Goal: Information Seeking & Learning: Learn about a topic

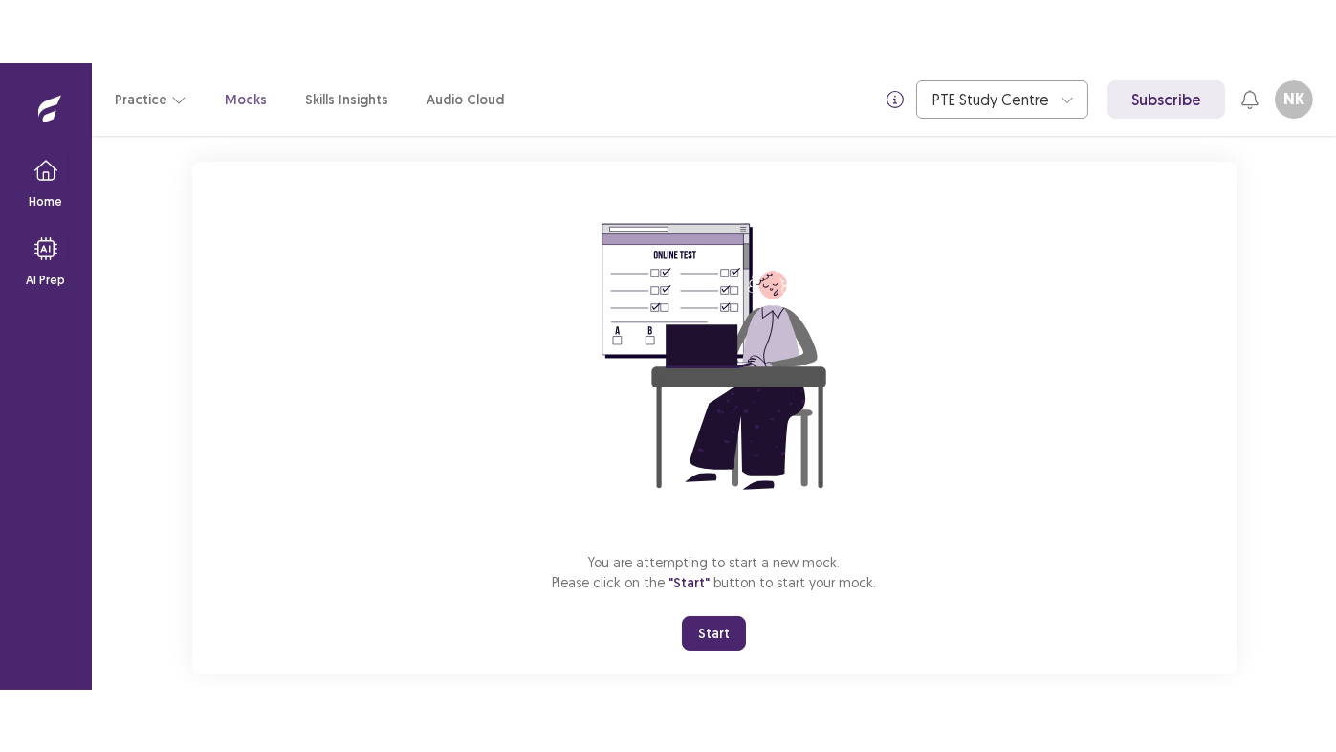
scroll to position [128, 0]
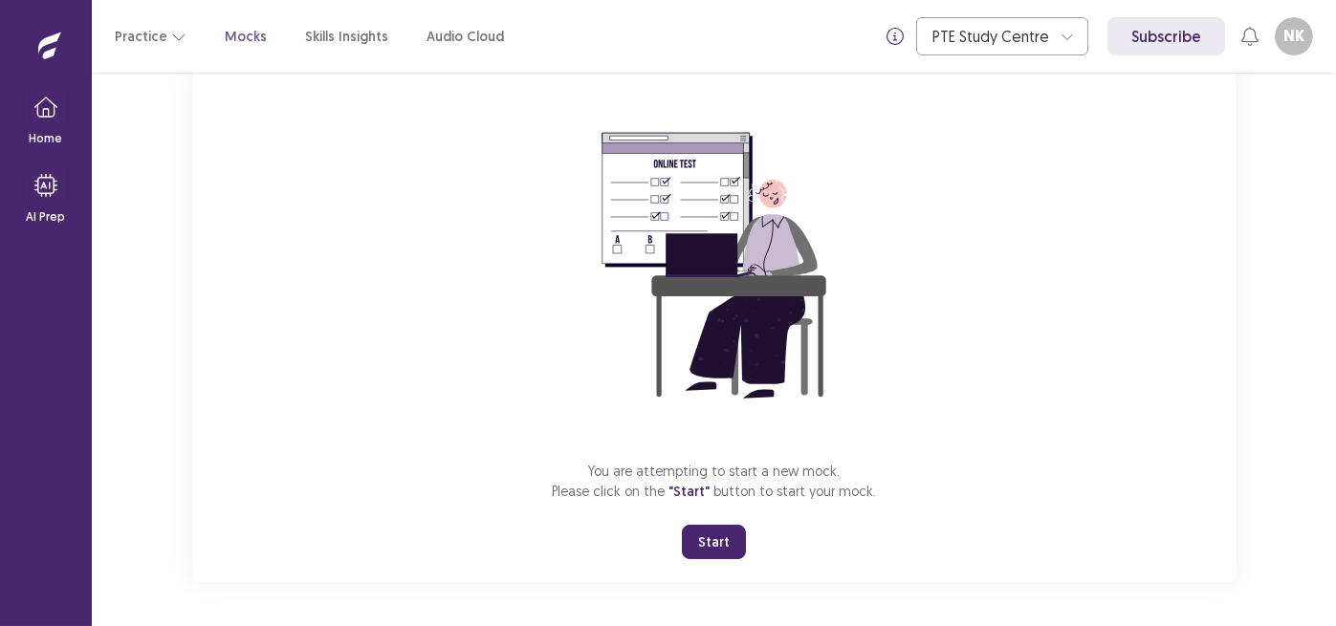
click at [712, 553] on button "Start" at bounding box center [714, 542] width 64 height 34
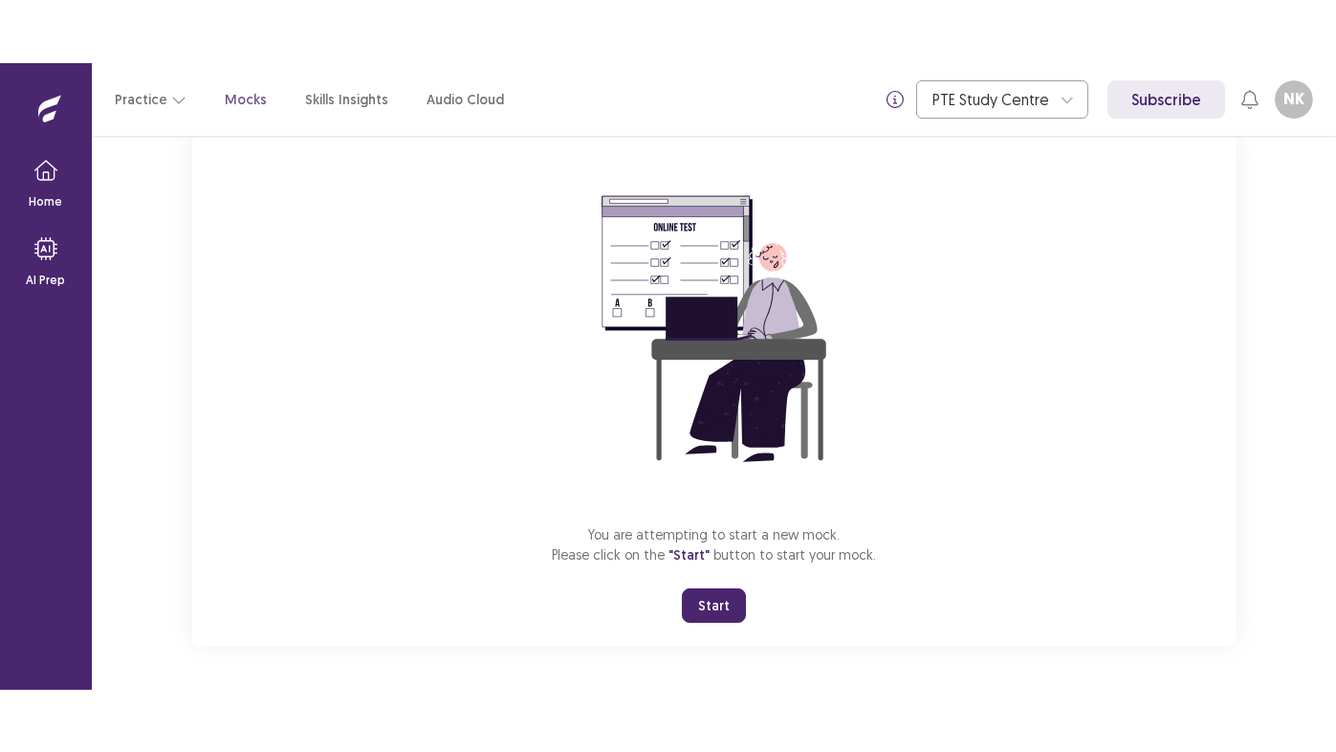
scroll to position [3, 0]
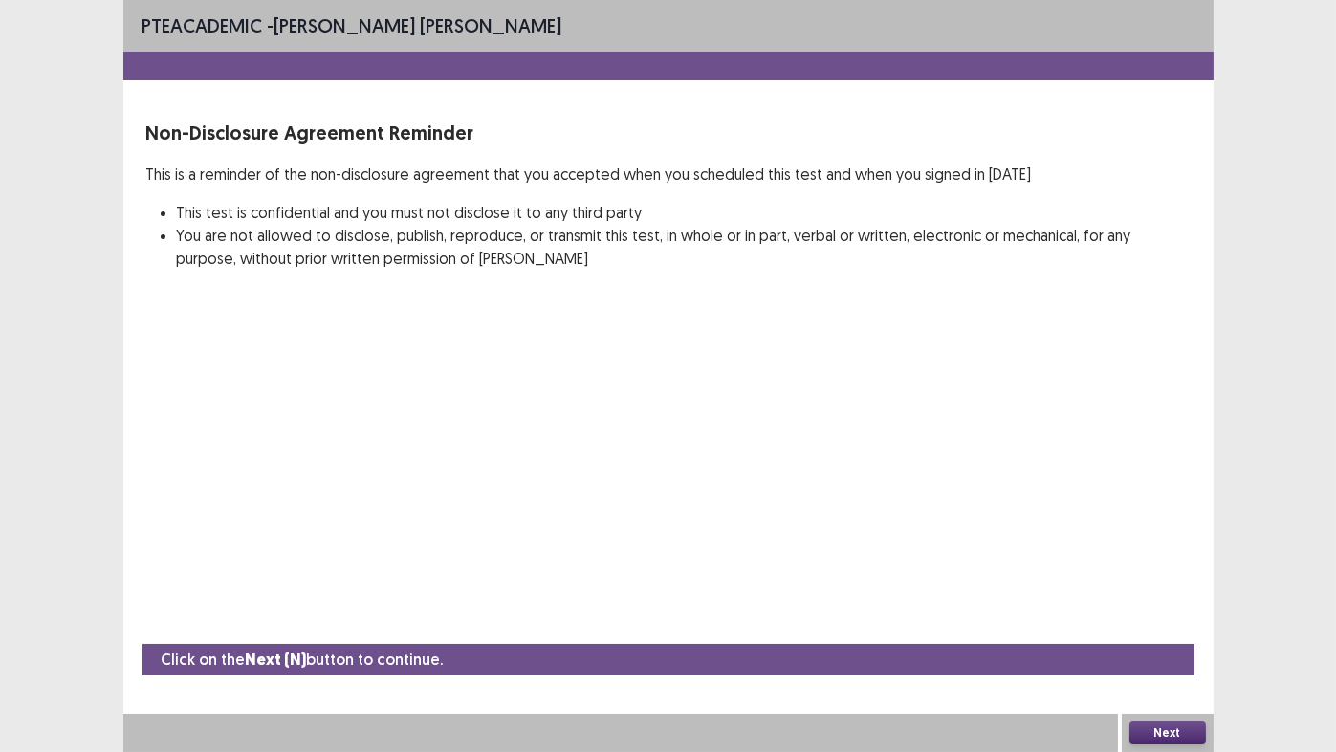
click at [1157, 626] on button "Next" at bounding box center [1168, 732] width 77 height 23
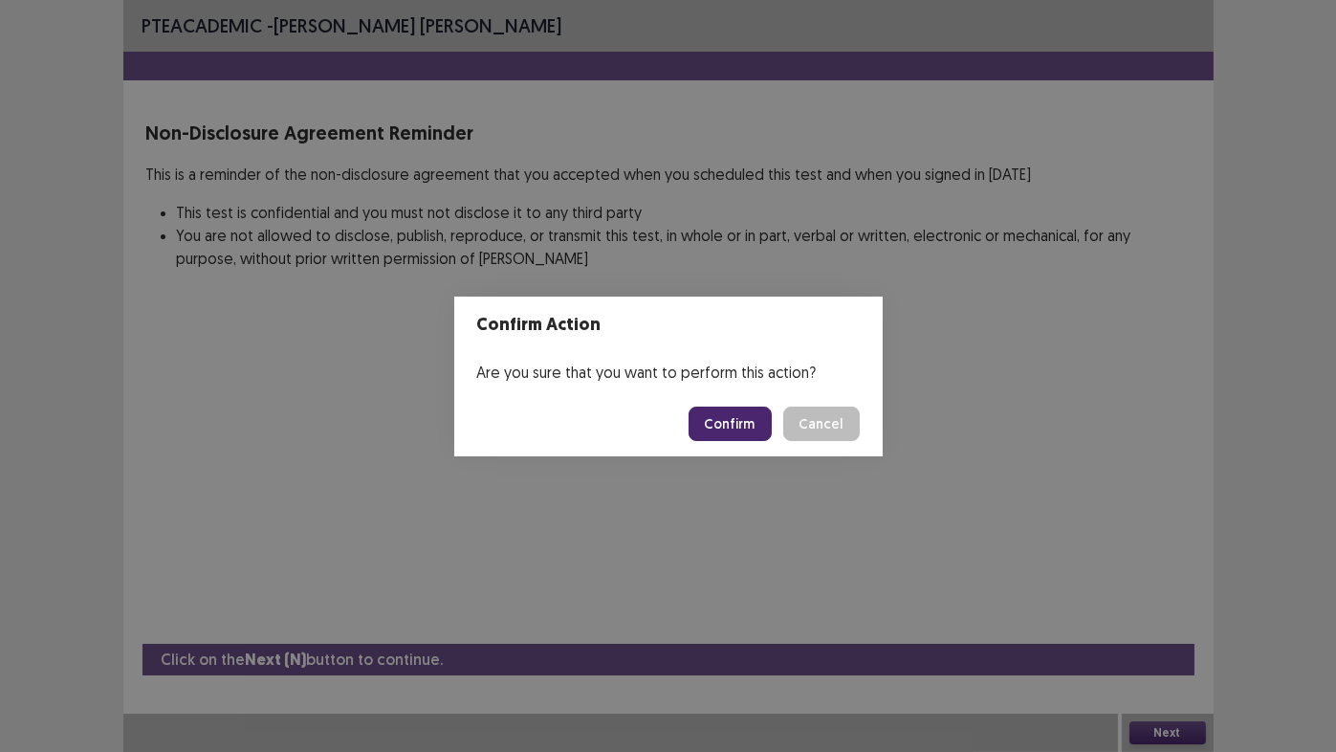
click at [735, 428] on button "Confirm" at bounding box center [730, 423] width 83 height 34
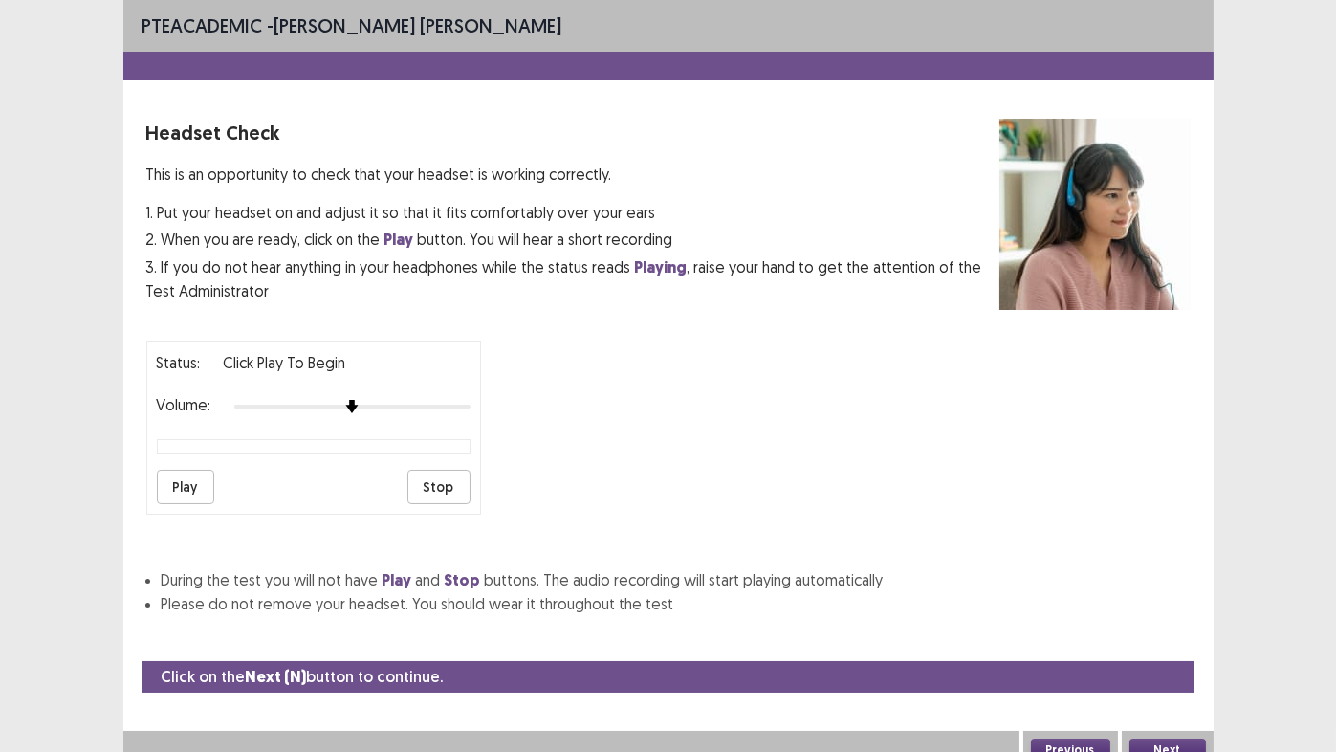
click at [179, 484] on button "Play" at bounding box center [185, 487] width 57 height 34
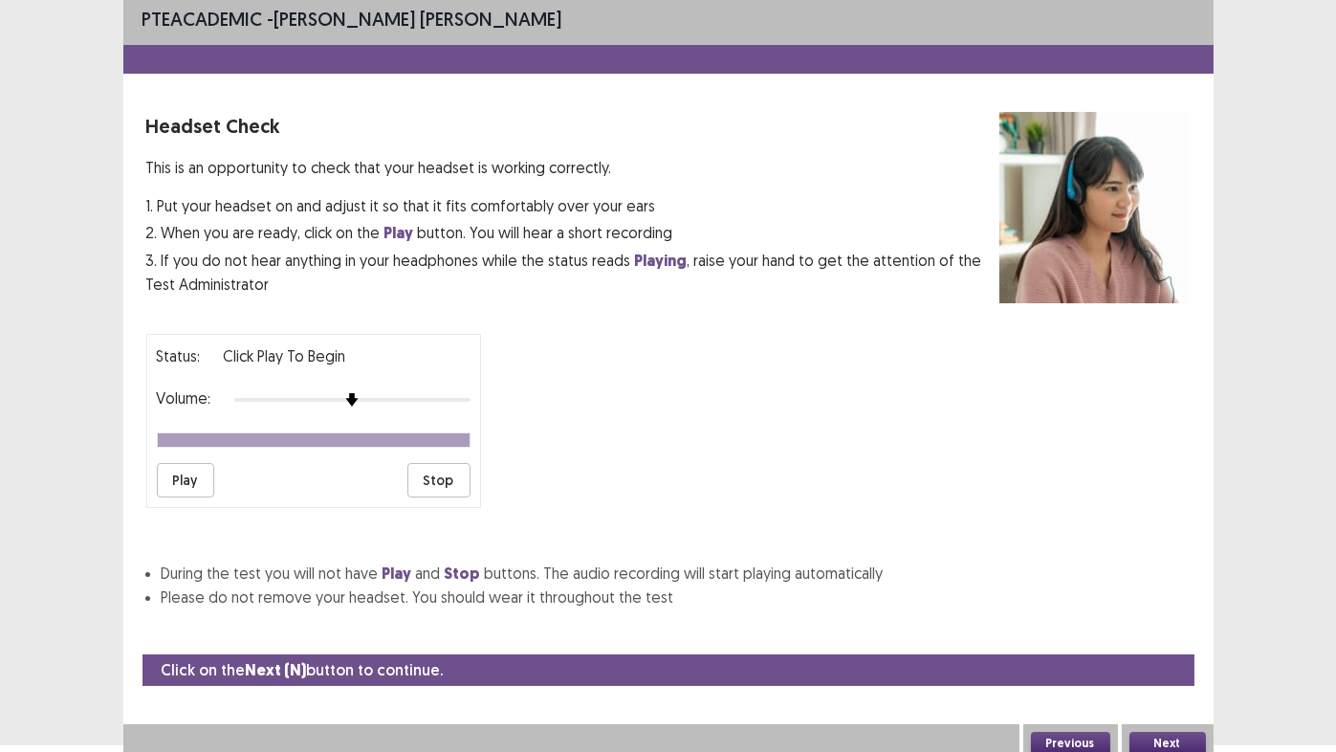
click at [1188, 626] on button "Next" at bounding box center [1168, 743] width 77 height 23
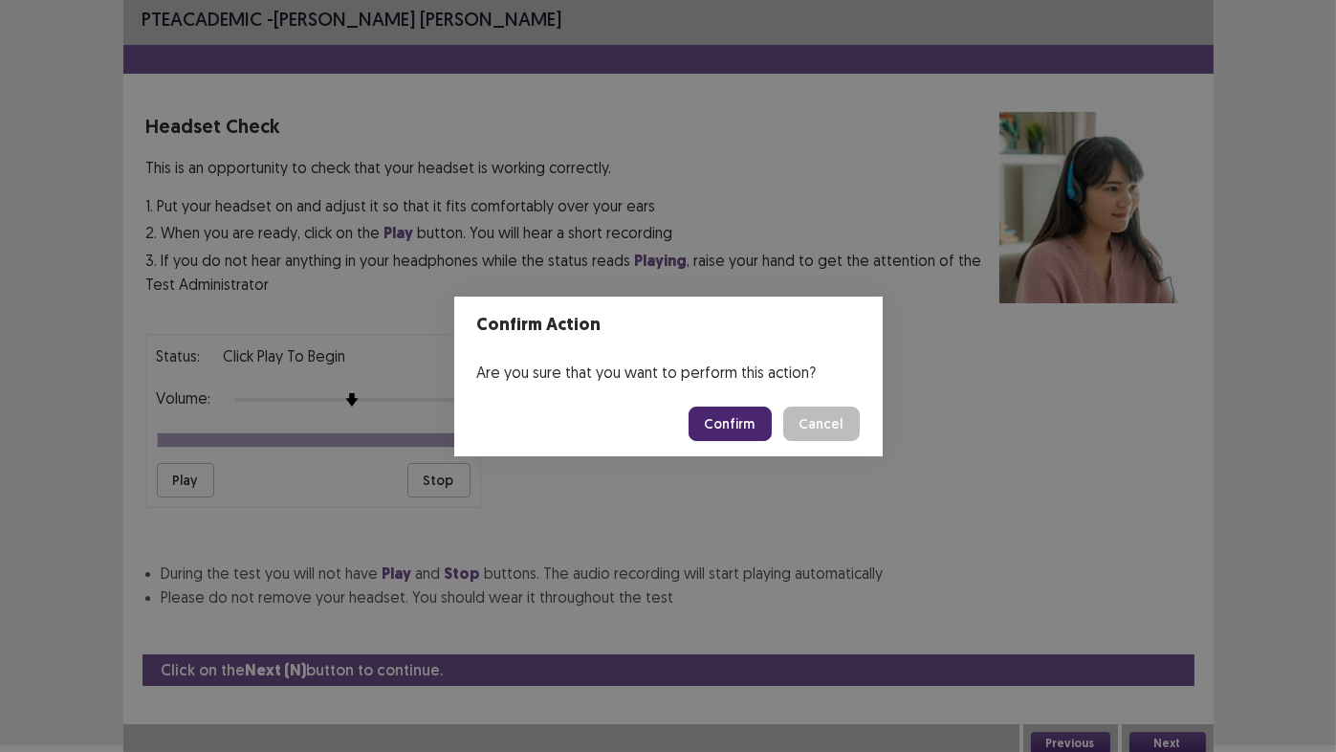
click at [737, 428] on button "Confirm" at bounding box center [730, 423] width 83 height 34
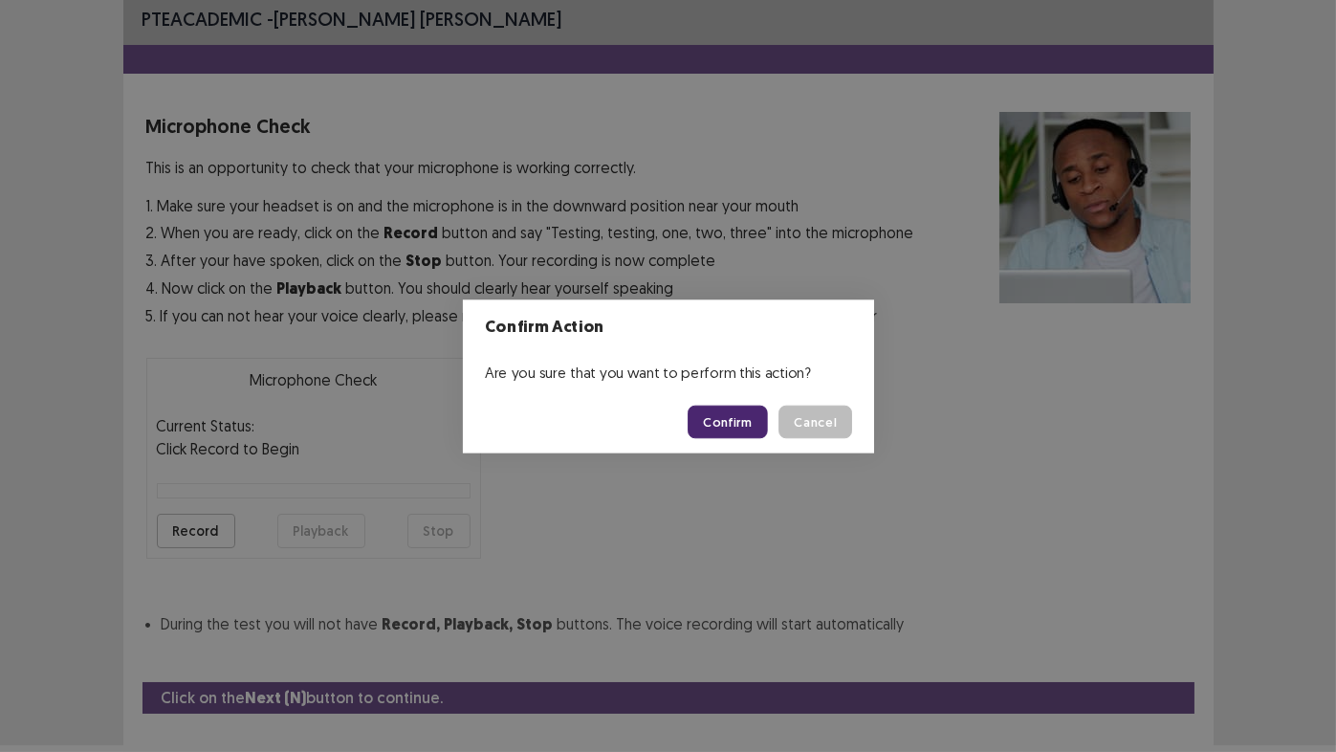
scroll to position [42, 0]
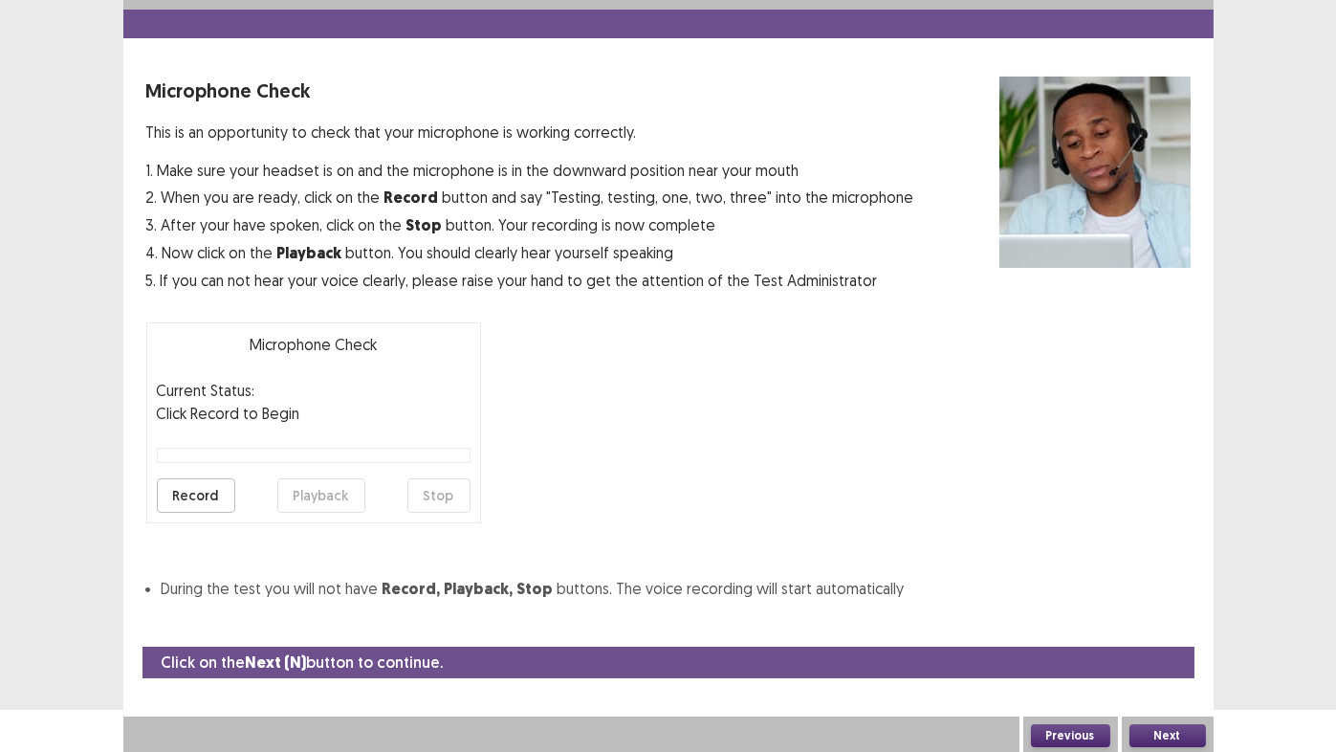
click at [197, 496] on button "Record" at bounding box center [196, 495] width 78 height 34
click at [445, 492] on button "Stop" at bounding box center [438, 495] width 63 height 34
click at [327, 495] on button "Playback" at bounding box center [321, 495] width 88 height 34
click at [1179, 626] on button "Next" at bounding box center [1168, 735] width 77 height 23
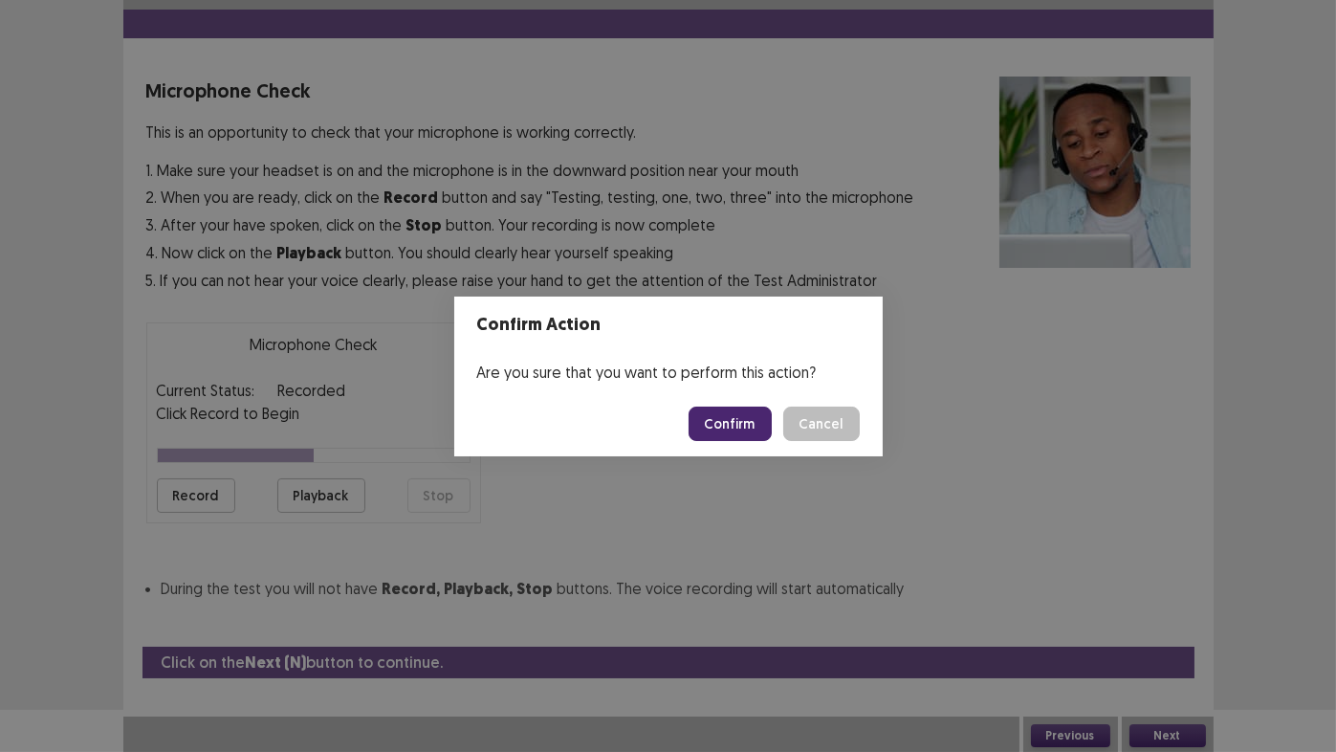
click at [733, 424] on button "Confirm" at bounding box center [730, 423] width 83 height 34
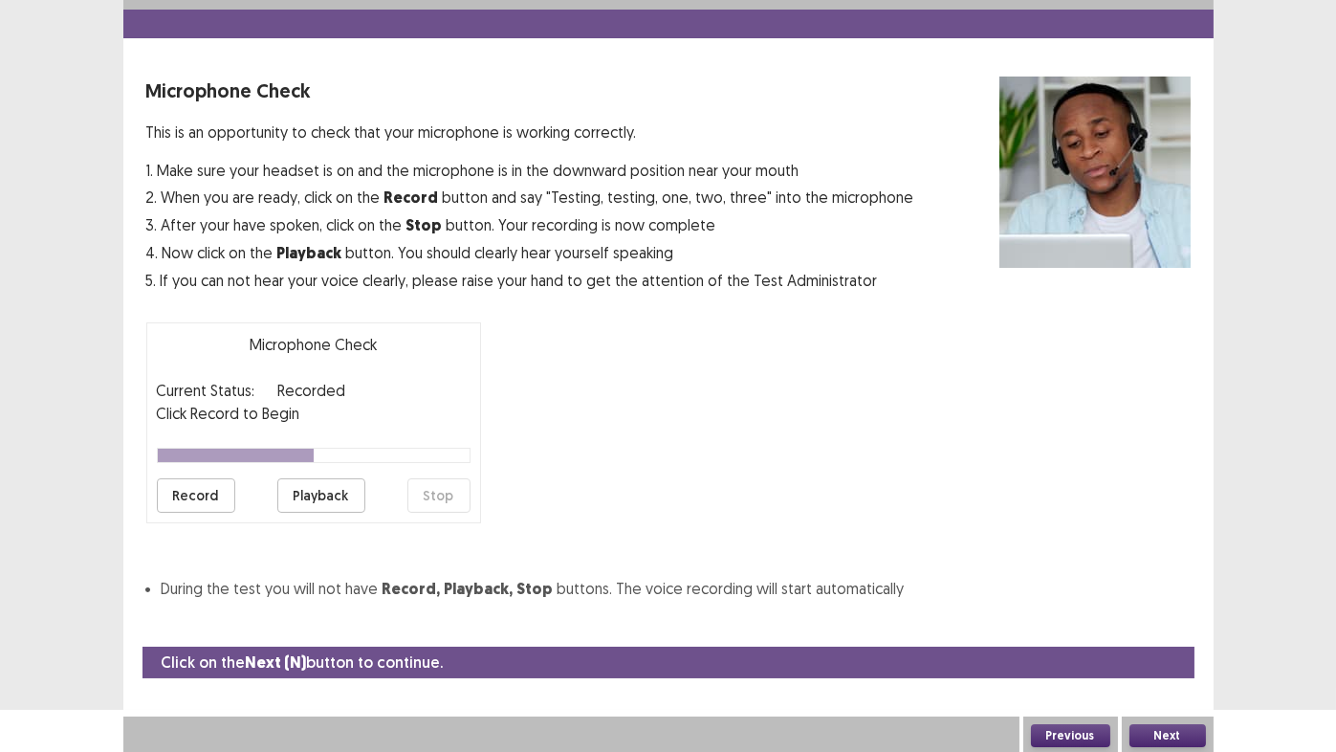
scroll to position [0, 0]
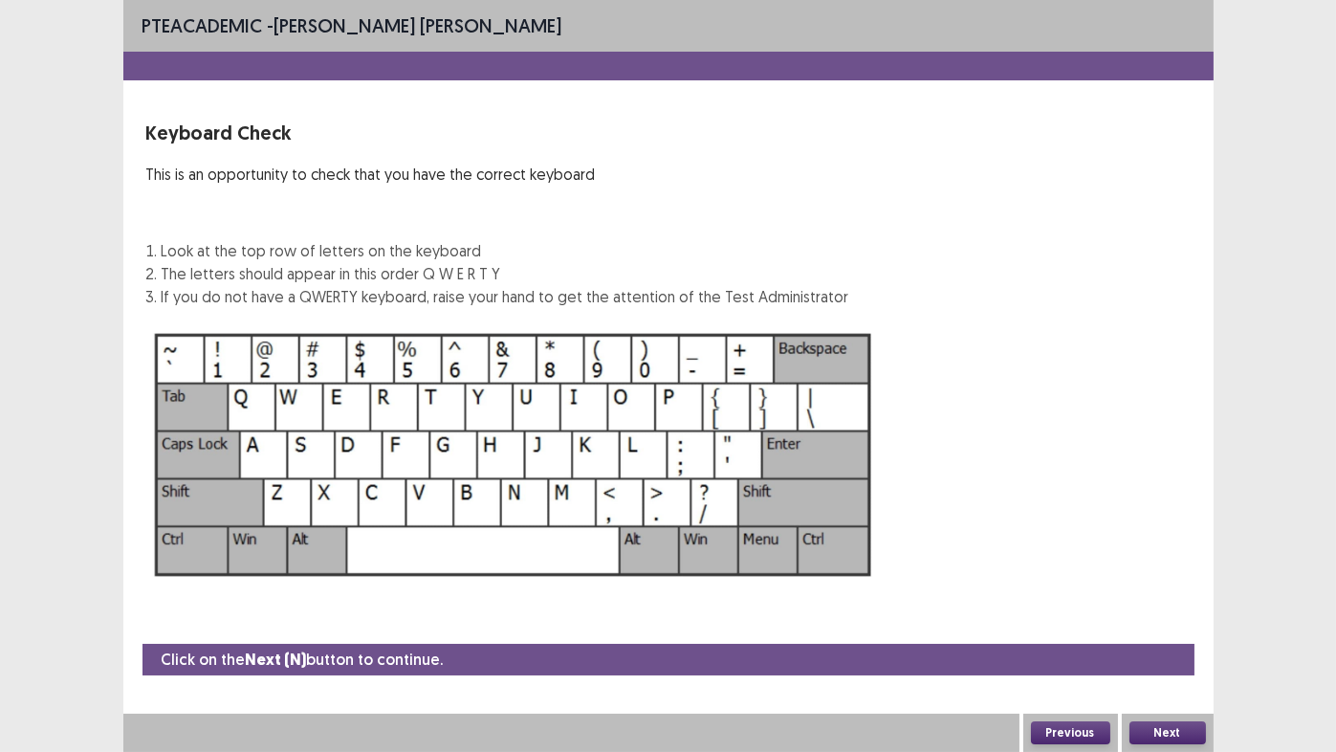
click at [1183, 626] on button "Next" at bounding box center [1168, 732] width 77 height 23
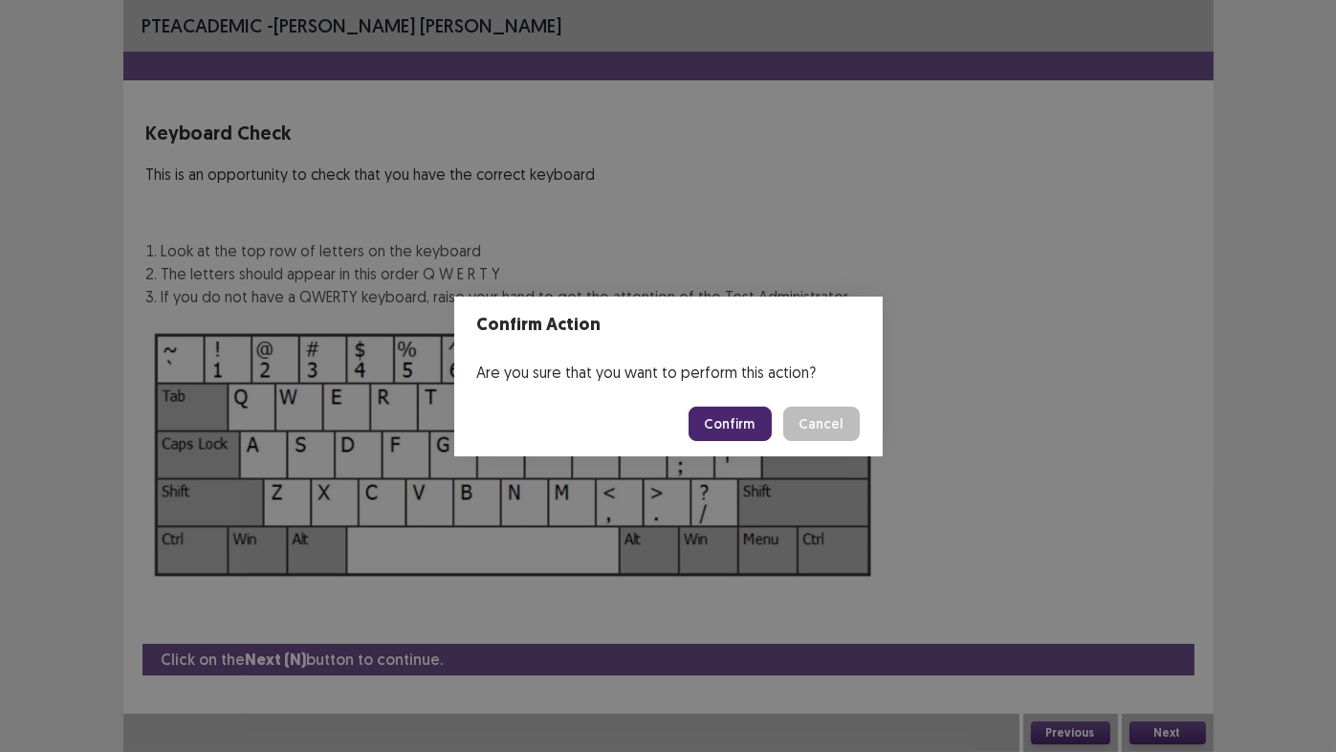
click at [851, 425] on button "Cancel" at bounding box center [821, 423] width 77 height 34
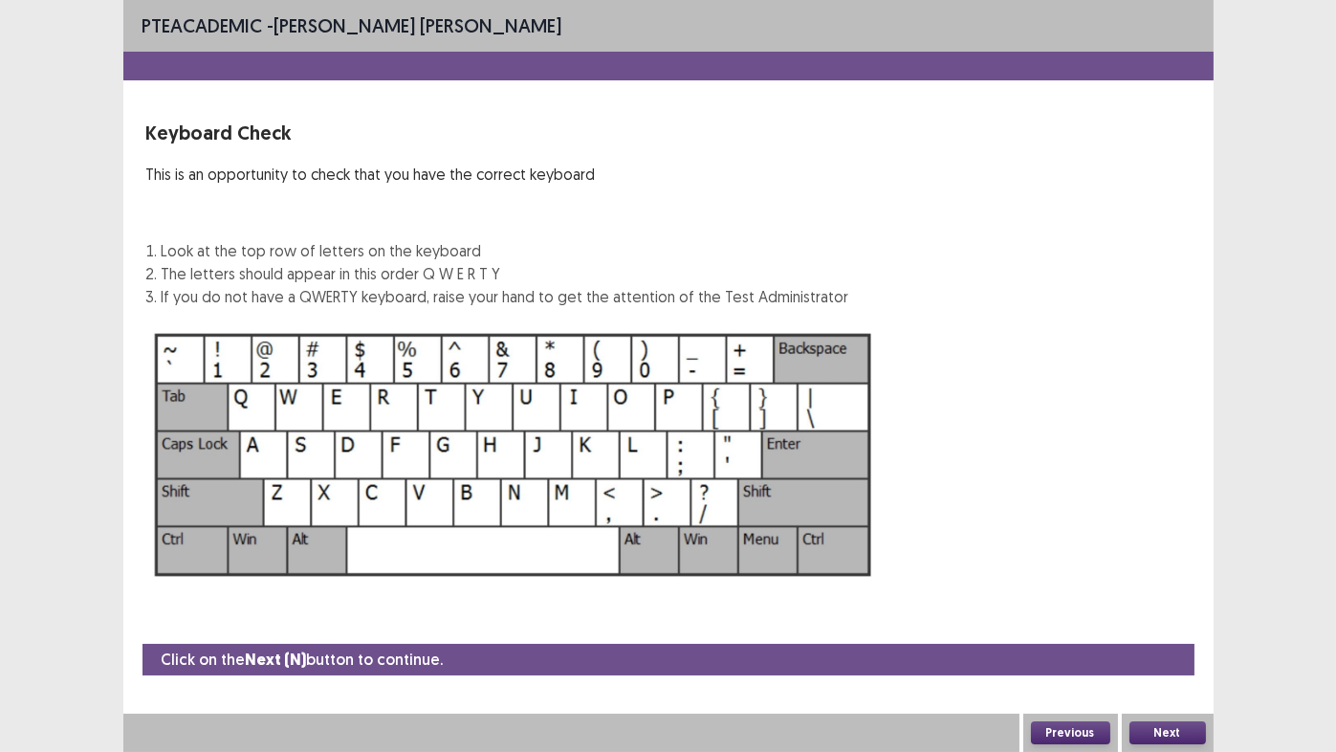
drag, startPoint x: 851, startPoint y: 425, endPoint x: 984, endPoint y: 227, distance: 238.5
click at [984, 227] on div "Keyboard Check This is an opportunity to check that you have the correct keyboa…" at bounding box center [668, 213] width 1044 height 189
click at [1180, 626] on button "Next" at bounding box center [1168, 732] width 77 height 23
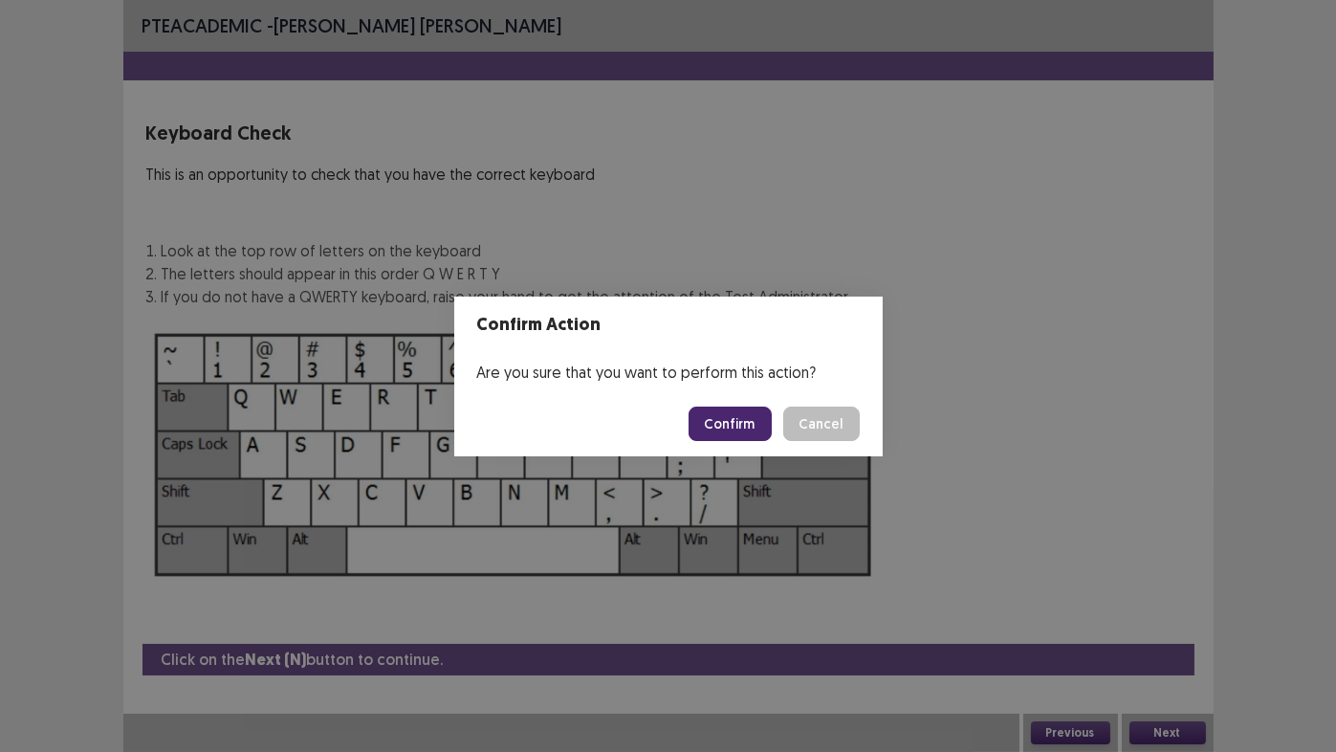
click at [725, 425] on button "Confirm" at bounding box center [730, 423] width 83 height 34
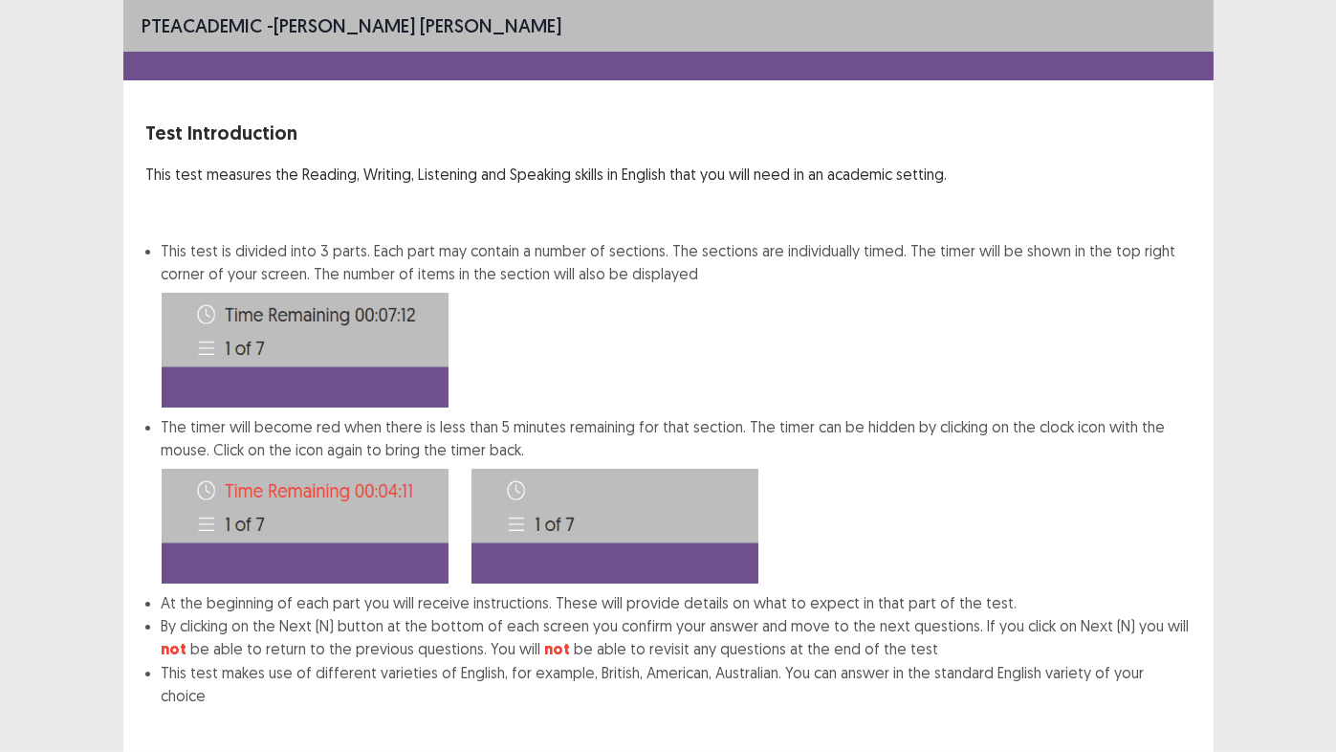
scroll to position [84, 0]
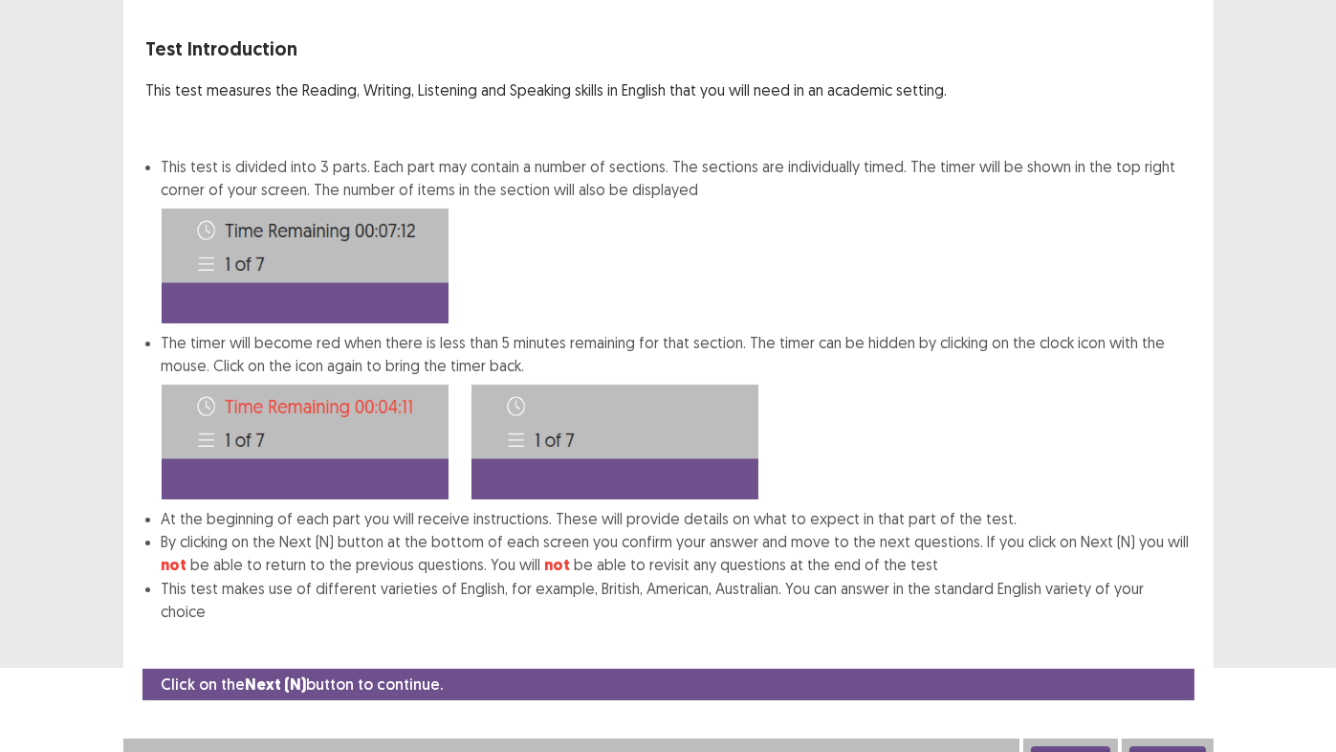
click at [1168, 626] on button "Next" at bounding box center [1168, 757] width 77 height 23
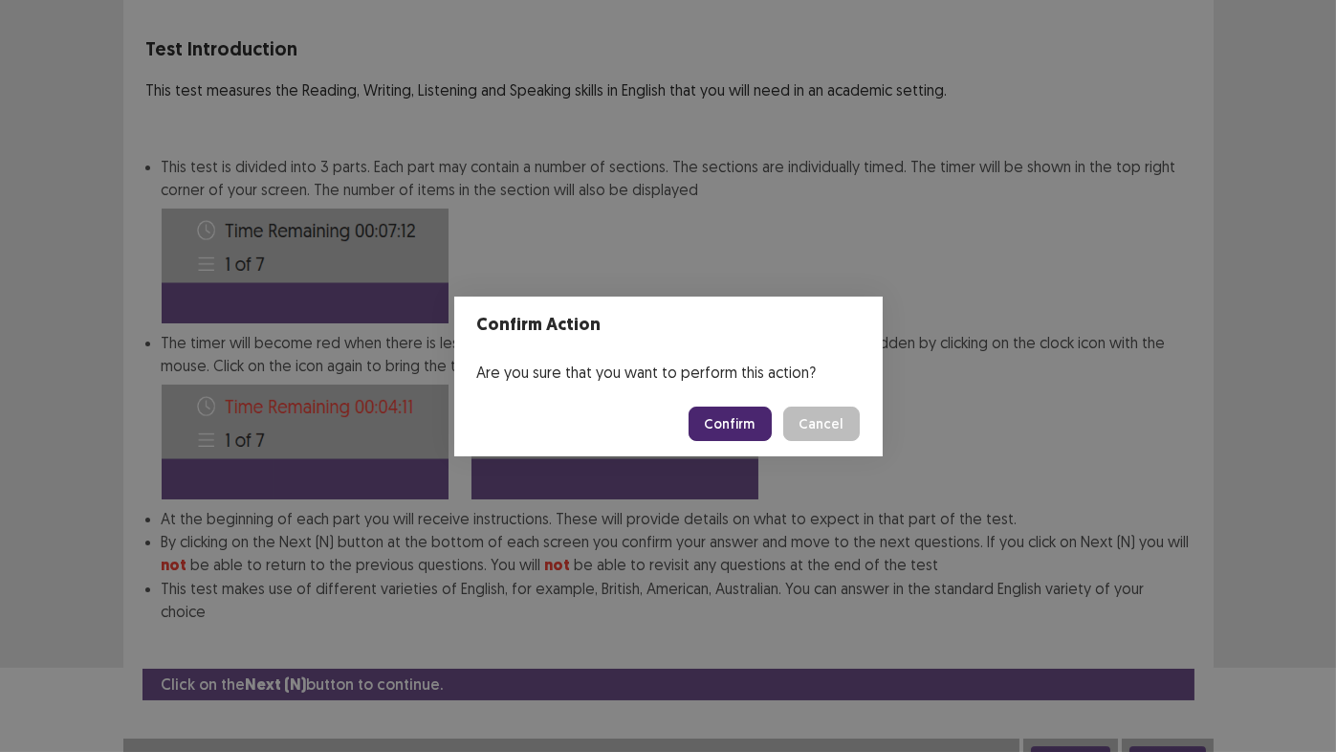
click at [851, 421] on button "Cancel" at bounding box center [821, 423] width 77 height 34
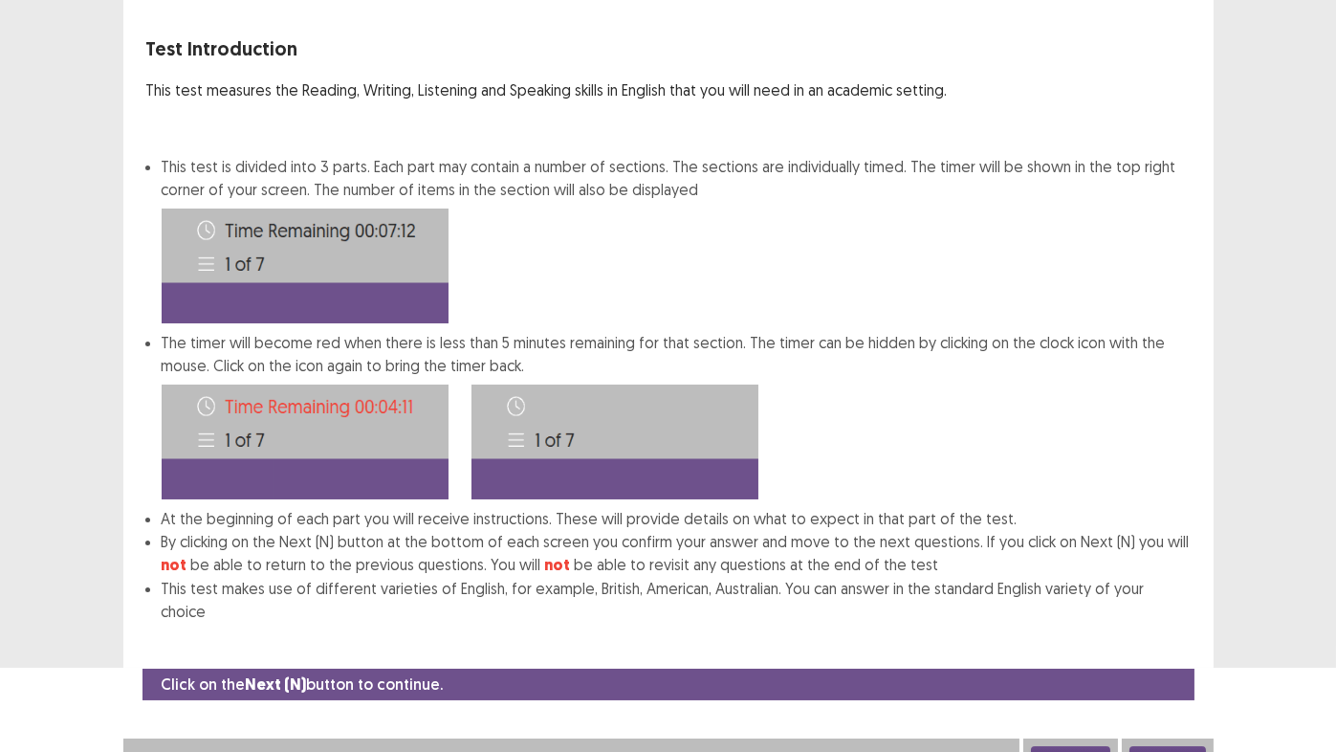
click at [1163, 626] on button "Next" at bounding box center [1168, 757] width 77 height 23
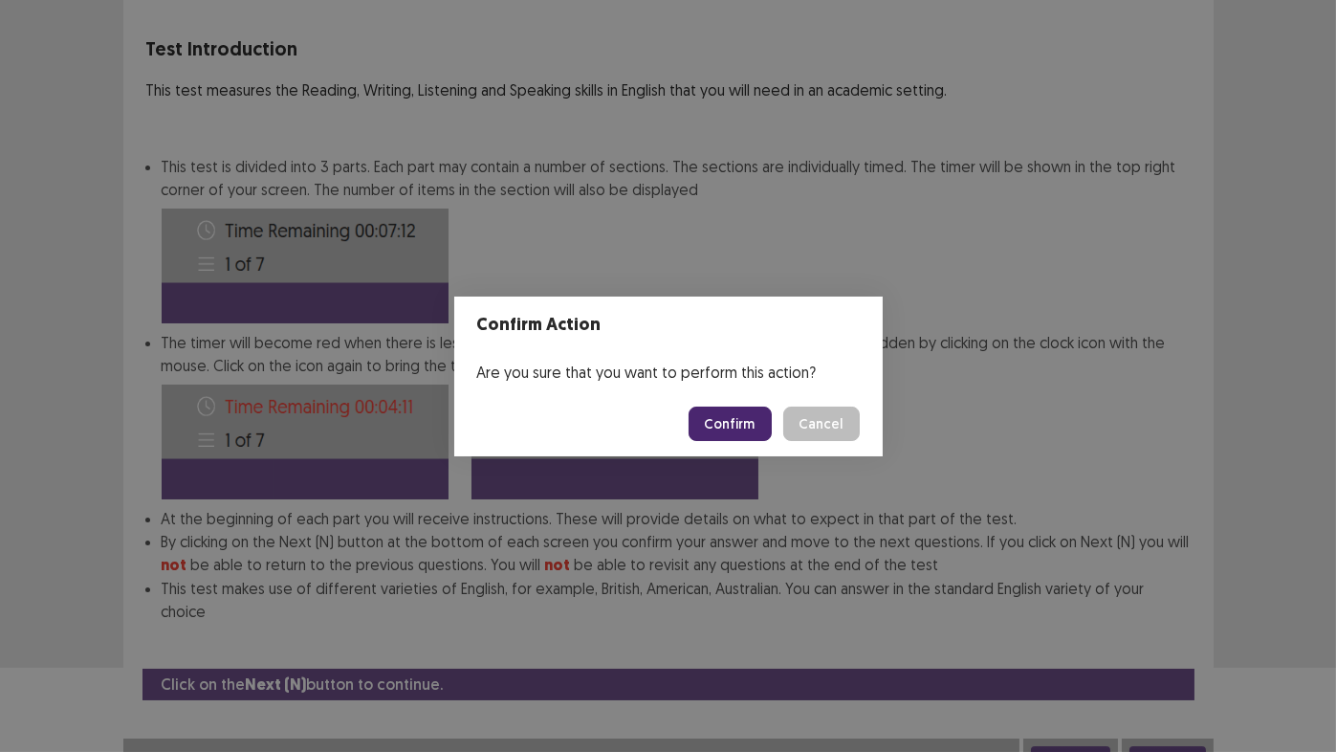
click at [731, 425] on button "Confirm" at bounding box center [730, 423] width 83 height 34
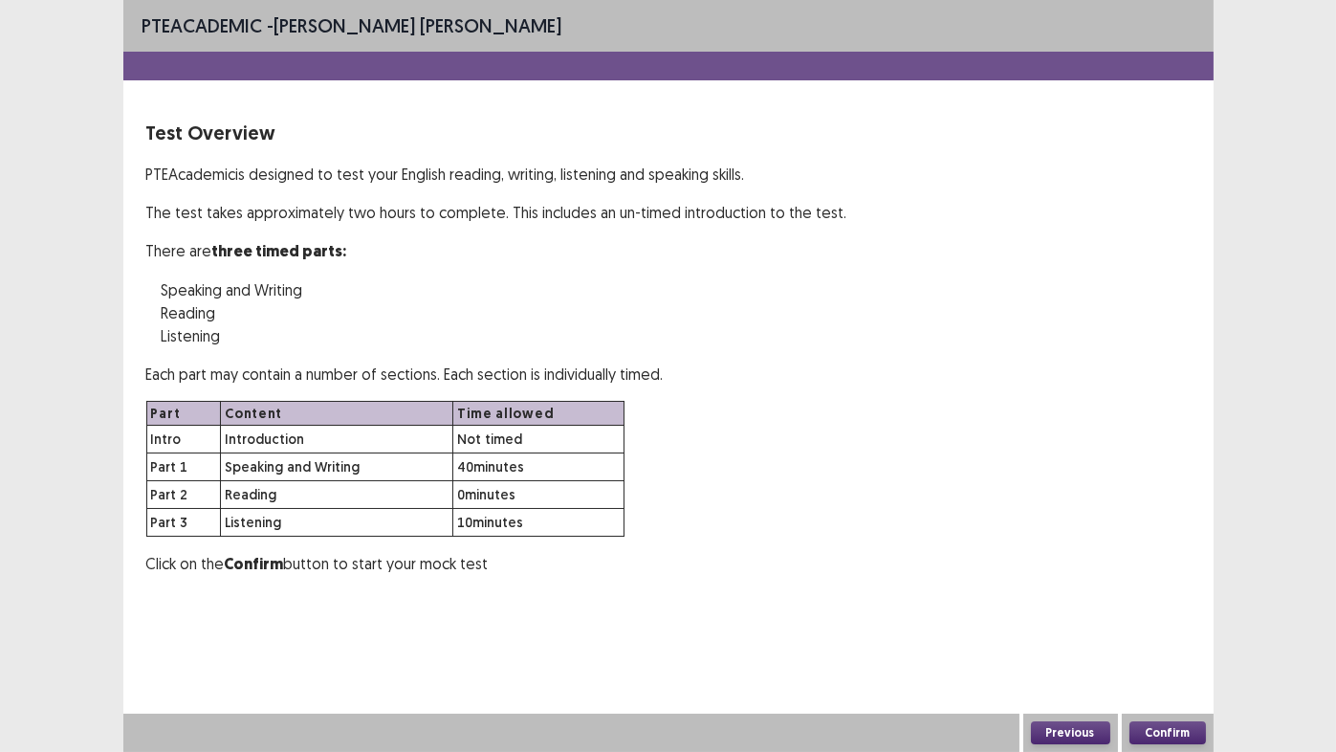
scroll to position [0, 0]
click at [1169, 626] on button "Confirm" at bounding box center [1168, 732] width 77 height 23
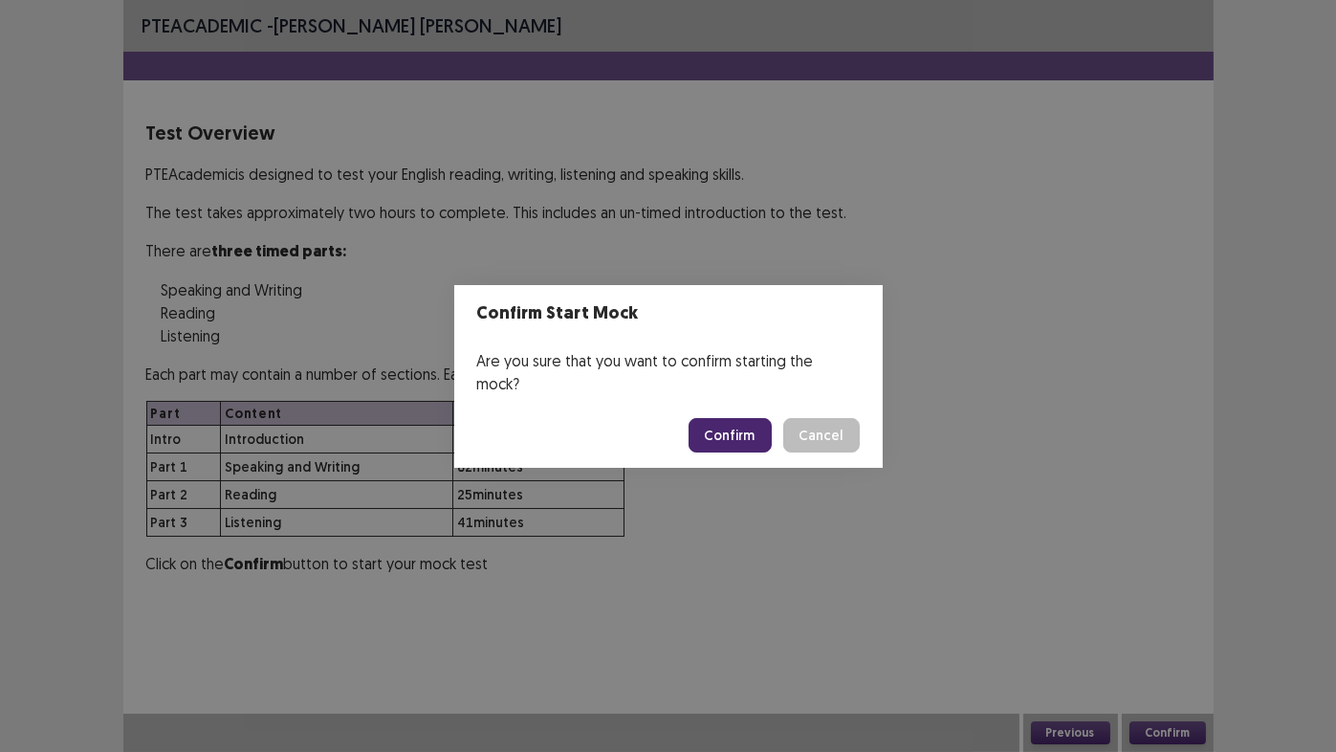
click at [727, 429] on button "Confirm" at bounding box center [730, 435] width 83 height 34
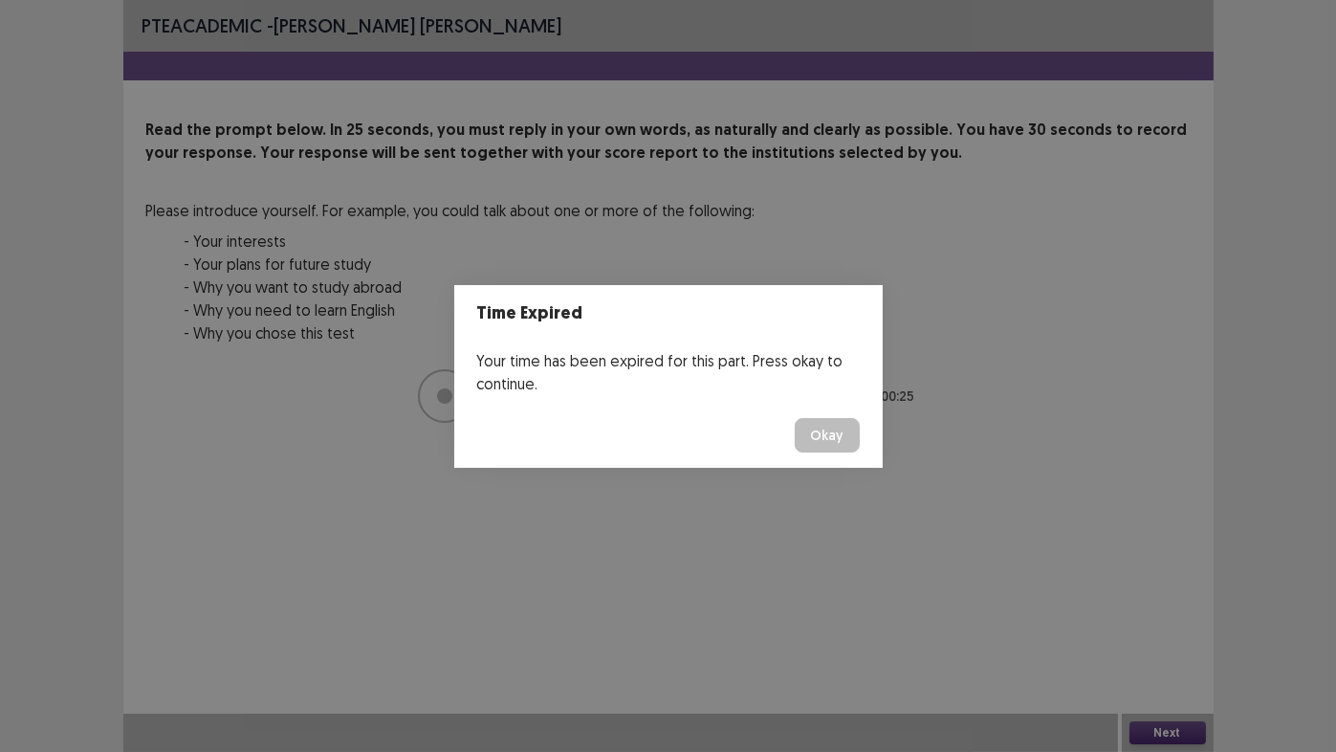
drag, startPoint x: 824, startPoint y: 436, endPoint x: 1072, endPoint y: 690, distance: 354.4
click at [825, 436] on button "Okay" at bounding box center [827, 435] width 65 height 34
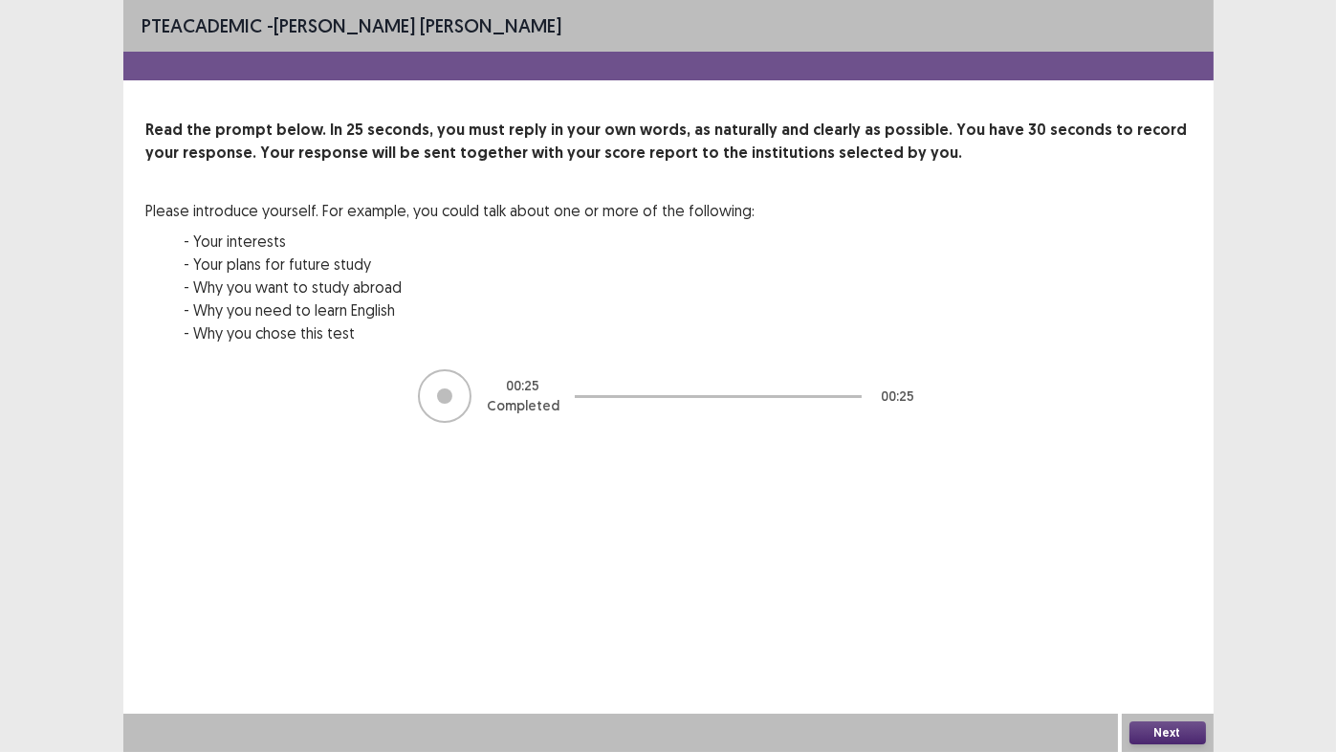
click at [1185, 626] on button "Next" at bounding box center [1168, 732] width 77 height 23
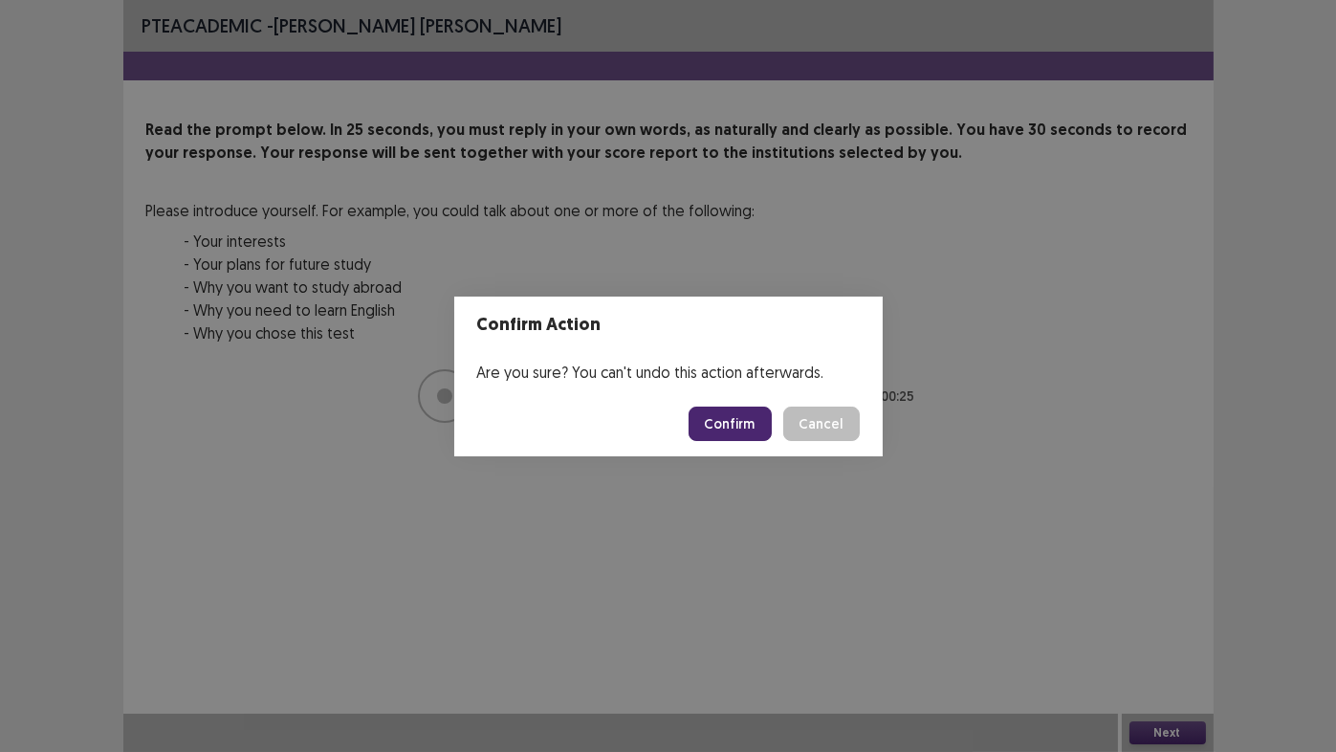
click at [736, 421] on button "Confirm" at bounding box center [730, 423] width 83 height 34
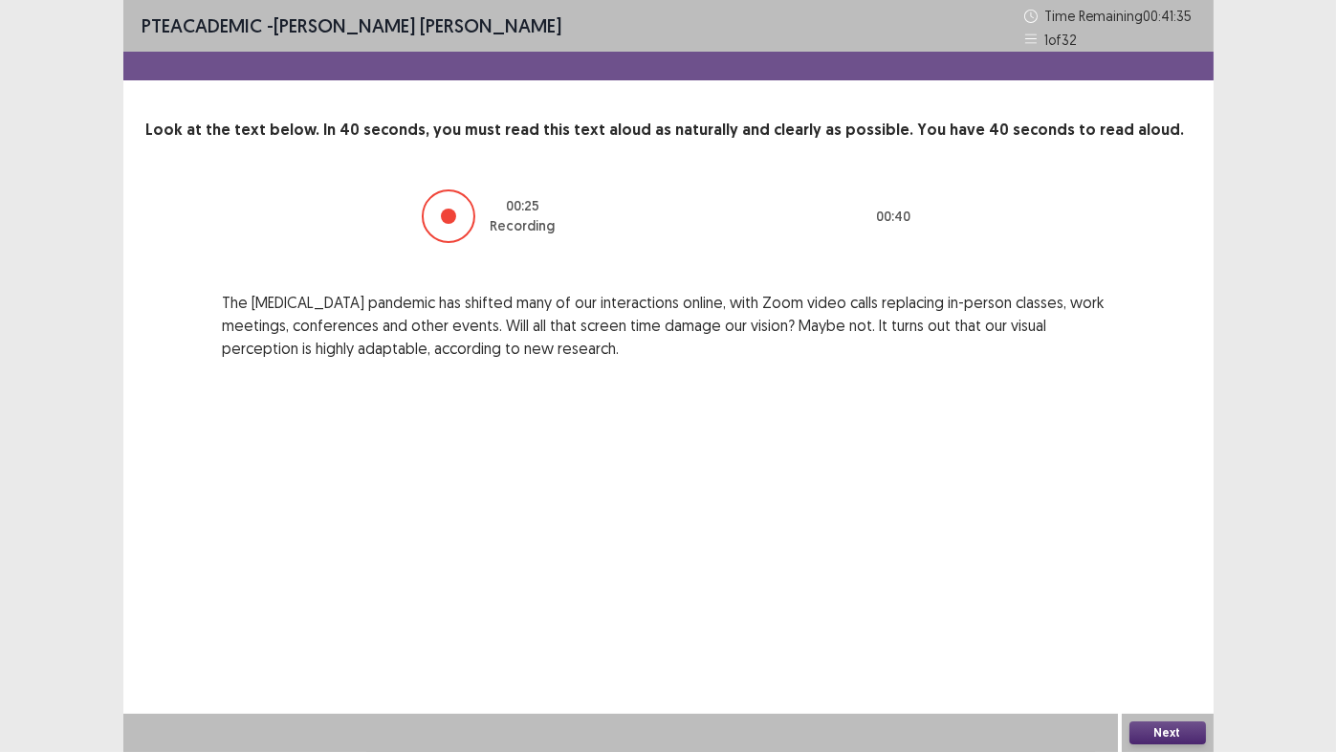
click at [1146, 626] on button "Next" at bounding box center [1168, 732] width 77 height 23
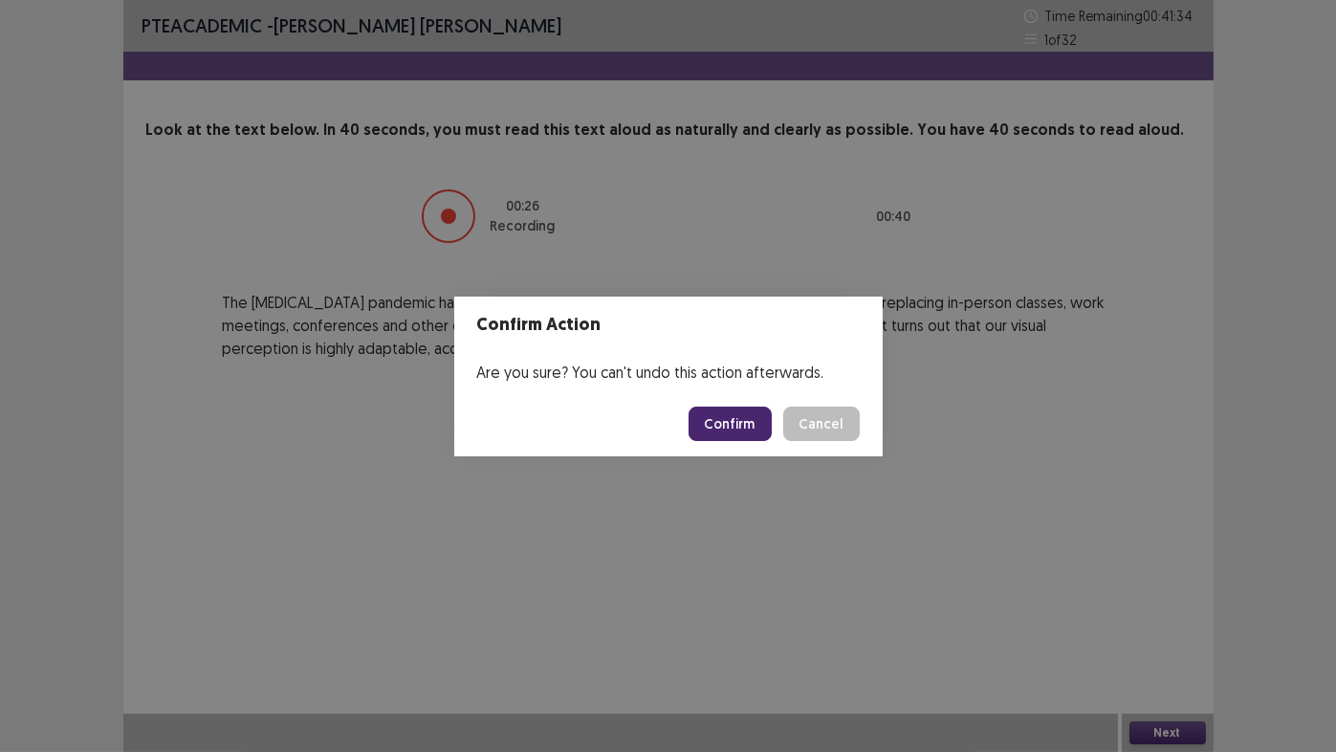
click at [715, 426] on button "Confirm" at bounding box center [730, 423] width 83 height 34
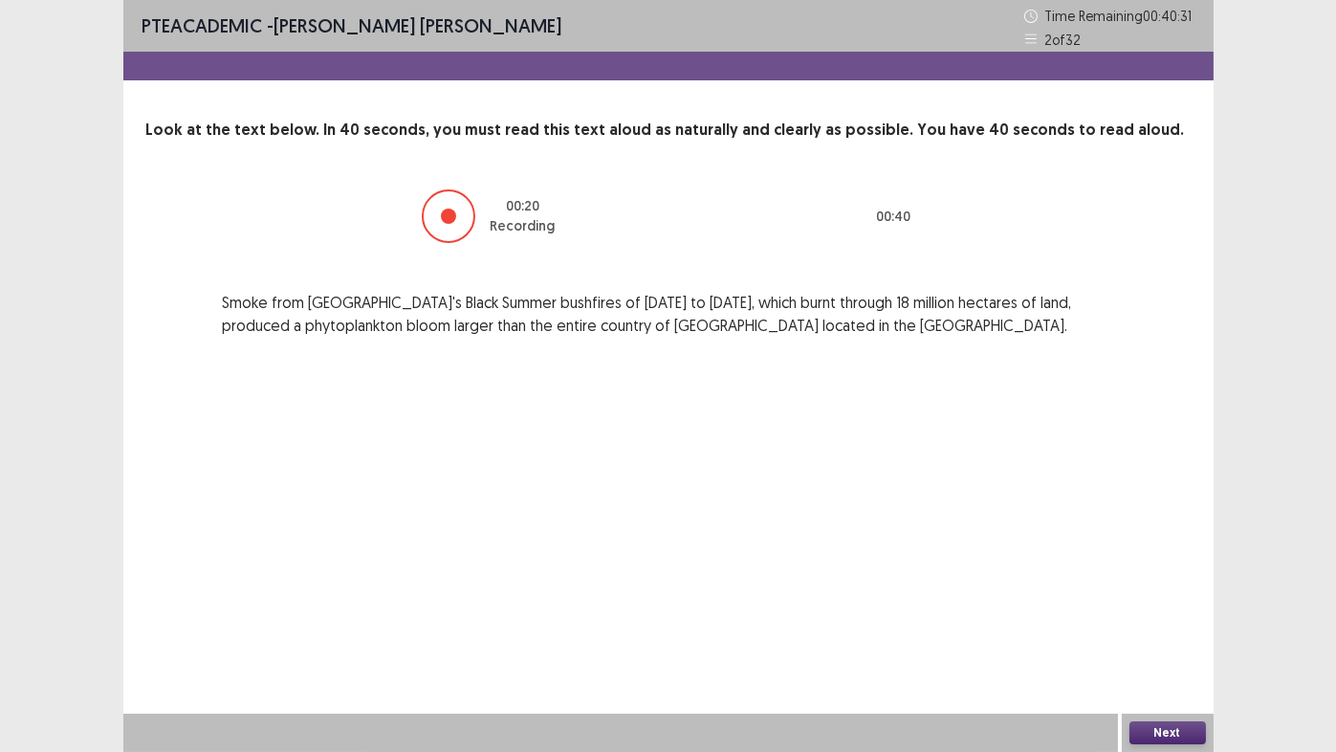
click at [1165, 626] on button "Next" at bounding box center [1168, 732] width 77 height 23
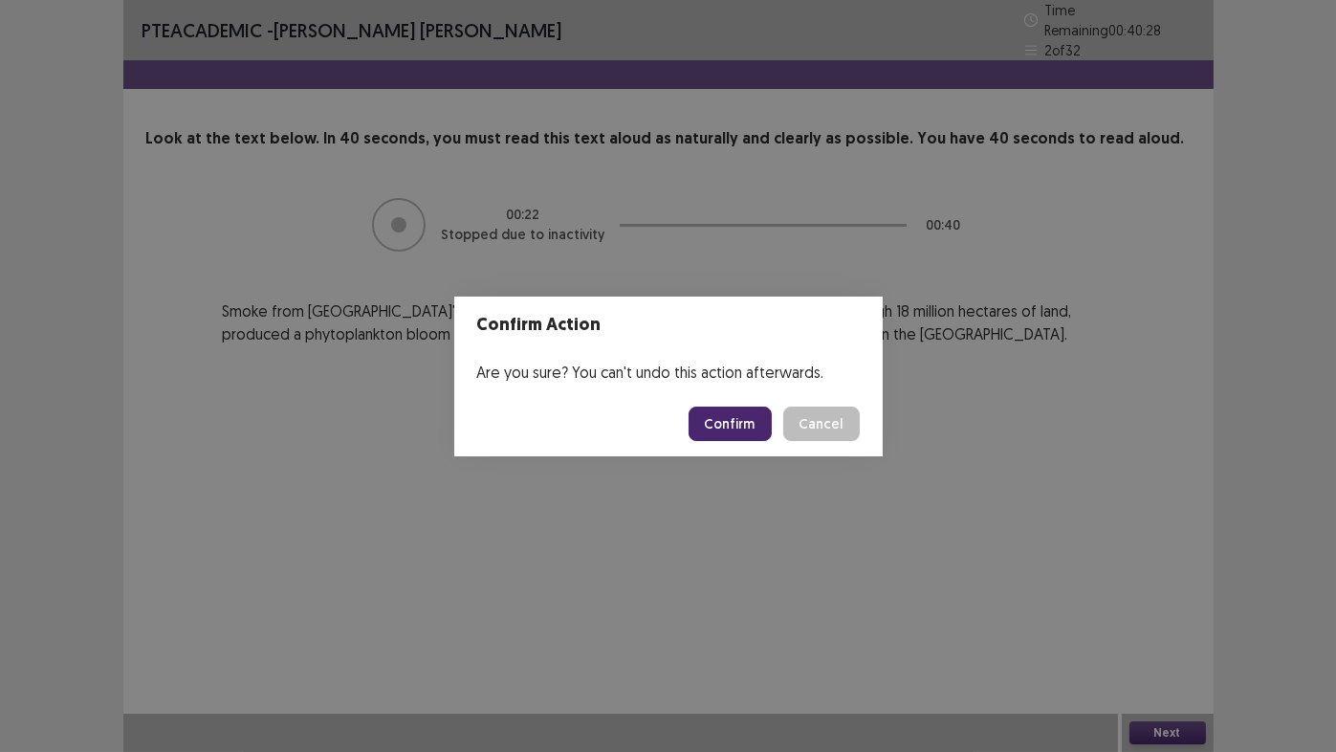
click at [734, 430] on button "Confirm" at bounding box center [730, 423] width 83 height 34
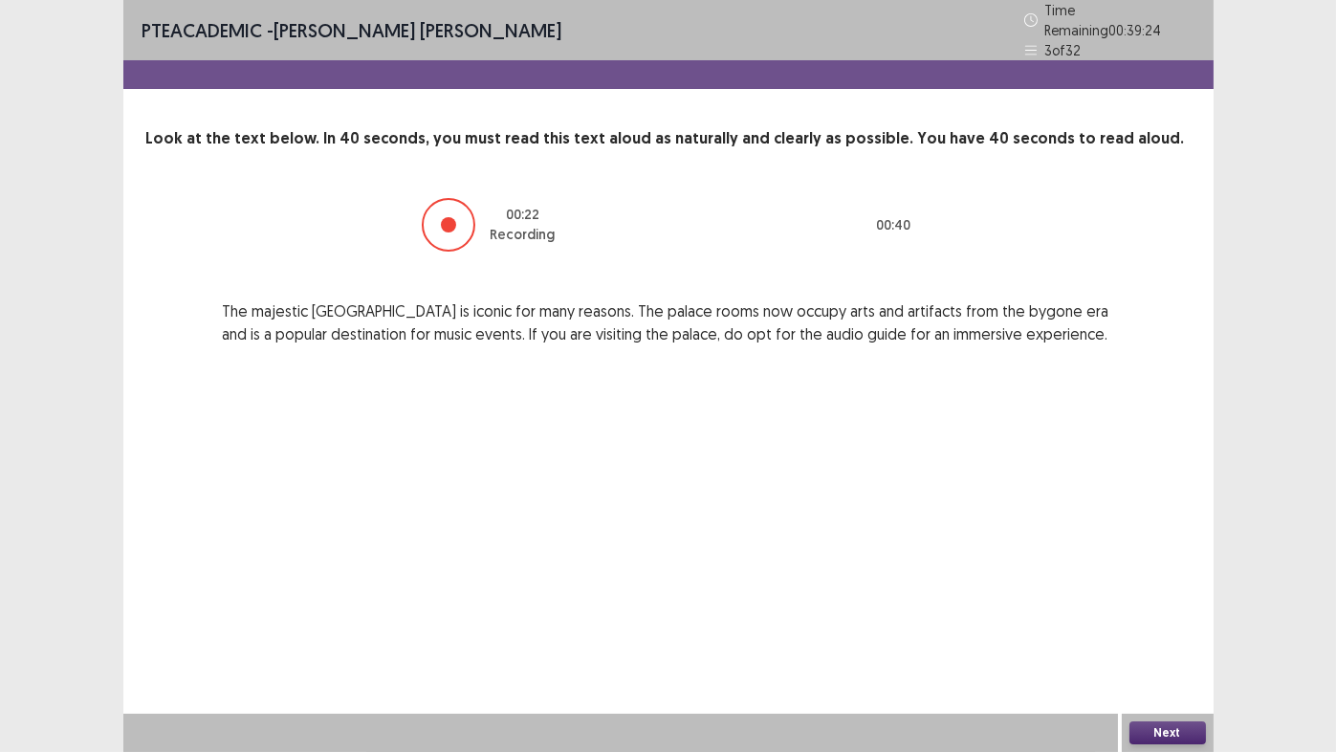
click at [1168, 626] on button "Next" at bounding box center [1168, 732] width 77 height 23
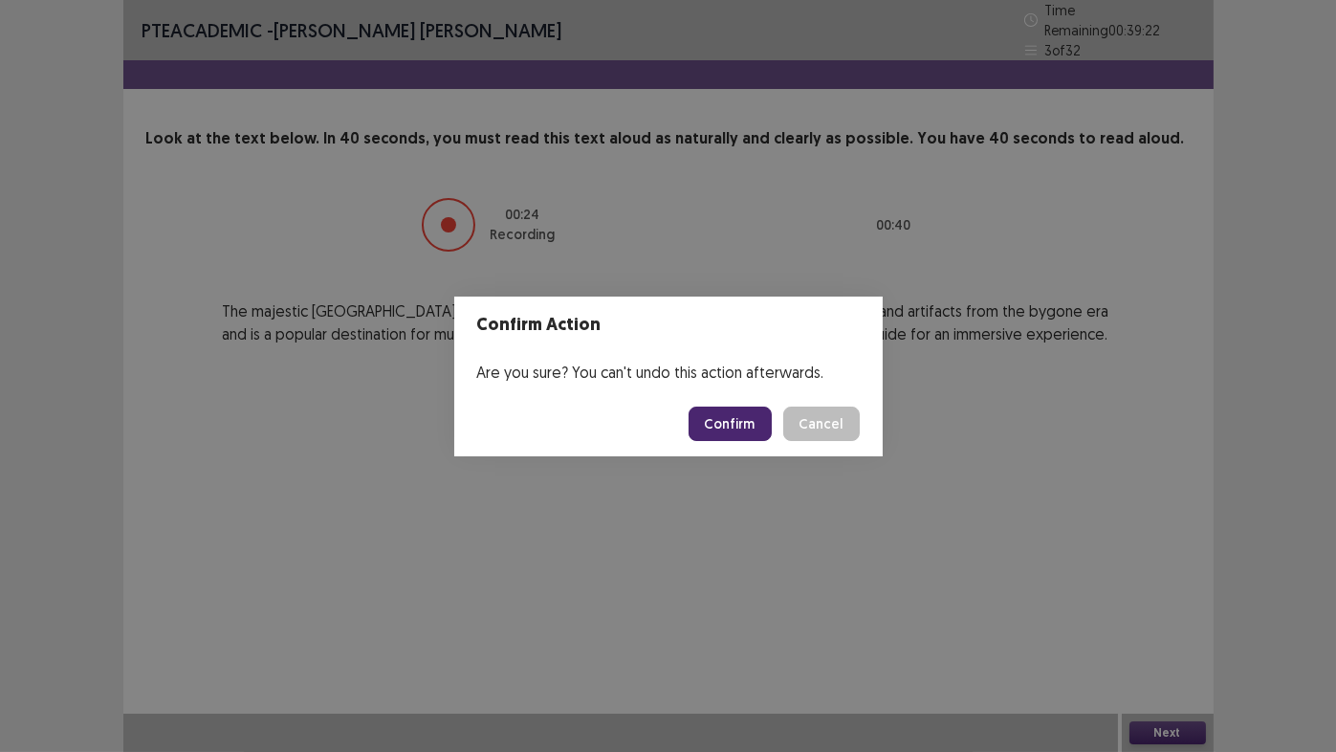
click at [724, 426] on button "Confirm" at bounding box center [730, 423] width 83 height 34
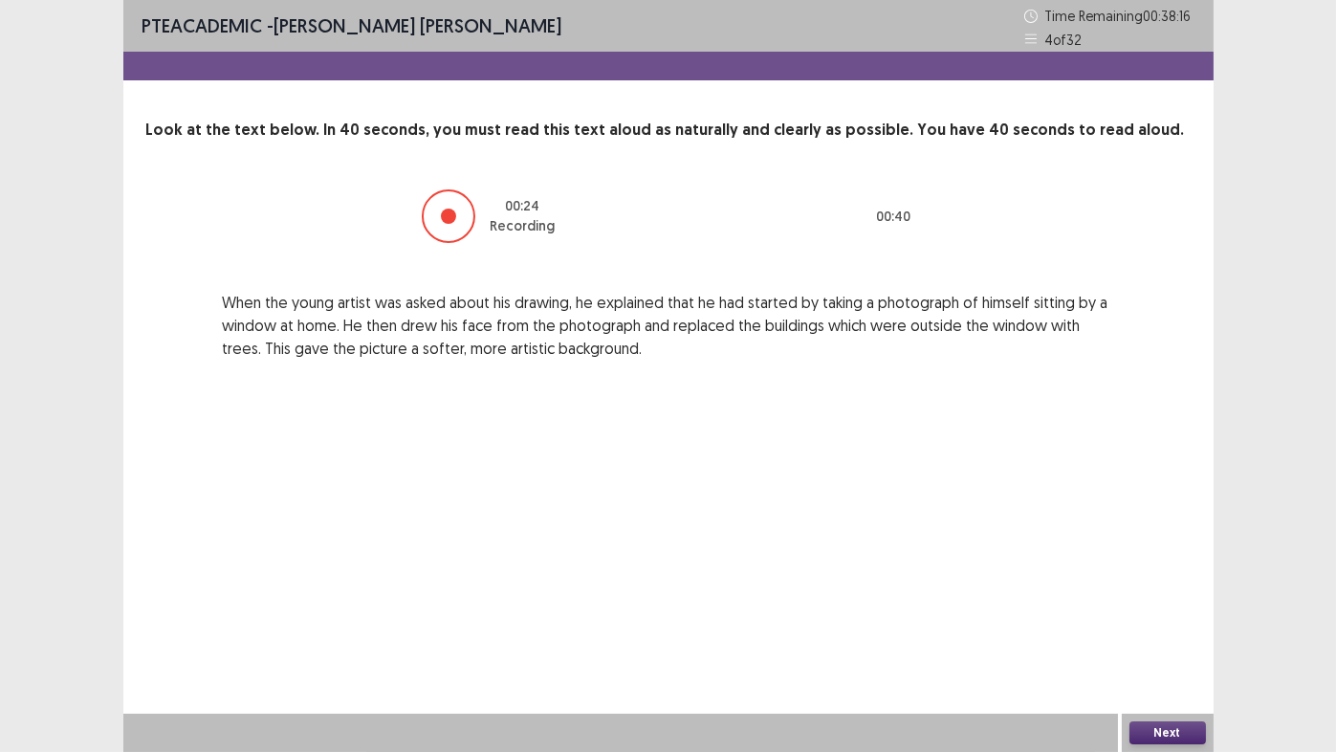
click at [1141, 626] on button "Next" at bounding box center [1168, 732] width 77 height 23
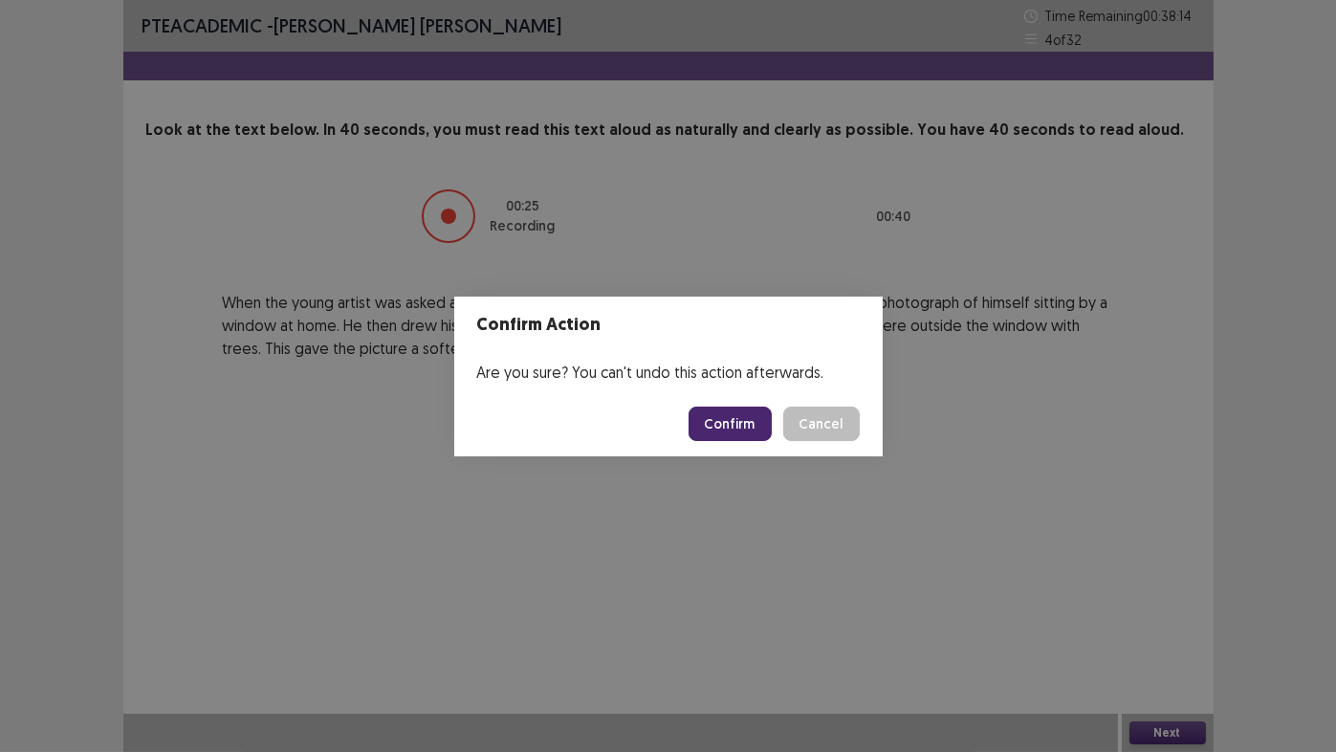
click at [718, 429] on button "Confirm" at bounding box center [730, 423] width 83 height 34
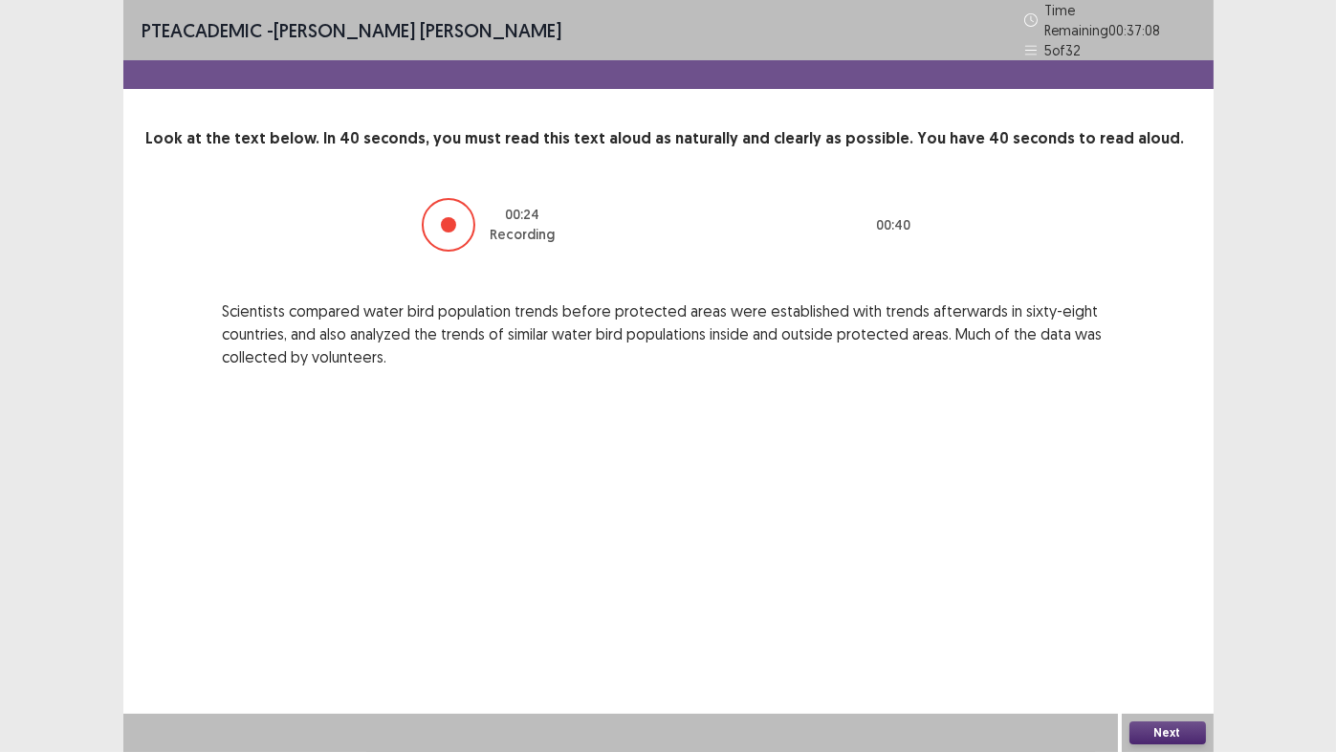
click at [1176, 626] on button "Next" at bounding box center [1168, 732] width 77 height 23
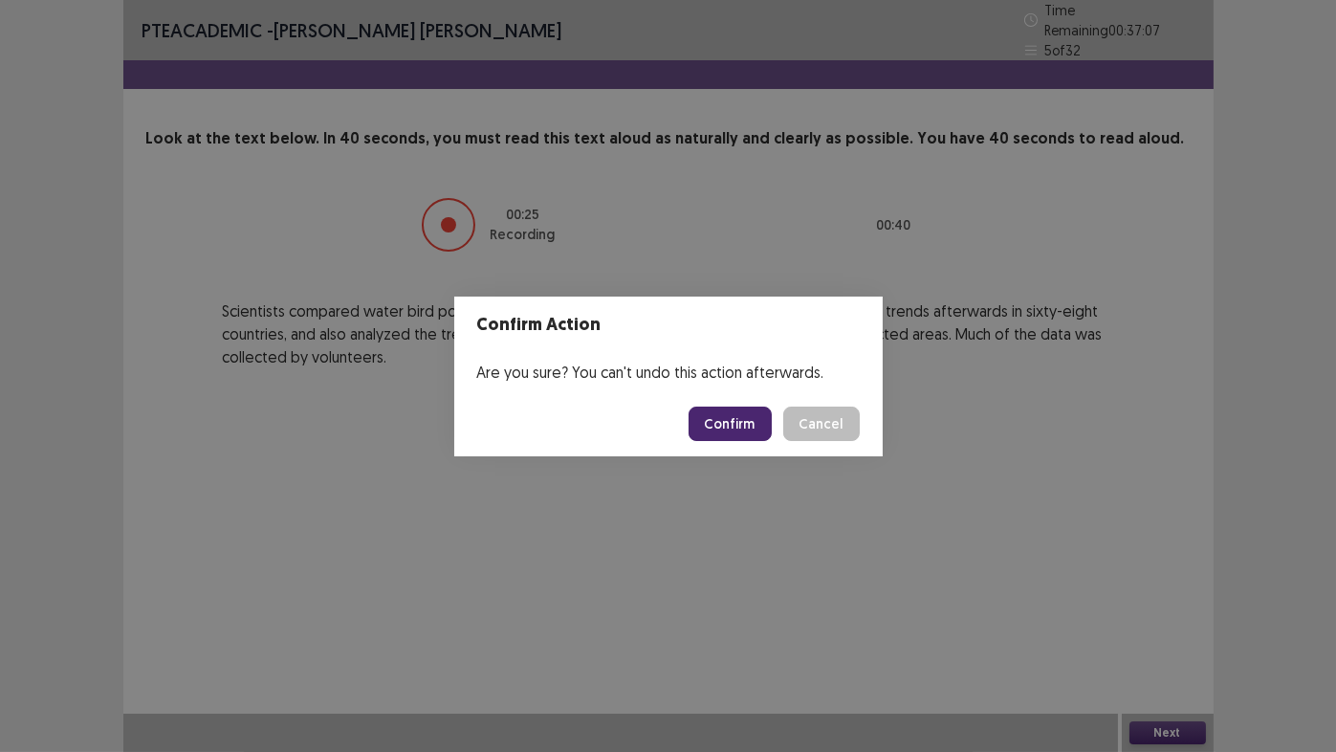
click at [732, 426] on button "Confirm" at bounding box center [730, 423] width 83 height 34
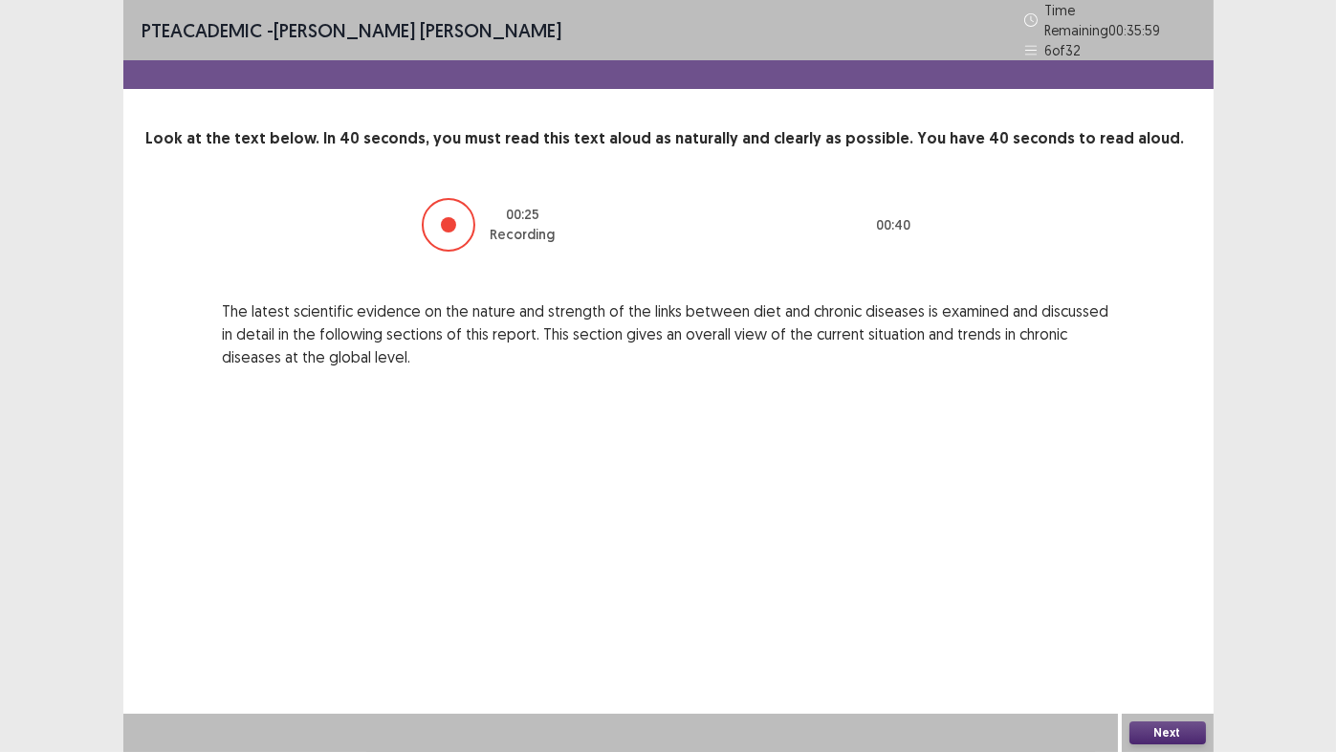
click at [1150, 626] on button "Next" at bounding box center [1168, 732] width 77 height 23
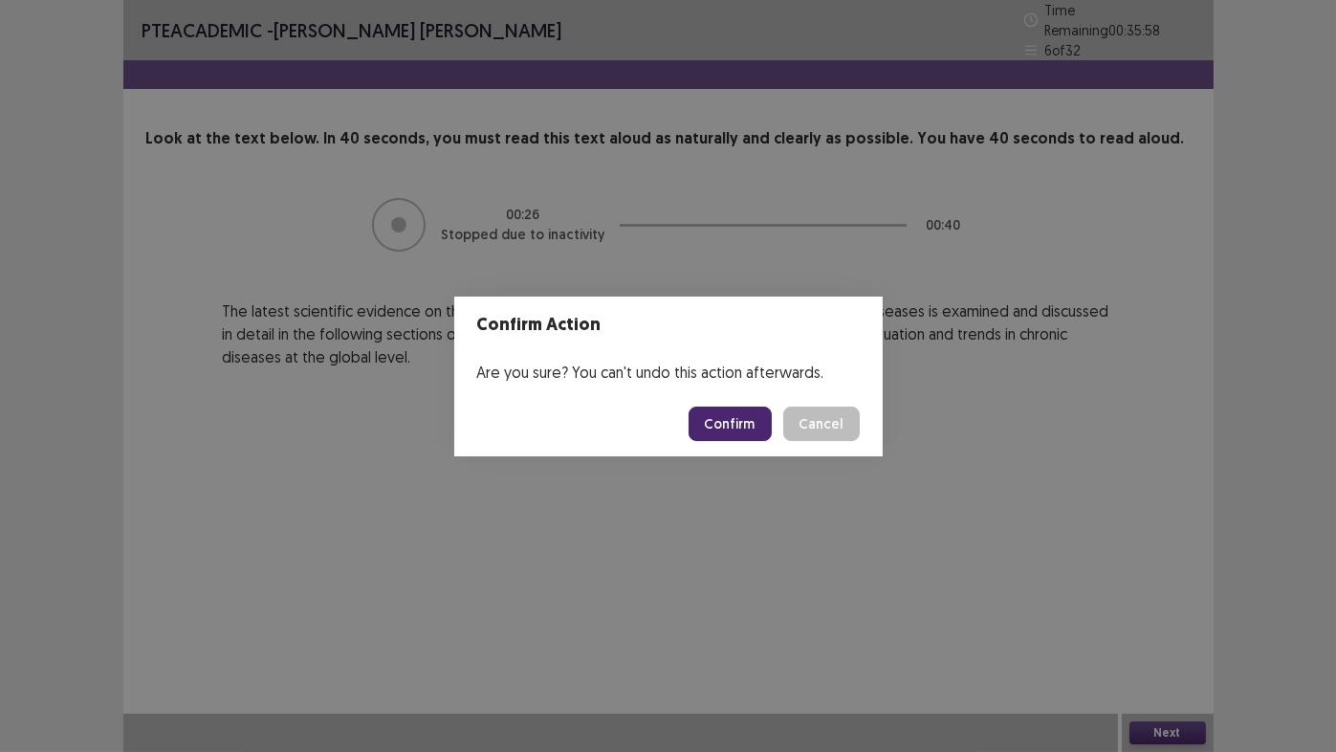
click at [727, 417] on button "Confirm" at bounding box center [730, 423] width 83 height 34
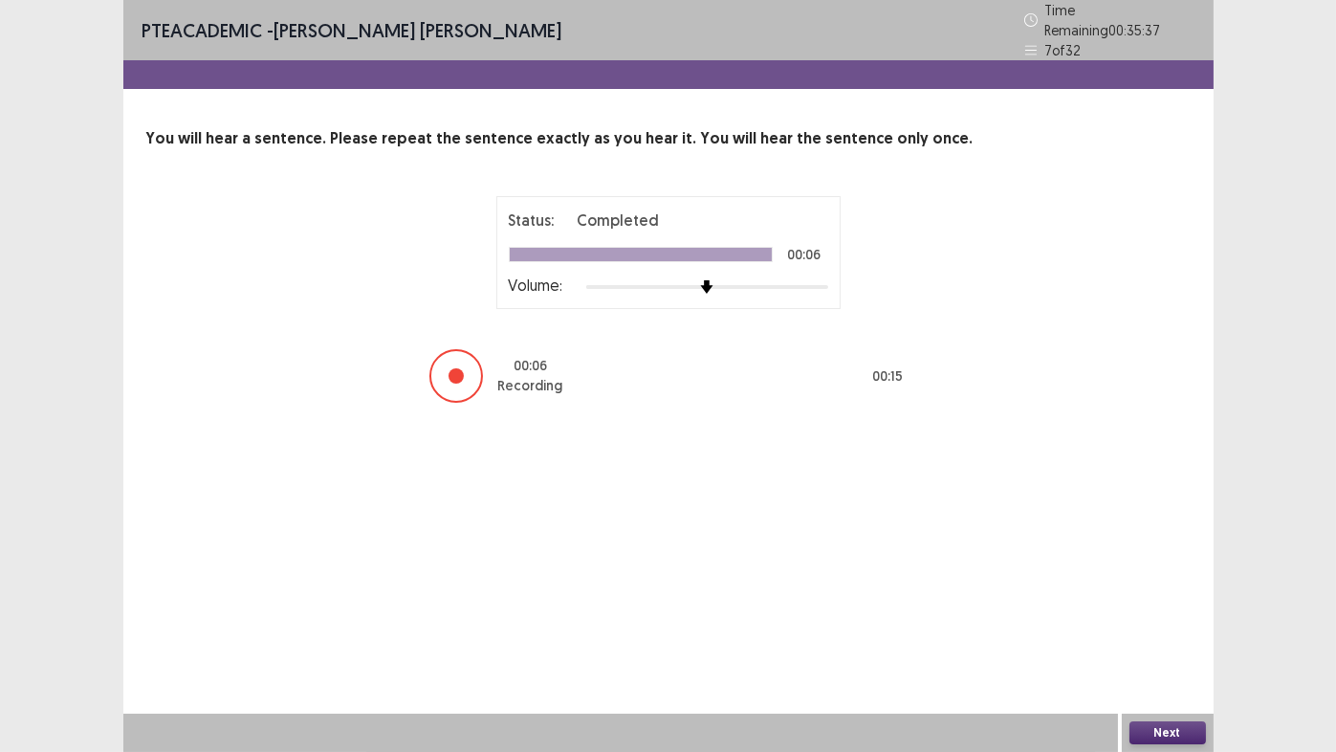
click at [1182, 626] on button "Next" at bounding box center [1168, 732] width 77 height 23
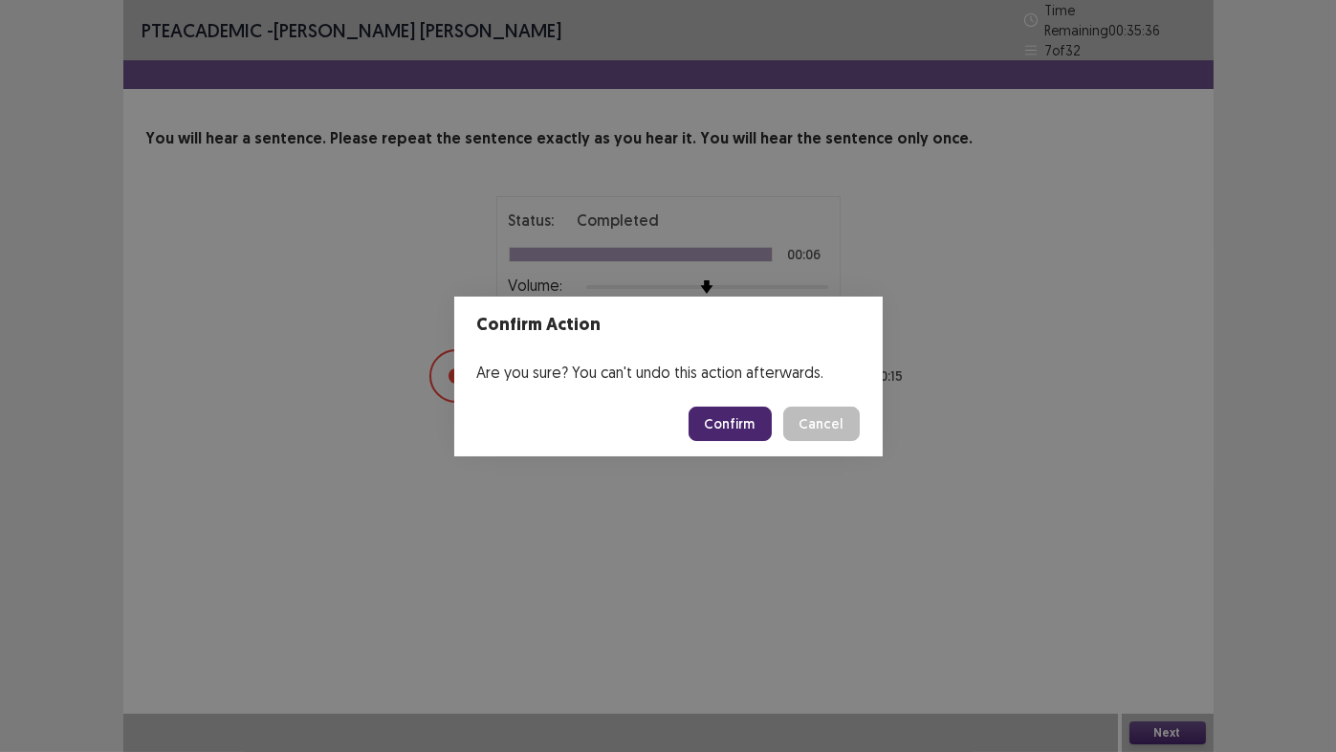
click at [742, 420] on button "Confirm" at bounding box center [730, 423] width 83 height 34
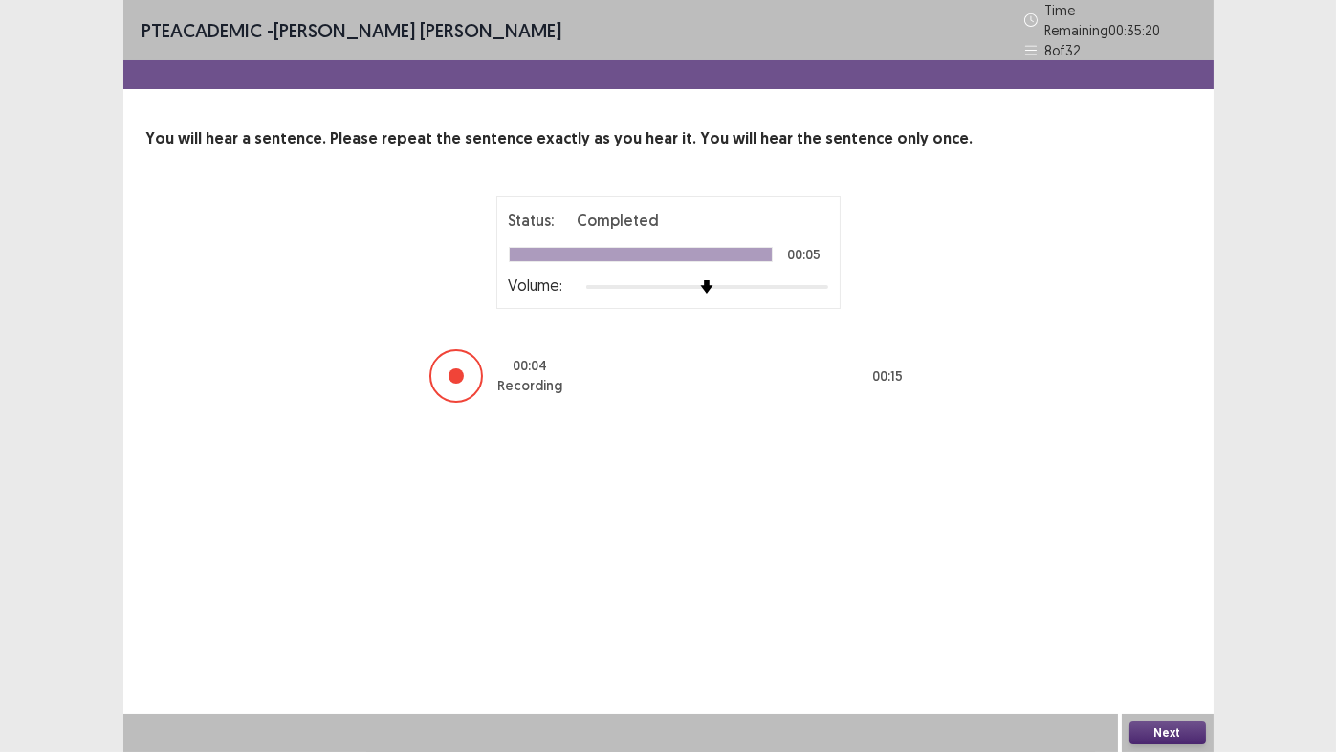
click at [1153, 626] on button "Next" at bounding box center [1168, 732] width 77 height 23
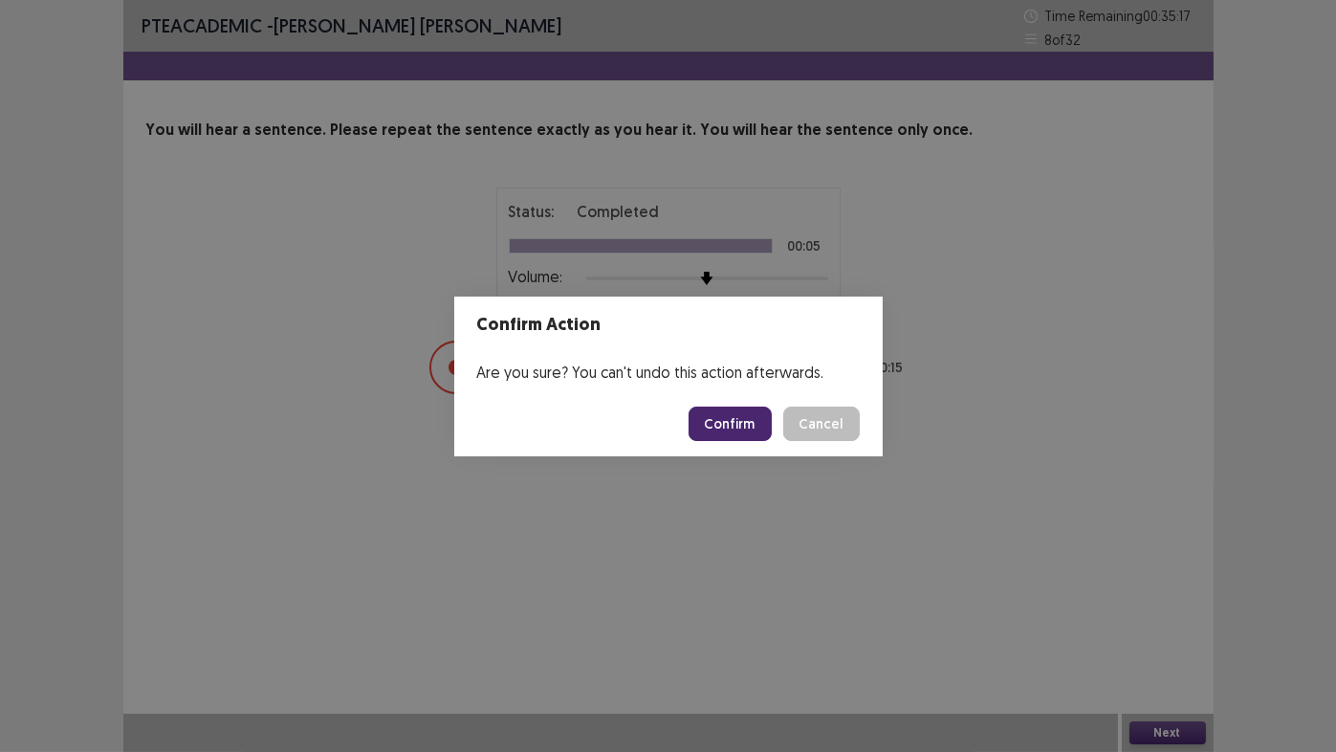
click at [715, 425] on button "Confirm" at bounding box center [730, 423] width 83 height 34
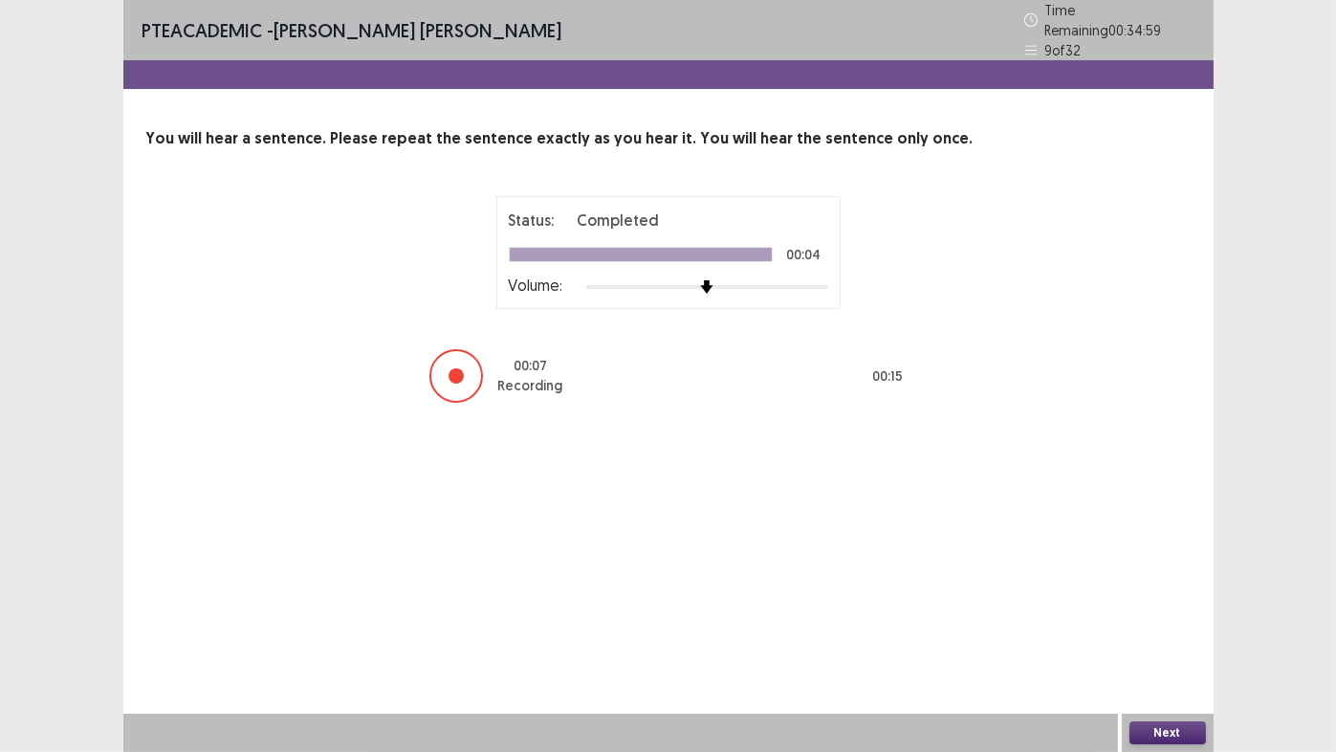
click at [1163, 626] on button "Next" at bounding box center [1168, 732] width 77 height 23
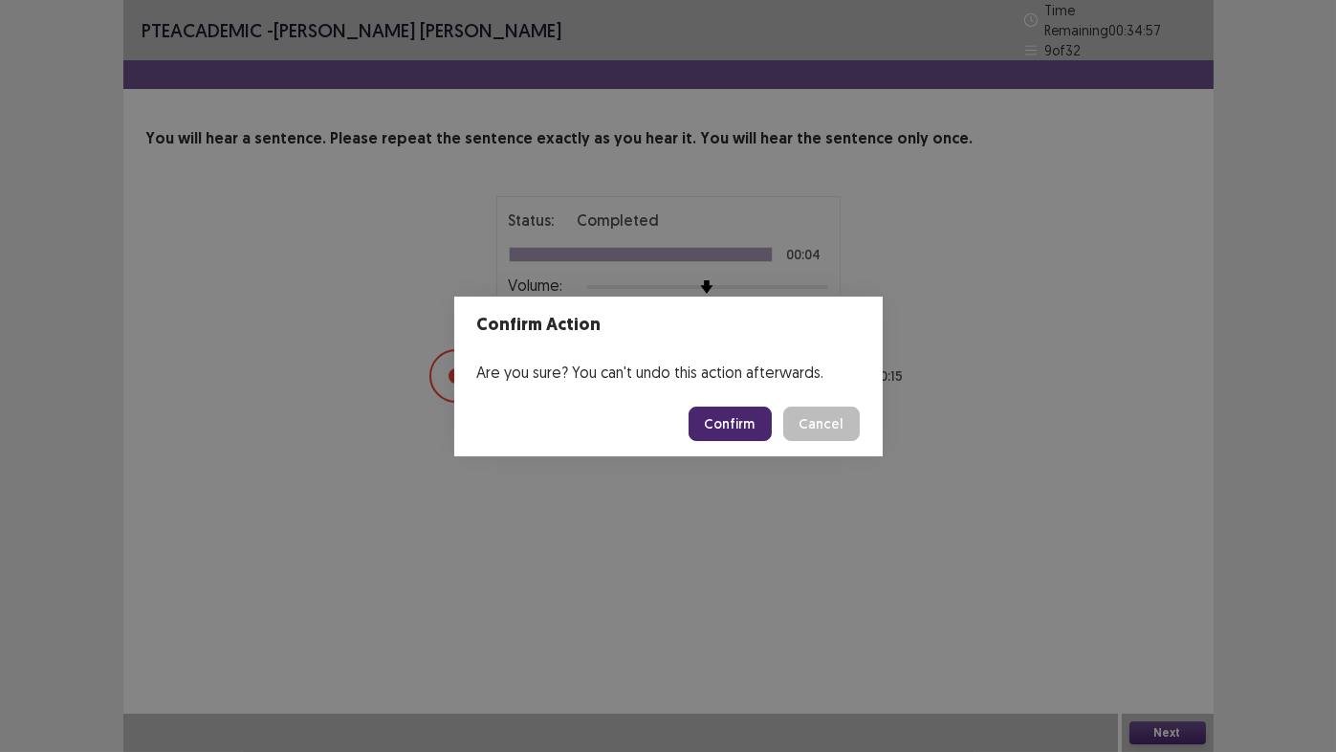
click at [736, 433] on button "Confirm" at bounding box center [730, 423] width 83 height 34
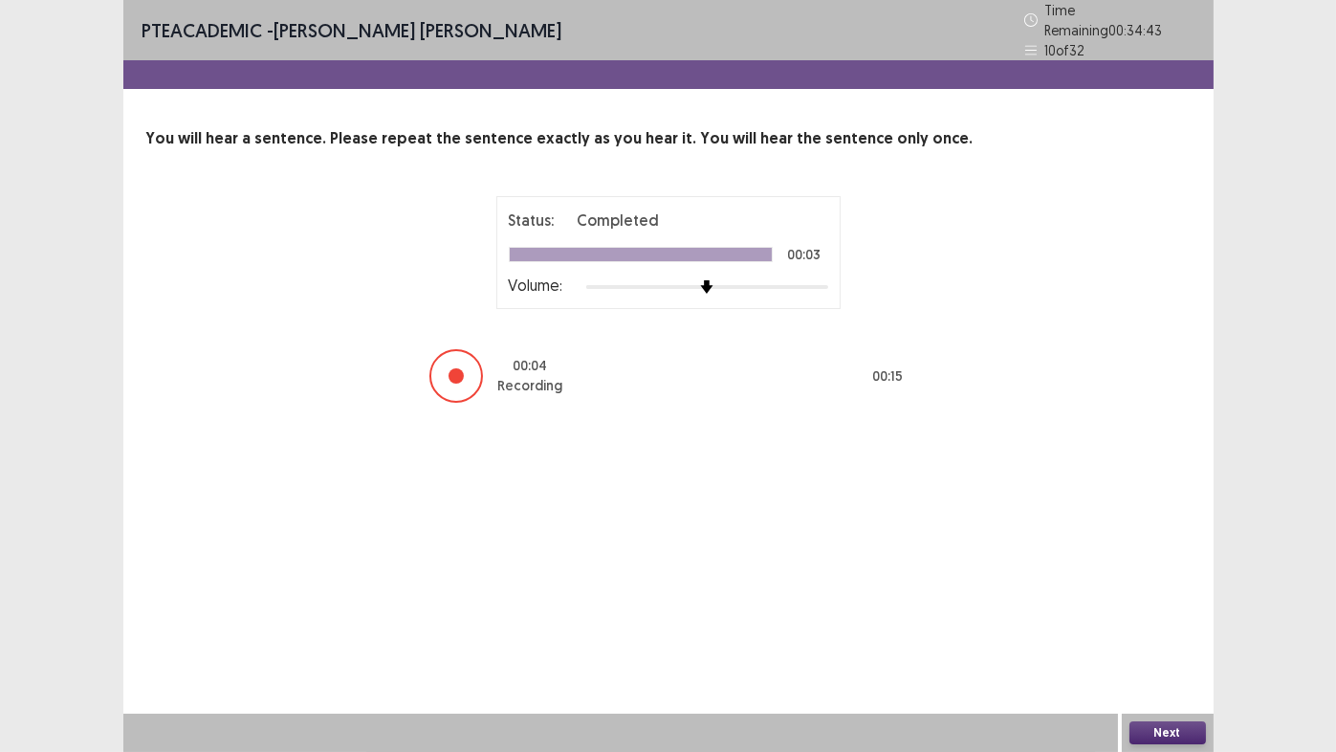
click at [1175, 626] on button "Next" at bounding box center [1168, 732] width 77 height 23
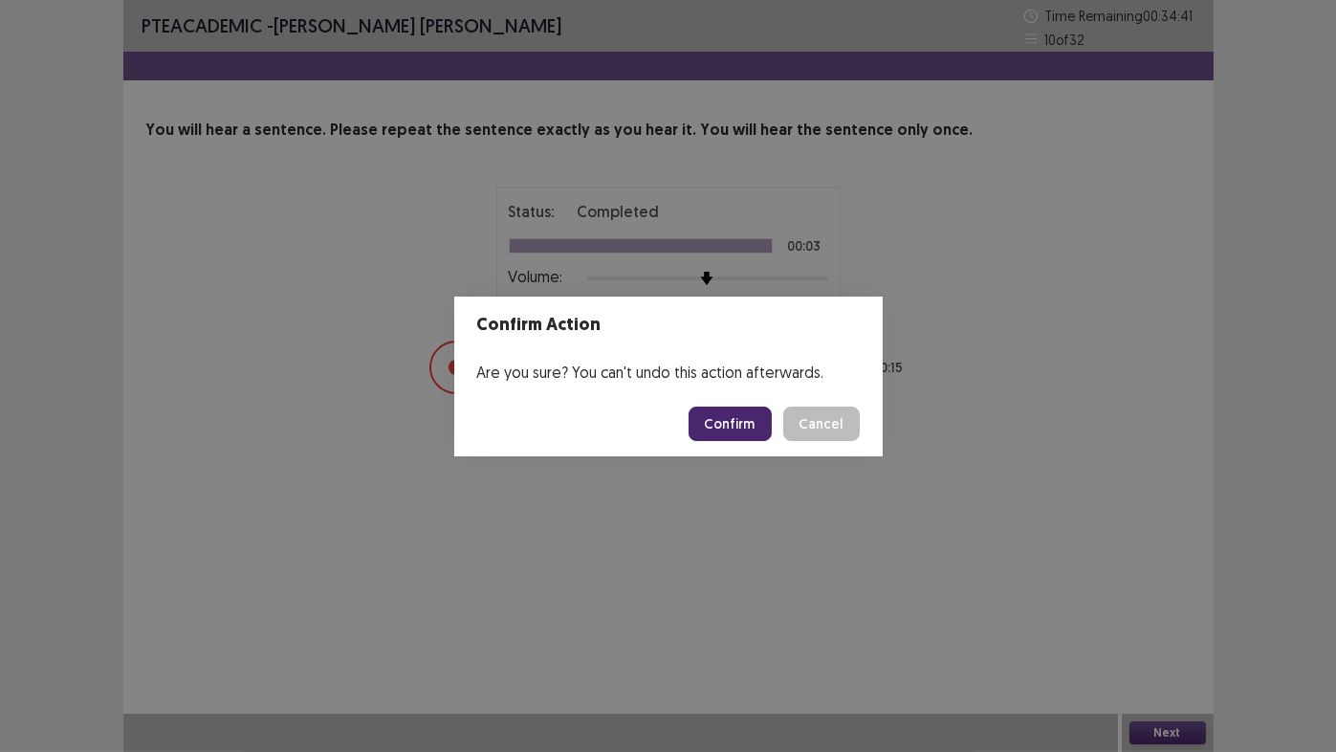
click at [736, 424] on button "Confirm" at bounding box center [730, 423] width 83 height 34
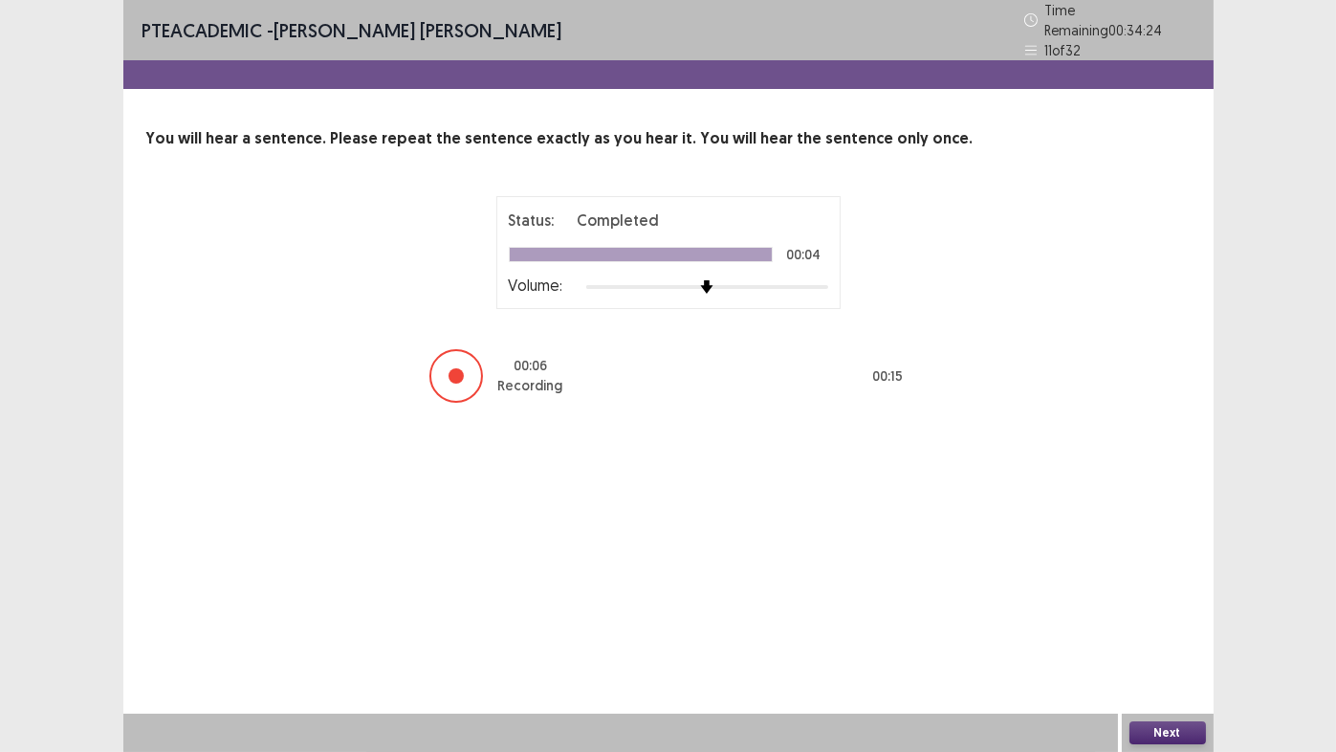
click at [1170, 626] on button "Next" at bounding box center [1168, 732] width 77 height 23
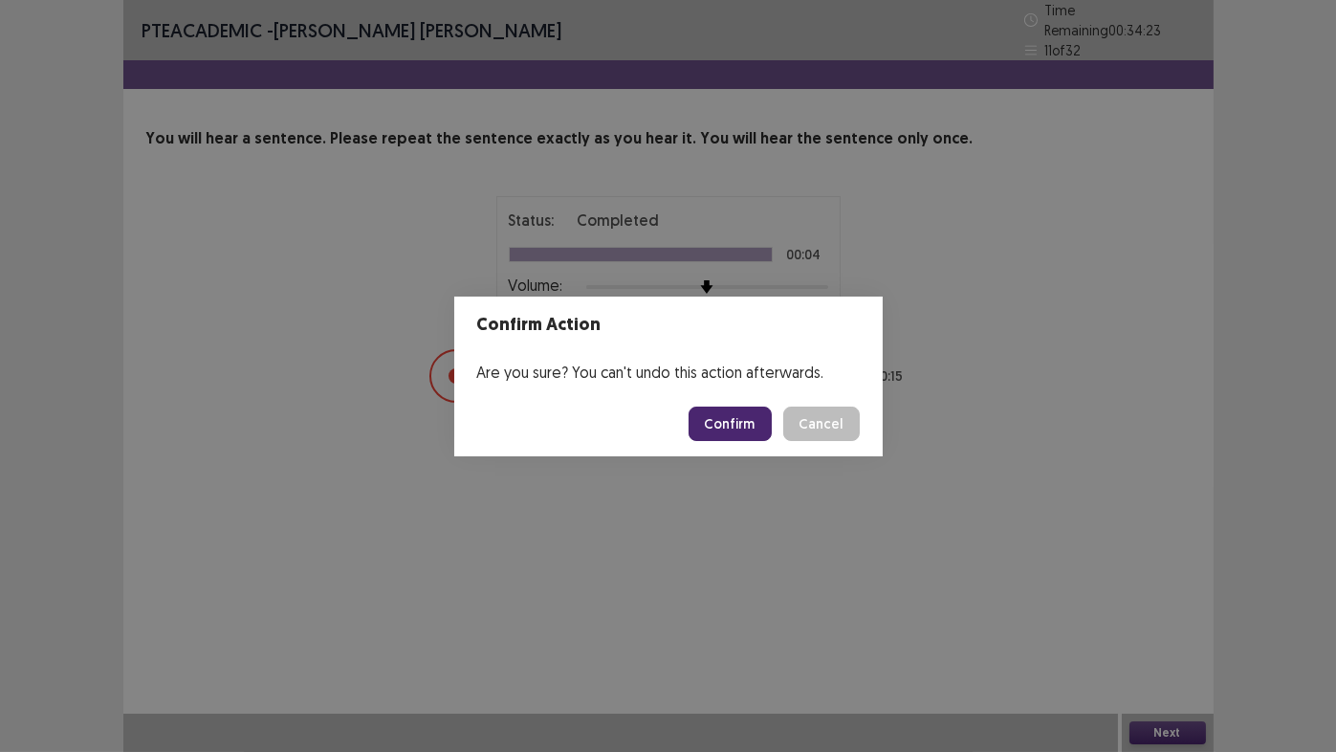
click at [737, 431] on button "Confirm" at bounding box center [730, 423] width 83 height 34
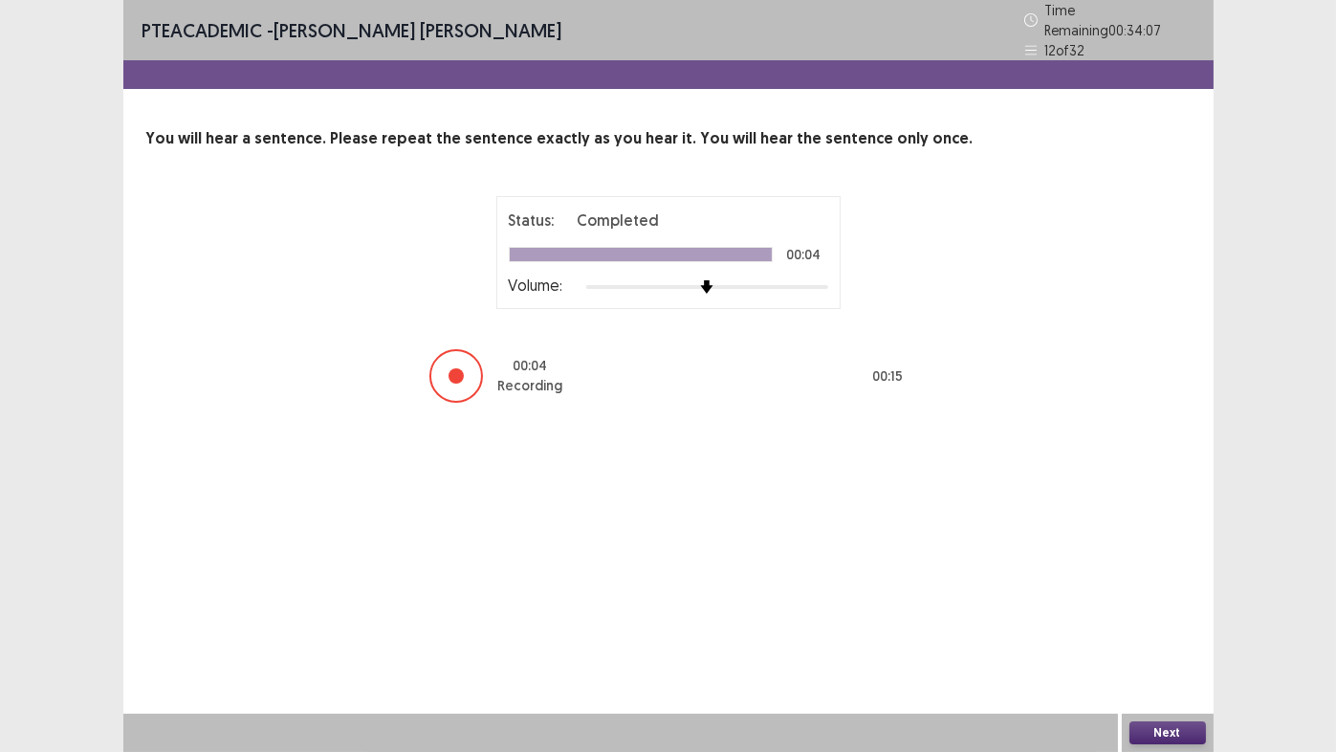
click at [1166, 626] on button "Next" at bounding box center [1168, 732] width 77 height 23
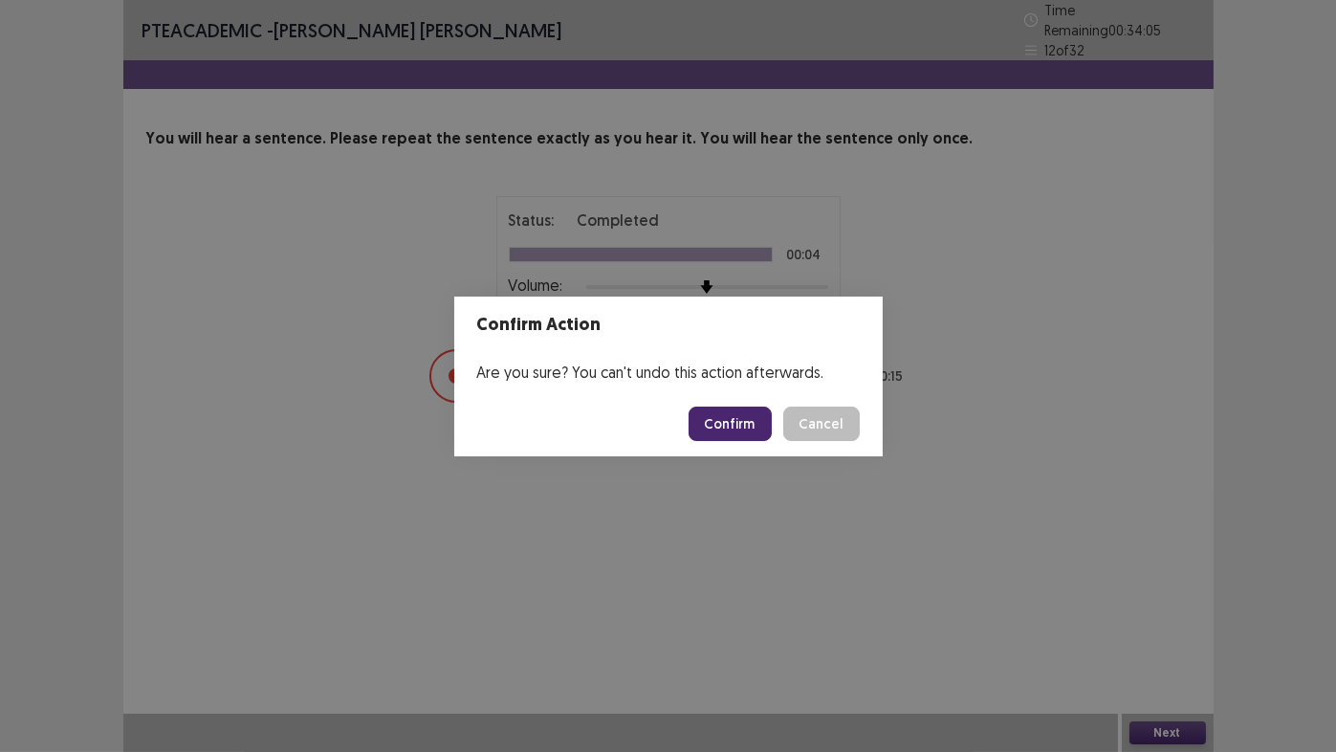
click at [711, 426] on button "Confirm" at bounding box center [730, 423] width 83 height 34
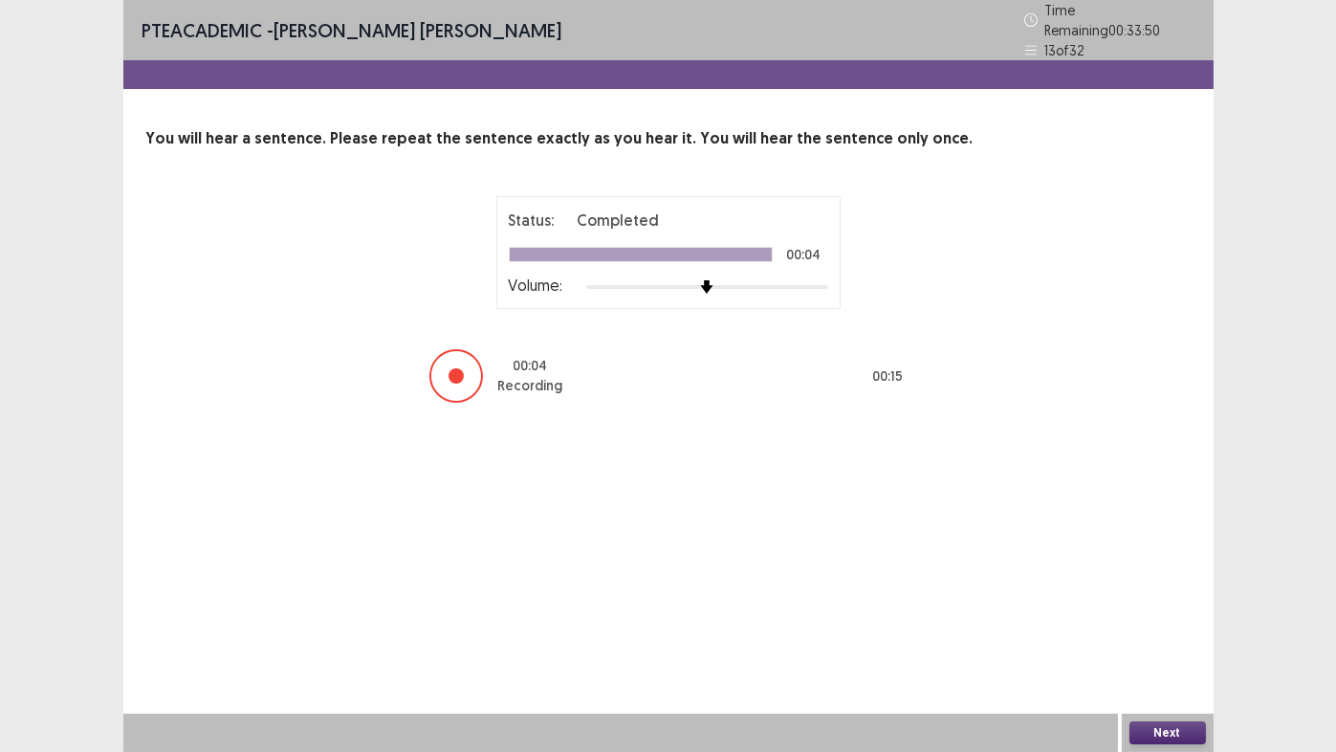
click at [1166, 626] on button "Next" at bounding box center [1168, 732] width 77 height 23
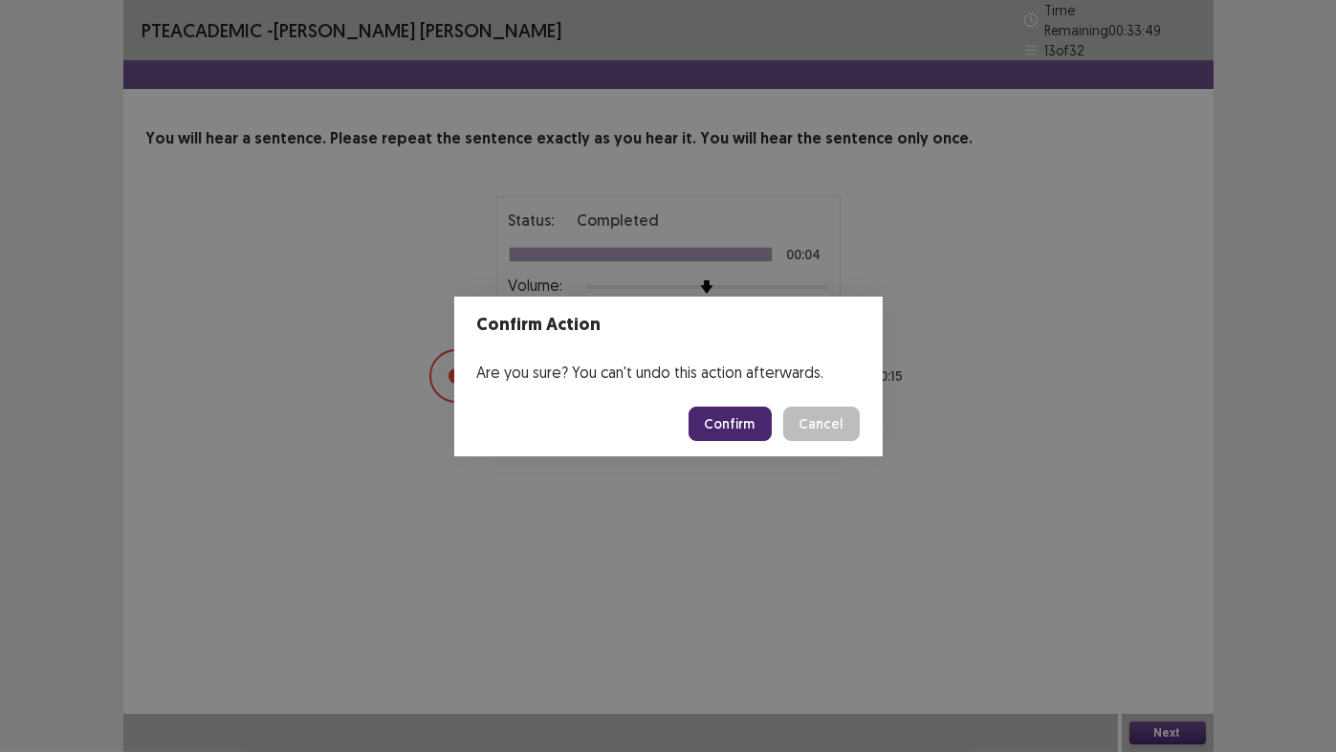
click at [717, 423] on button "Confirm" at bounding box center [730, 423] width 83 height 34
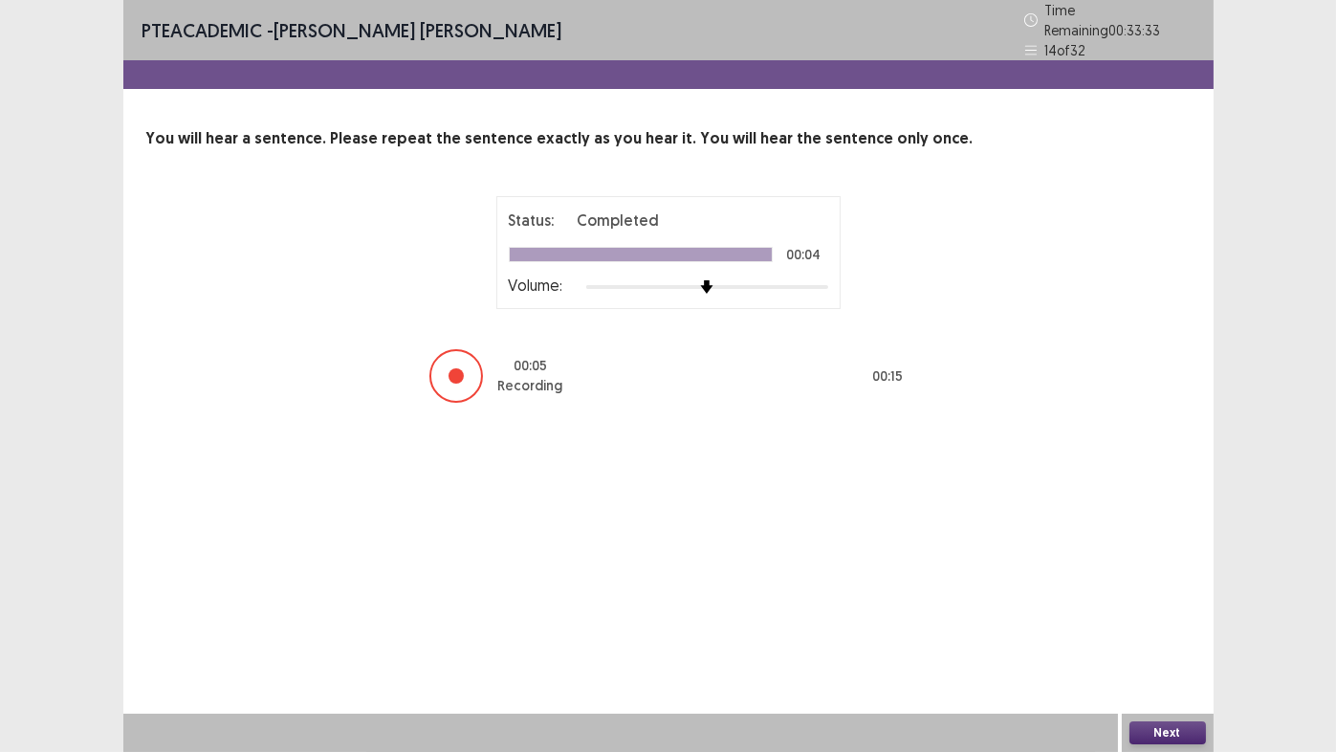
click at [1173, 626] on button "Next" at bounding box center [1168, 732] width 77 height 23
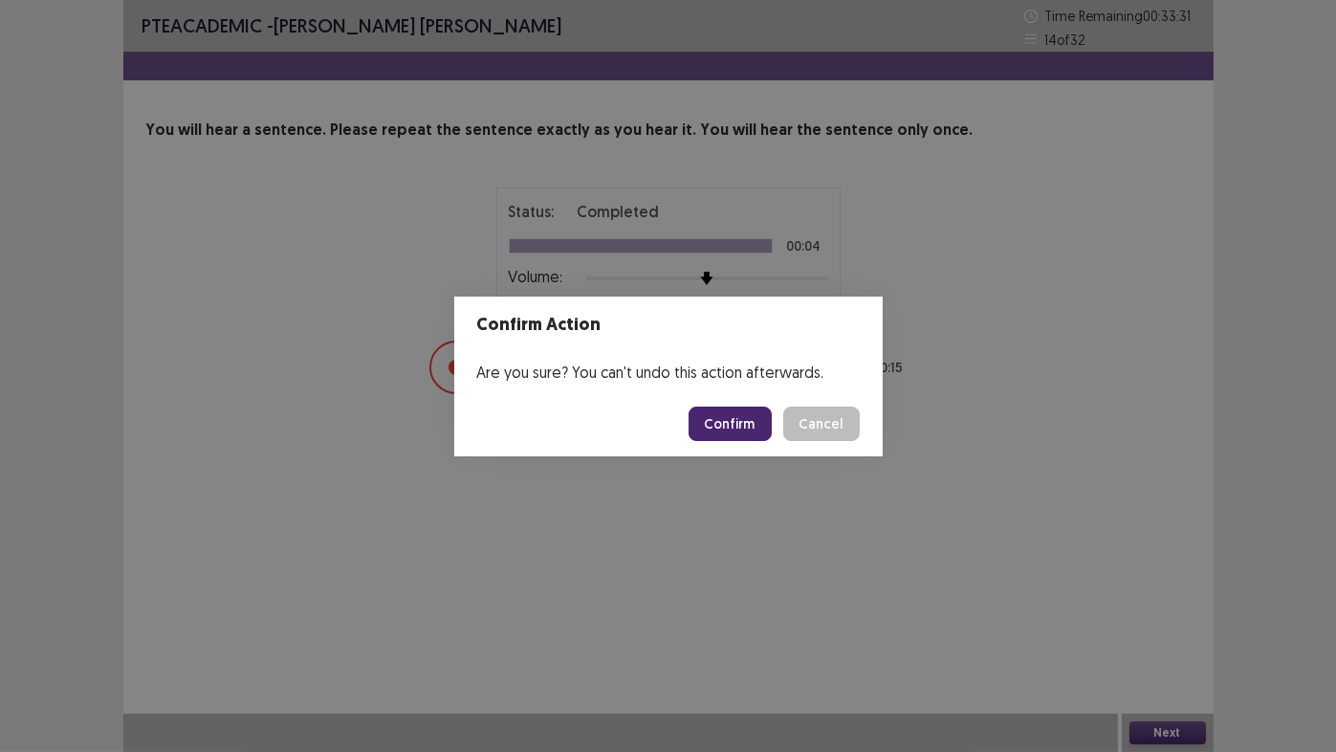
click at [740, 426] on button "Confirm" at bounding box center [730, 423] width 83 height 34
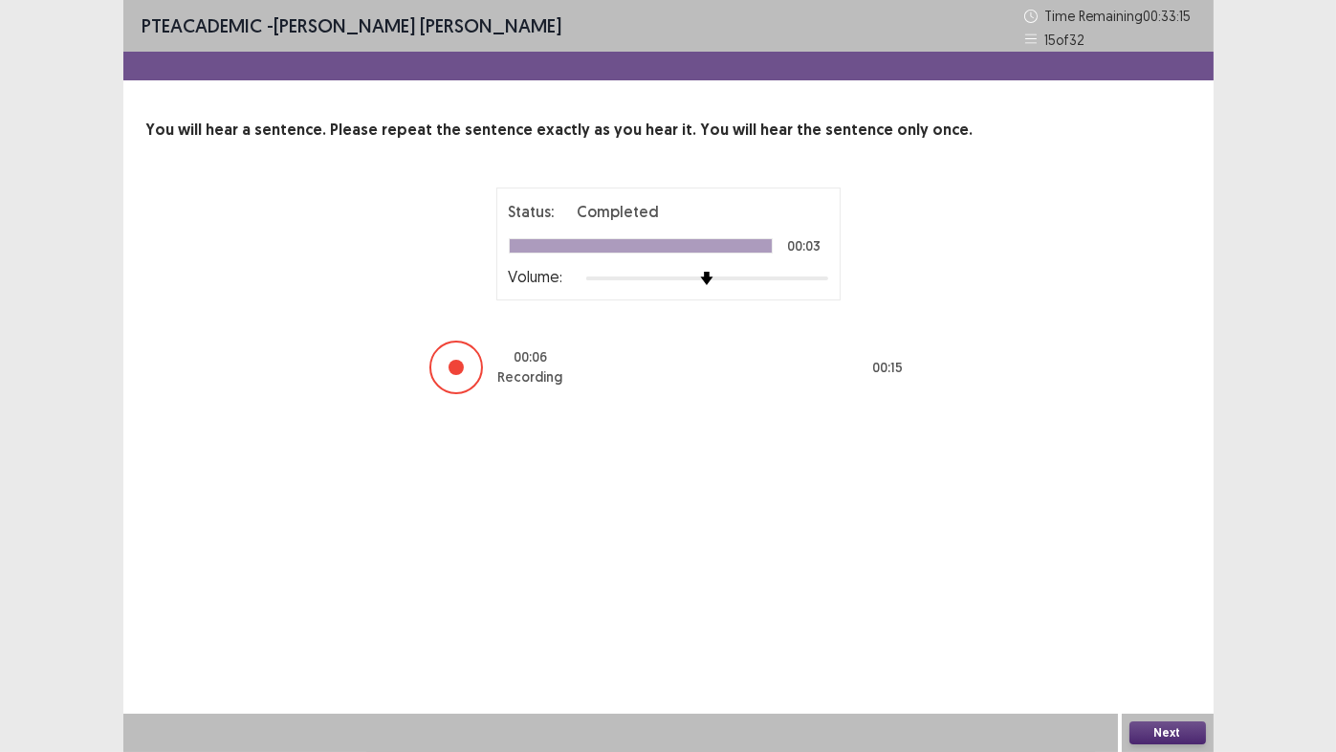
click at [1188, 626] on div "Next" at bounding box center [1168, 733] width 92 height 38
click at [1180, 626] on button "Next" at bounding box center [1168, 732] width 77 height 23
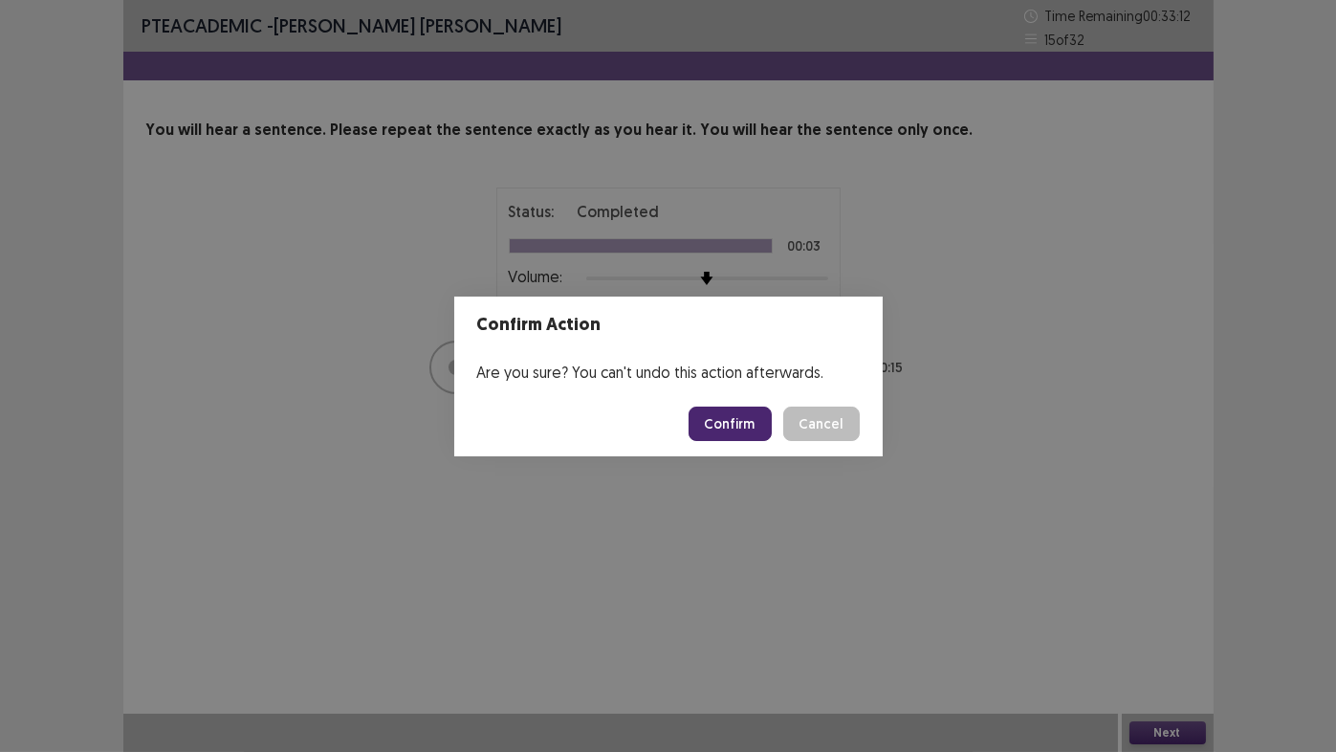
click at [728, 427] on button "Confirm" at bounding box center [730, 423] width 83 height 34
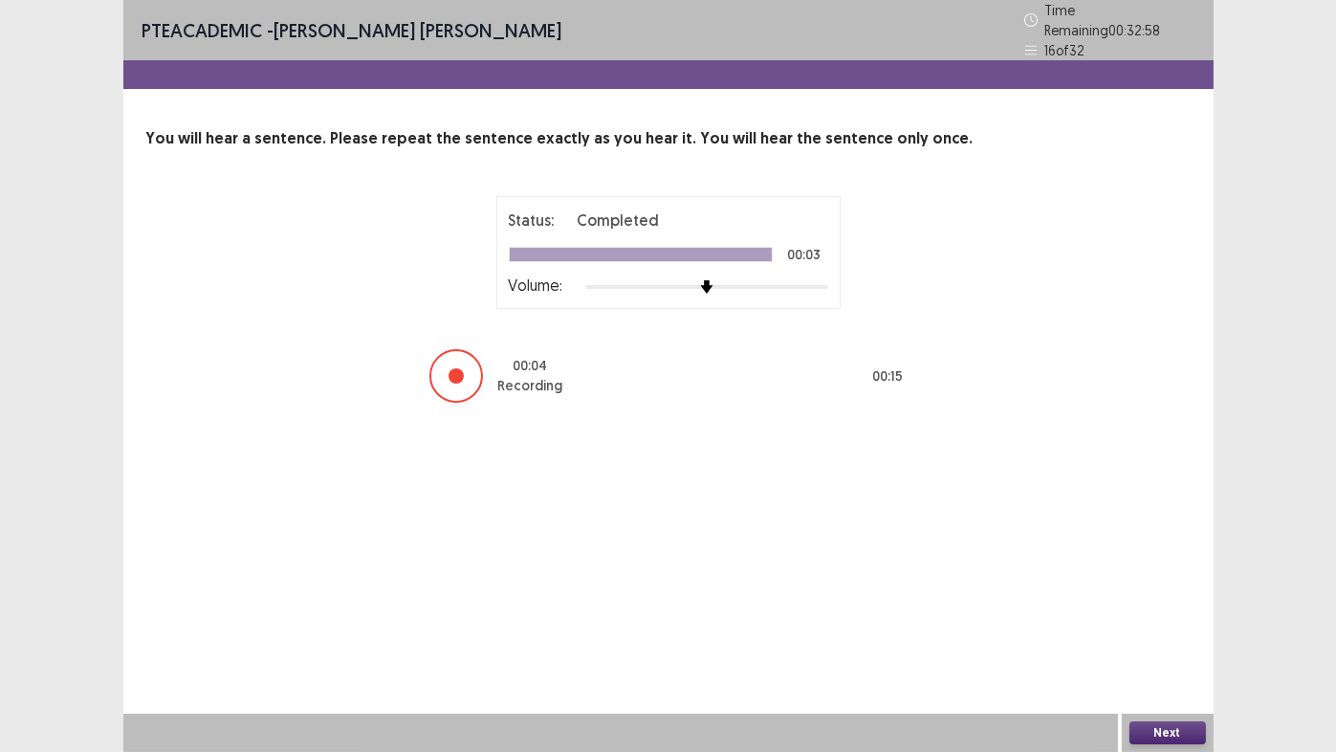
click at [1174, 626] on button "Next" at bounding box center [1168, 732] width 77 height 23
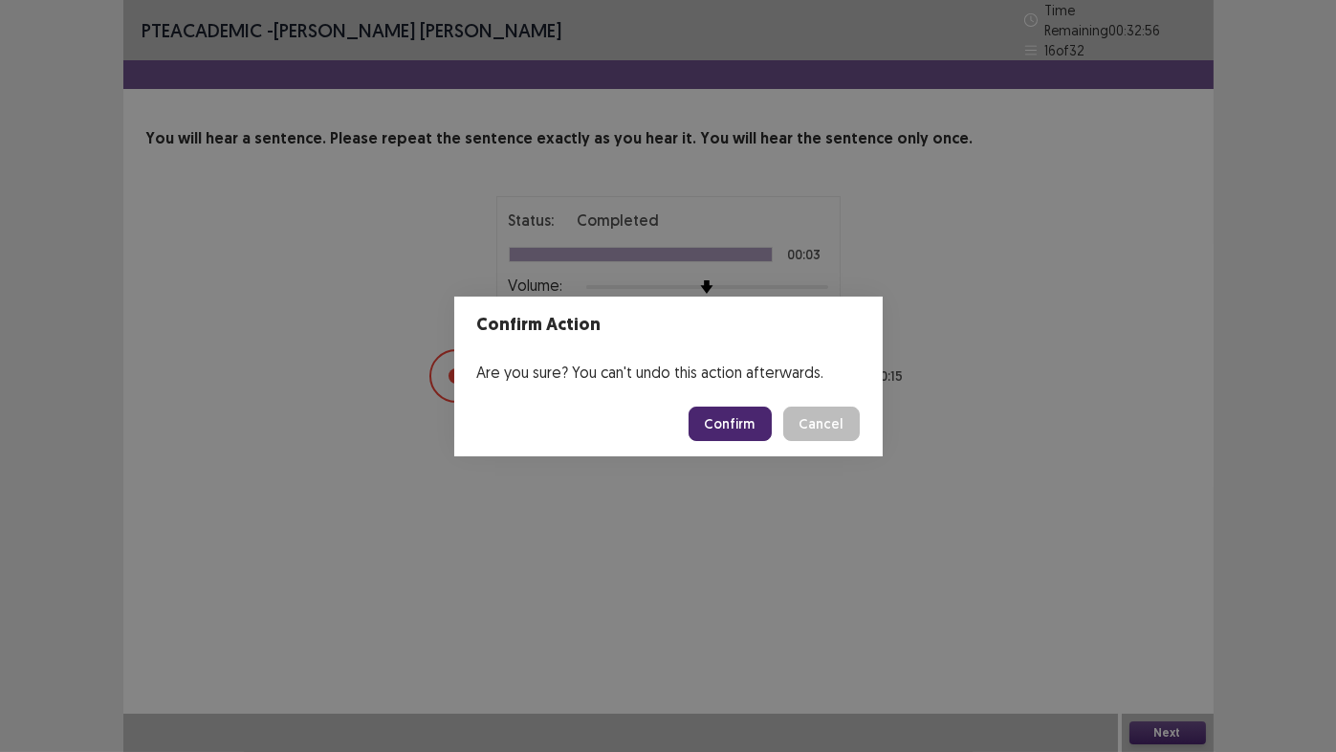
click at [741, 434] on button "Confirm" at bounding box center [730, 423] width 83 height 34
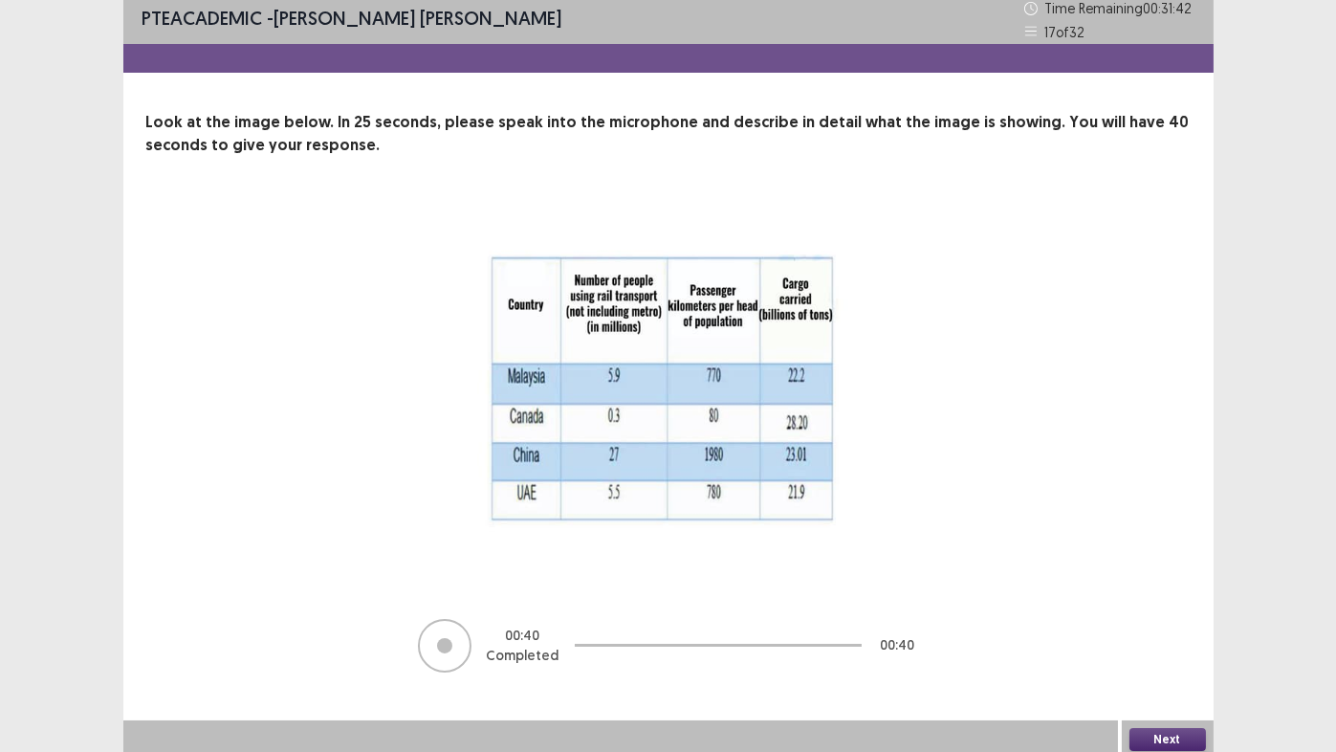
scroll to position [13, 0]
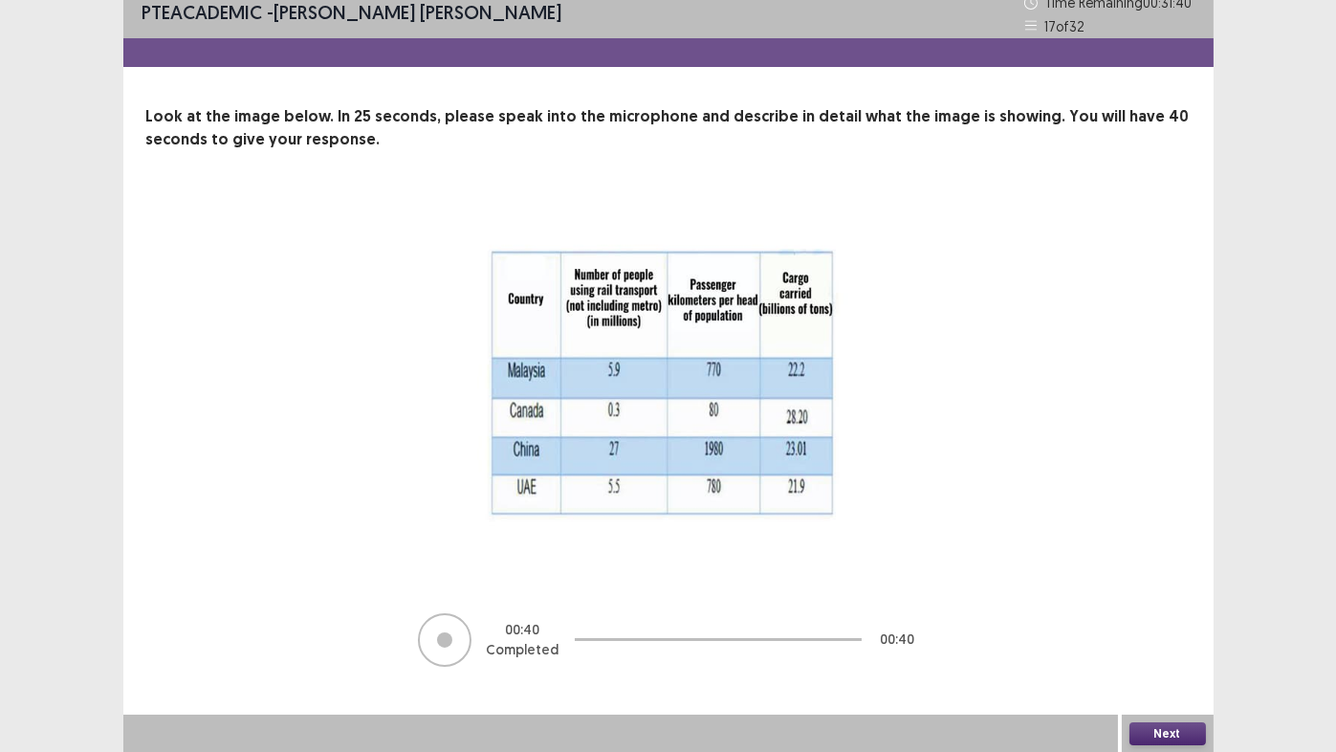
click at [1156, 626] on button "Next" at bounding box center [1168, 733] width 77 height 23
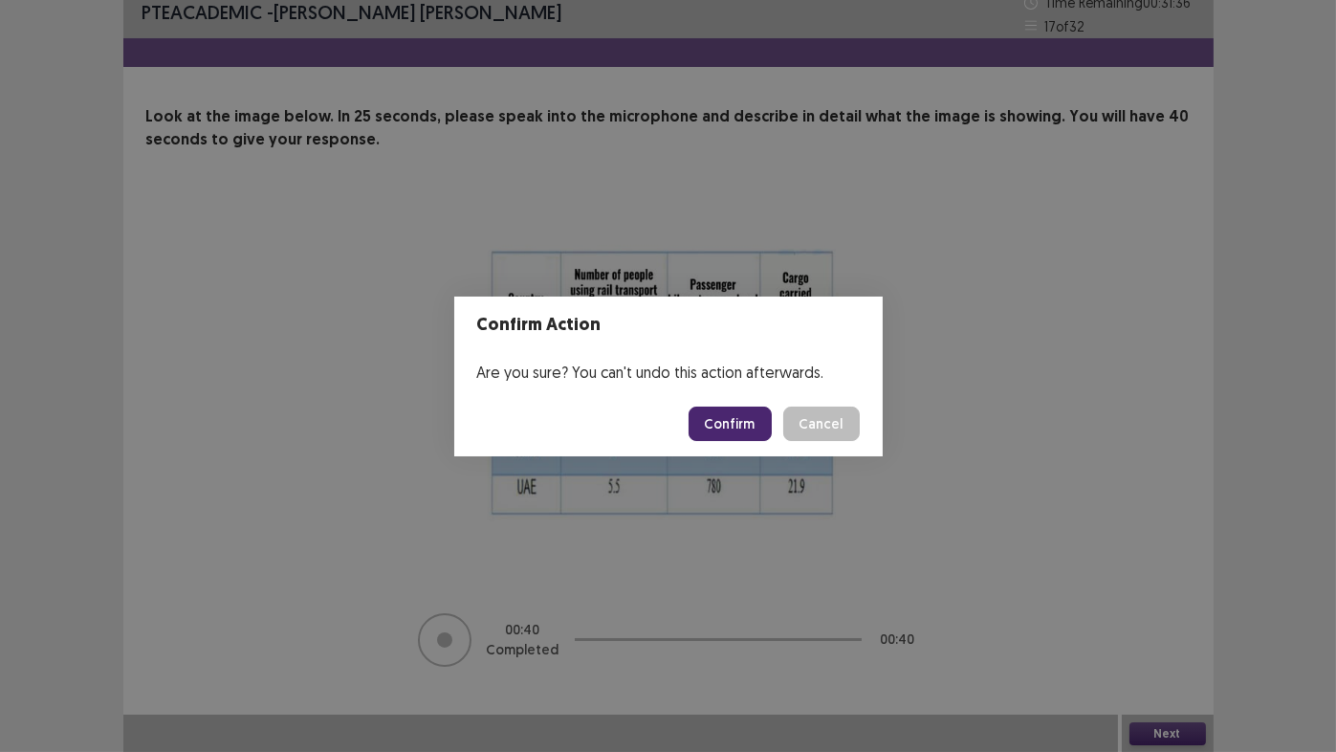
click at [724, 428] on button "Confirm" at bounding box center [730, 423] width 83 height 34
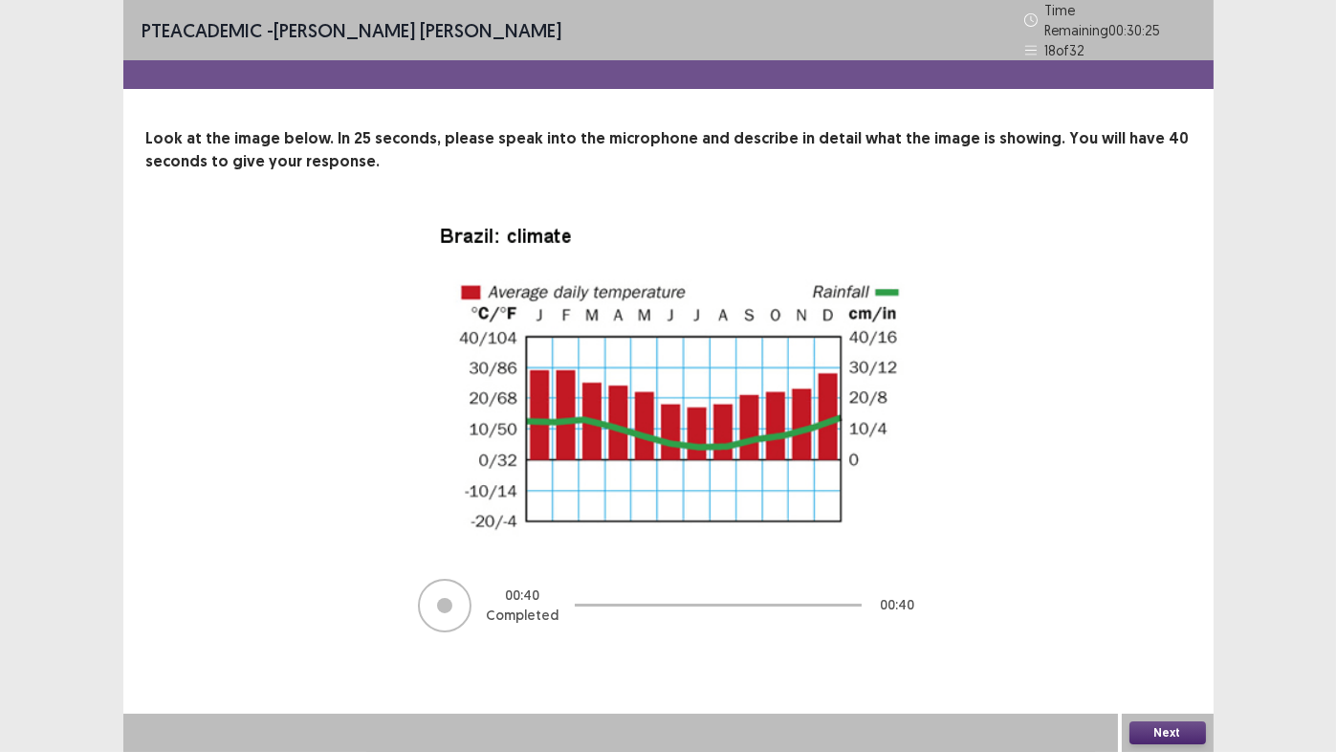
click at [1183, 626] on button "Next" at bounding box center [1168, 732] width 77 height 23
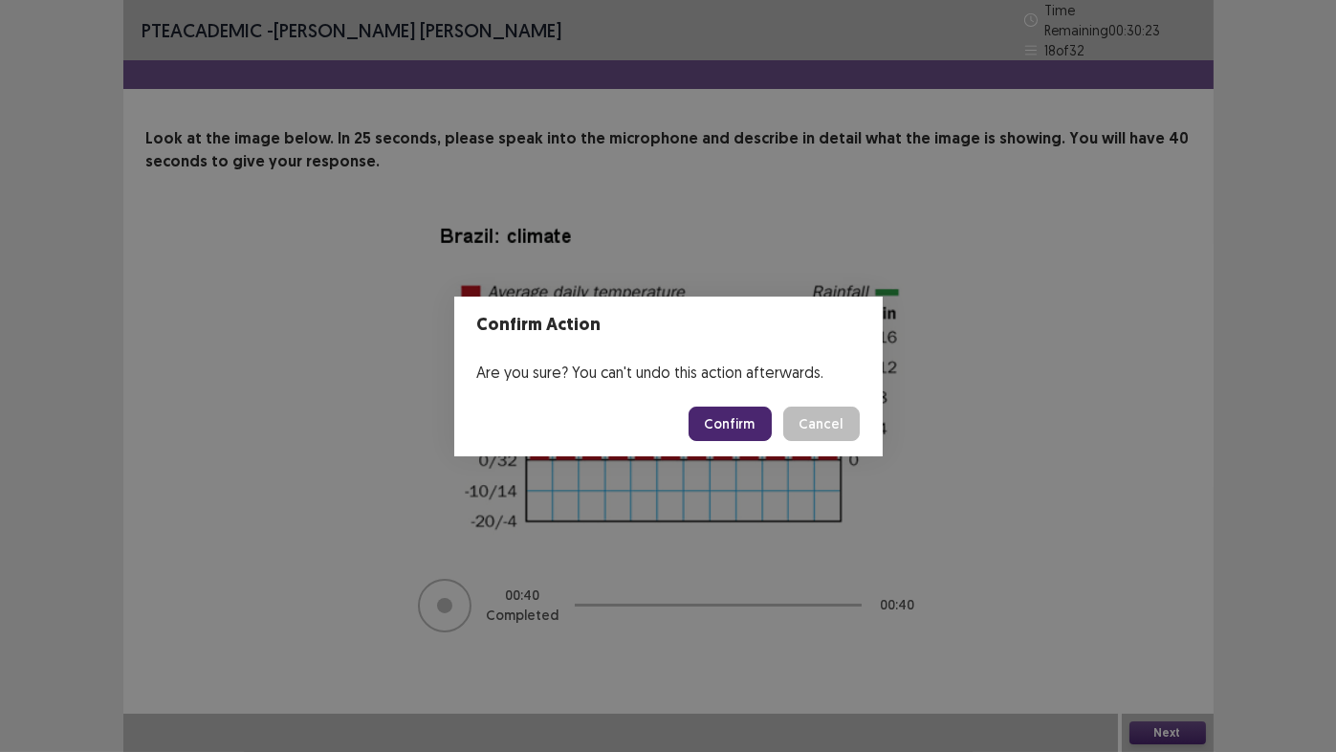
click at [735, 432] on button "Confirm" at bounding box center [730, 423] width 83 height 34
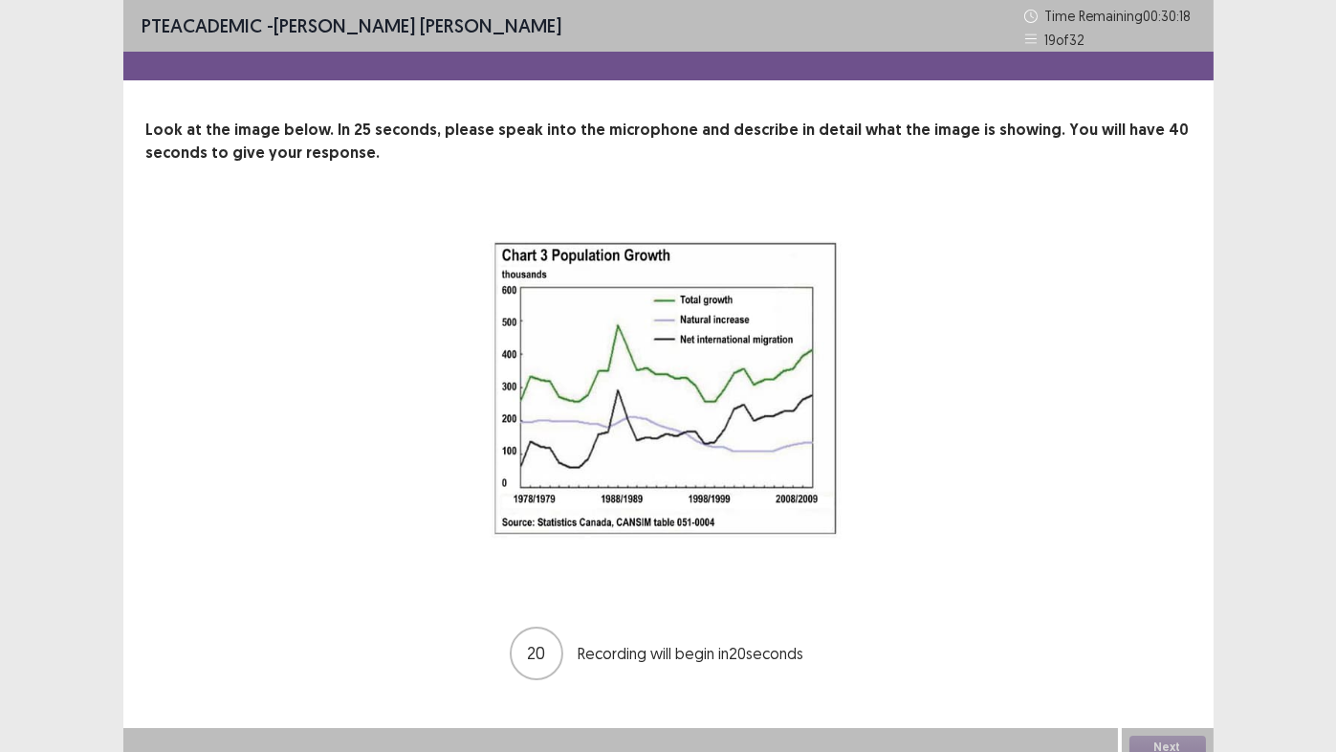
drag, startPoint x: 727, startPoint y: 434, endPoint x: 874, endPoint y: 361, distance: 164.7
click at [874, 361] on img at bounding box center [668, 398] width 478 height 376
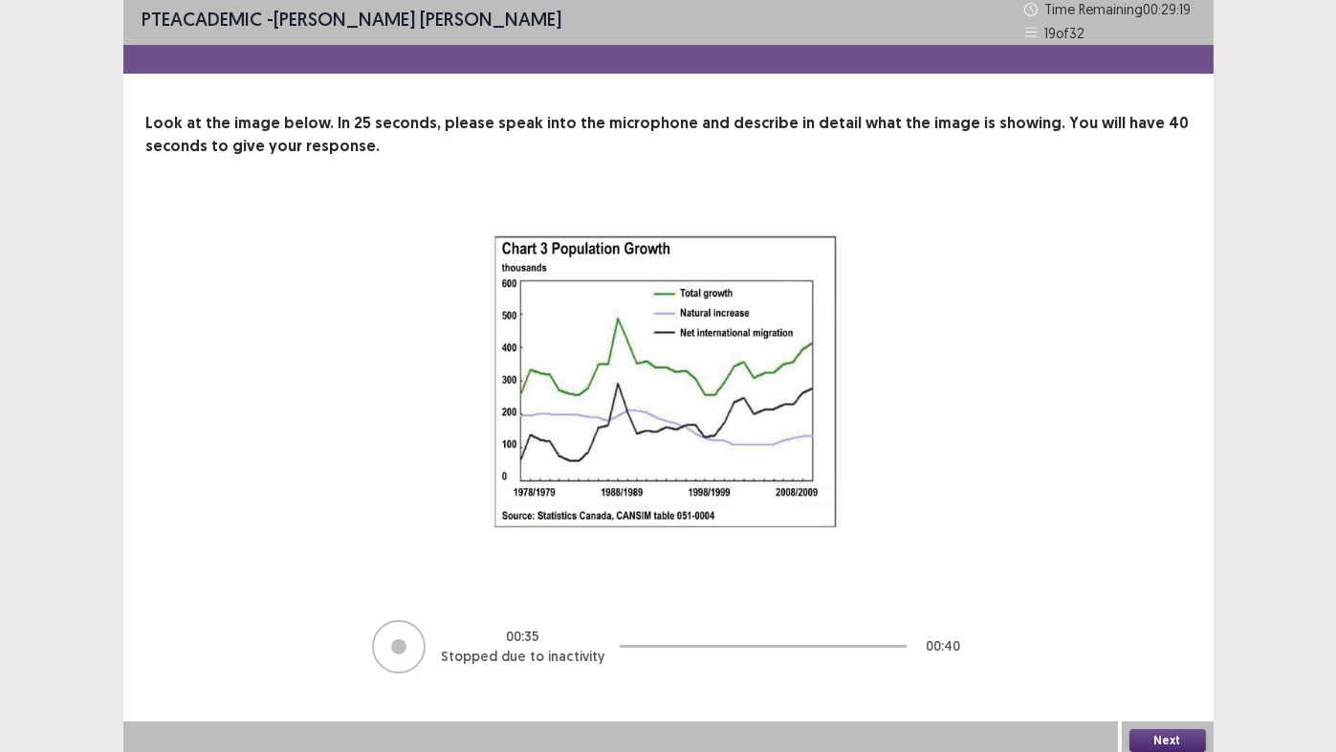
scroll to position [13, 0]
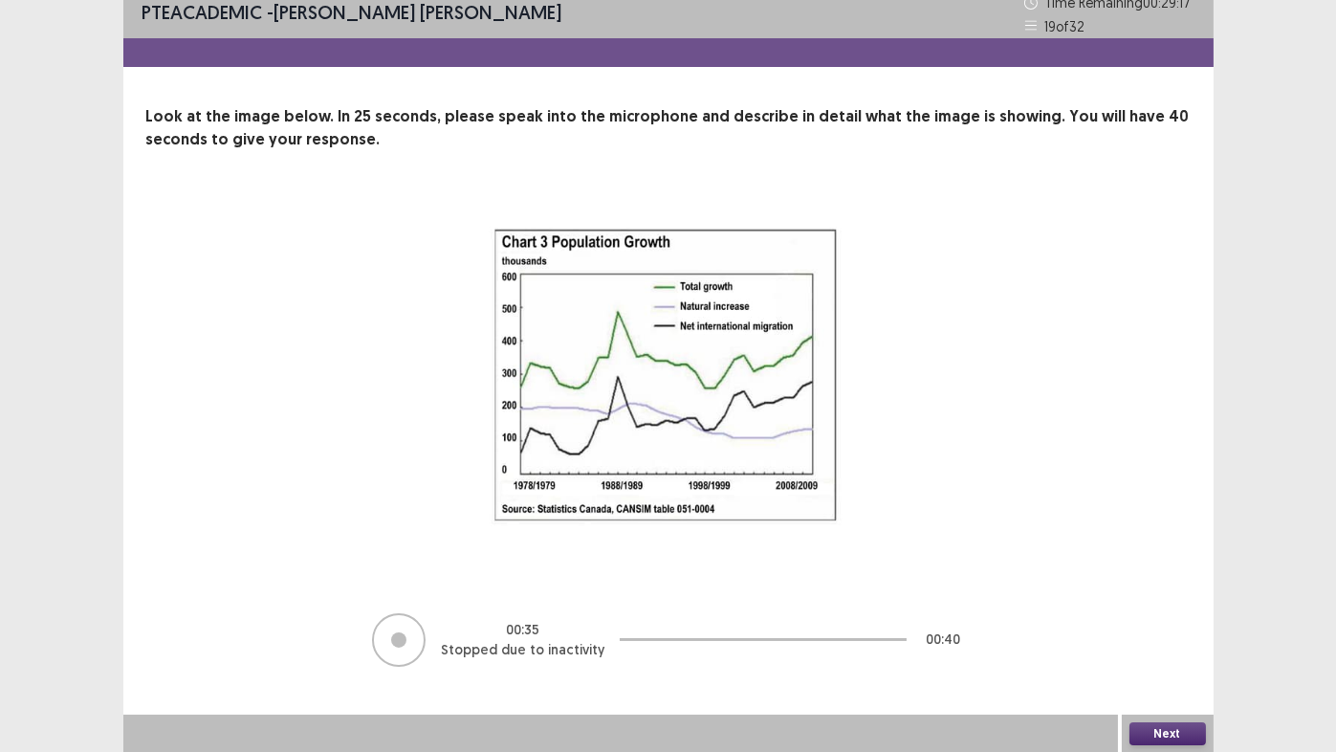
click at [1164, 626] on button "Next" at bounding box center [1168, 733] width 77 height 23
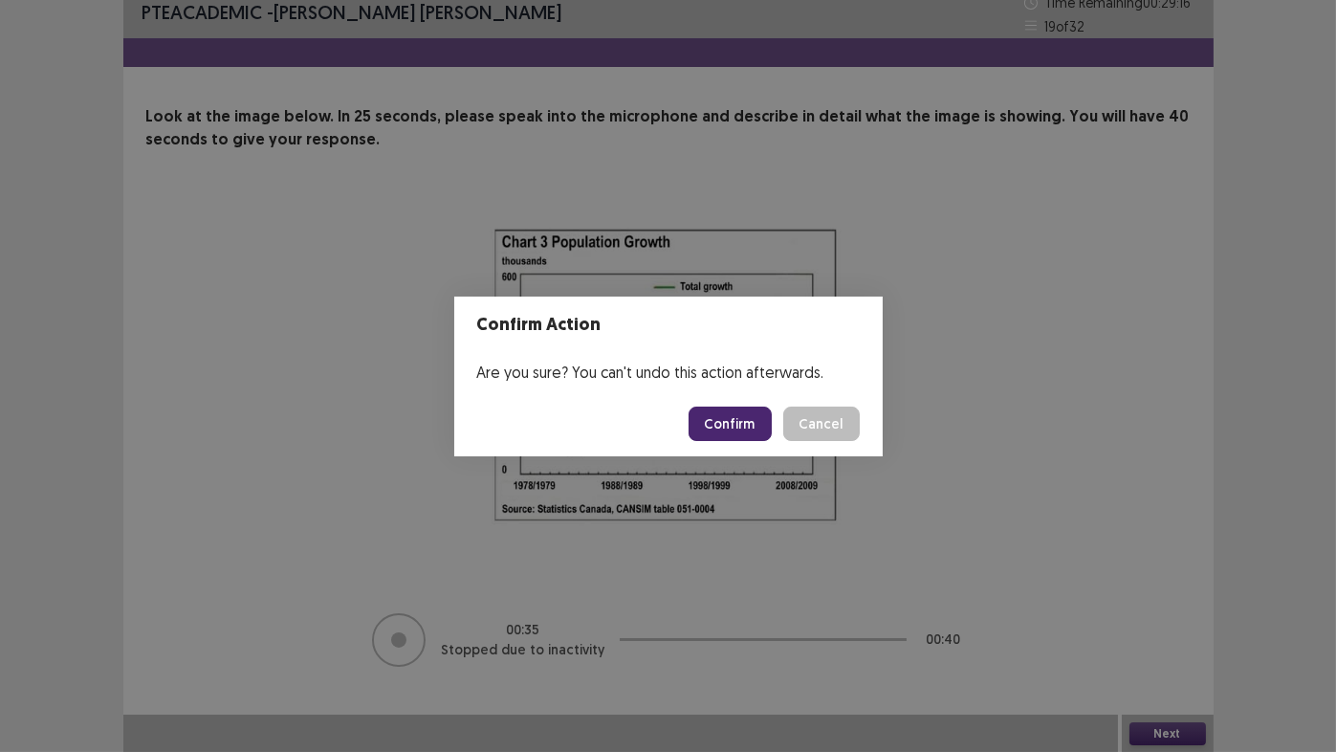
click at [719, 428] on button "Confirm" at bounding box center [730, 423] width 83 height 34
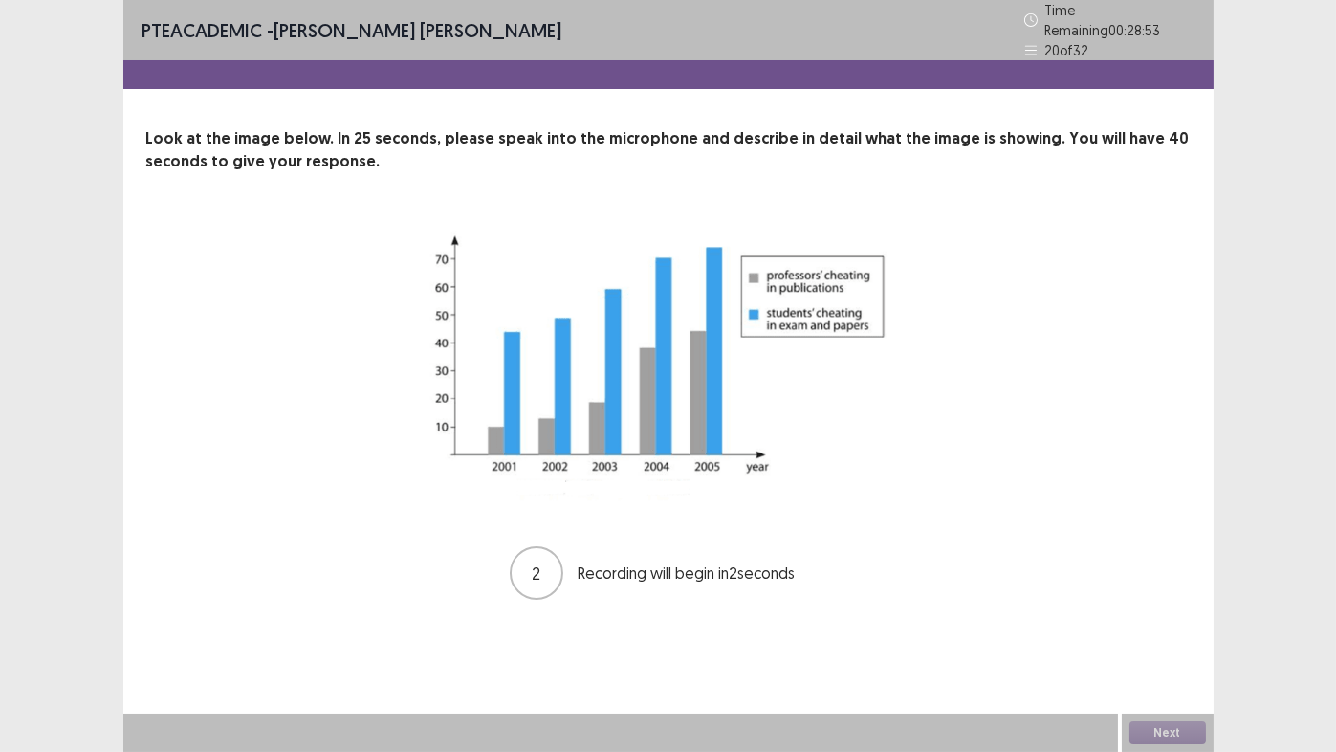
drag, startPoint x: 713, startPoint y: 255, endPoint x: 727, endPoint y: 202, distance: 55.4
click at [727, 202] on div "Look at the image below. In 25 seconds, please speak into the microphone and de…" at bounding box center [668, 364] width 1090 height 474
click at [1171, 626] on button "Next" at bounding box center [1168, 732] width 77 height 23
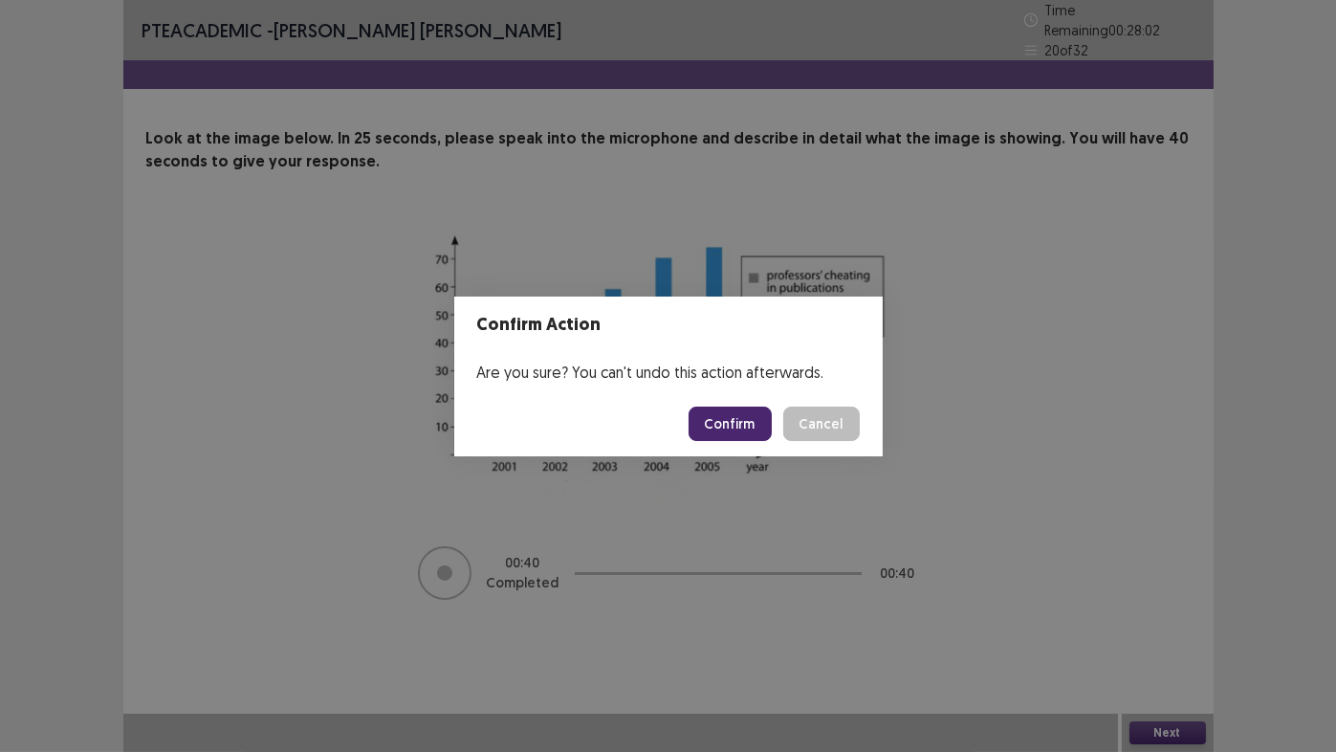
click at [728, 428] on button "Confirm" at bounding box center [730, 423] width 83 height 34
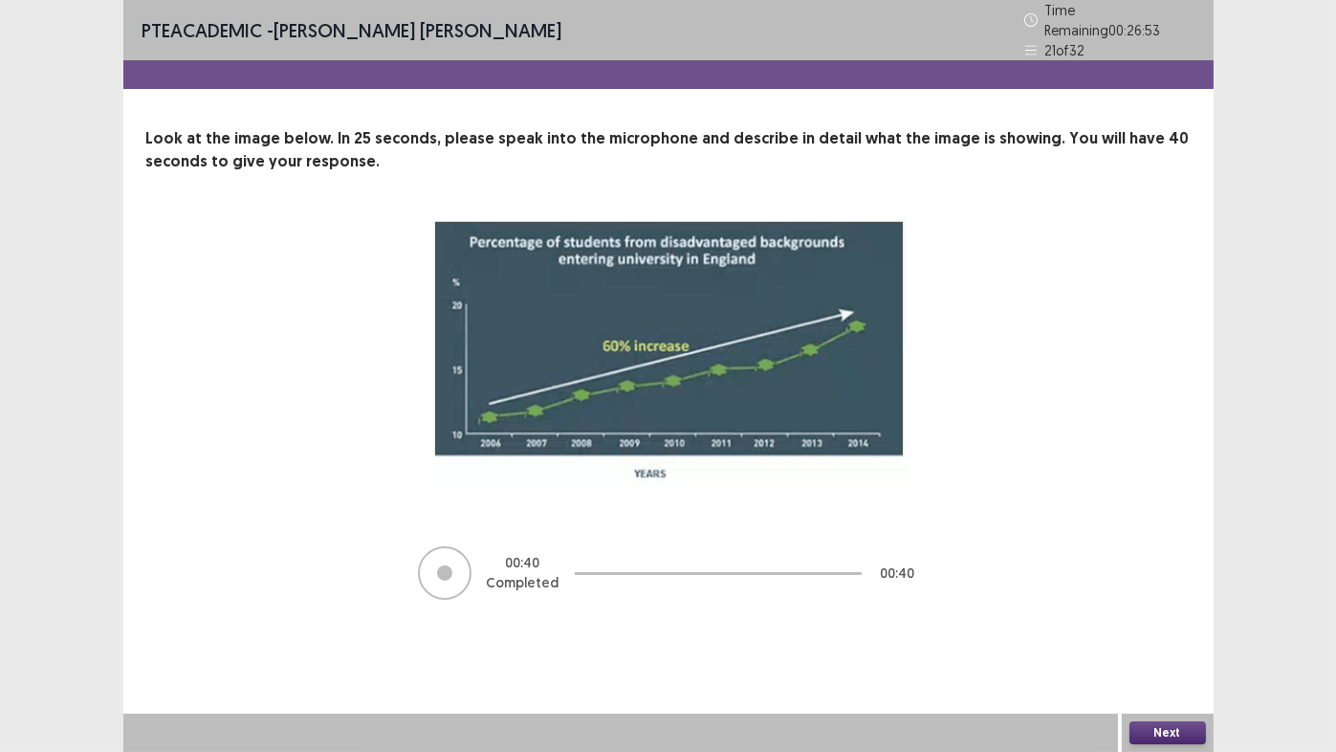
click at [1187, 626] on button "Next" at bounding box center [1168, 732] width 77 height 23
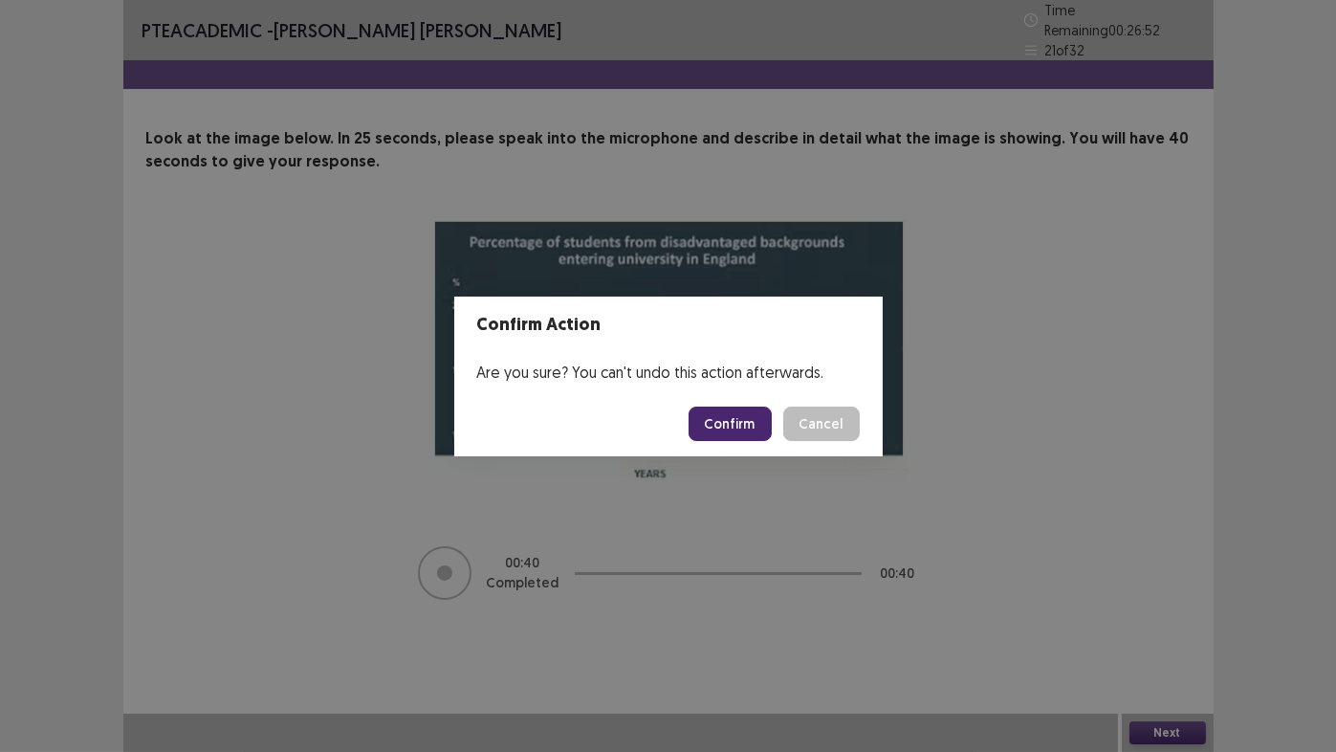
click at [723, 428] on button "Confirm" at bounding box center [730, 423] width 83 height 34
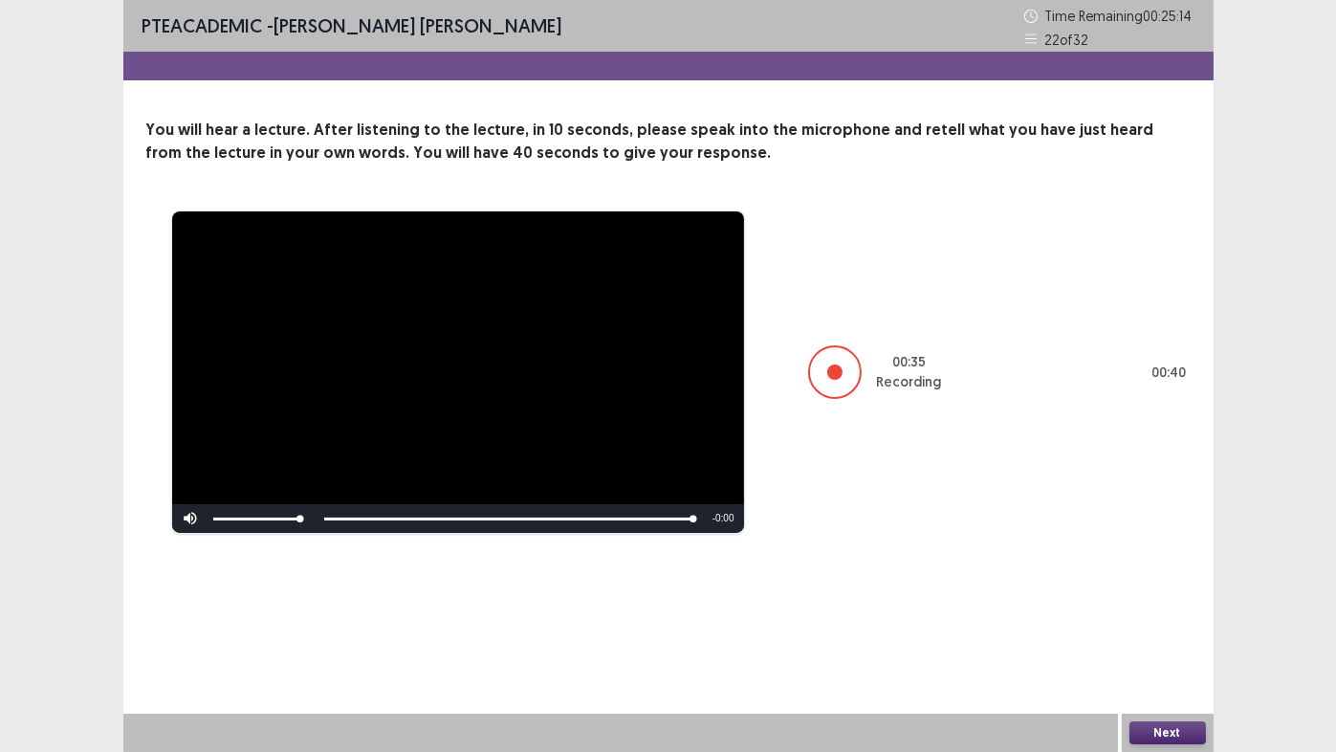
click at [1160, 626] on button "Next" at bounding box center [1168, 732] width 77 height 23
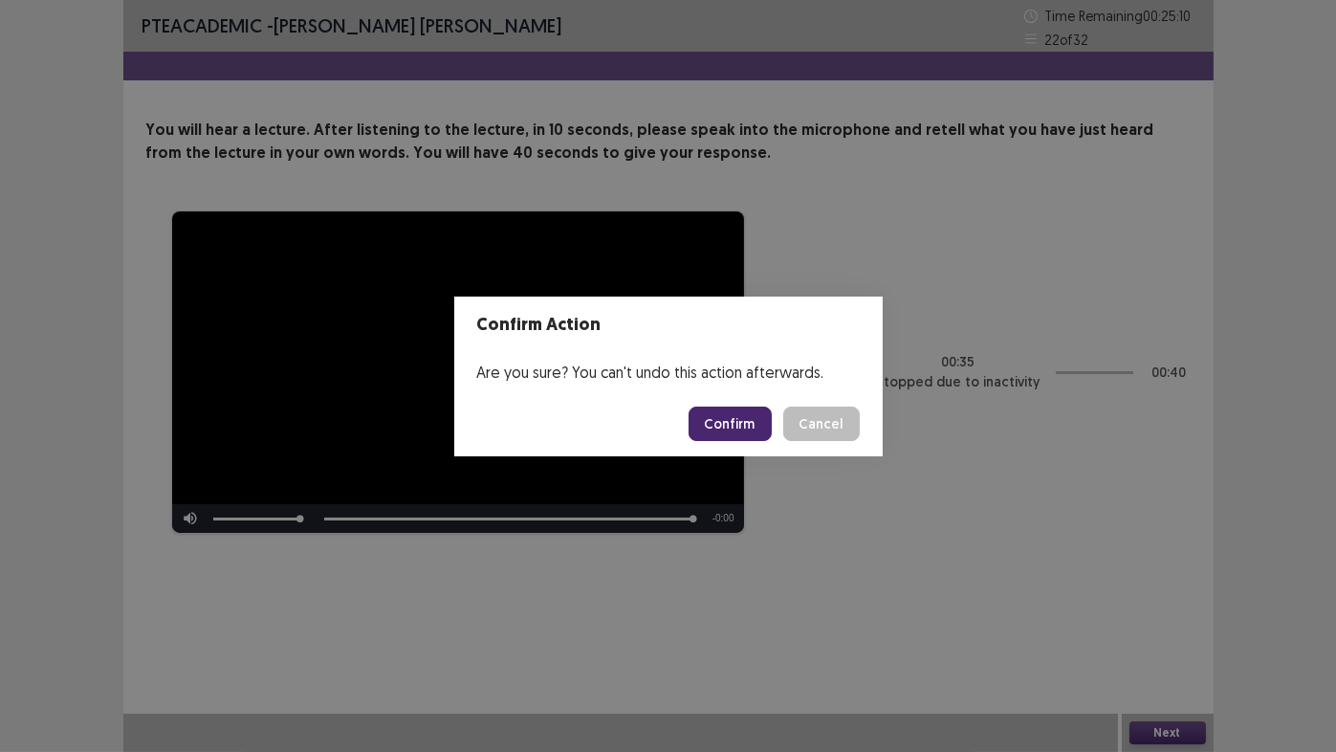
click at [728, 429] on button "Confirm" at bounding box center [730, 423] width 83 height 34
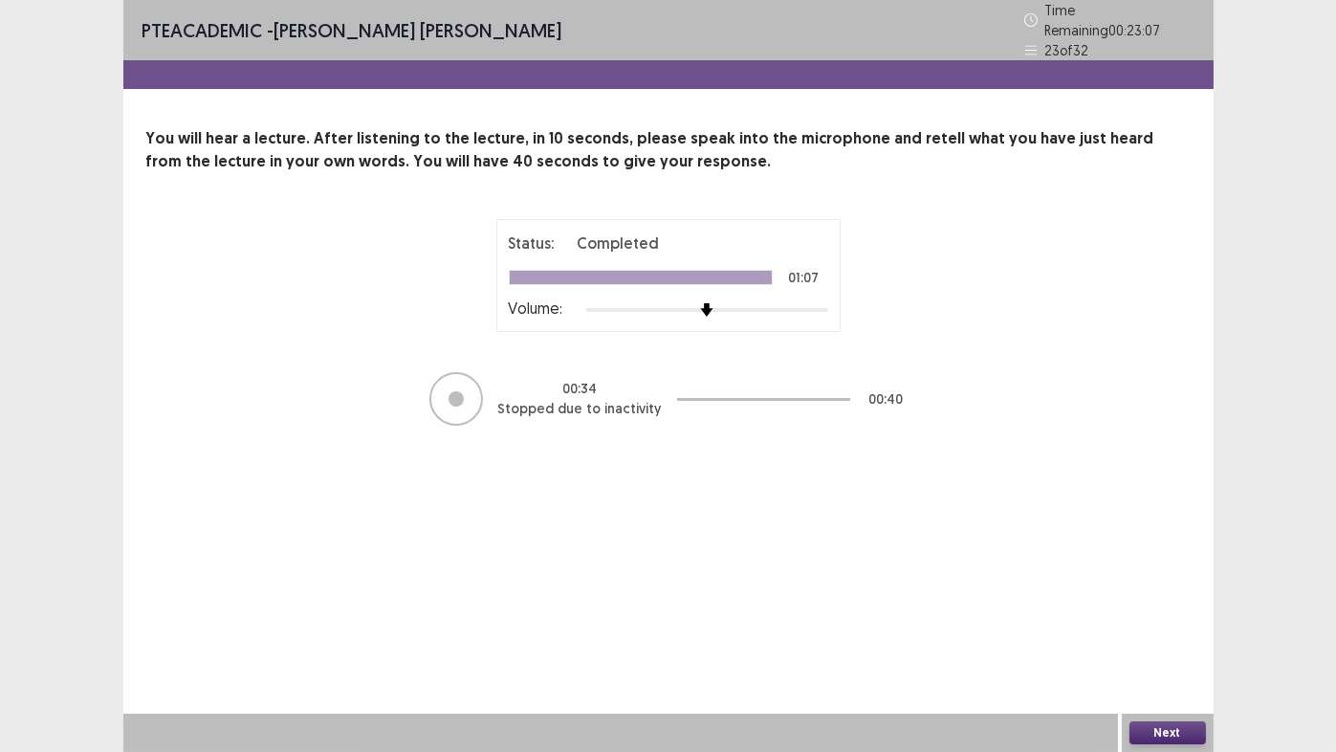
click at [1151, 626] on button "Next" at bounding box center [1168, 732] width 77 height 23
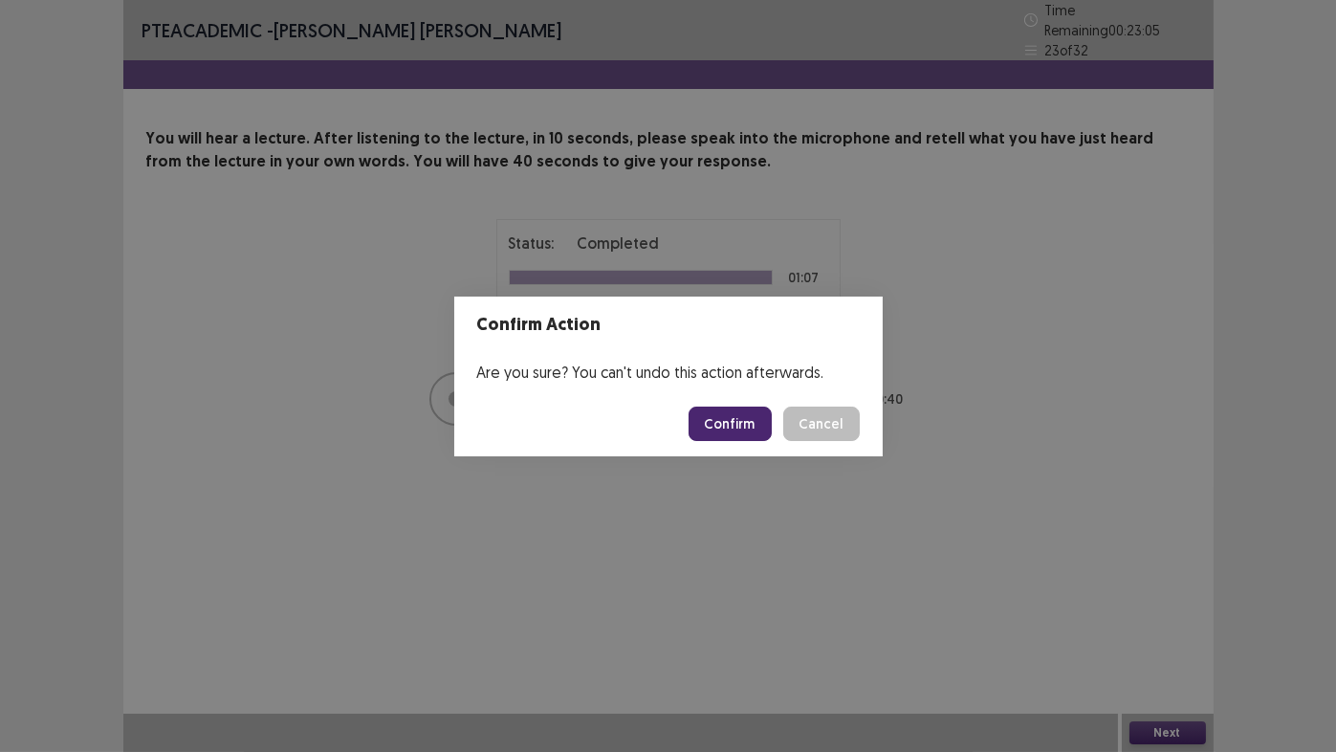
click at [732, 422] on button "Confirm" at bounding box center [730, 423] width 83 height 34
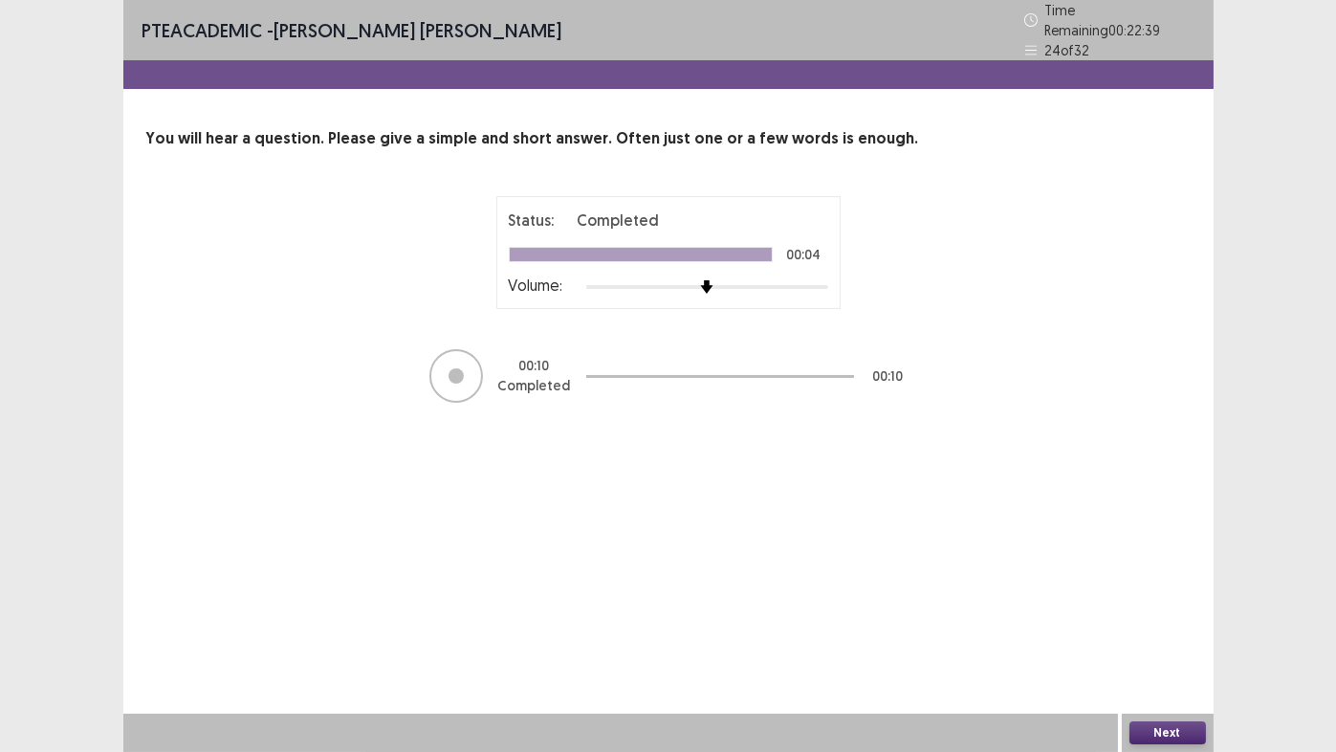
click at [1173, 626] on button "Next" at bounding box center [1168, 732] width 77 height 23
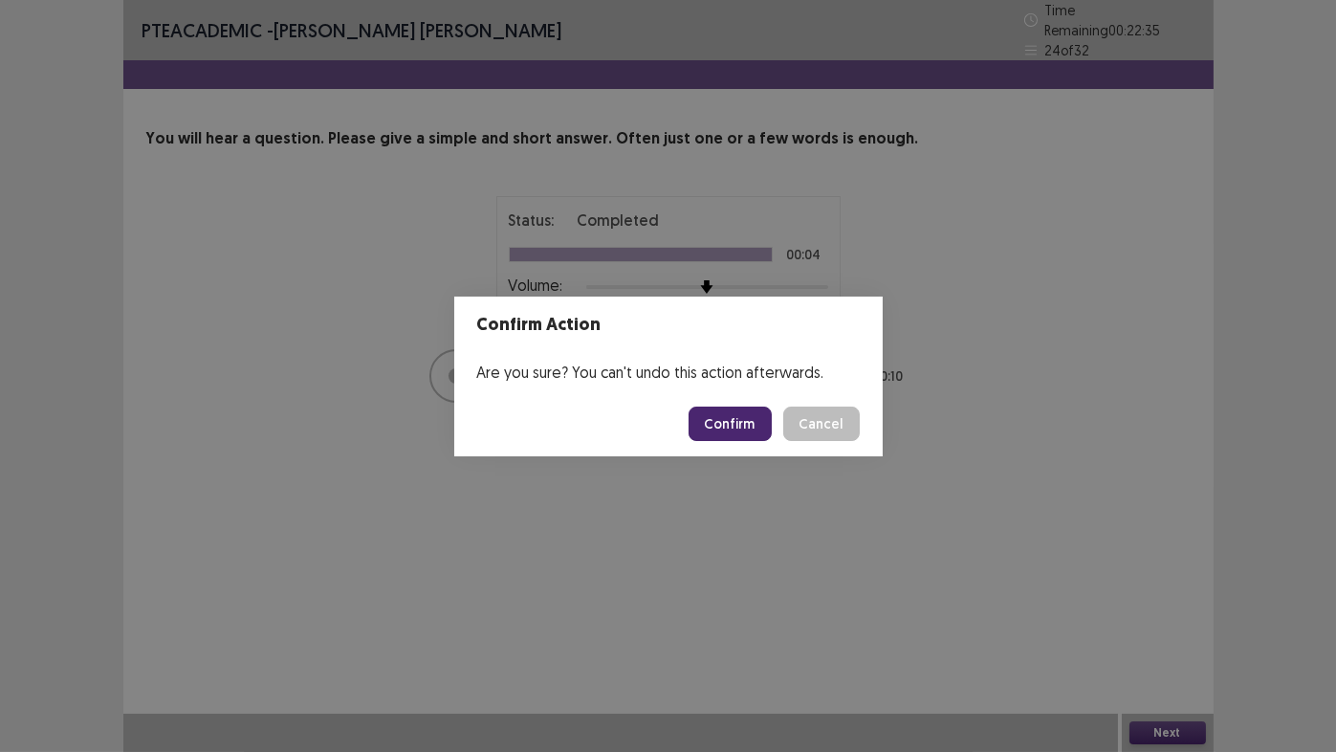
click at [734, 428] on button "Confirm" at bounding box center [730, 423] width 83 height 34
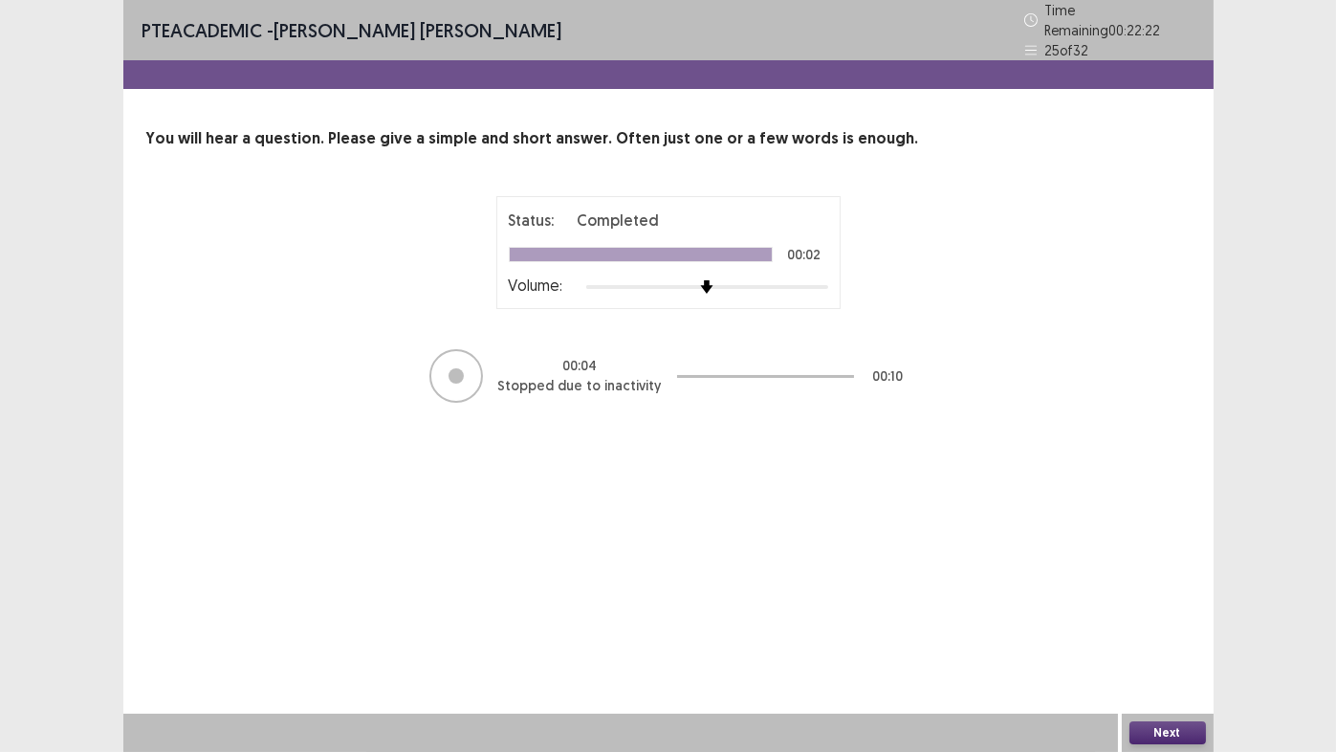
click at [1176, 626] on button "Next" at bounding box center [1168, 732] width 77 height 23
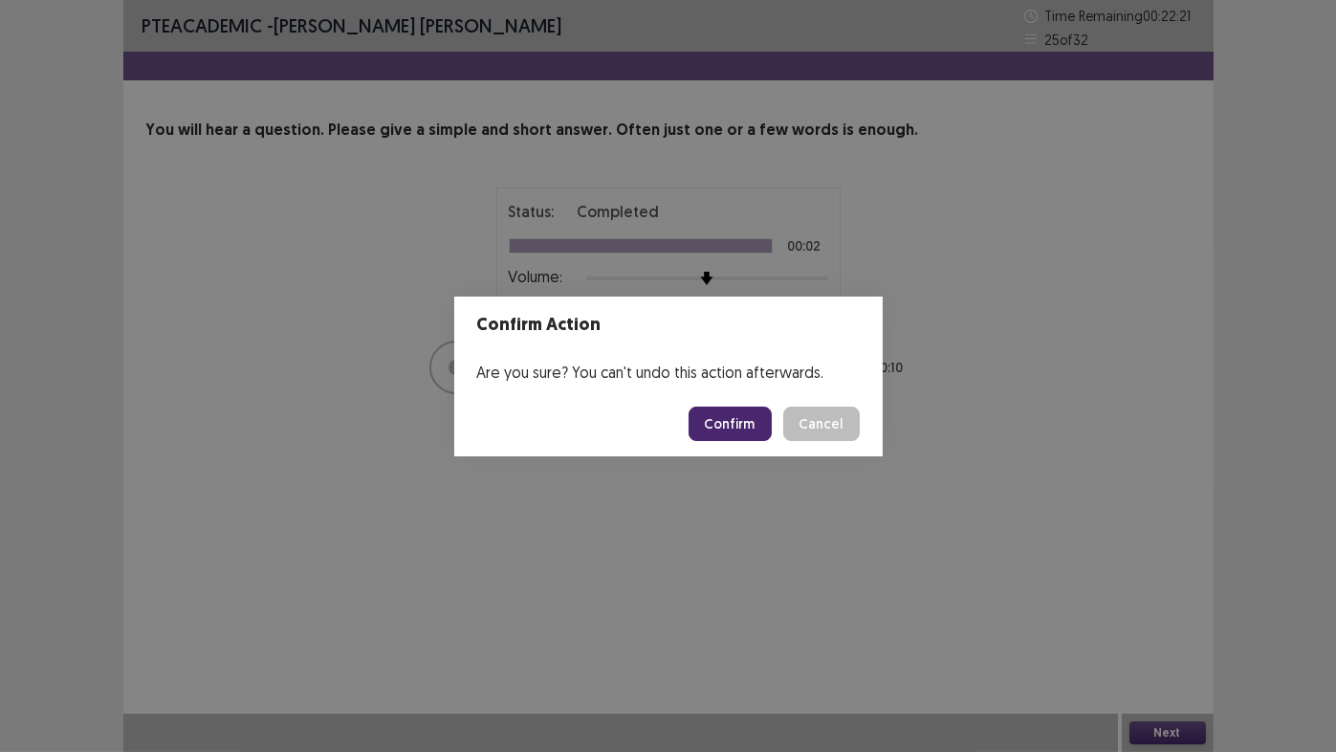
click at [720, 423] on button "Confirm" at bounding box center [730, 423] width 83 height 34
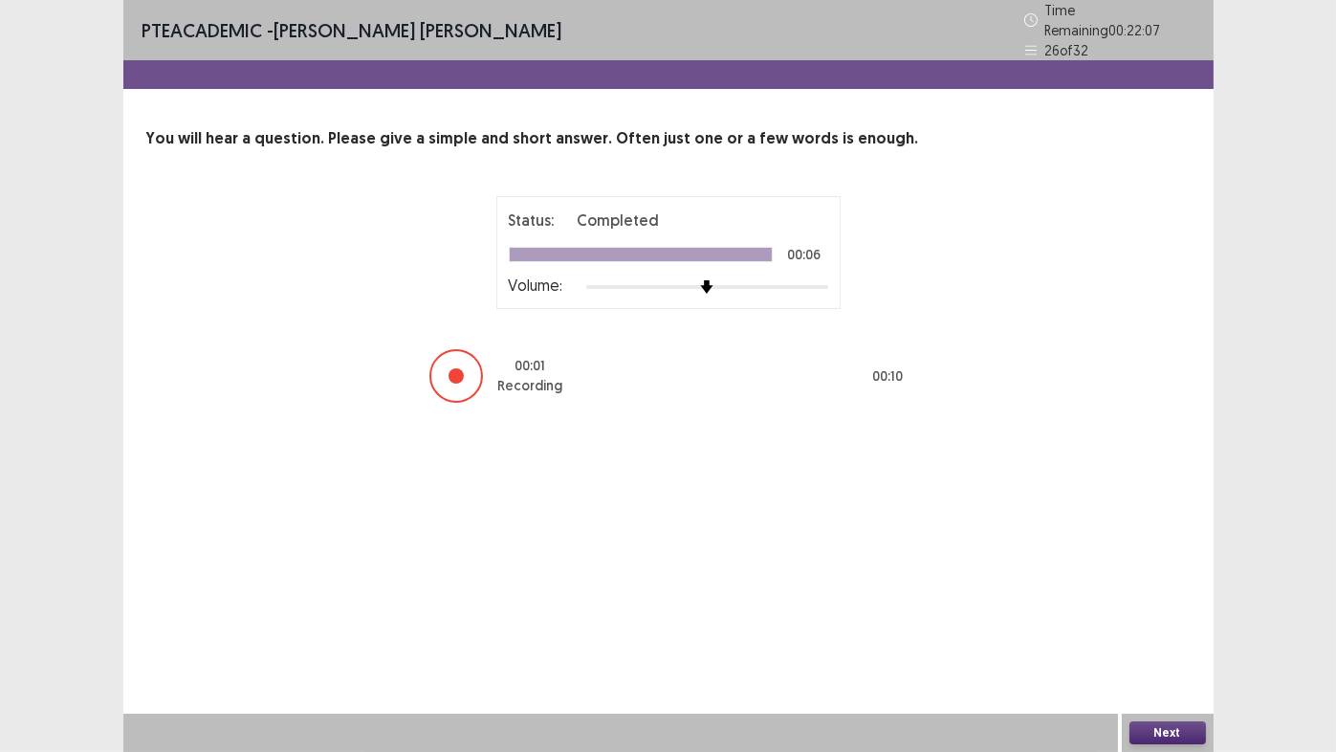
click at [1150, 626] on button "Next" at bounding box center [1168, 732] width 77 height 23
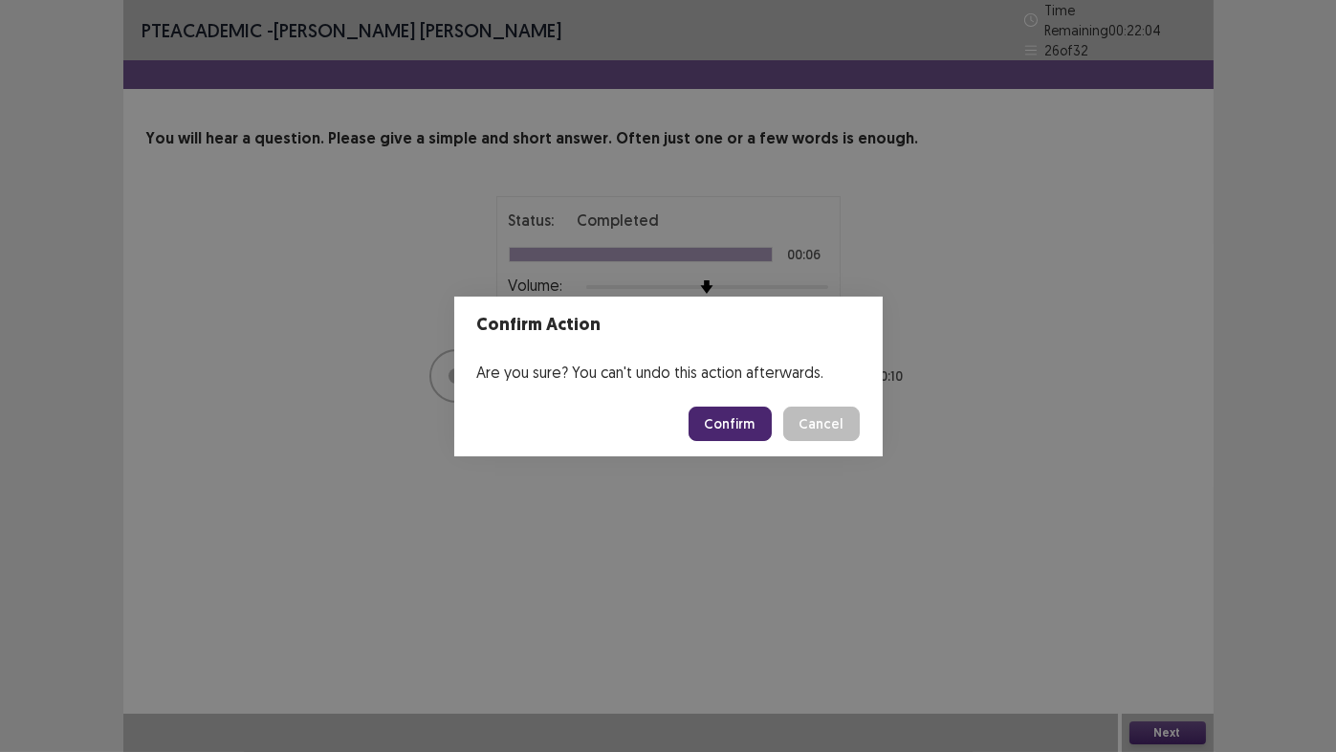
click at [758, 418] on button "Confirm" at bounding box center [730, 423] width 83 height 34
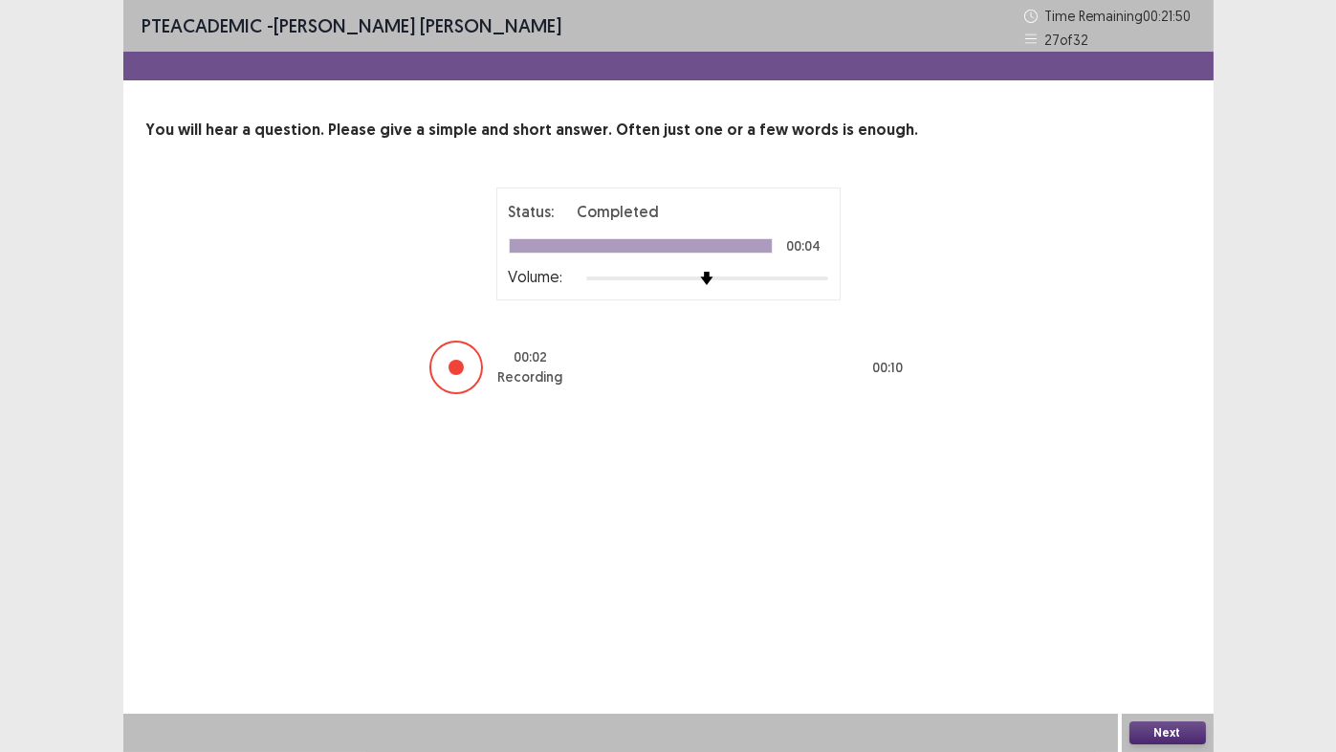
click at [1154, 626] on button "Next" at bounding box center [1168, 732] width 77 height 23
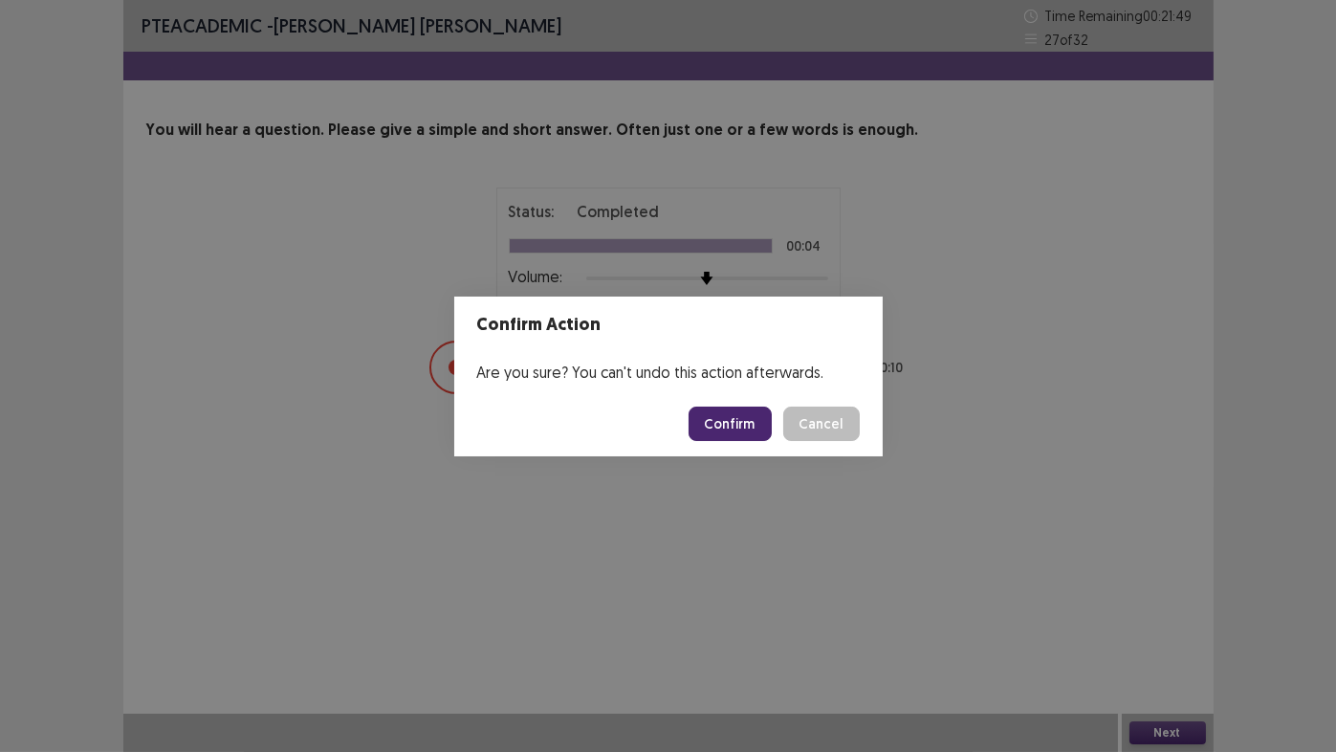
click at [717, 433] on button "Confirm" at bounding box center [730, 423] width 83 height 34
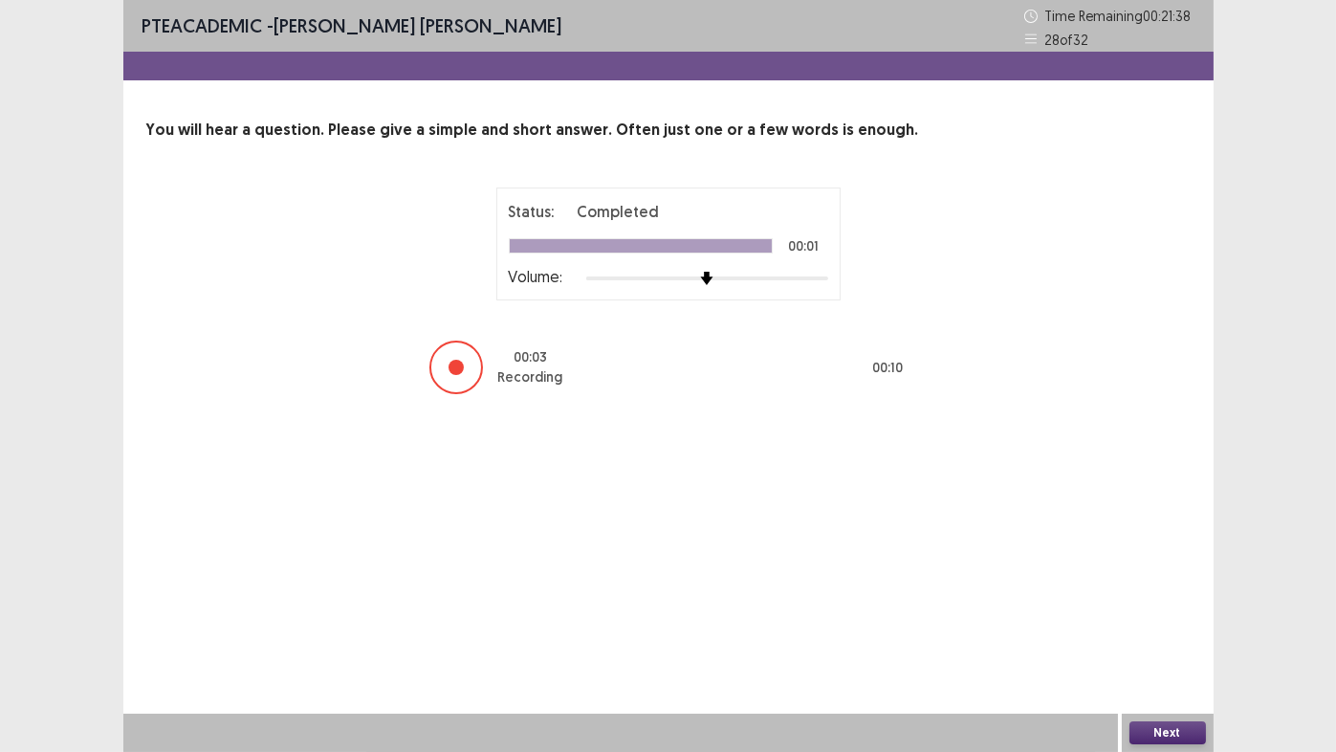
click at [1175, 626] on button "Next" at bounding box center [1168, 732] width 77 height 23
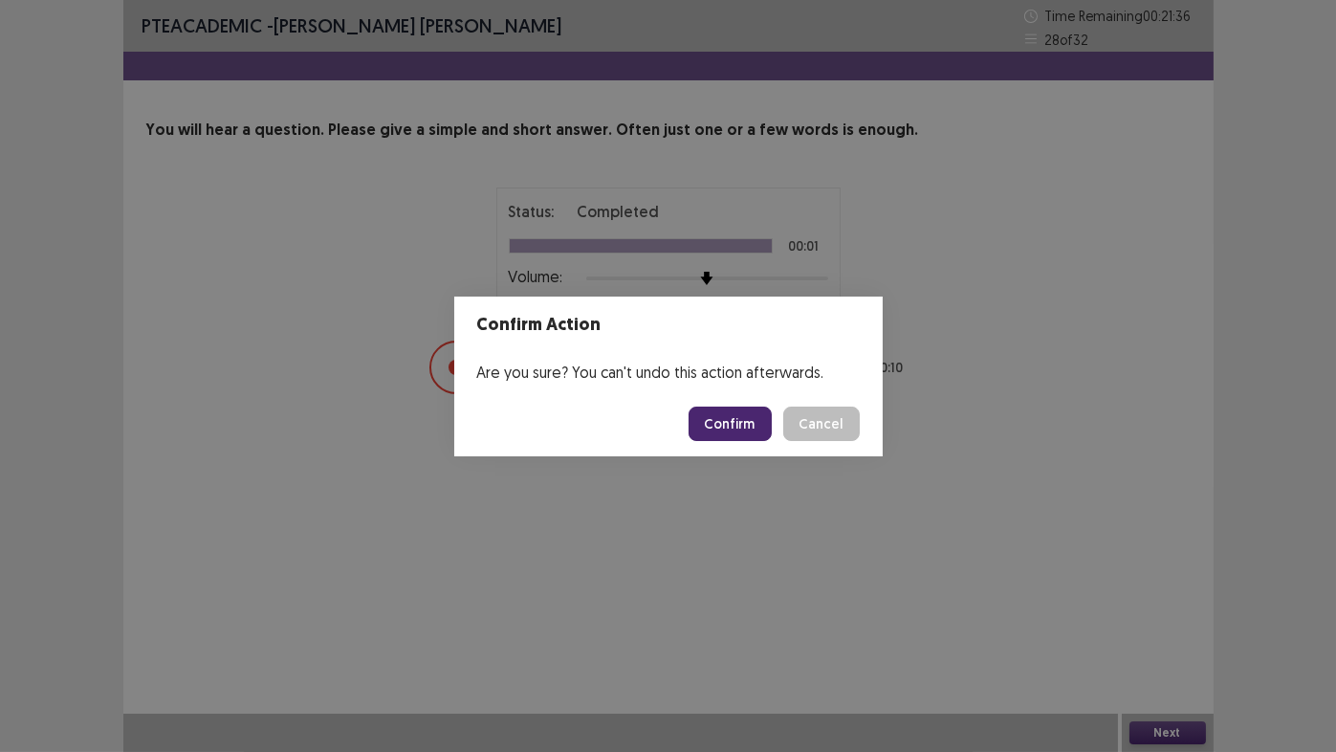
click at [725, 421] on button "Confirm" at bounding box center [730, 423] width 83 height 34
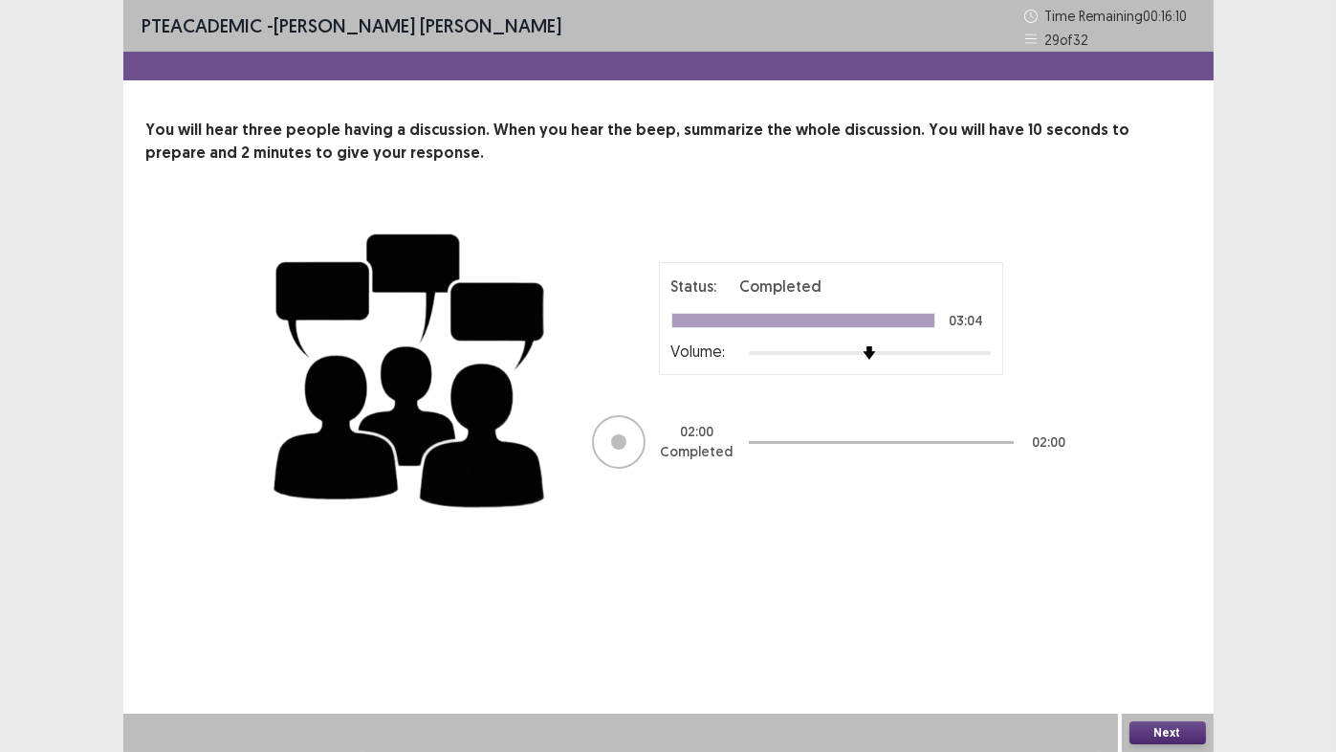
click at [1186, 626] on button "Next" at bounding box center [1168, 732] width 77 height 23
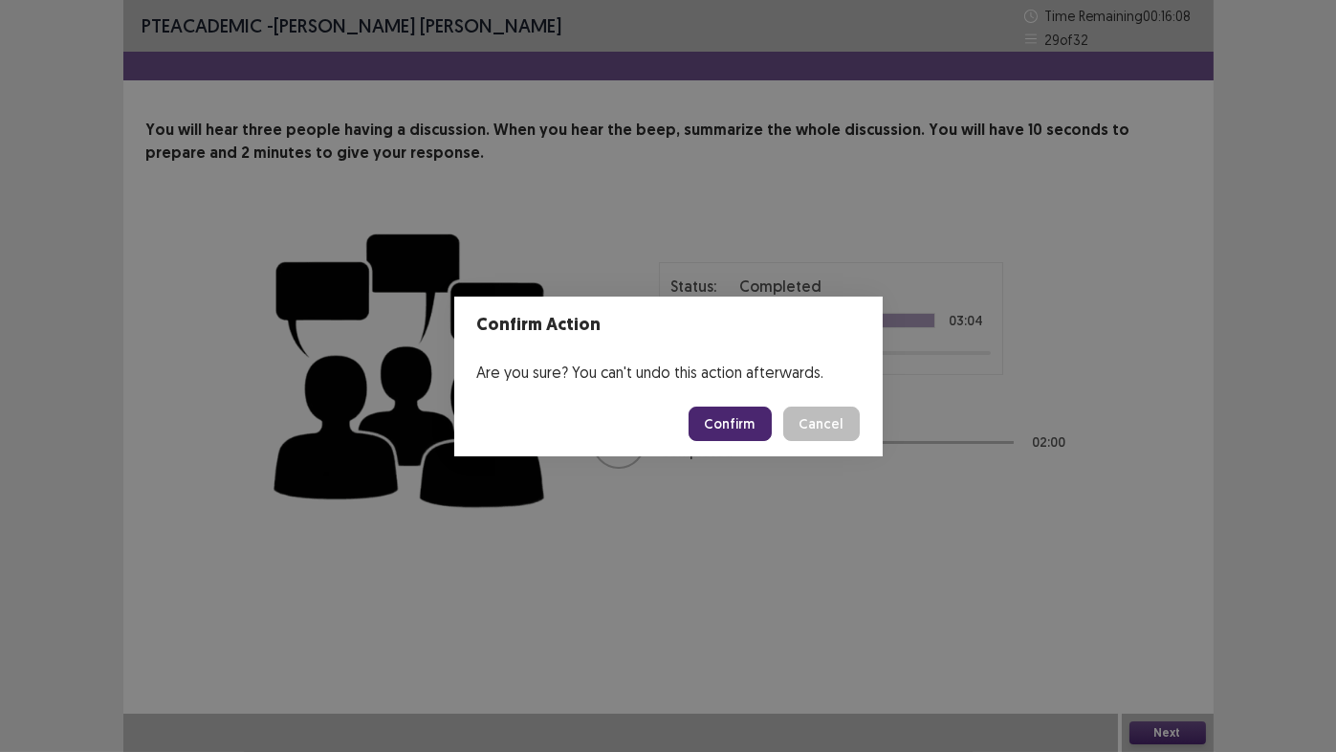
click at [721, 430] on button "Confirm" at bounding box center [730, 423] width 83 height 34
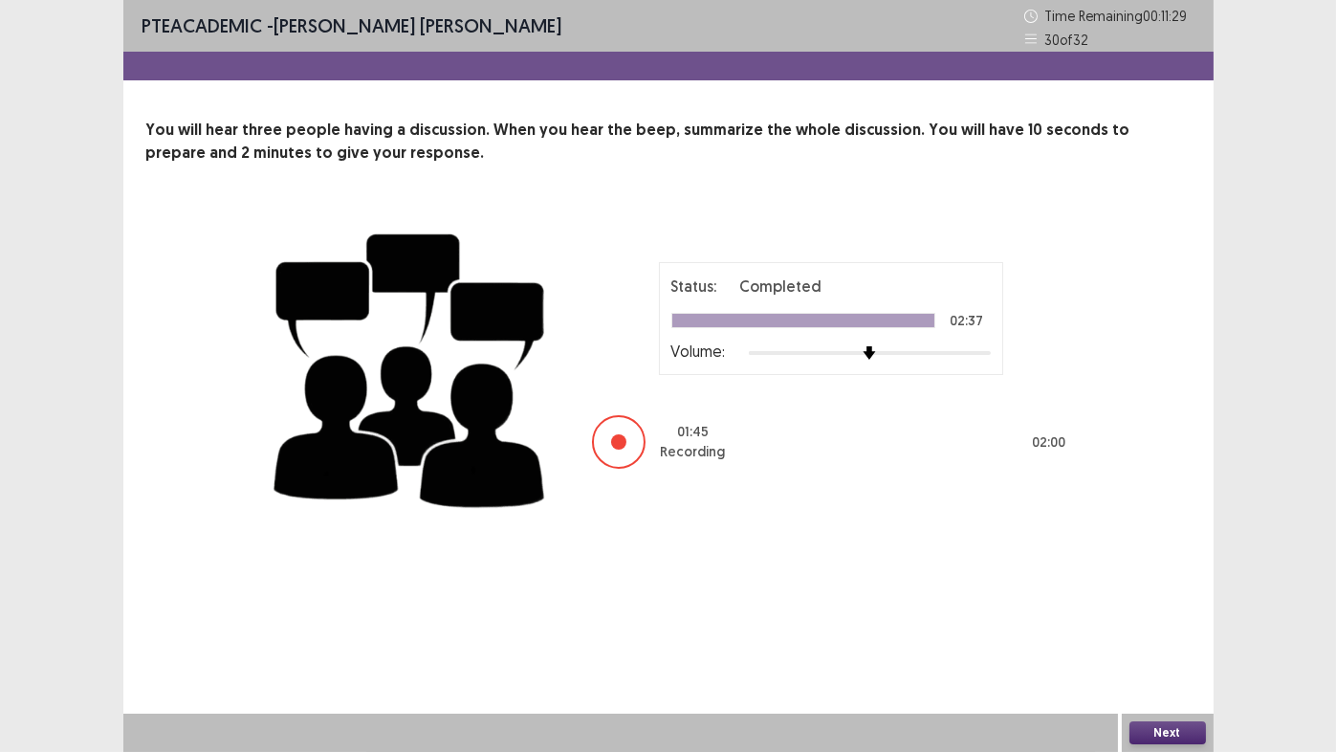
click at [1160, 626] on button "Next" at bounding box center [1168, 732] width 77 height 23
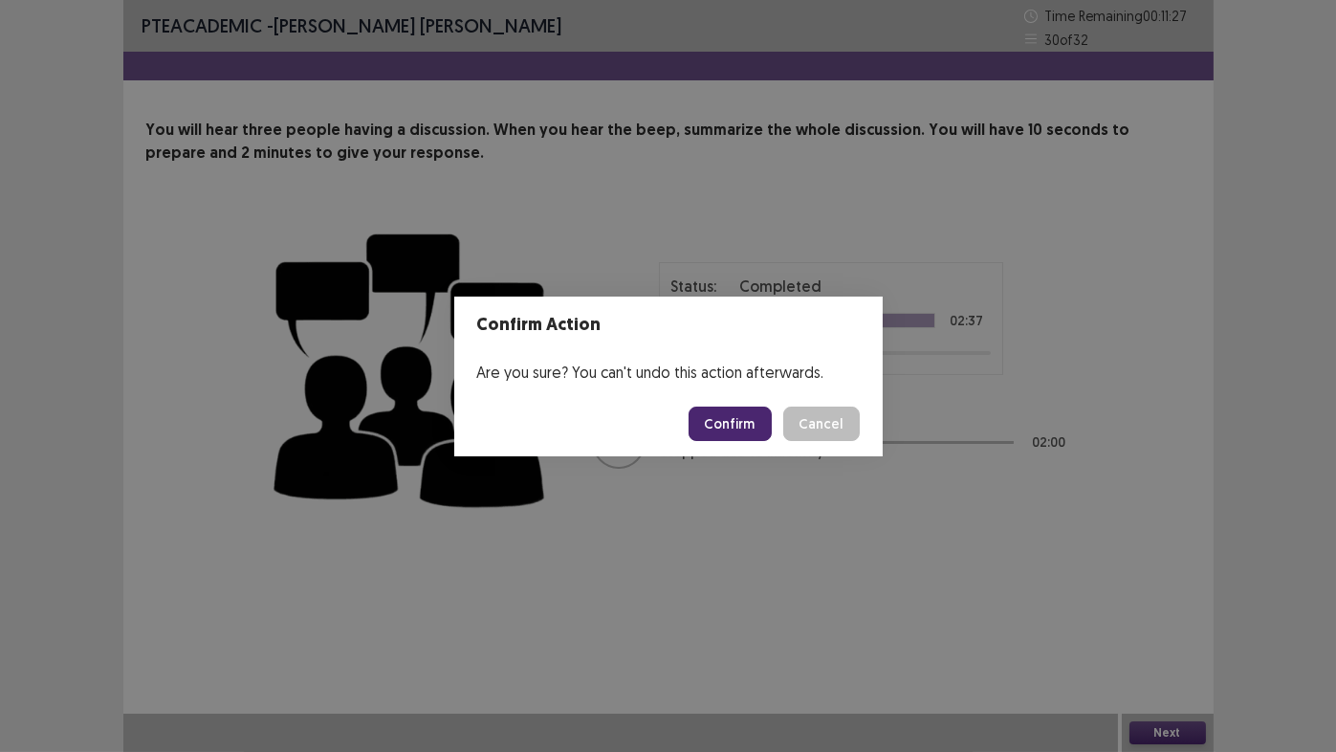
click at [736, 429] on button "Confirm" at bounding box center [730, 423] width 83 height 34
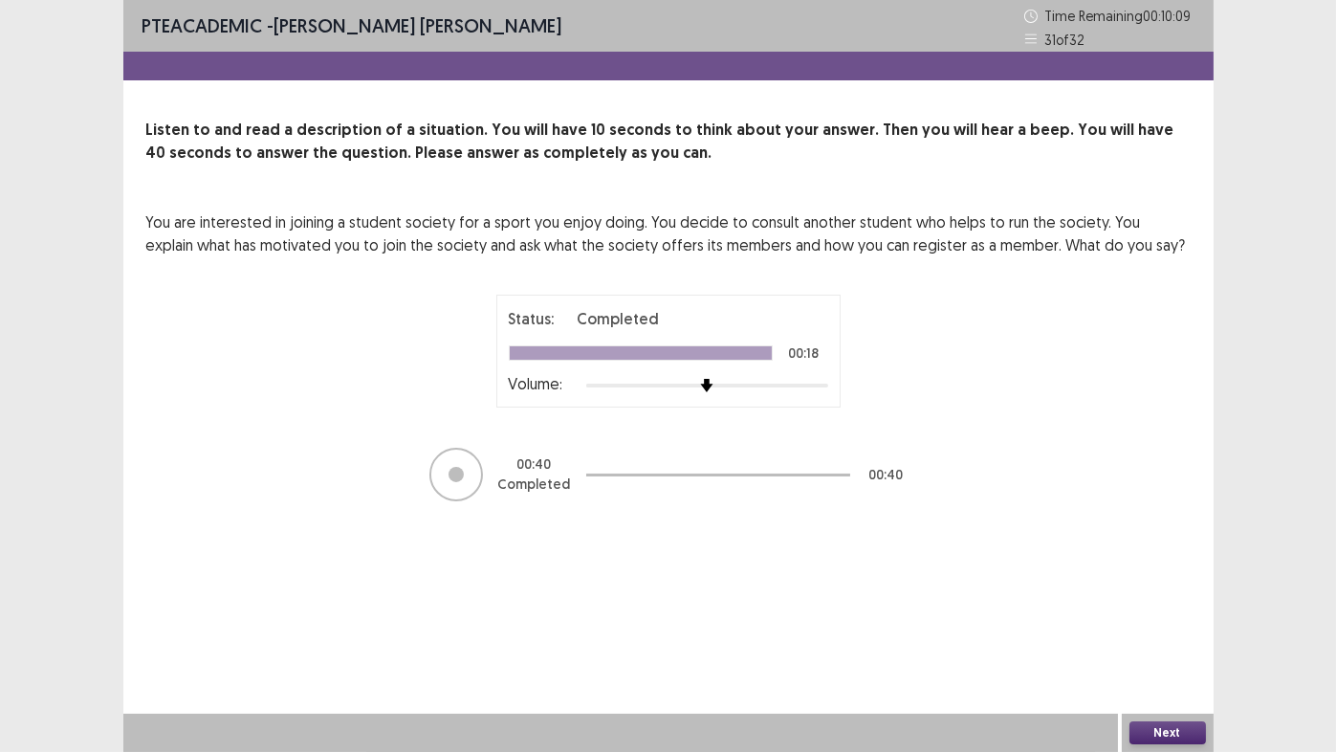
click at [1156, 626] on button "Next" at bounding box center [1168, 732] width 77 height 23
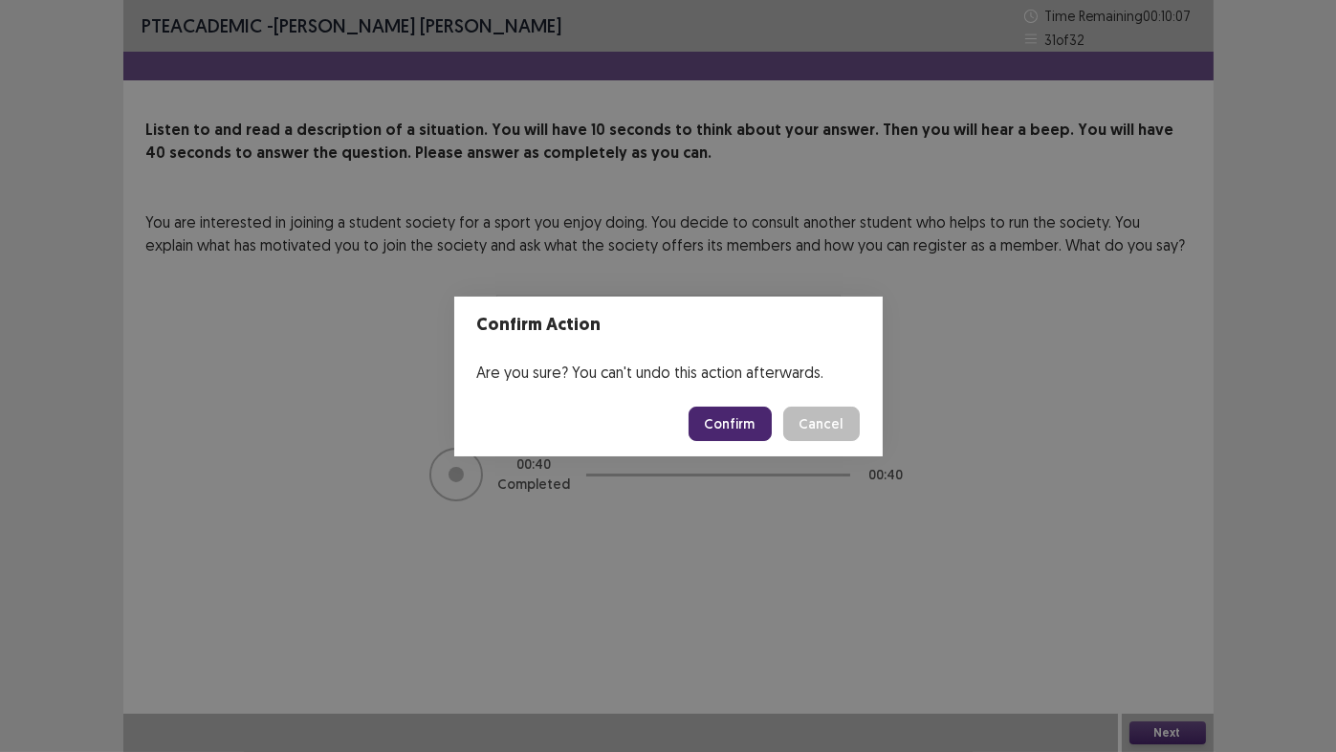
click at [735, 424] on button "Confirm" at bounding box center [730, 423] width 83 height 34
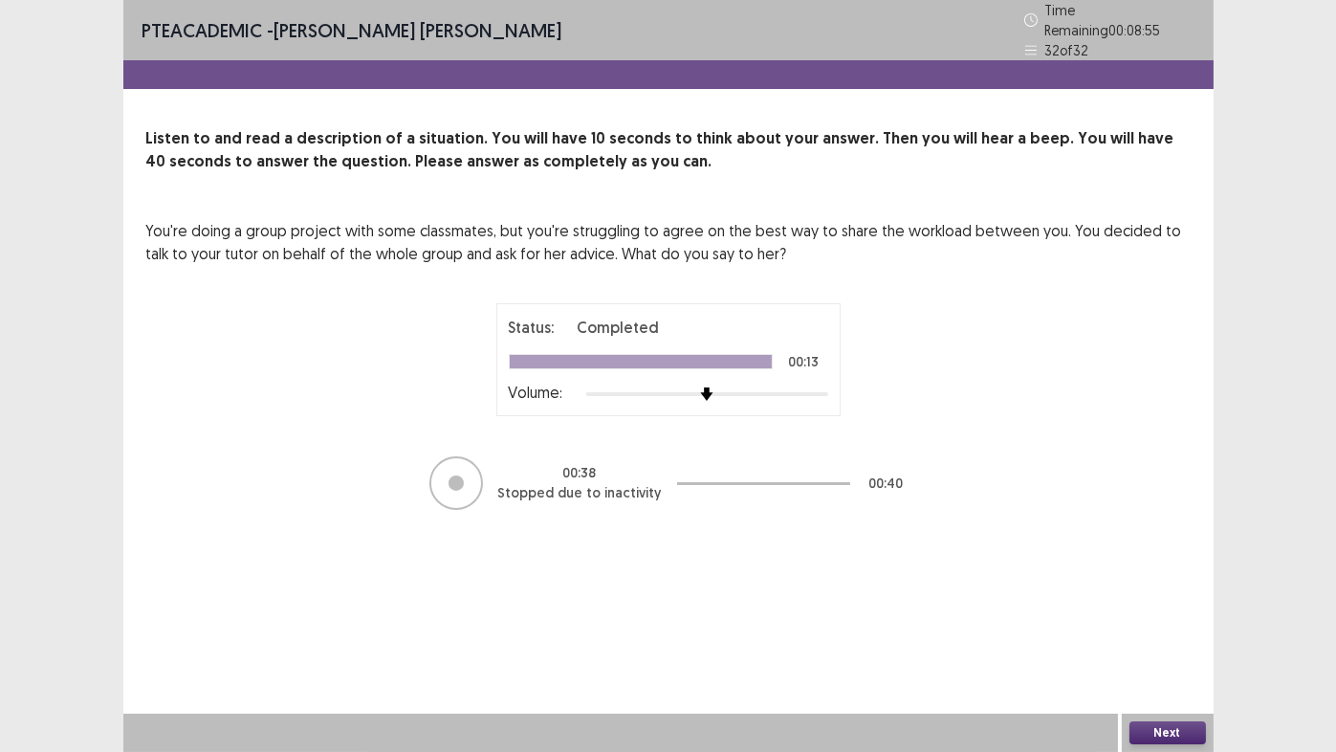
click at [1155, 626] on button "Next" at bounding box center [1168, 732] width 77 height 23
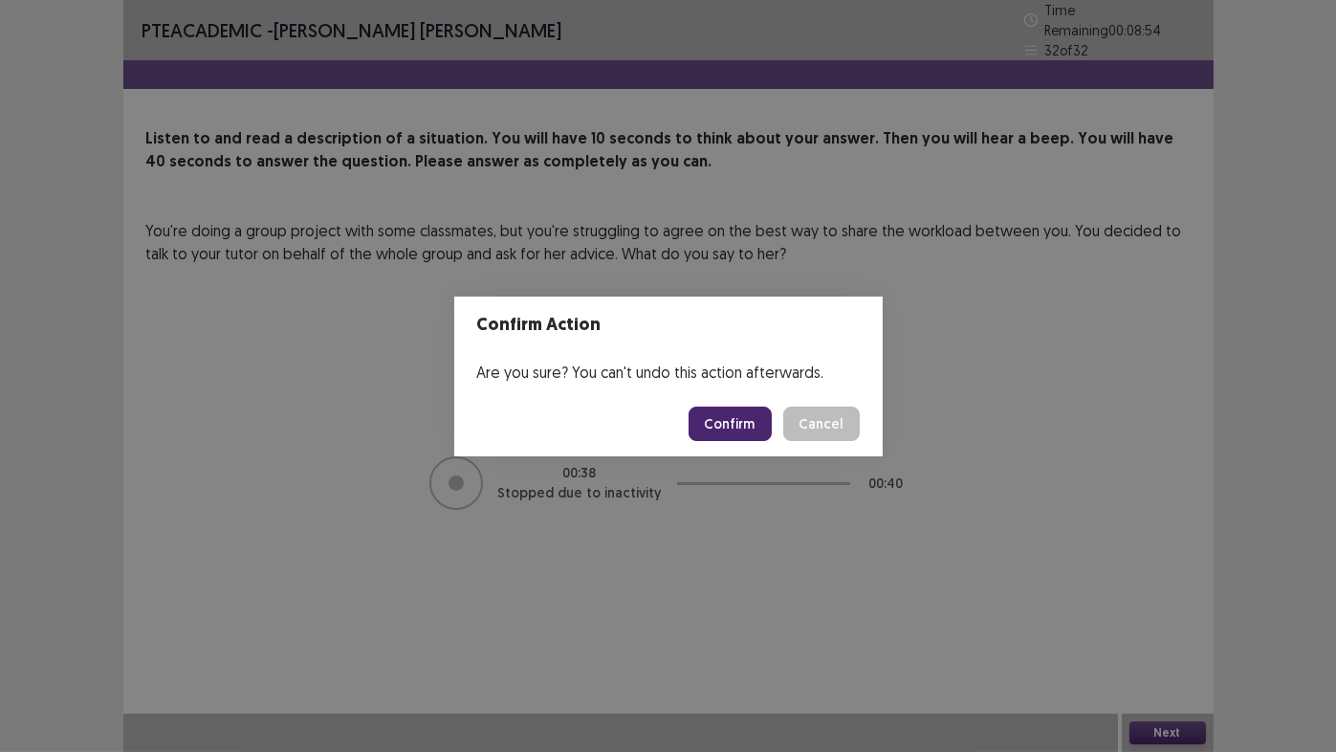
click at [747, 421] on button "Confirm" at bounding box center [730, 423] width 83 height 34
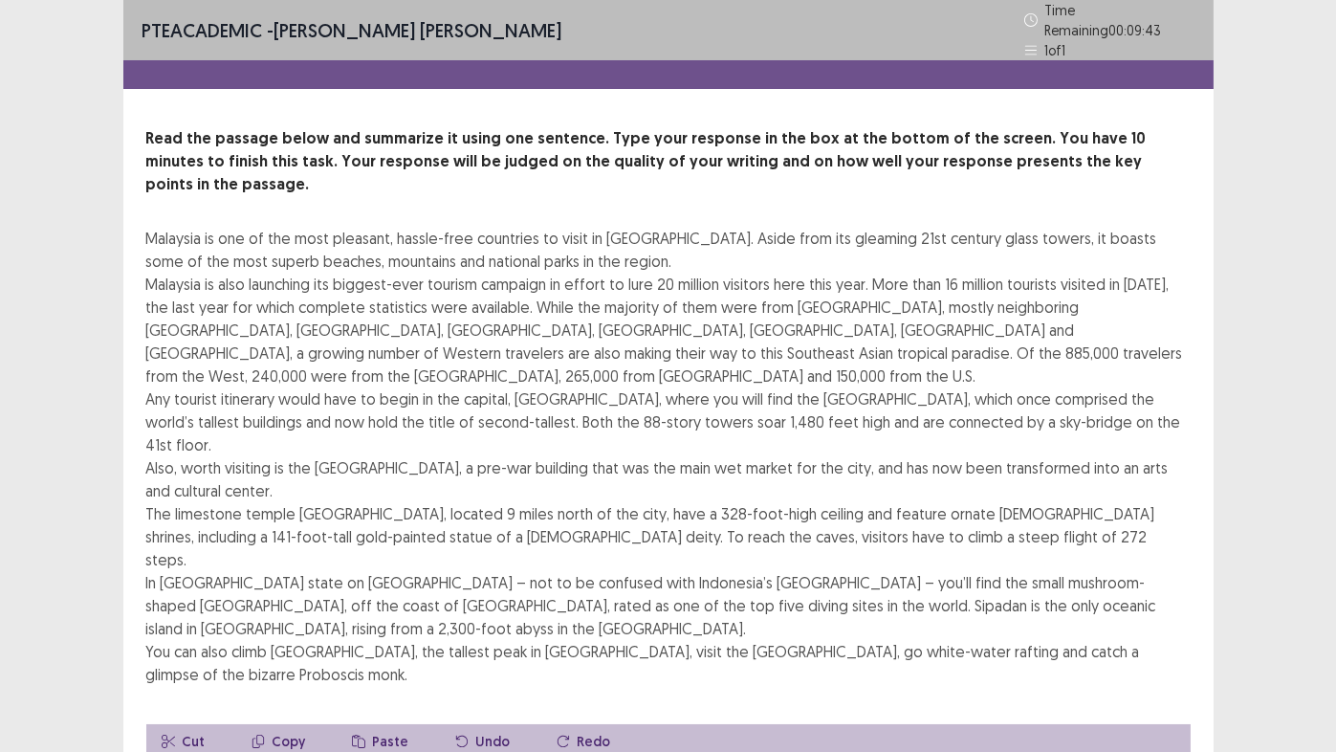
drag, startPoint x: 1176, startPoint y: 131, endPoint x: 369, endPoint y: 284, distance: 821.6
click at [369, 284] on div "Malaysia is one of the most pleasant, hassle-free countries to visit in [GEOGRA…" at bounding box center [668, 456] width 1044 height 459
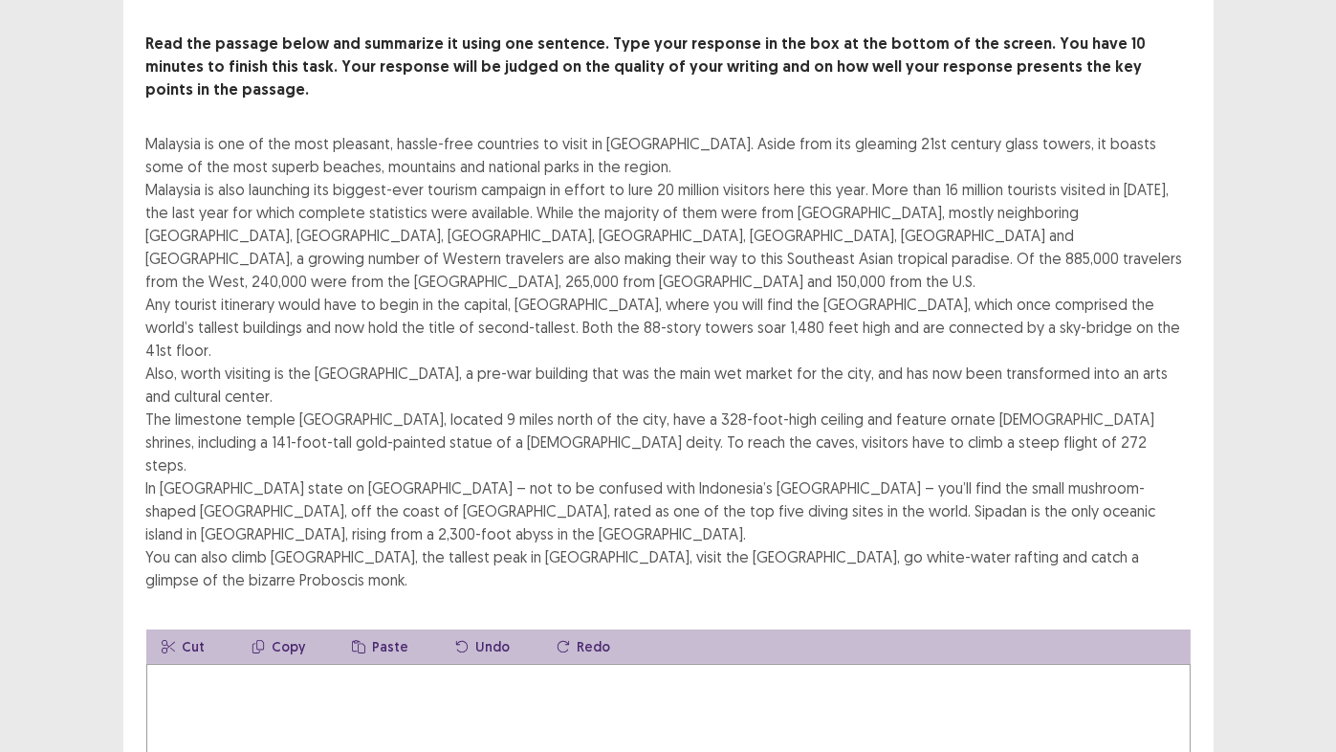
scroll to position [96, 0]
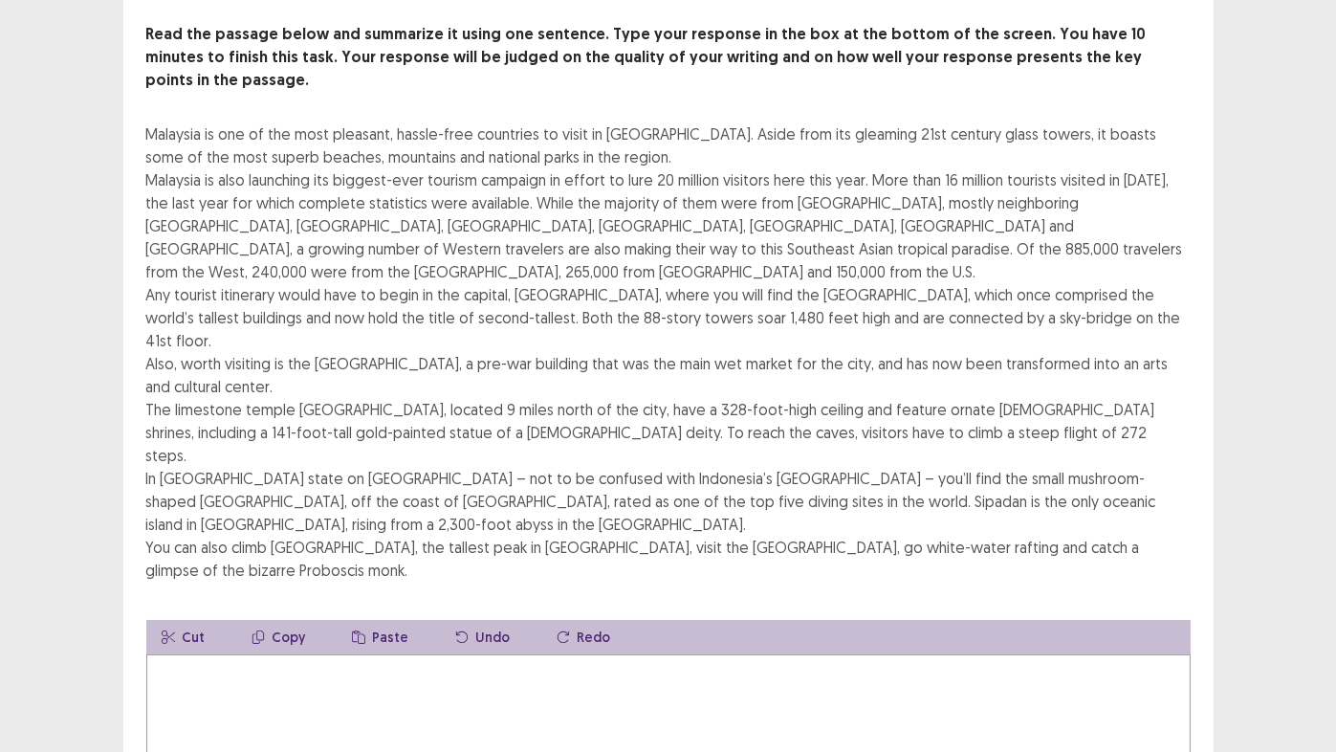
drag, startPoint x: 239, startPoint y: 619, endPoint x: 216, endPoint y: 614, distance: 23.4
click at [232, 626] on textarea at bounding box center [668, 759] width 1044 height 210
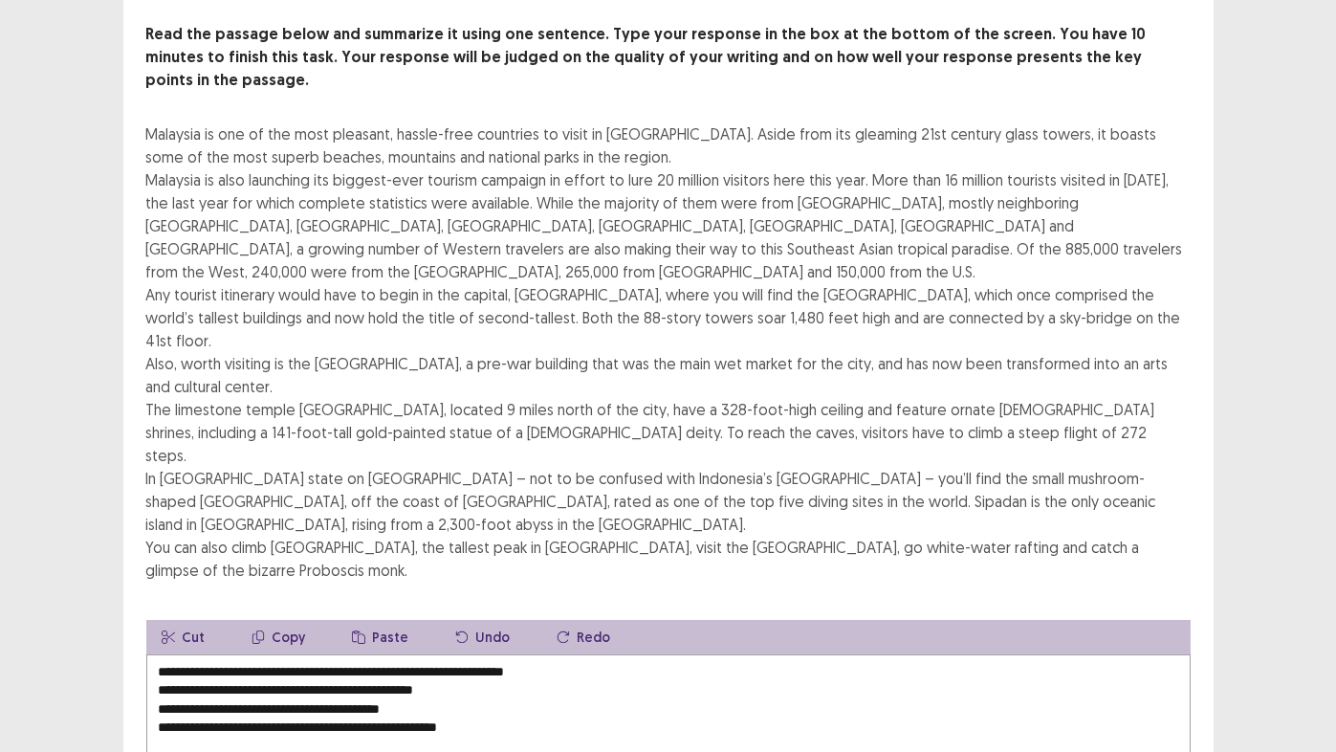
click at [581, 626] on textarea "**********" at bounding box center [668, 759] width 1044 height 210
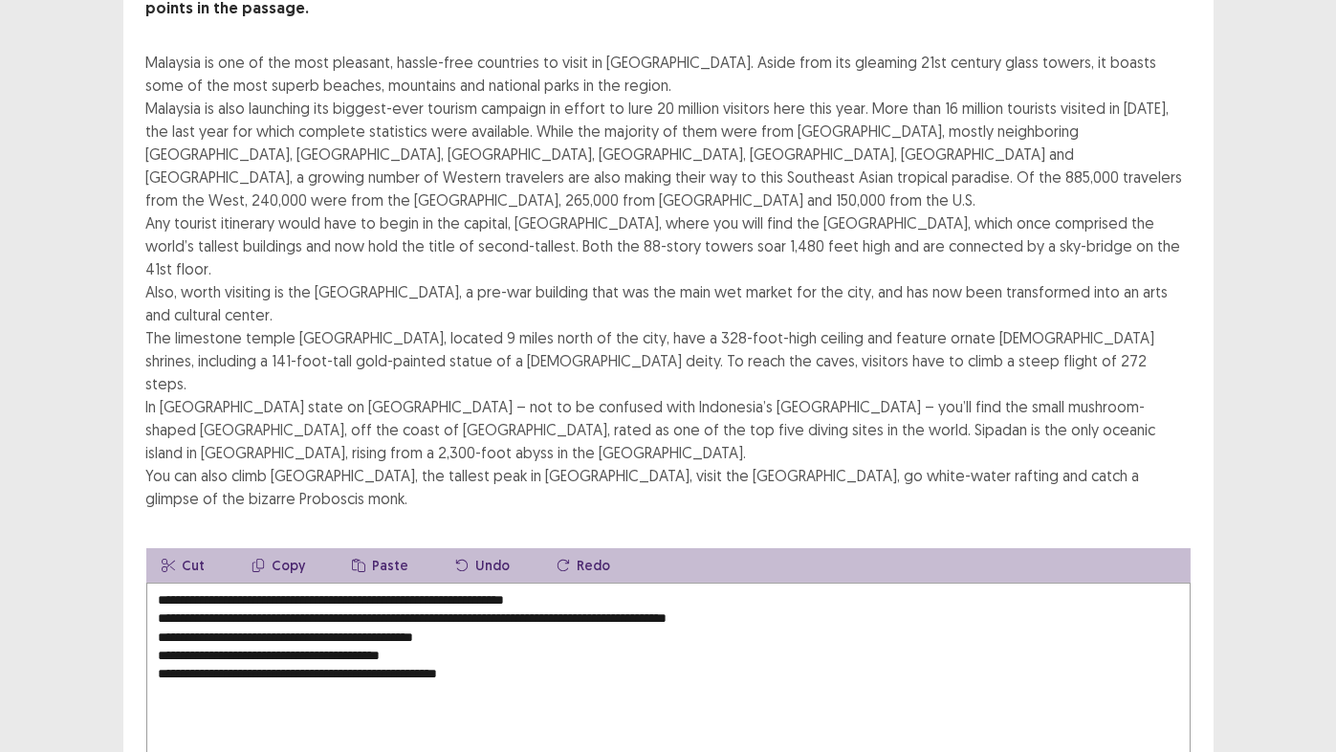
scroll to position [191, 0]
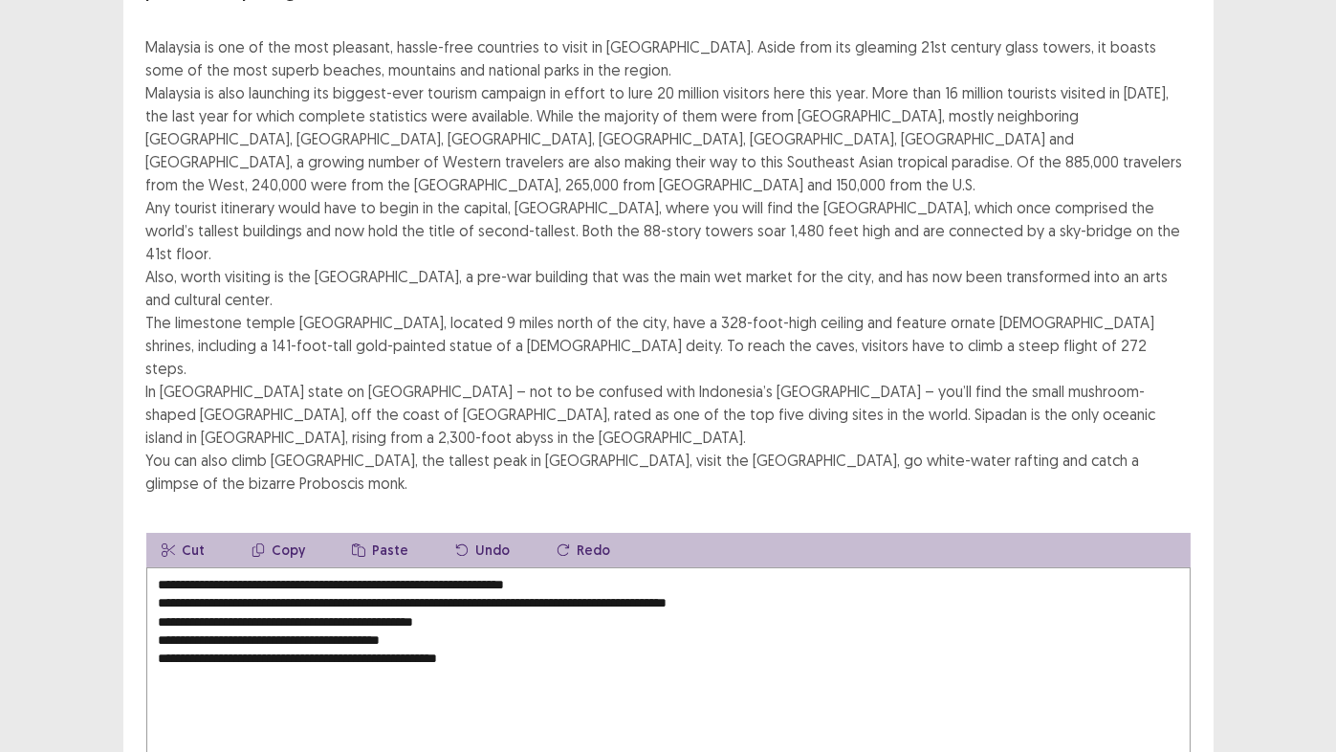
click at [153, 567] on textarea "**********" at bounding box center [668, 672] width 1044 height 210
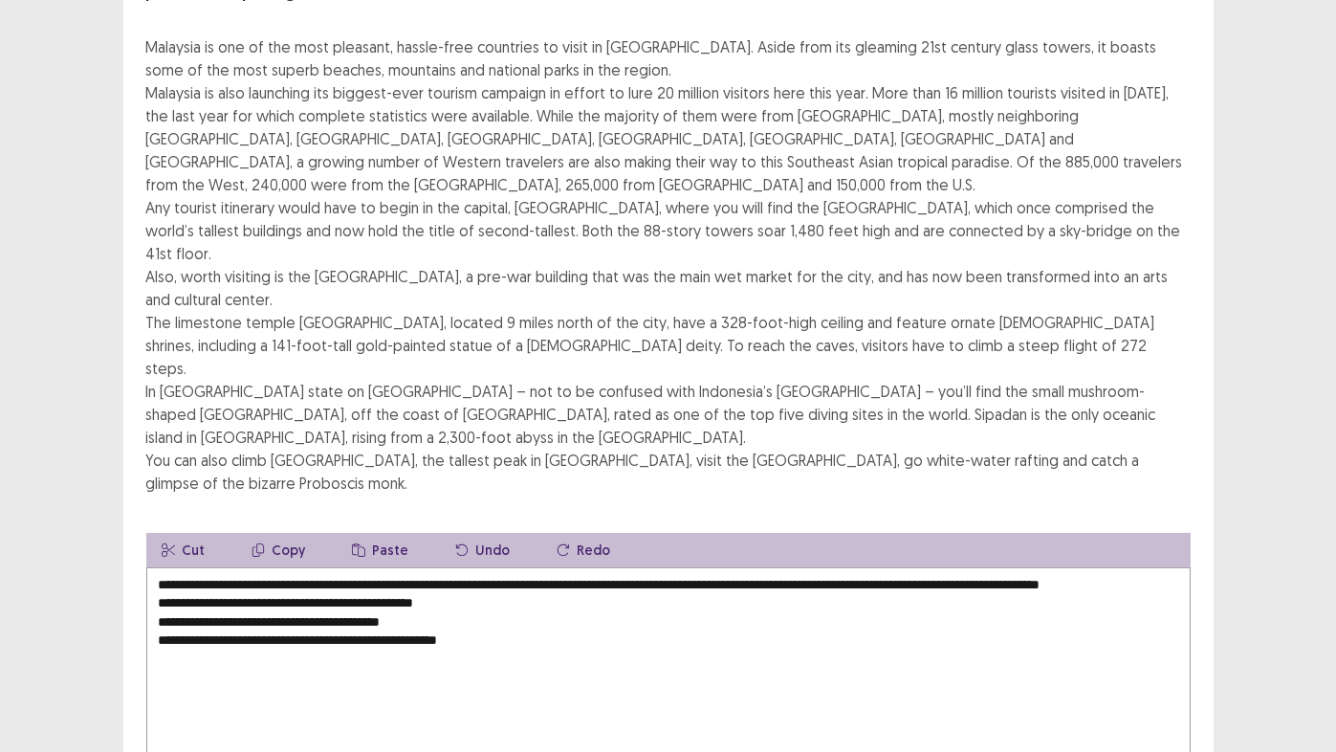
click at [160, 567] on textarea "**********" at bounding box center [668, 672] width 1044 height 210
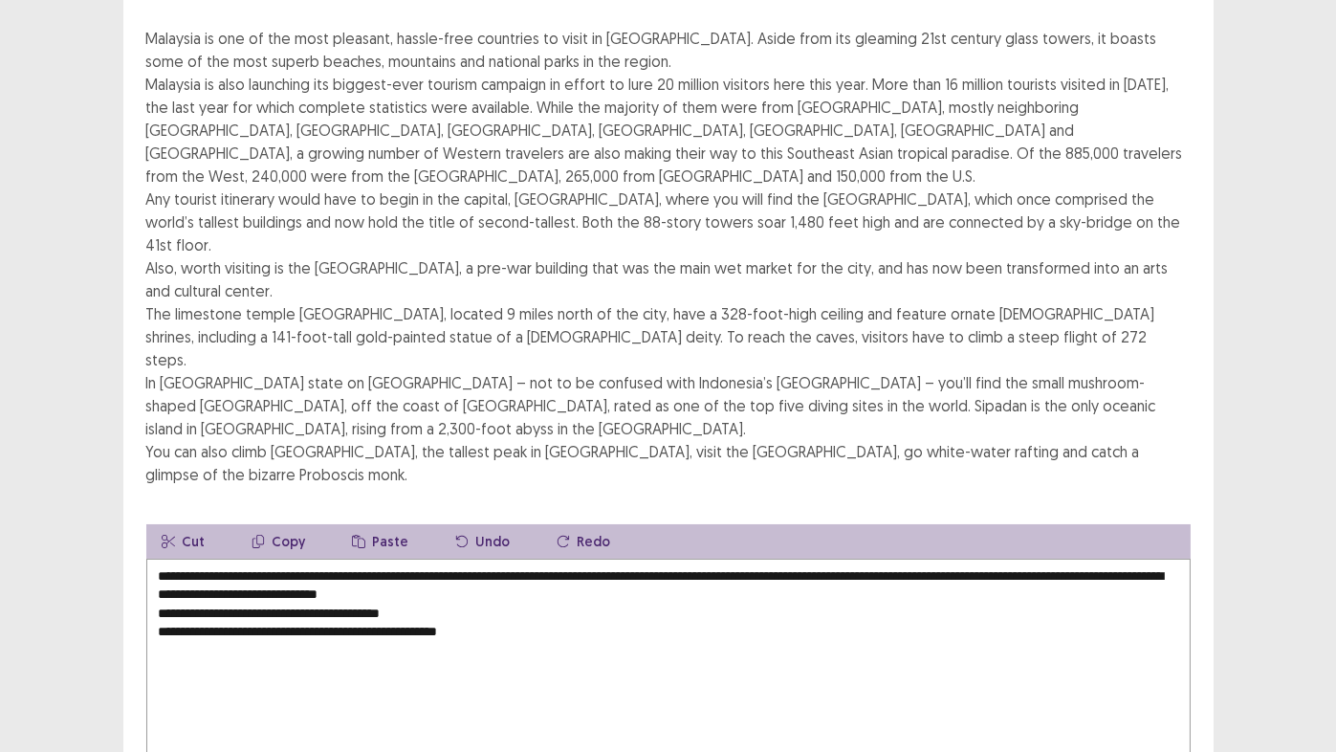
click at [158, 559] on textarea "**********" at bounding box center [668, 664] width 1044 height 210
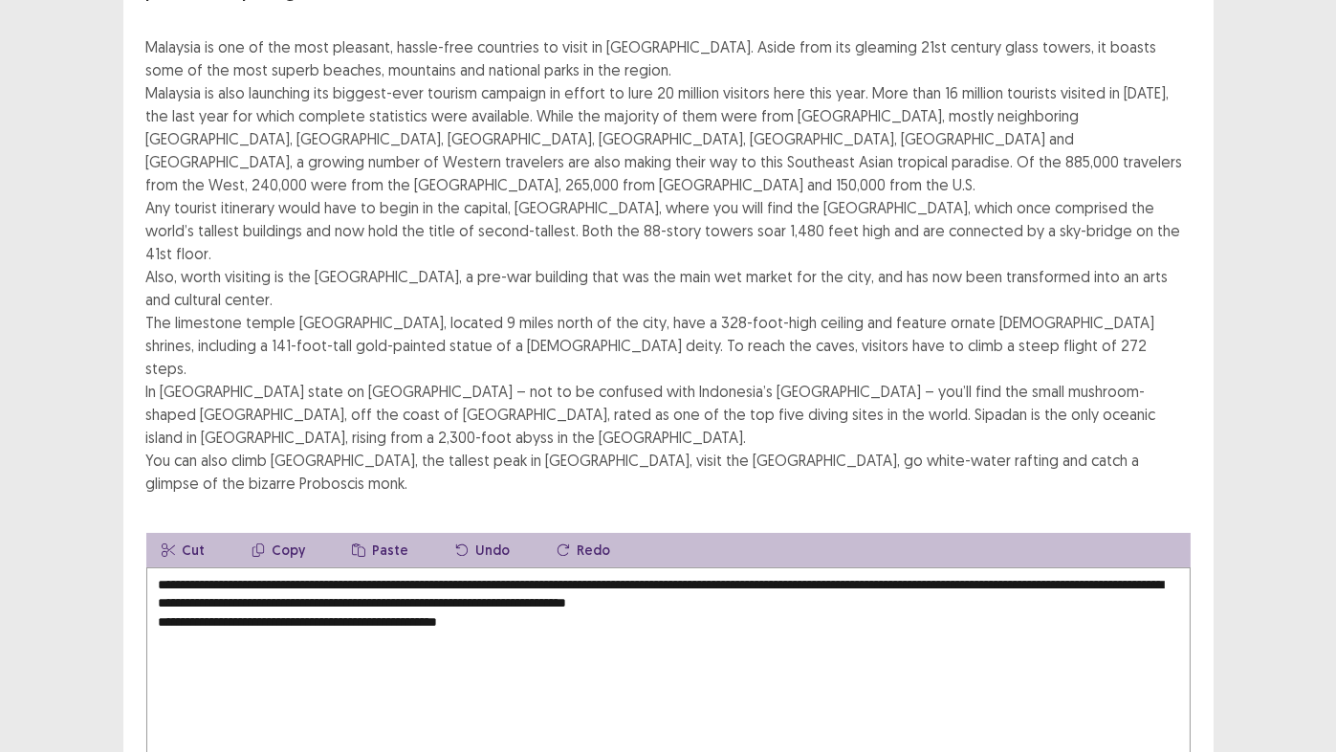
click at [155, 567] on textarea "**********" at bounding box center [668, 672] width 1044 height 210
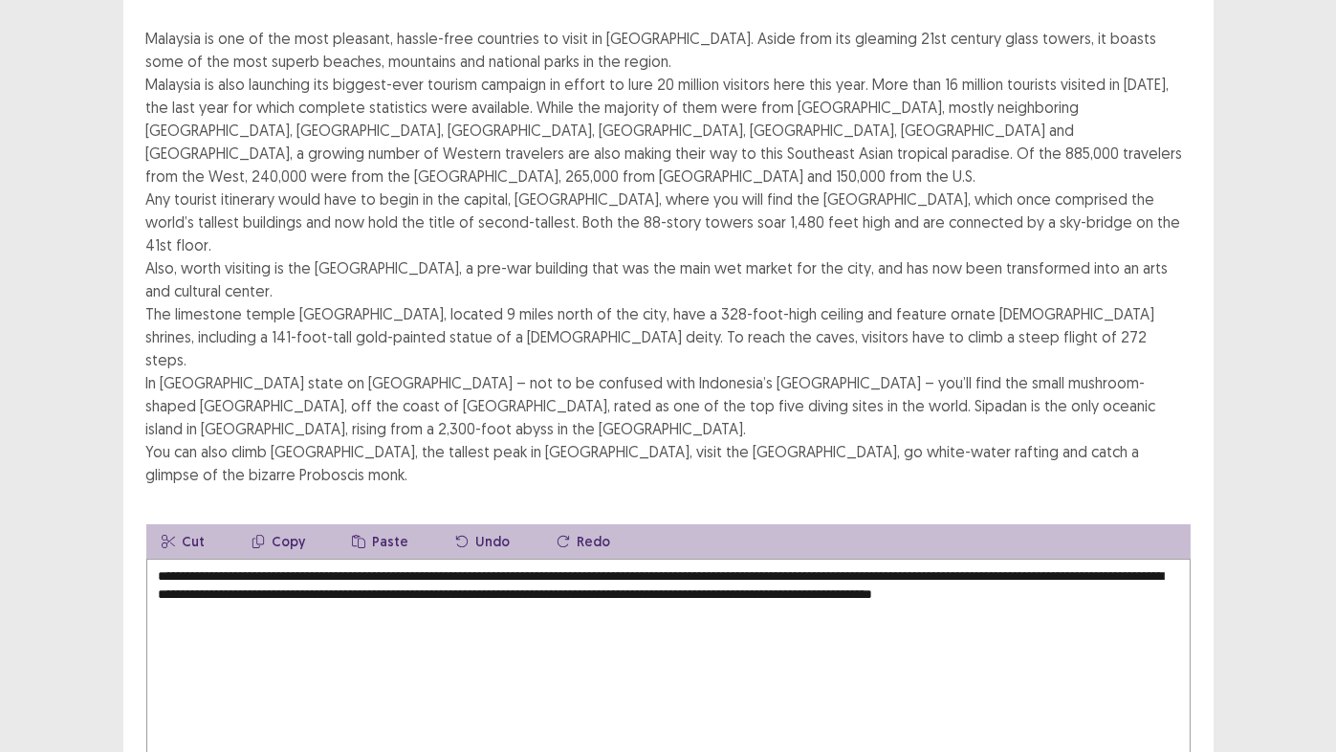
type textarea "**********"
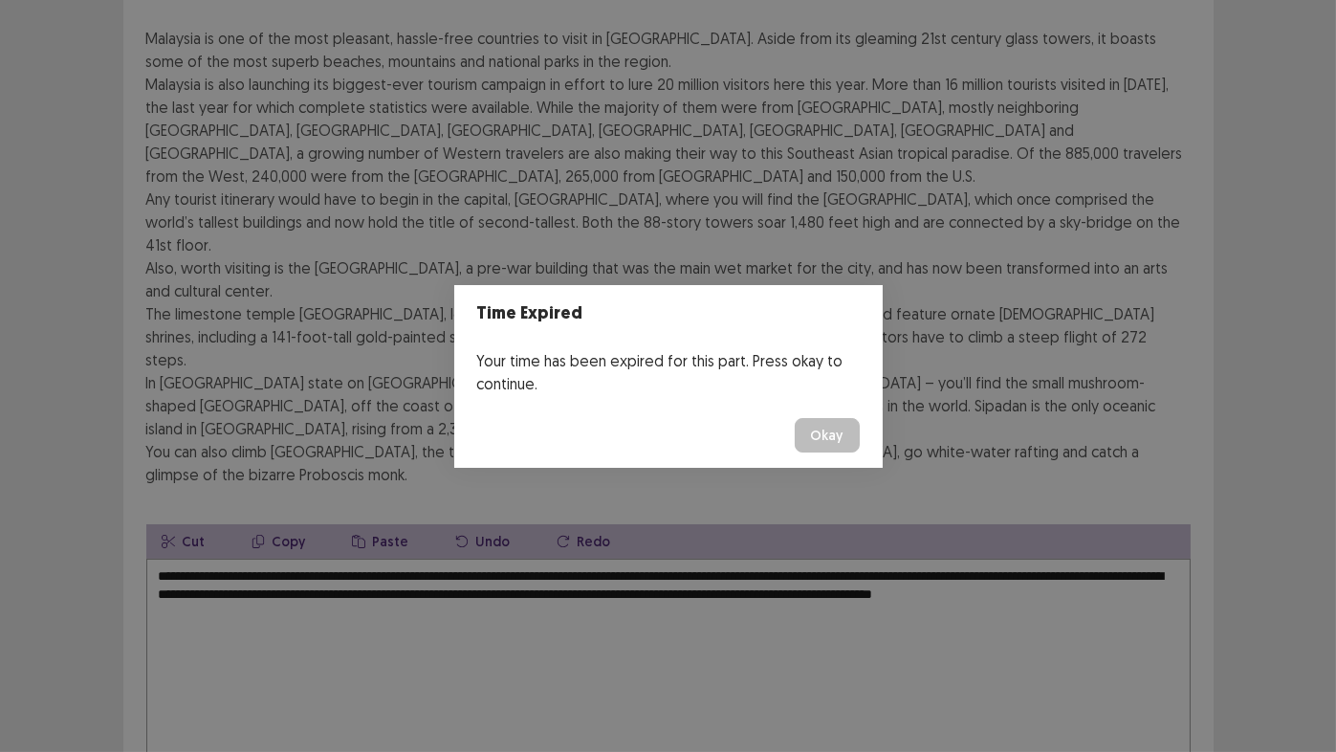
click at [828, 431] on button "Okay" at bounding box center [827, 435] width 65 height 34
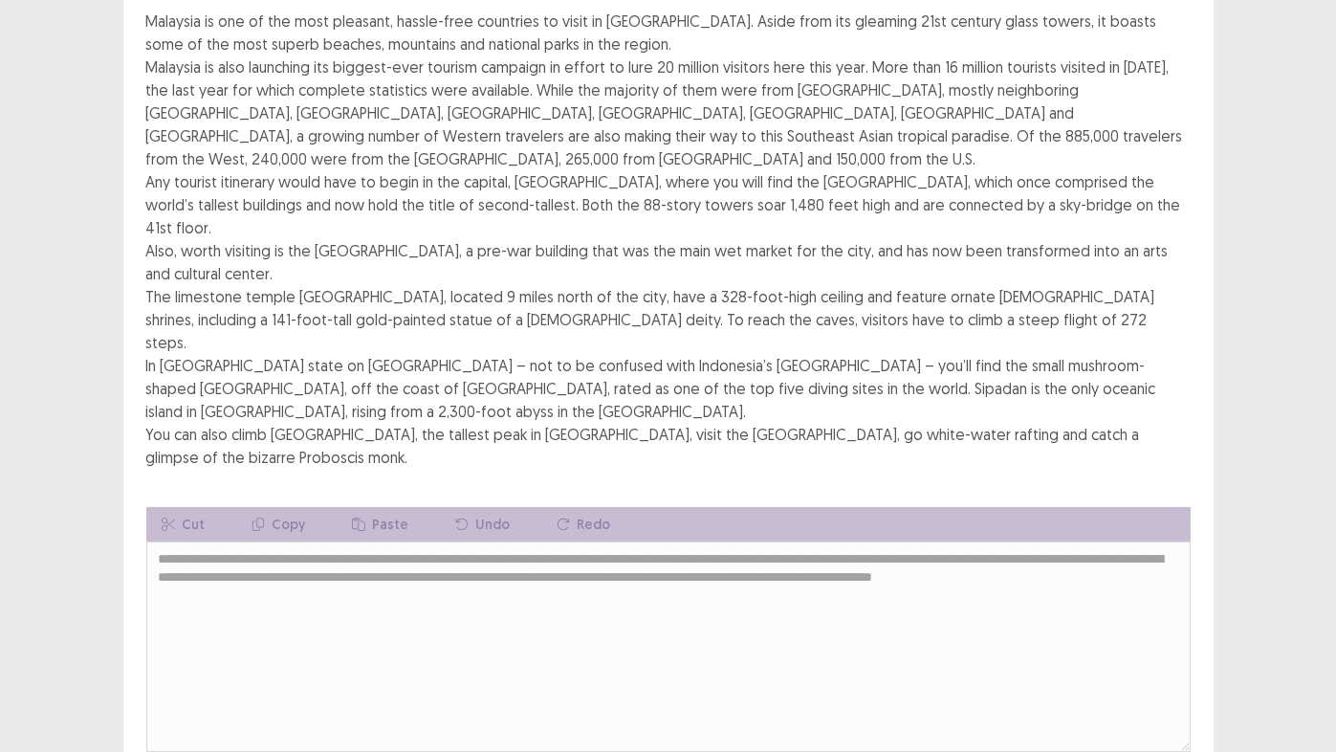
scroll to position [211, 0]
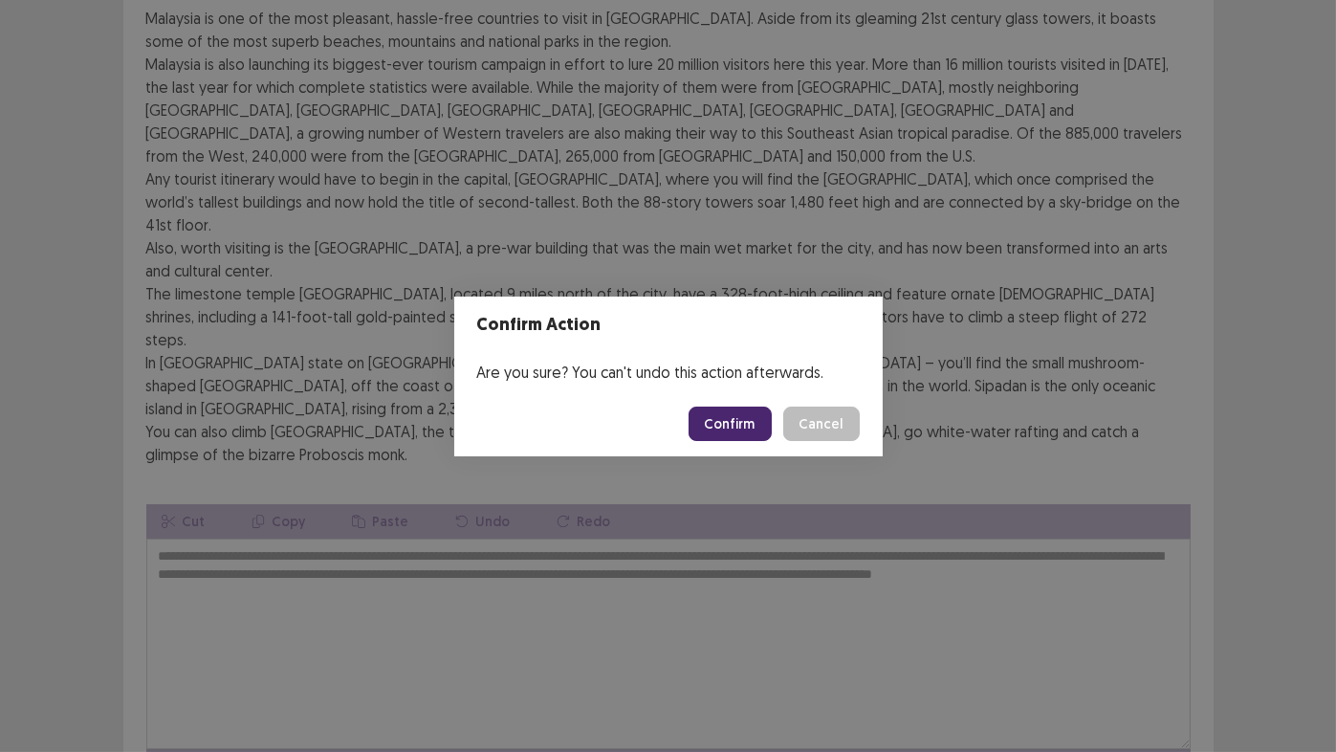
click at [731, 430] on button "Confirm" at bounding box center [730, 423] width 83 height 34
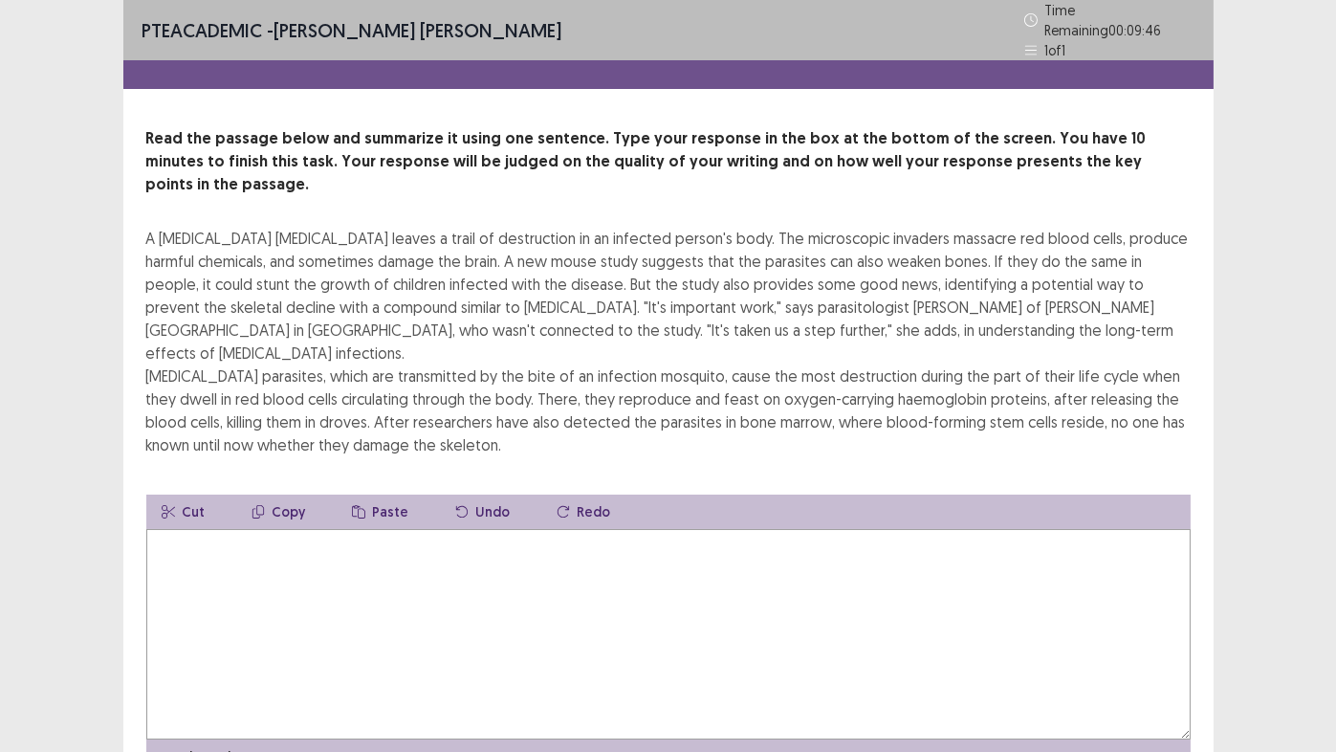
click at [279, 529] on textarea at bounding box center [668, 634] width 1044 height 210
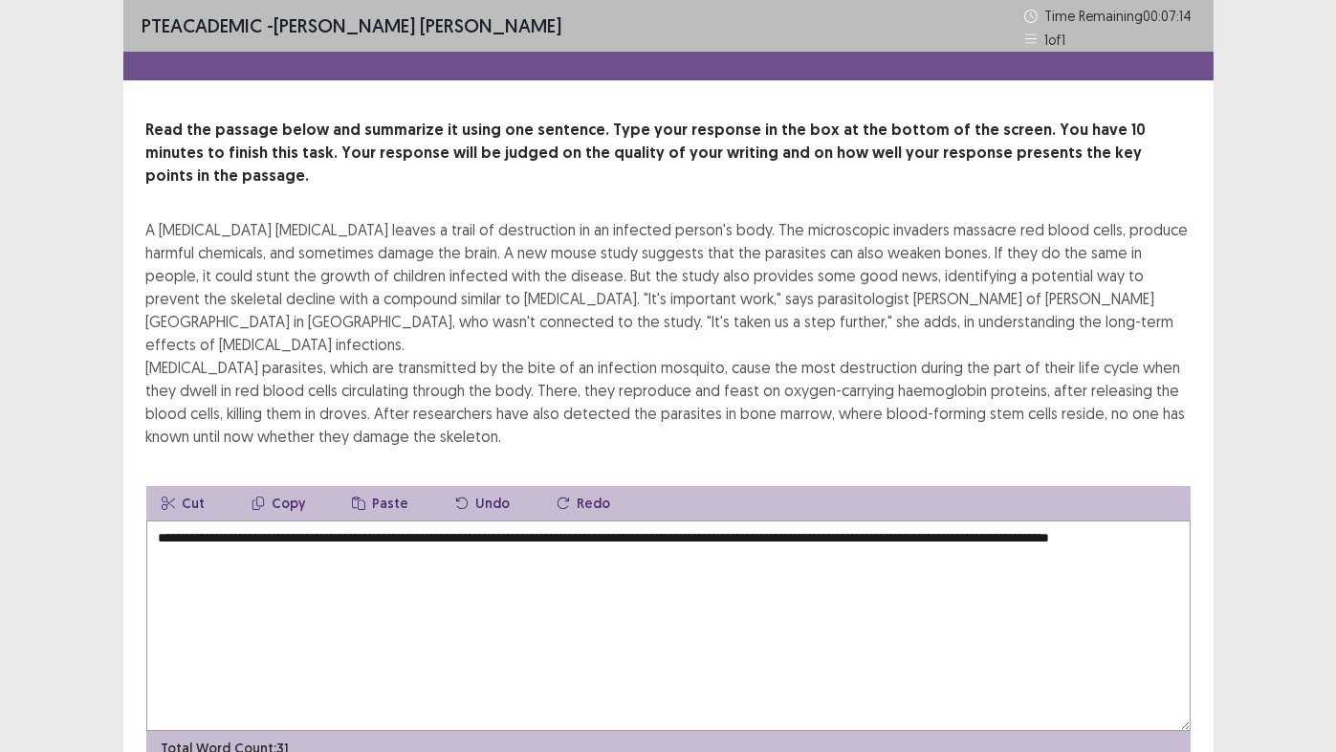
drag, startPoint x: 257, startPoint y: 541, endPoint x: 286, endPoint y: 559, distance: 33.5
click at [286, 559] on textarea "**********" at bounding box center [668, 625] width 1044 height 210
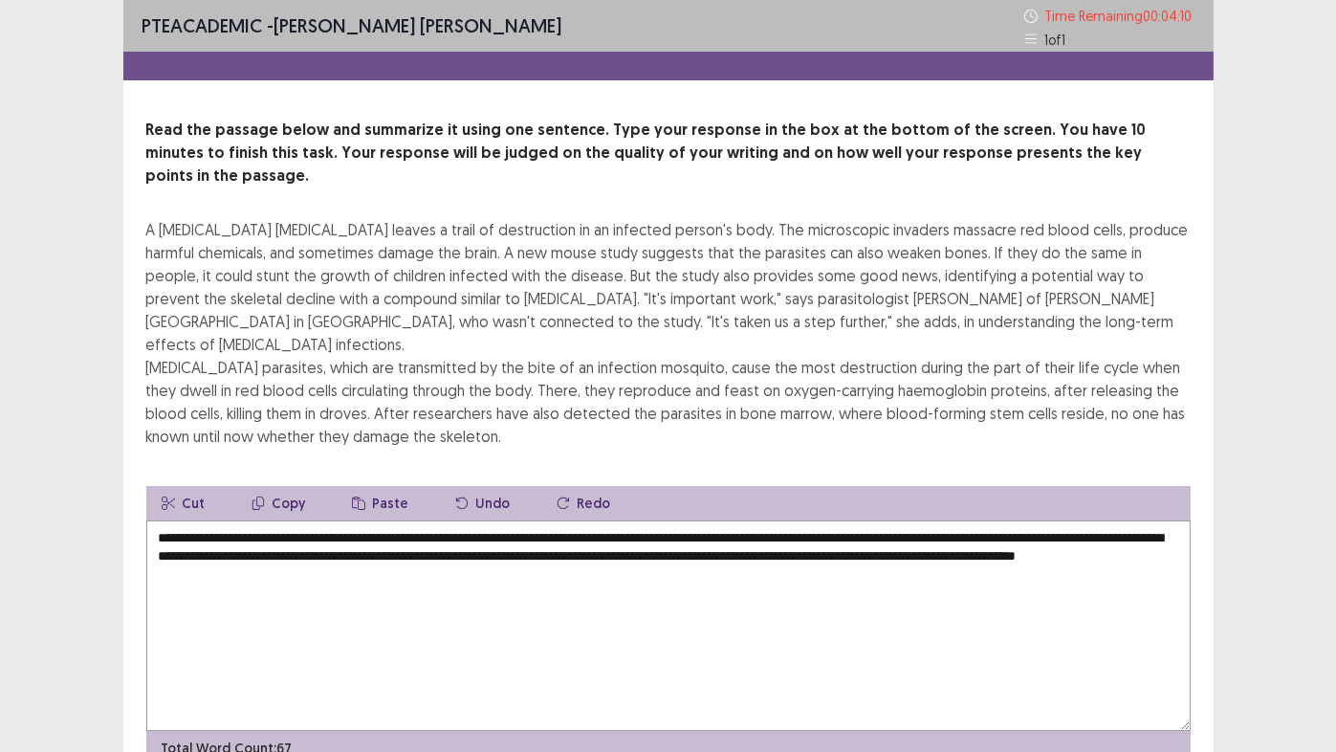
click at [349, 528] on textarea "**********" at bounding box center [668, 625] width 1044 height 210
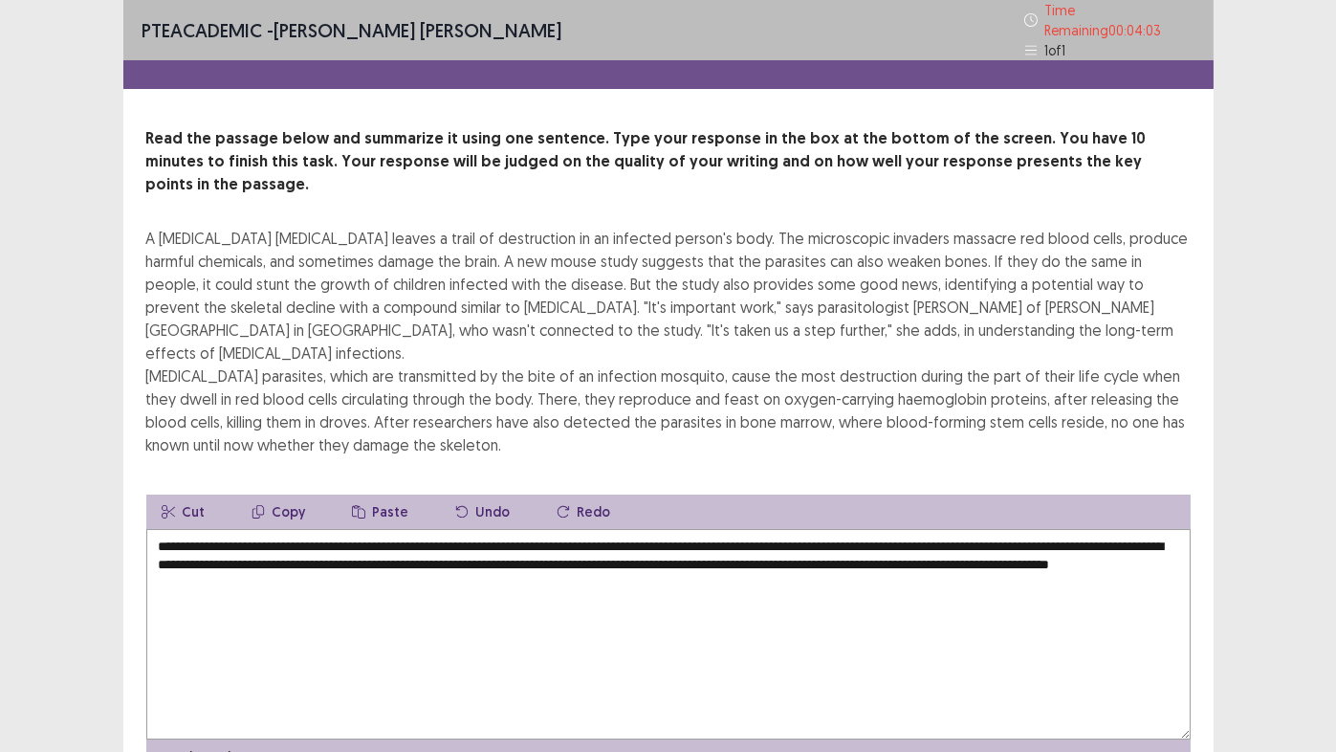
click at [560, 532] on textarea "**********" at bounding box center [668, 634] width 1044 height 210
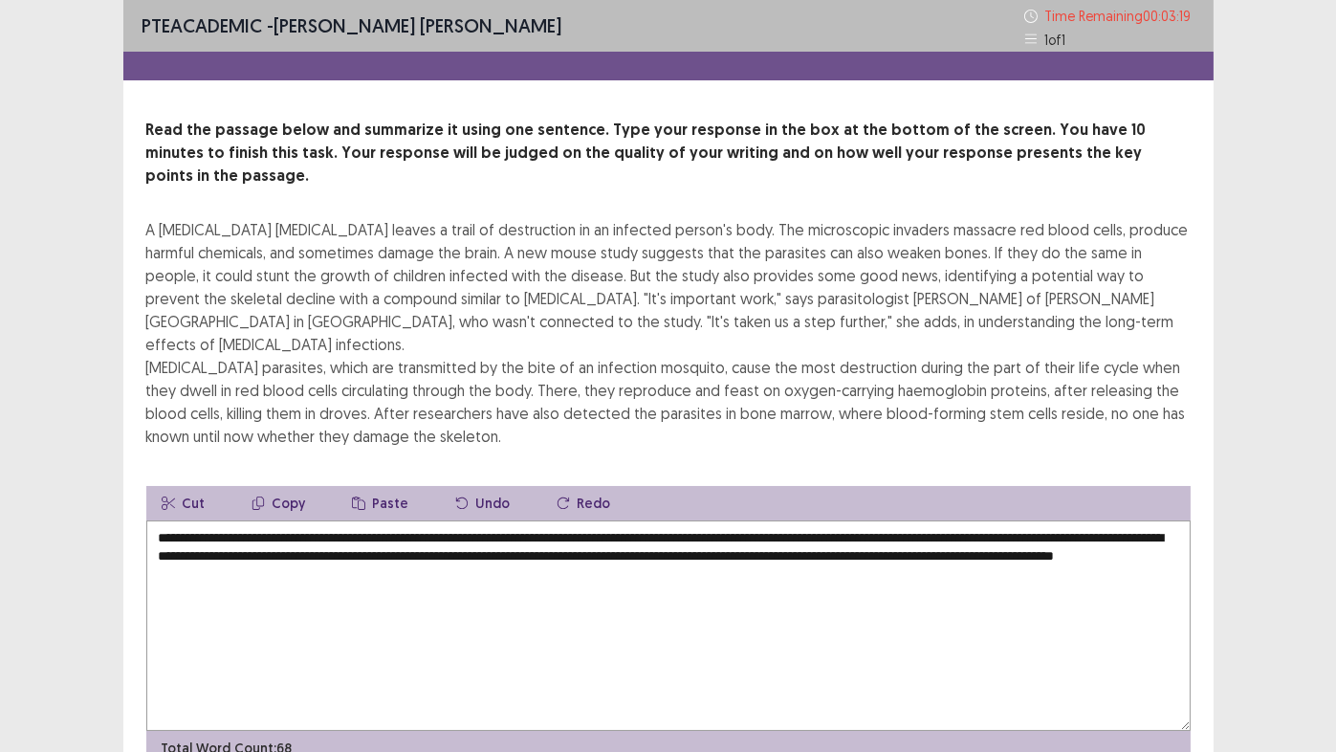
click at [1140, 520] on textarea "**********" at bounding box center [668, 625] width 1044 height 210
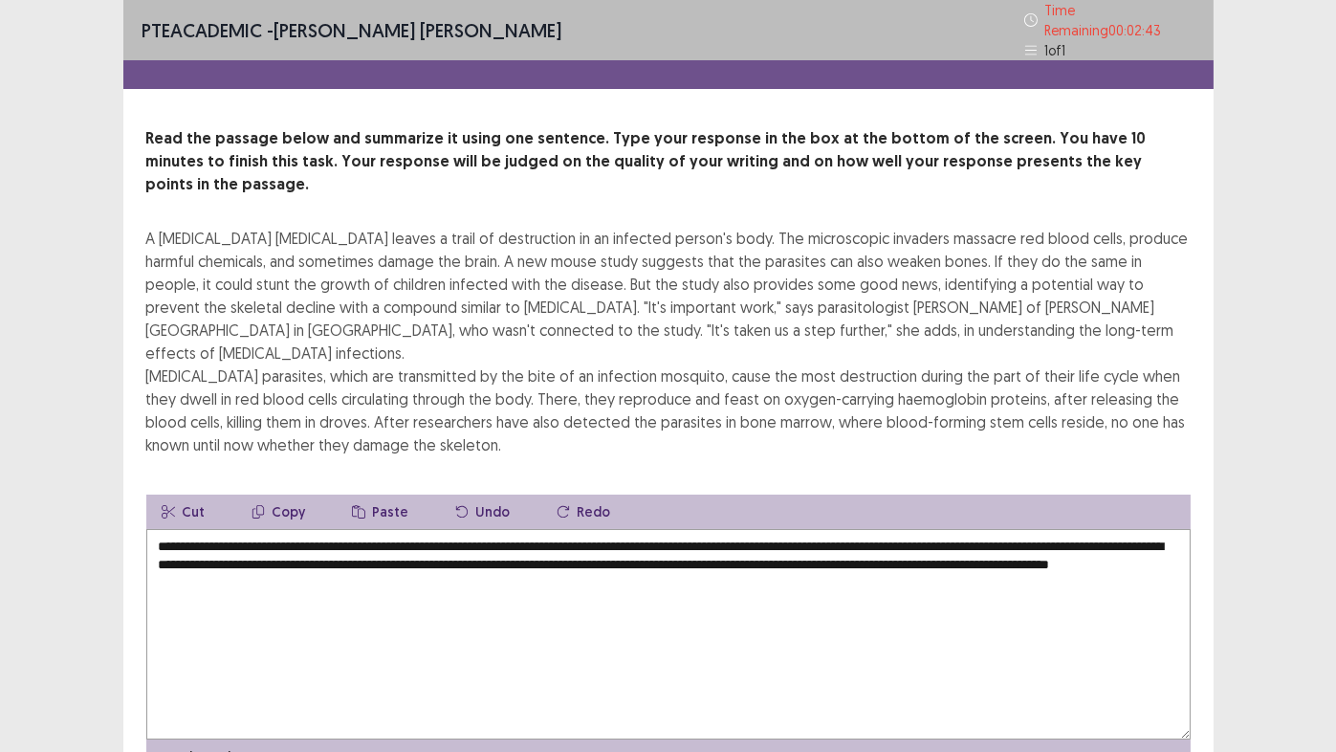
click at [347, 529] on textarea "**********" at bounding box center [668, 634] width 1044 height 210
click at [377, 531] on textarea "**********" at bounding box center [668, 634] width 1044 height 210
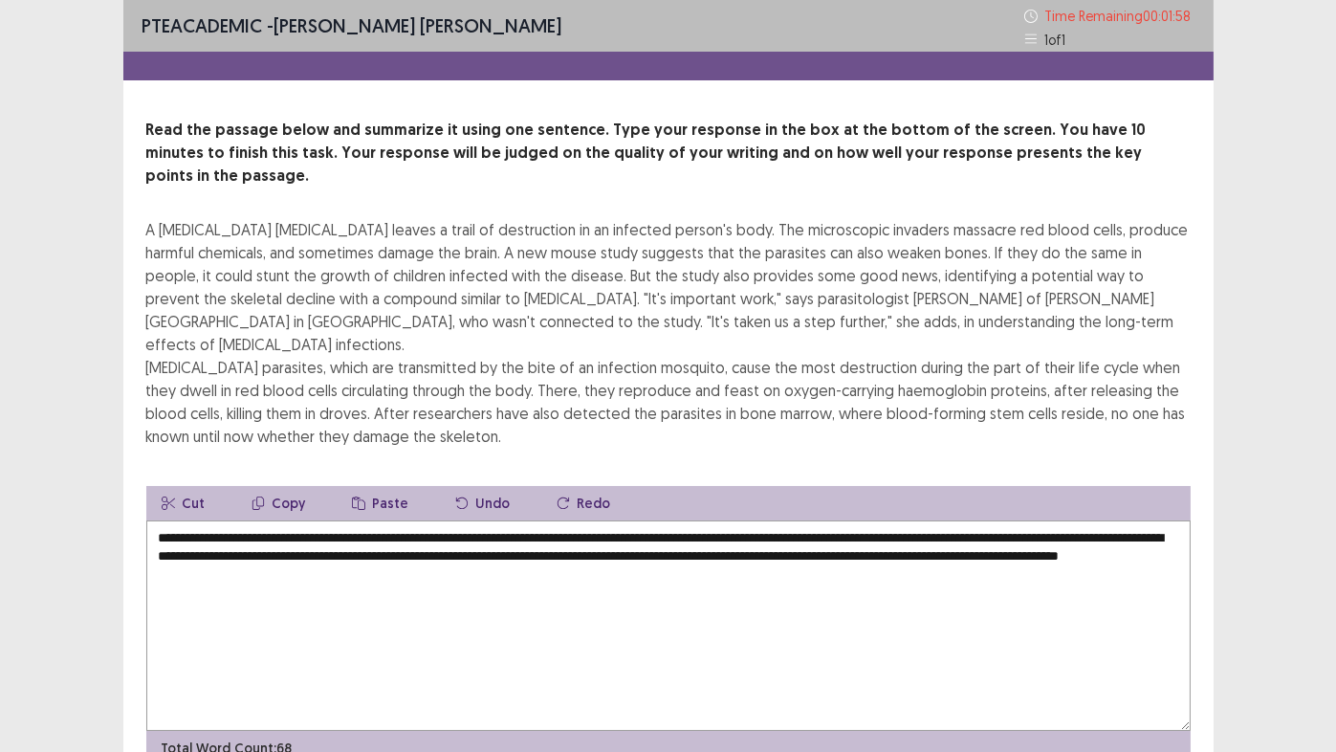
click at [599, 530] on textarea "**********" at bounding box center [668, 625] width 1044 height 210
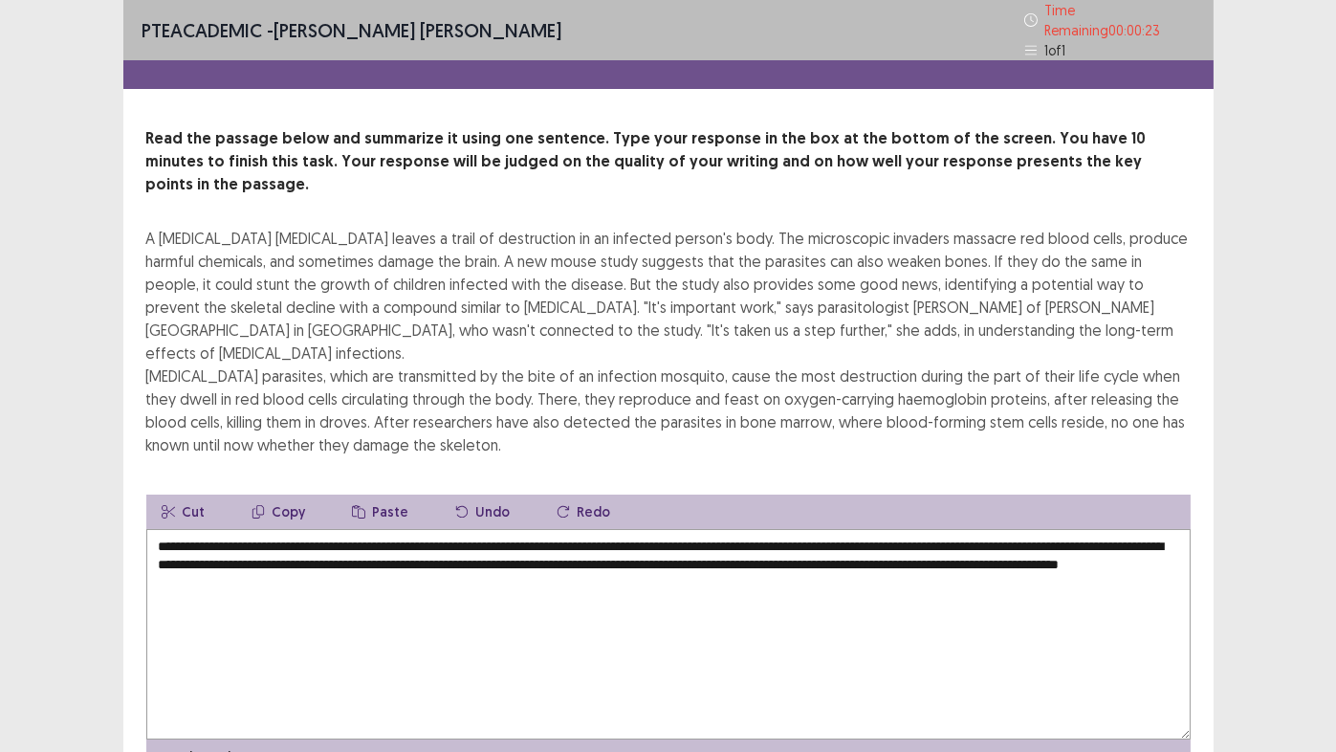
click at [997, 529] on textarea "**********" at bounding box center [668, 634] width 1044 height 210
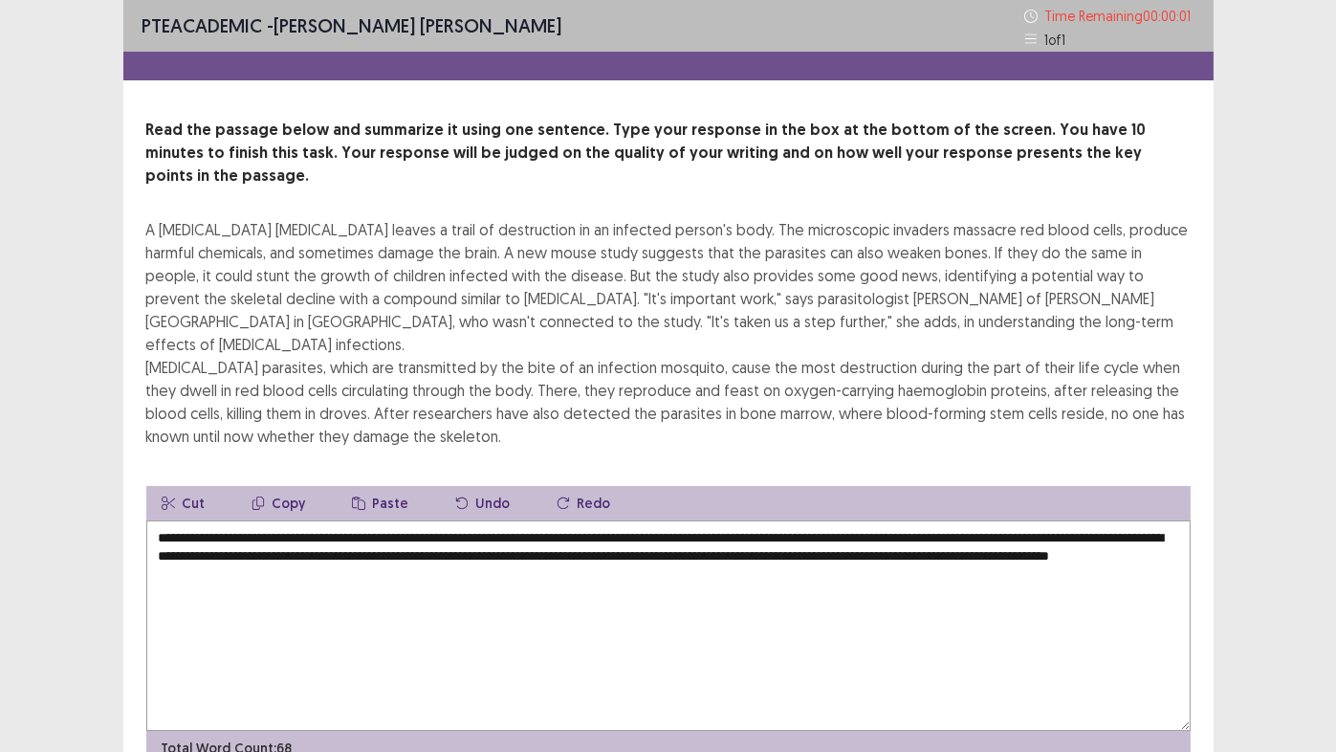
type textarea "**********"
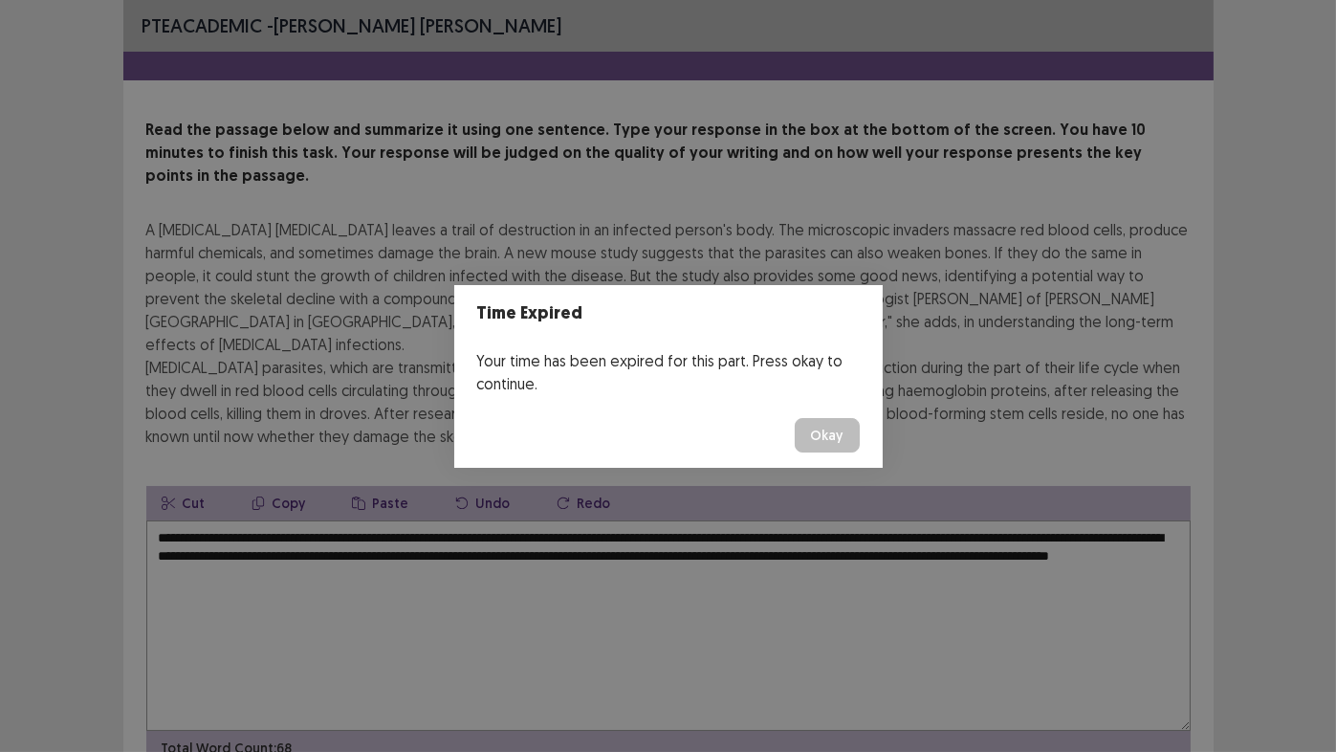
click at [828, 438] on button "Okay" at bounding box center [827, 435] width 65 height 34
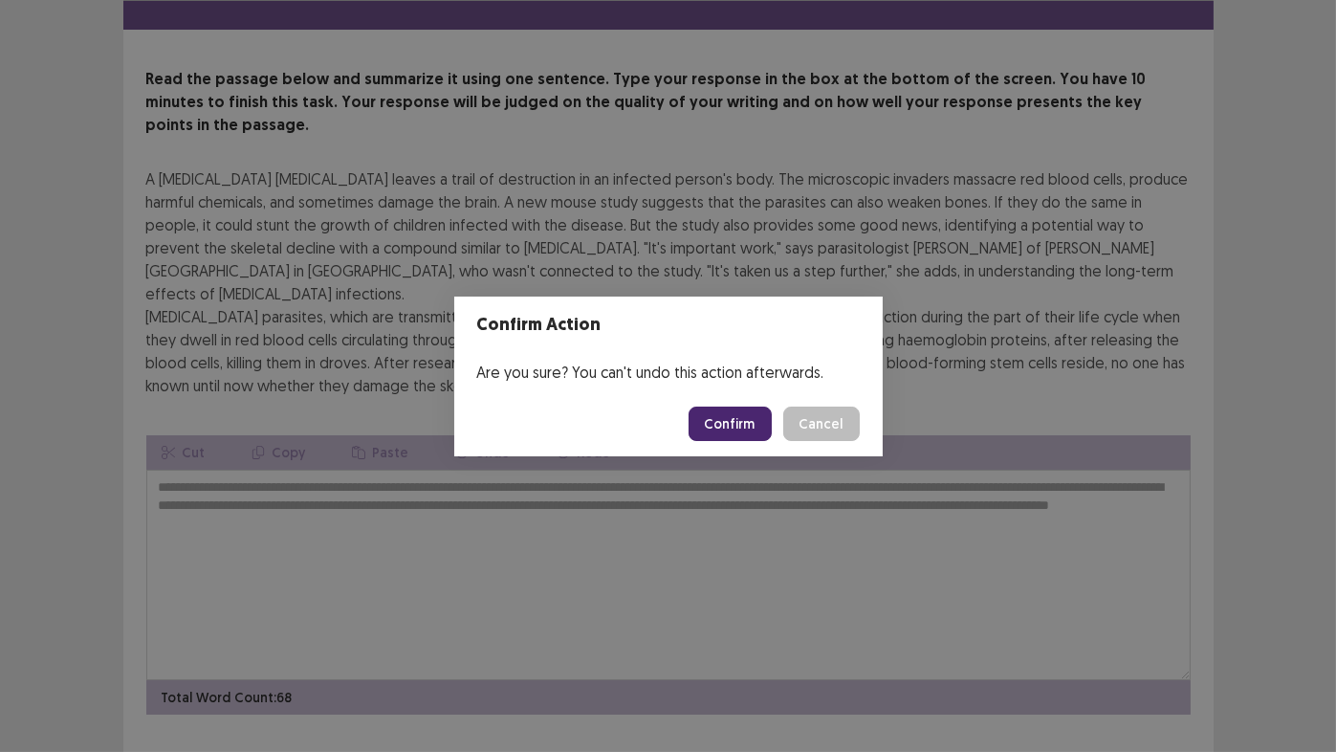
click at [736, 434] on button "Confirm" at bounding box center [730, 423] width 83 height 34
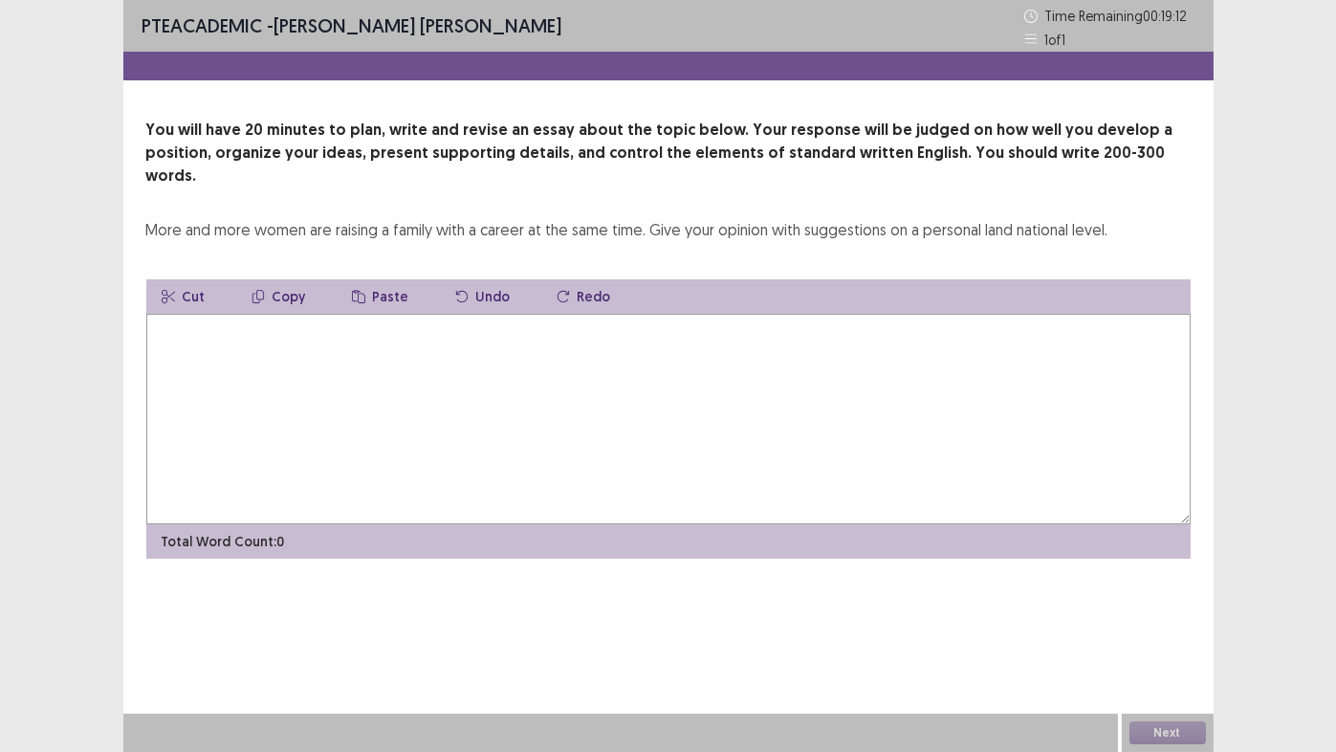
click at [303, 324] on textarea at bounding box center [668, 419] width 1044 height 210
type textarea "*"
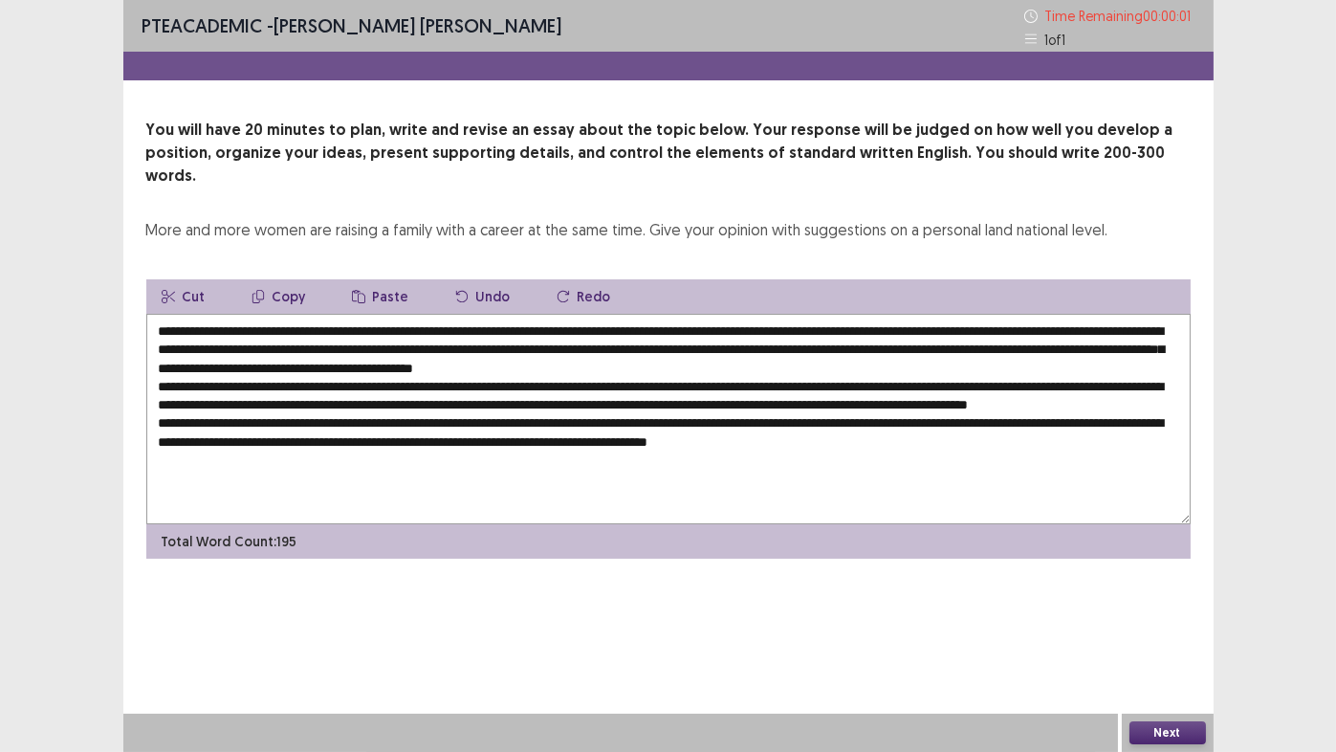
type textarea "**********"
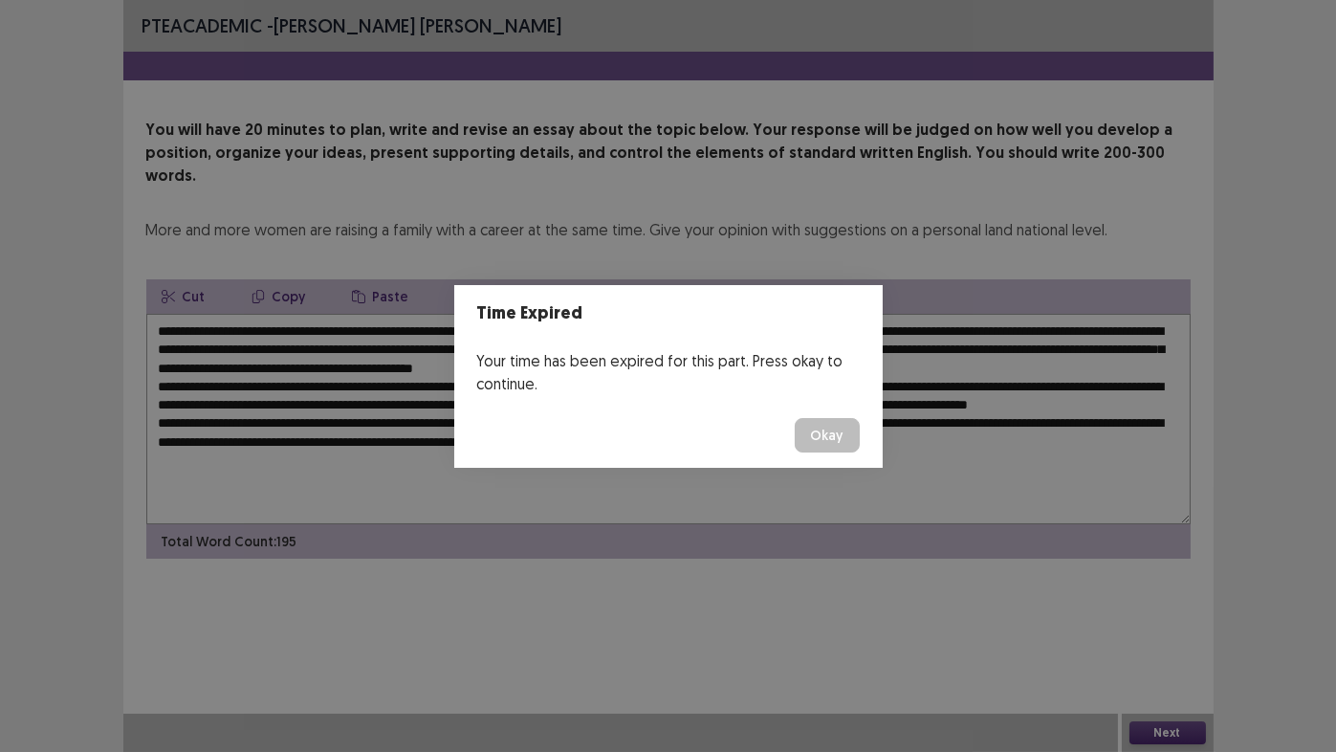
click at [816, 438] on button "Okay" at bounding box center [827, 435] width 65 height 34
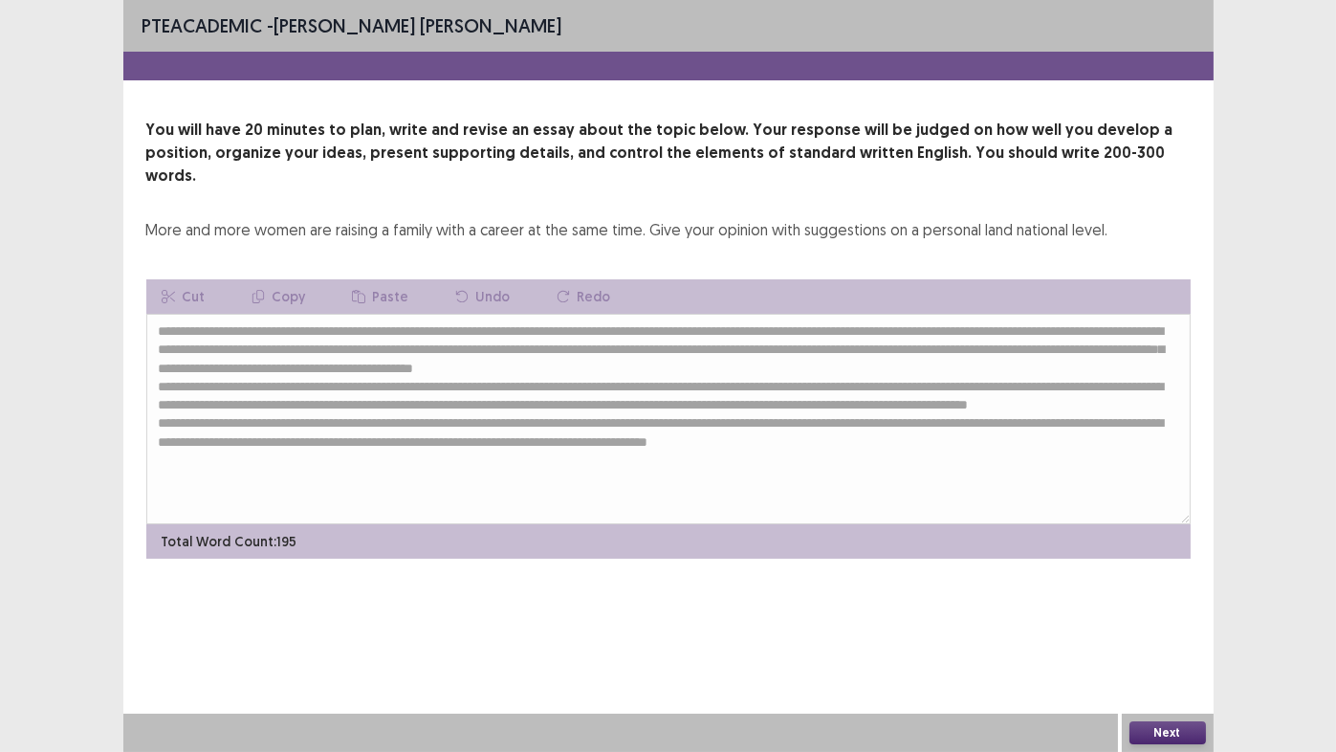
click at [1157, 626] on button "Next" at bounding box center [1168, 732] width 77 height 23
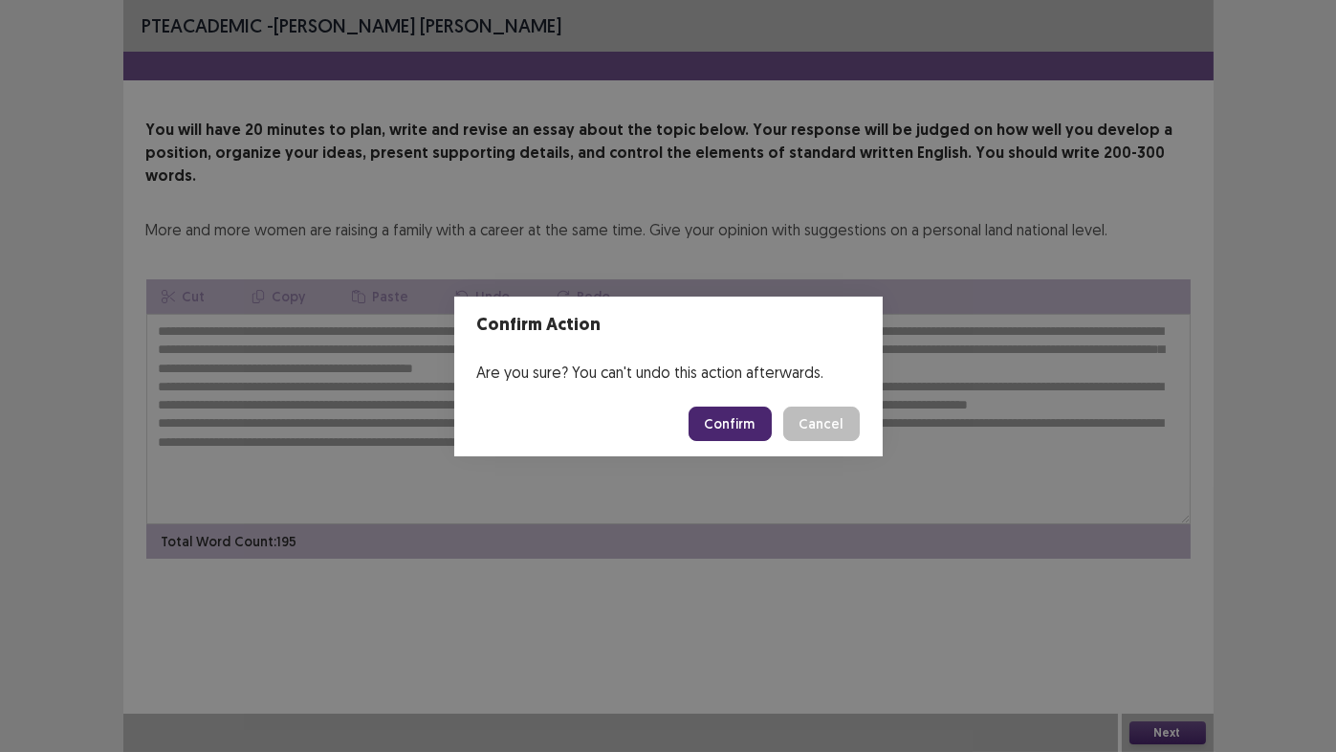
click at [730, 423] on button "Confirm" at bounding box center [730, 423] width 83 height 34
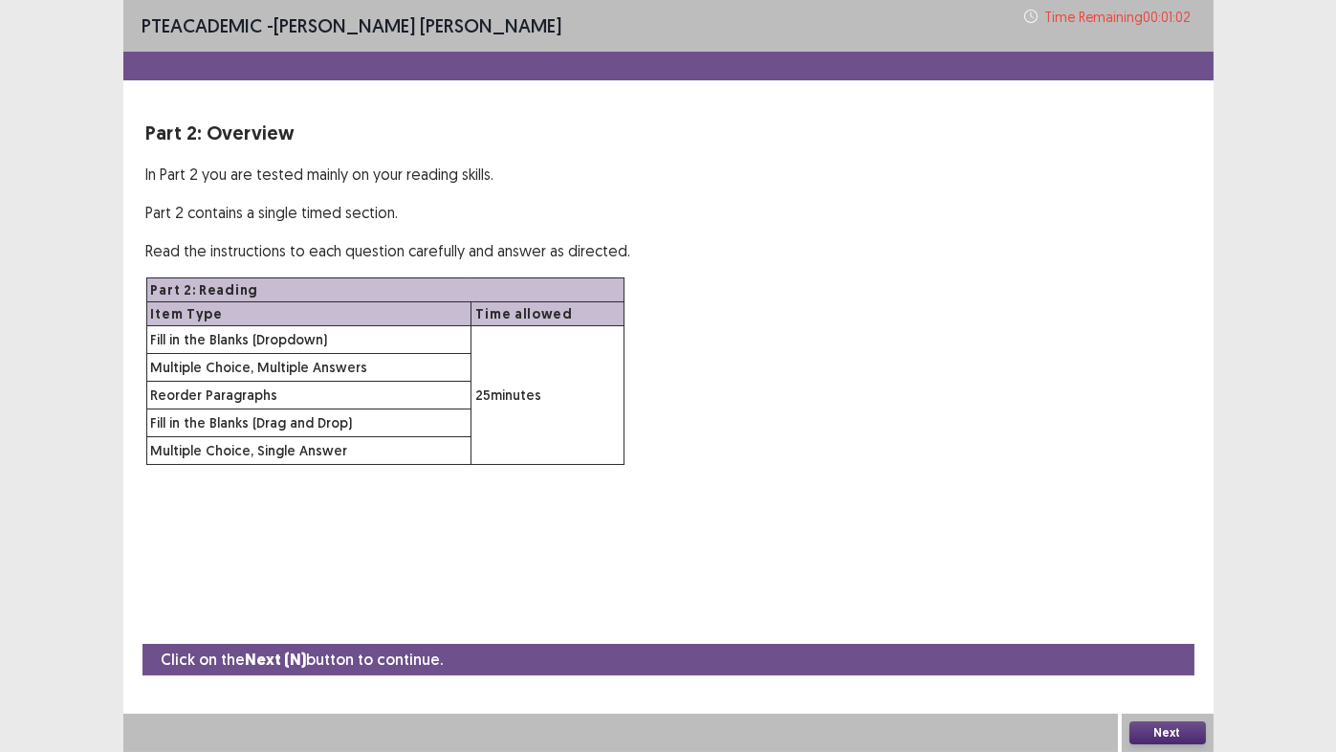
click at [1173, 626] on button "Next" at bounding box center [1168, 732] width 77 height 23
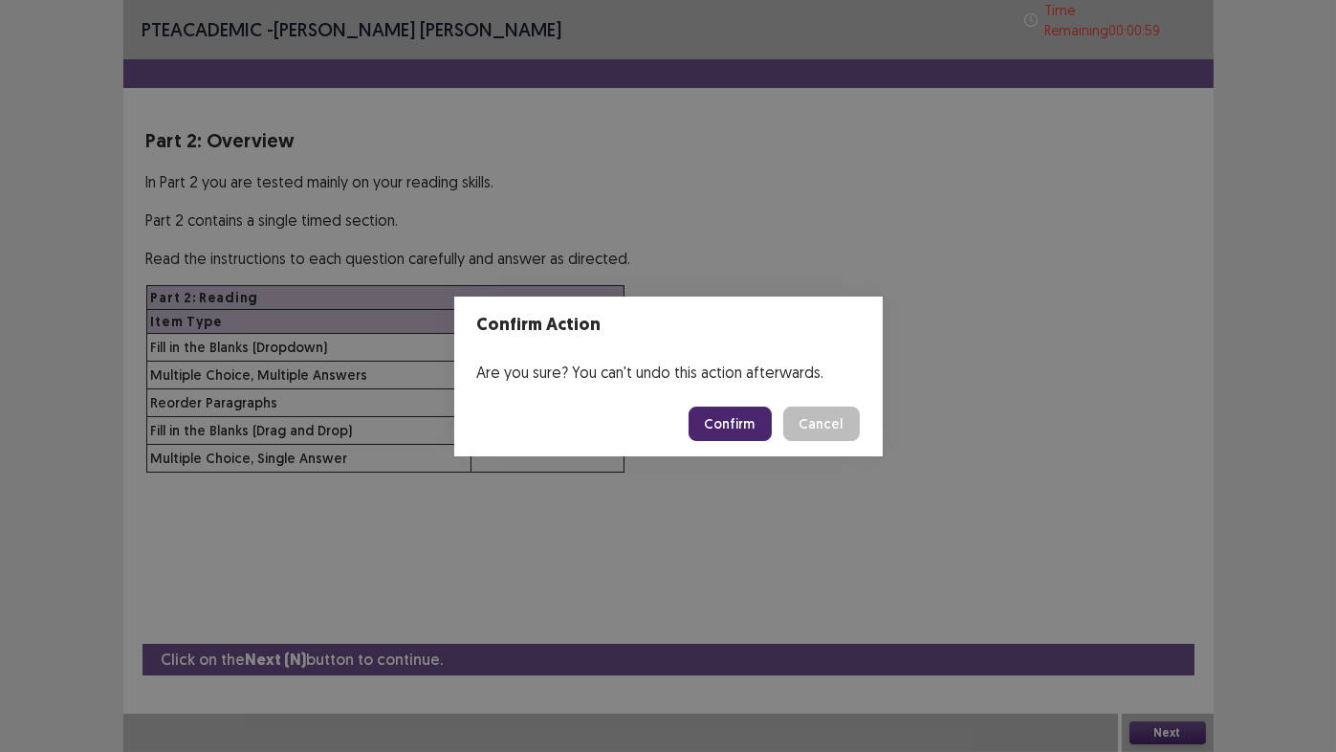
click at [744, 427] on button "Confirm" at bounding box center [730, 423] width 83 height 34
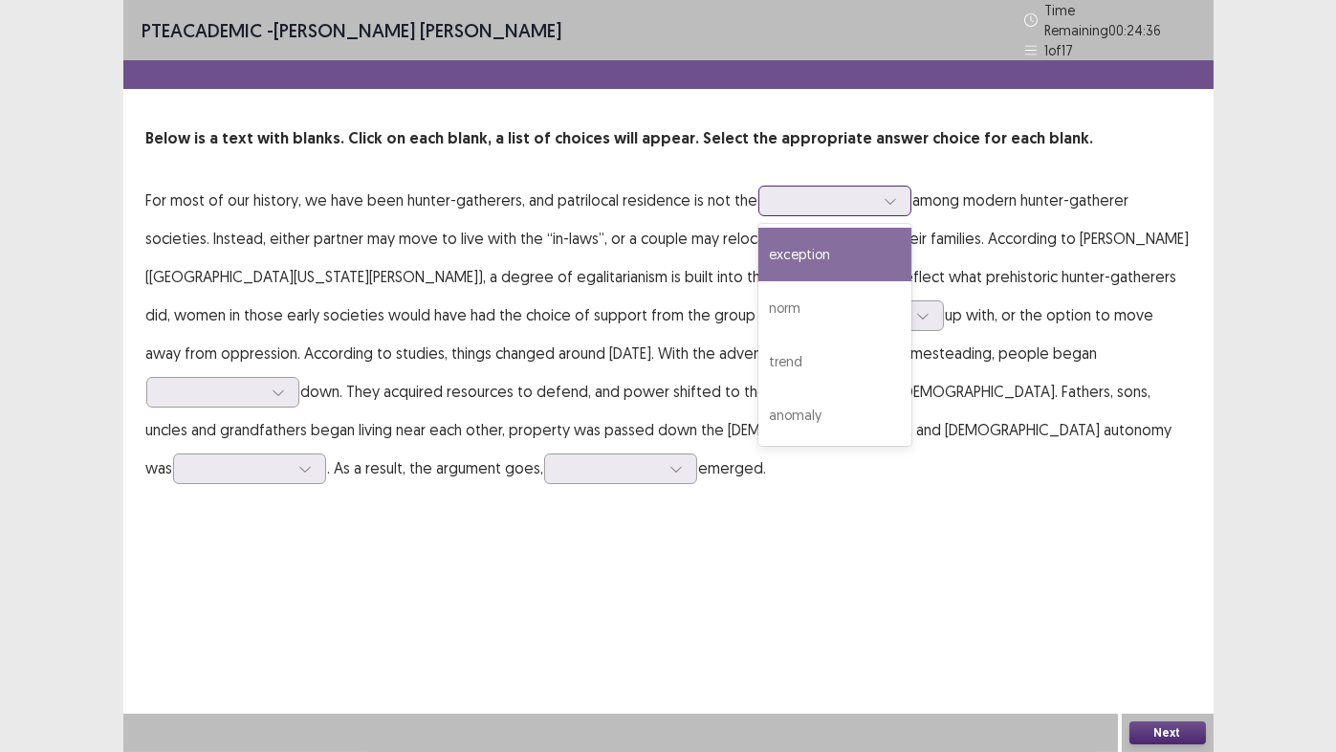
click at [876, 199] on div at bounding box center [890, 201] width 29 height 29
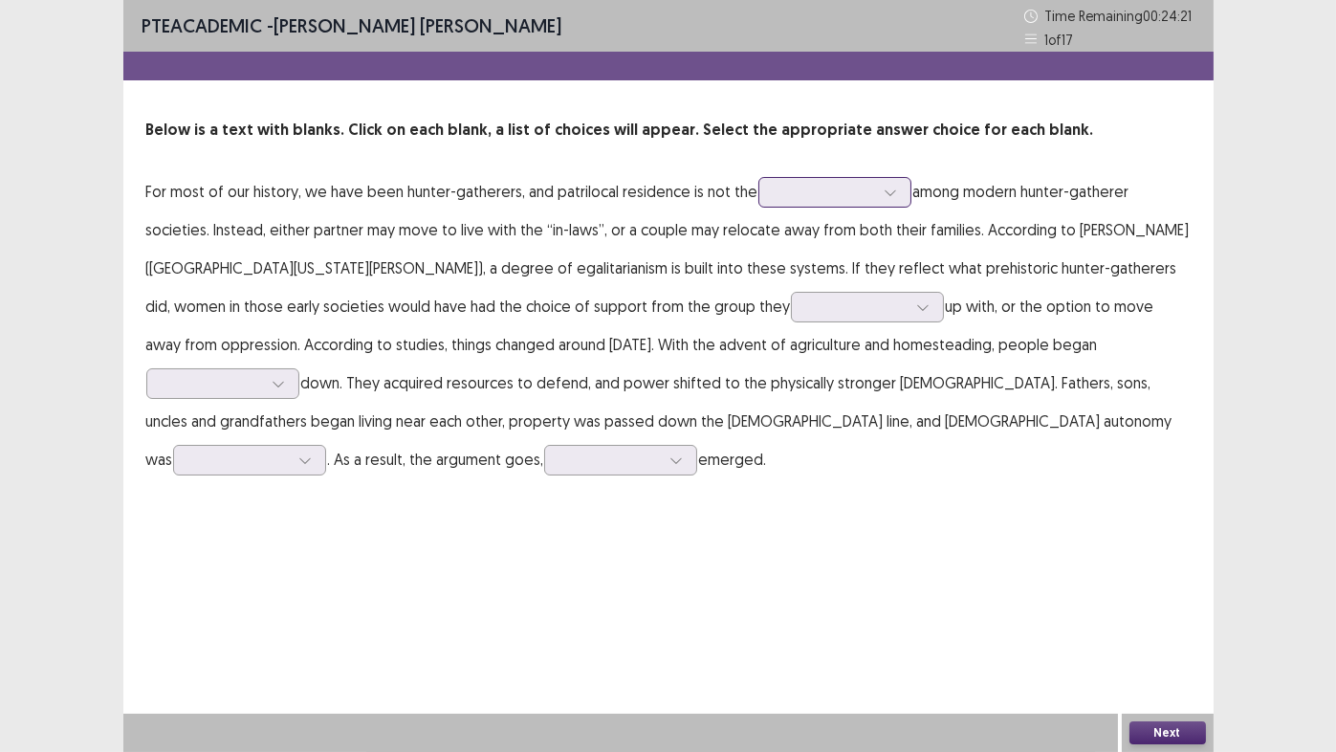
click at [862, 192] on div at bounding box center [824, 192] width 99 height 18
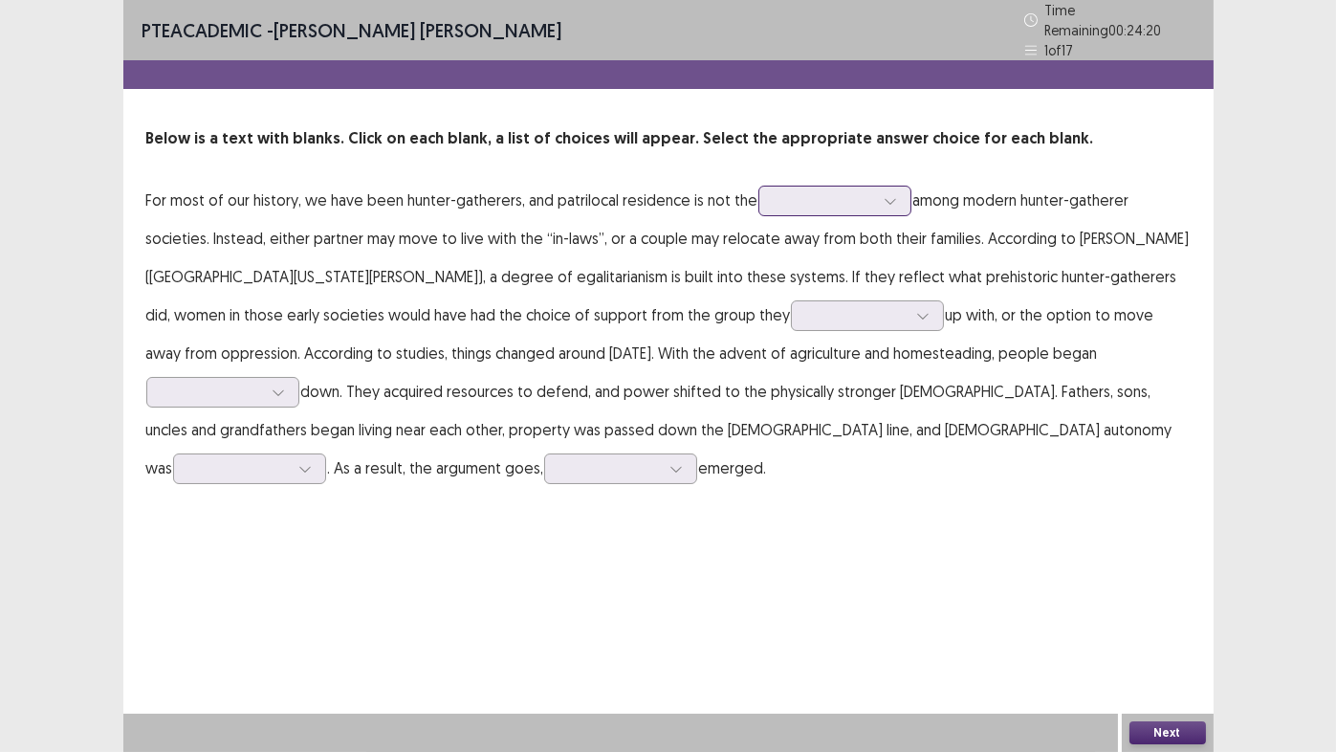
click at [862, 192] on div at bounding box center [824, 200] width 99 height 18
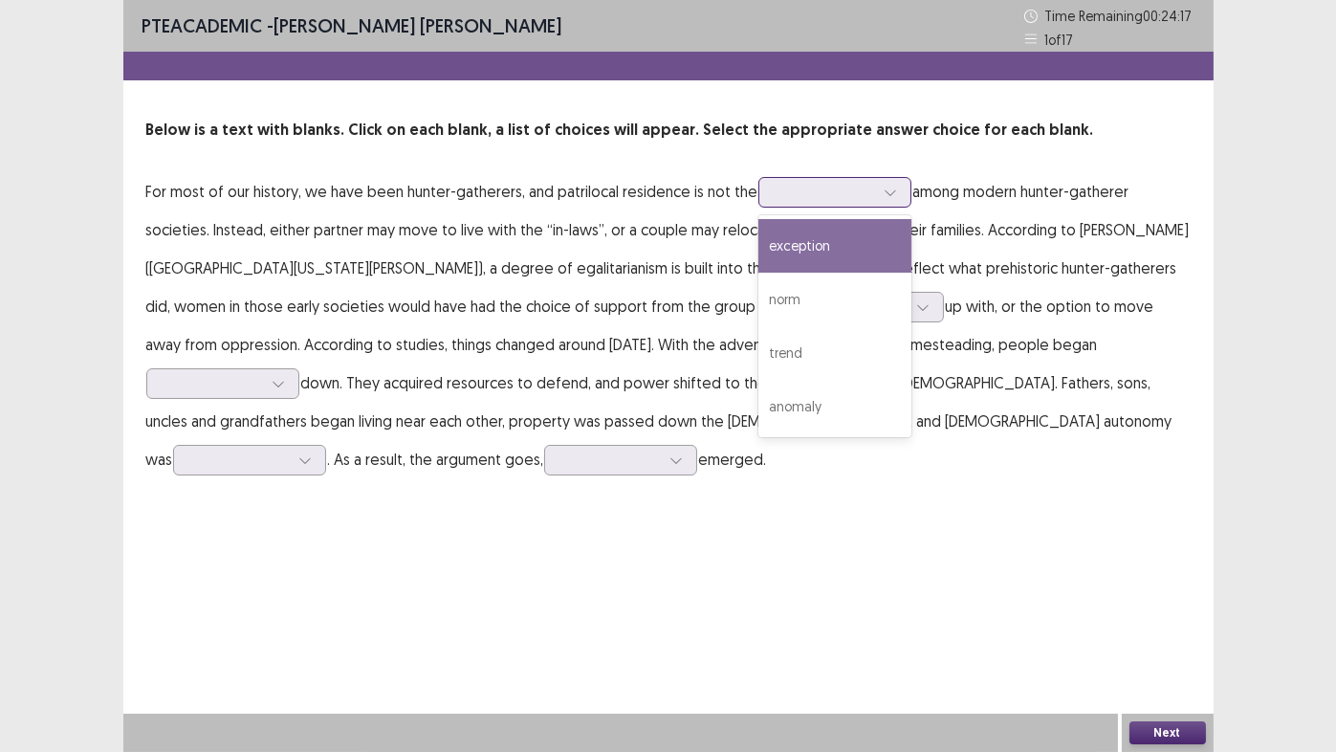
click at [785, 236] on div "exception" at bounding box center [834, 246] width 153 height 54
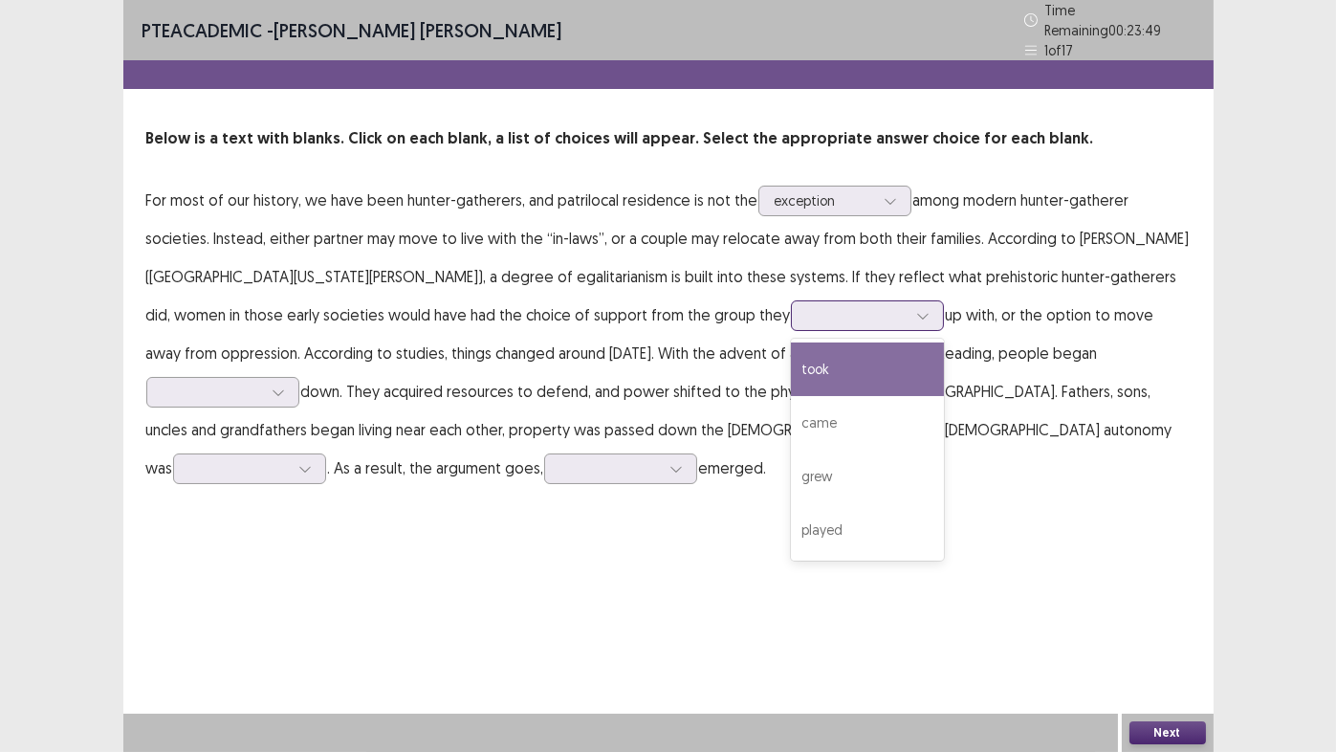
click at [807, 310] on div at bounding box center [856, 315] width 99 height 18
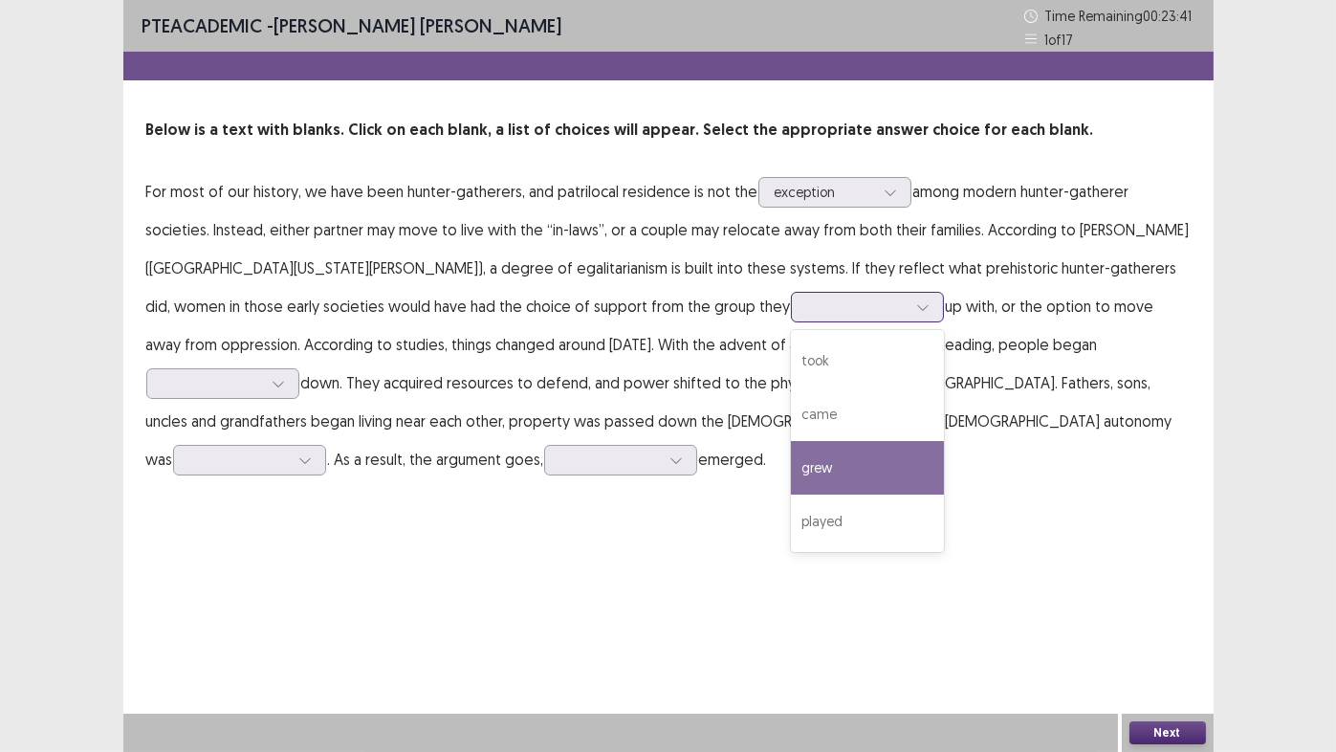
click at [791, 459] on div "grew" at bounding box center [867, 468] width 153 height 54
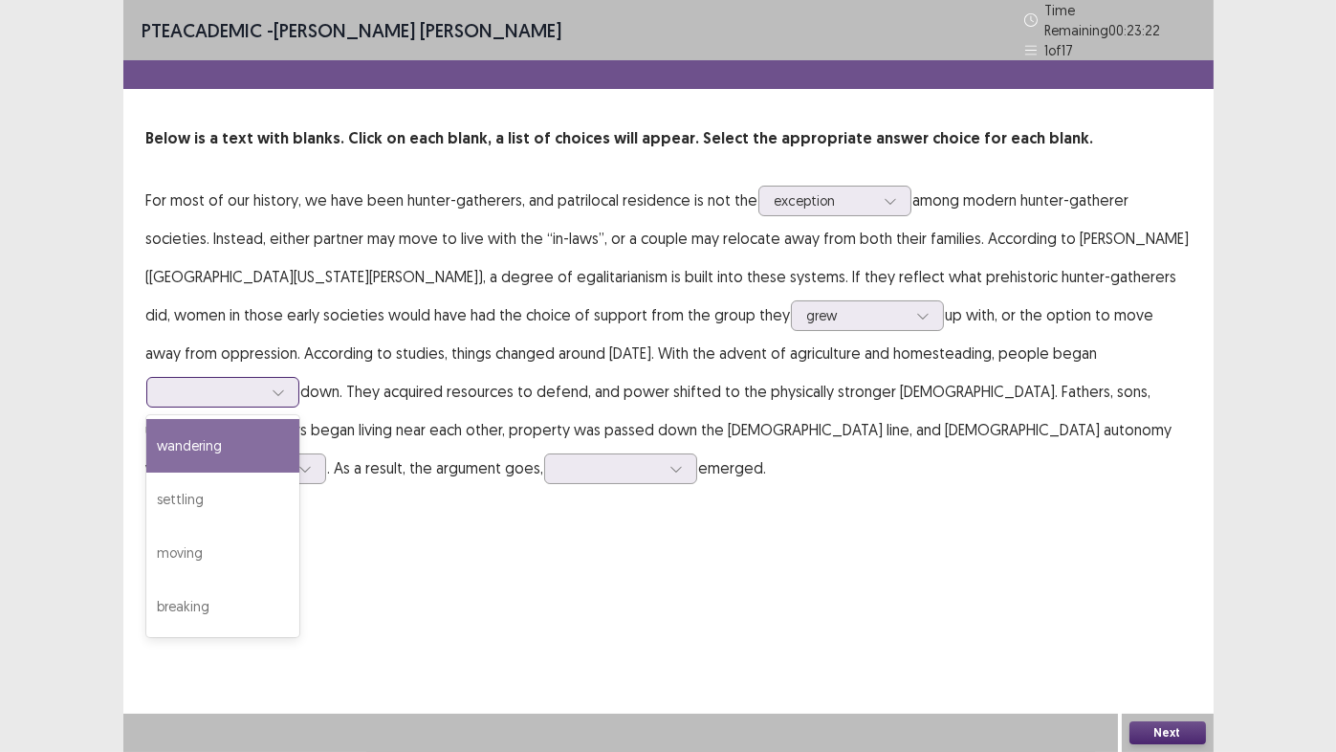
click at [262, 383] on div at bounding box center [212, 392] width 99 height 18
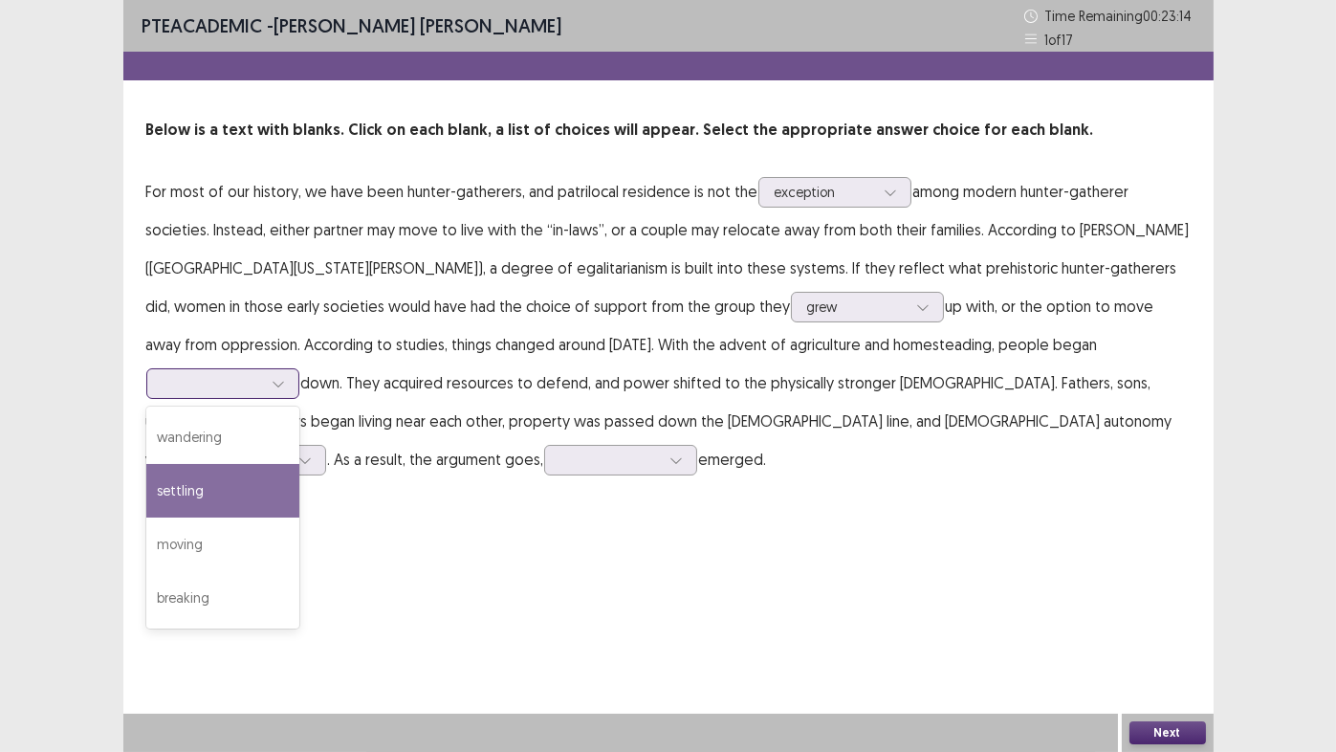
click at [299, 464] on div "settling" at bounding box center [222, 491] width 153 height 54
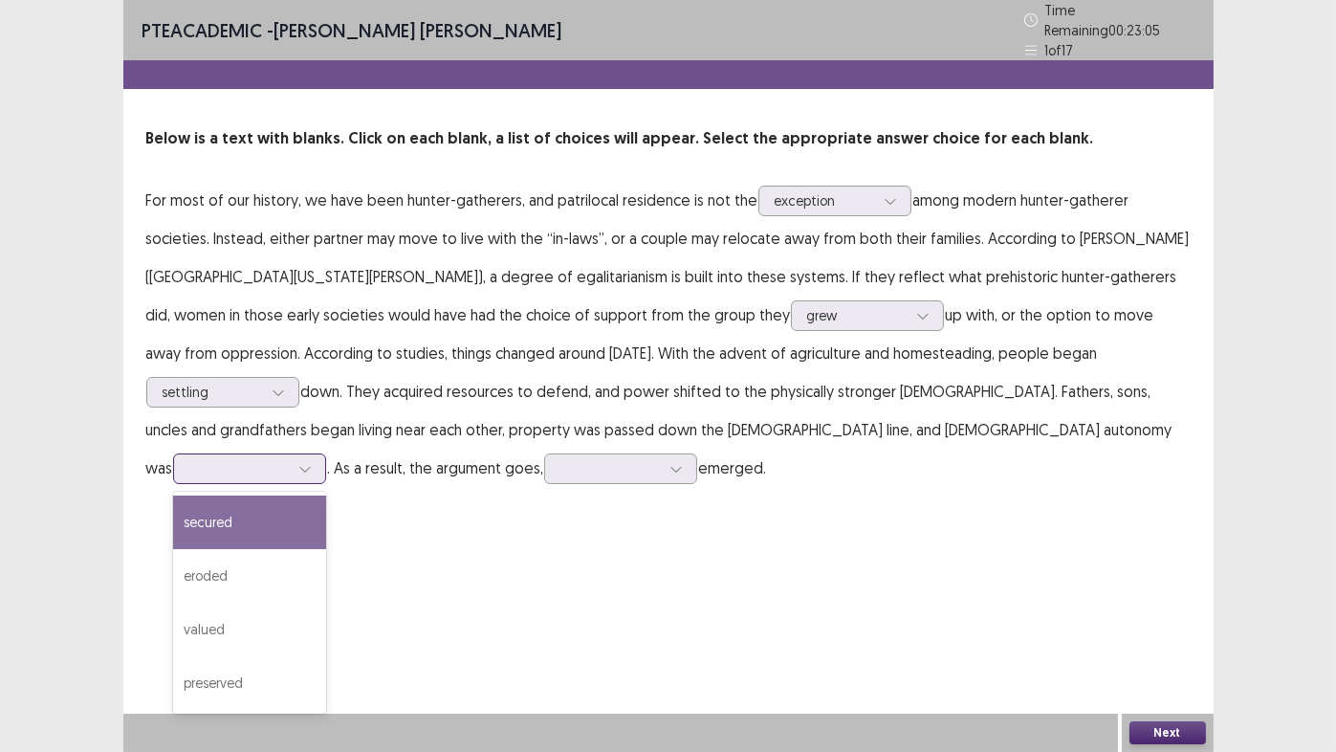
click at [289, 459] on div at bounding box center [238, 468] width 99 height 18
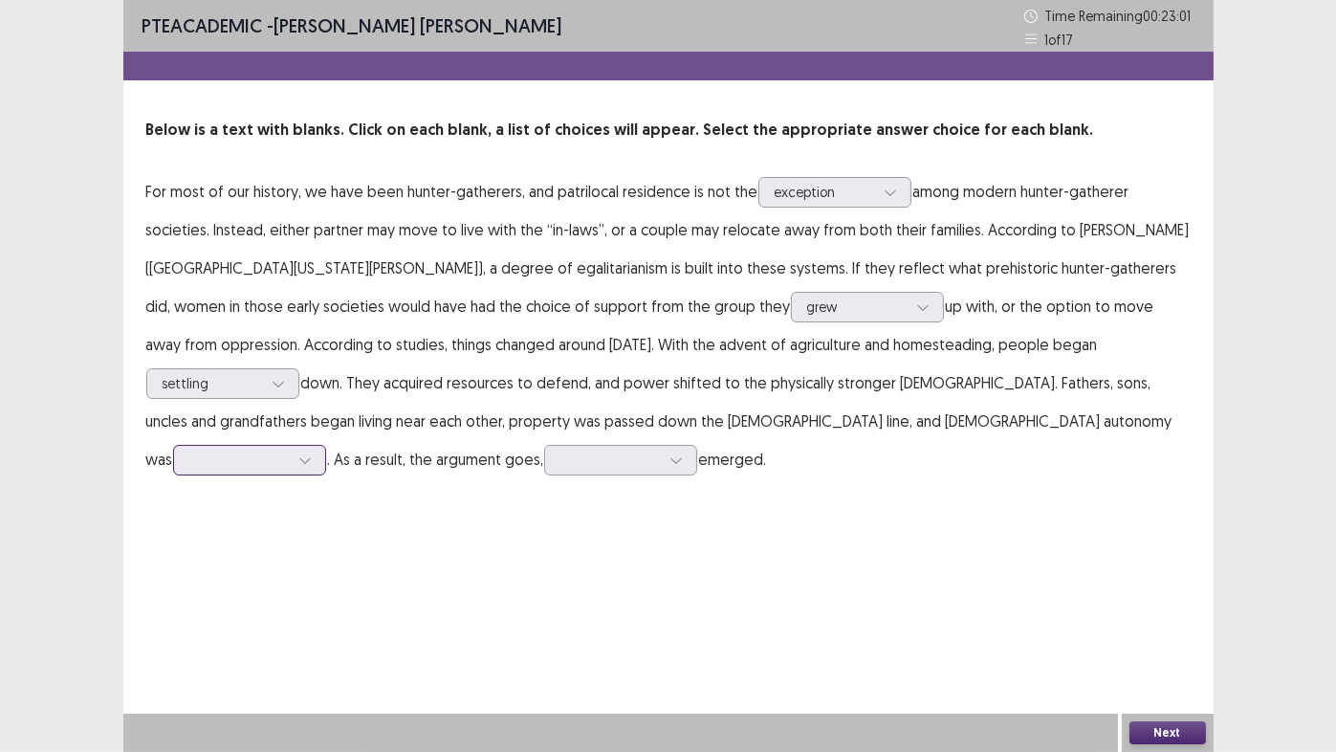
click at [289, 450] on div at bounding box center [238, 459] width 99 height 18
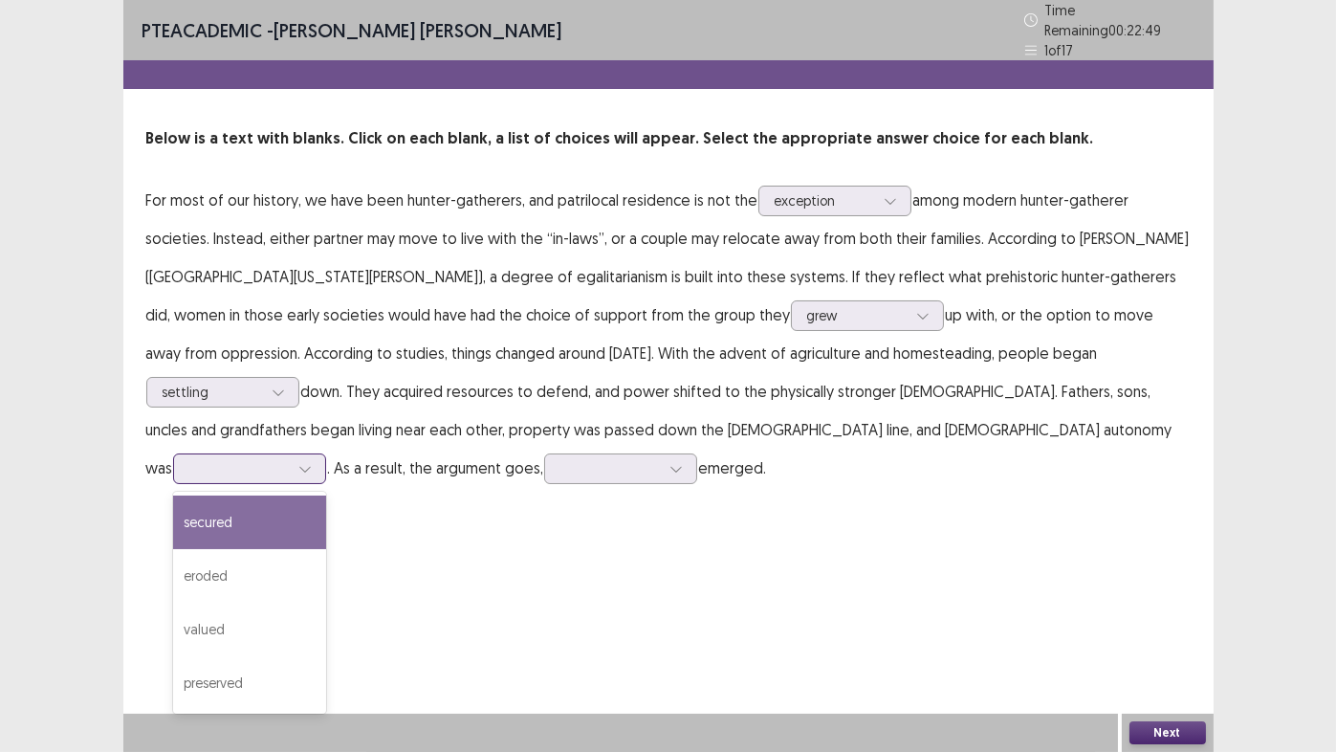
click at [289, 459] on div at bounding box center [238, 468] width 99 height 18
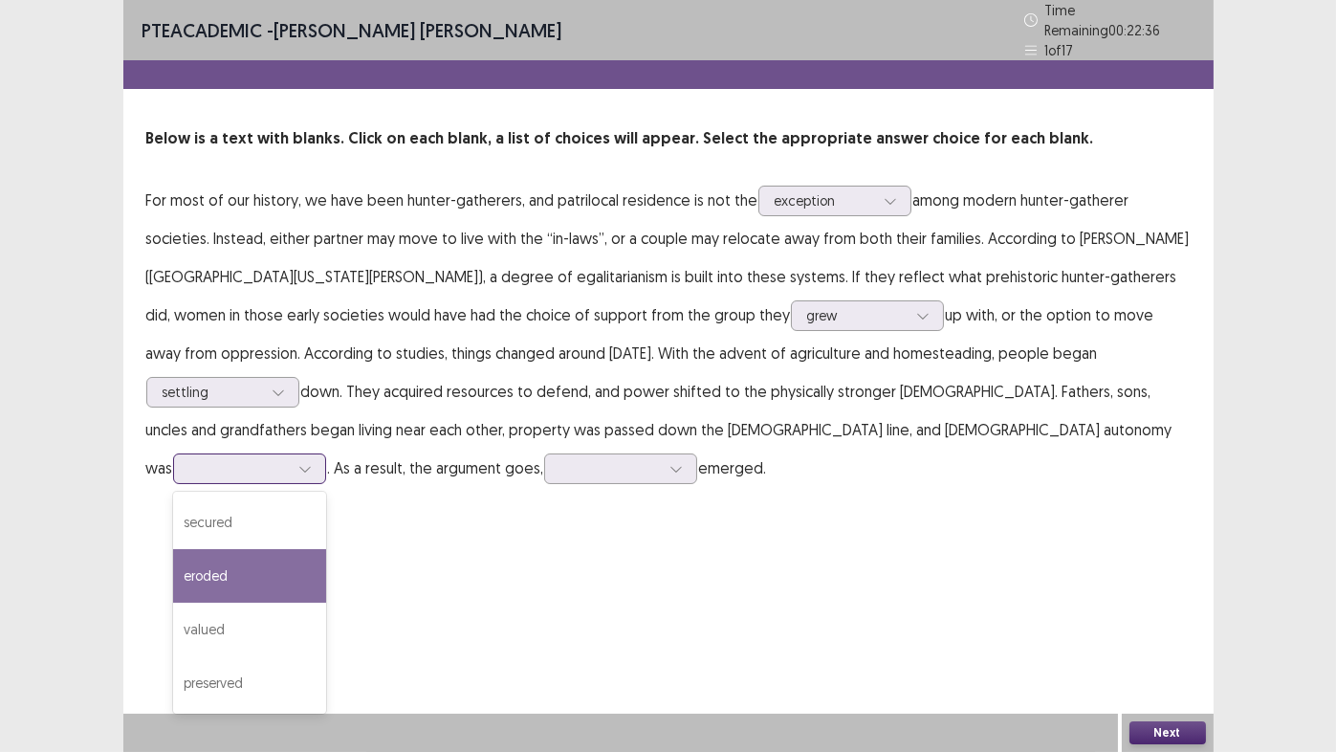
click at [326, 549] on div "eroded" at bounding box center [249, 576] width 153 height 54
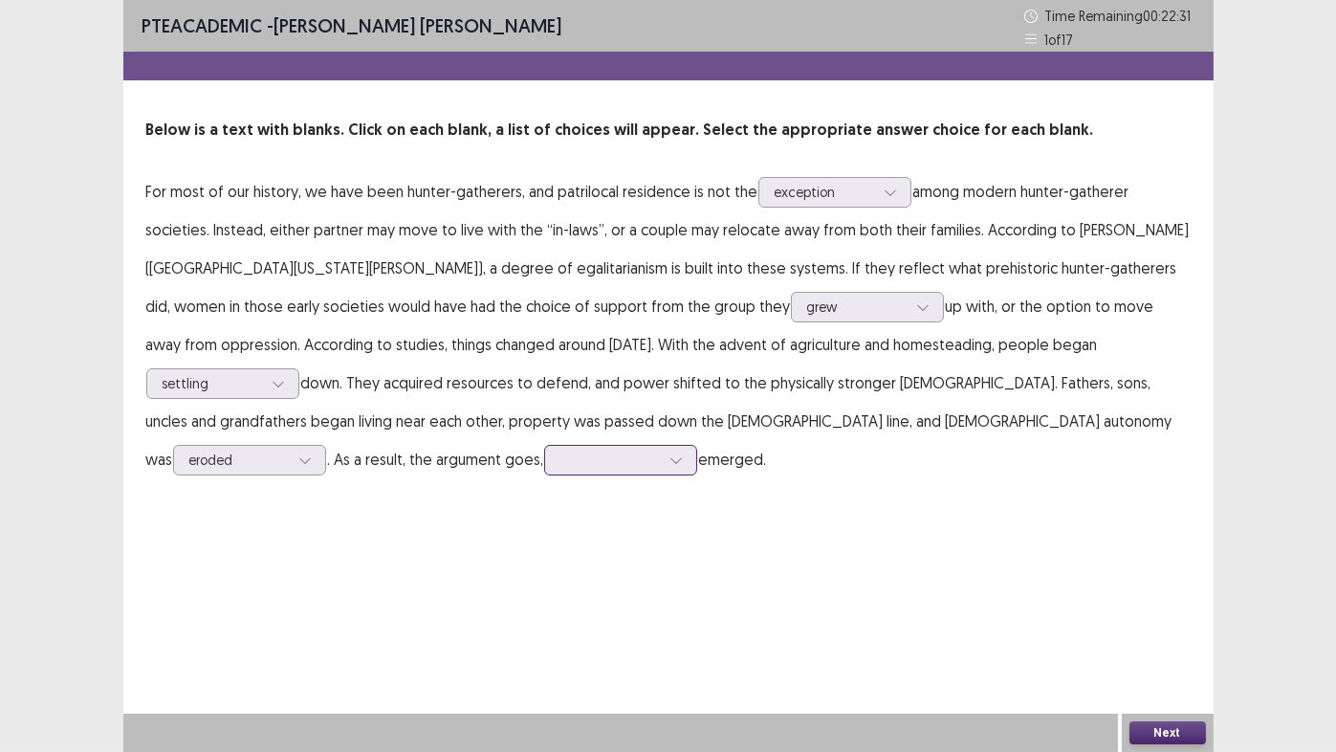
click at [660, 450] on div at bounding box center [609, 459] width 99 height 18
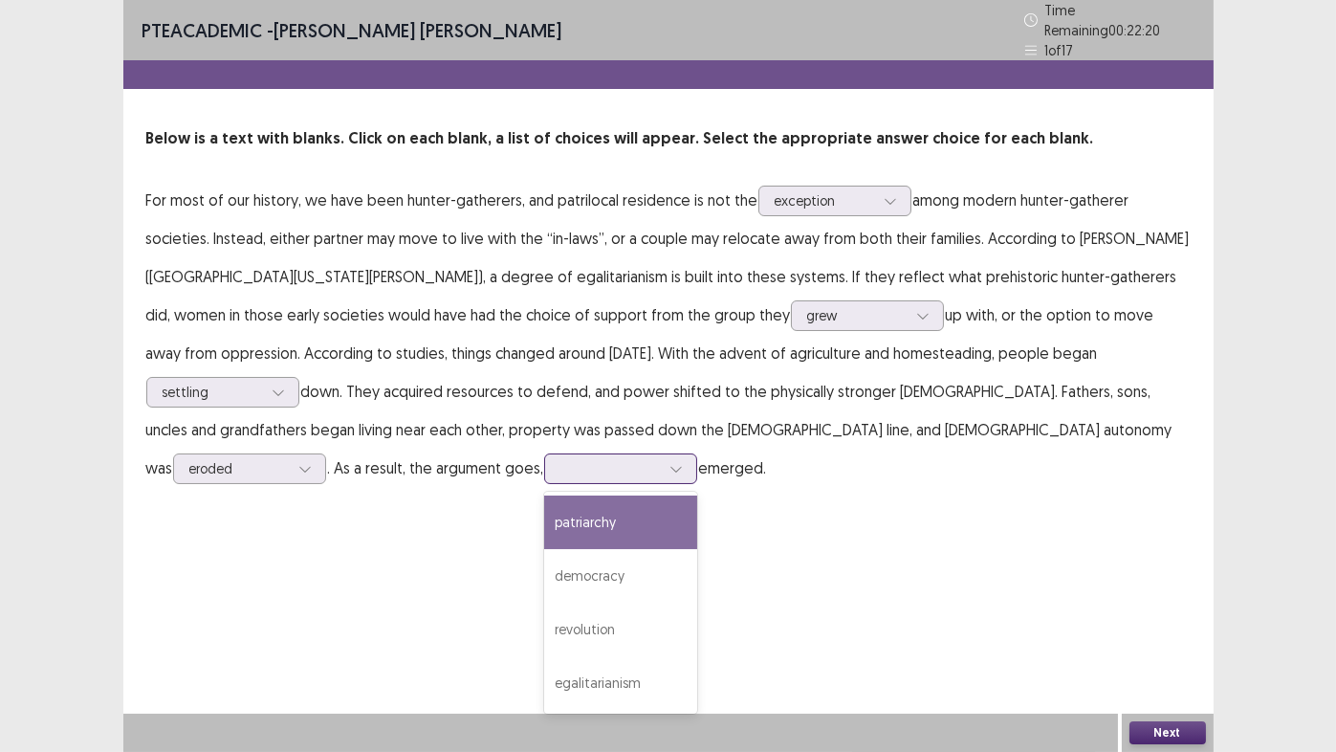
click at [697, 495] on div "patriarchy" at bounding box center [620, 522] width 153 height 54
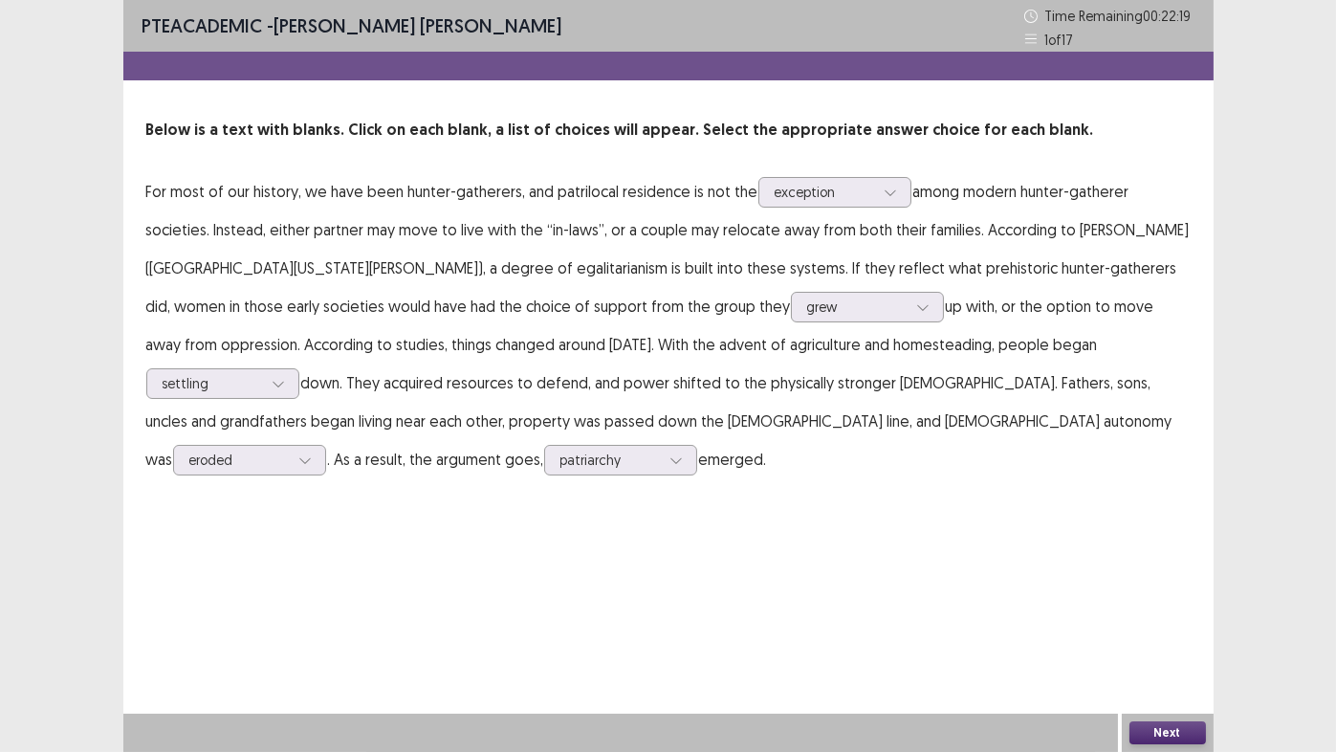
click at [1180, 626] on button "Next" at bounding box center [1168, 732] width 77 height 23
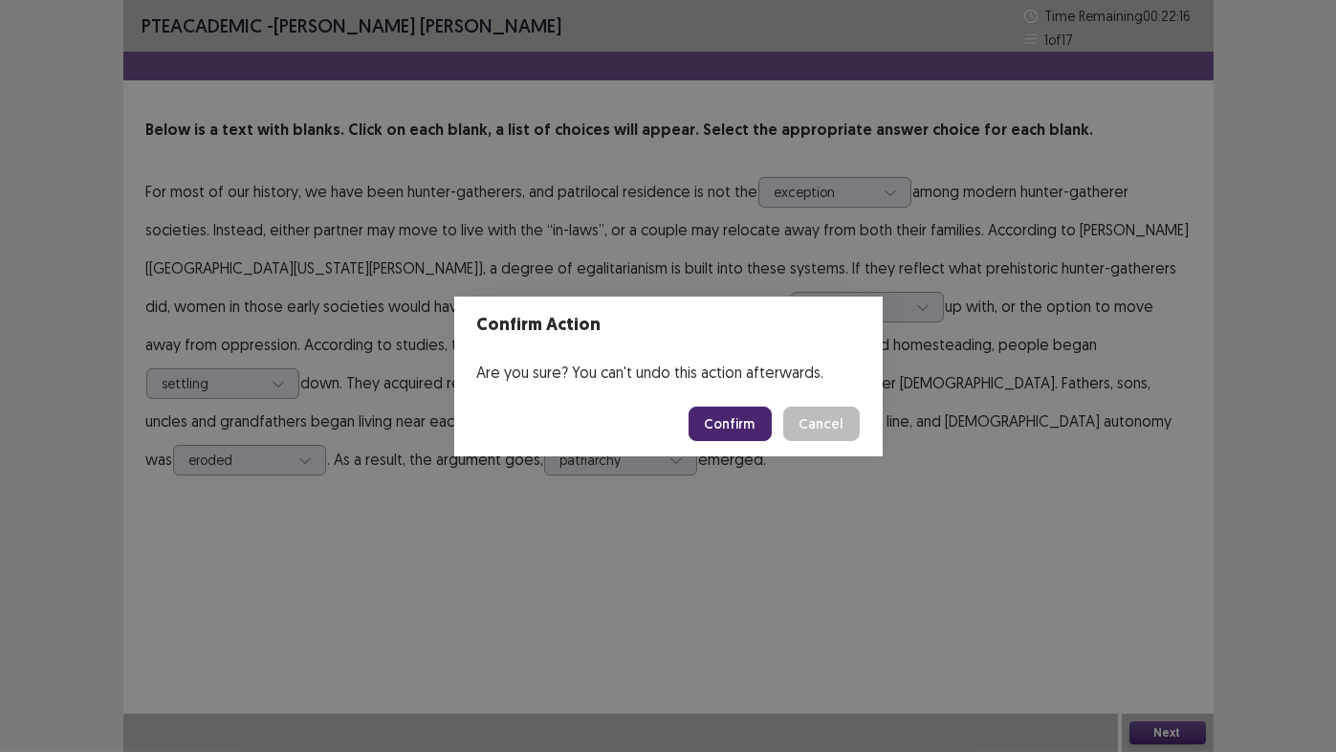
click at [731, 427] on button "Confirm" at bounding box center [730, 423] width 83 height 34
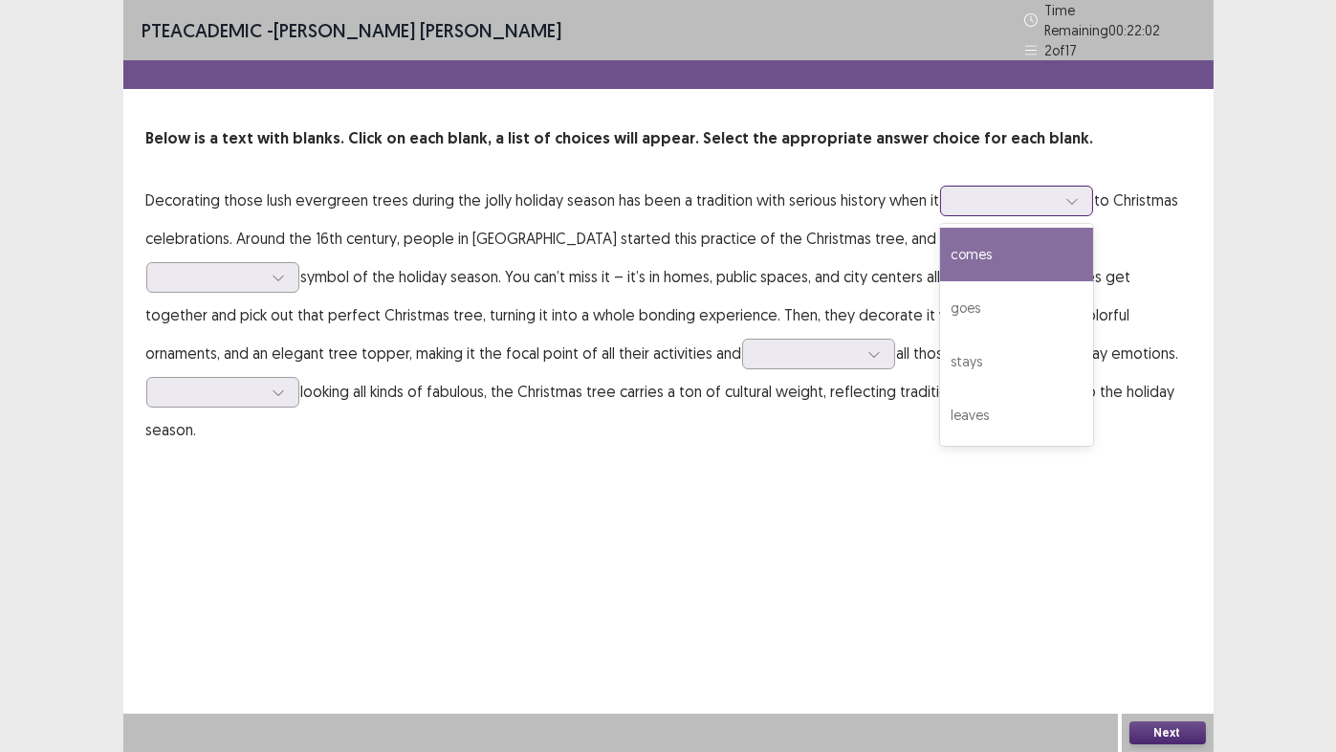
click at [987, 193] on div at bounding box center [1005, 200] width 99 height 18
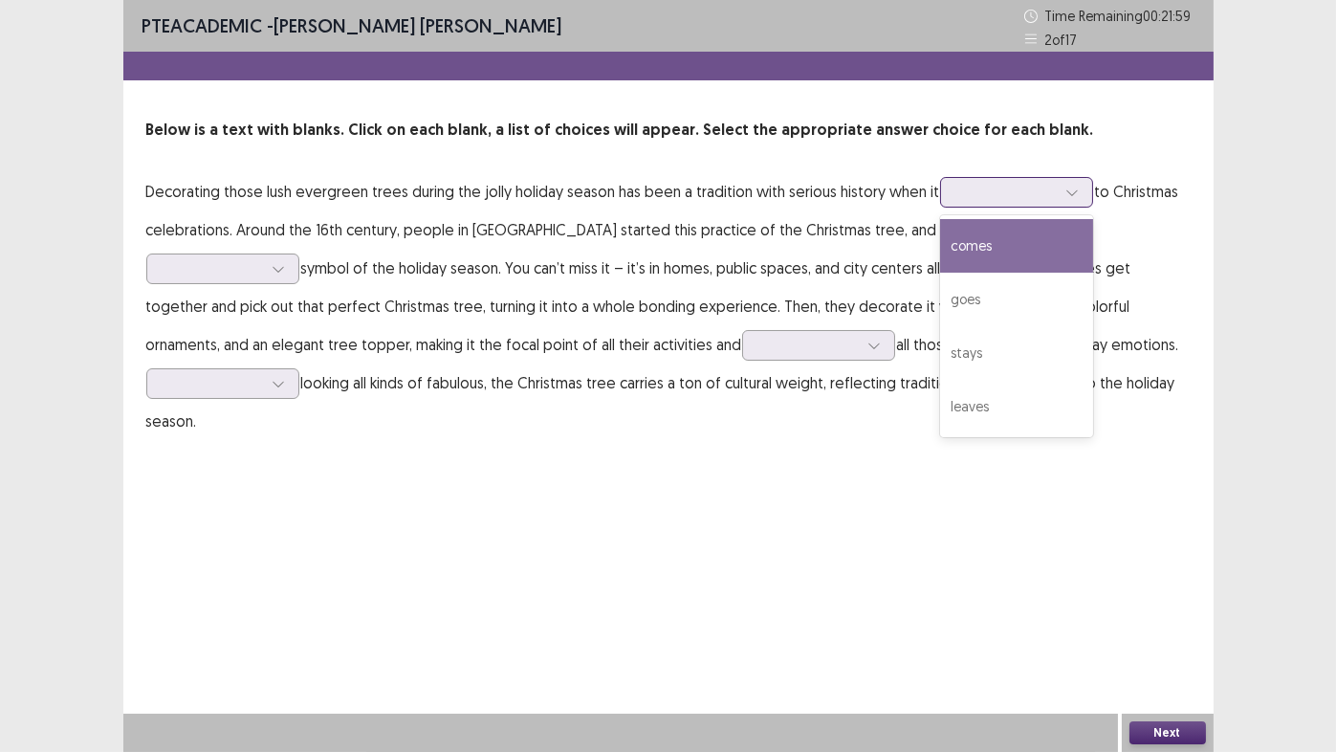
click at [979, 254] on div "comes" at bounding box center [1016, 246] width 153 height 54
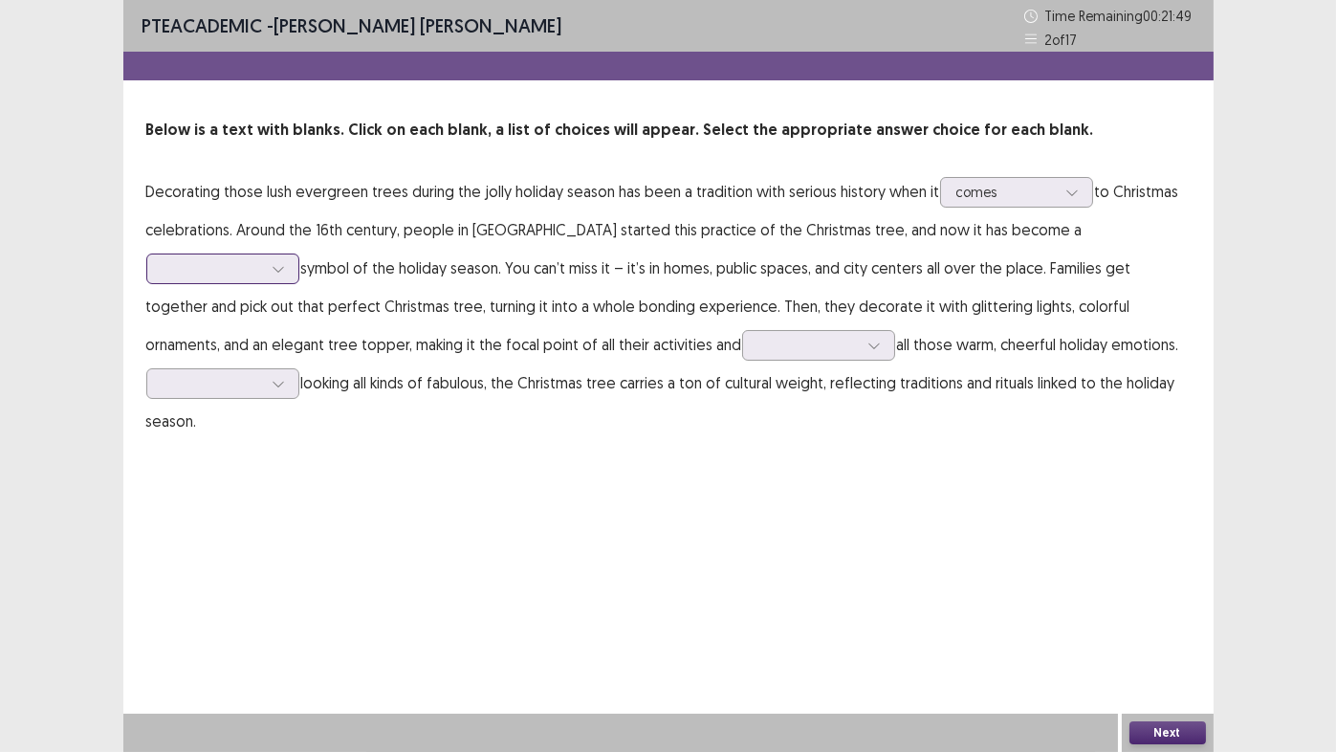
click at [262, 259] on div at bounding box center [212, 268] width 99 height 18
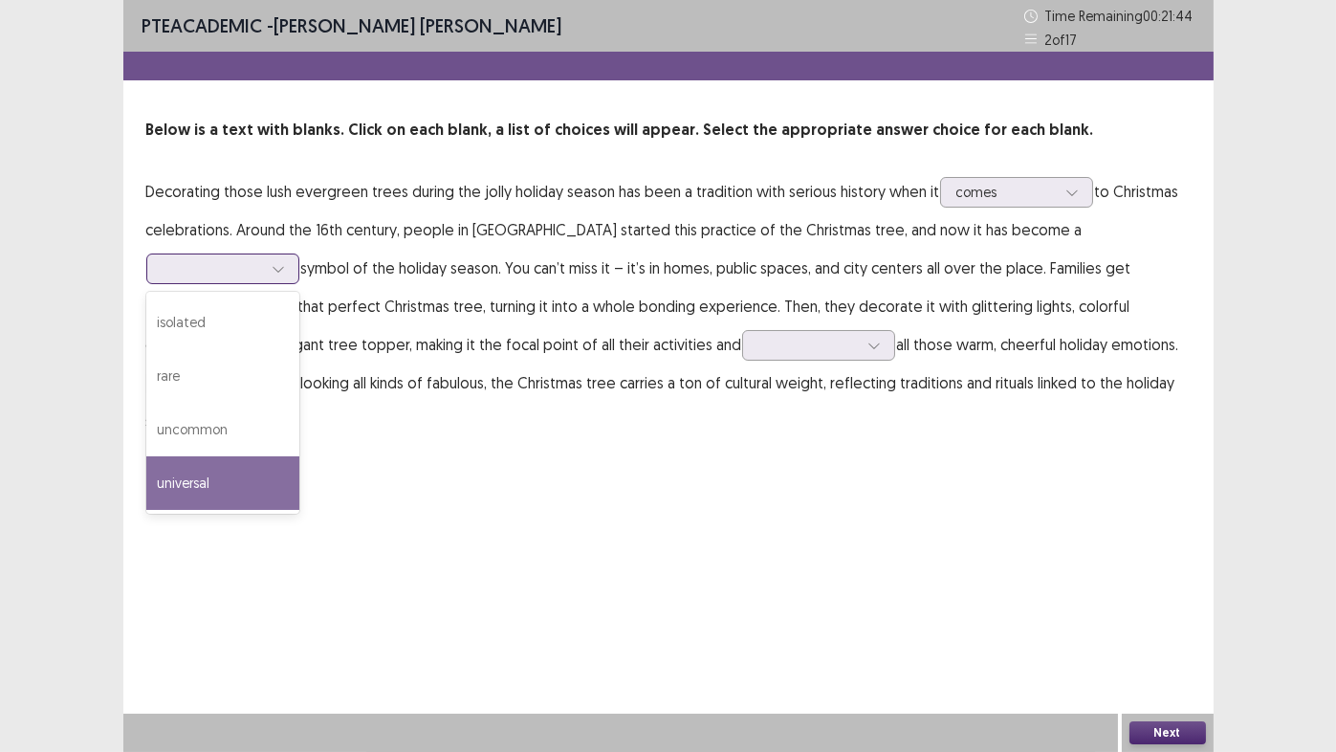
click at [299, 456] on div "universal" at bounding box center [222, 483] width 153 height 54
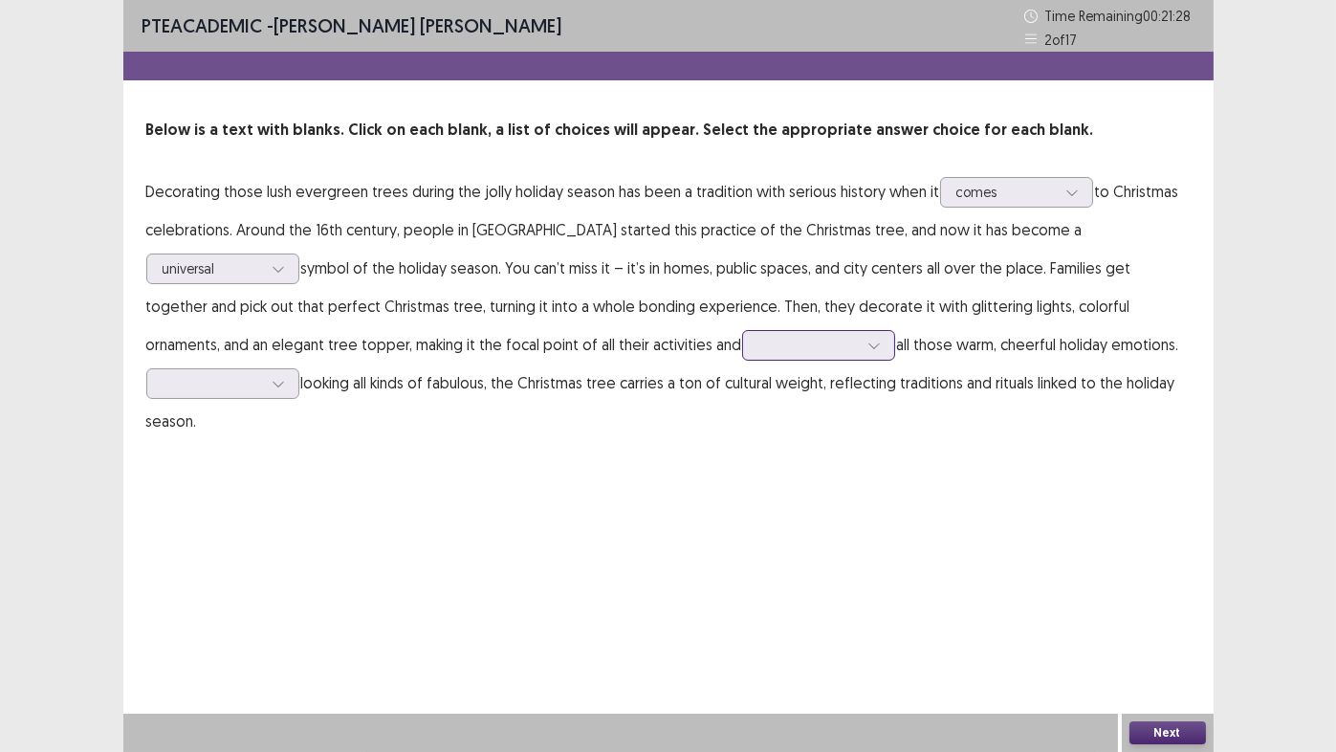
click at [758, 344] on div at bounding box center [807, 345] width 99 height 18
click at [742, 400] on div "hindering" at bounding box center [818, 399] width 153 height 54
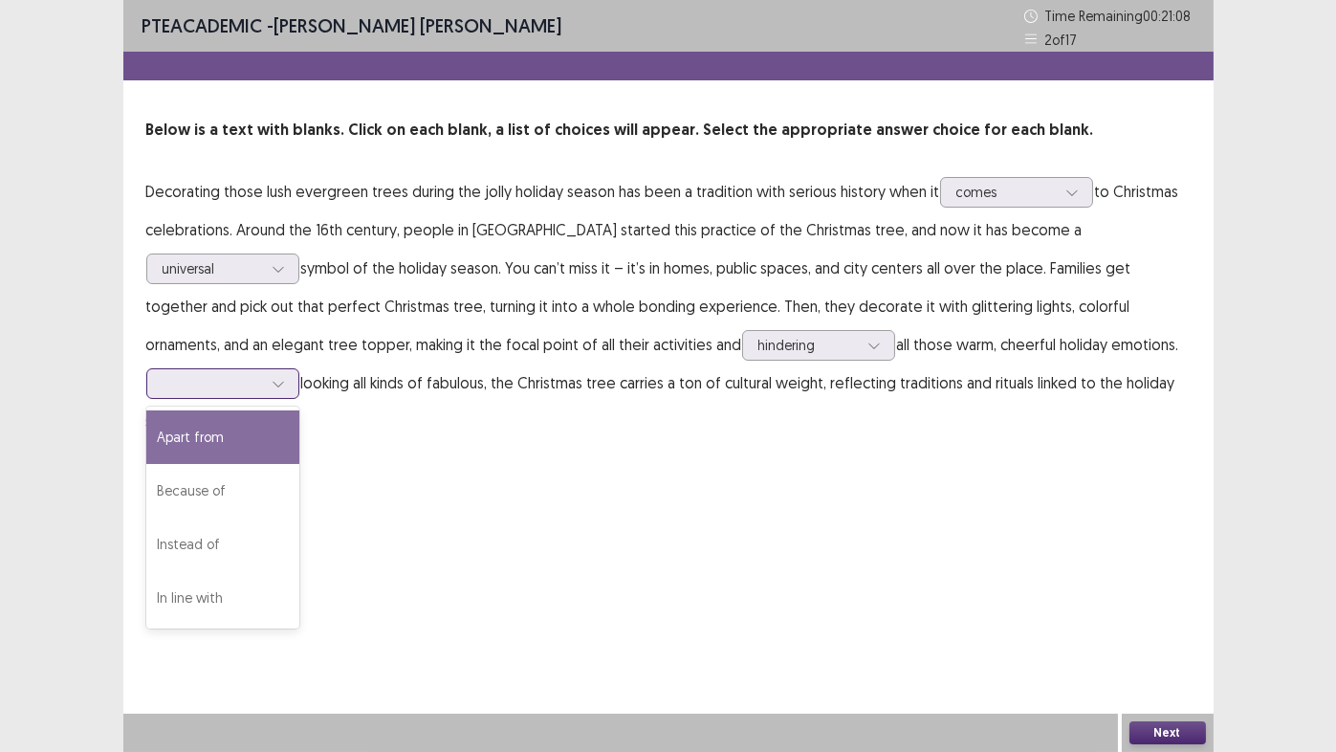
click at [262, 374] on div at bounding box center [212, 383] width 99 height 18
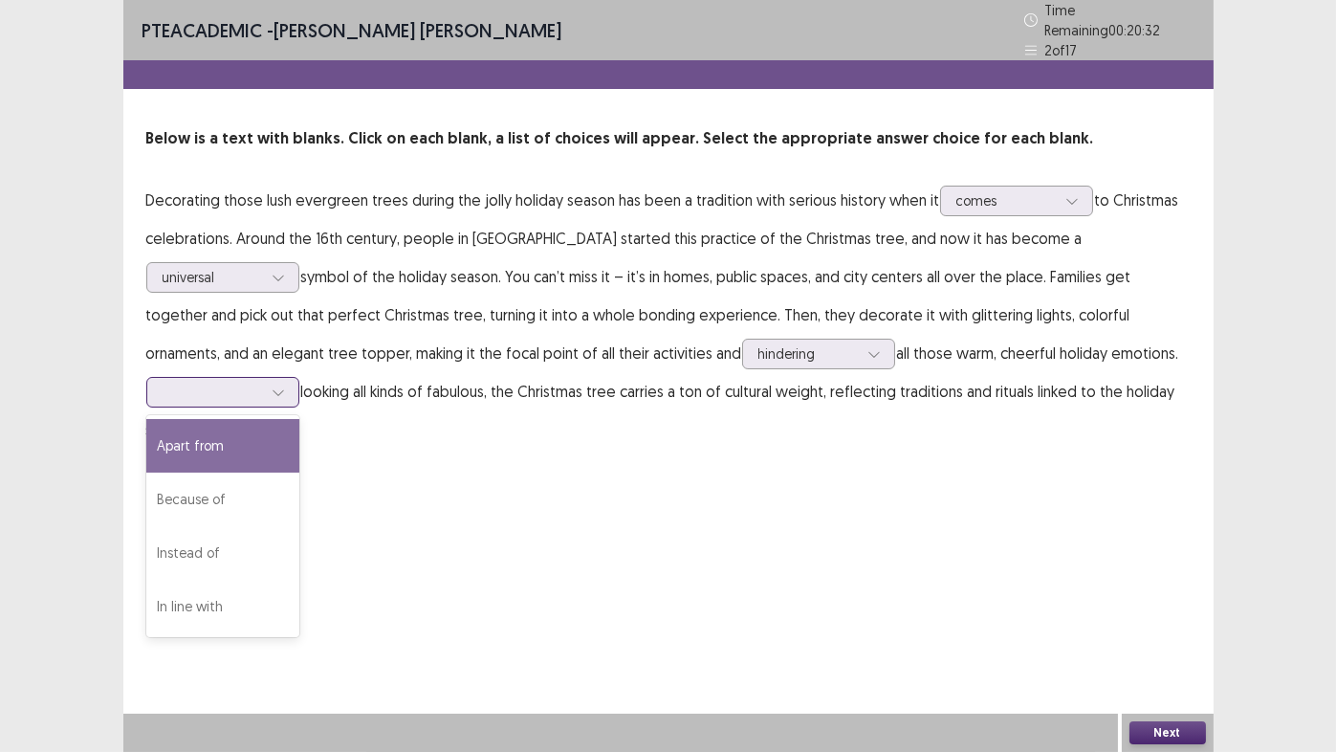
click at [299, 419] on div "Apart from" at bounding box center [222, 446] width 153 height 54
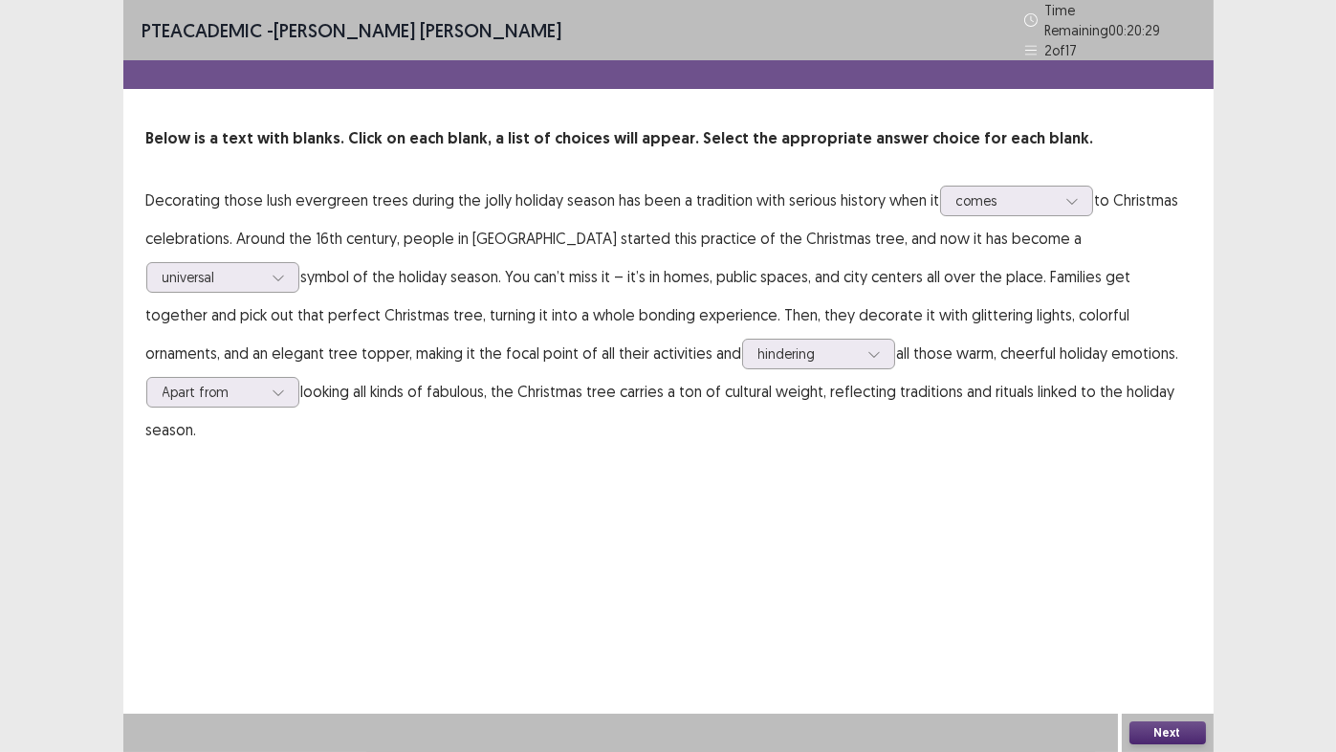
click at [1165, 626] on button "Next" at bounding box center [1168, 732] width 77 height 23
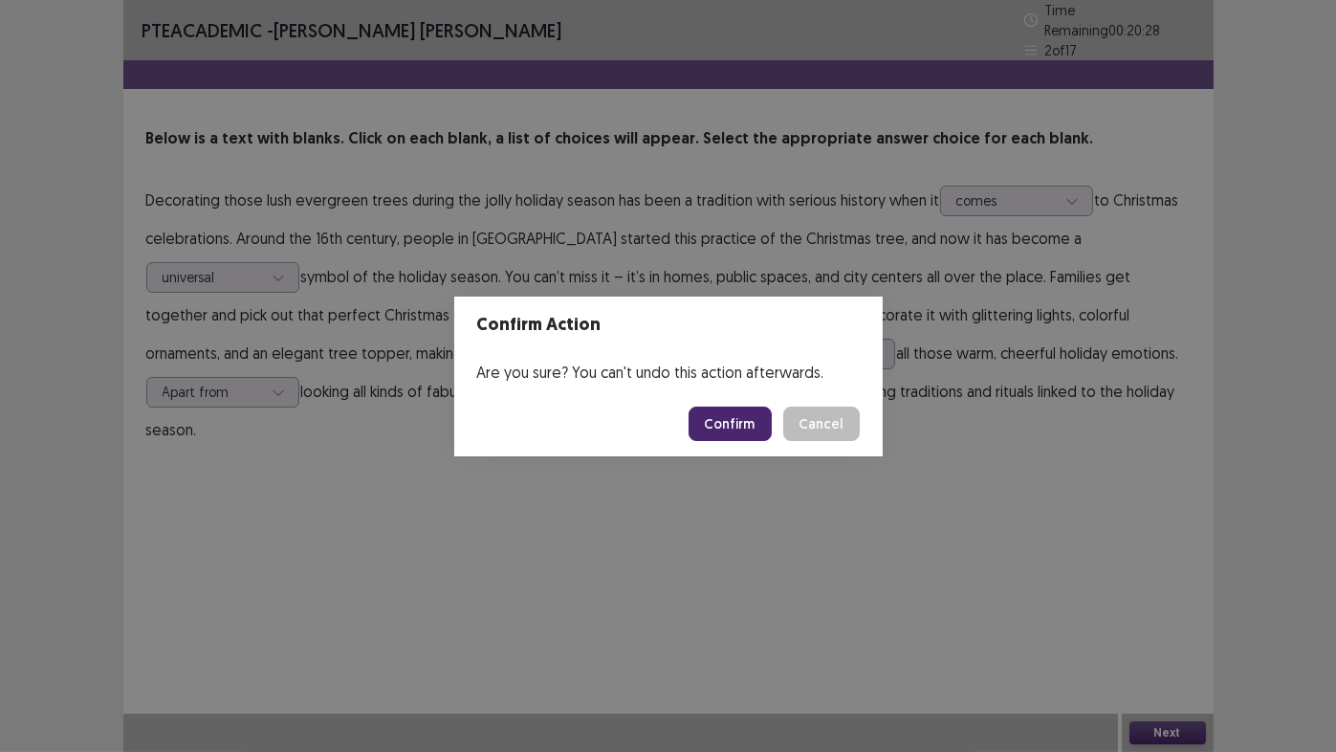
click at [742, 414] on button "Confirm" at bounding box center [730, 423] width 83 height 34
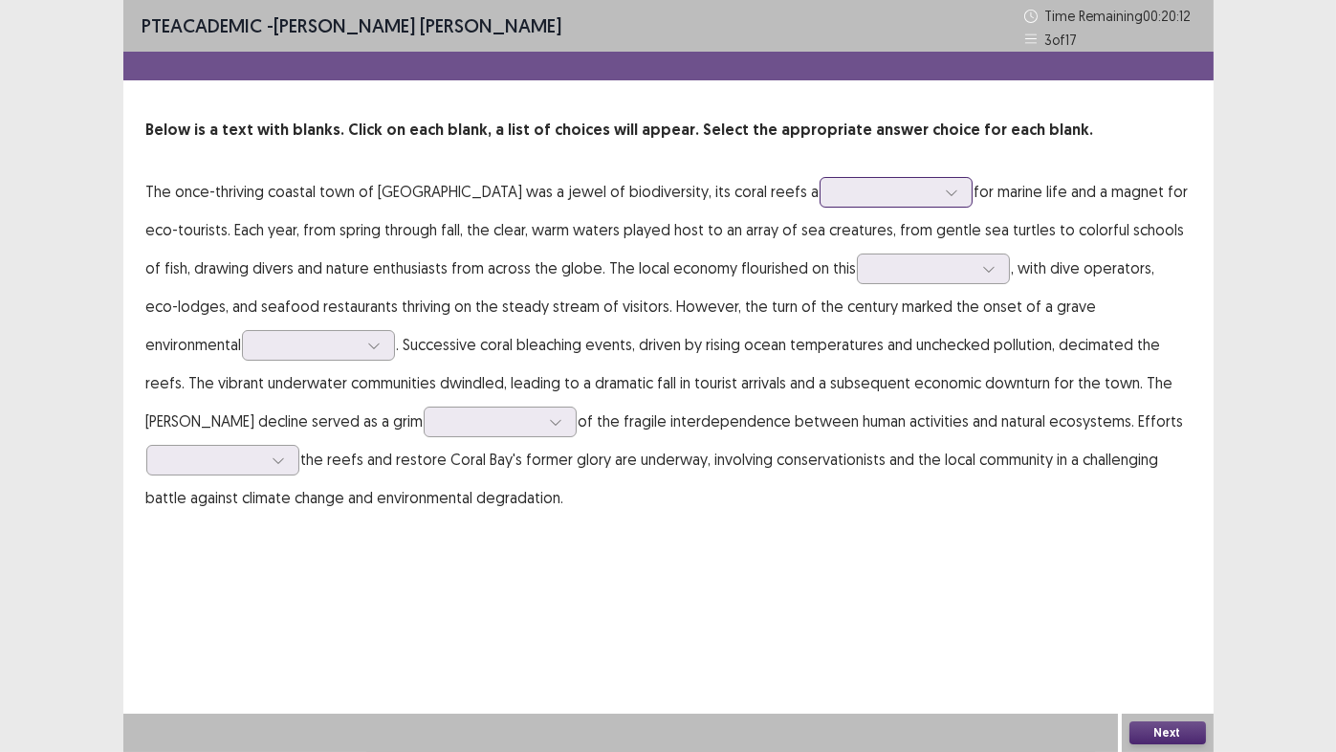
click at [836, 194] on div at bounding box center [885, 192] width 99 height 18
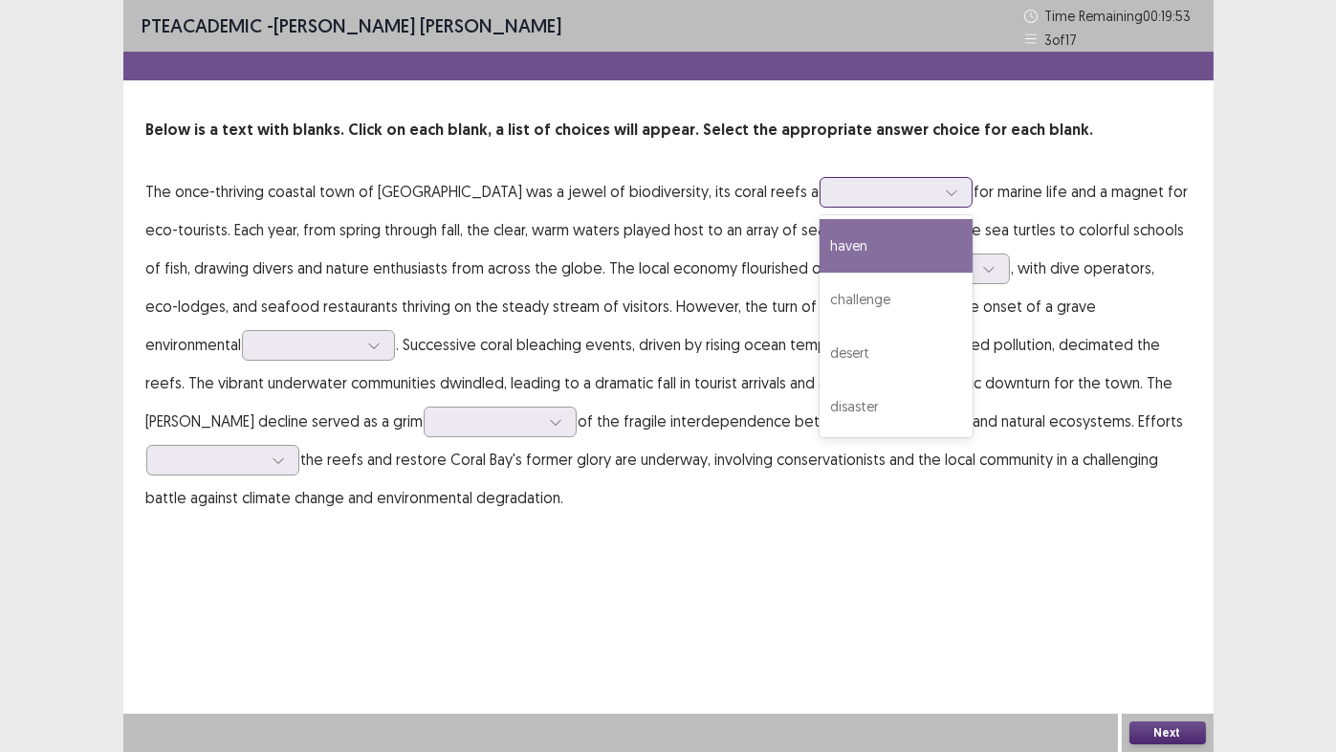
click at [820, 246] on div "haven" at bounding box center [896, 246] width 153 height 54
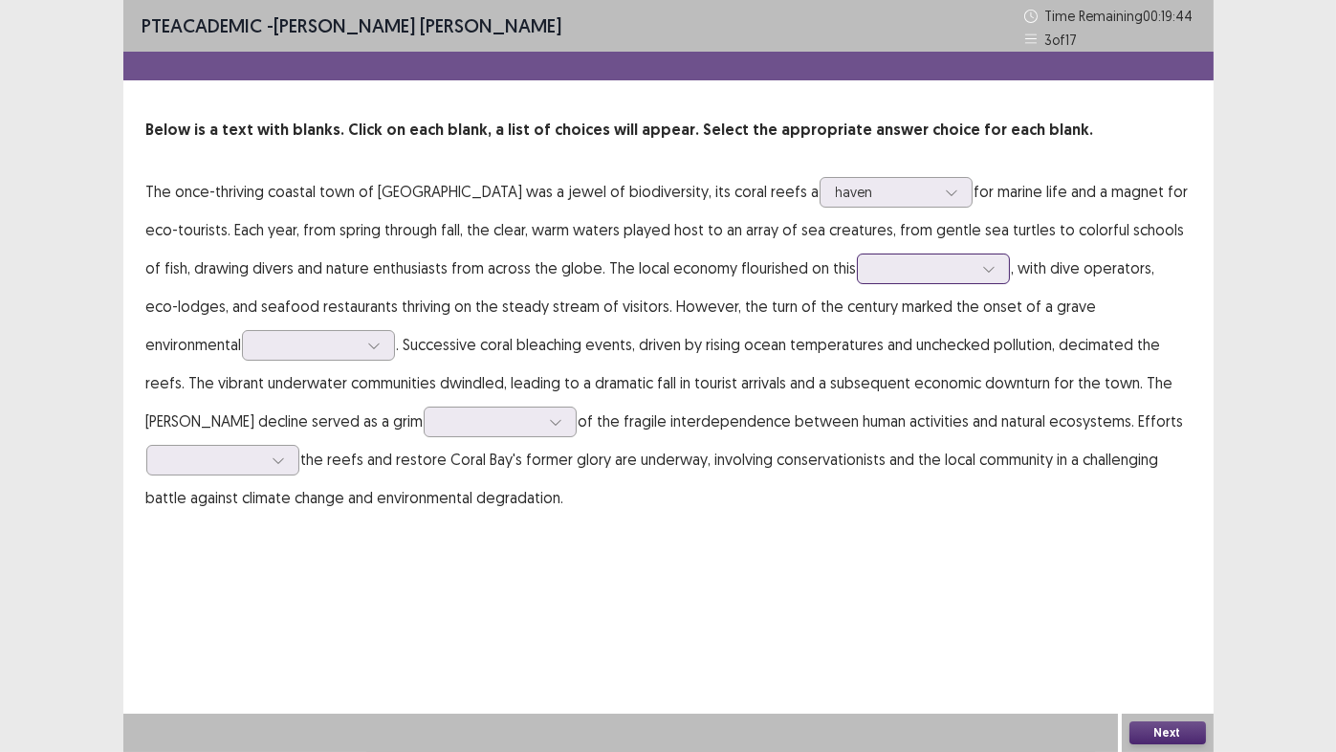
click at [873, 275] on div at bounding box center [922, 268] width 99 height 18
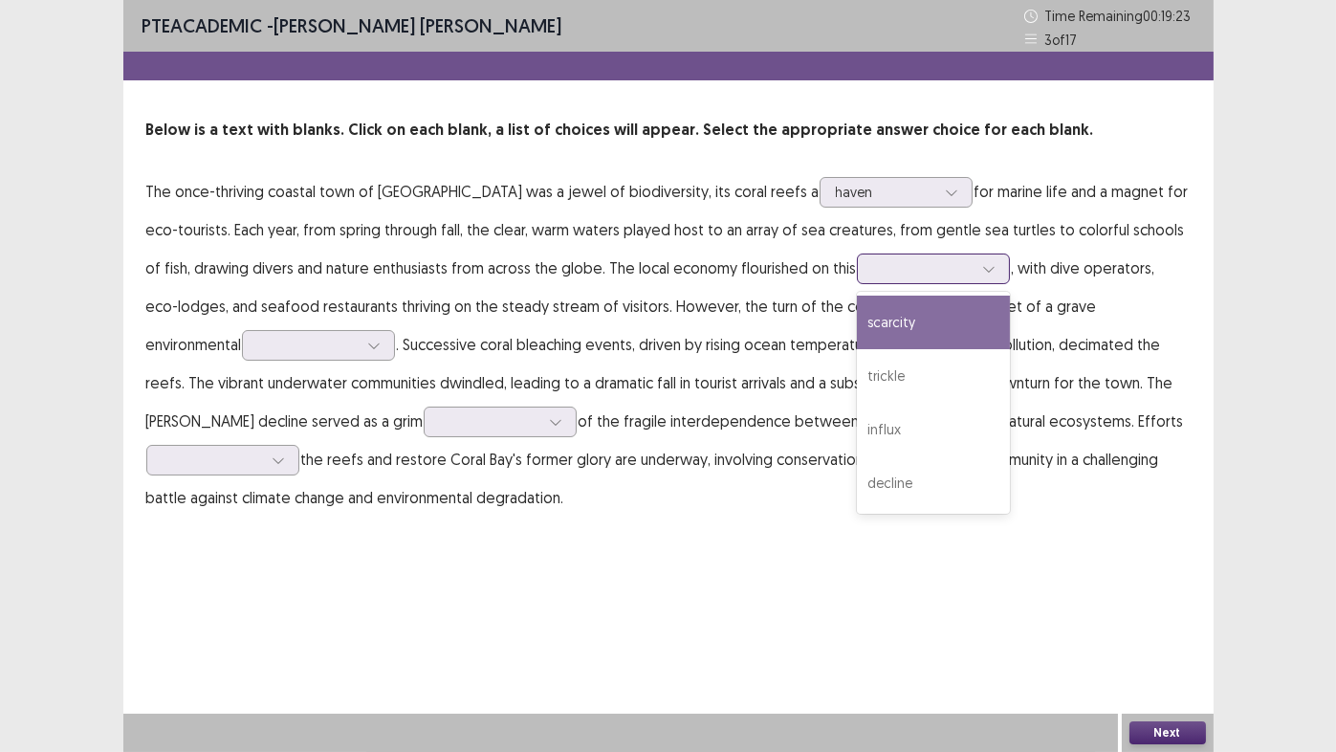
click at [857, 326] on div "scarcity" at bounding box center [933, 323] width 153 height 54
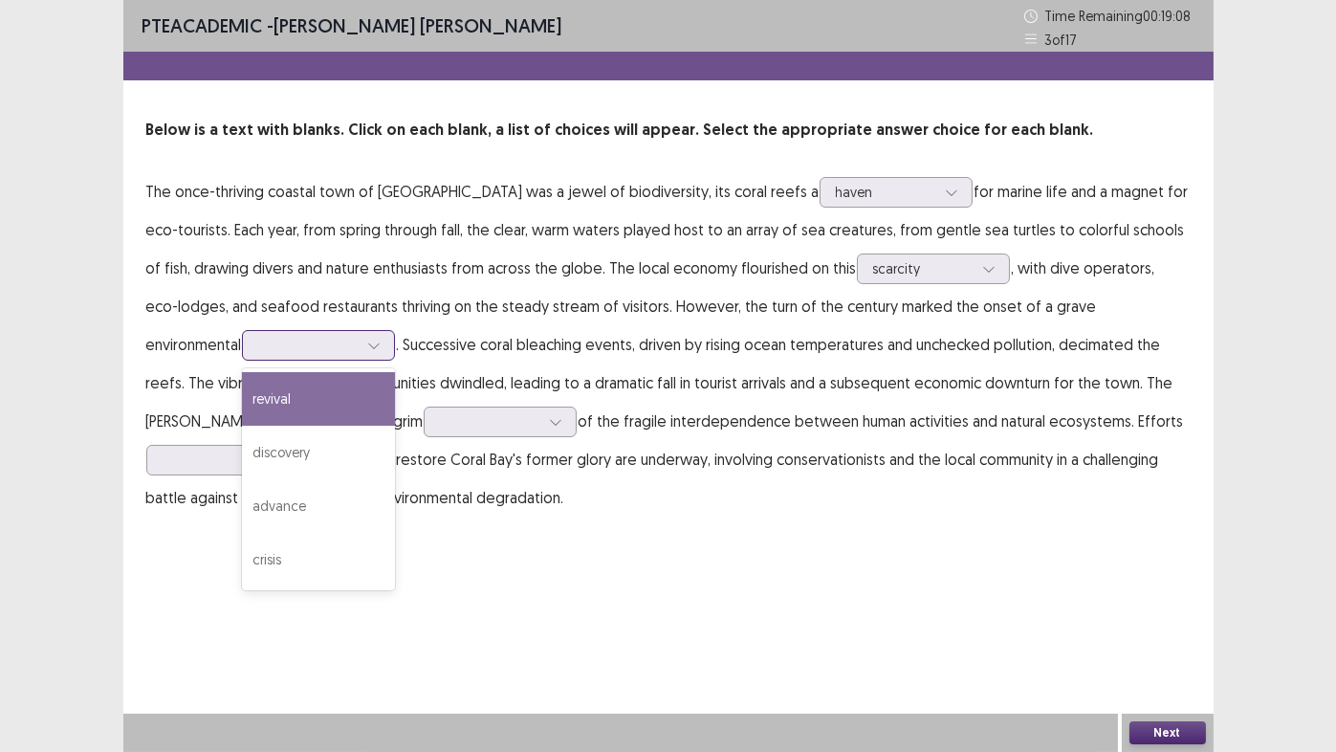
click at [258, 348] on div at bounding box center [307, 345] width 99 height 18
click at [402, 352] on p "The once-thriving coastal town of [GEOGRAPHIC_DATA] was a jewel of biodiversity…" at bounding box center [668, 344] width 1044 height 344
click at [258, 342] on div at bounding box center [307, 345] width 99 height 18
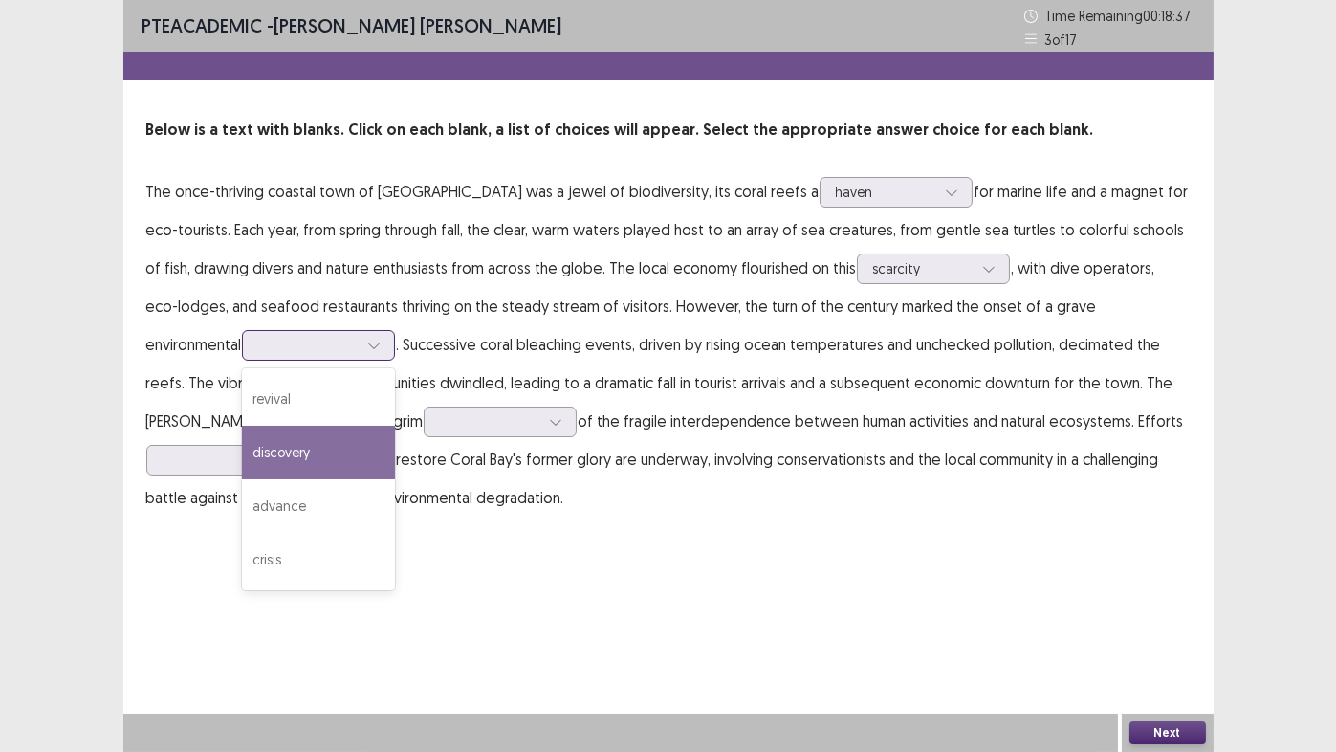
click at [242, 456] on div "discovery" at bounding box center [318, 453] width 153 height 54
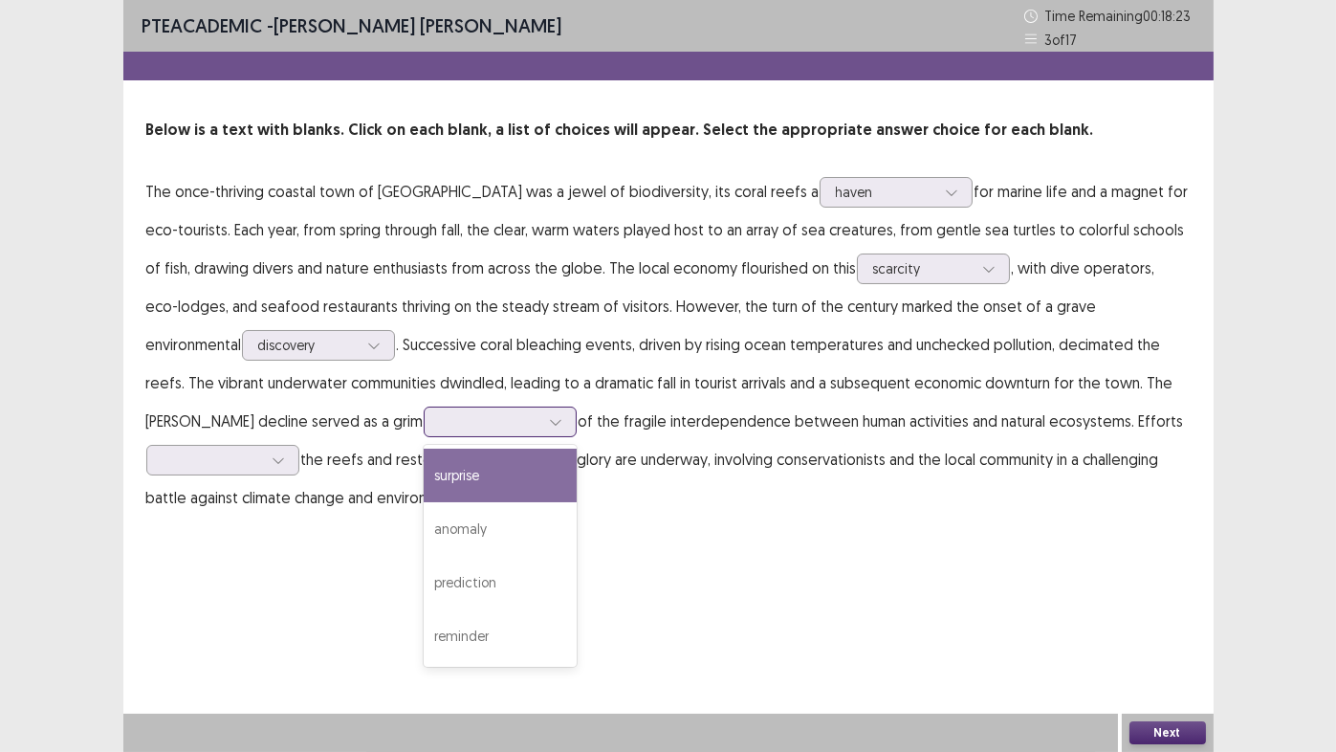
click at [440, 423] on div at bounding box center [489, 421] width 99 height 18
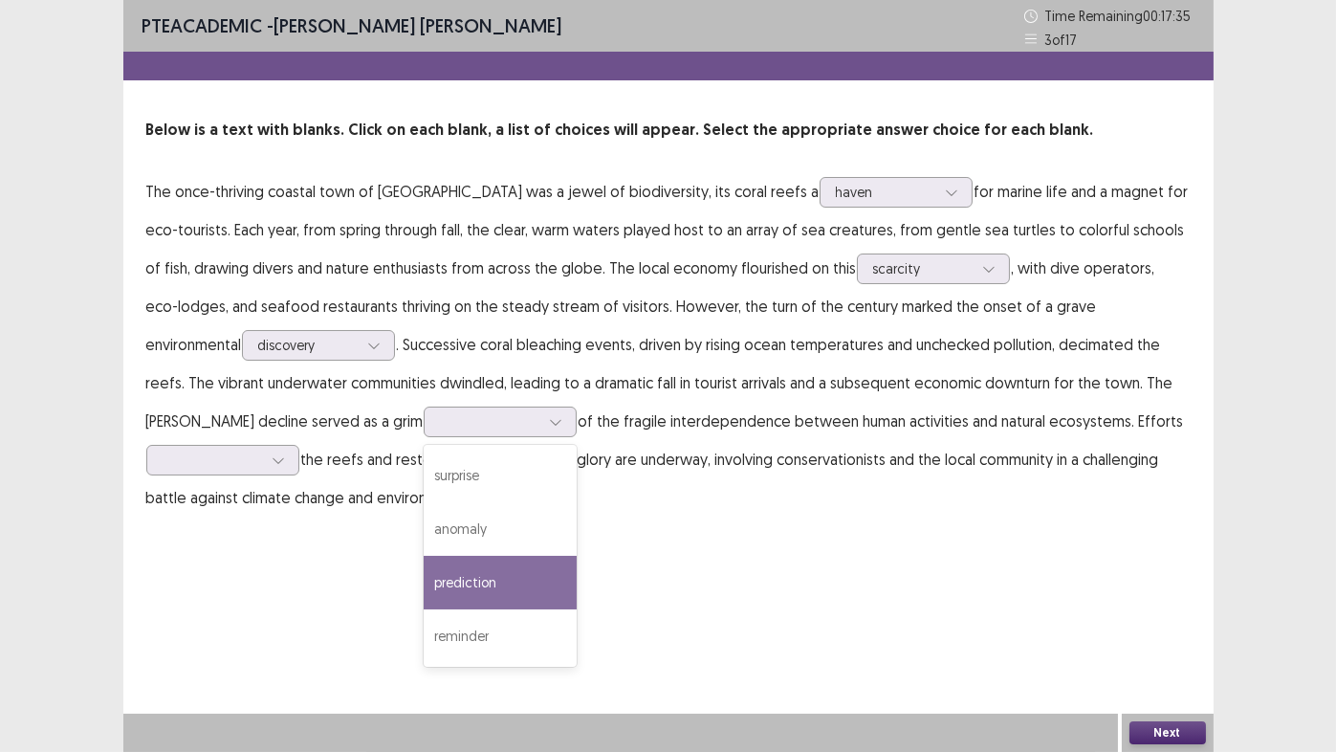
drag, startPoint x: 249, startPoint y: 586, endPoint x: 257, endPoint y: 610, distance: 25.4
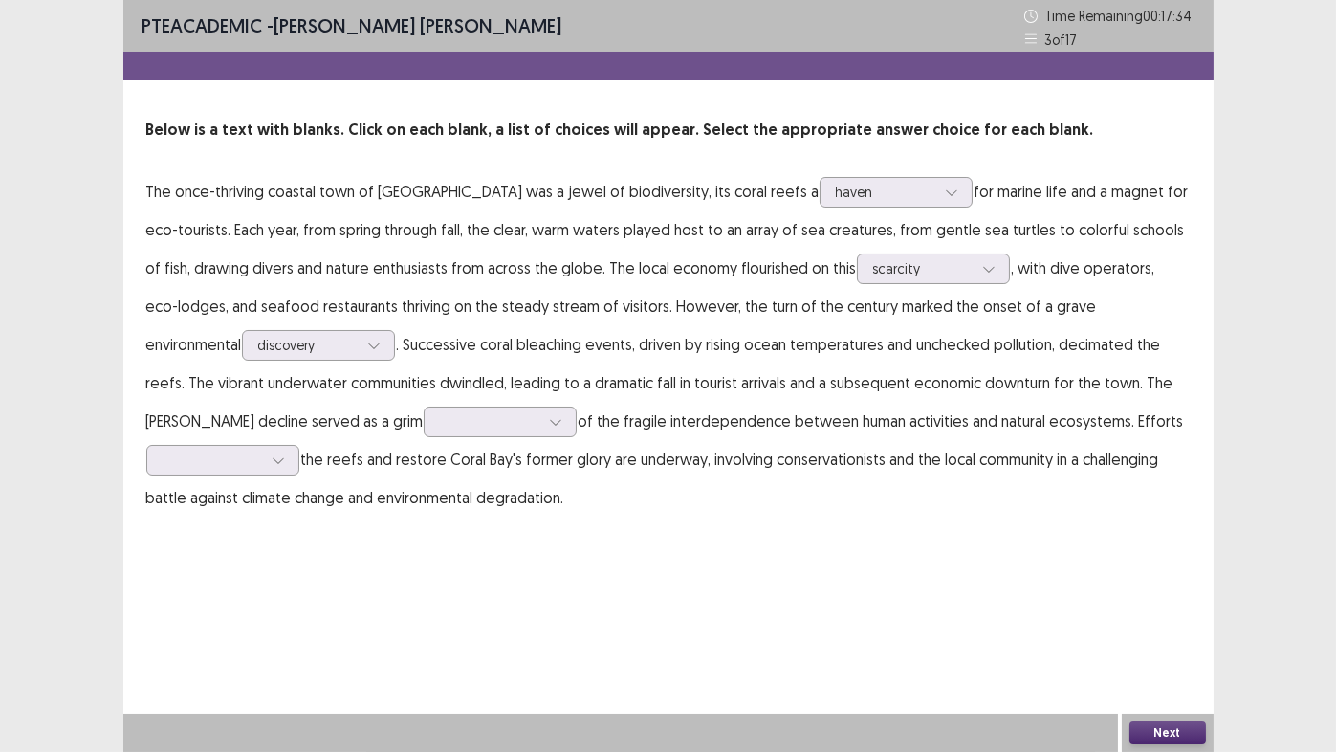
drag, startPoint x: 257, startPoint y: 610, endPoint x: 233, endPoint y: 586, distance: 33.8
click at [233, 586] on div "PTE academic - [PERSON_NAME] [PERSON_NAME] Time Remaining 00 : 17 : 34 3 of 17 …" at bounding box center [668, 376] width 1090 height 752
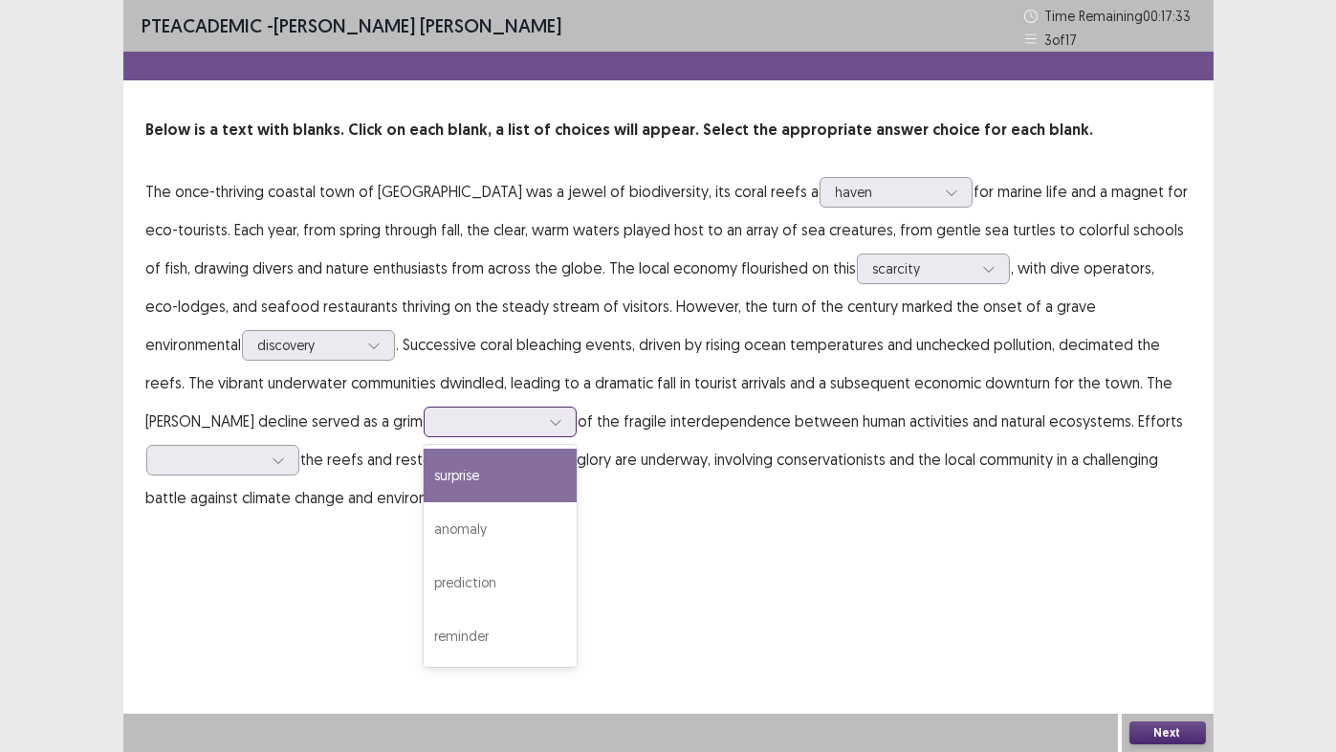
click at [549, 421] on icon at bounding box center [555, 421] width 13 height 13
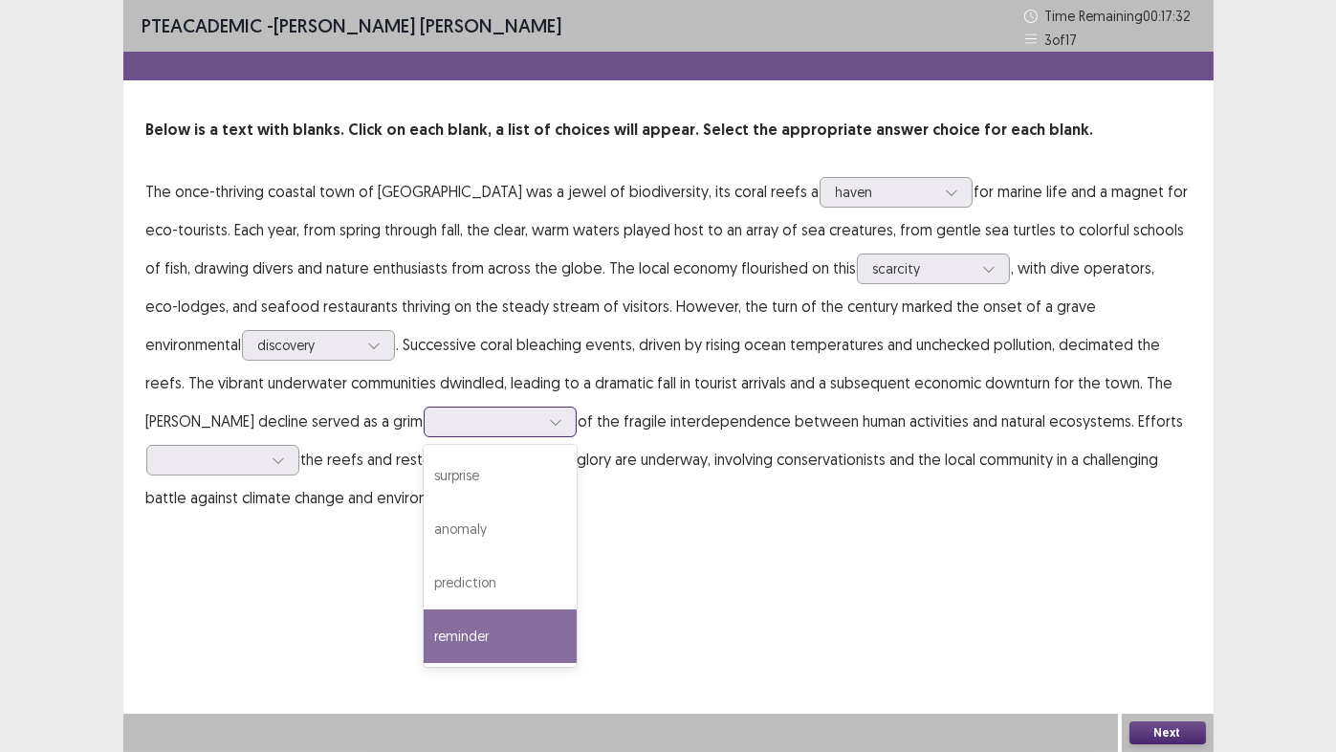
click at [424, 626] on div "reminder" at bounding box center [500, 636] width 153 height 54
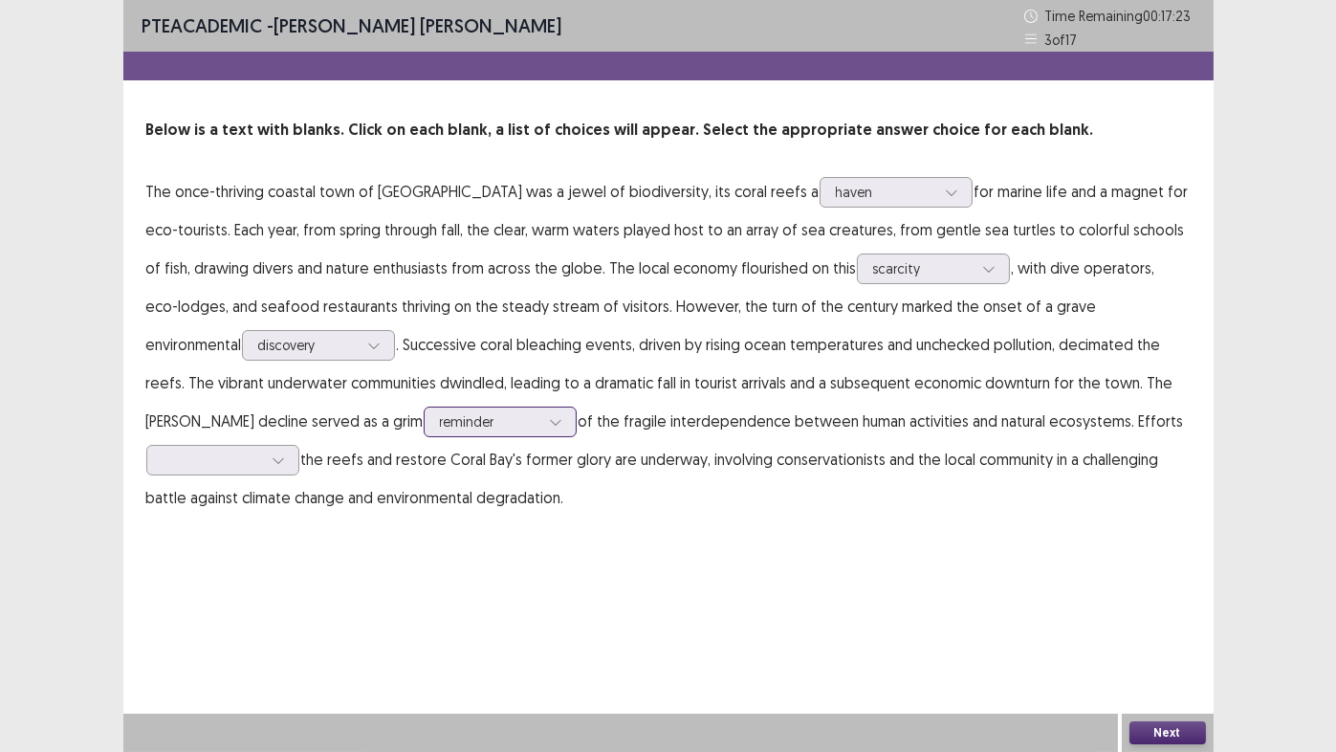
click at [440, 425] on div at bounding box center [489, 421] width 99 height 18
click at [440, 424] on div at bounding box center [489, 421] width 99 height 18
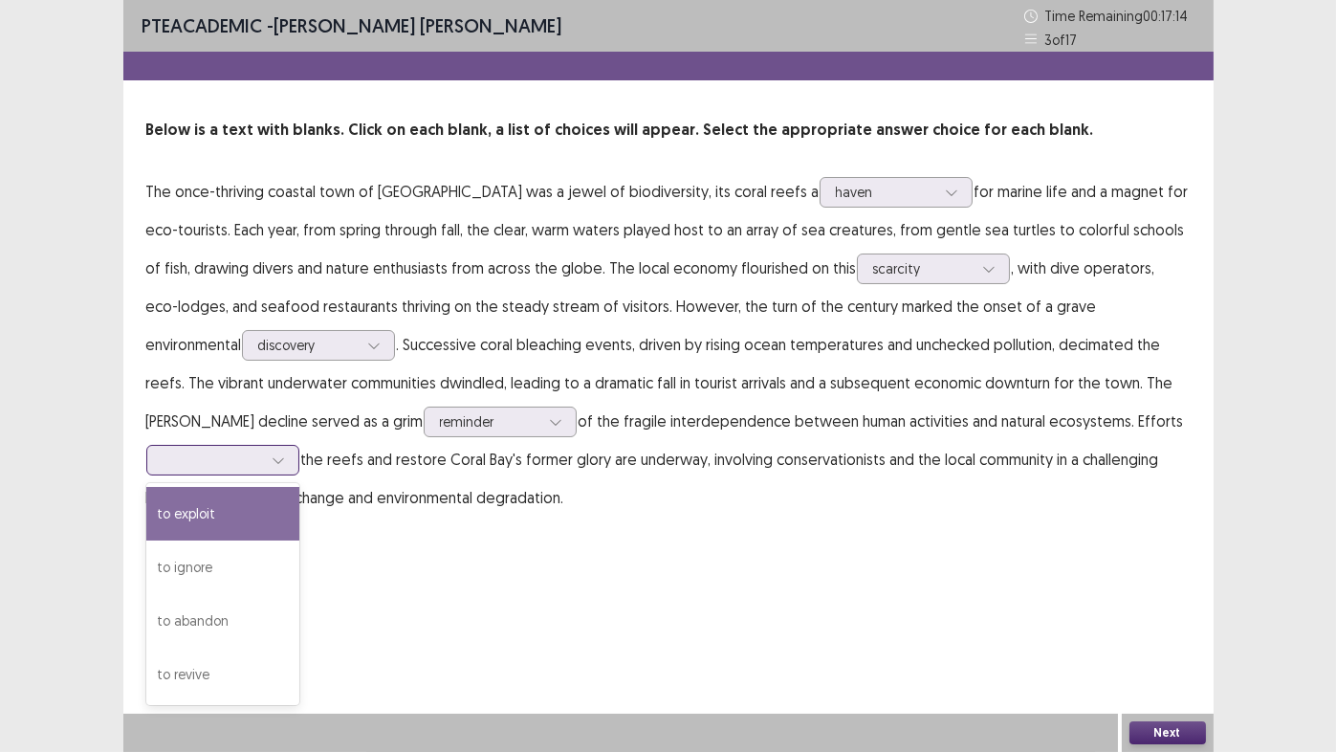
click at [262, 450] on div at bounding box center [212, 459] width 99 height 18
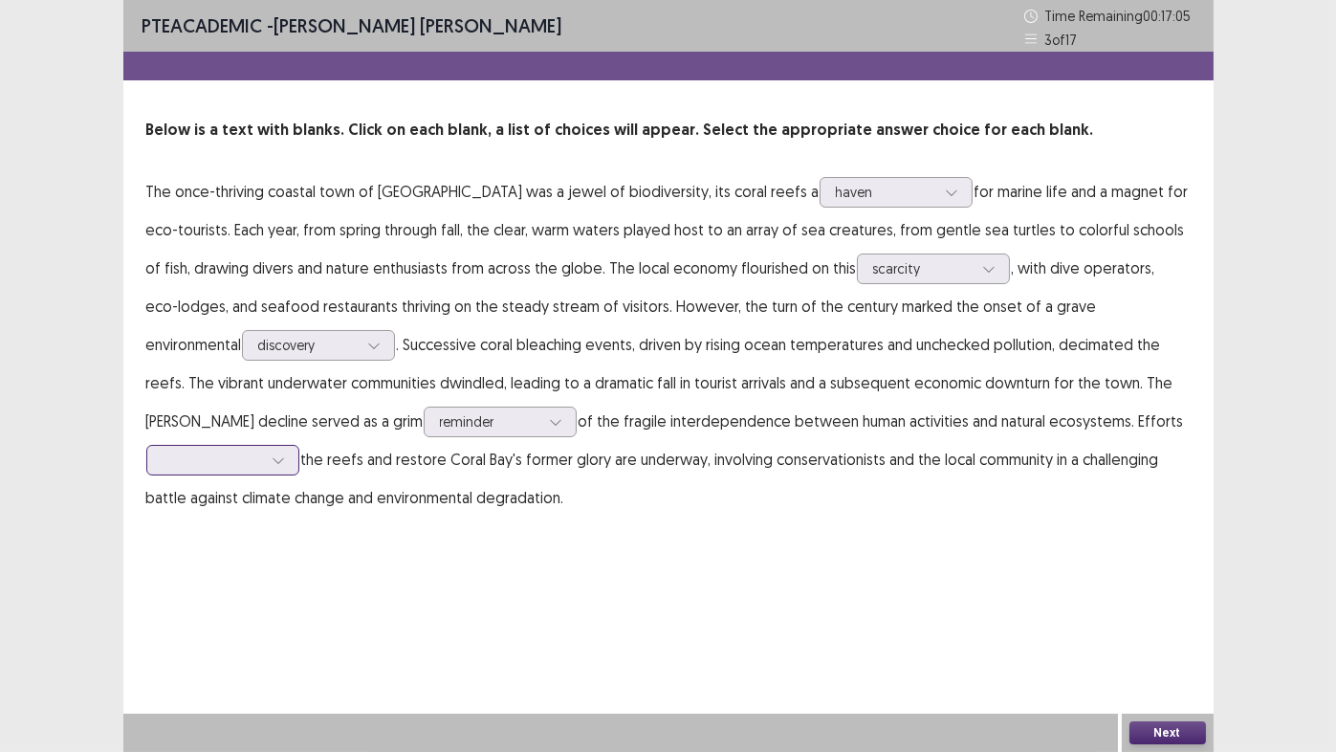
click at [262, 450] on div at bounding box center [212, 459] width 99 height 18
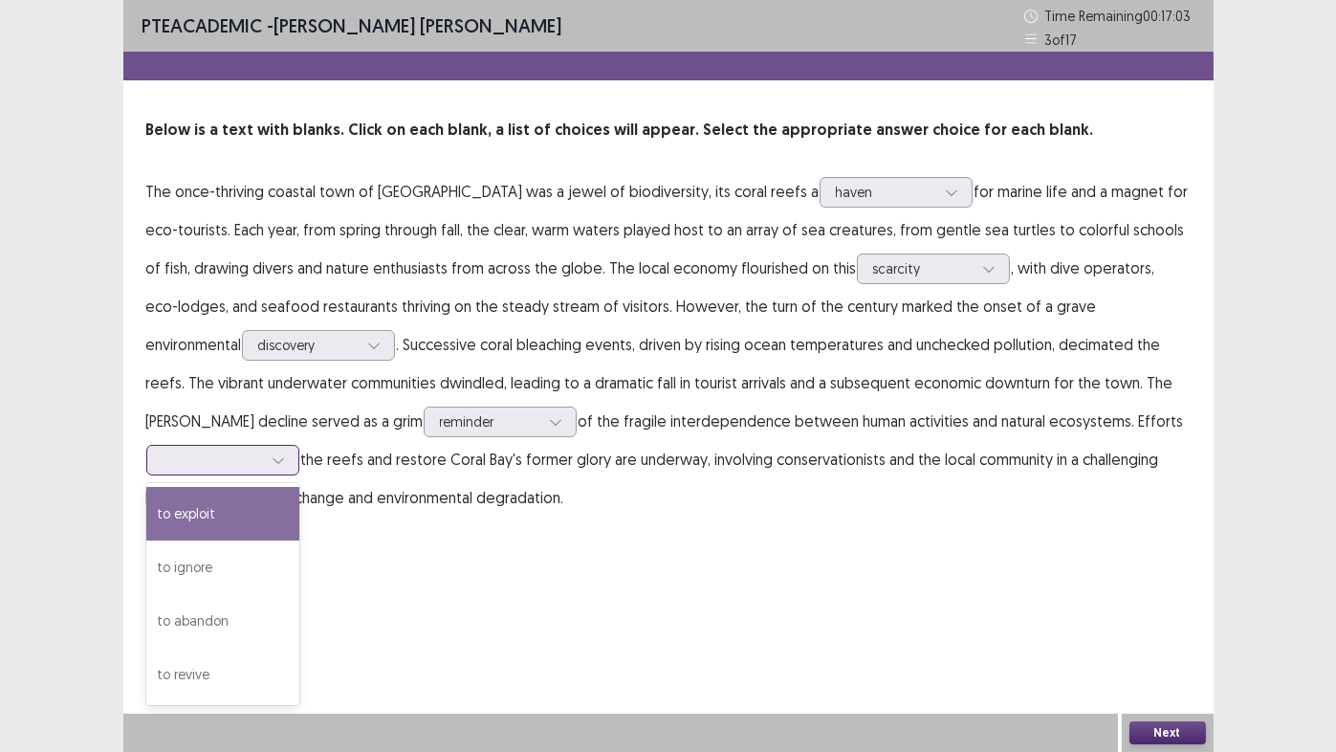
click at [262, 450] on div at bounding box center [212, 459] width 99 height 18
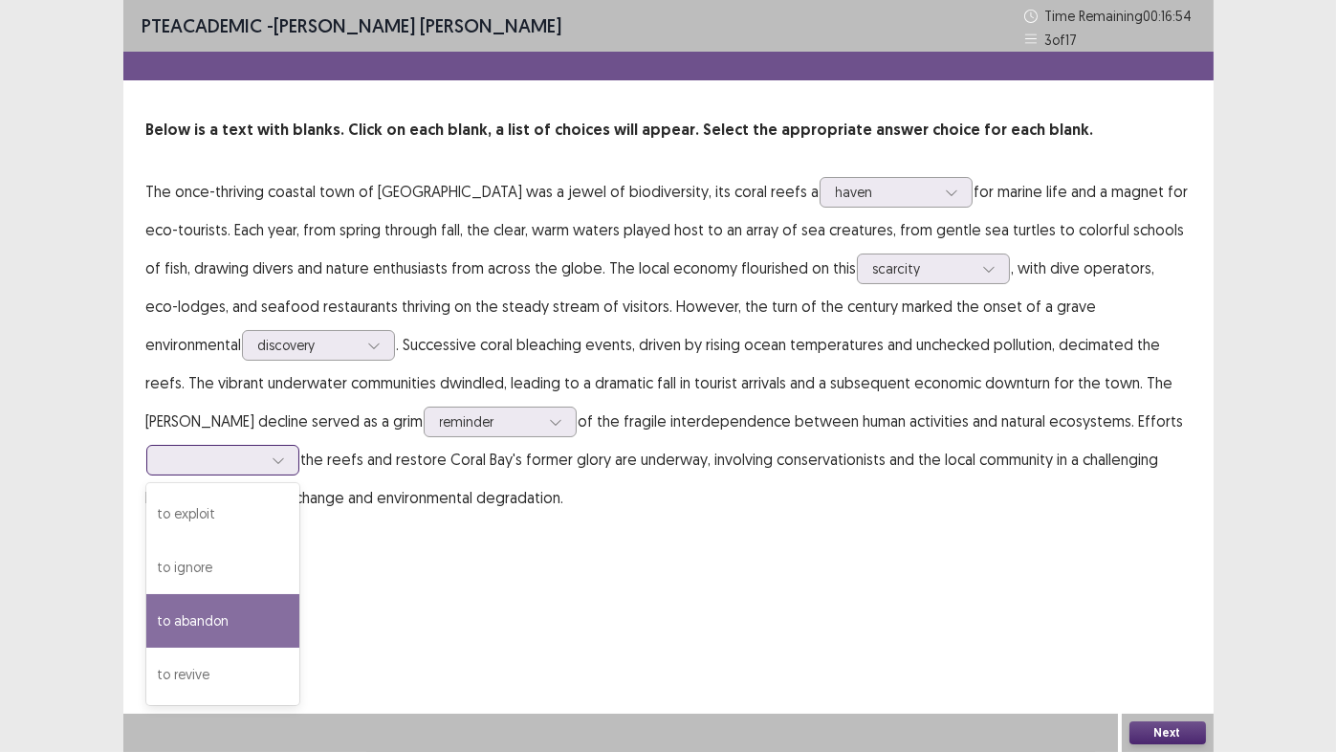
click at [299, 594] on div "to abandon" at bounding box center [222, 621] width 153 height 54
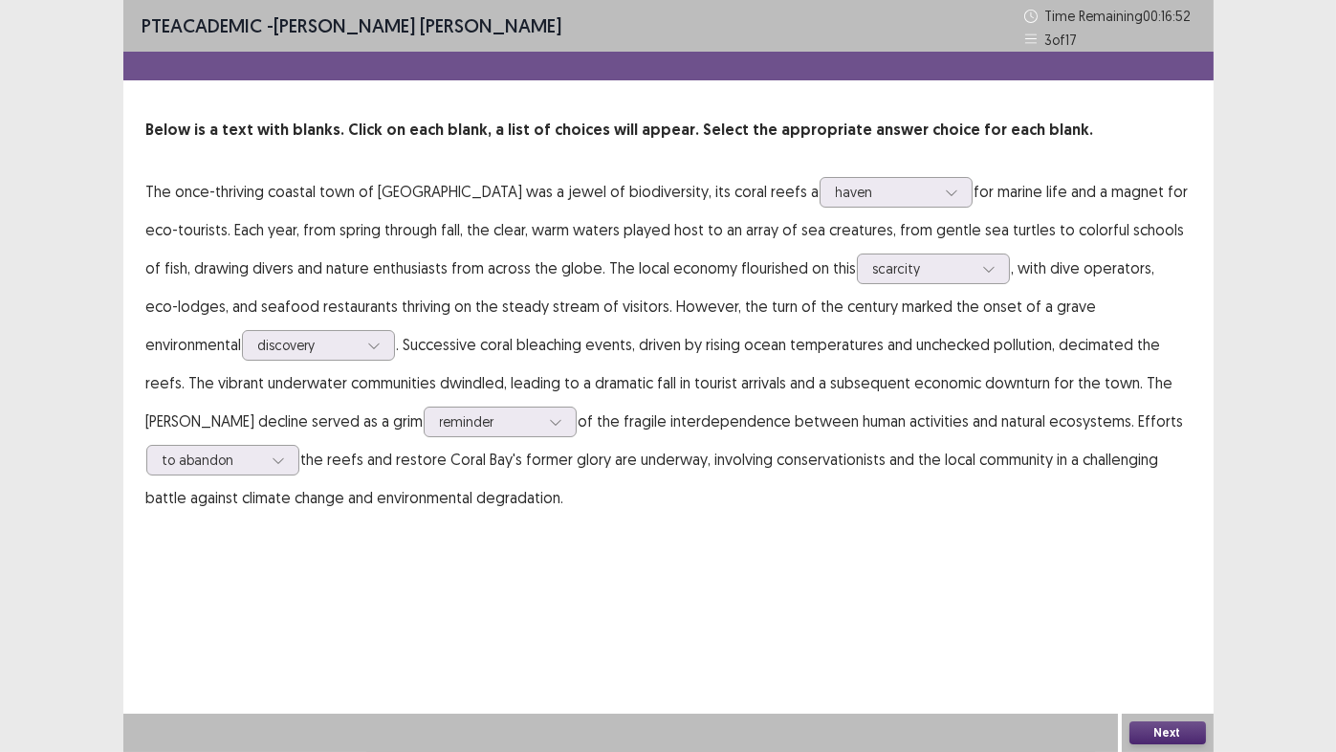
click at [1181, 626] on button "Next" at bounding box center [1168, 732] width 77 height 23
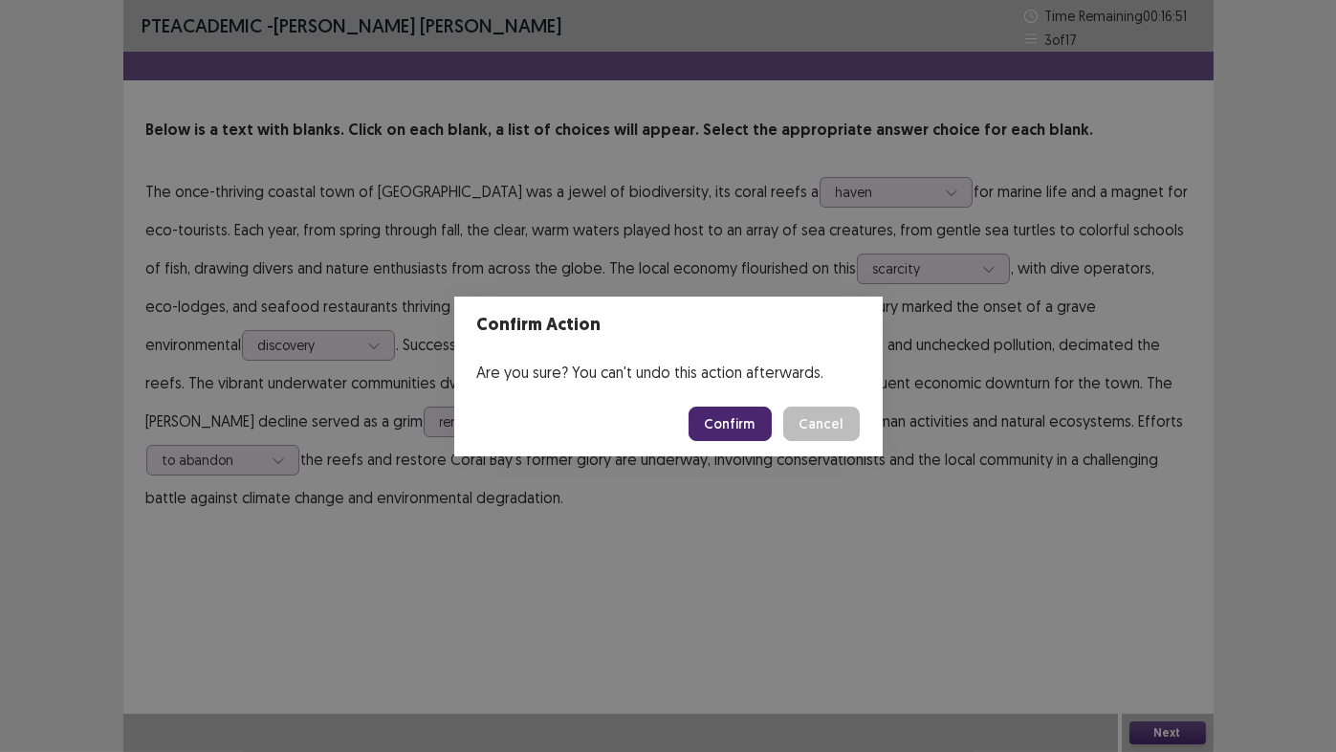
click at [742, 423] on button "Confirm" at bounding box center [730, 423] width 83 height 34
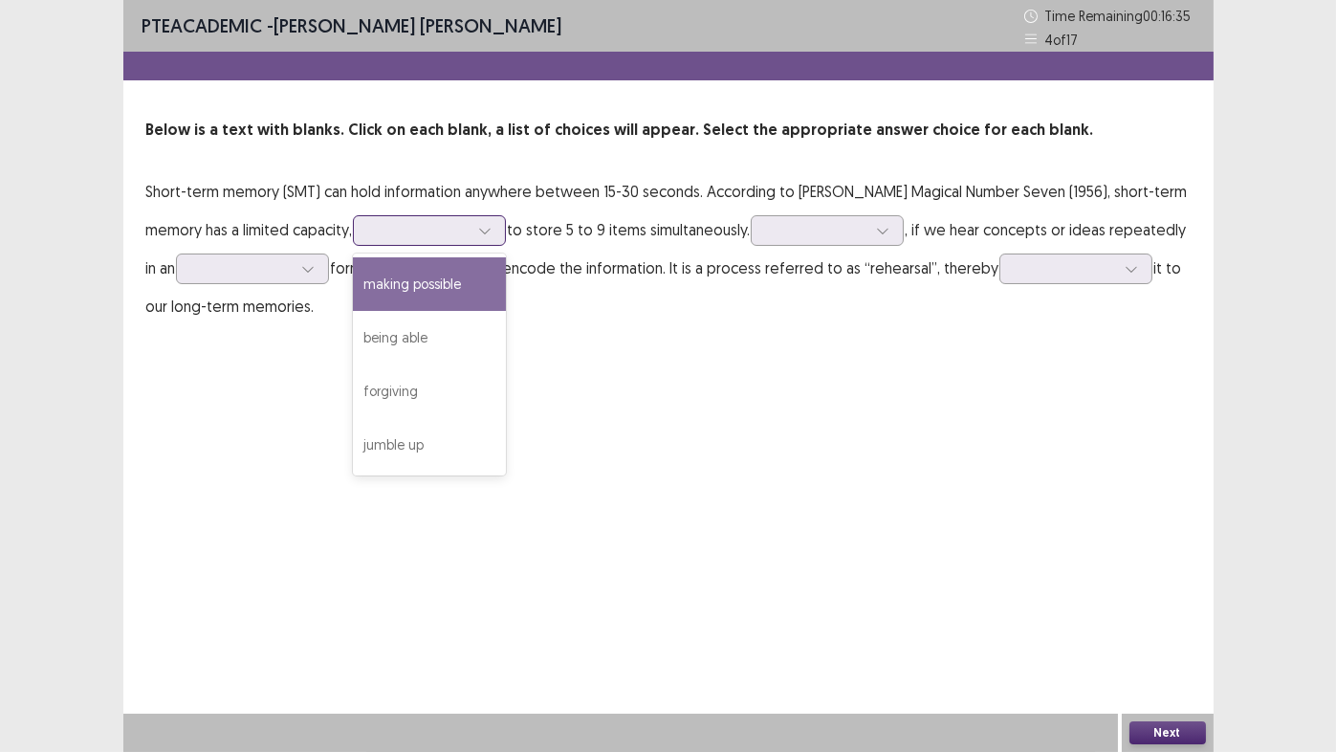
click at [369, 233] on div at bounding box center [418, 230] width 99 height 18
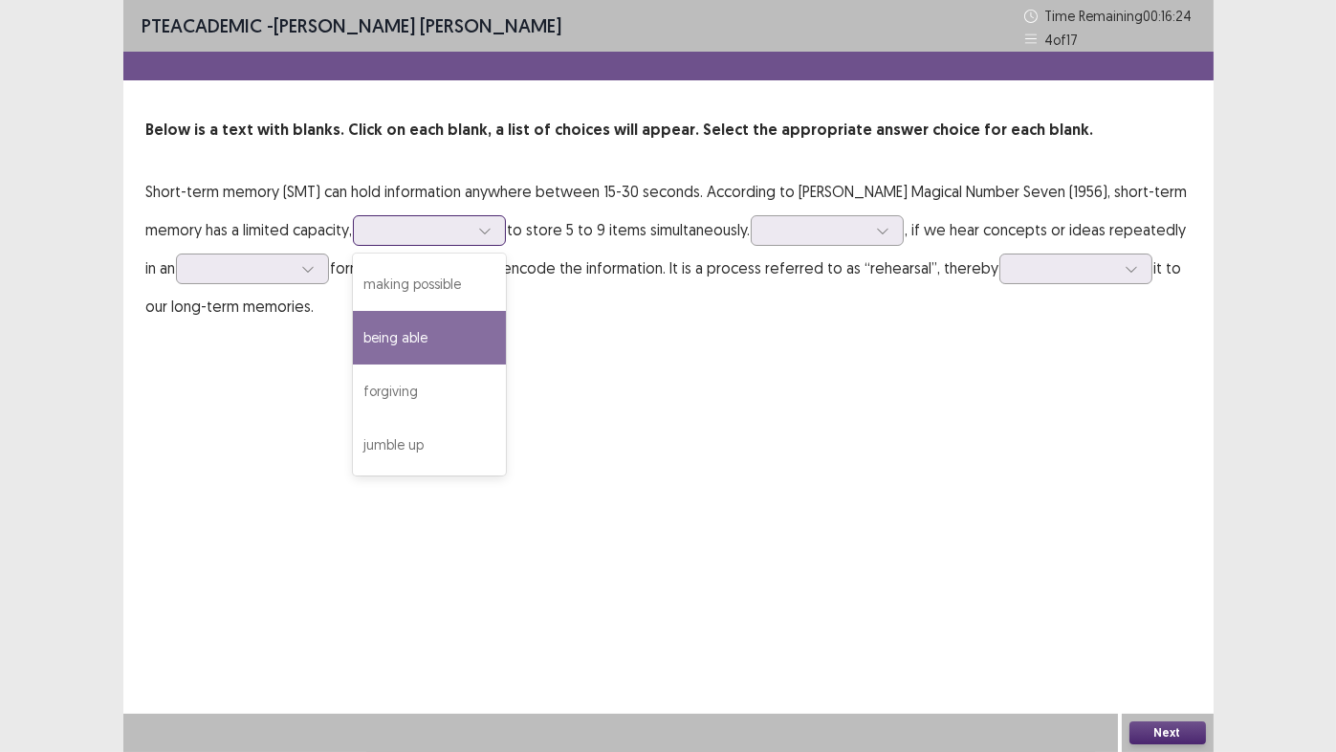
click at [358, 341] on div "being able" at bounding box center [429, 338] width 153 height 54
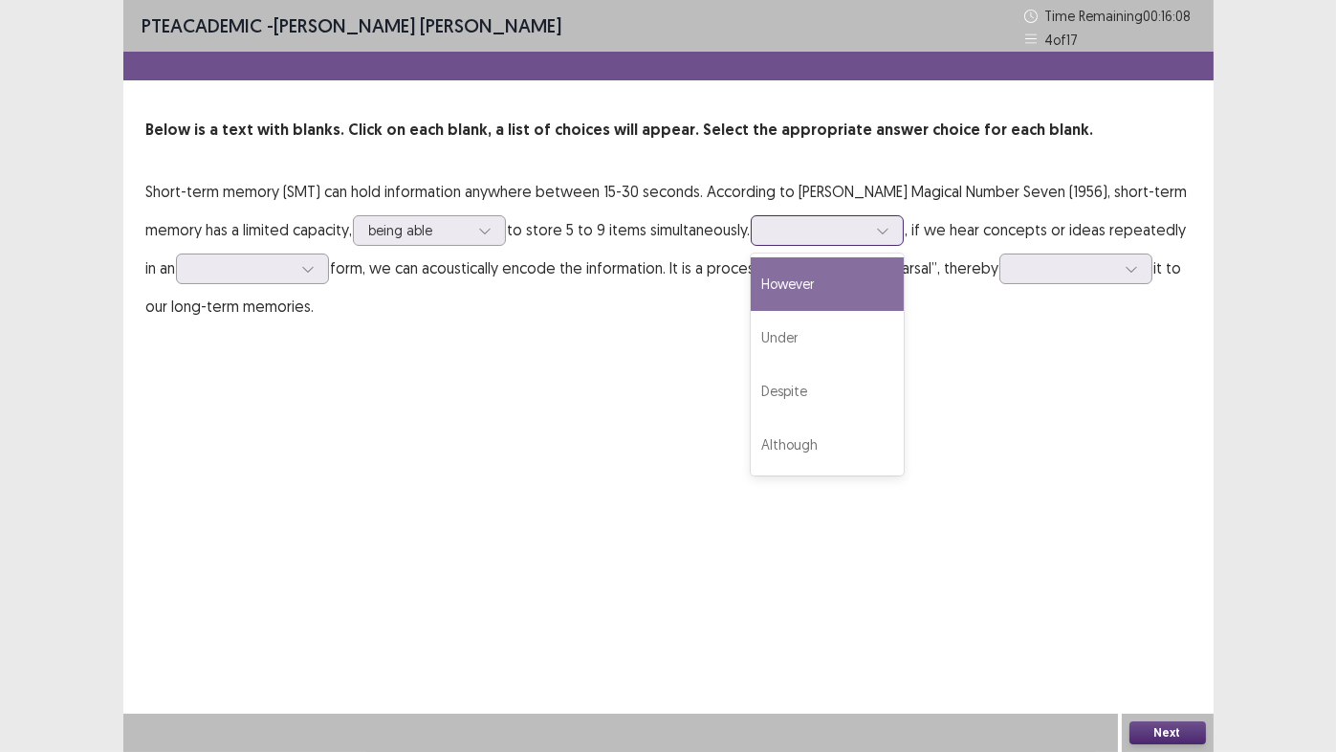
click at [765, 241] on div at bounding box center [816, 230] width 103 height 22
click at [751, 283] on div "However" at bounding box center [827, 284] width 153 height 54
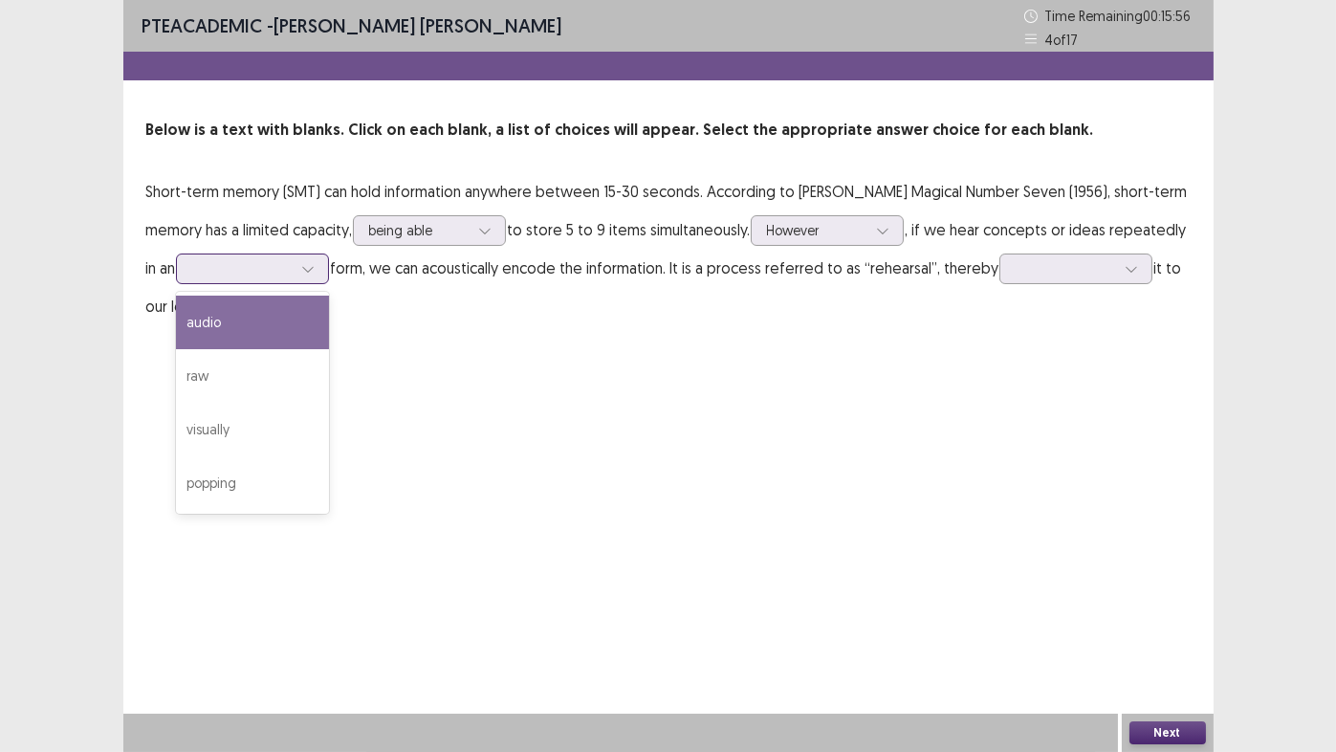
click at [209, 268] on div at bounding box center [241, 268] width 99 height 18
click at [196, 319] on div "audio" at bounding box center [252, 323] width 153 height 54
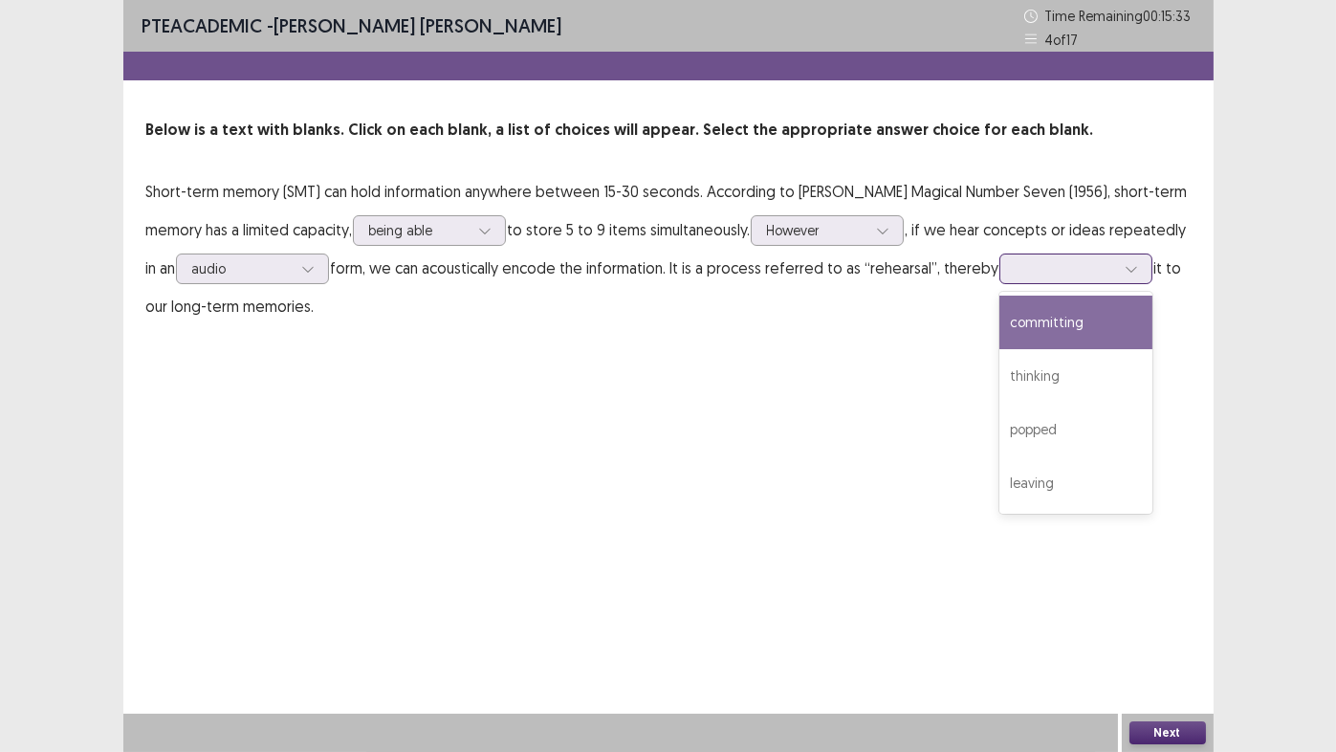
click at [1026, 274] on div at bounding box center [1065, 268] width 99 height 18
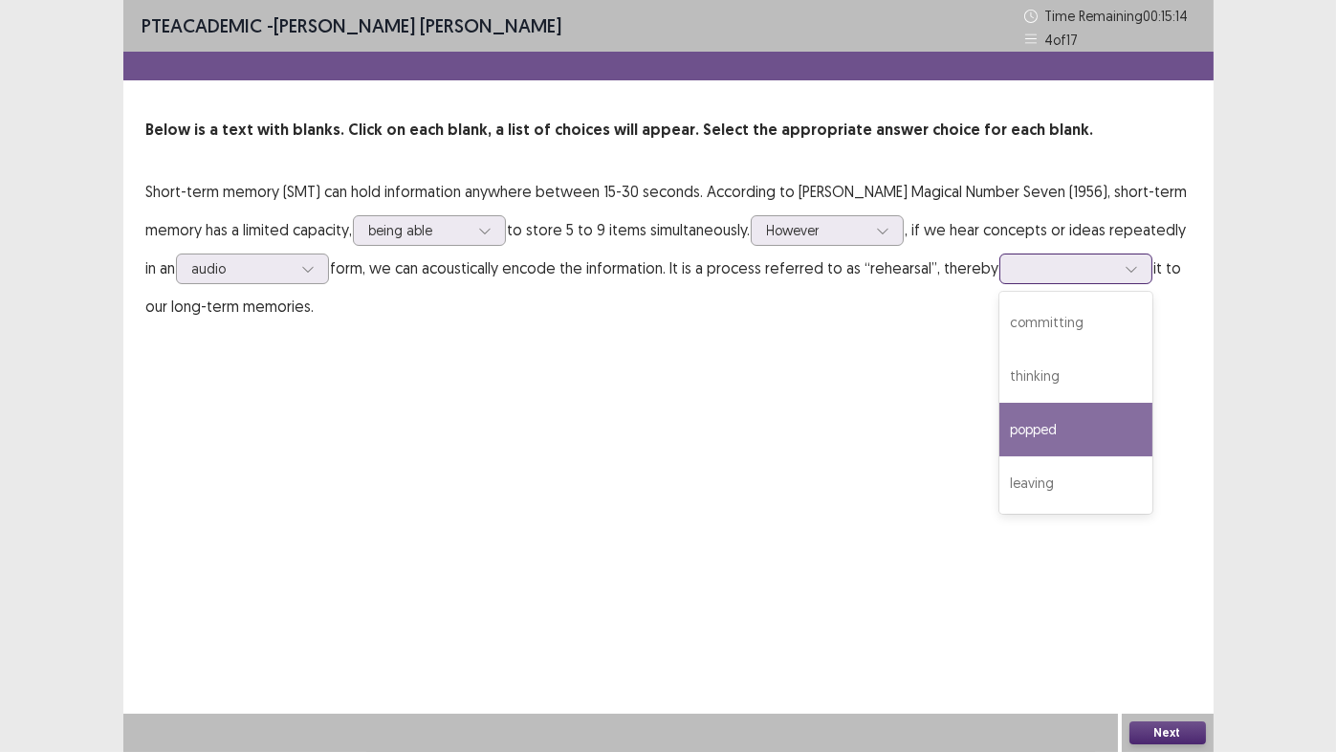
click at [1038, 423] on div "popped" at bounding box center [1075, 430] width 153 height 54
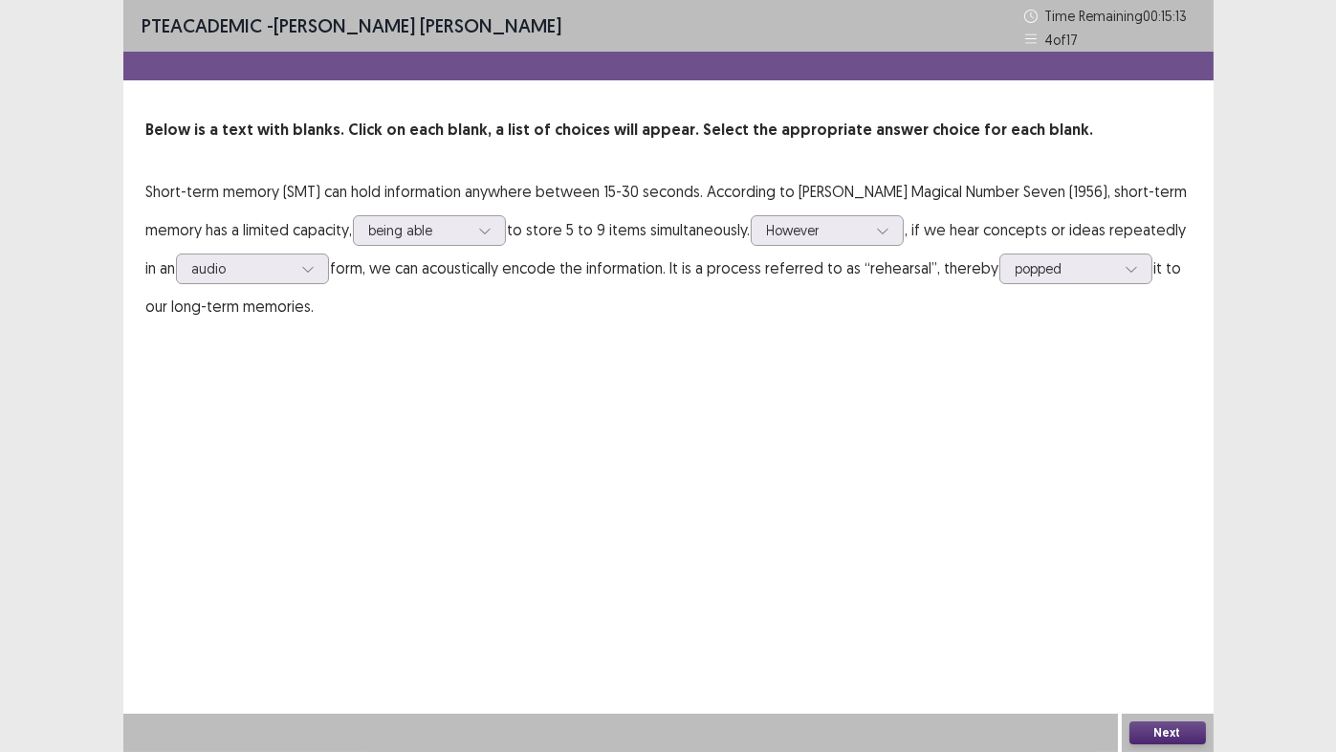
click at [1157, 626] on button "Next" at bounding box center [1168, 732] width 77 height 23
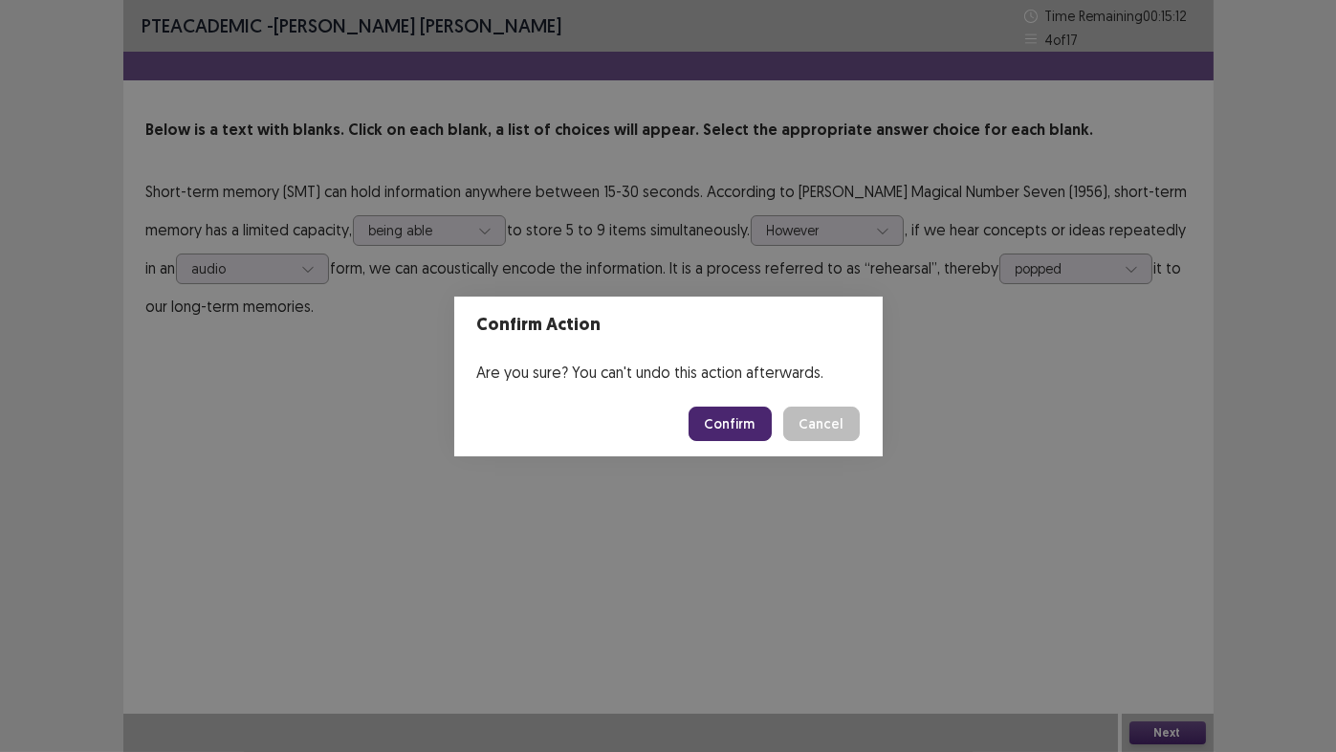
click at [752, 427] on button "Confirm" at bounding box center [730, 423] width 83 height 34
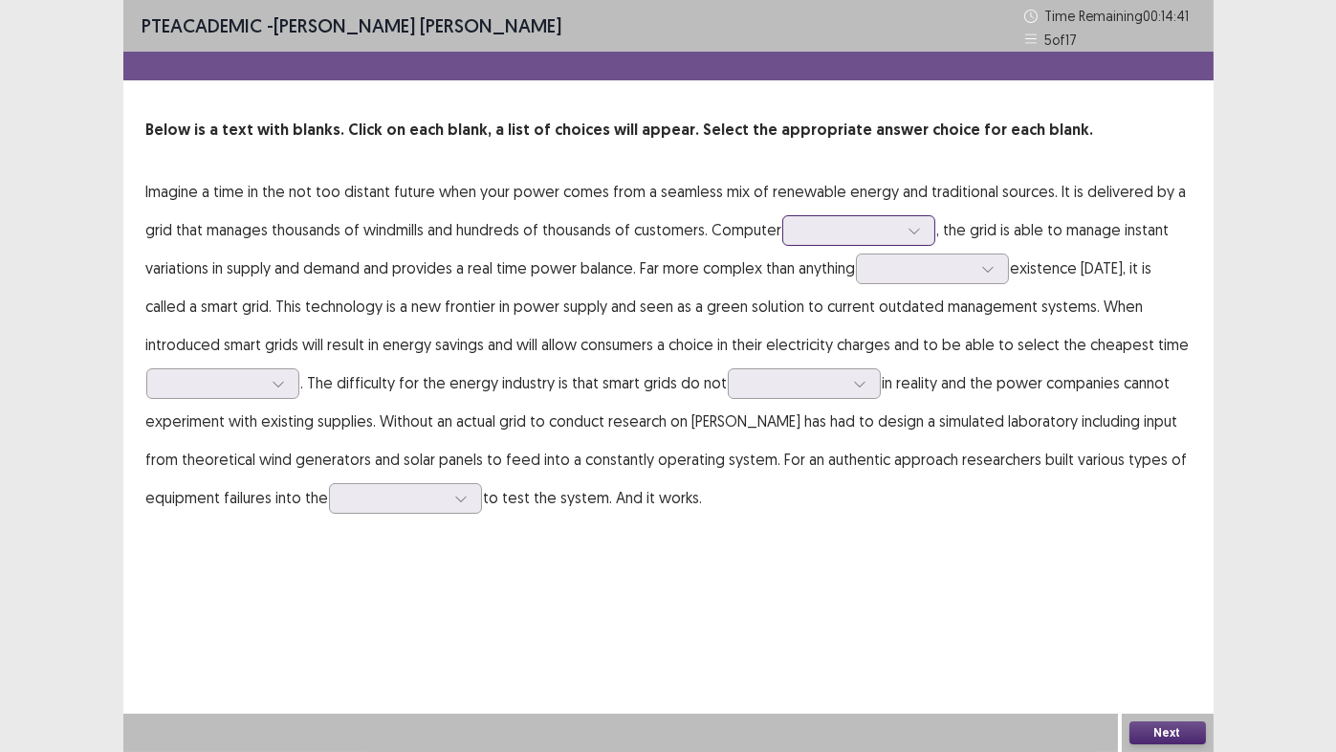
click at [862, 231] on div at bounding box center [848, 230] width 99 height 18
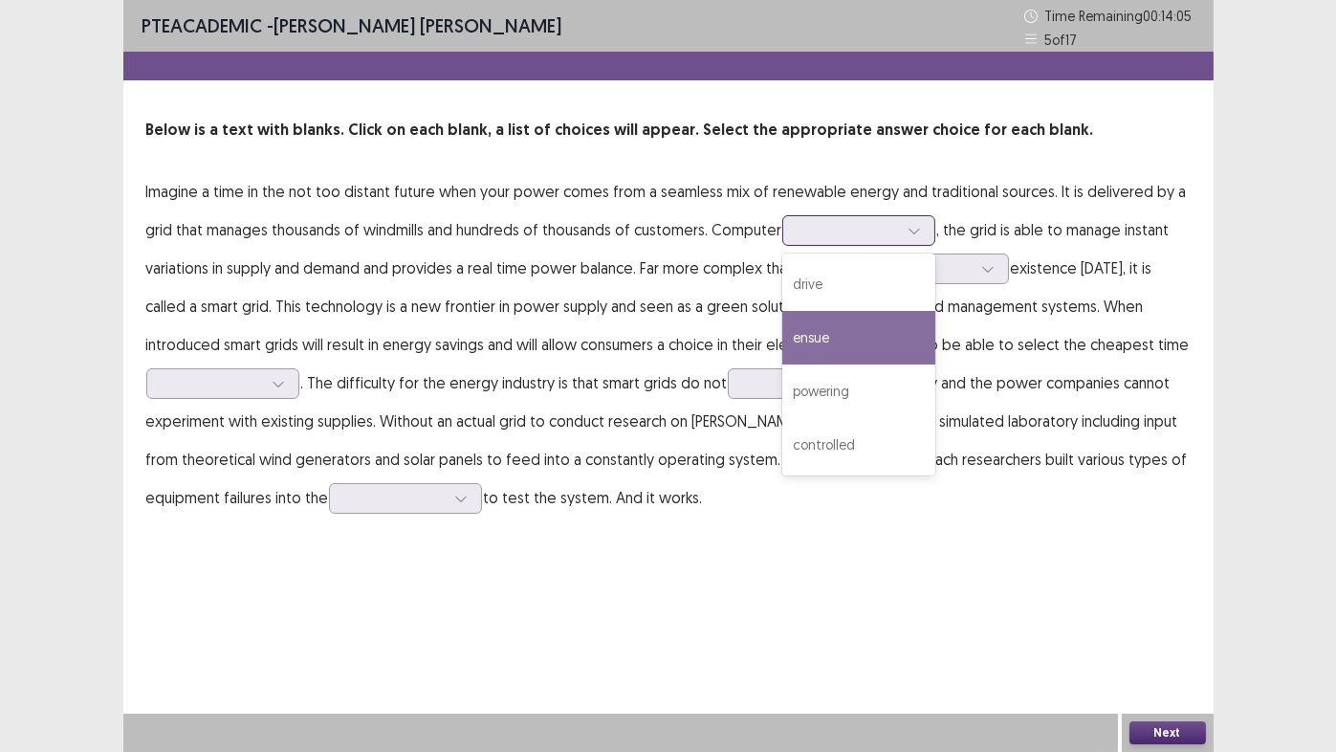
click at [829, 341] on div "ensue" at bounding box center [858, 338] width 153 height 54
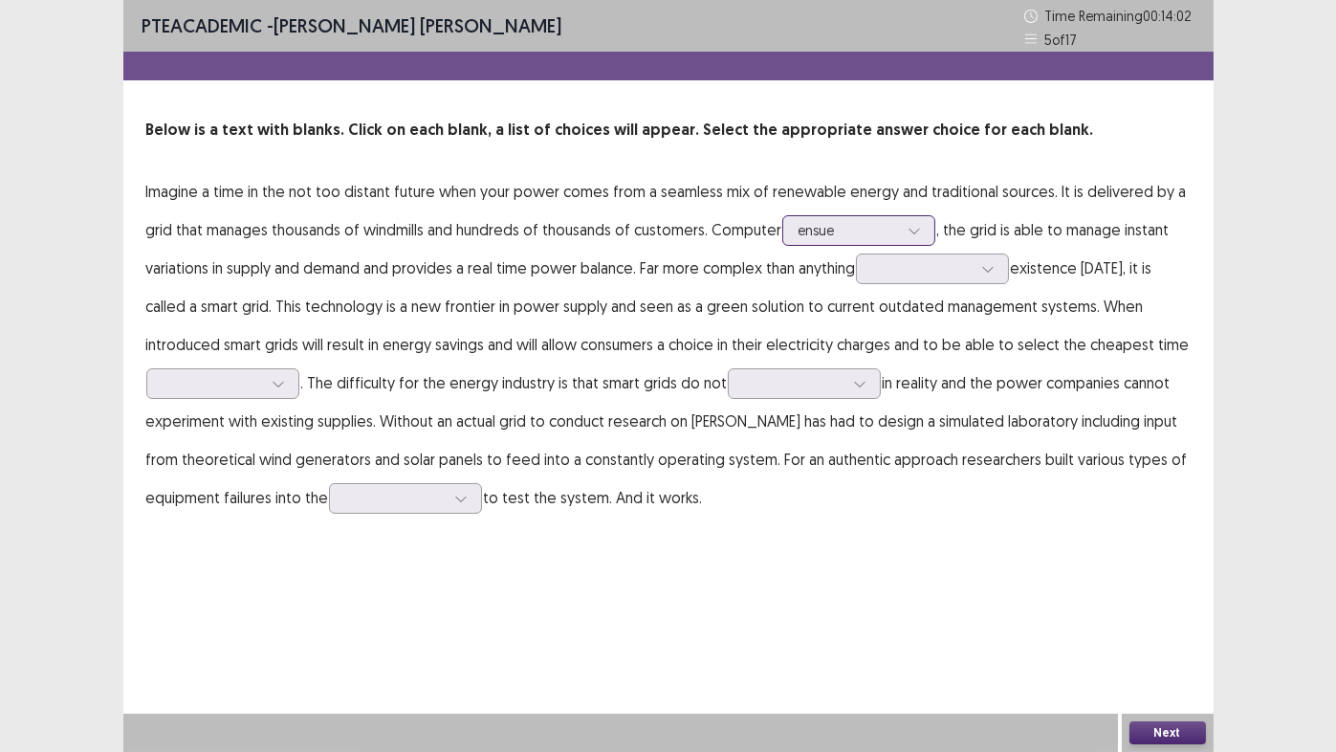
click at [842, 230] on div at bounding box center [848, 230] width 99 height 18
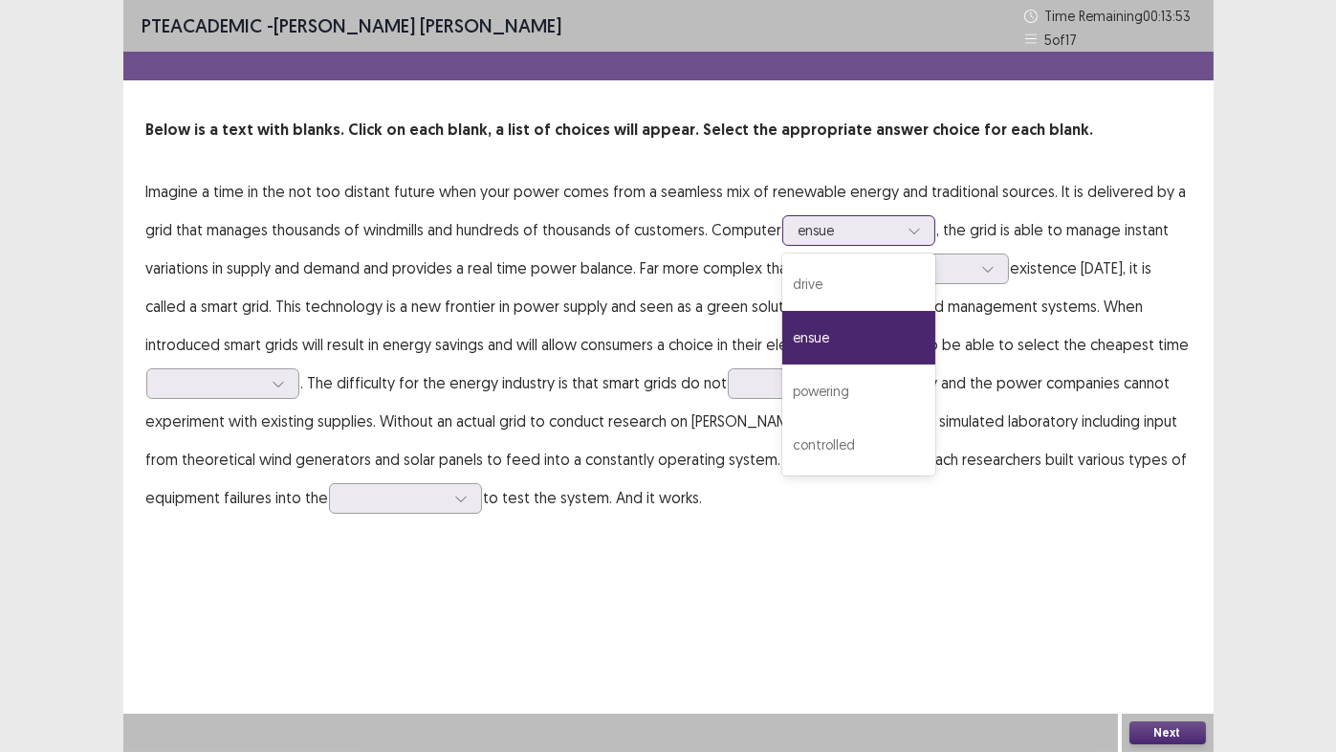
click at [810, 344] on div "ensue" at bounding box center [858, 338] width 153 height 54
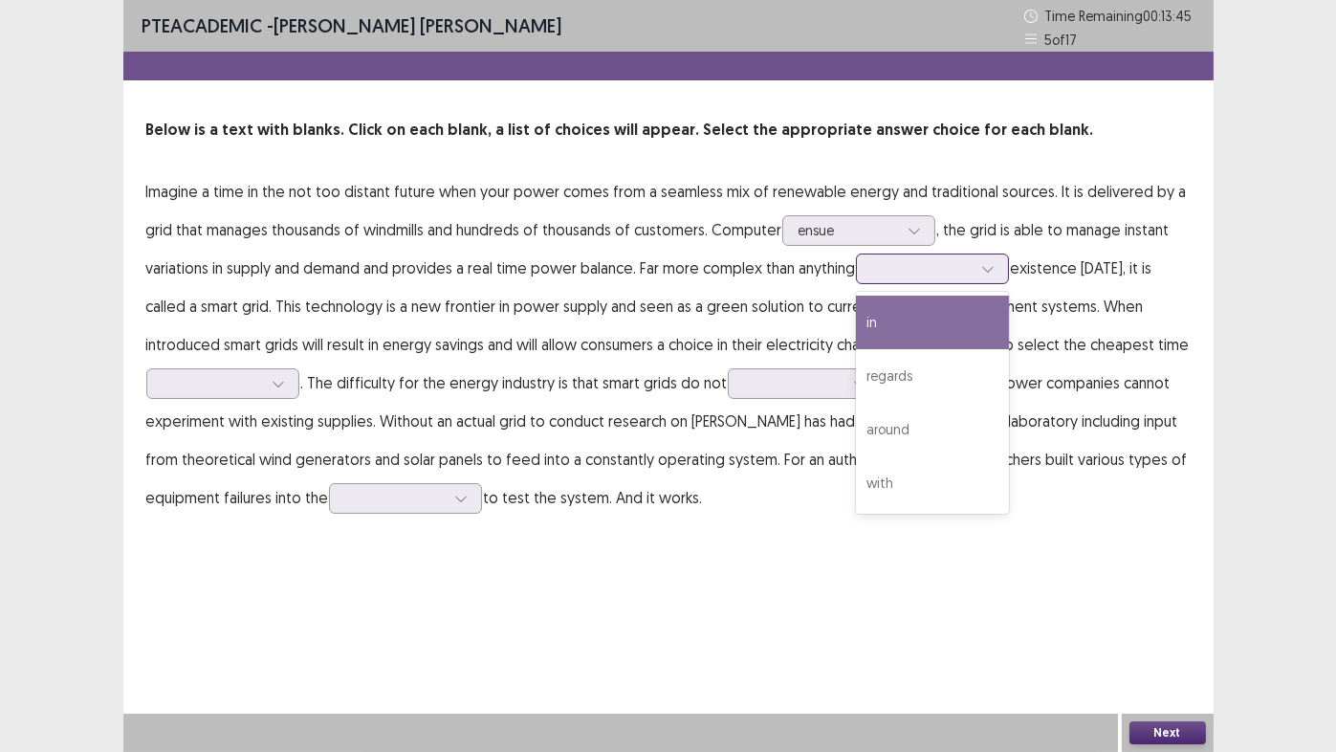
click at [928, 270] on div at bounding box center [921, 268] width 99 height 18
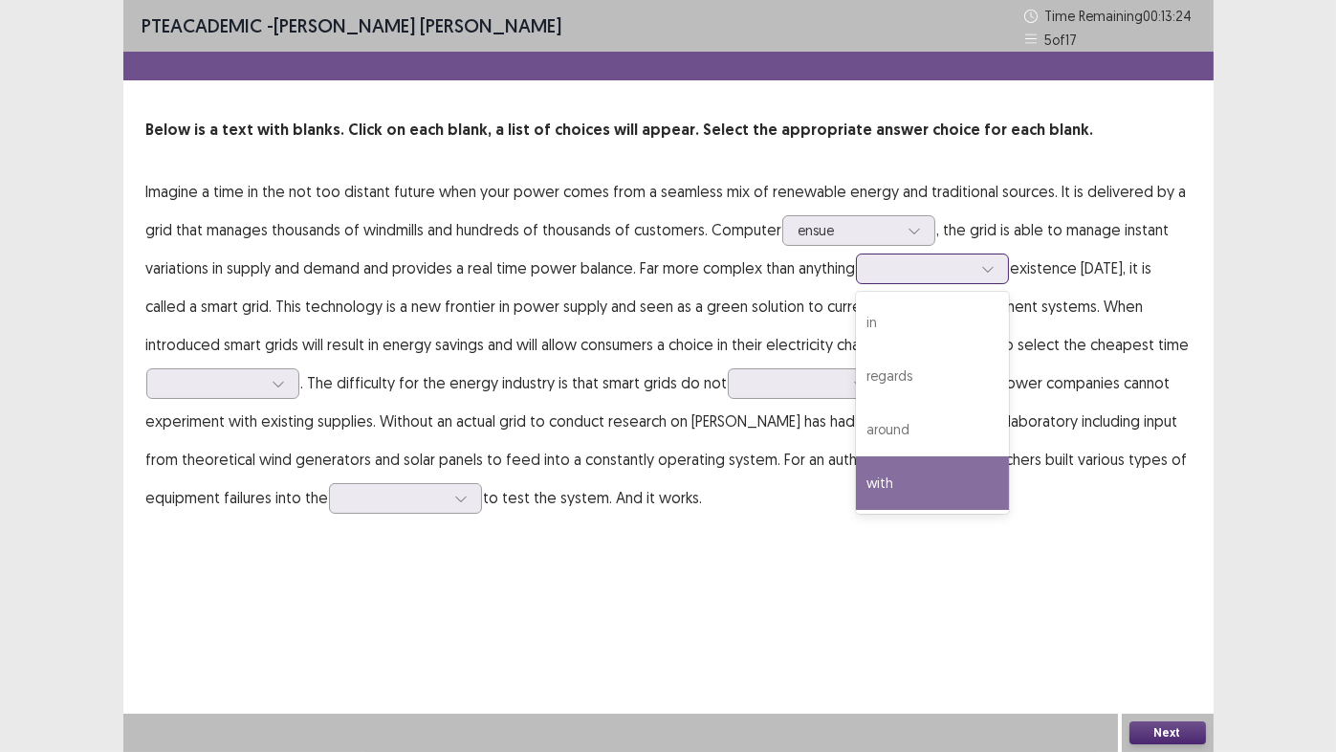
click at [903, 490] on div "with" at bounding box center [932, 483] width 153 height 54
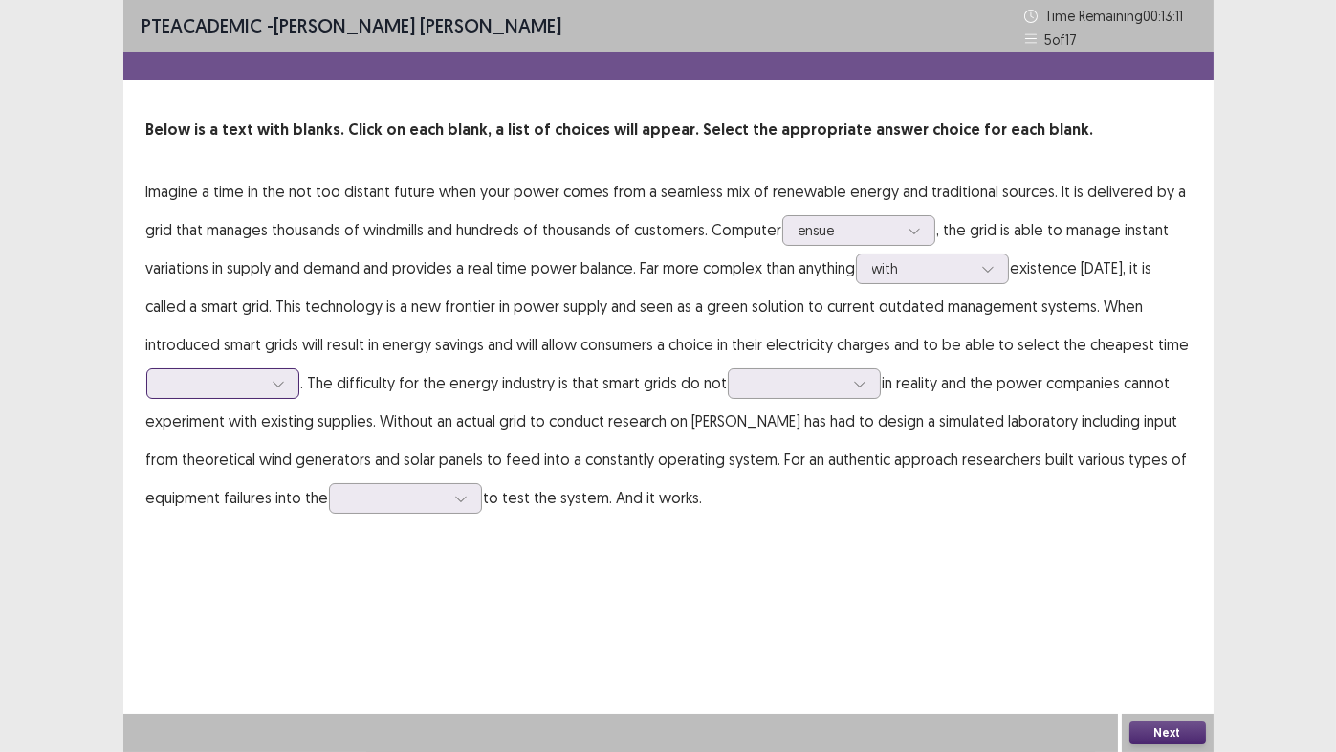
click at [161, 384] on div at bounding box center [212, 383] width 103 height 22
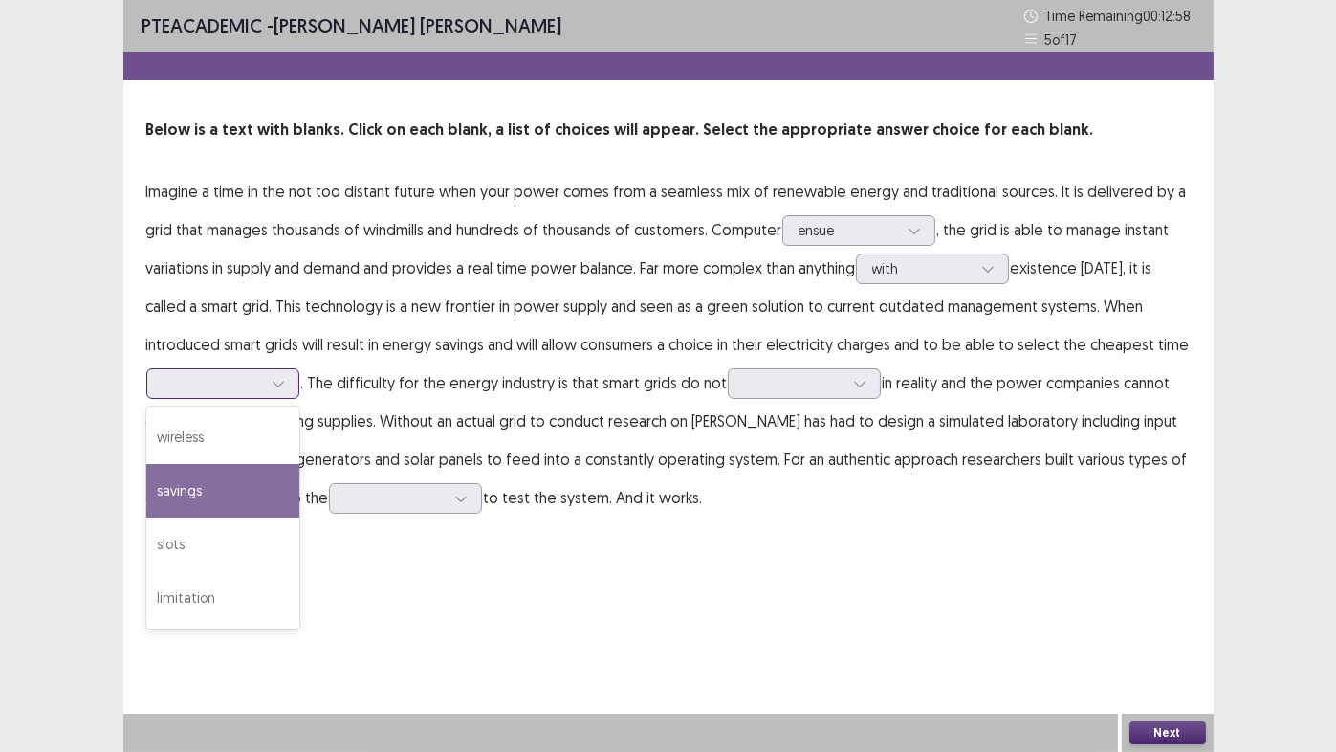
click at [205, 498] on div "savings" at bounding box center [222, 491] width 153 height 54
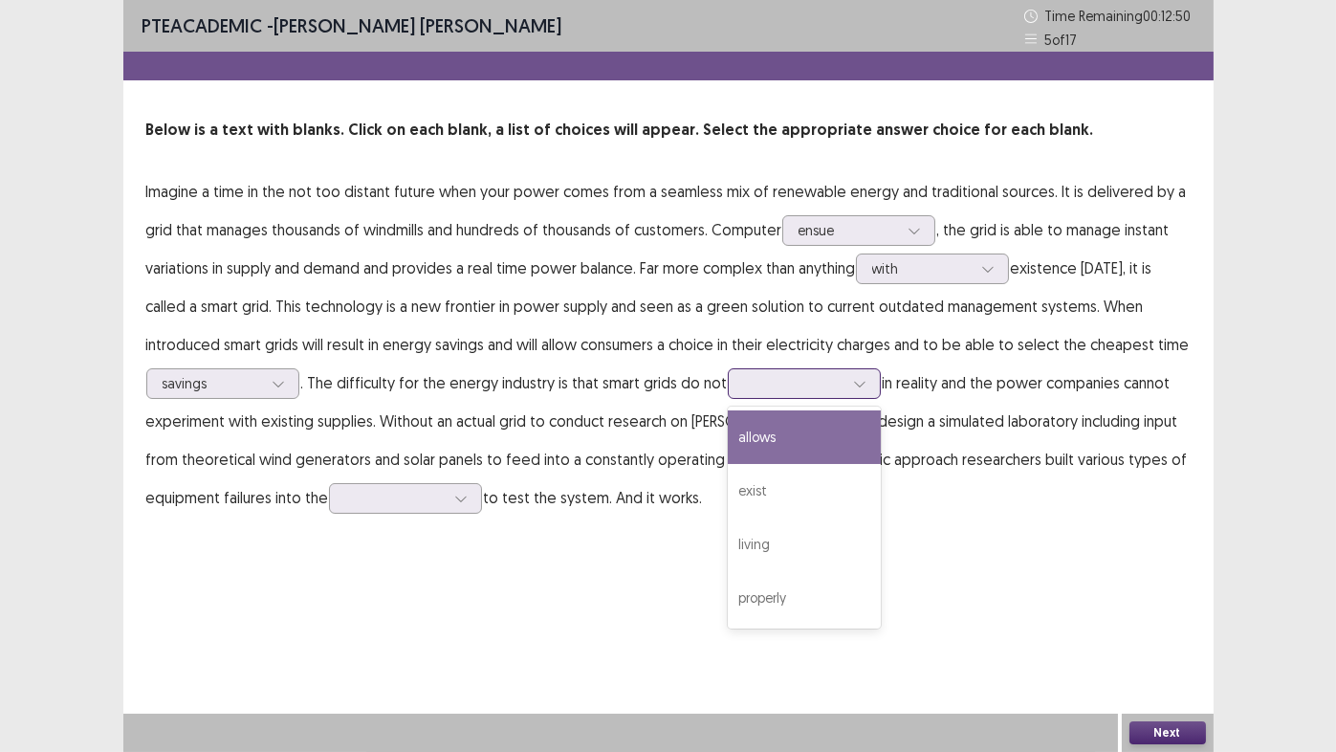
click at [786, 386] on div at bounding box center [793, 383] width 99 height 18
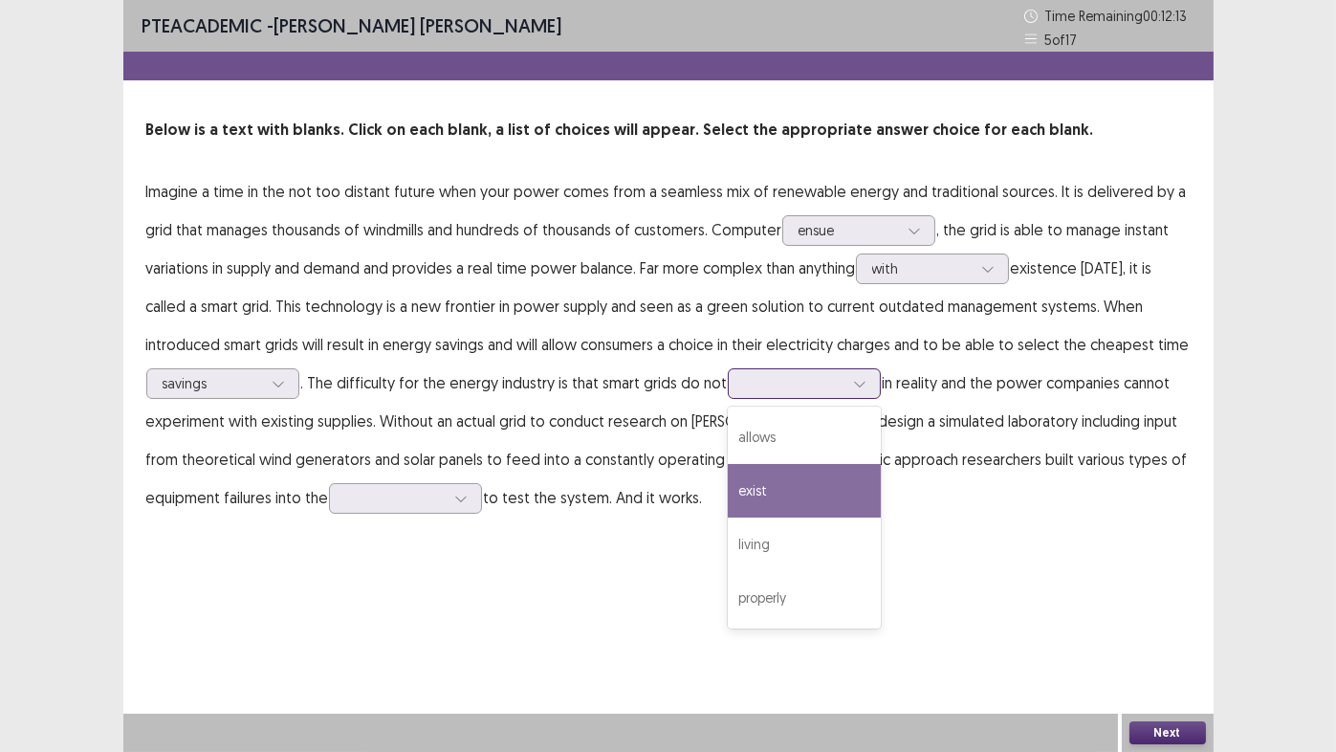
click at [760, 486] on div "exist" at bounding box center [804, 491] width 153 height 54
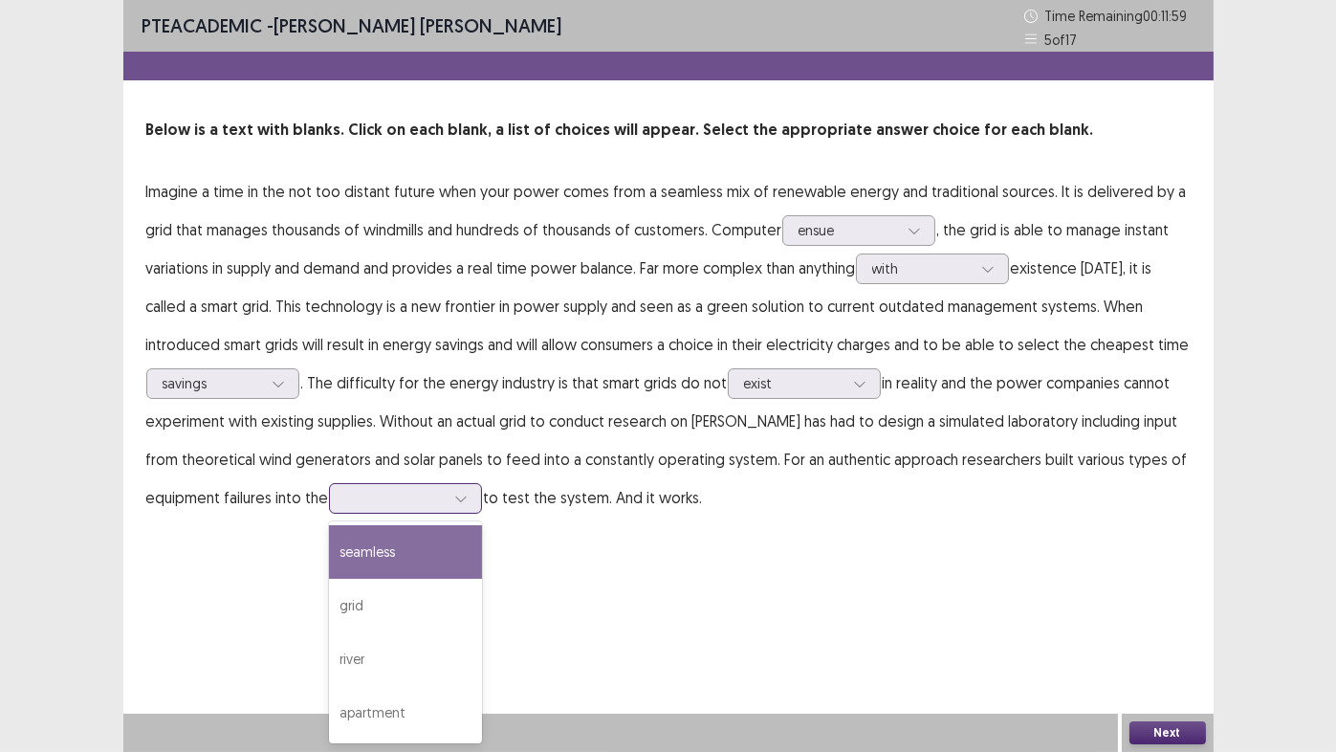
click at [385, 496] on div at bounding box center [394, 498] width 99 height 18
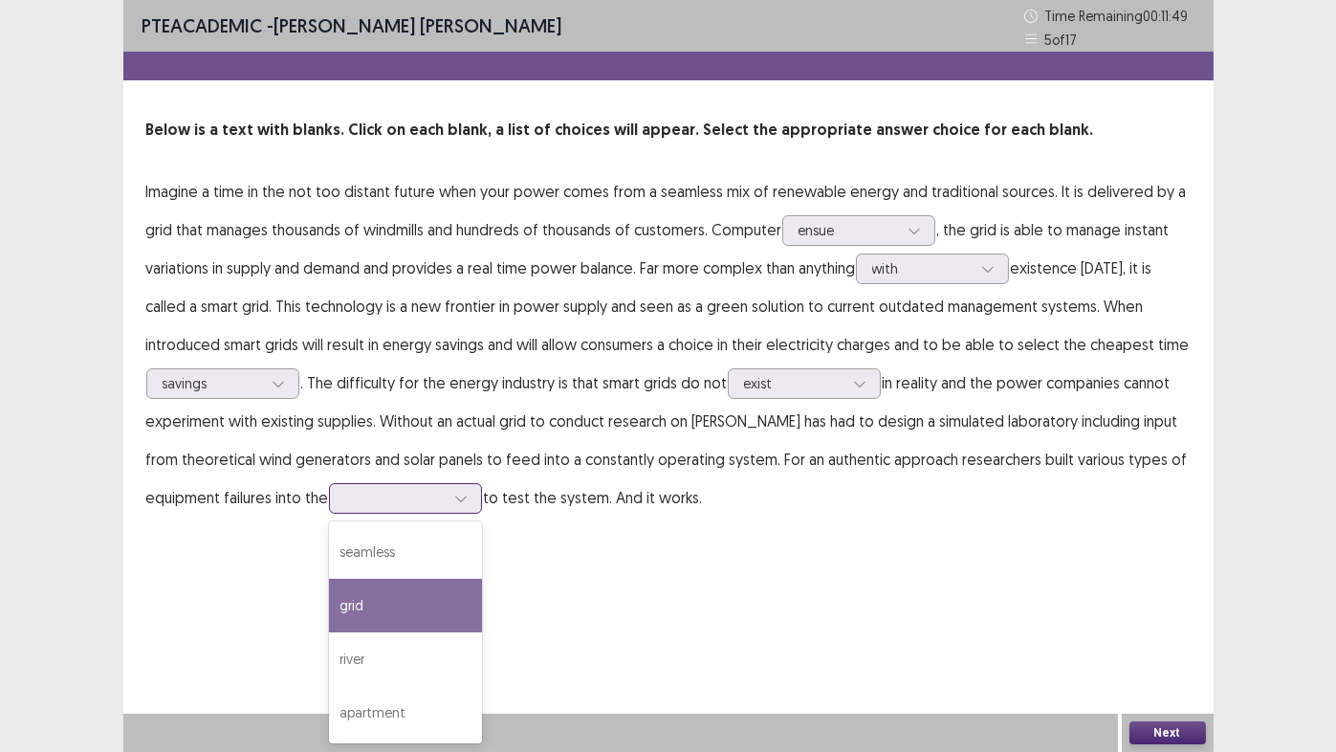
click at [370, 613] on div "grid" at bounding box center [405, 606] width 153 height 54
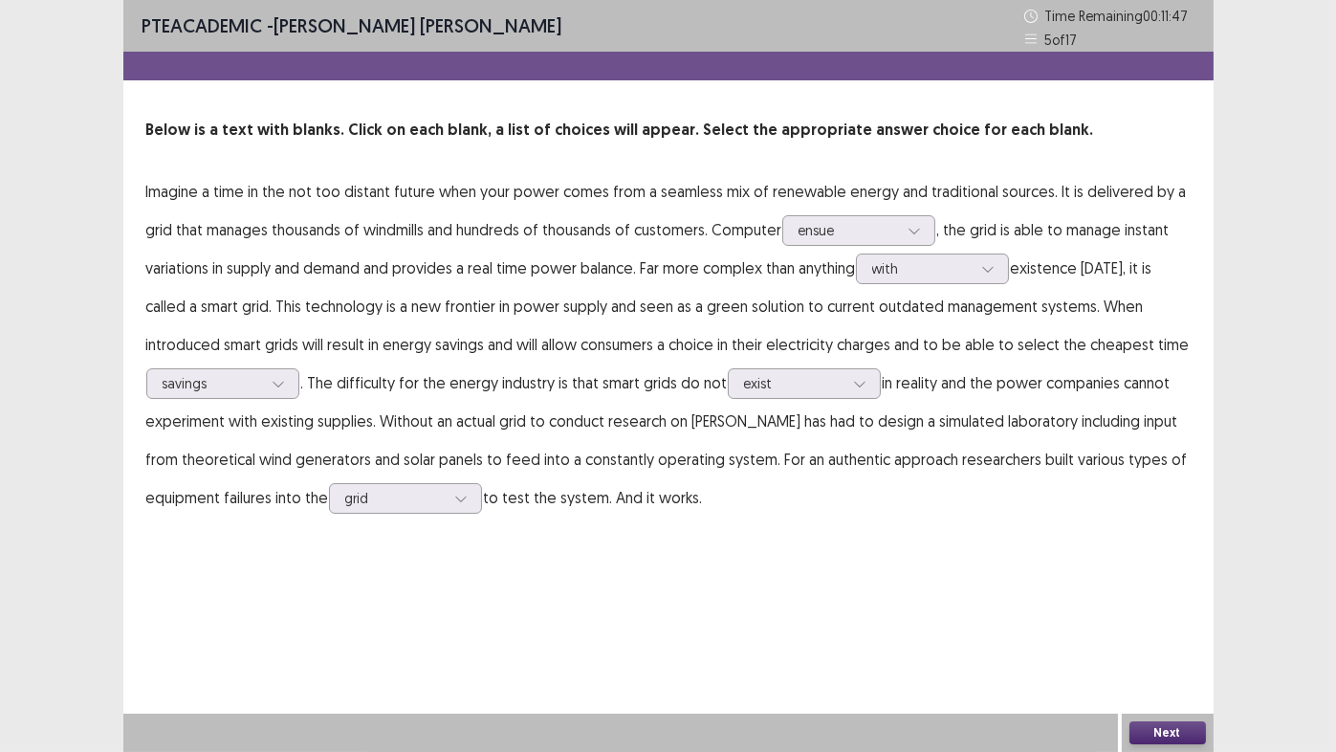
click at [1188, 626] on button "Next" at bounding box center [1168, 732] width 77 height 23
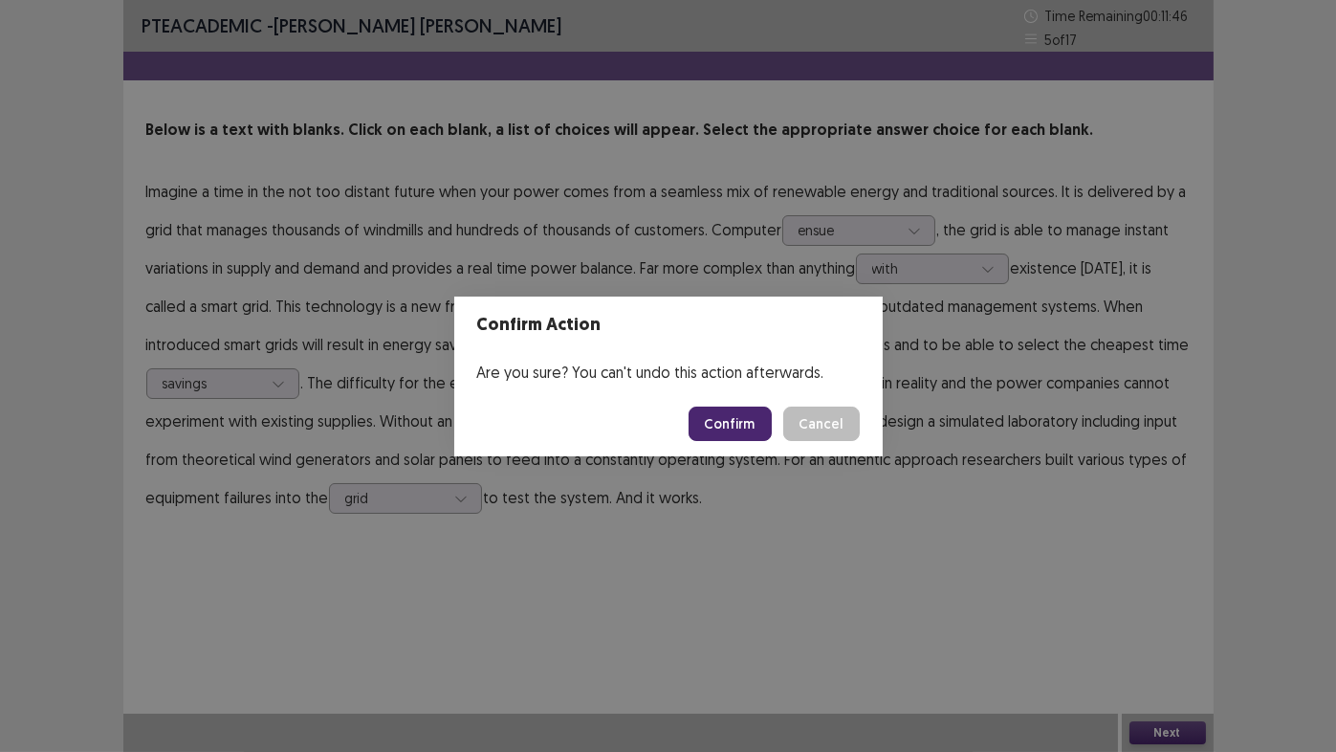
click at [736, 423] on button "Confirm" at bounding box center [730, 423] width 83 height 34
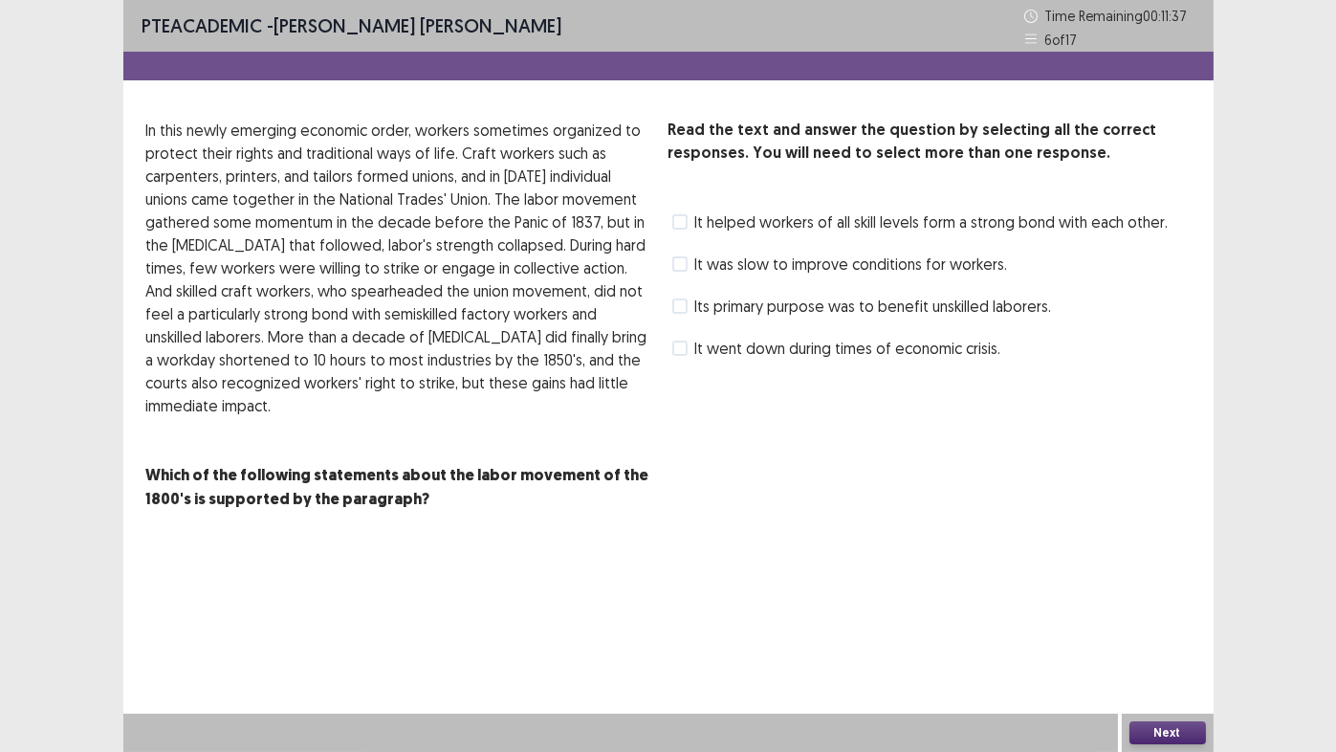
click at [682, 308] on span at bounding box center [679, 305] width 15 height 15
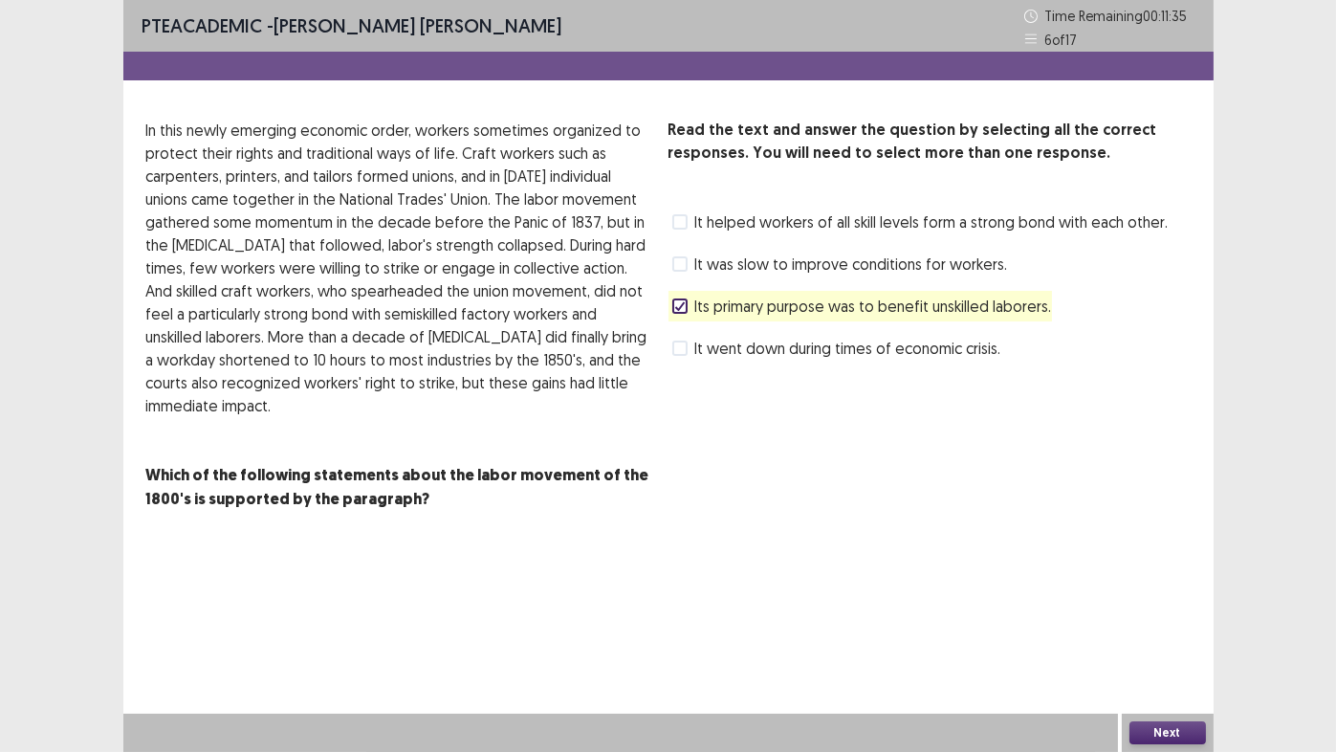
click at [1158, 626] on button "Next" at bounding box center [1168, 732] width 77 height 23
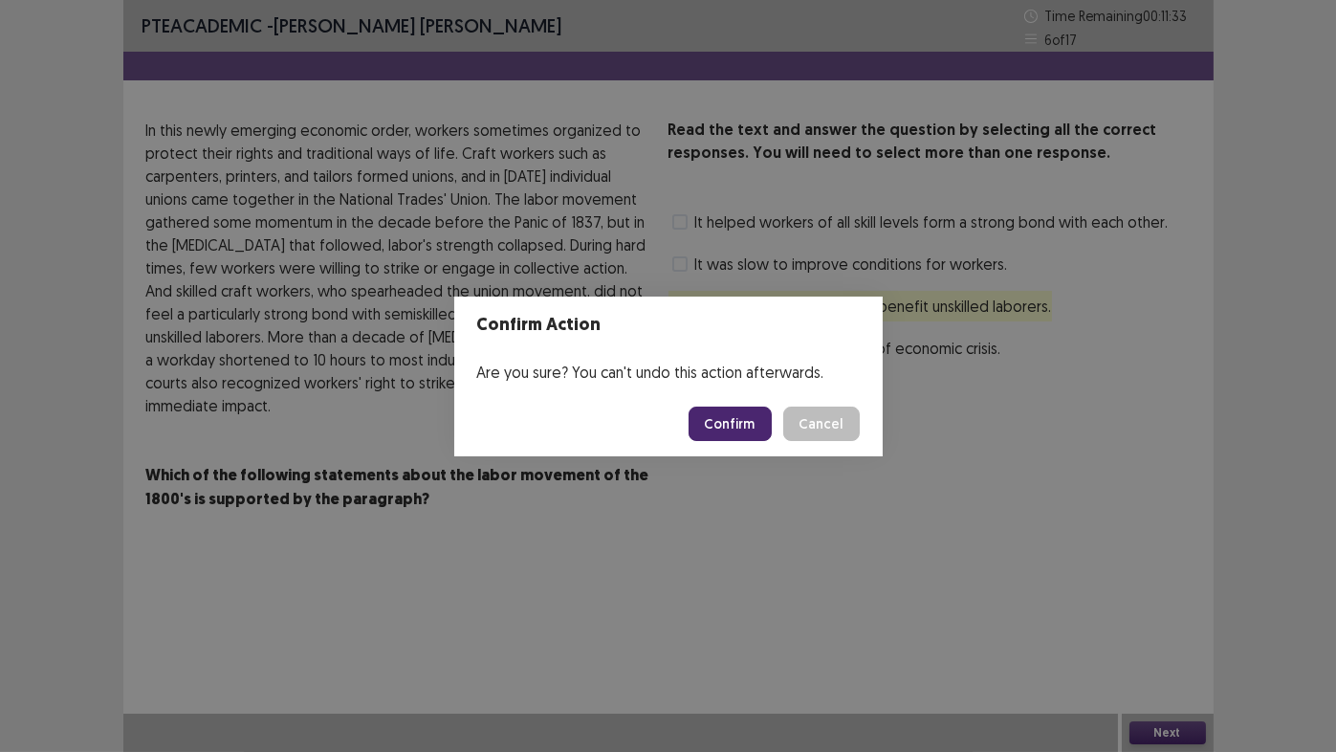
click at [724, 421] on button "Confirm" at bounding box center [730, 423] width 83 height 34
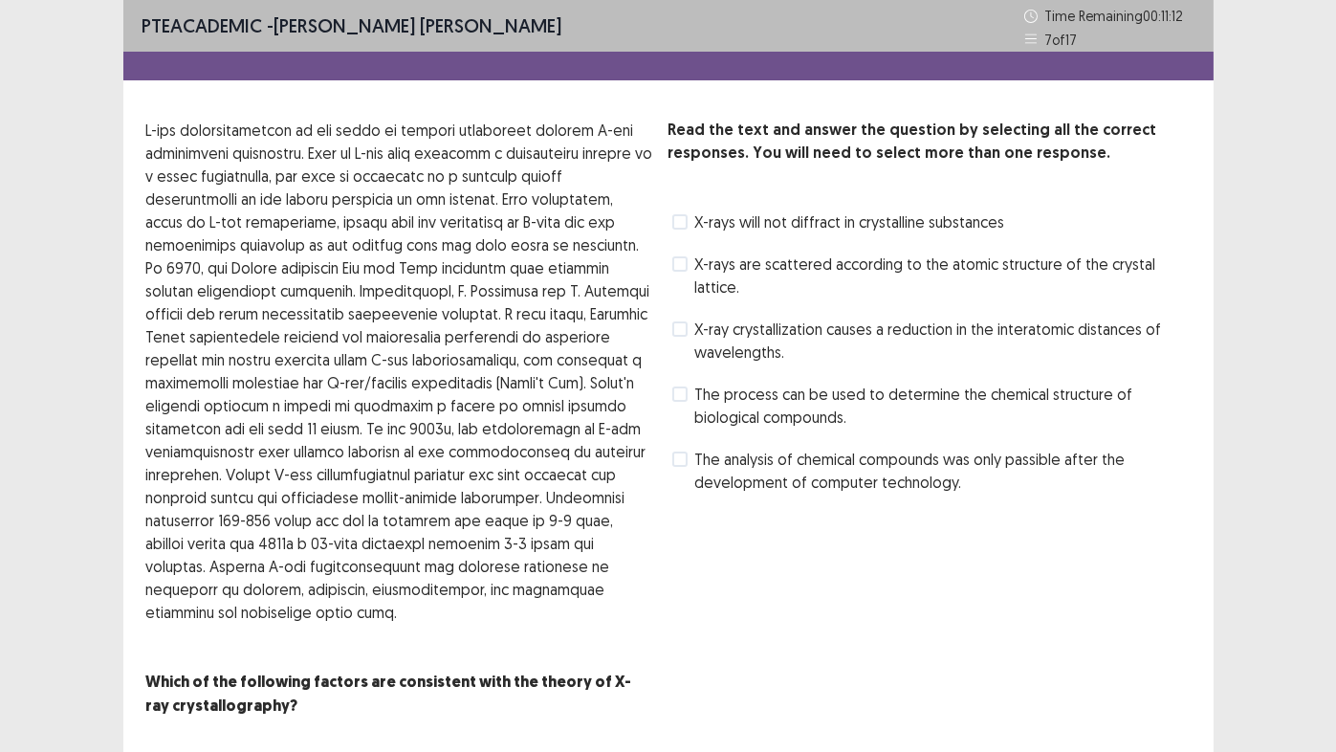
click at [678, 386] on span at bounding box center [679, 393] width 15 height 15
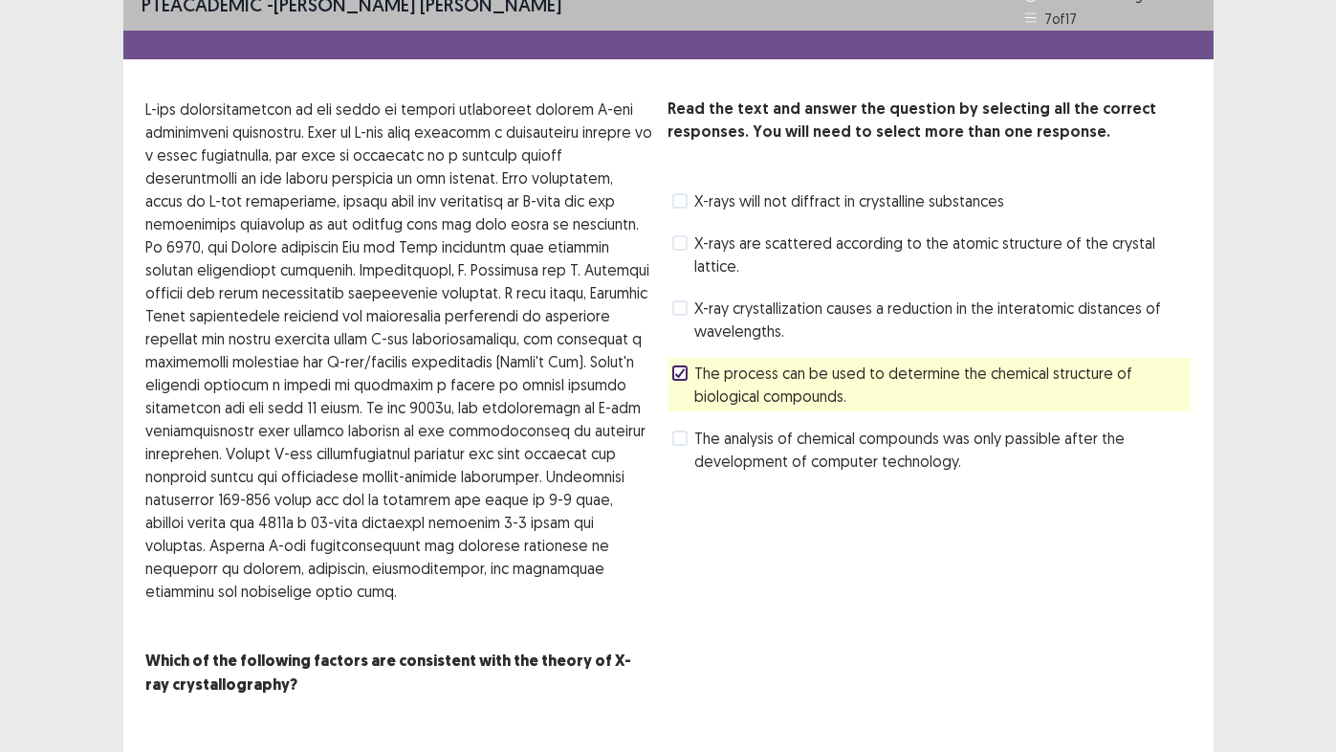
scroll to position [49, 0]
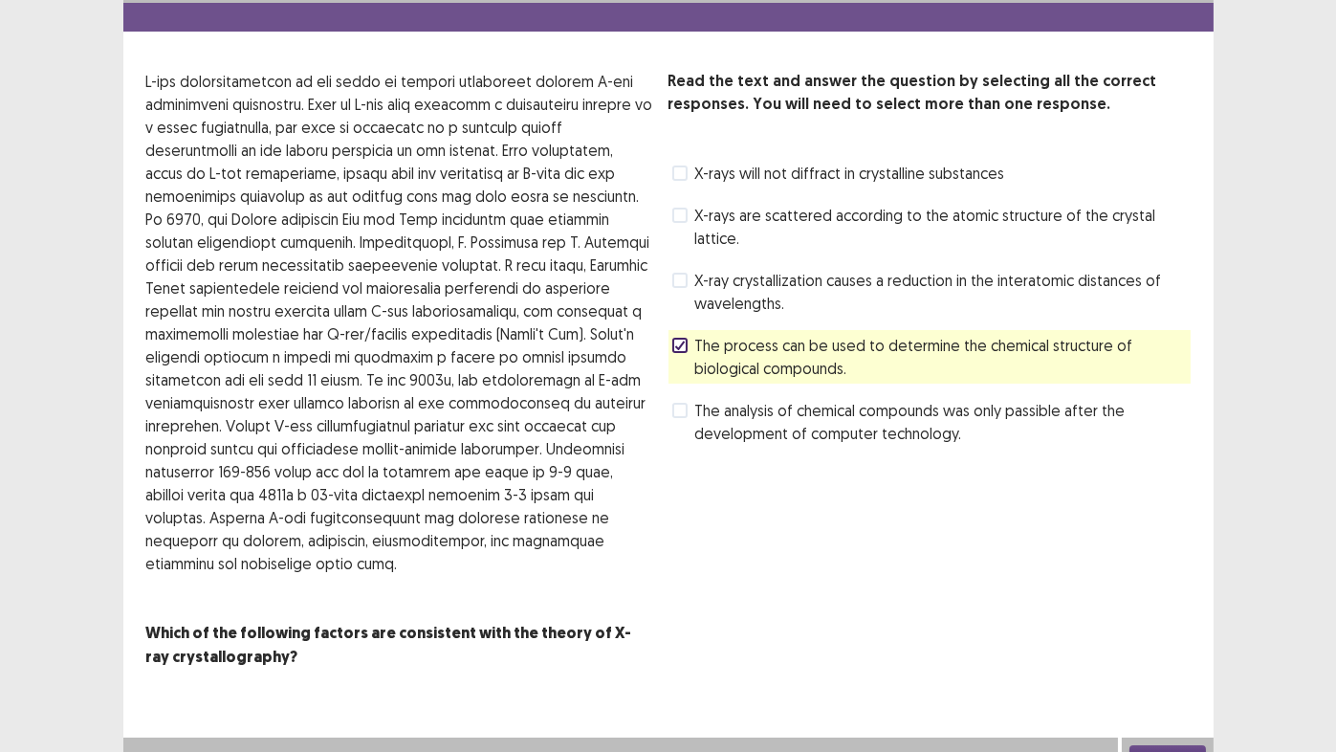
click at [1163, 626] on button "Next" at bounding box center [1168, 756] width 77 height 23
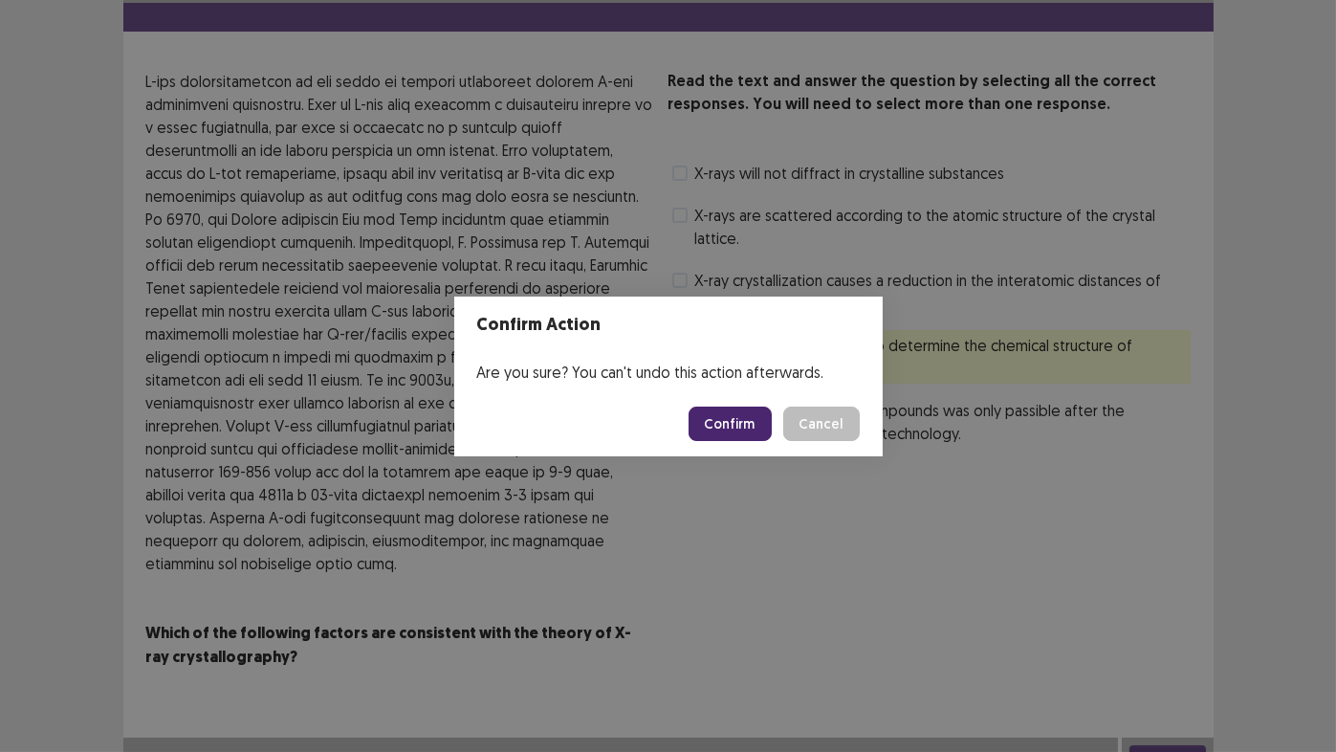
click at [719, 415] on button "Confirm" at bounding box center [730, 423] width 83 height 34
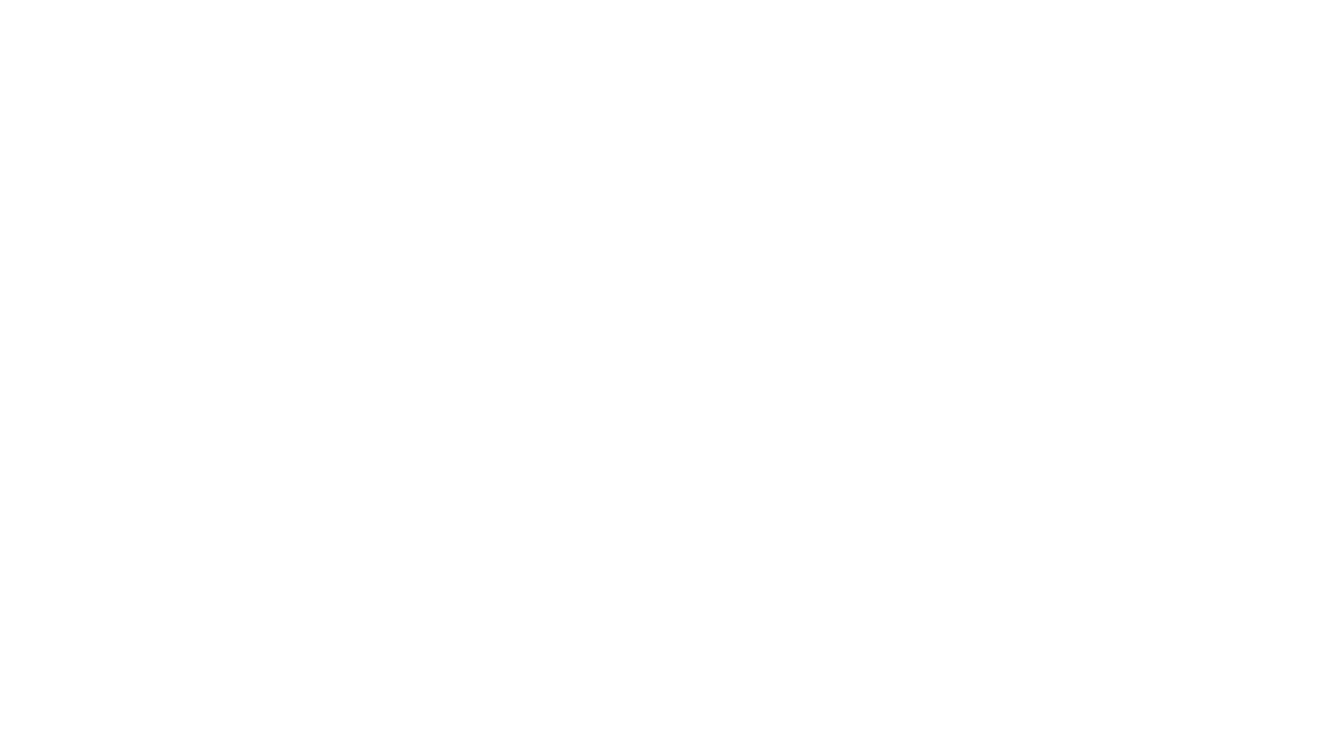
scroll to position [0, 0]
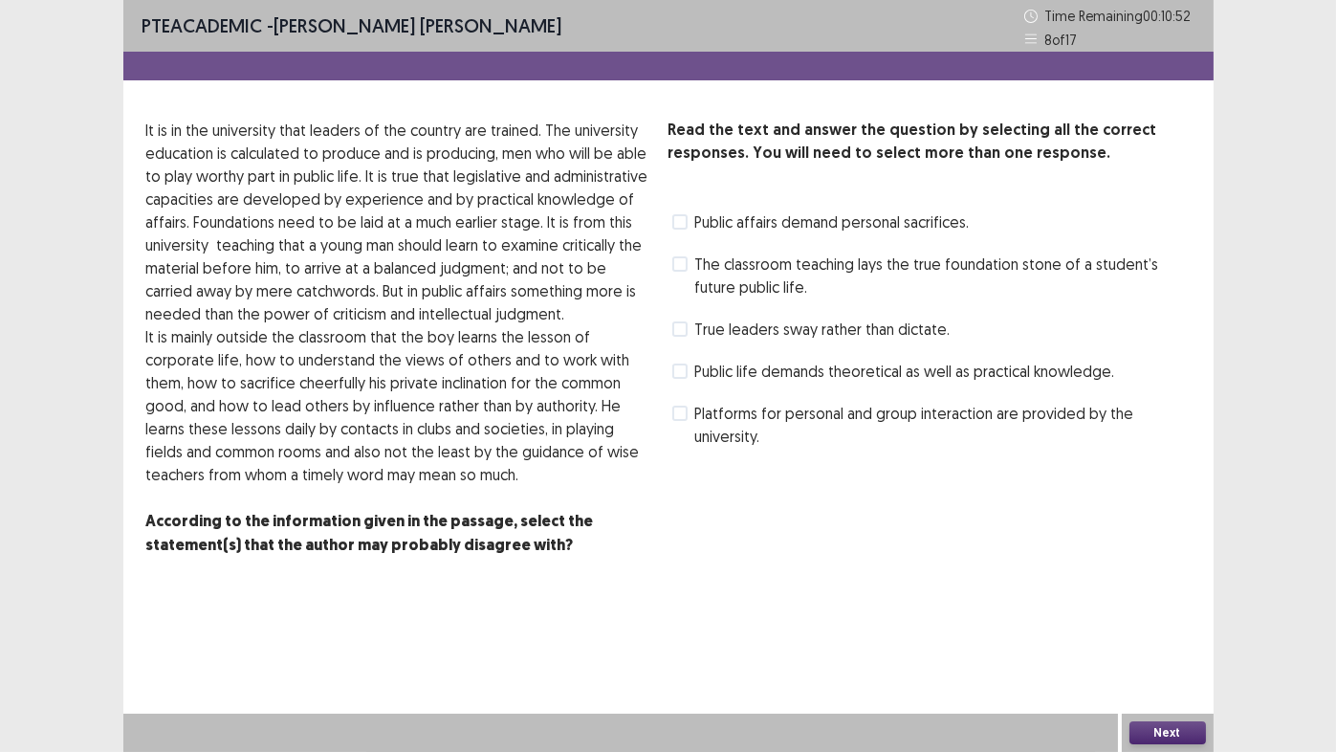
click at [687, 257] on label "The classroom teaching lays the true foundation stone of a student’s future pub…" at bounding box center [931, 276] width 518 height 46
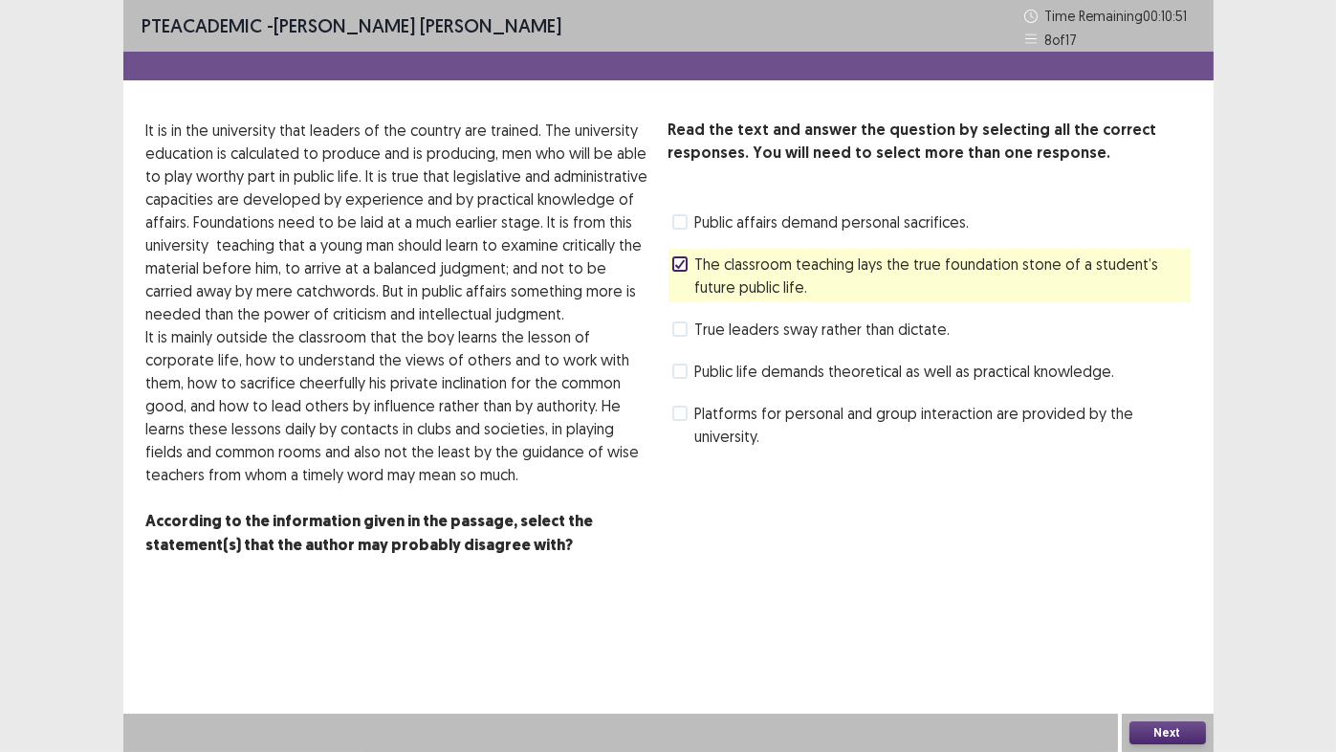
click at [1188, 626] on button "Next" at bounding box center [1168, 732] width 77 height 23
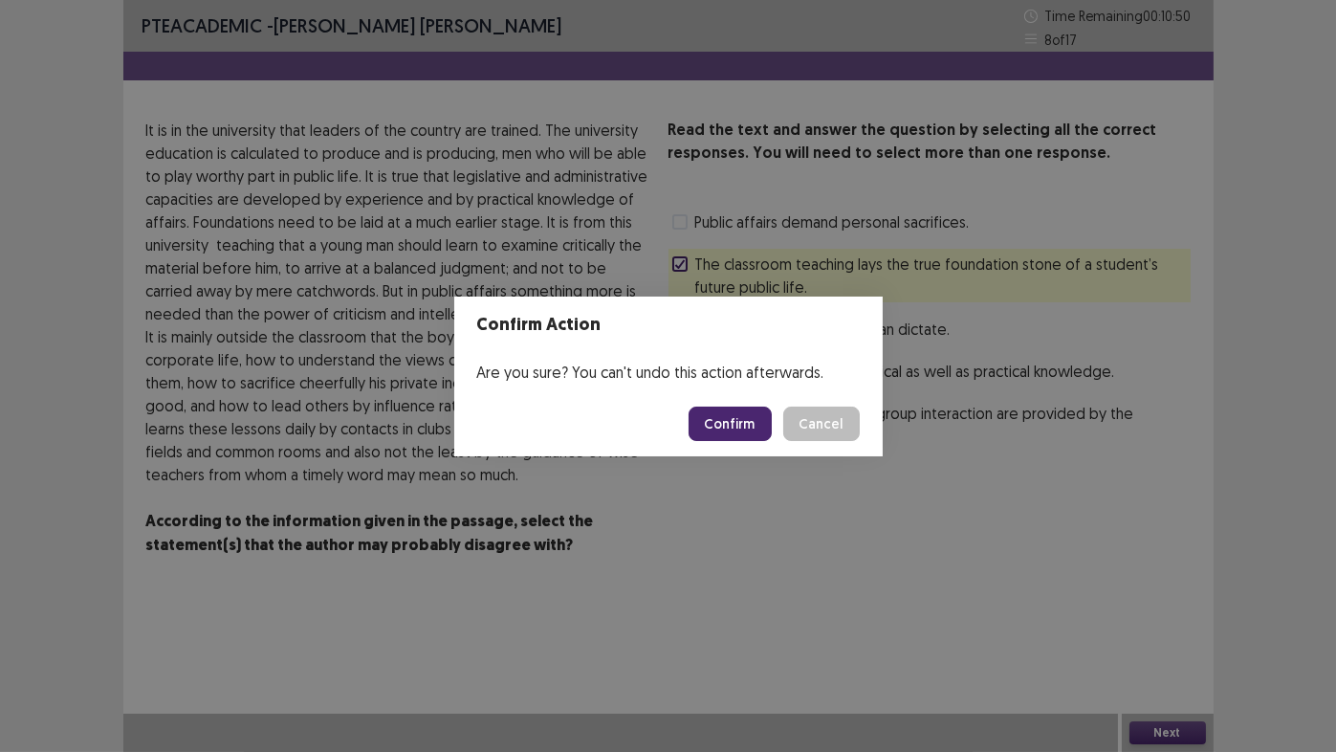
click at [753, 421] on button "Confirm" at bounding box center [730, 423] width 83 height 34
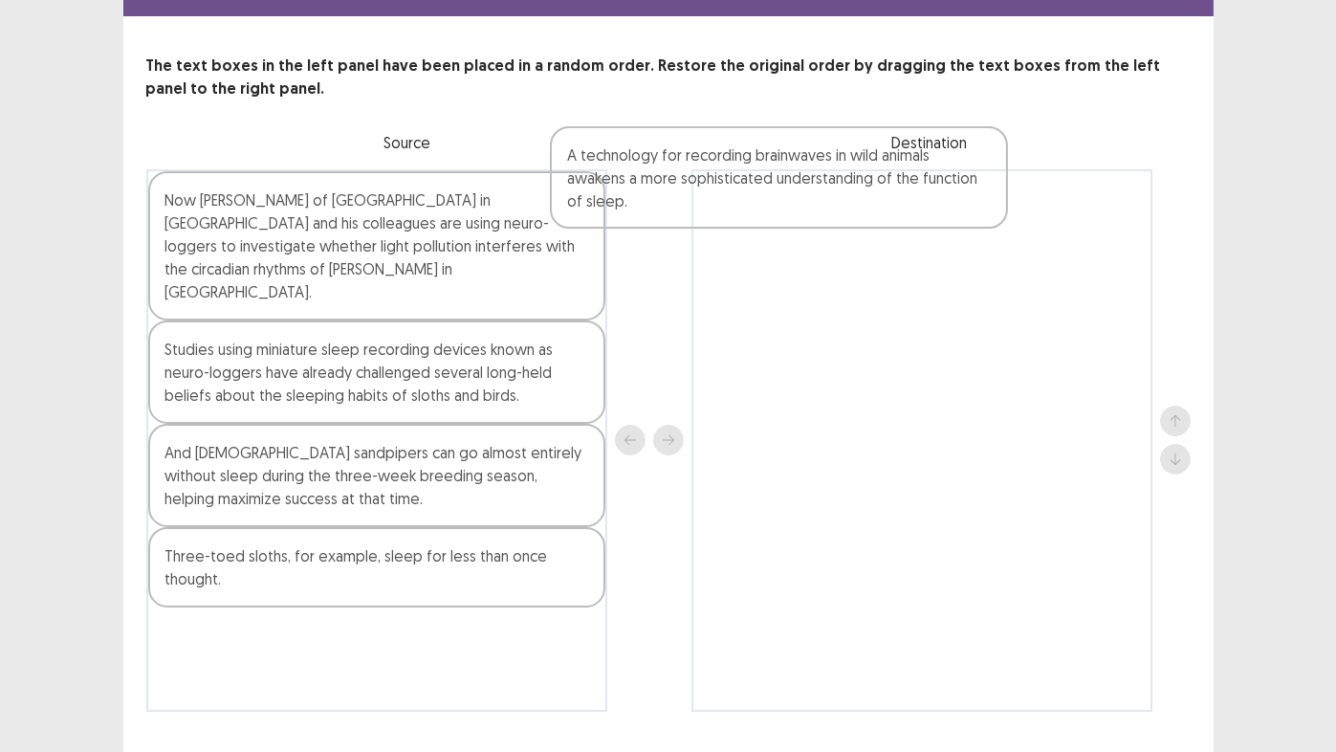
scroll to position [66, 0]
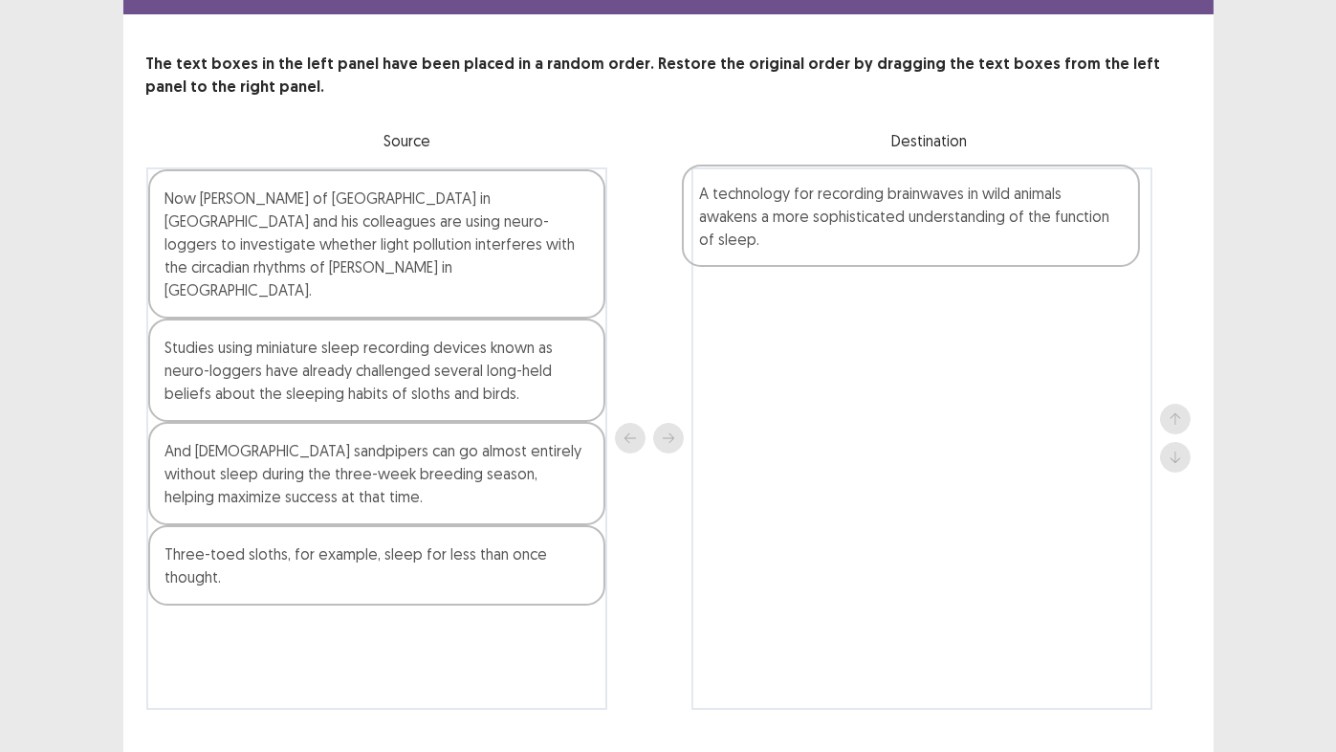
drag, startPoint x: 258, startPoint y: 211, endPoint x: 805, endPoint y: 222, distance: 547.2
click at [805, 222] on div "A technology for recording brainwaves in wild animals awakens a more sophistica…" at bounding box center [668, 438] width 1044 height 542
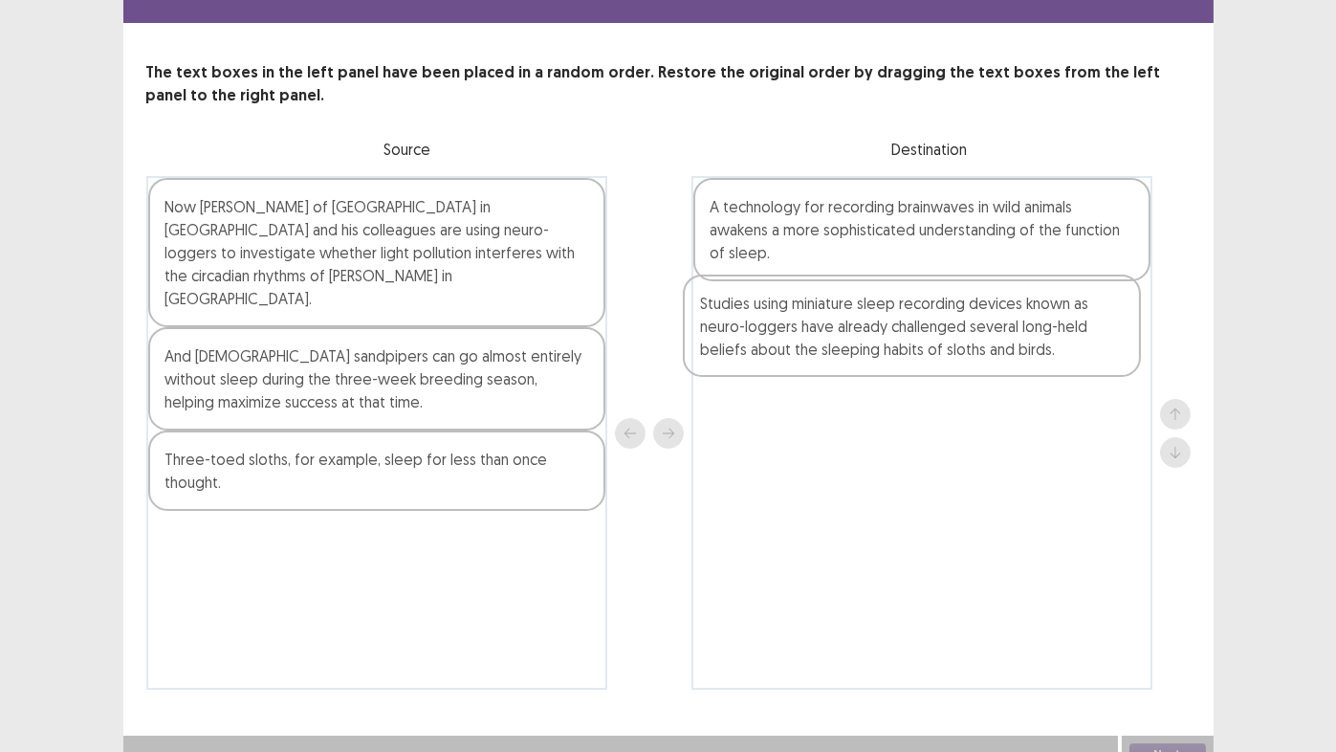
drag, startPoint x: 258, startPoint y: 354, endPoint x: 803, endPoint y: 337, distance: 545.5
click at [803, 337] on div "Now [PERSON_NAME] of [GEOGRAPHIC_DATA] in [GEOGRAPHIC_DATA] and his colleagues …" at bounding box center [668, 433] width 1044 height 514
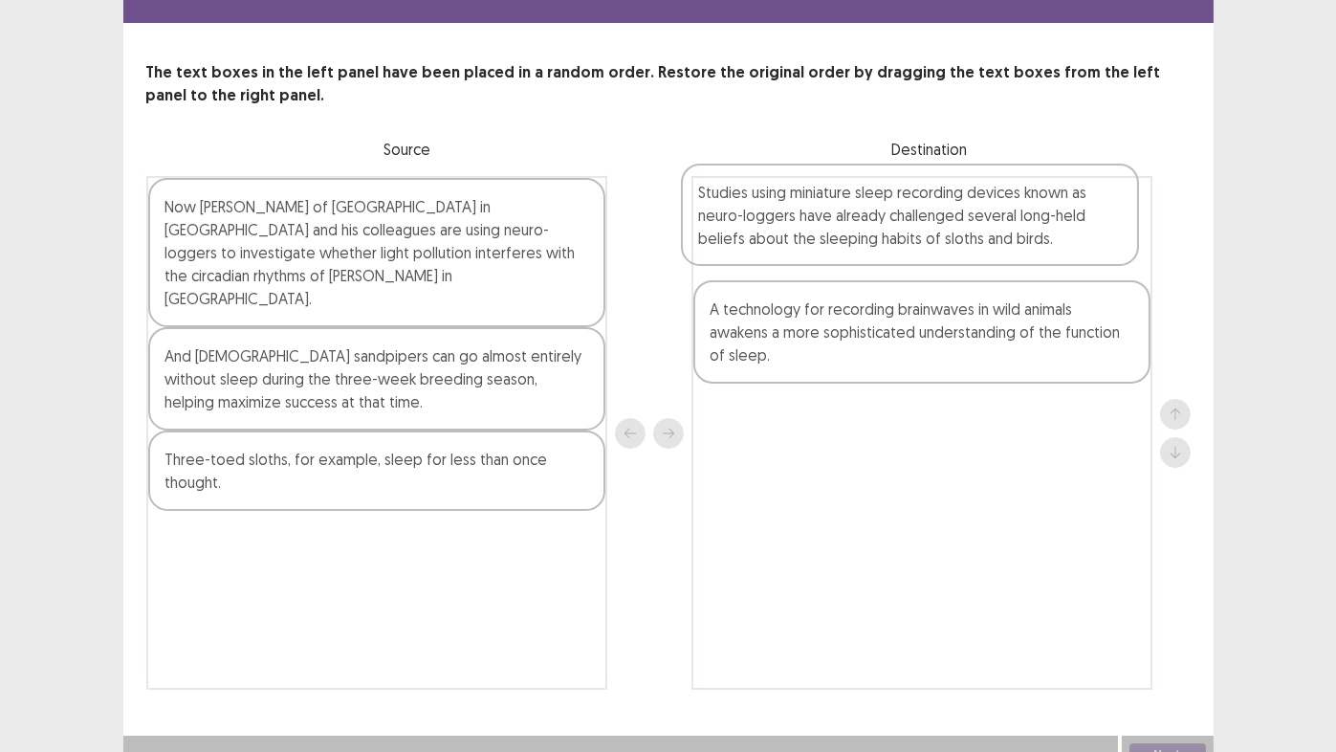
drag, startPoint x: 981, startPoint y: 339, endPoint x: 970, endPoint y: 227, distance: 112.5
click at [970, 227] on div "A technology for recording brainwaves in wild animals awakens a more sophistica…" at bounding box center [922, 433] width 461 height 514
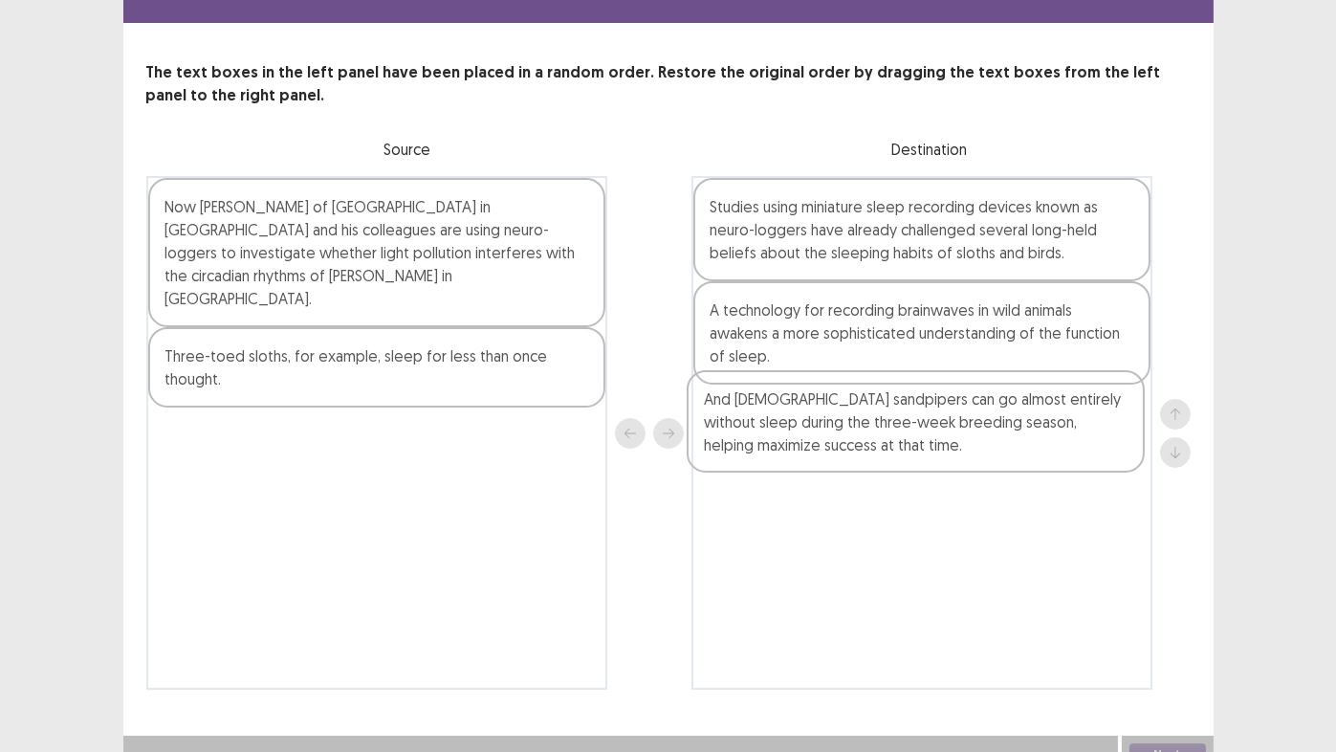
drag, startPoint x: 237, startPoint y: 367, endPoint x: 780, endPoint y: 438, distance: 546.9
click at [780, 439] on div "Now [PERSON_NAME] of [GEOGRAPHIC_DATA] in [GEOGRAPHIC_DATA] and his colleagues …" at bounding box center [668, 433] width 1044 height 514
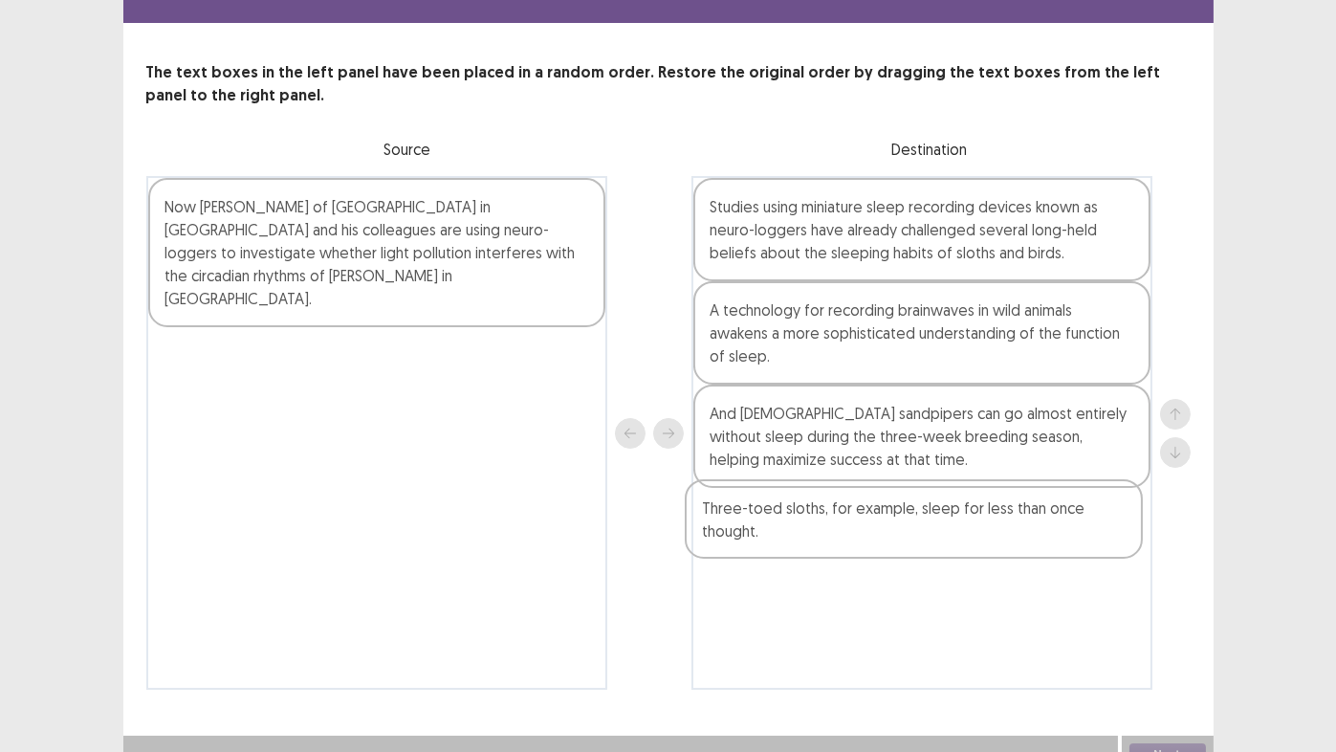
drag, startPoint x: 209, startPoint y: 351, endPoint x: 752, endPoint y: 538, distance: 573.5
click at [752, 538] on div "Now [PERSON_NAME] of [GEOGRAPHIC_DATA] in [GEOGRAPHIC_DATA] and his colleagues …" at bounding box center [668, 433] width 1044 height 514
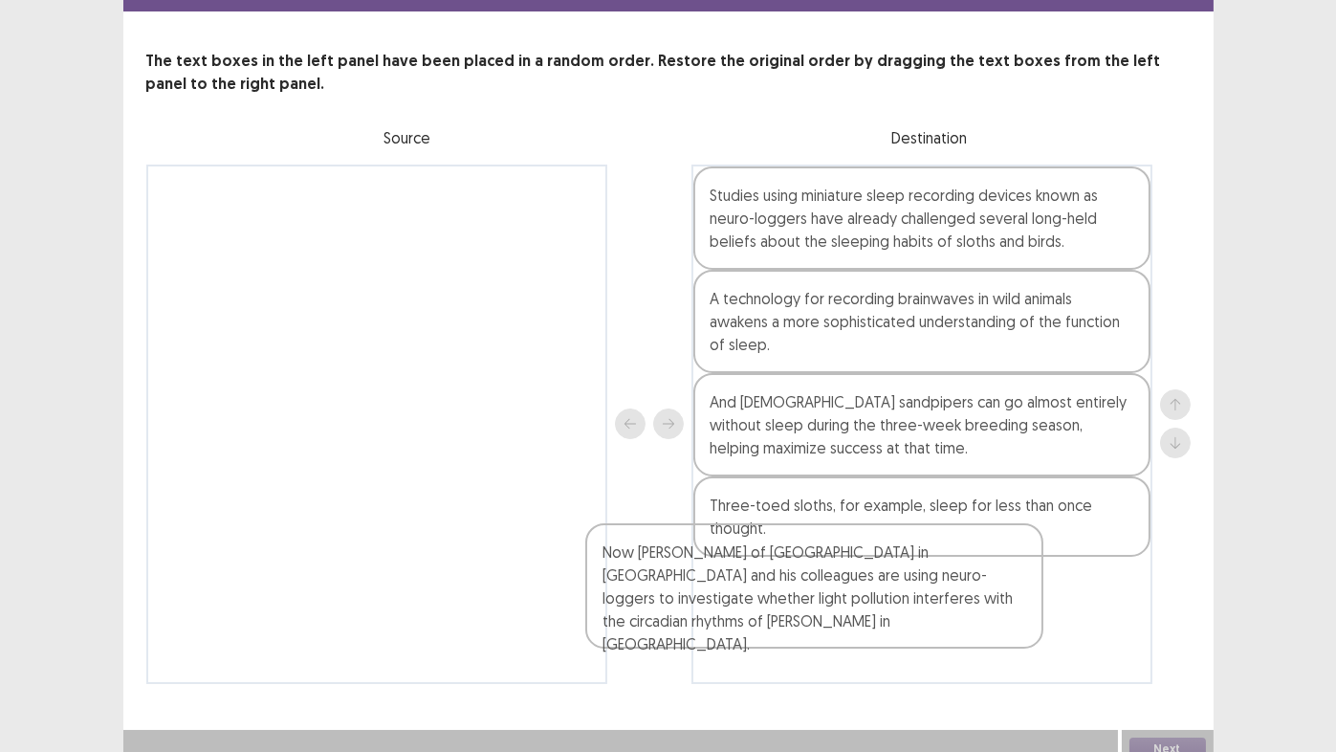
scroll to position [79, 0]
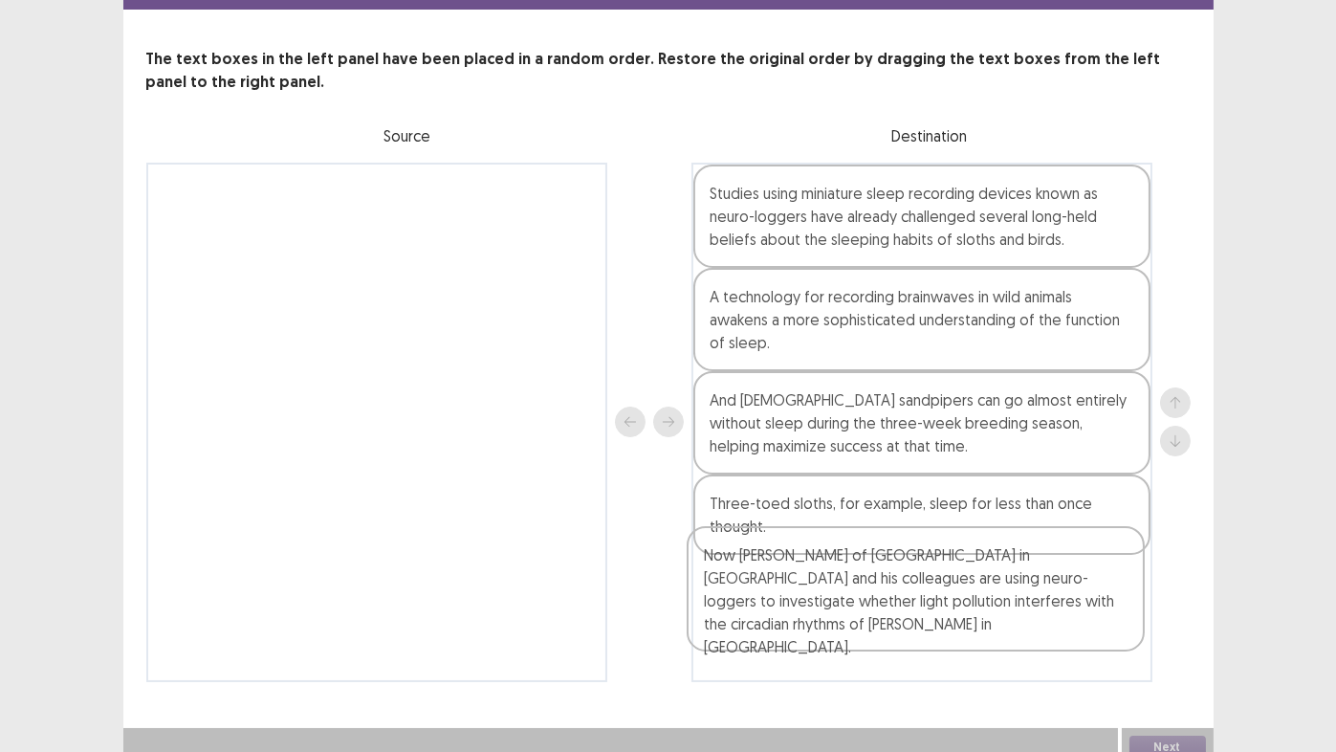
drag, startPoint x: 224, startPoint y: 247, endPoint x: 755, endPoint y: 599, distance: 636.9
click at [755, 599] on div "Now [PERSON_NAME] of [GEOGRAPHIC_DATA] in [GEOGRAPHIC_DATA] and his colleagues …" at bounding box center [668, 422] width 1044 height 519
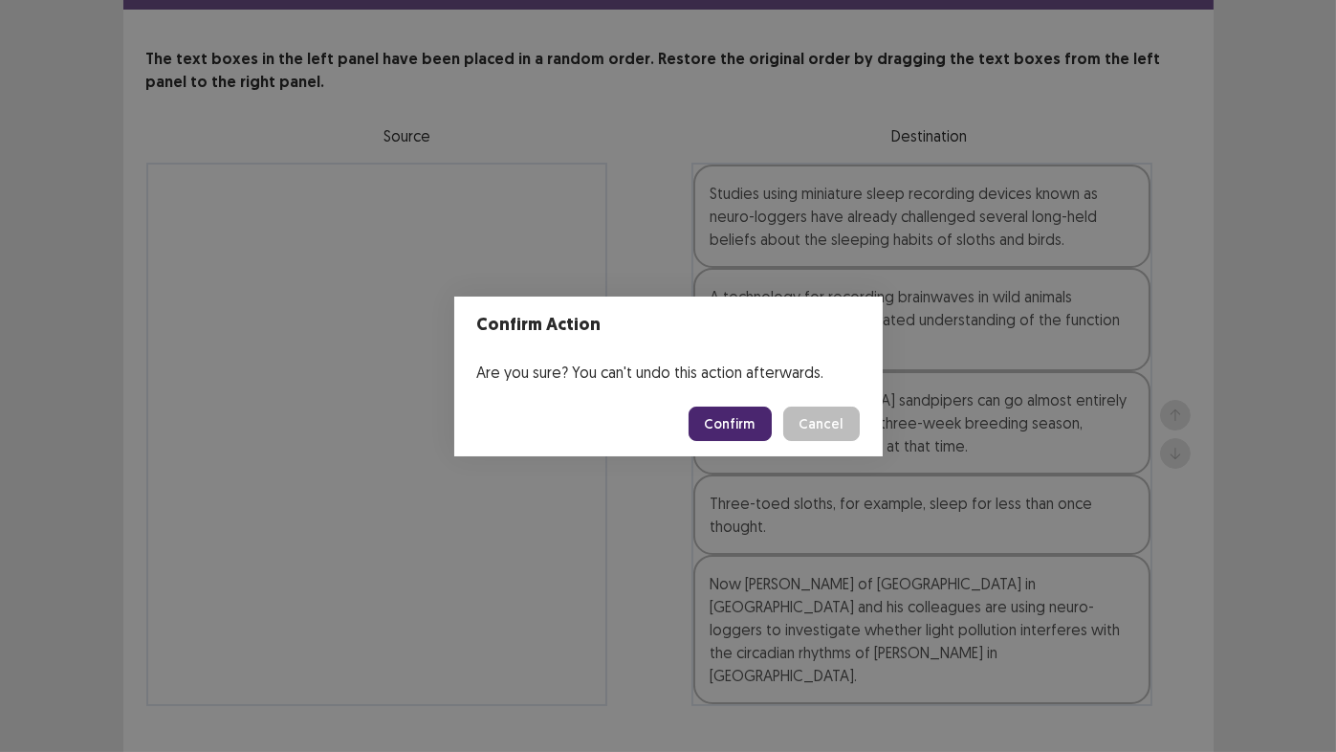
click at [750, 434] on button "Confirm" at bounding box center [730, 423] width 83 height 34
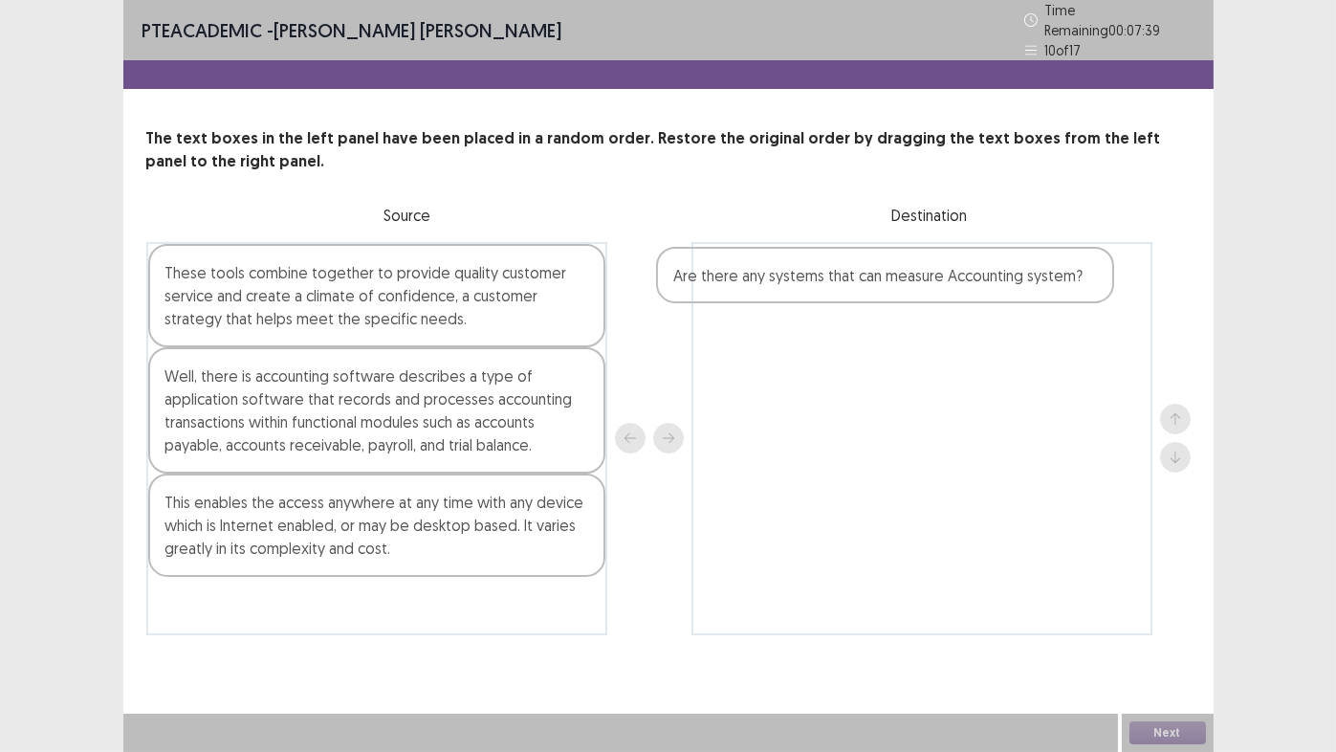
drag, startPoint x: 245, startPoint y: 503, endPoint x: 759, endPoint y: 288, distance: 557.8
click at [758, 289] on div "These tools combine together to provide quality customer service and create a c…" at bounding box center [668, 438] width 1044 height 393
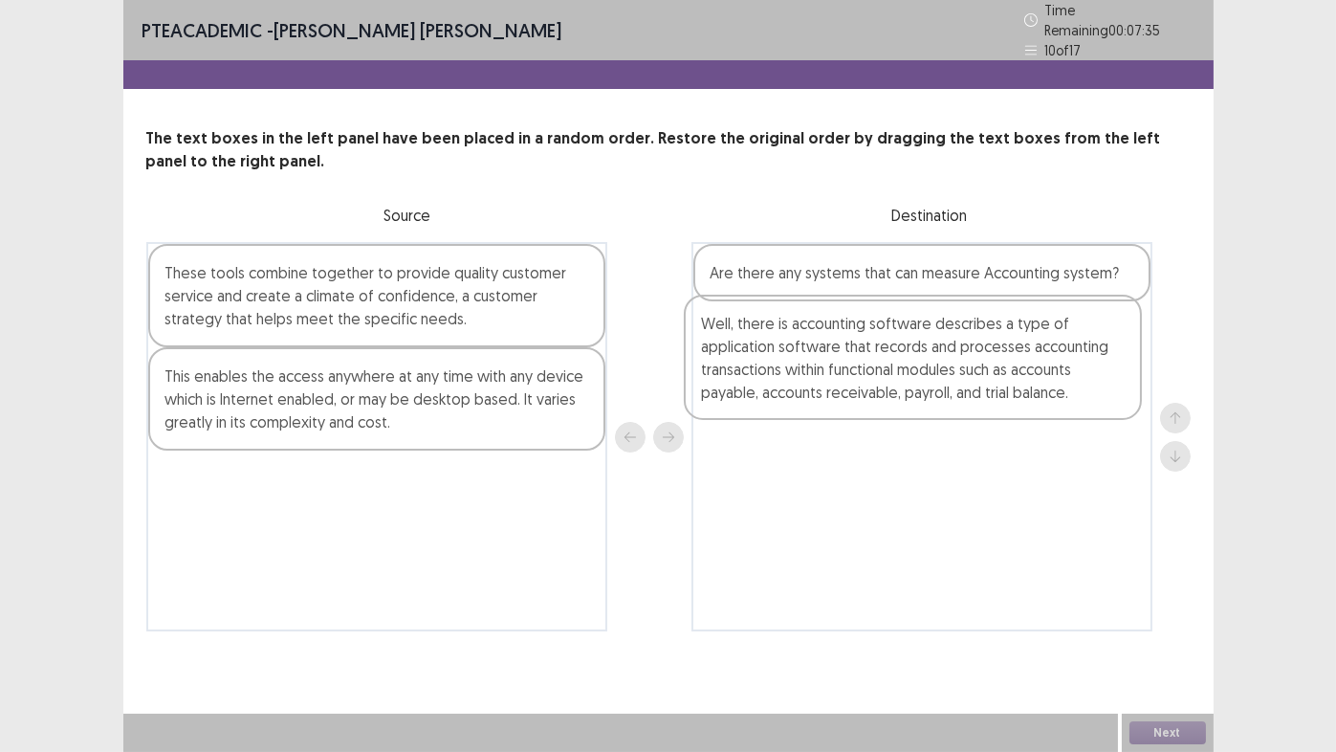
drag, startPoint x: 231, startPoint y: 419, endPoint x: 773, endPoint y: 379, distance: 542.8
click at [773, 379] on div "These tools combine together to provide quality customer service and create a c…" at bounding box center [668, 436] width 1044 height 389
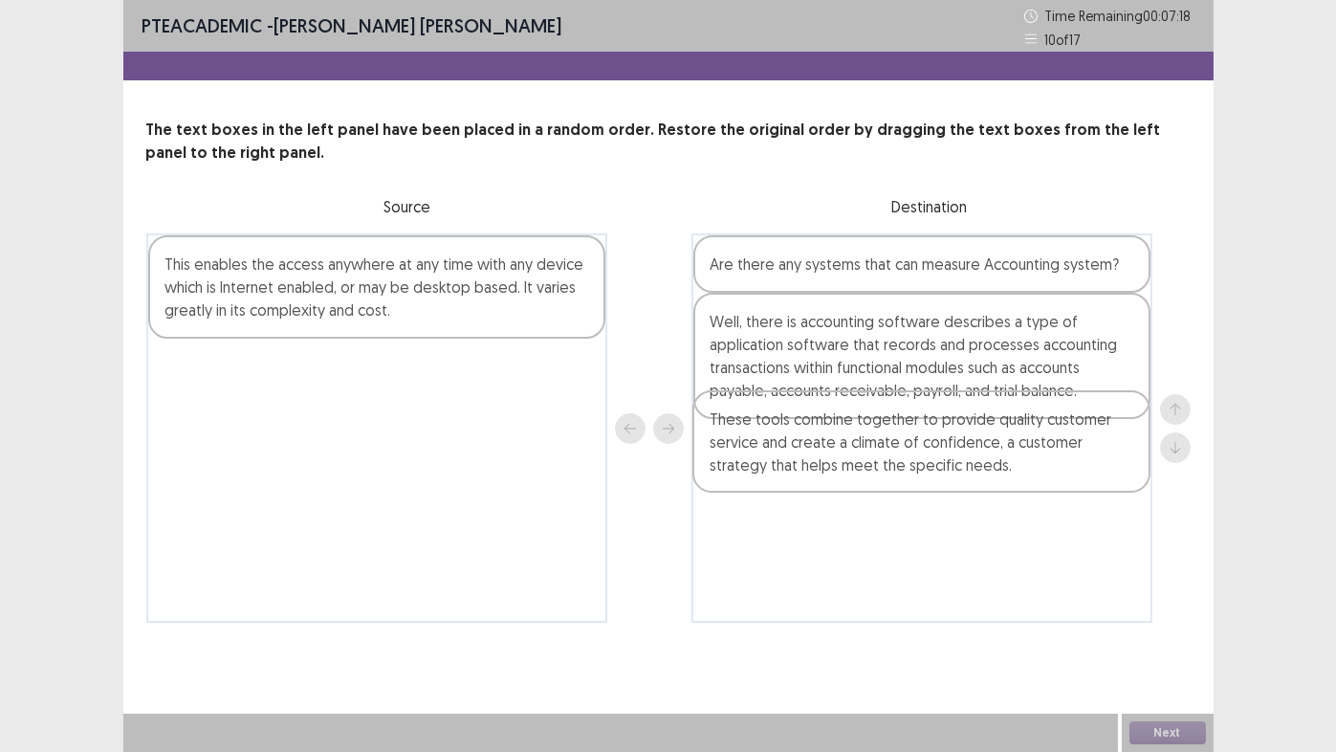
drag, startPoint x: 253, startPoint y: 289, endPoint x: 802, endPoint y: 450, distance: 572.3
click at [802, 450] on div "These tools combine together to provide quality customer service and create a c…" at bounding box center [668, 427] width 1044 height 389
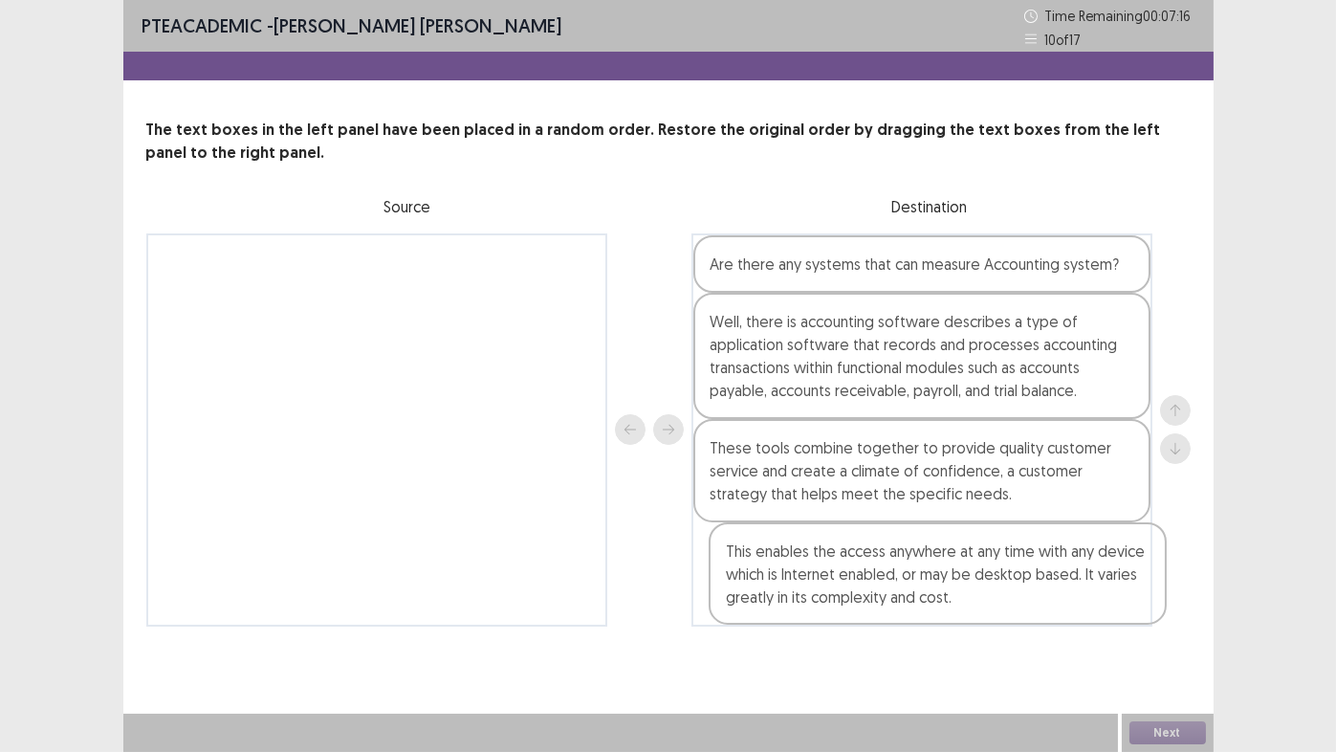
drag, startPoint x: 316, startPoint y: 291, endPoint x: 882, endPoint y: 582, distance: 637.0
click at [882, 583] on div "This enables the access anywhere at any time with any device which is Internet …" at bounding box center [668, 429] width 1044 height 393
click at [1156, 626] on button "Next" at bounding box center [1168, 732] width 77 height 23
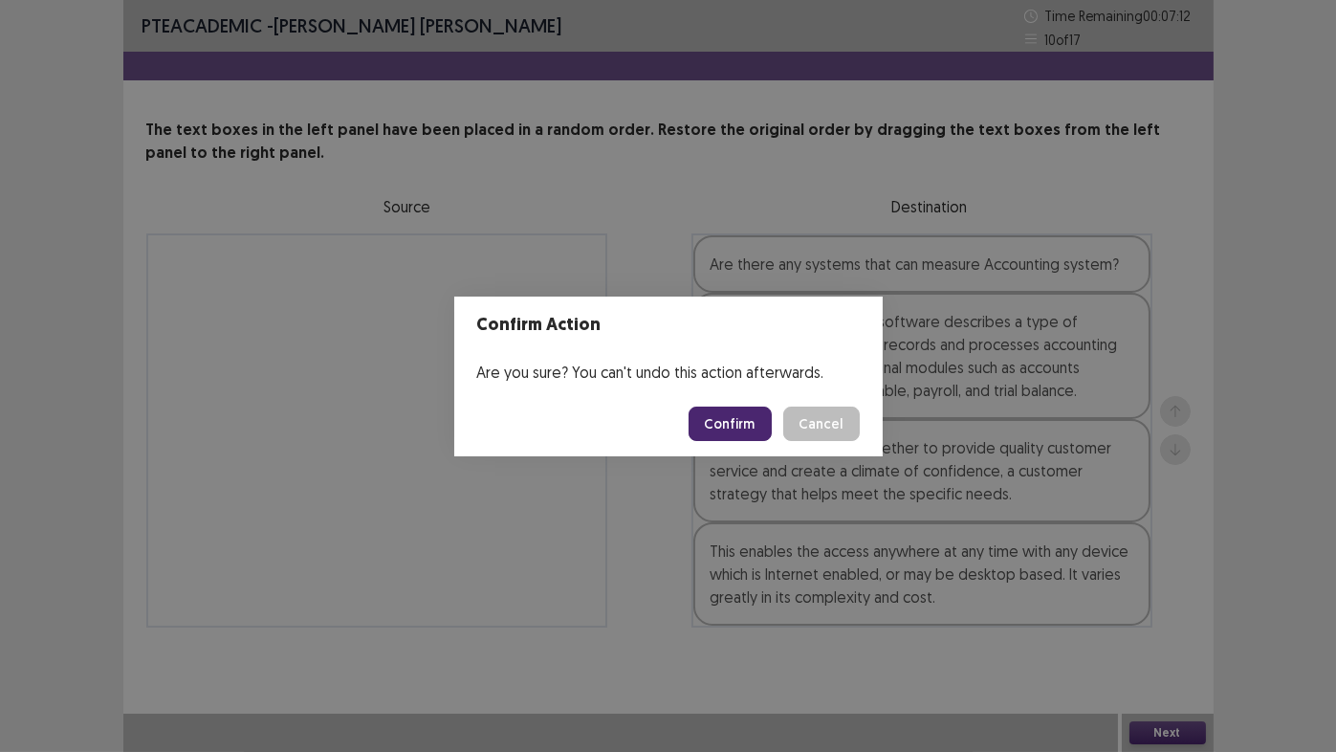
click at [727, 423] on button "Confirm" at bounding box center [730, 423] width 83 height 34
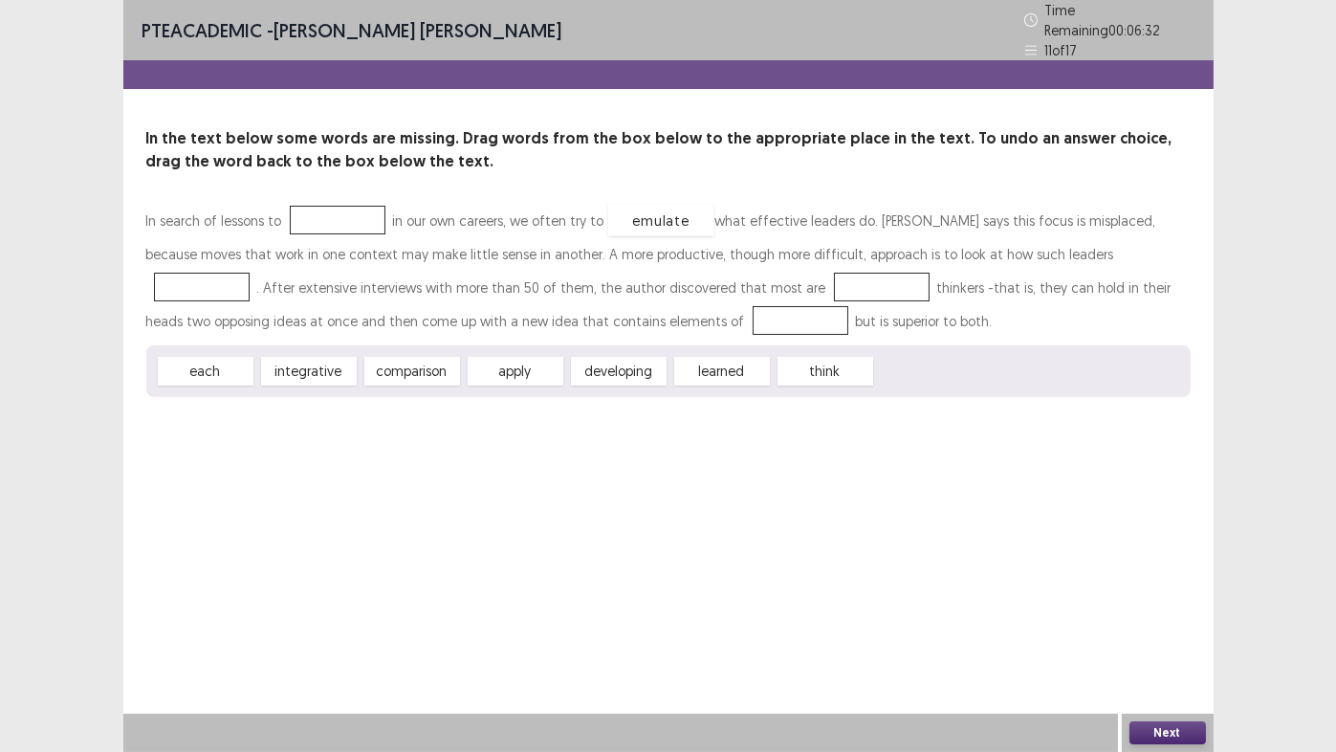
drag, startPoint x: 931, startPoint y: 371, endPoint x: 663, endPoint y: 220, distance: 307.5
drag, startPoint x: 609, startPoint y: 369, endPoint x: 326, endPoint y: 217, distance: 321.4
drag, startPoint x: 730, startPoint y: 369, endPoint x: 1082, endPoint y: 249, distance: 372.0
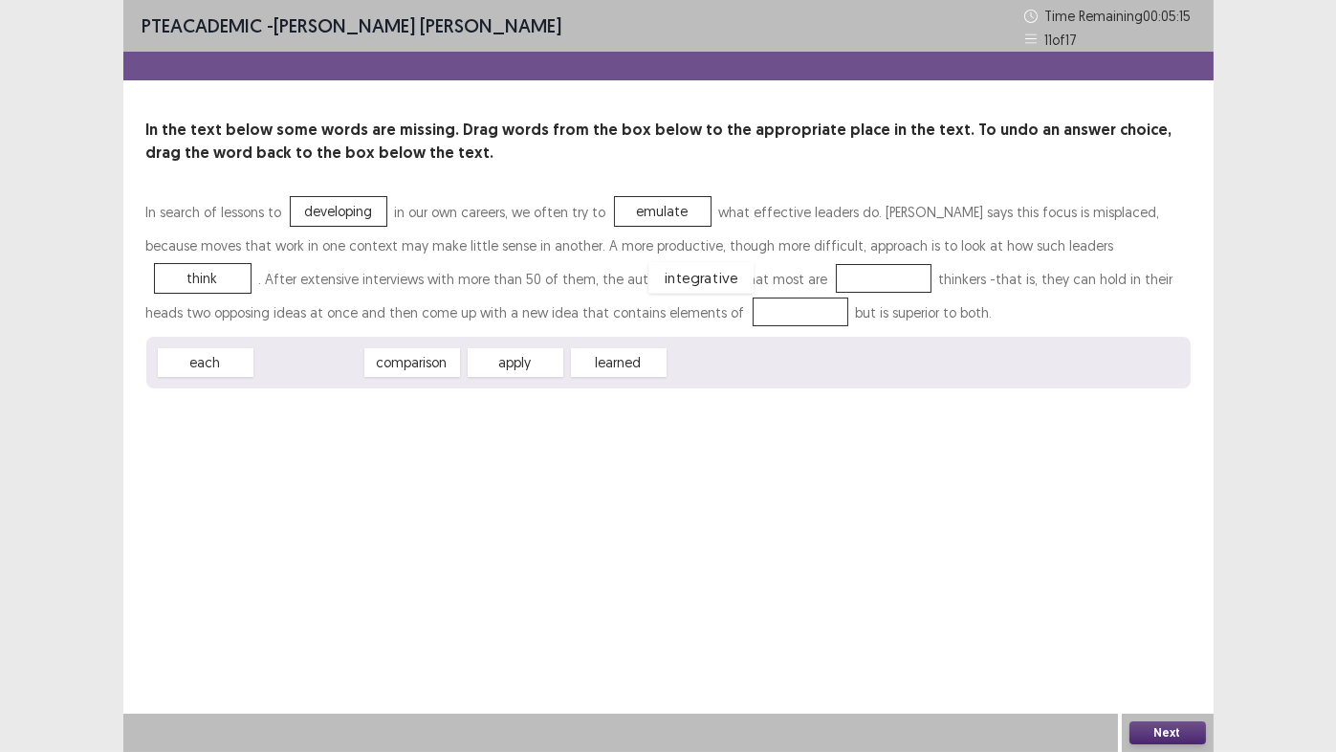
drag, startPoint x: 316, startPoint y: 367, endPoint x: 707, endPoint y: 282, distance: 400.3
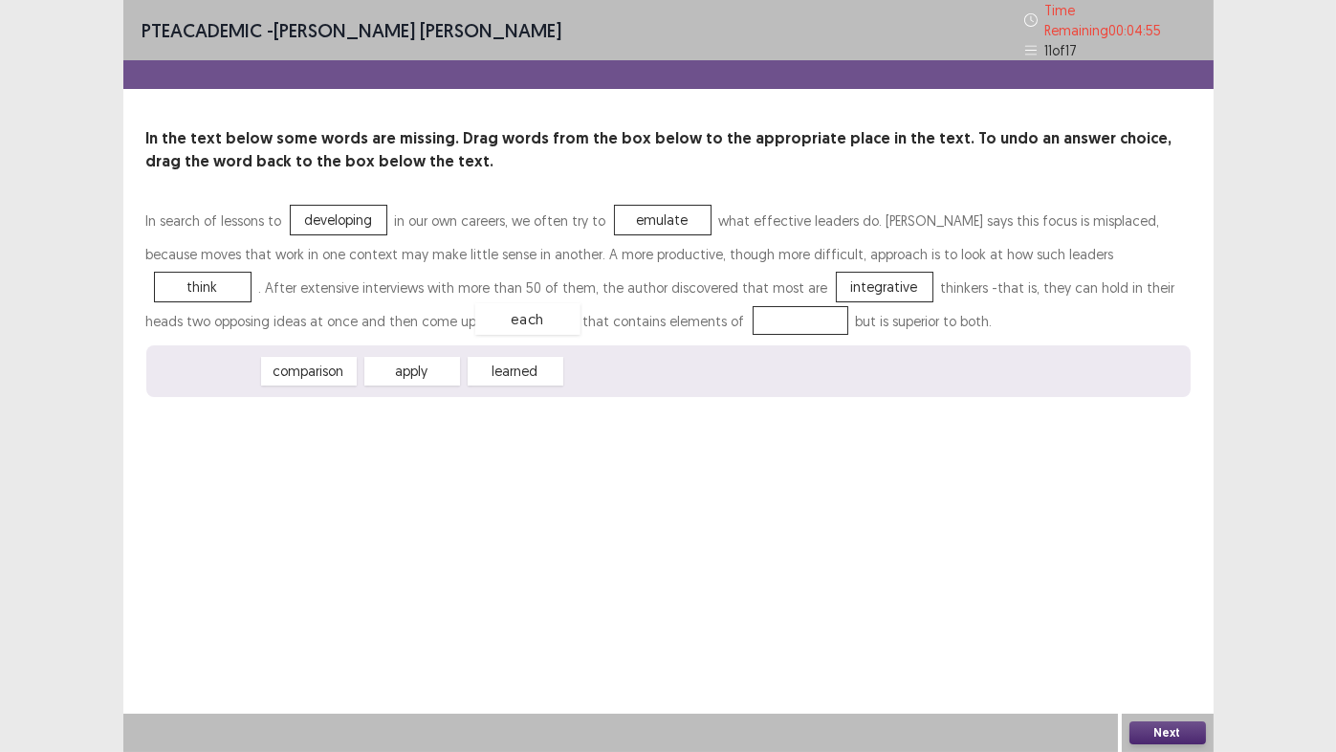
drag, startPoint x: 213, startPoint y: 364, endPoint x: 536, endPoint y: 313, distance: 326.4
click at [1156, 626] on button "Next" at bounding box center [1168, 732] width 77 height 23
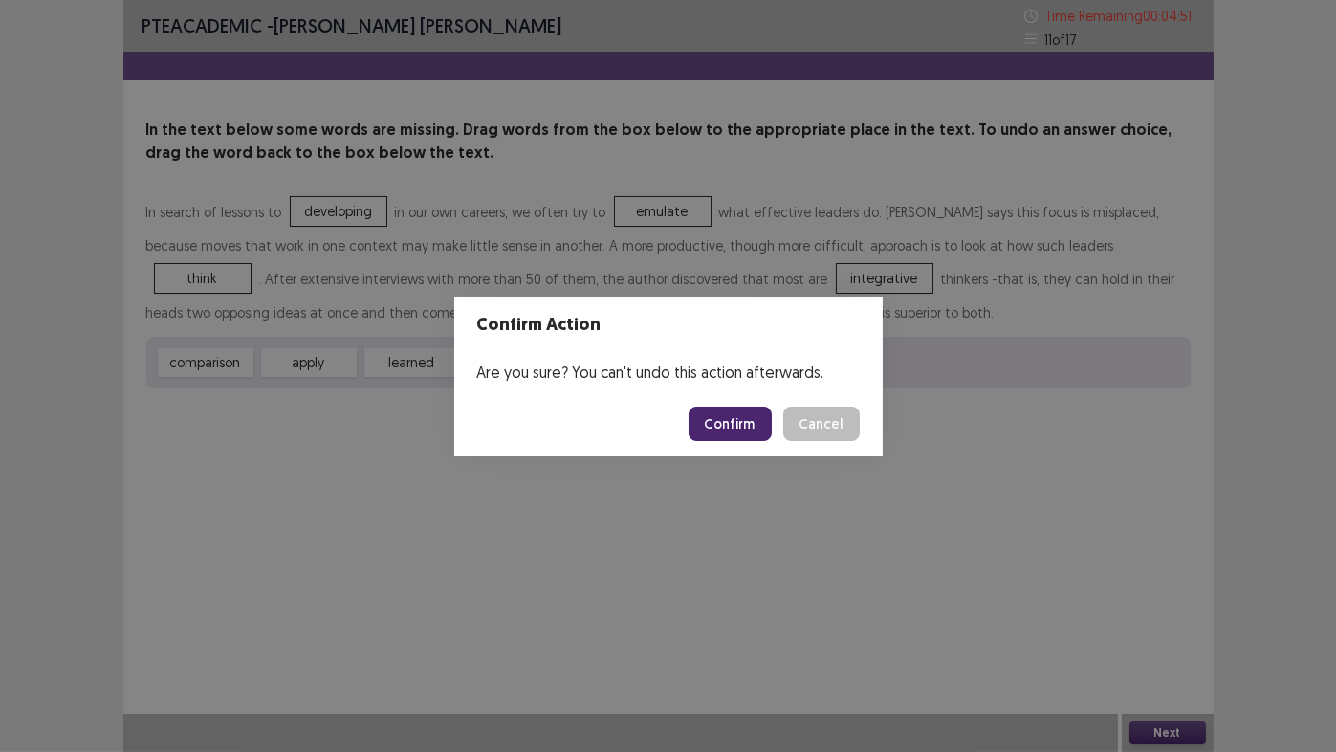
click at [744, 428] on button "Confirm" at bounding box center [730, 423] width 83 height 34
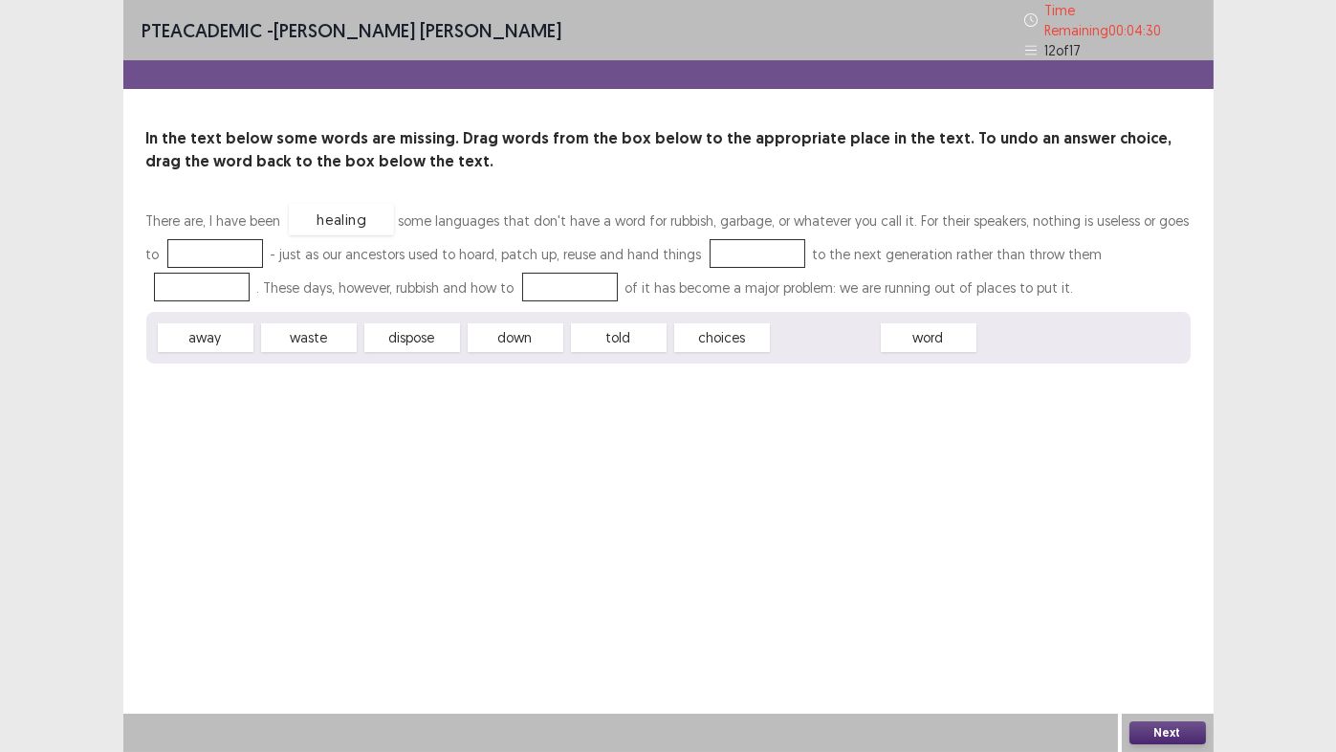
drag, startPoint x: 828, startPoint y: 333, endPoint x: 344, endPoint y: 214, distance: 498.3
click at [411, 334] on div "dispose" at bounding box center [414, 340] width 105 height 32
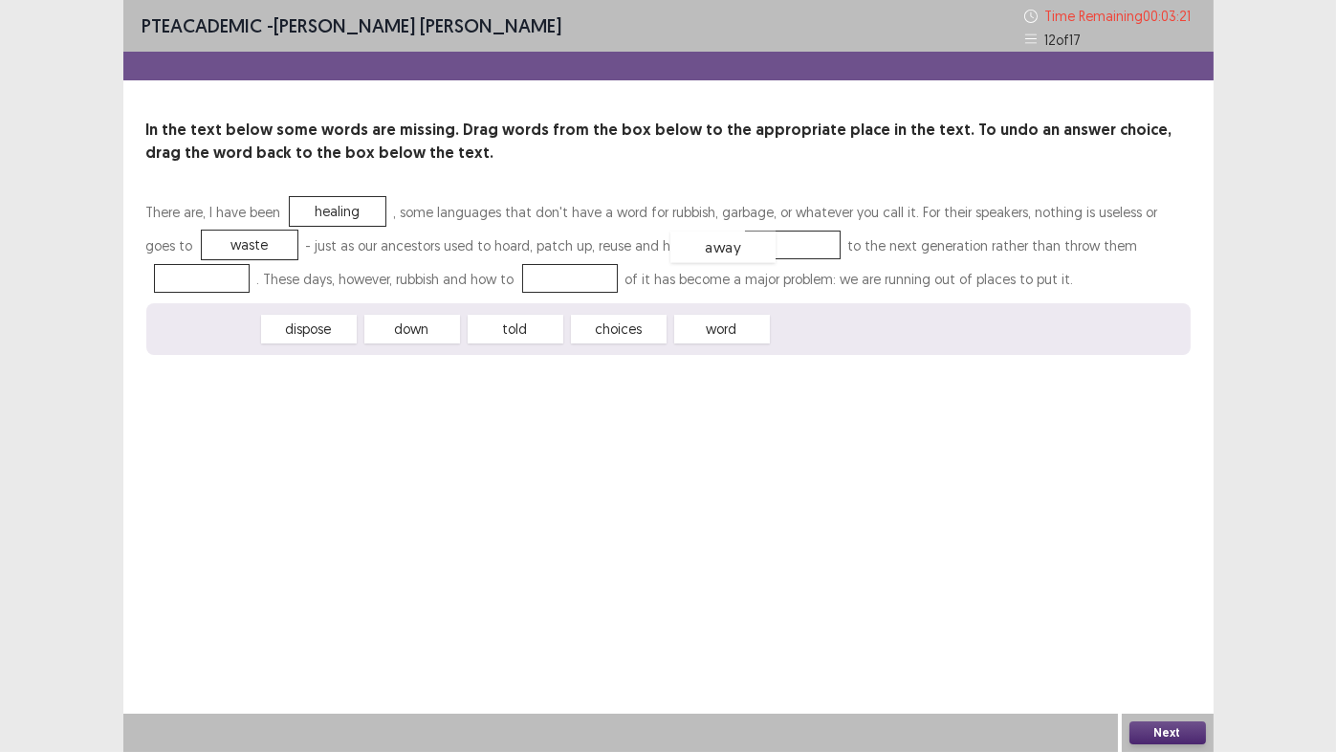
drag, startPoint x: 211, startPoint y: 335, endPoint x: 728, endPoint y: 253, distance: 523.0
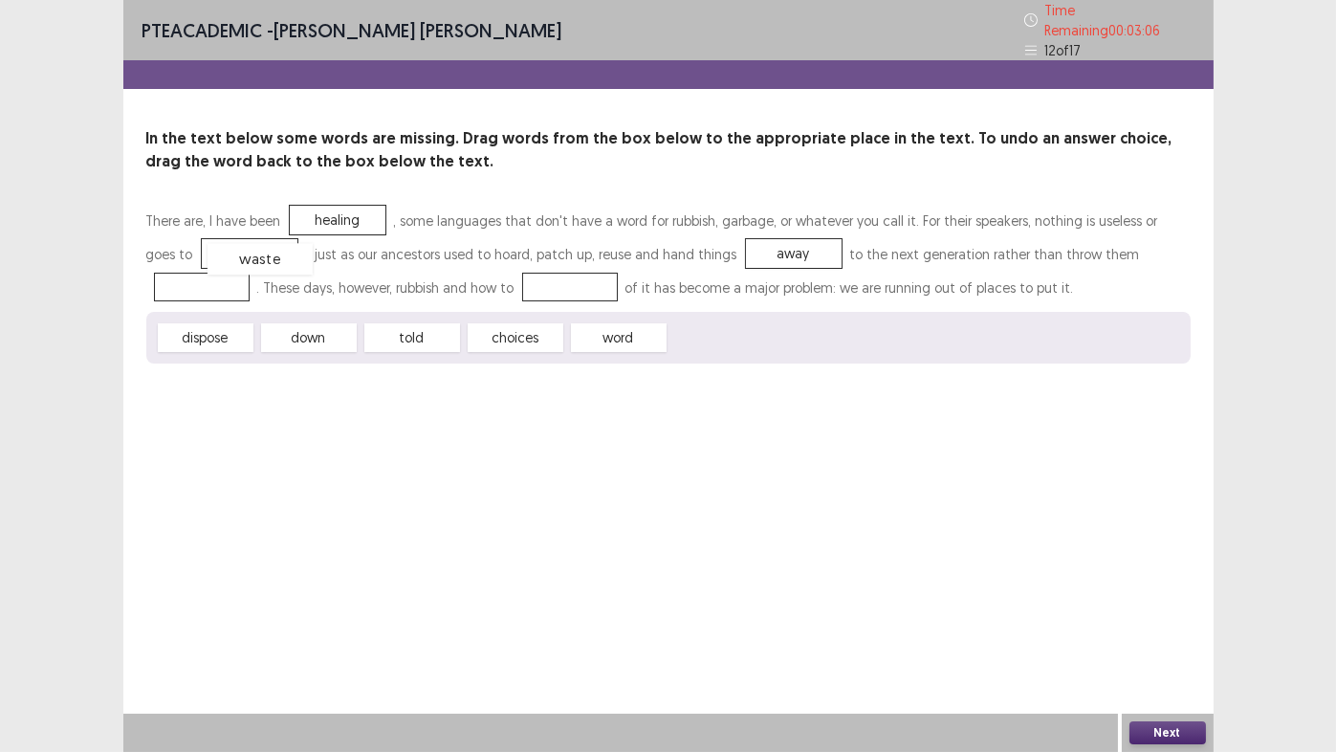
drag, startPoint x: 204, startPoint y: 245, endPoint x: 214, endPoint y: 250, distance: 11.6
click at [213, 250] on div "waste" at bounding box center [259, 260] width 105 height 32
drag, startPoint x: 729, startPoint y: 247, endPoint x: 1114, endPoint y: 239, distance: 385.5
drag, startPoint x: 318, startPoint y: 328, endPoint x: 745, endPoint y: 240, distance: 436.5
drag, startPoint x: 215, startPoint y: 328, endPoint x: 450, endPoint y: 273, distance: 241.7
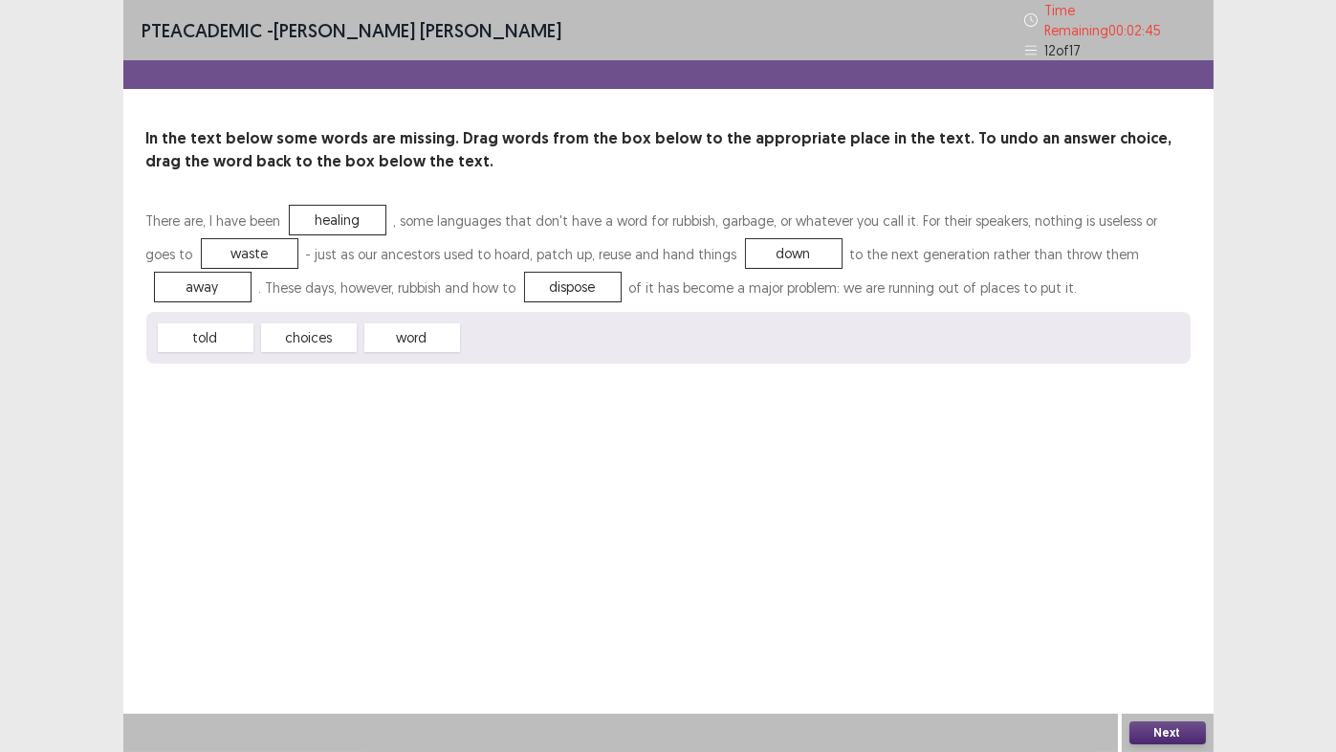
click at [1175, 626] on button "Next" at bounding box center [1168, 732] width 77 height 23
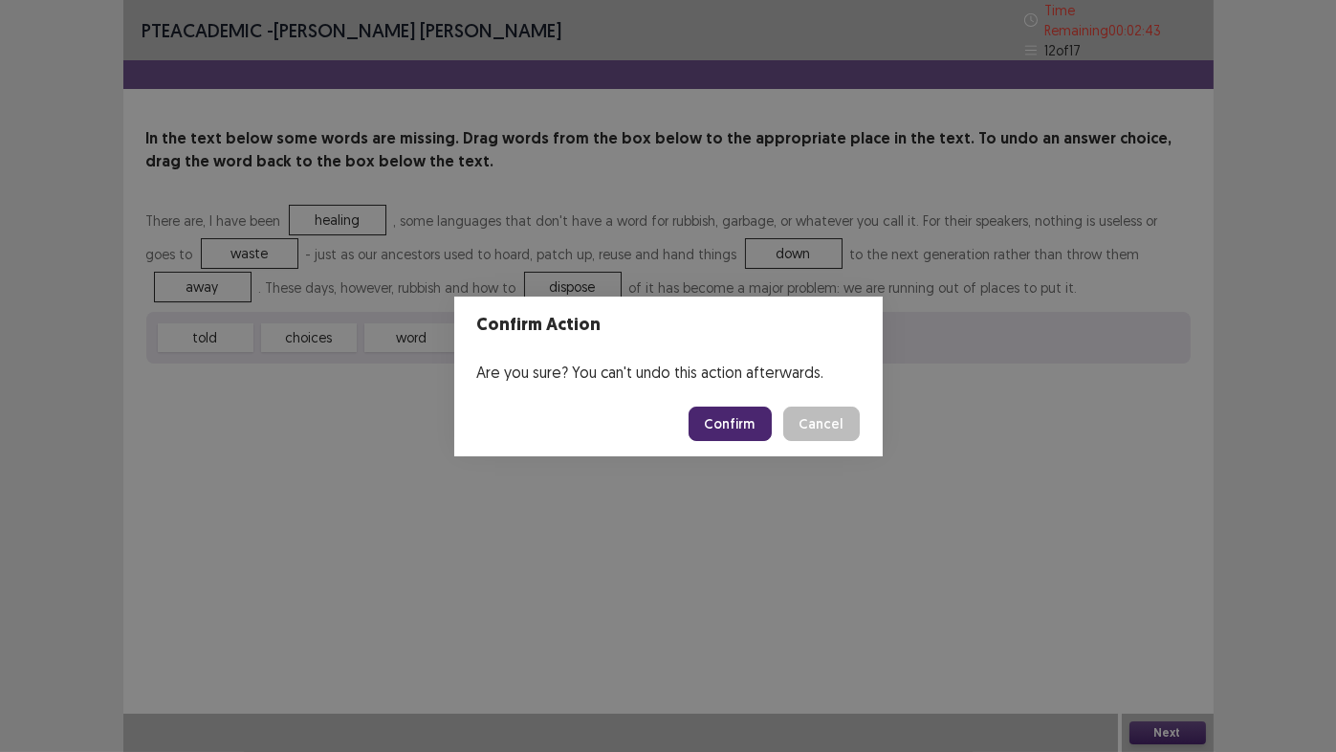
click at [752, 427] on button "Confirm" at bounding box center [730, 423] width 83 height 34
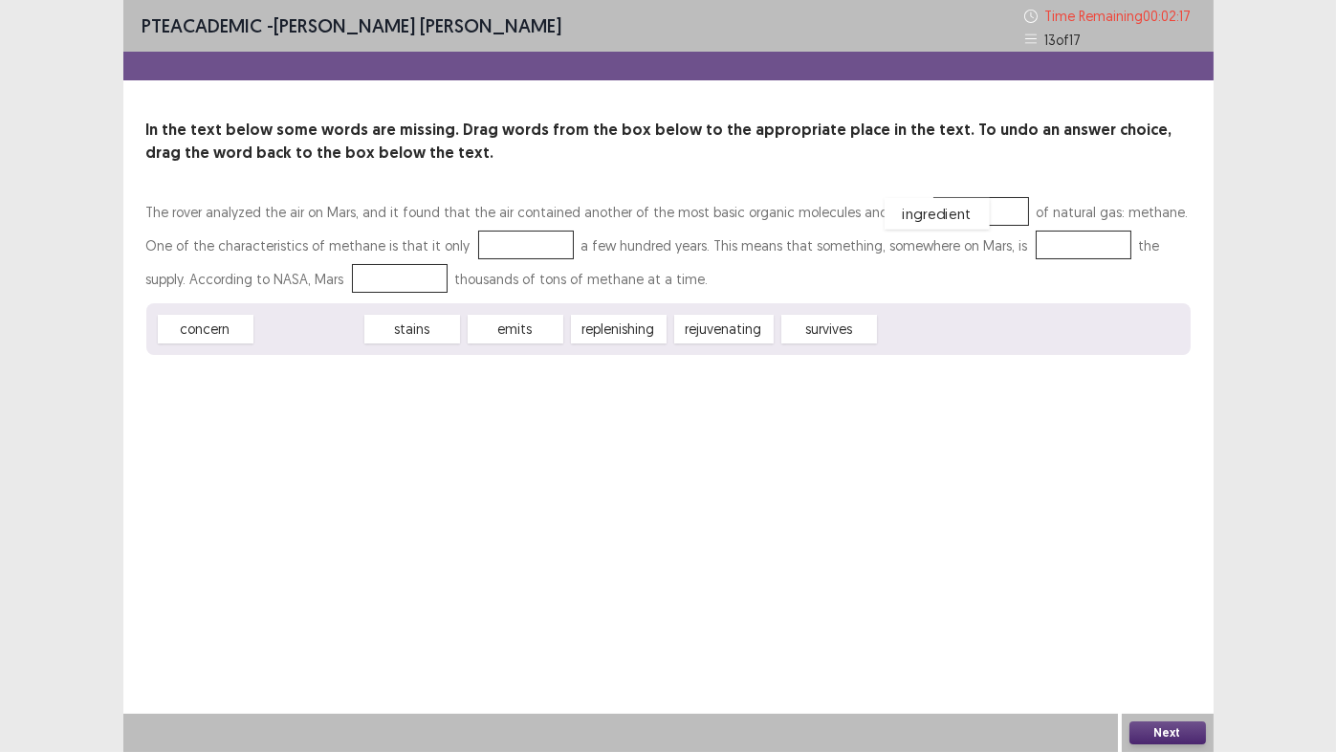
drag, startPoint x: 311, startPoint y: 332, endPoint x: 938, endPoint y: 216, distance: 638.0
drag, startPoint x: 408, startPoint y: 331, endPoint x: 449, endPoint y: 246, distance: 94.1
drag, startPoint x: 410, startPoint y: 331, endPoint x: 1006, endPoint y: 248, distance: 601.7
drag, startPoint x: 230, startPoint y: 277, endPoint x: 238, endPoint y: 265, distance: 15.1
drag, startPoint x: 238, startPoint y: 265, endPoint x: 852, endPoint y: 395, distance: 627.7
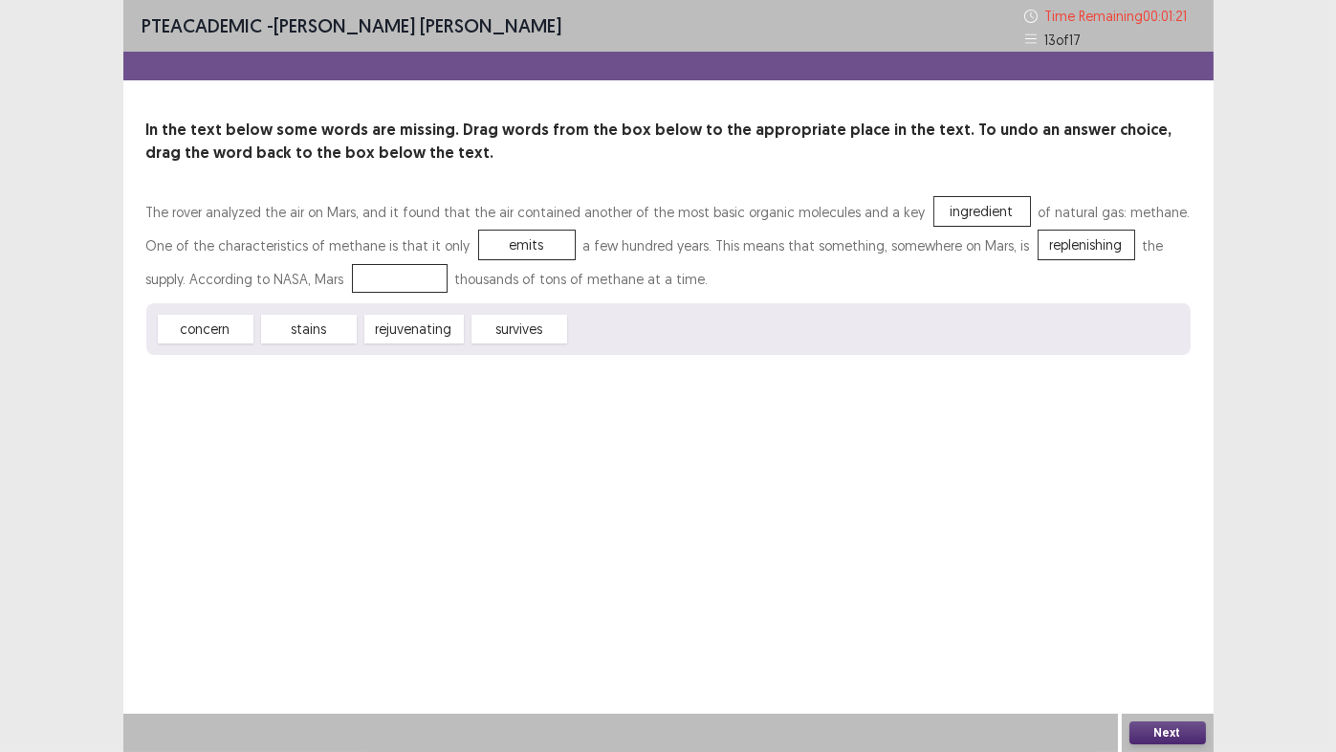
click at [852, 395] on div "PTE academic - [PERSON_NAME] [PERSON_NAME] Time Remaining 00 : 01 : 21 13 of 17…" at bounding box center [668, 376] width 1090 height 752
drag, startPoint x: 406, startPoint y: 337, endPoint x: 285, endPoint y: 280, distance: 133.1
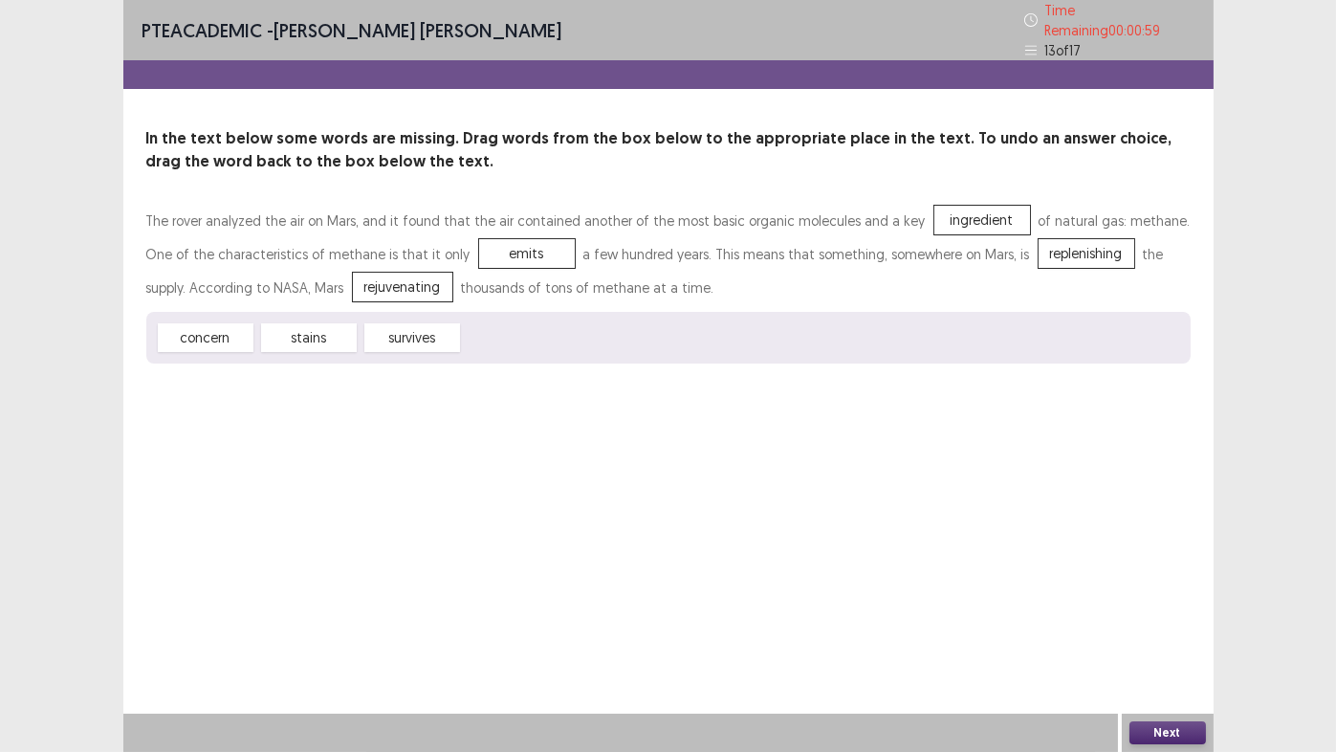
click at [1164, 626] on button "Next" at bounding box center [1168, 732] width 77 height 23
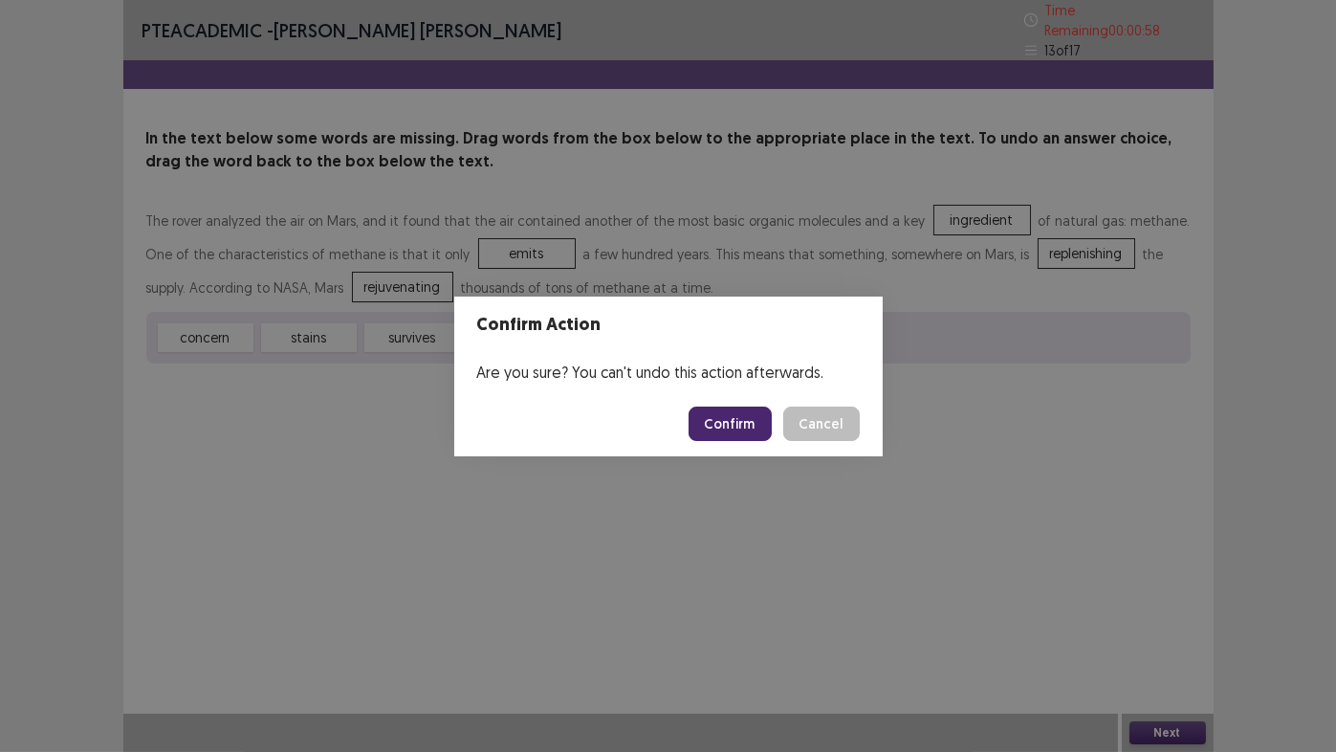
click at [727, 425] on button "Confirm" at bounding box center [730, 423] width 83 height 34
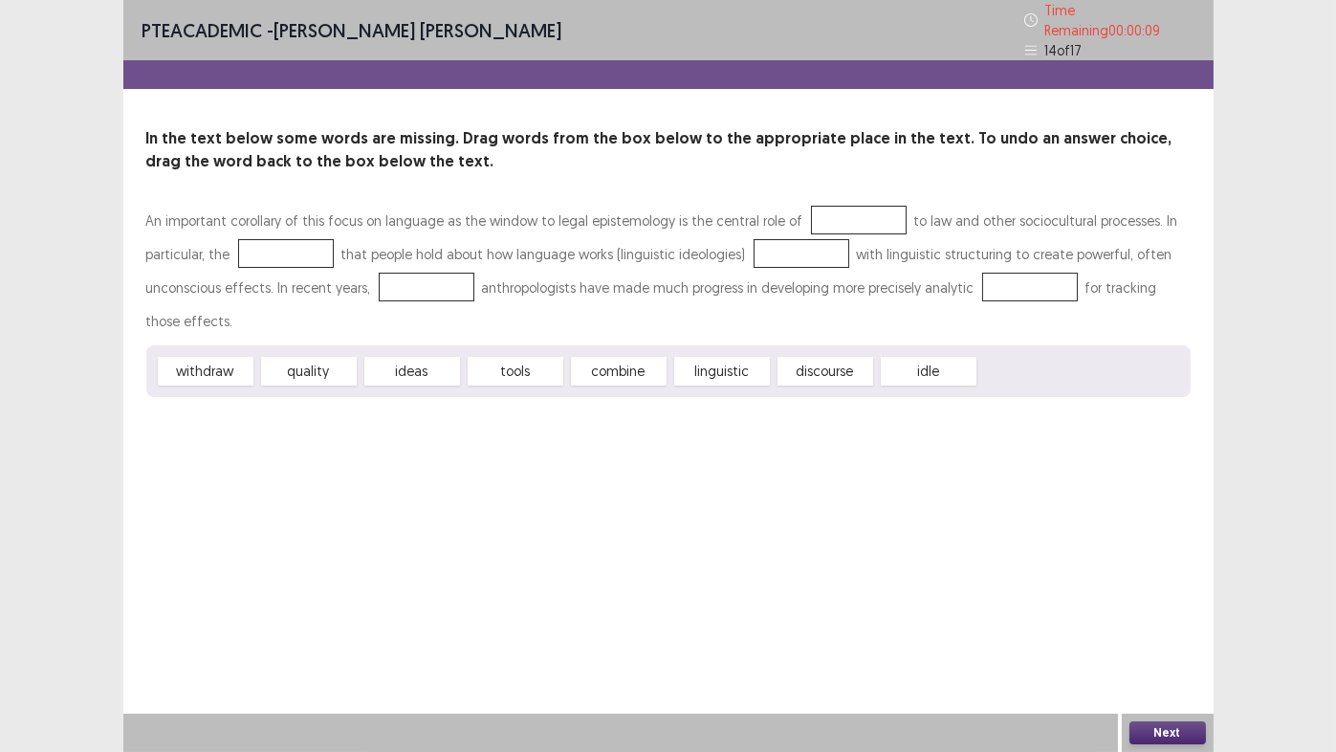
click at [1161, 626] on button "Next" at bounding box center [1168, 732] width 77 height 23
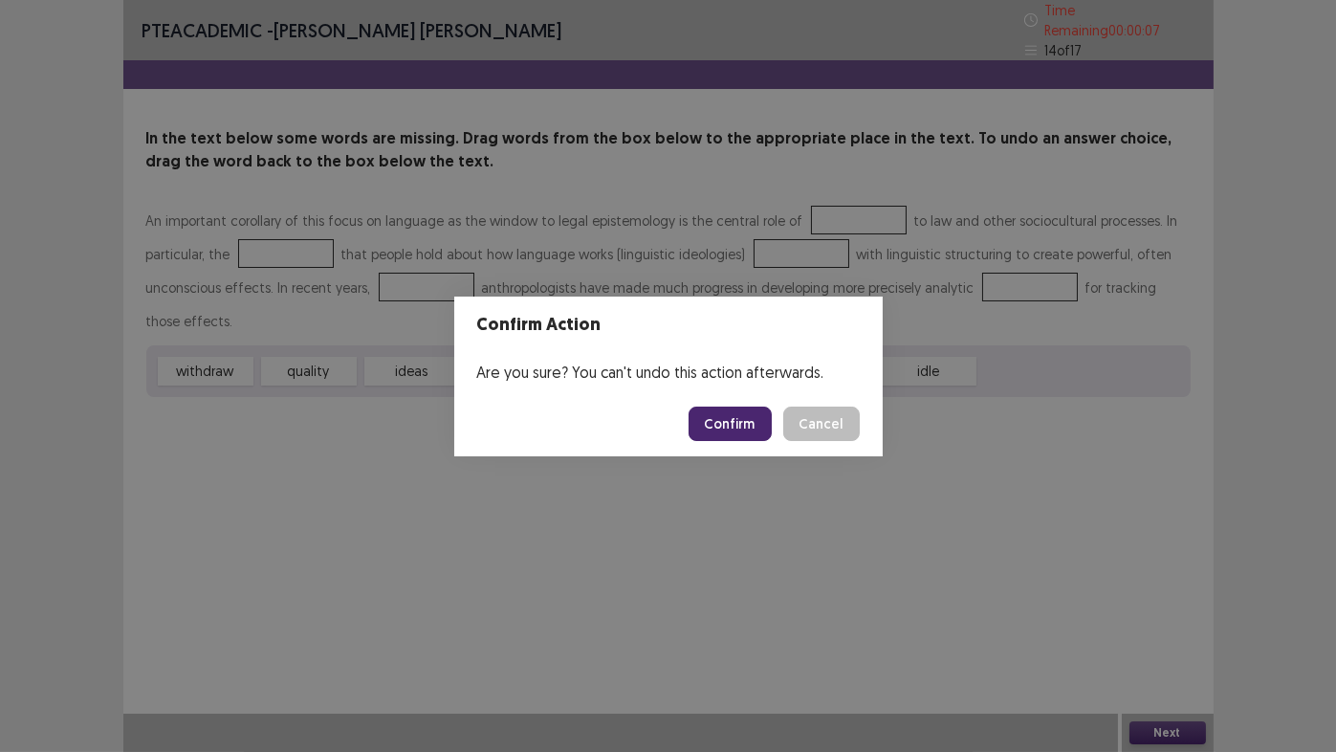
click at [730, 422] on button "Confirm" at bounding box center [730, 423] width 83 height 34
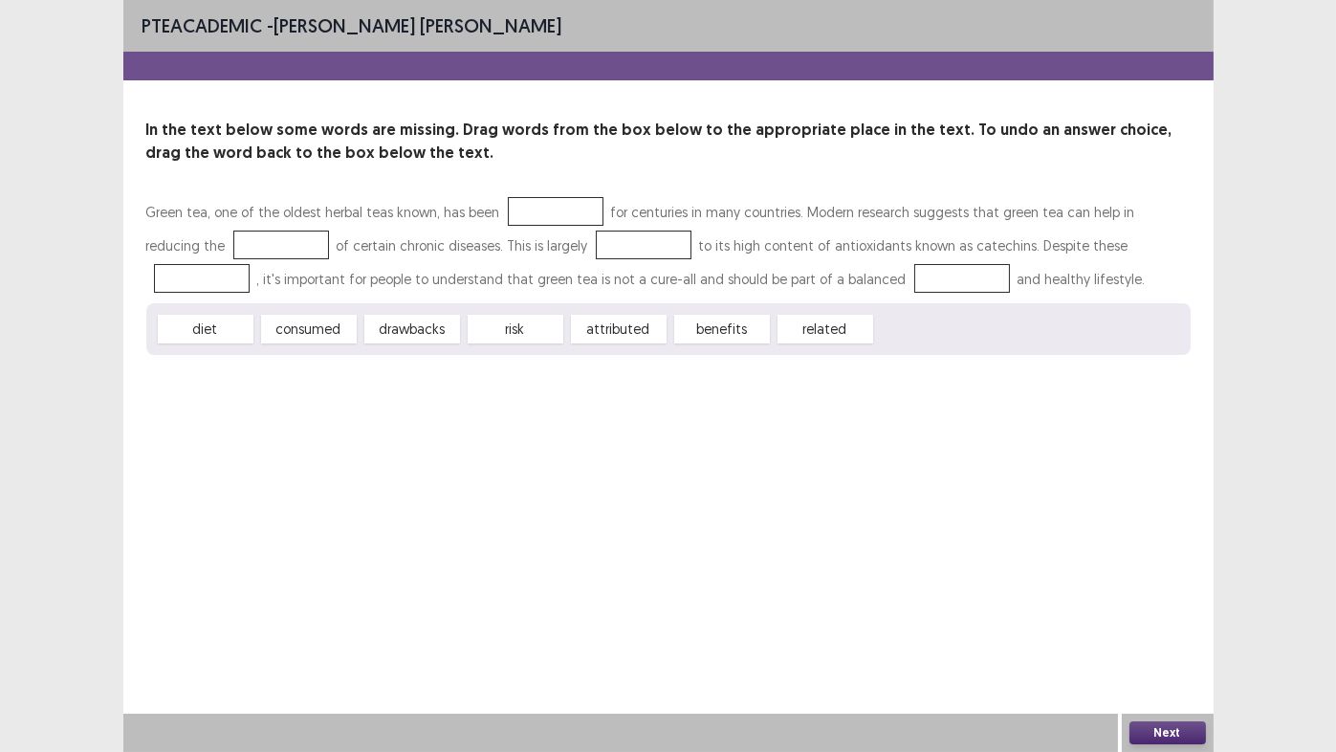
click at [1180, 626] on div "Time Expired Your time has been expired for this part. Press okay to continue. …" at bounding box center [668, 376] width 1336 height 752
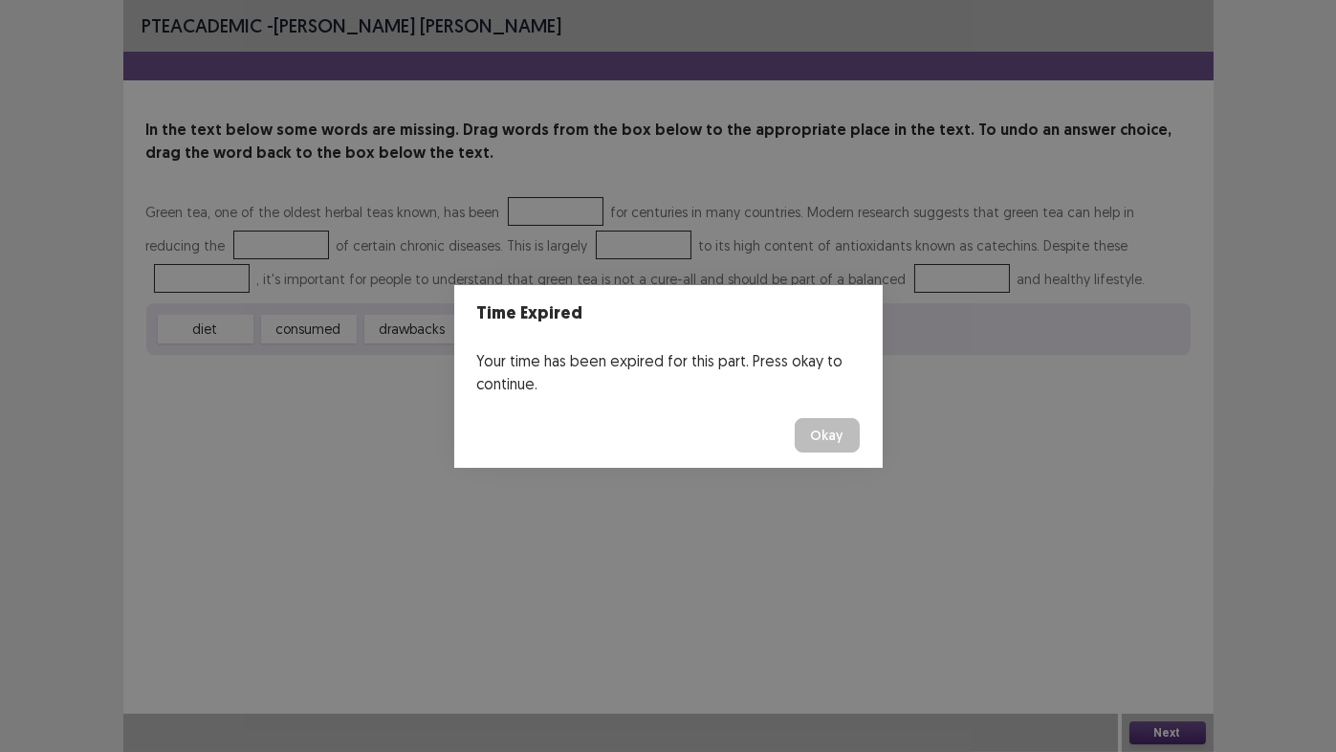
click at [824, 431] on button "Okay" at bounding box center [827, 435] width 65 height 34
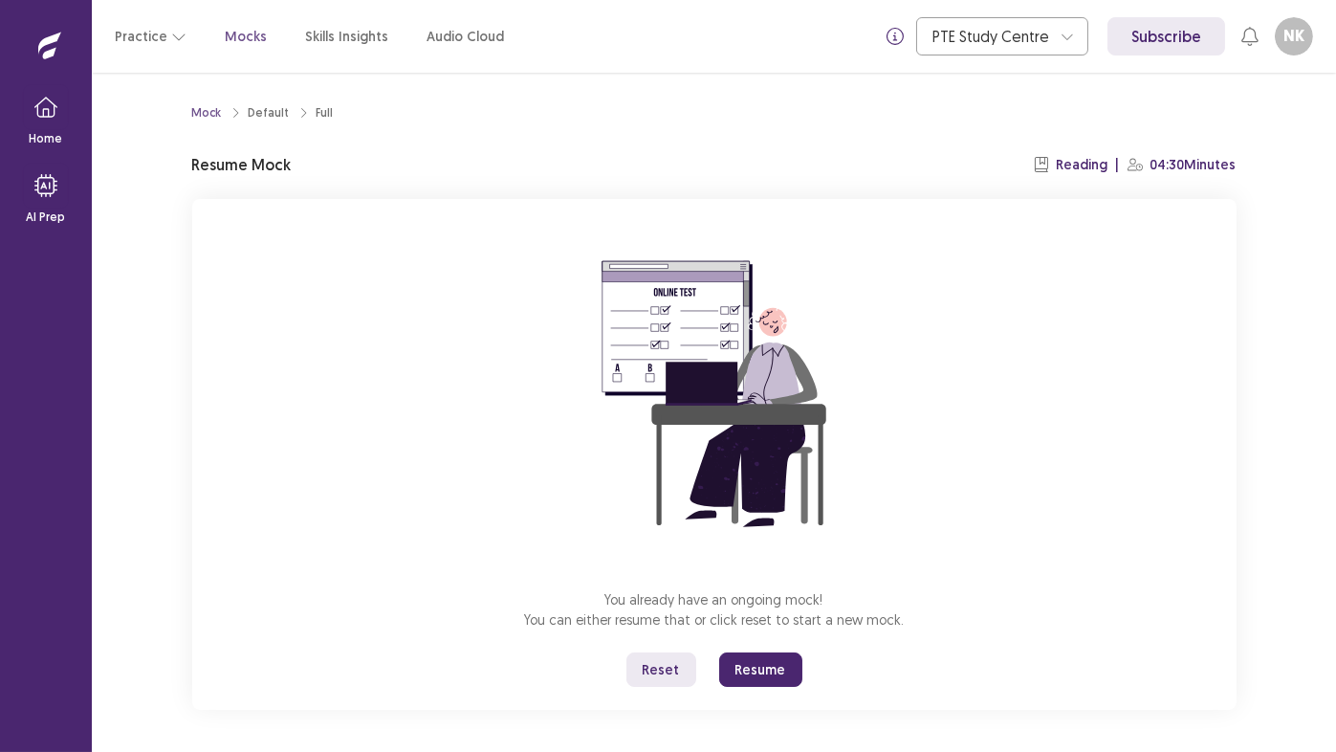
click at [773, 626] on button "Resume" at bounding box center [760, 669] width 83 height 34
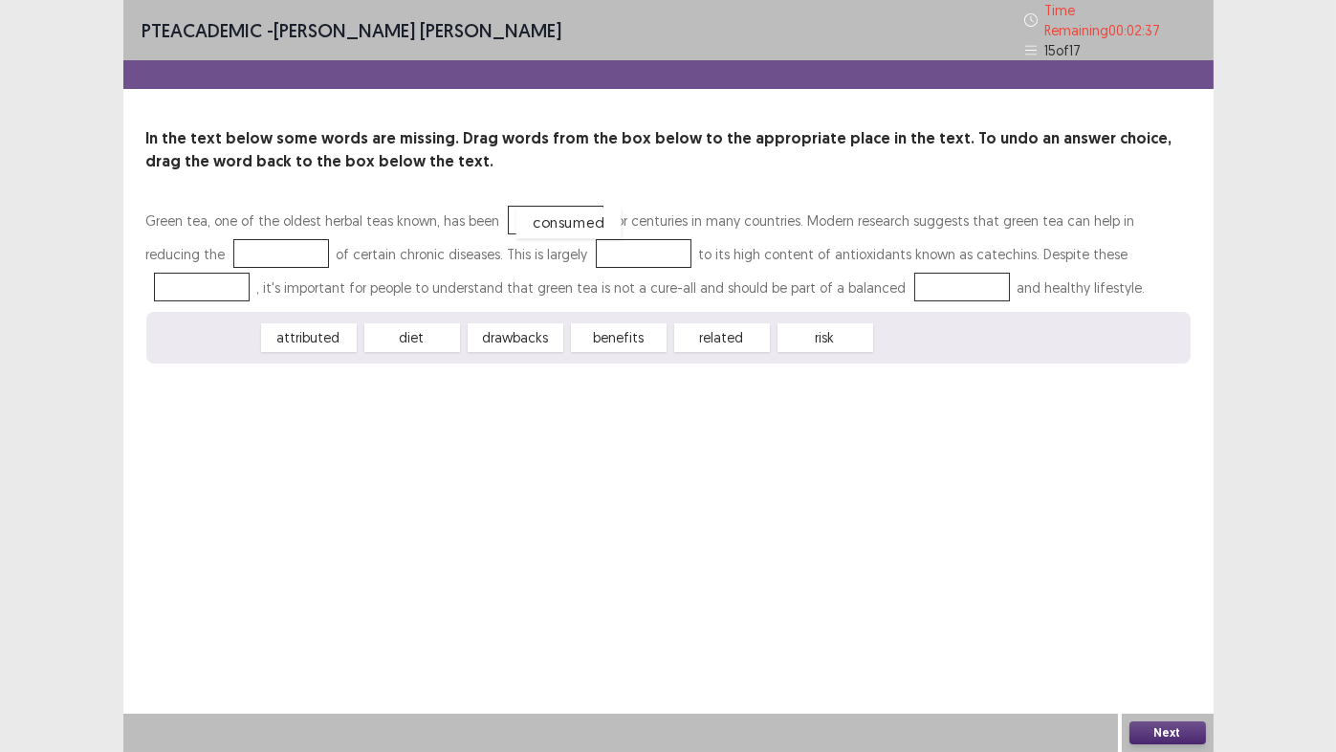
drag, startPoint x: 579, startPoint y: 222, endPoint x: 554, endPoint y: 215, distance: 25.8
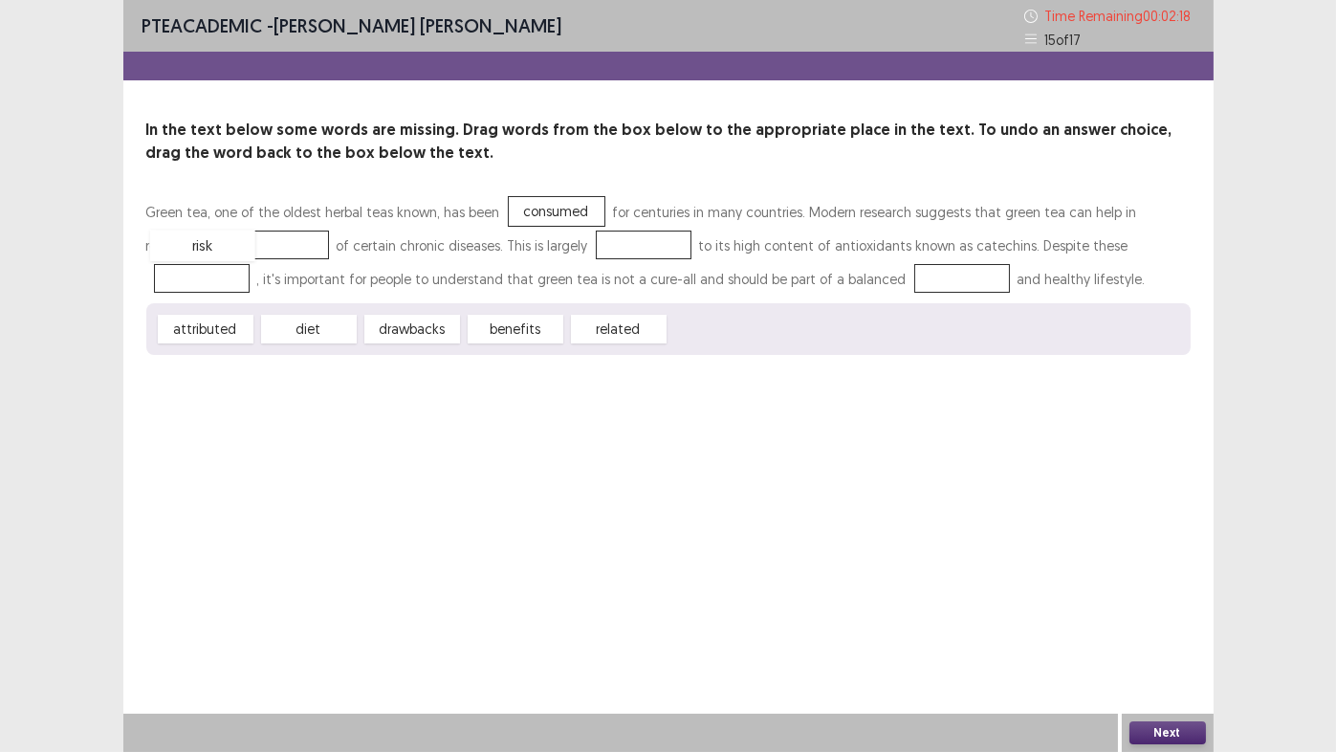
drag, startPoint x: 721, startPoint y: 331, endPoint x: 201, endPoint y: 248, distance: 526.9
drag, startPoint x: 191, startPoint y: 330, endPoint x: 548, endPoint y: 248, distance: 366.1
drag, startPoint x: 389, startPoint y: 335, endPoint x: 1056, endPoint y: 253, distance: 671.6
drag, startPoint x: 257, startPoint y: 333, endPoint x: 784, endPoint y: 279, distance: 529.7
click at [1158, 626] on button "Next" at bounding box center [1168, 732] width 77 height 23
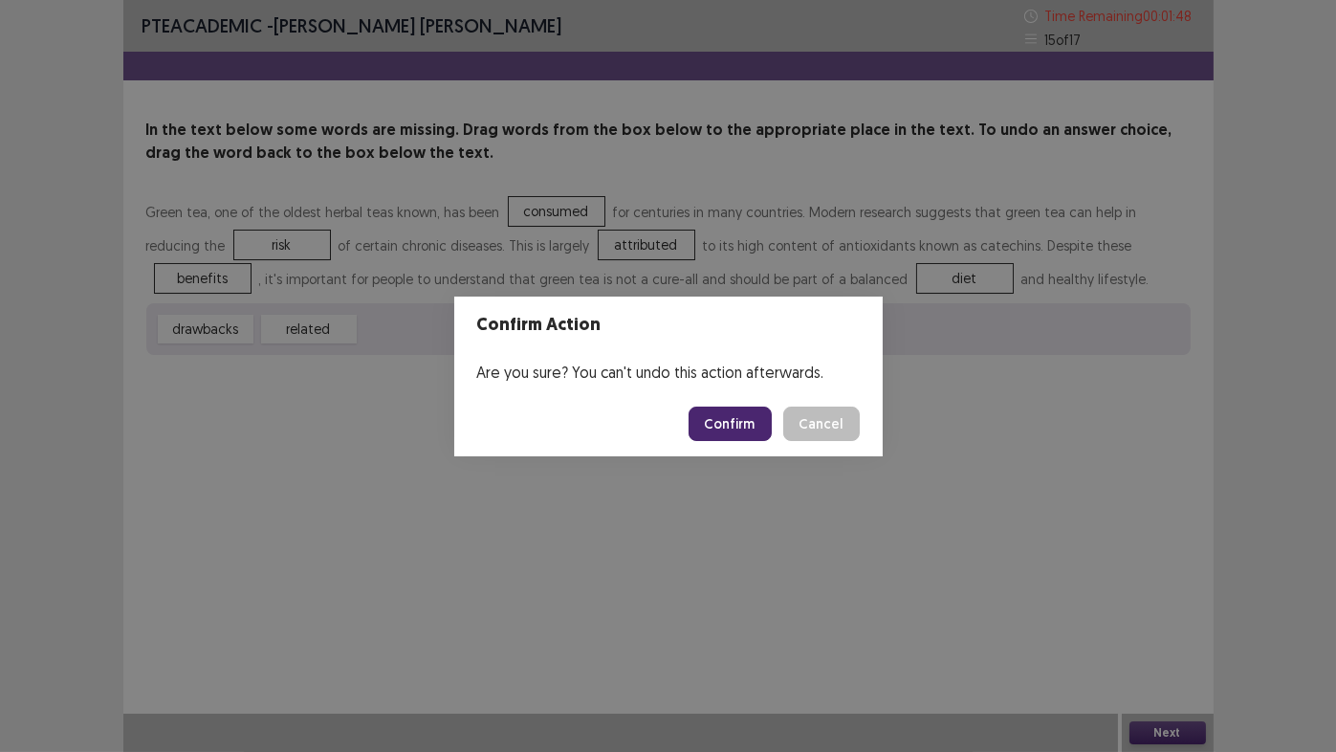
click at [726, 418] on button "Confirm" at bounding box center [730, 423] width 83 height 34
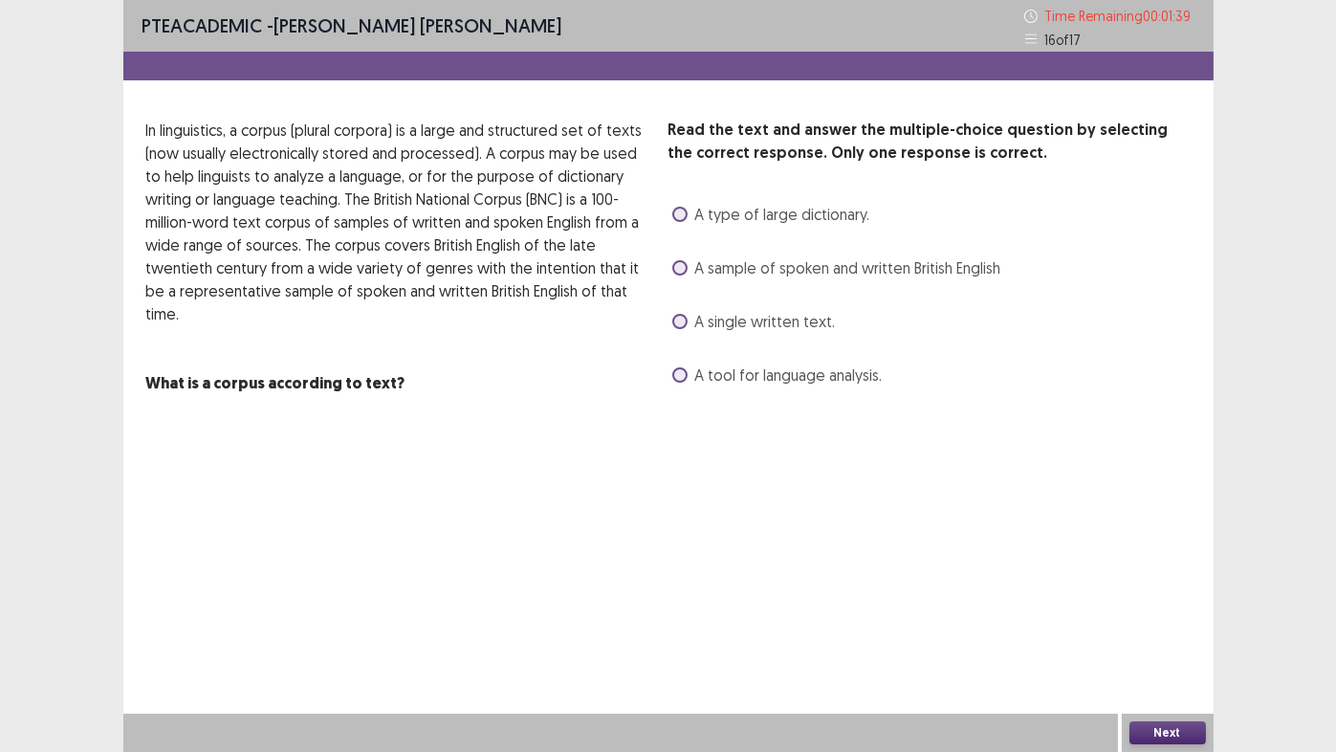
drag, startPoint x: 680, startPoint y: 321, endPoint x: 679, endPoint y: 331, distance: 9.6
click at [679, 321] on span at bounding box center [679, 321] width 15 height 15
click at [1146, 626] on button "Next" at bounding box center [1168, 732] width 77 height 23
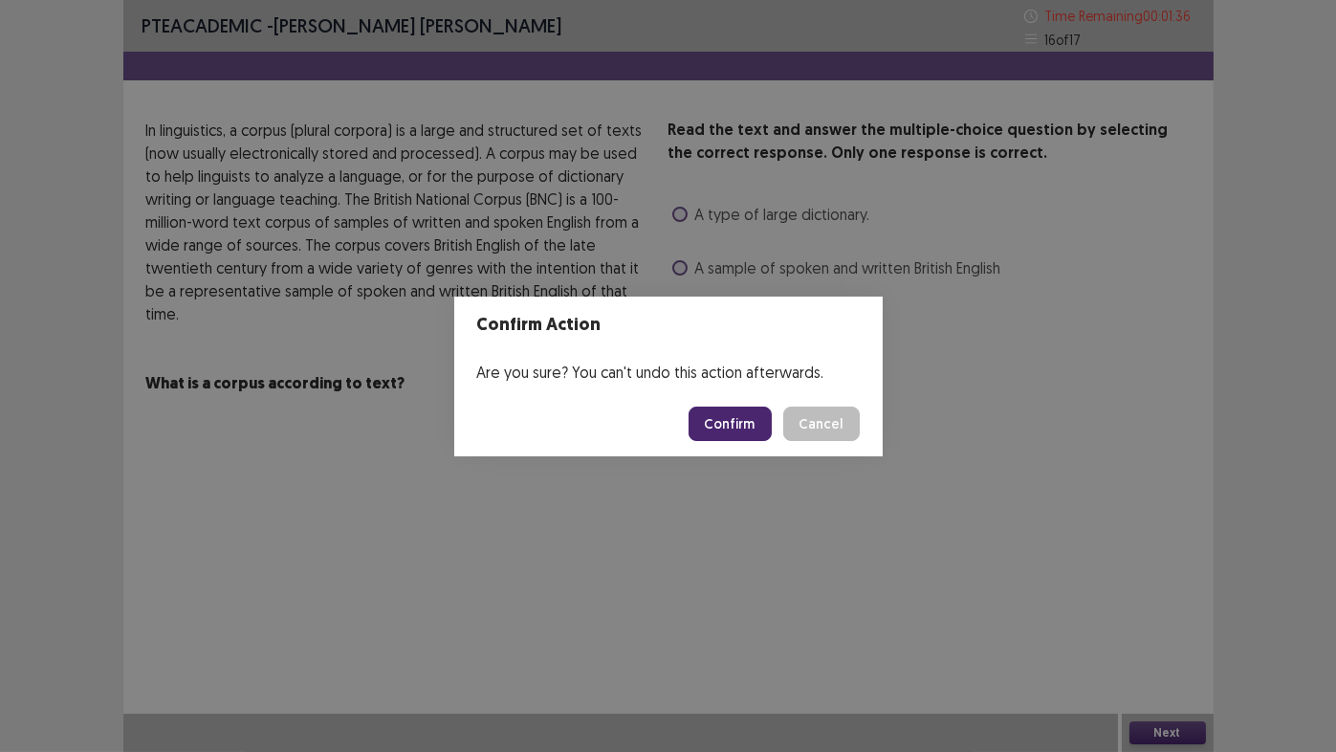
click at [736, 426] on button "Confirm" at bounding box center [730, 423] width 83 height 34
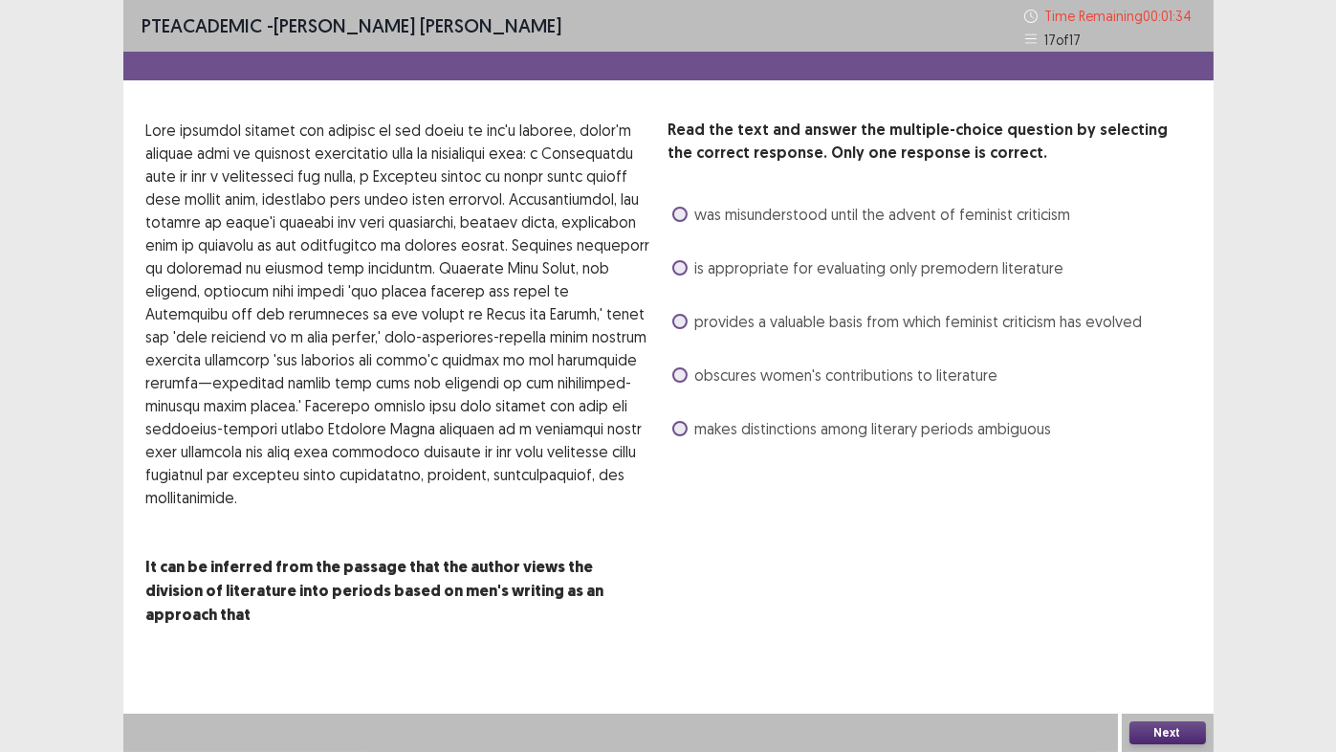
click at [678, 267] on span at bounding box center [679, 267] width 15 height 15
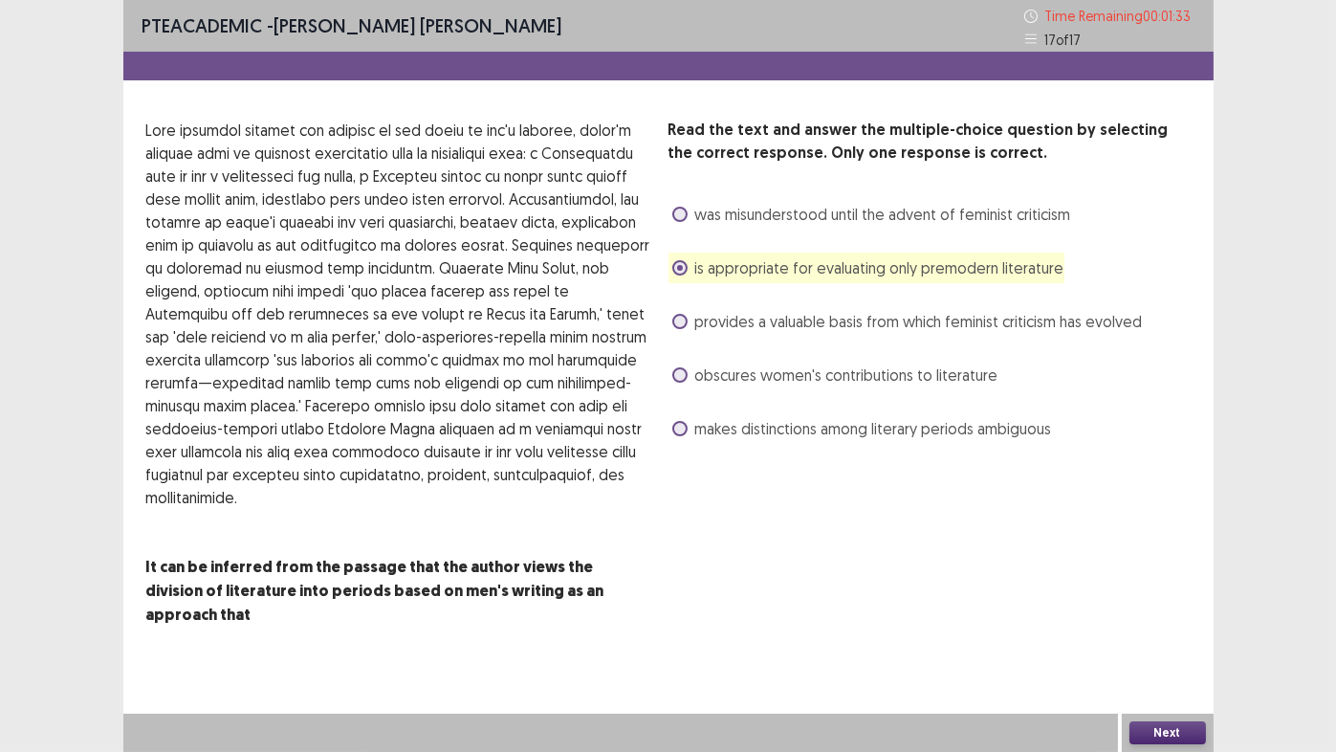
click at [1142, 626] on button "Next" at bounding box center [1168, 732] width 77 height 23
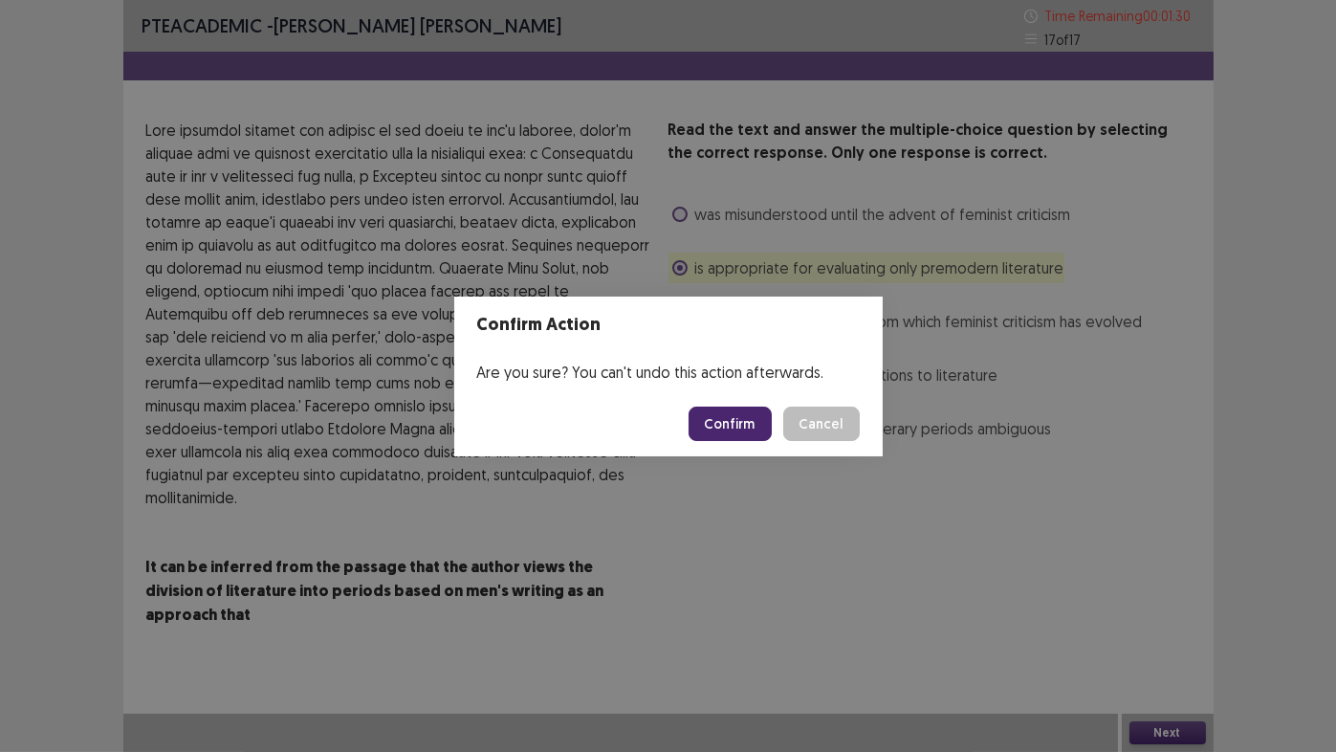
click at [736, 425] on button "Confirm" at bounding box center [730, 423] width 83 height 34
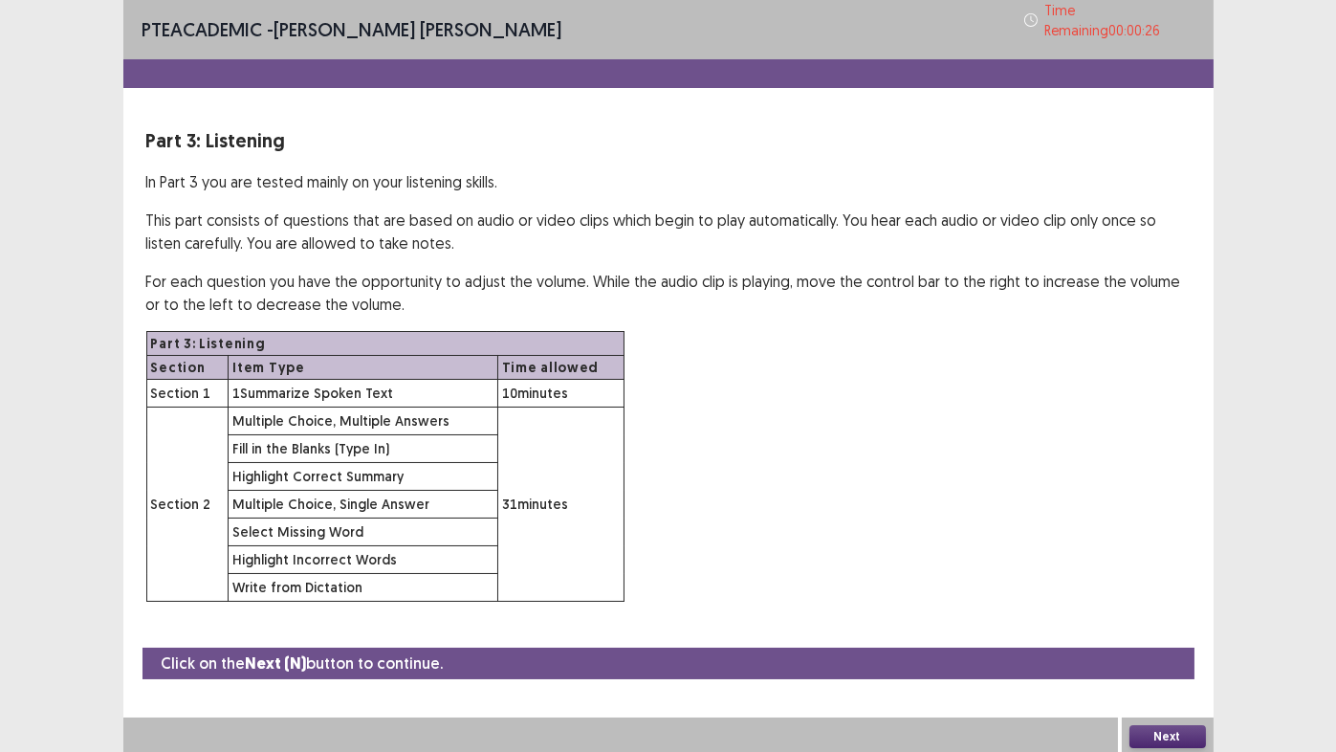
click at [1159, 626] on button "Next" at bounding box center [1168, 736] width 77 height 23
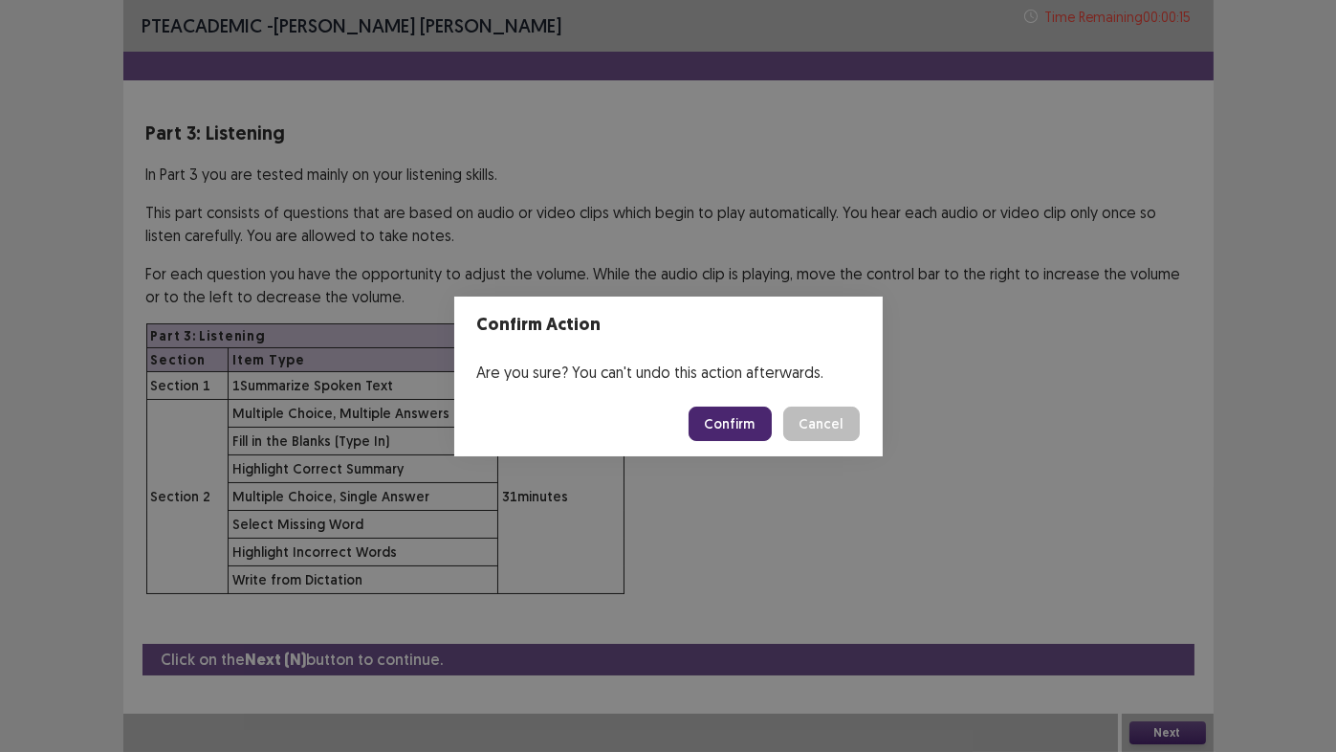
click at [744, 424] on button "Confirm" at bounding box center [730, 423] width 83 height 34
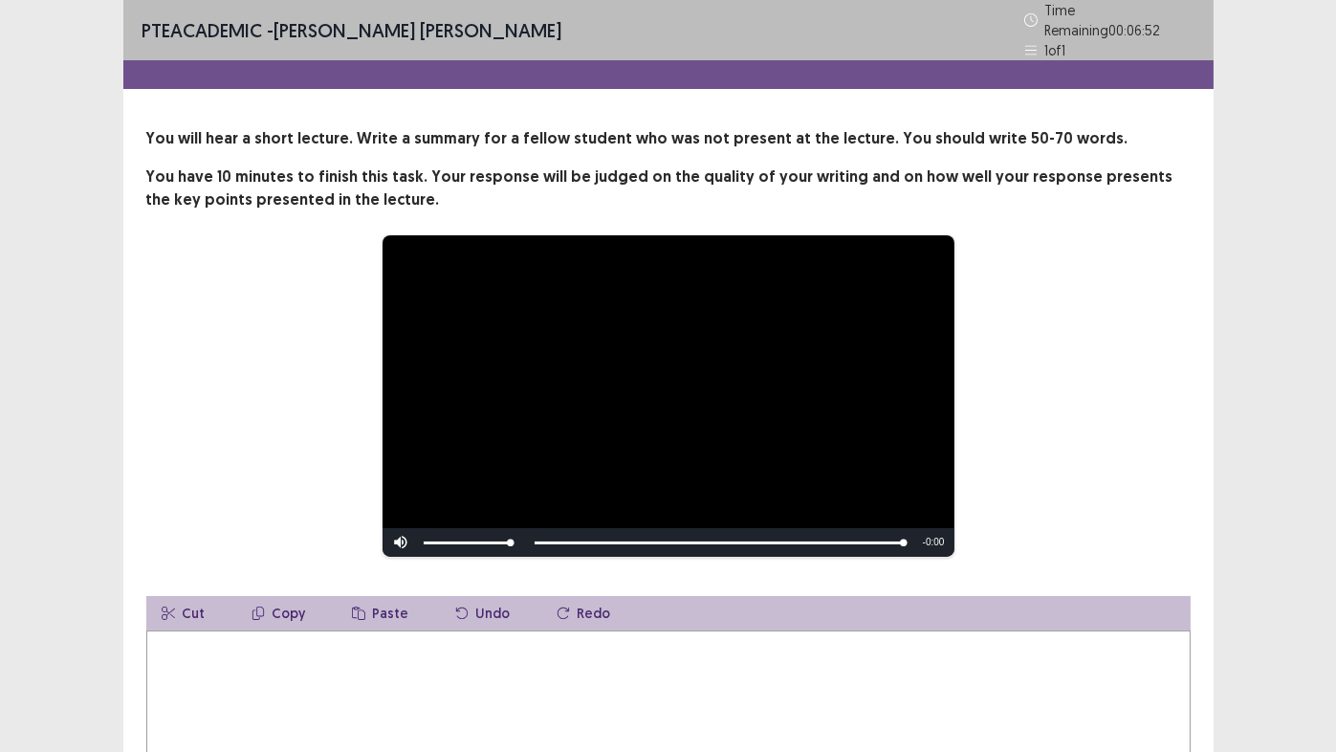
click at [422, 626] on textarea at bounding box center [668, 735] width 1044 height 210
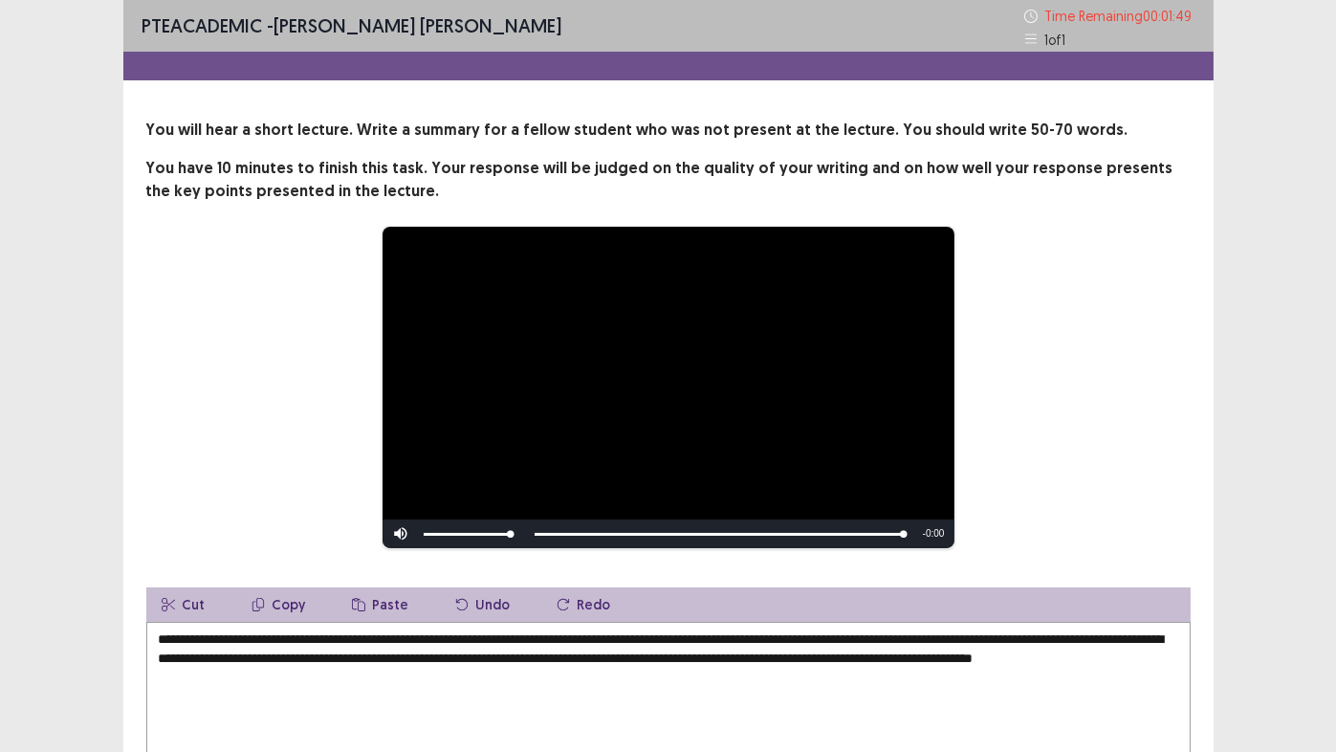
click at [931, 626] on textarea "**********" at bounding box center [668, 727] width 1044 height 210
click at [392, 626] on textarea "**********" at bounding box center [668, 727] width 1044 height 210
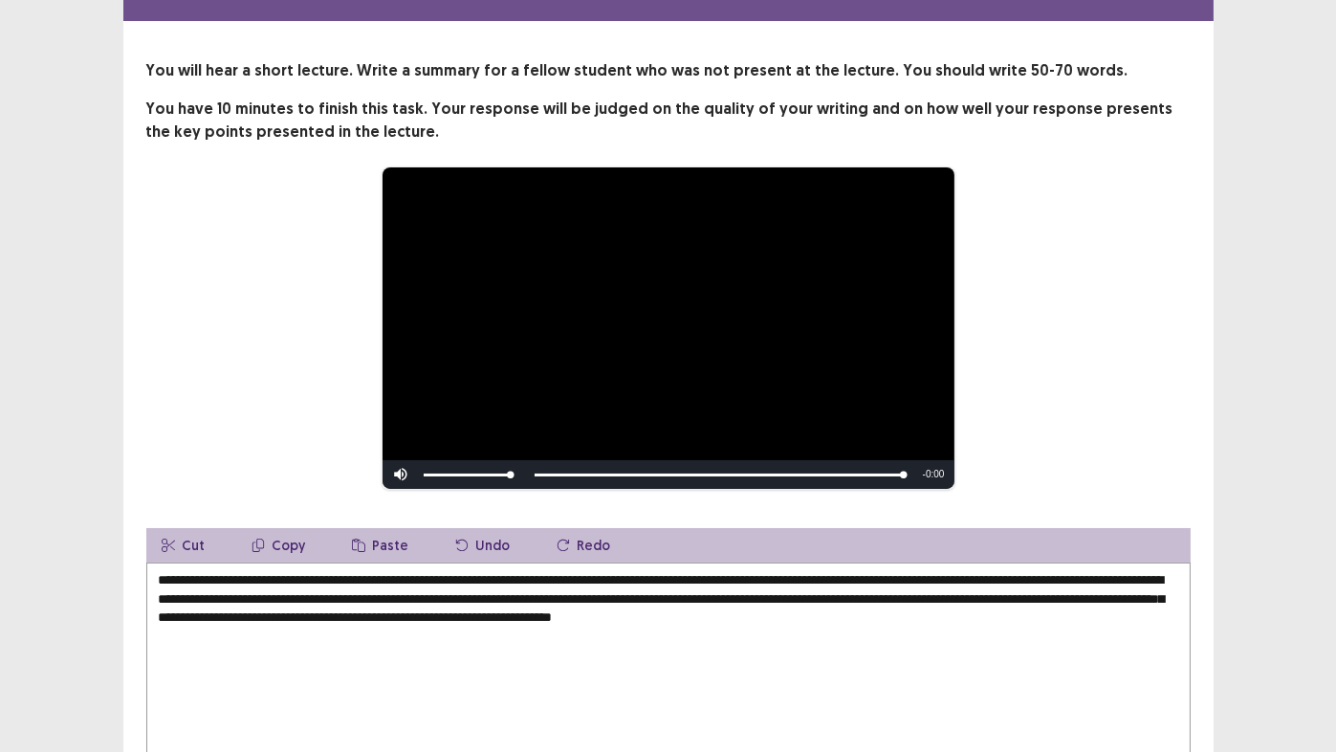
scroll to position [191, 0]
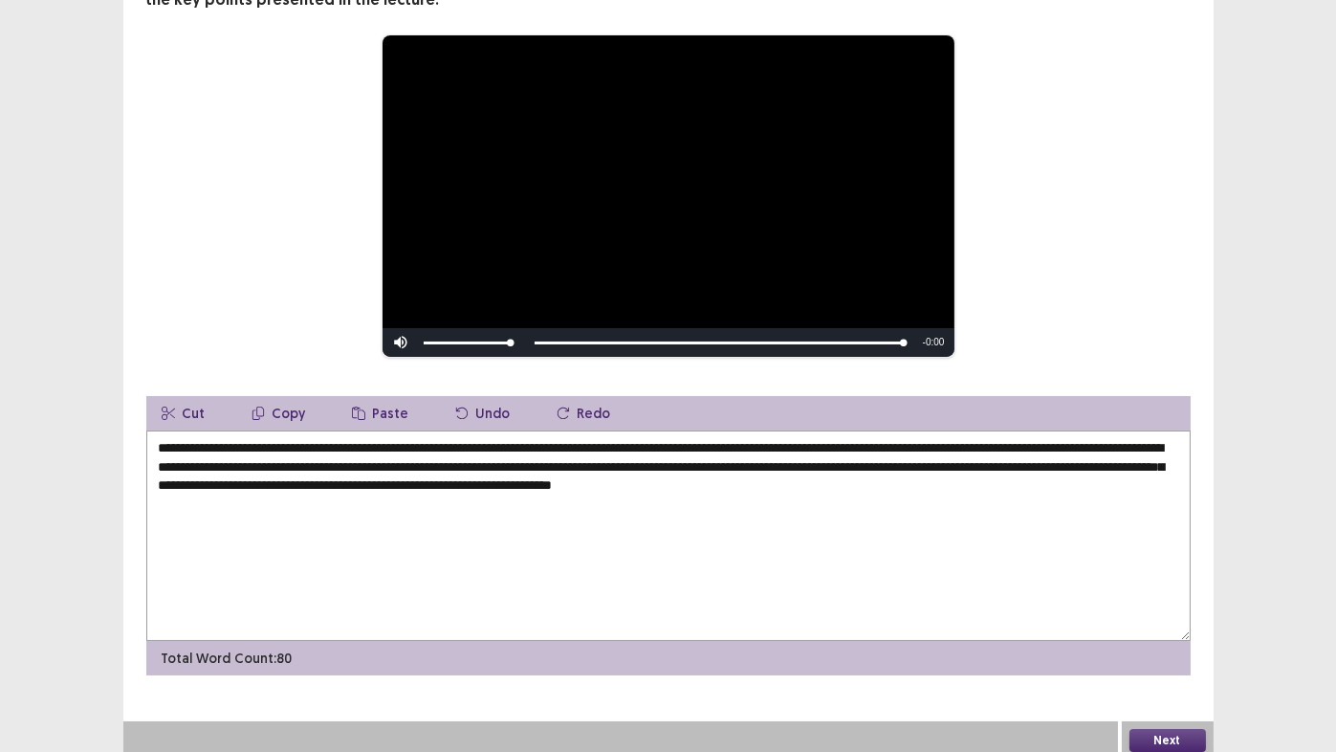
type textarea "**********"
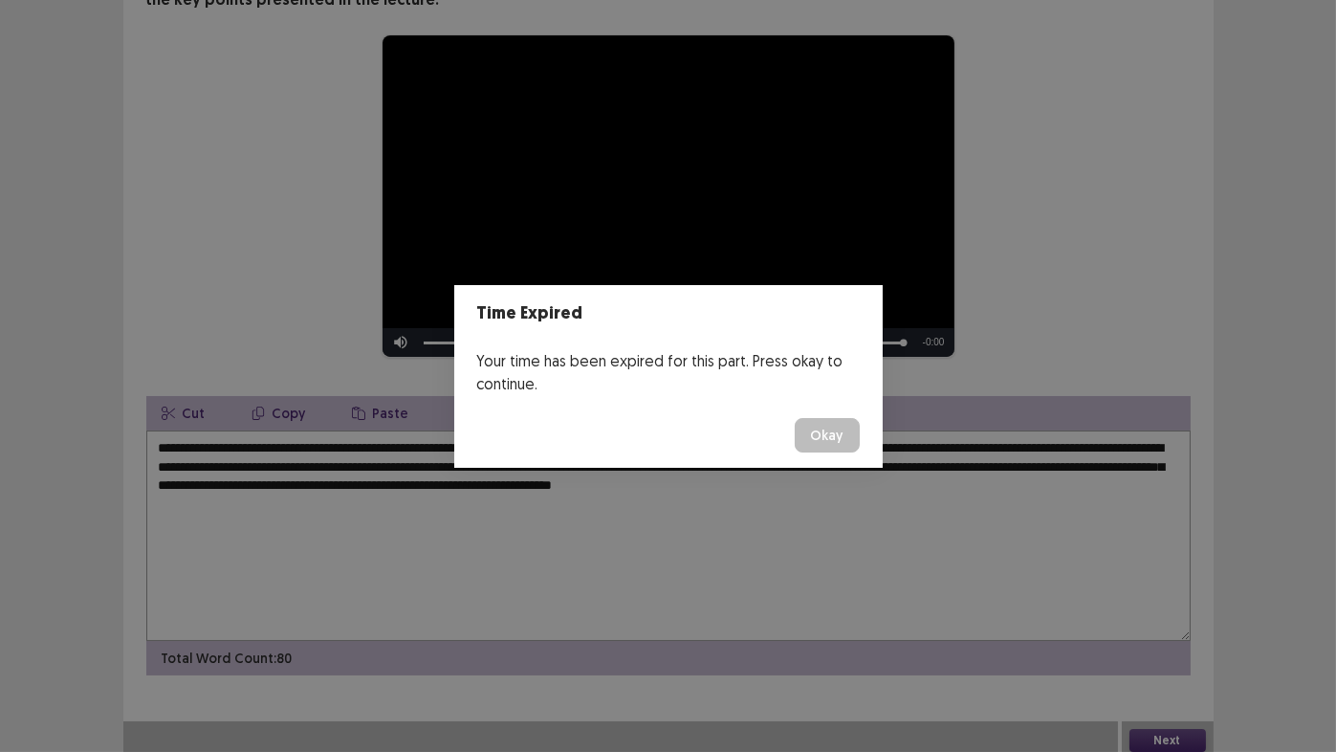
click at [842, 436] on button "Okay" at bounding box center [827, 435] width 65 height 34
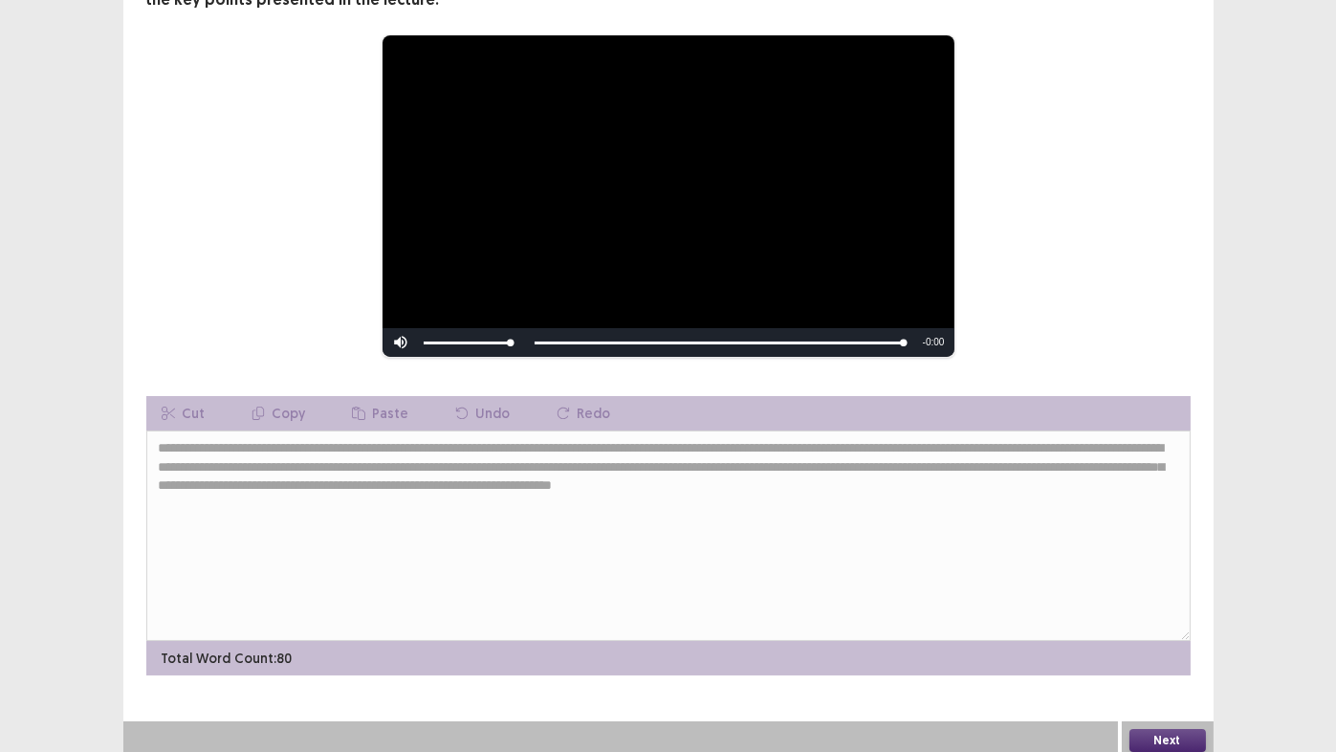
click at [1156, 626] on button "Next" at bounding box center [1168, 740] width 77 height 23
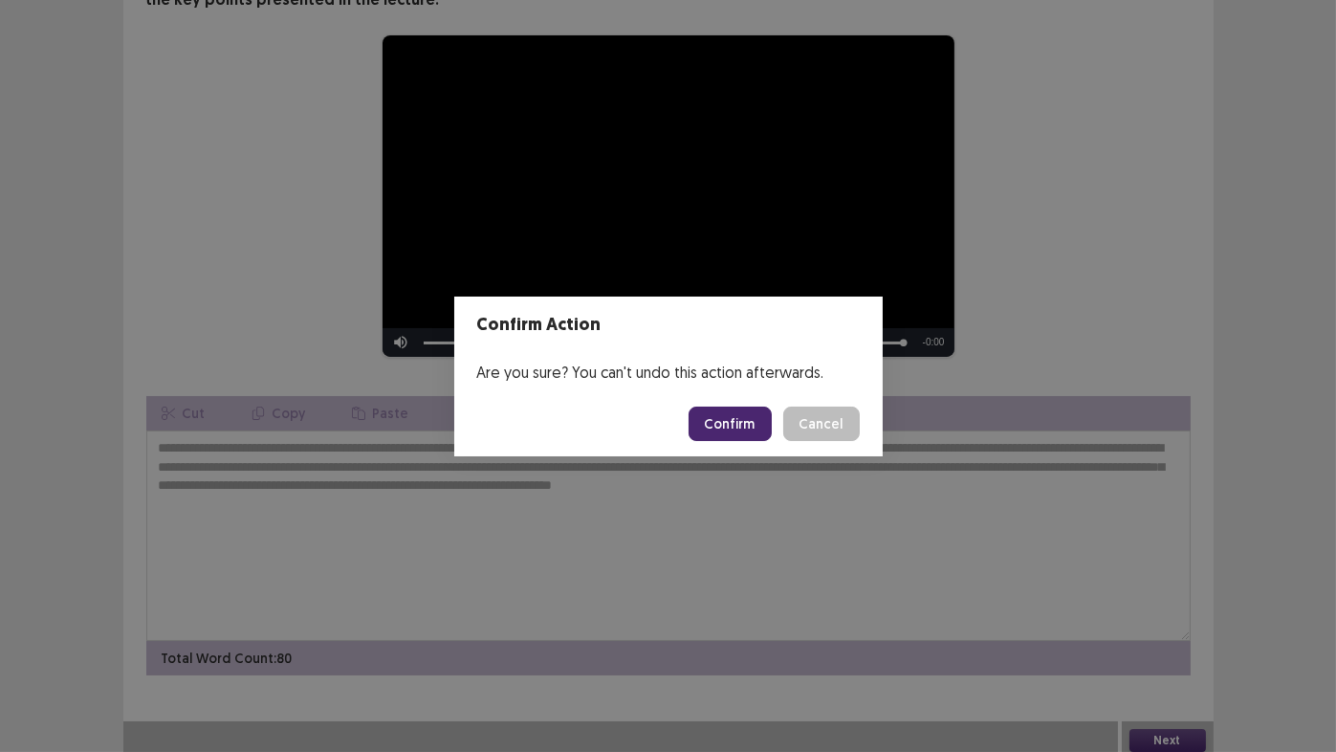
click at [736, 414] on button "Confirm" at bounding box center [730, 423] width 83 height 34
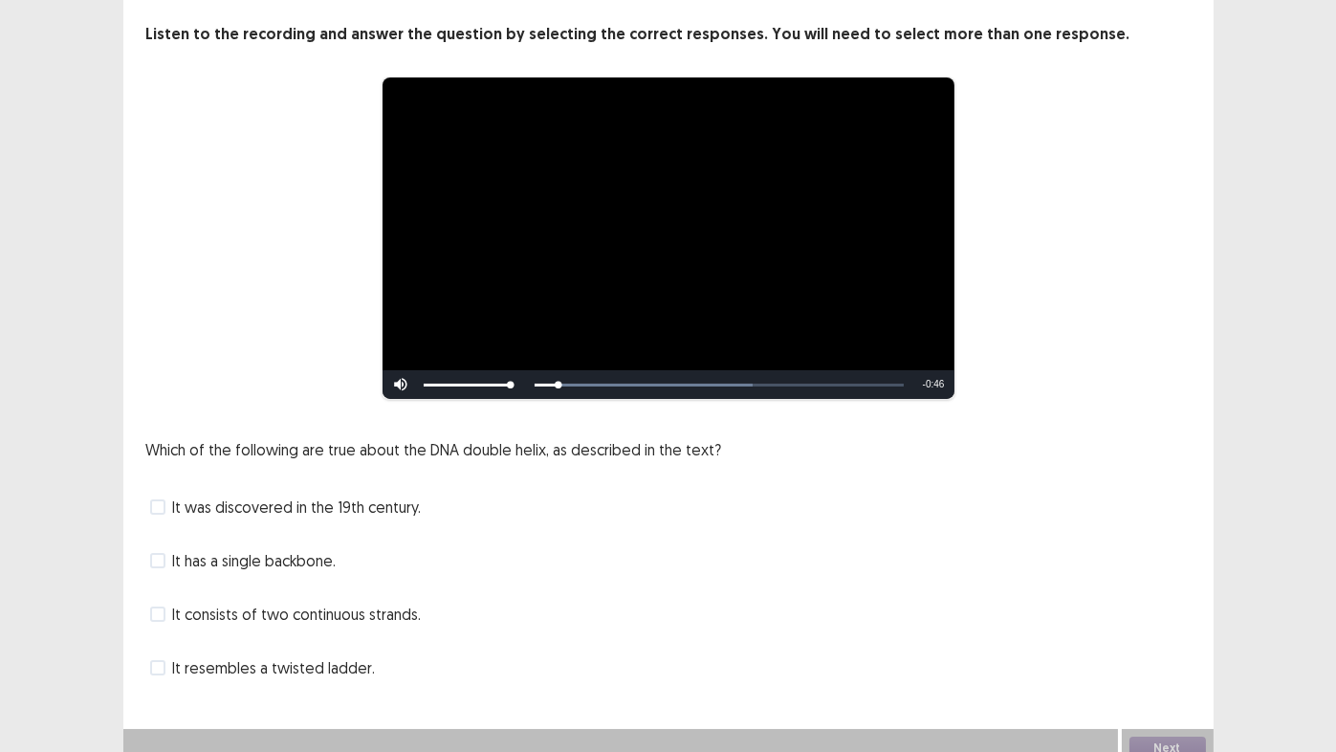
scroll to position [110, 0]
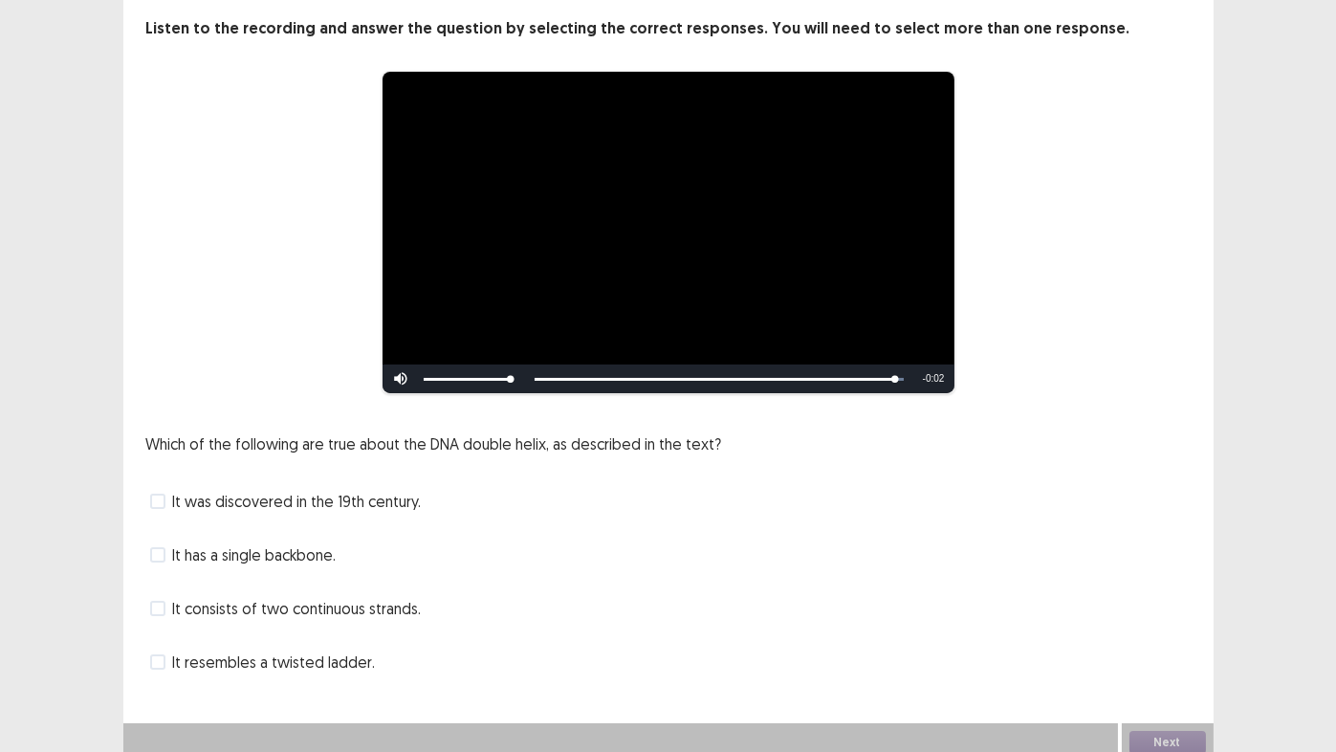
click at [161, 626] on span at bounding box center [157, 661] width 15 height 15
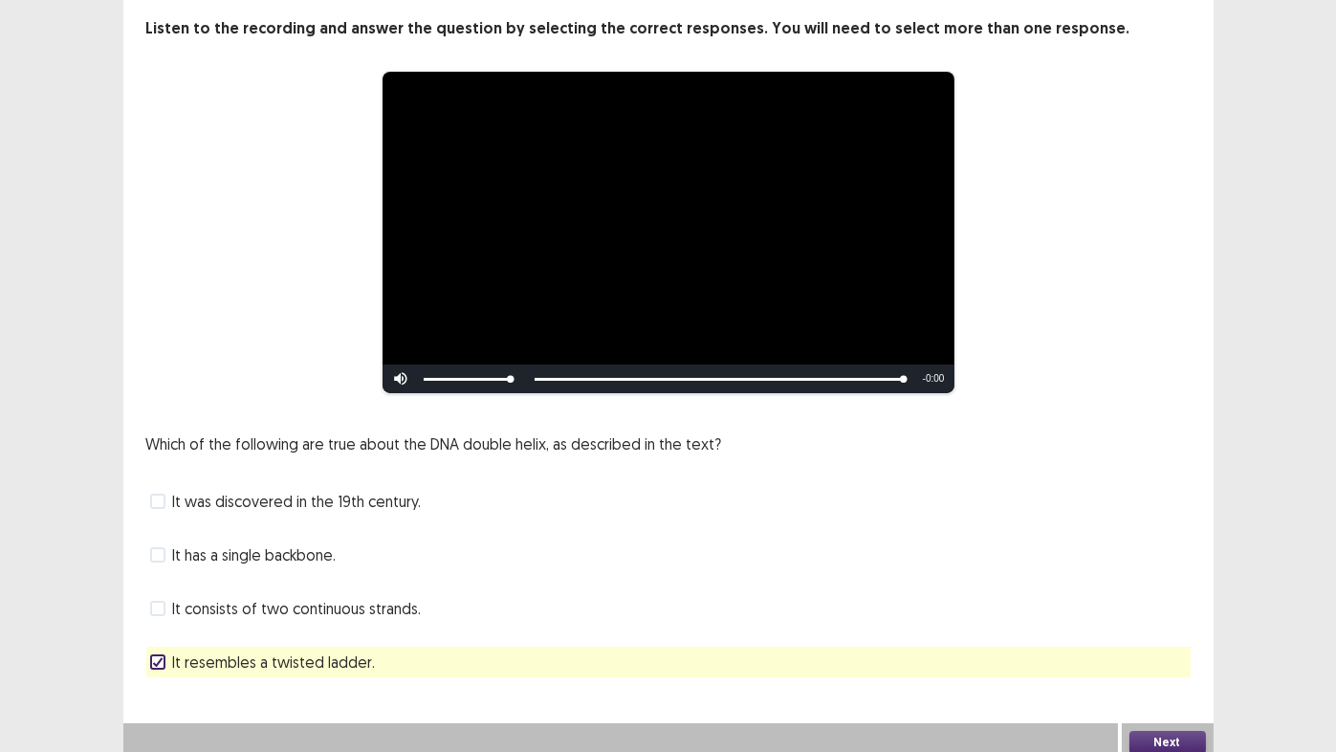
click at [1186, 626] on button "Next" at bounding box center [1168, 742] width 77 height 23
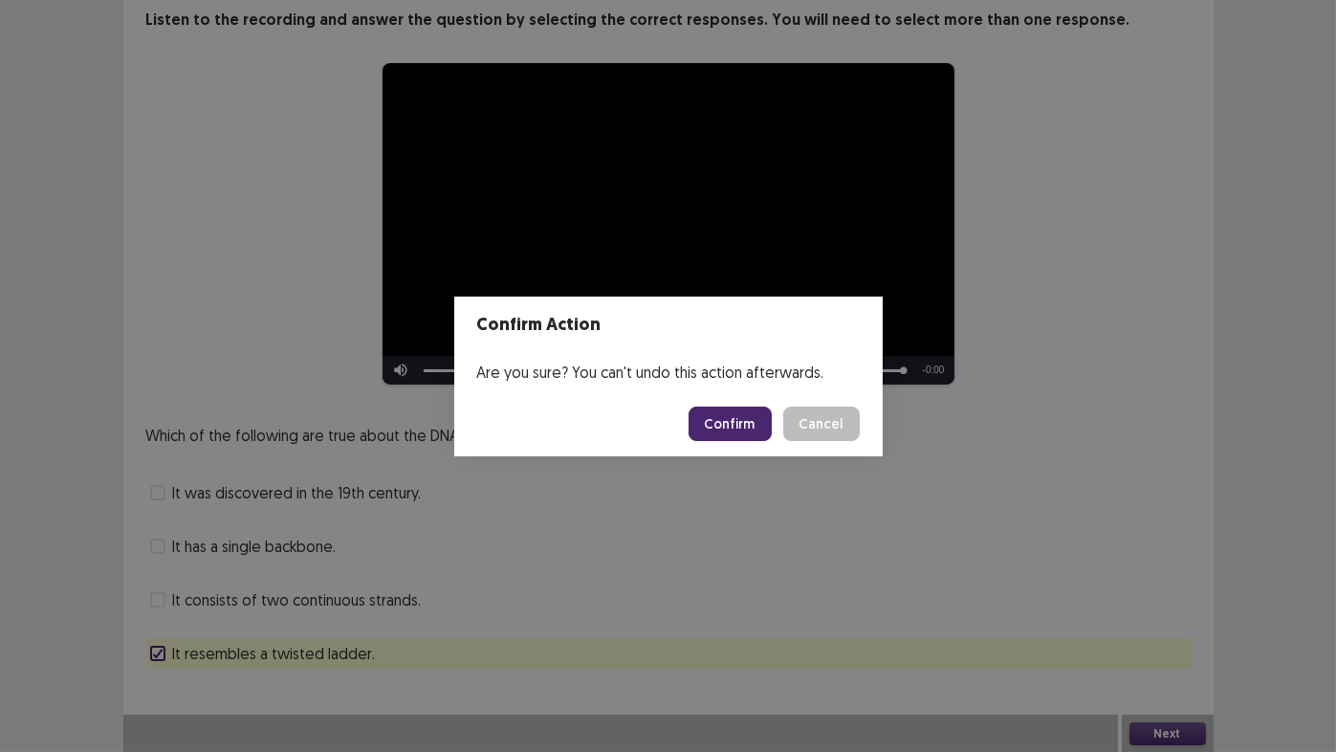
click at [708, 418] on button "Confirm" at bounding box center [730, 423] width 83 height 34
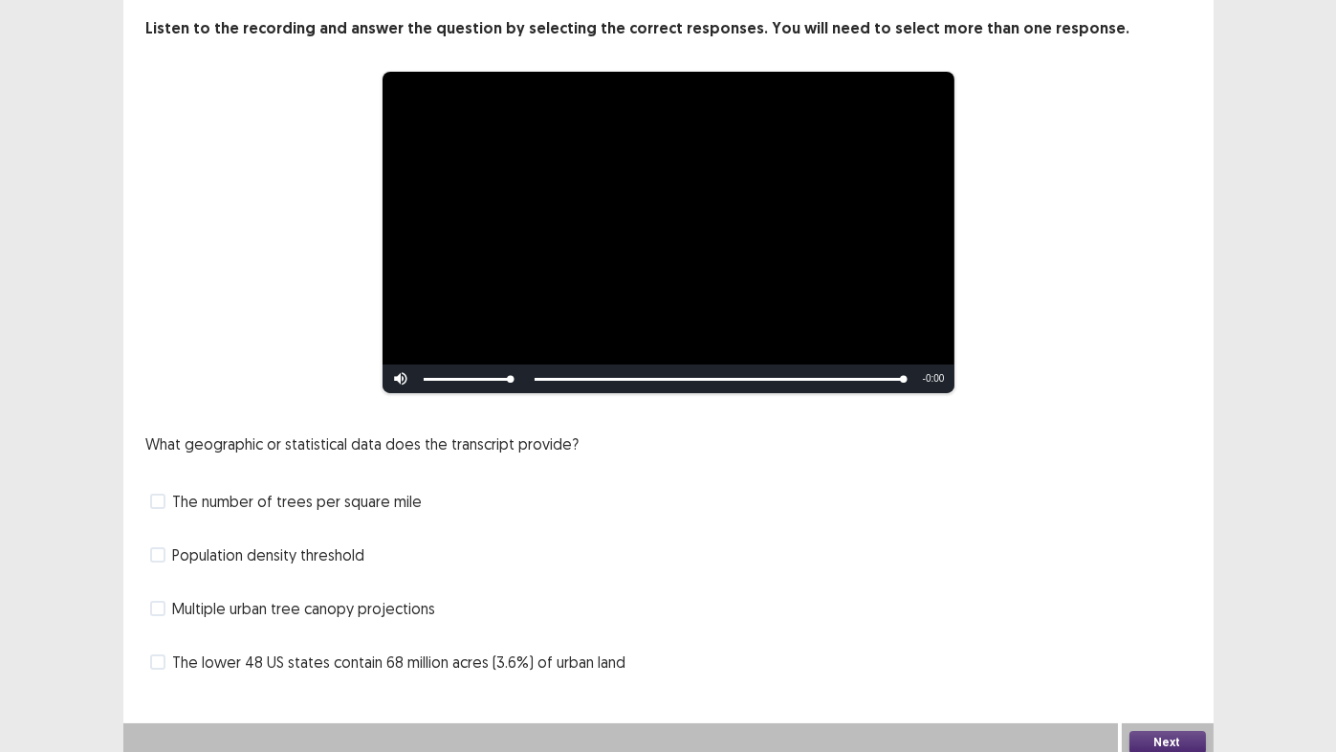
click at [339, 626] on span "The lower 48 US states contain 68 million acres (3.6%) of urban land" at bounding box center [399, 661] width 453 height 23
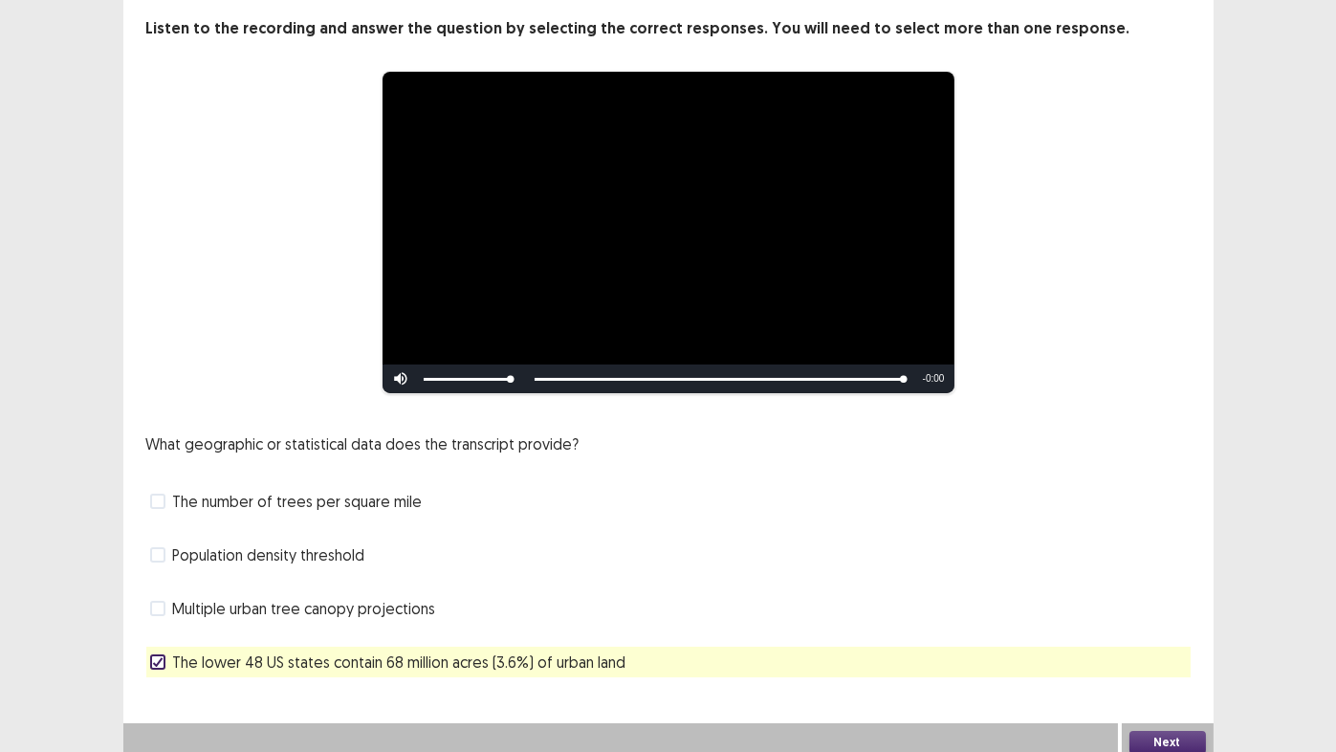
click at [1172, 626] on button "Next" at bounding box center [1168, 742] width 77 height 23
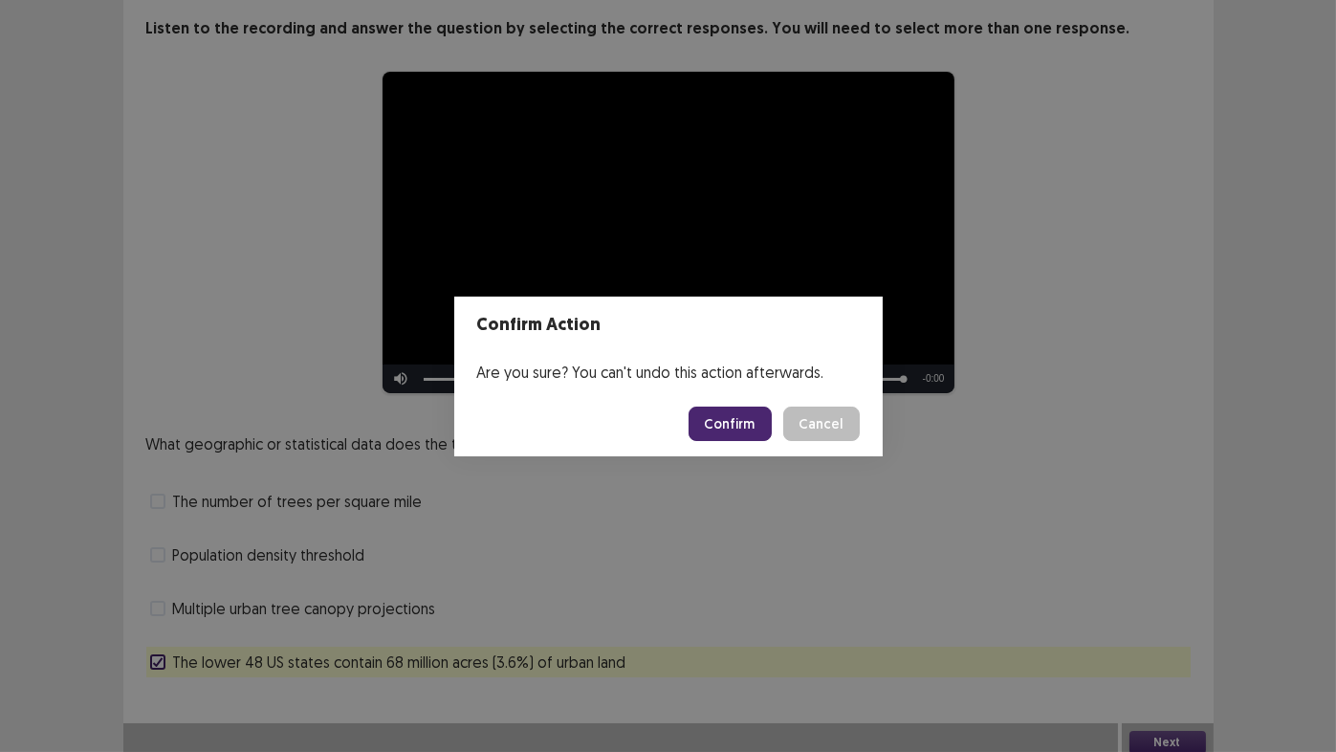
click at [731, 419] on button "Confirm" at bounding box center [730, 423] width 83 height 34
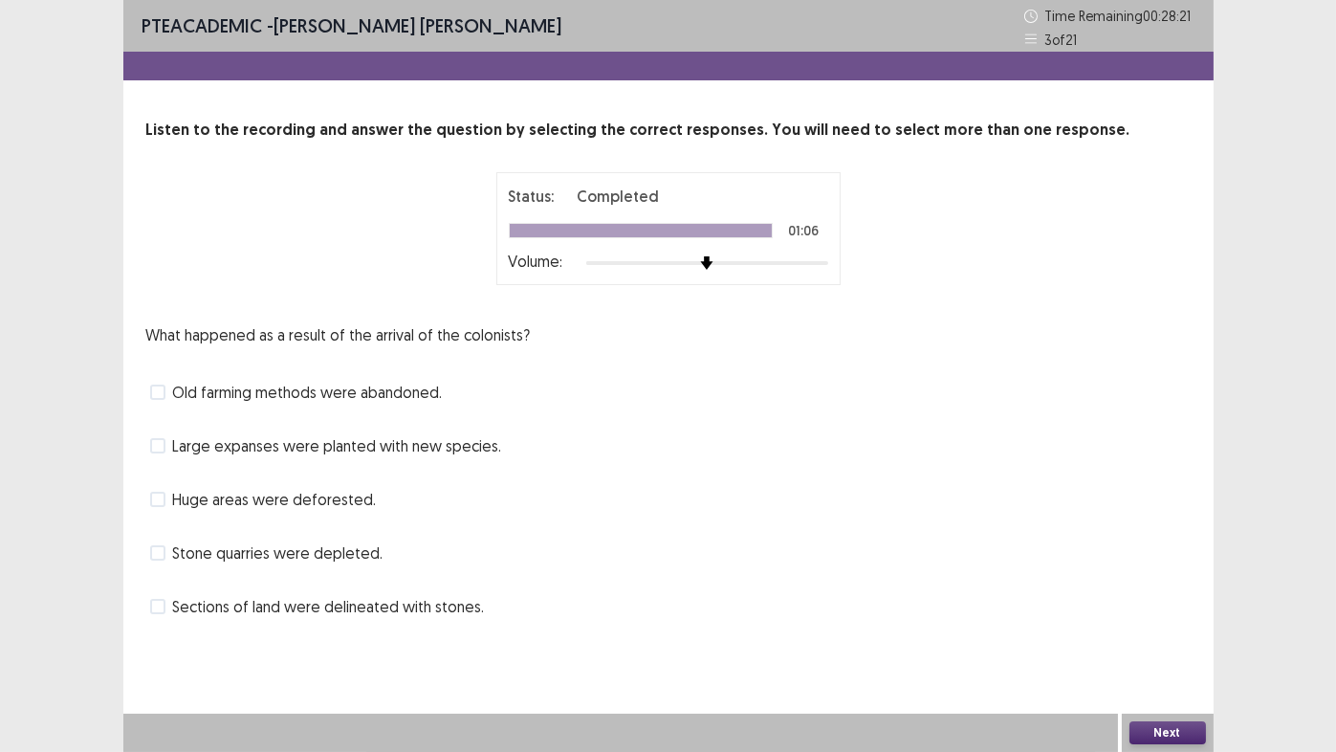
click at [347, 608] on span "Sections of land were delineated with stones." at bounding box center [329, 606] width 312 height 23
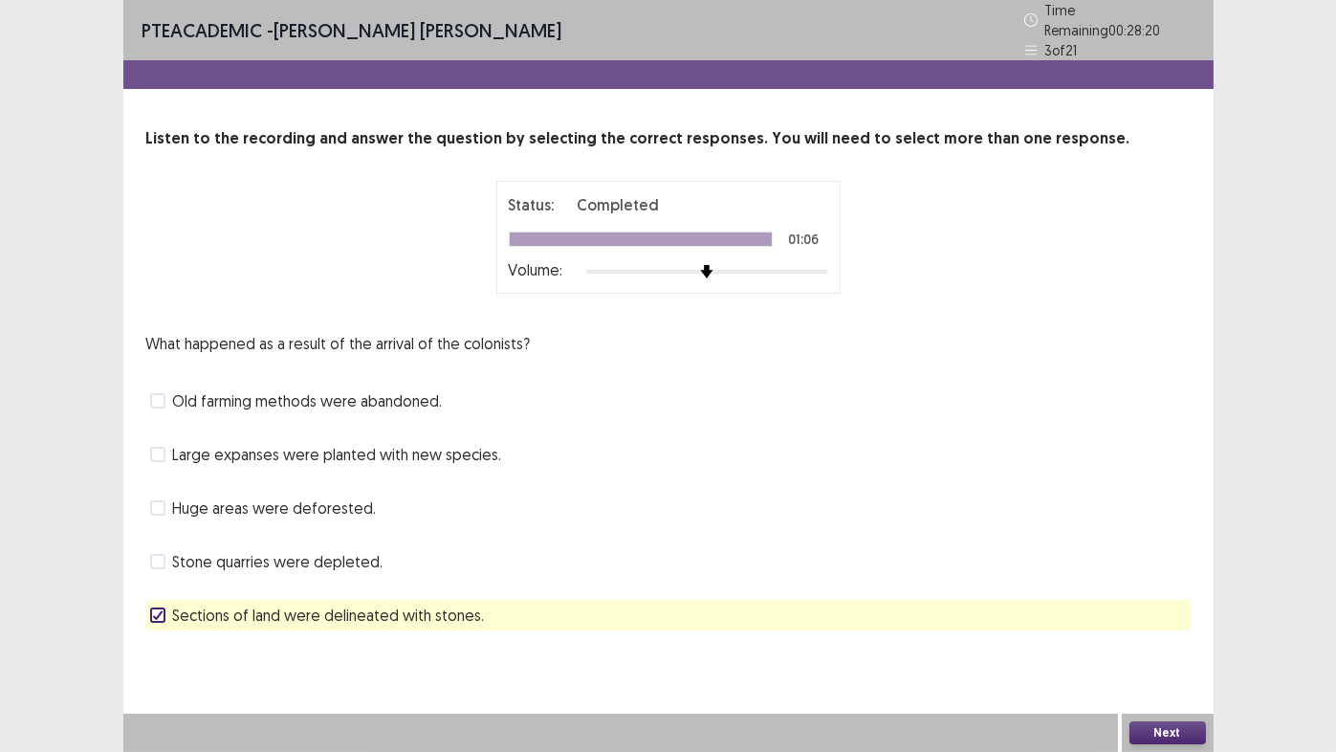
click at [1167, 626] on button "Next" at bounding box center [1168, 732] width 77 height 23
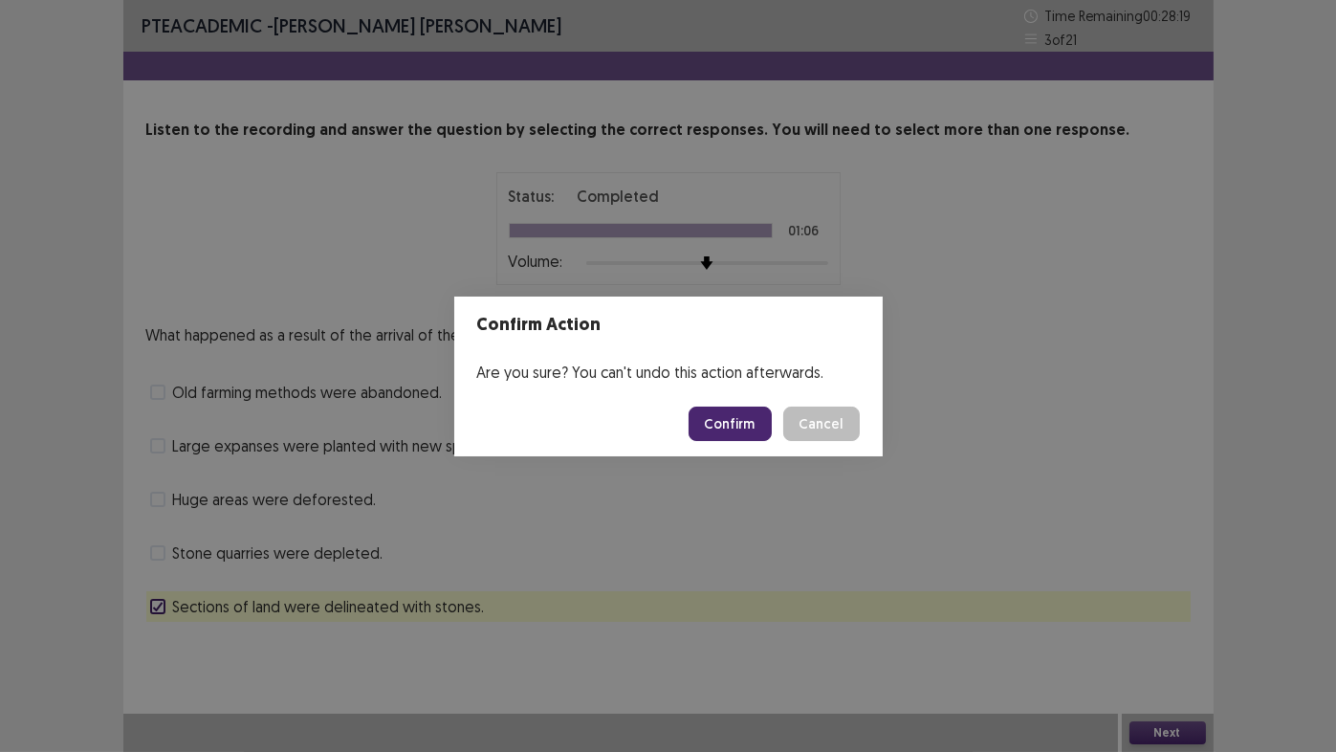
click at [736, 424] on button "Confirm" at bounding box center [730, 423] width 83 height 34
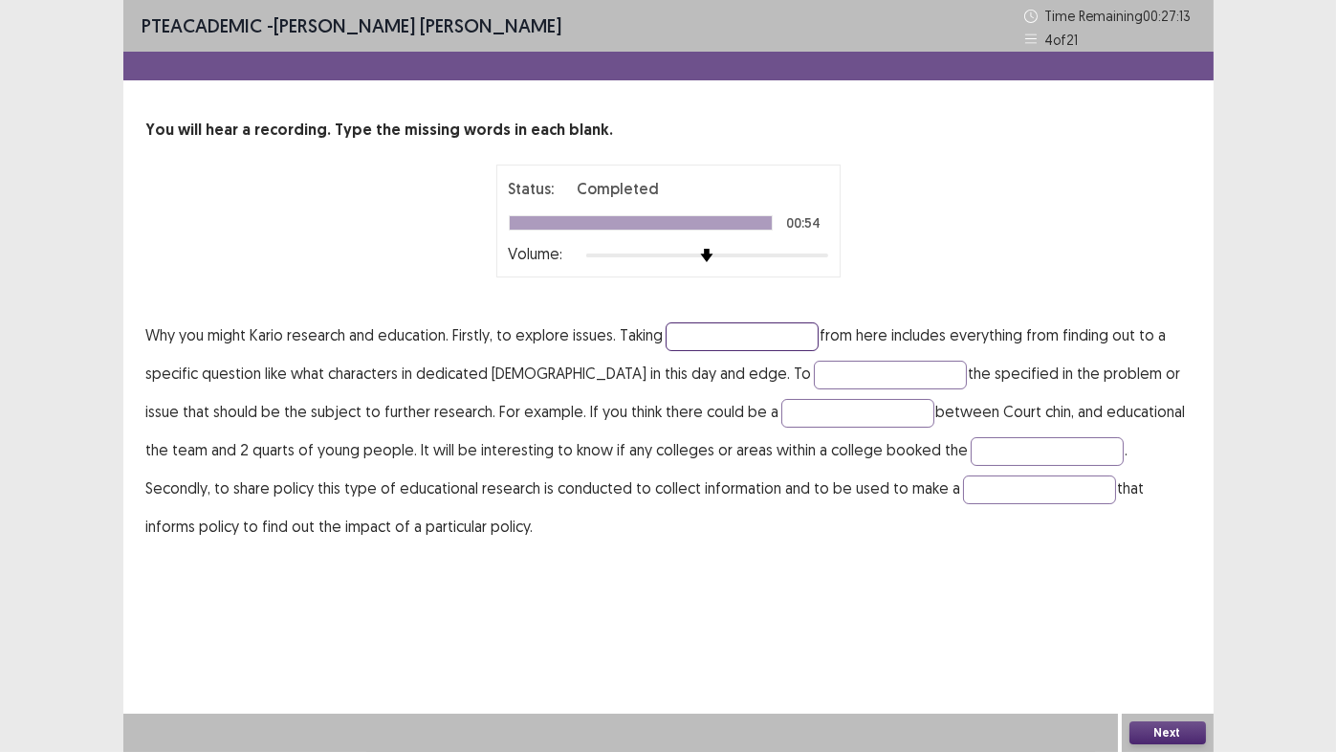
click at [722, 337] on input "text" at bounding box center [742, 336] width 153 height 29
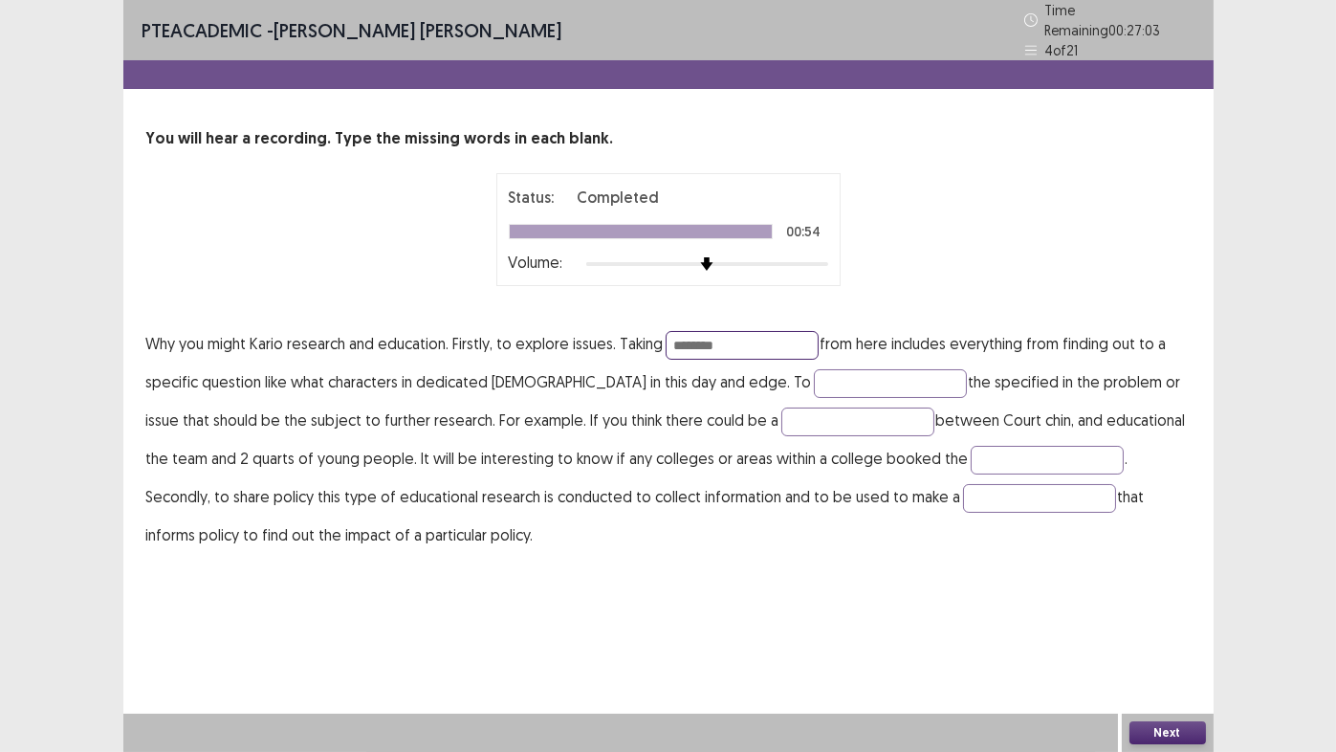
type input "********"
type input "**********"
type input "*"
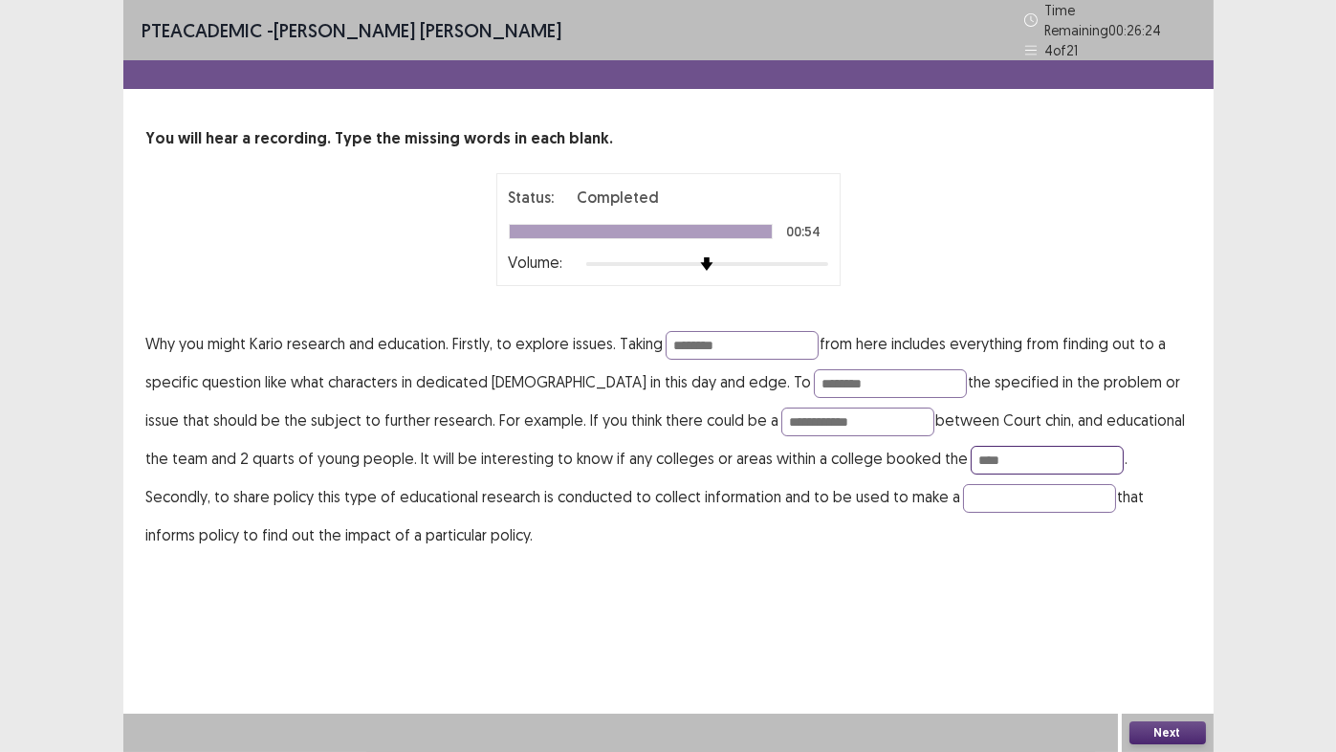
type input "****"
click at [963, 487] on input "********" at bounding box center [1039, 498] width 153 height 29
type input "*********"
click at [1174, 626] on button "Next" at bounding box center [1168, 732] width 77 height 23
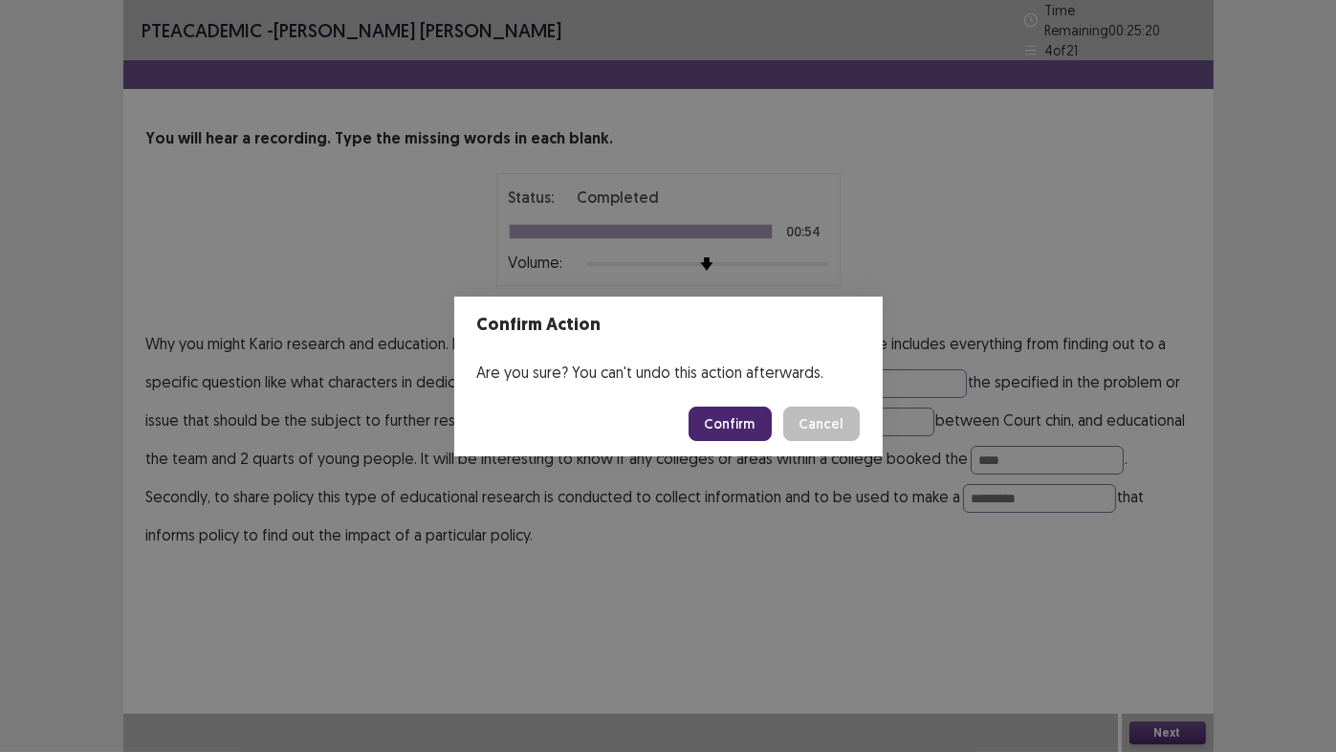
click at [734, 426] on button "Confirm" at bounding box center [730, 423] width 83 height 34
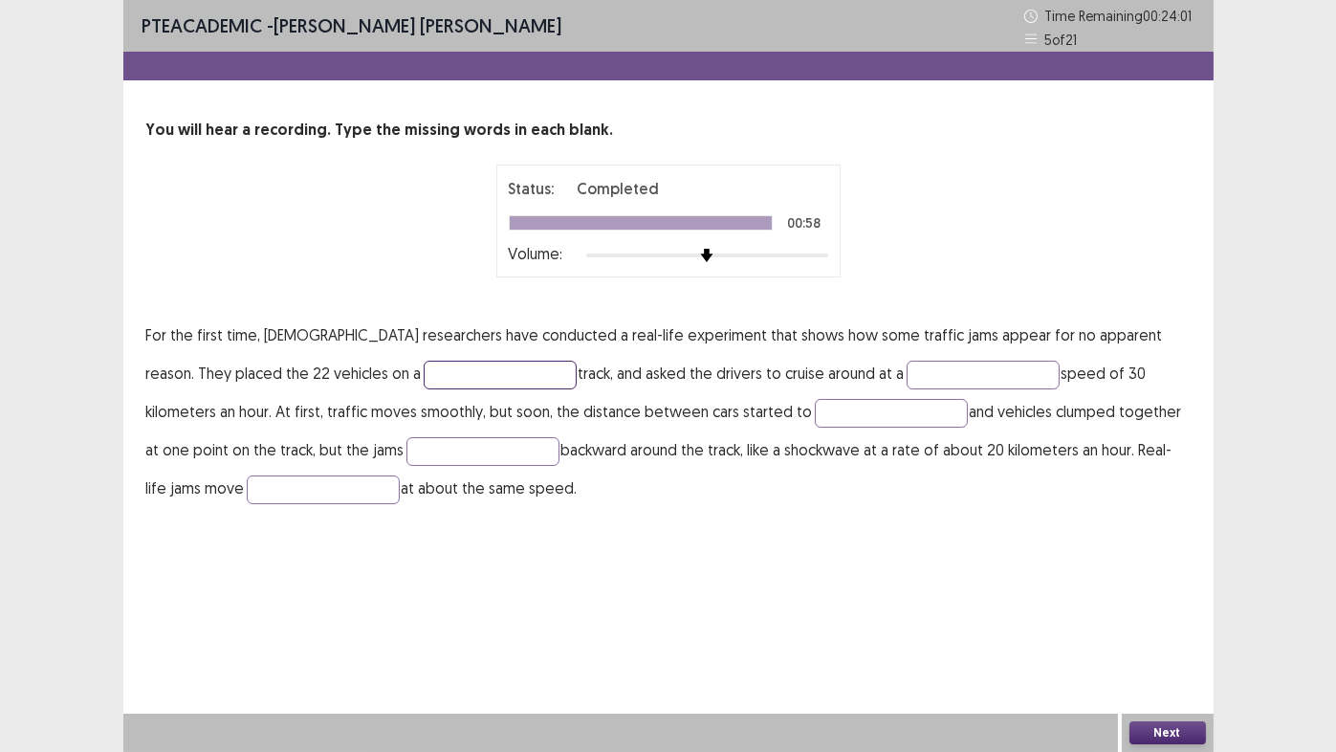
click at [424, 371] on input "text" at bounding box center [500, 375] width 153 height 29
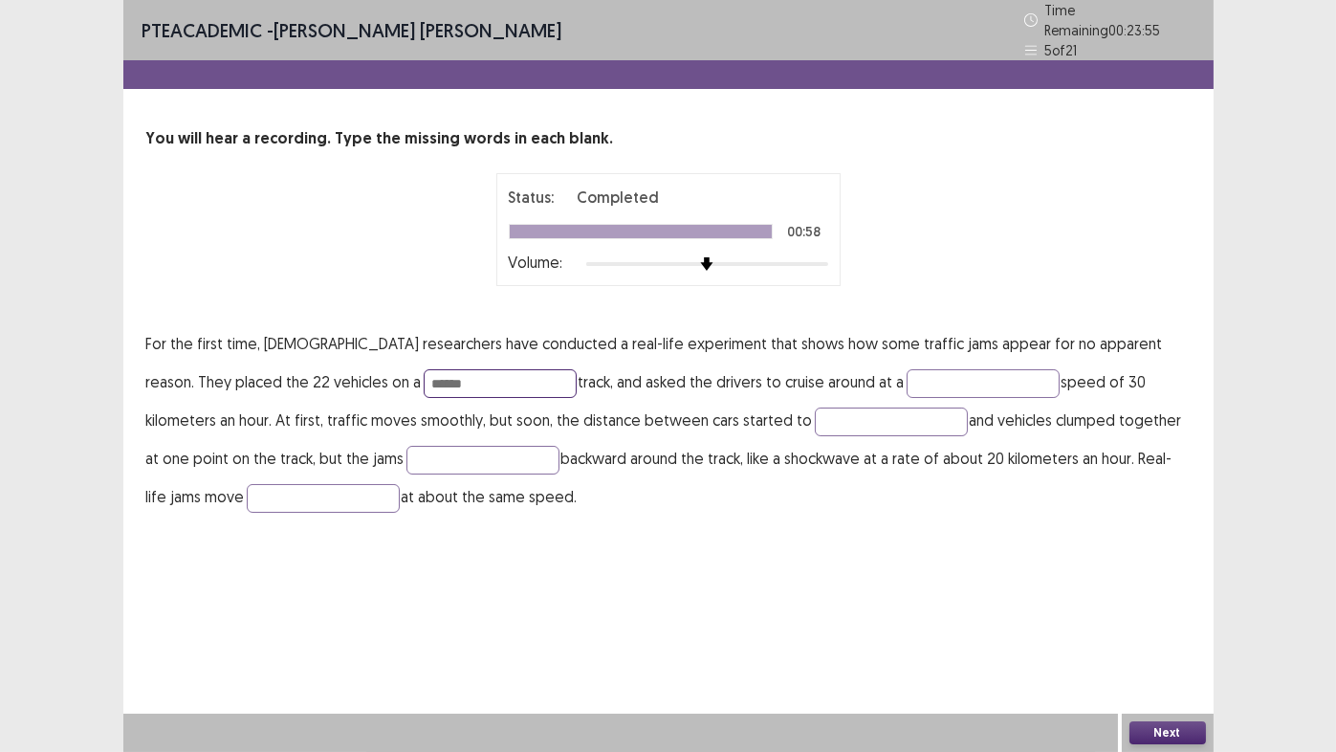
type input "******"
type input "**********"
type input "****"
type input "******"
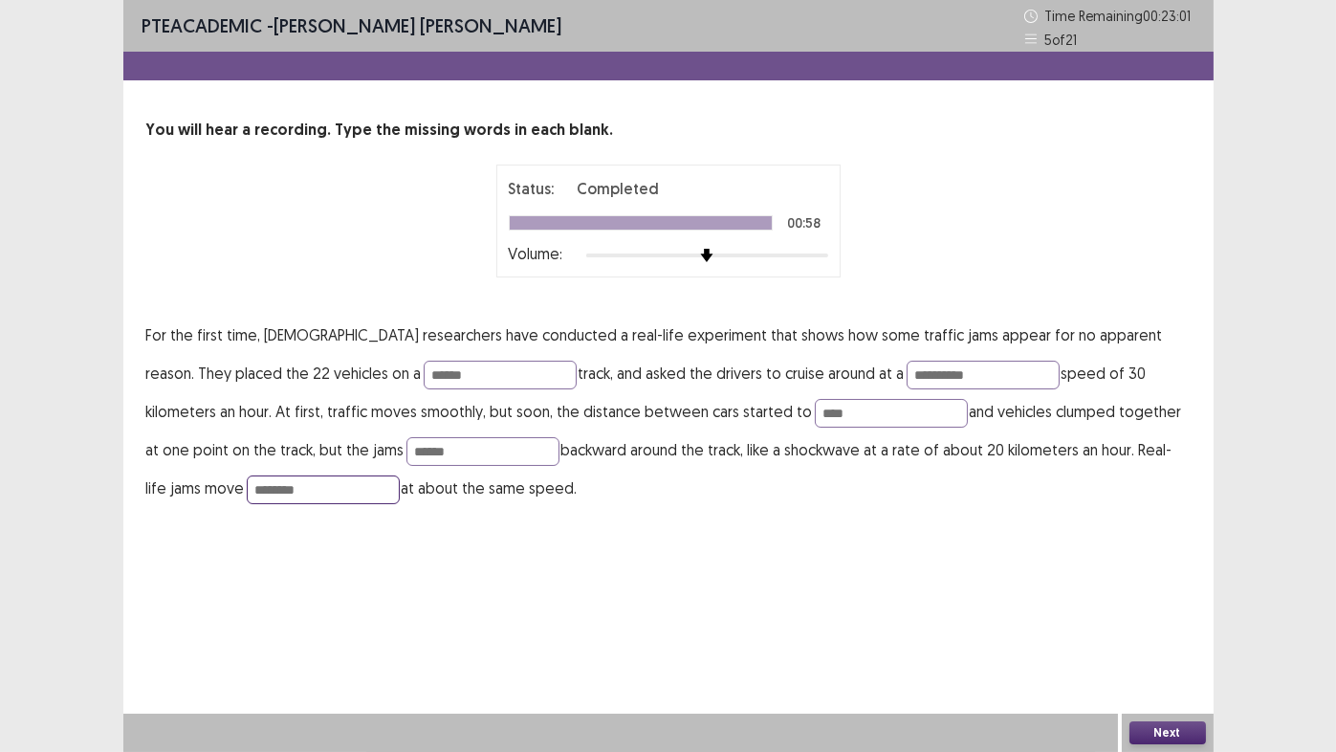
type input "********"
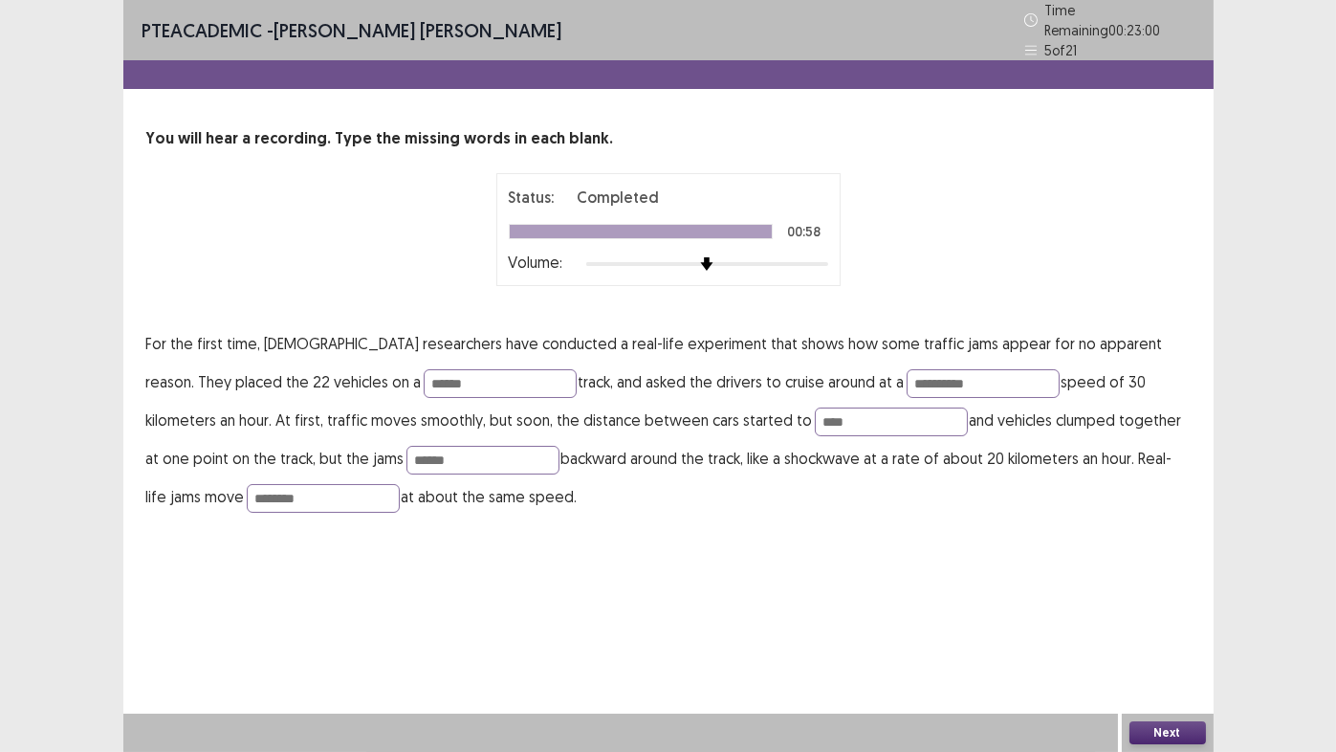
click at [1183, 626] on button "Next" at bounding box center [1168, 732] width 77 height 23
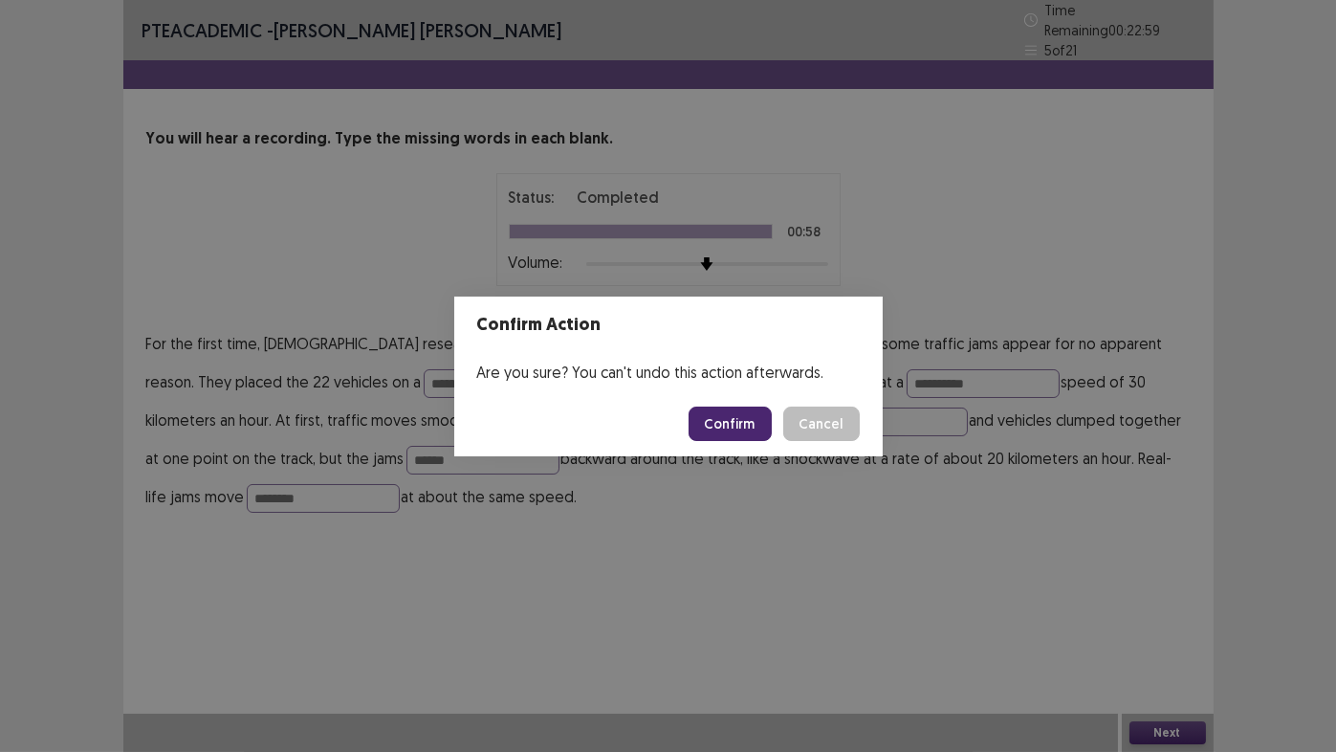
click at [733, 428] on button "Confirm" at bounding box center [730, 423] width 83 height 34
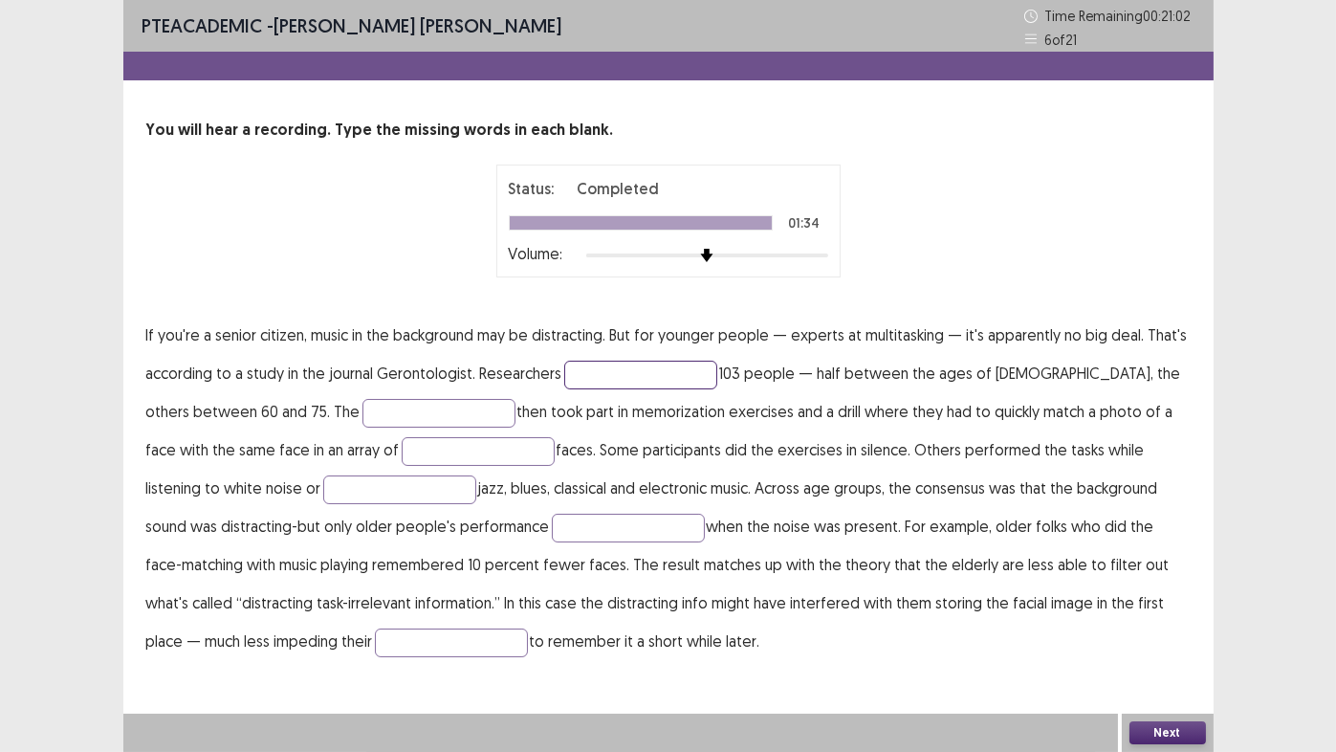
click at [606, 375] on input "text" at bounding box center [640, 375] width 153 height 29
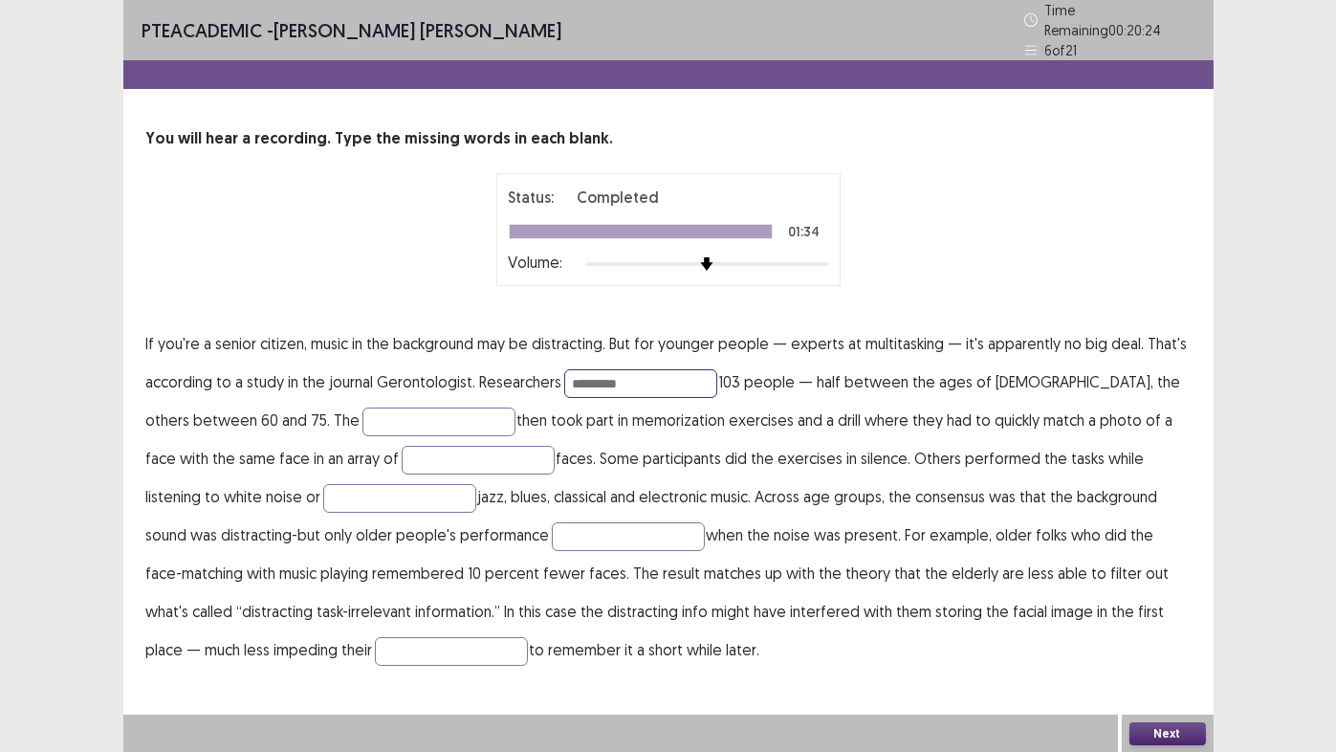
type input "*********"
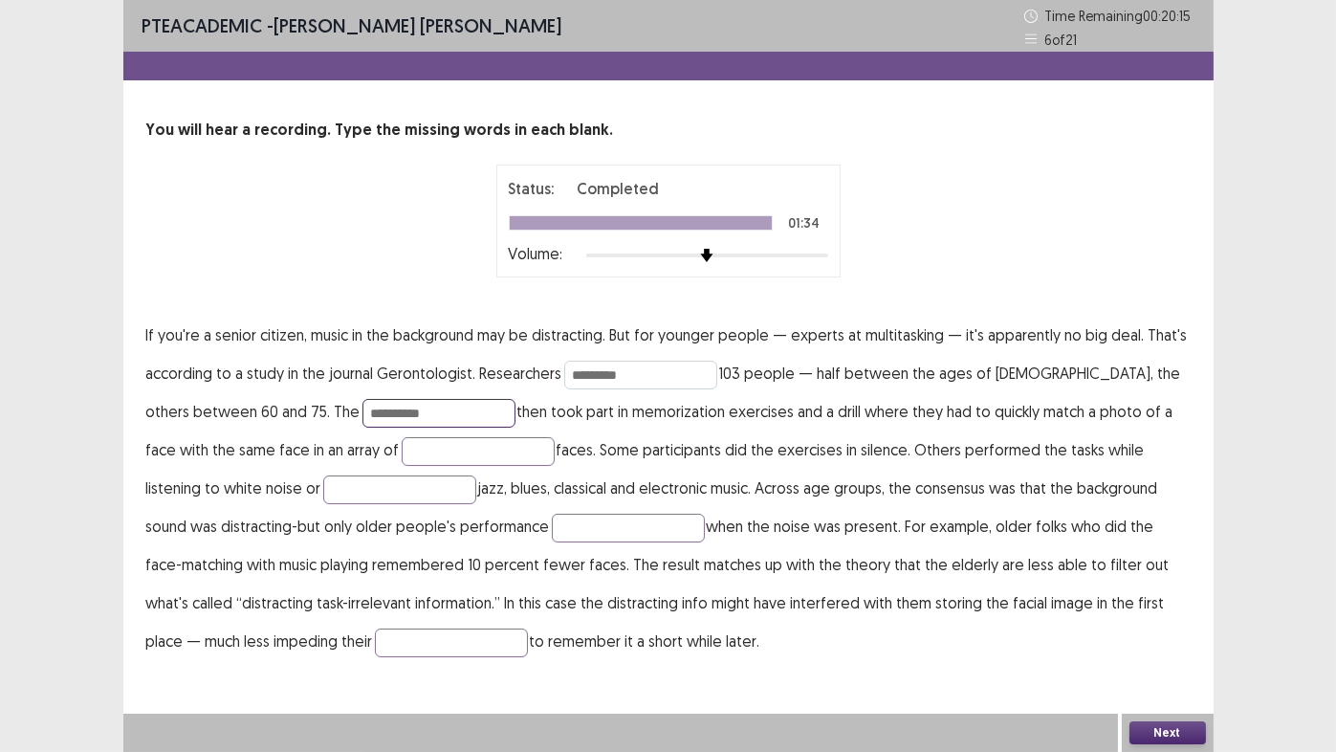
type input "**********"
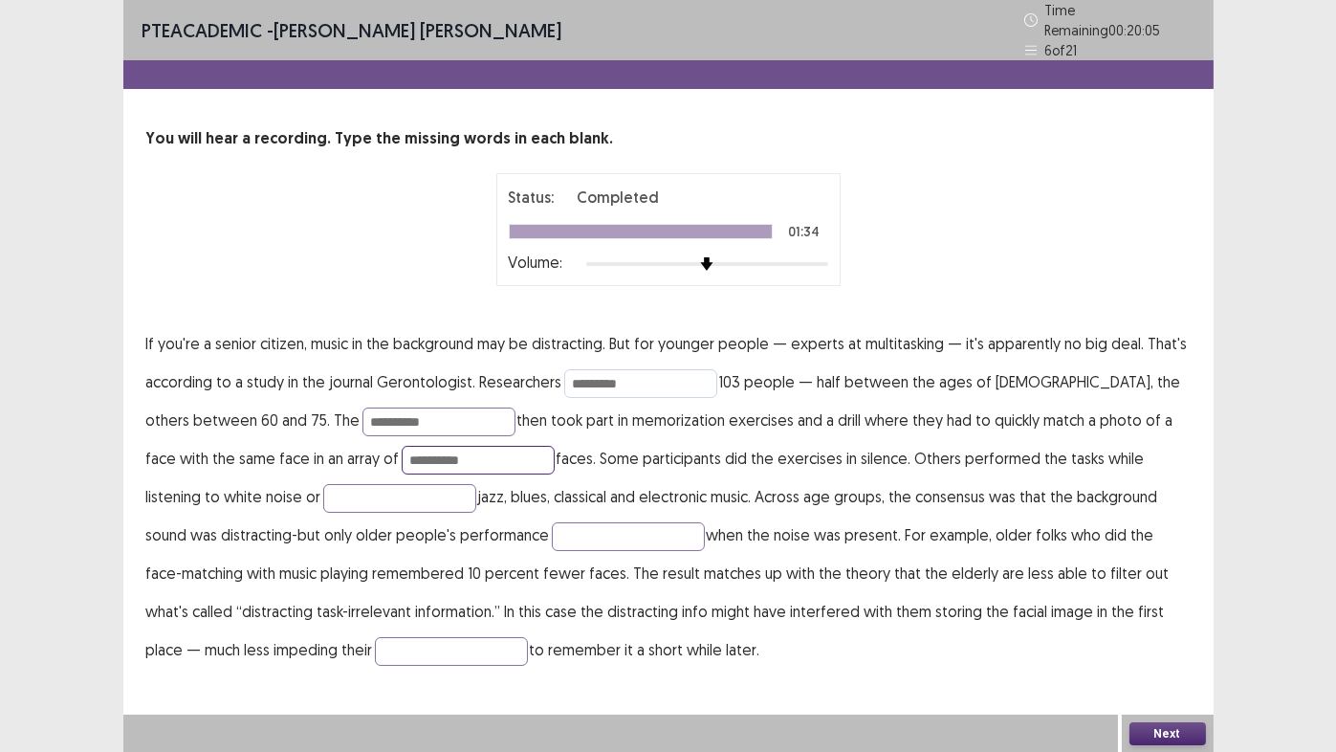
type input "**********"
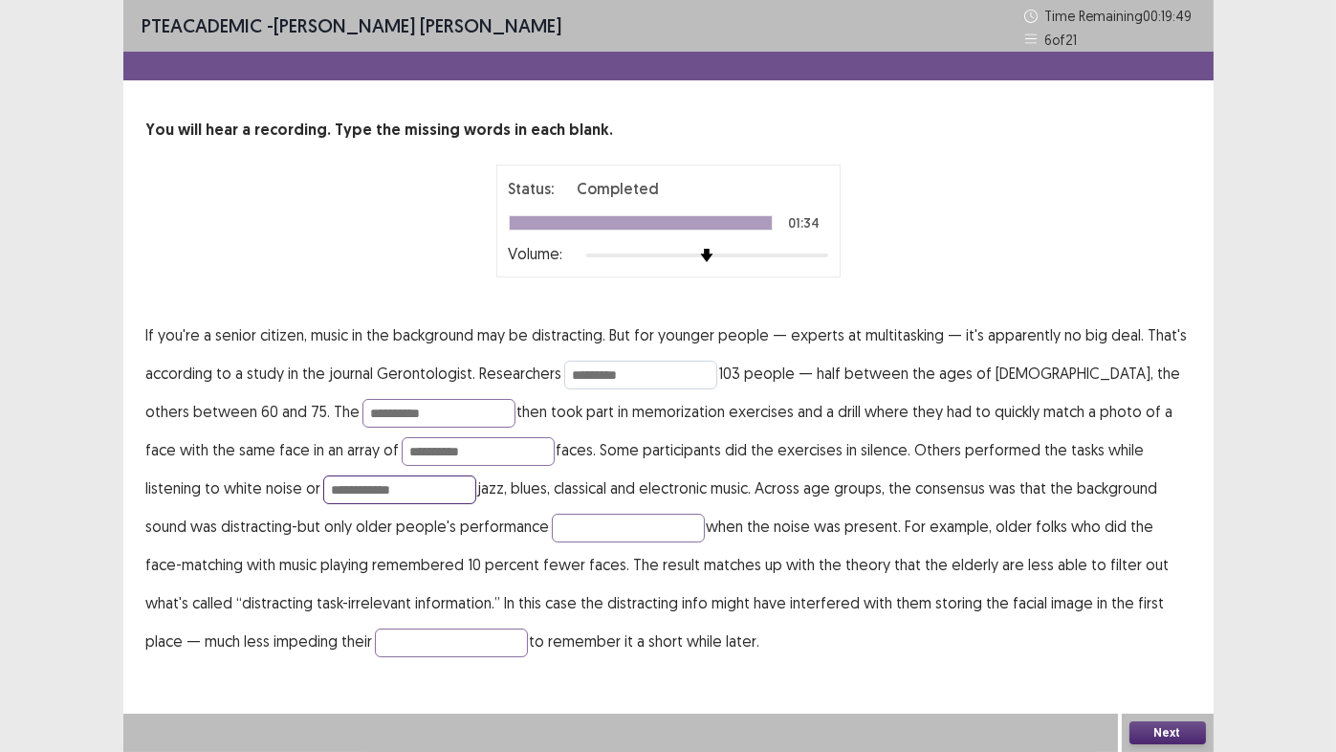
type input "**********"
type input "********"
click at [1151, 626] on button "Next" at bounding box center [1168, 732] width 77 height 23
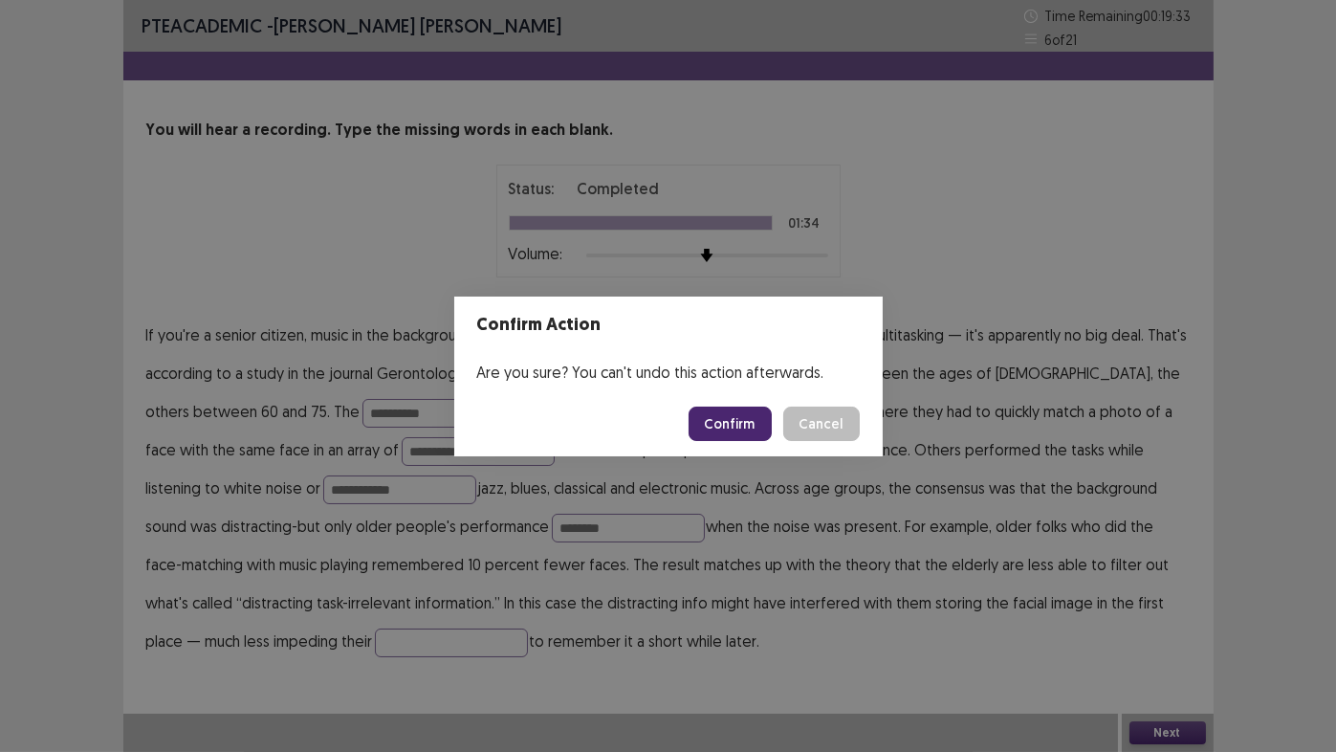
click at [736, 429] on button "Confirm" at bounding box center [730, 423] width 83 height 34
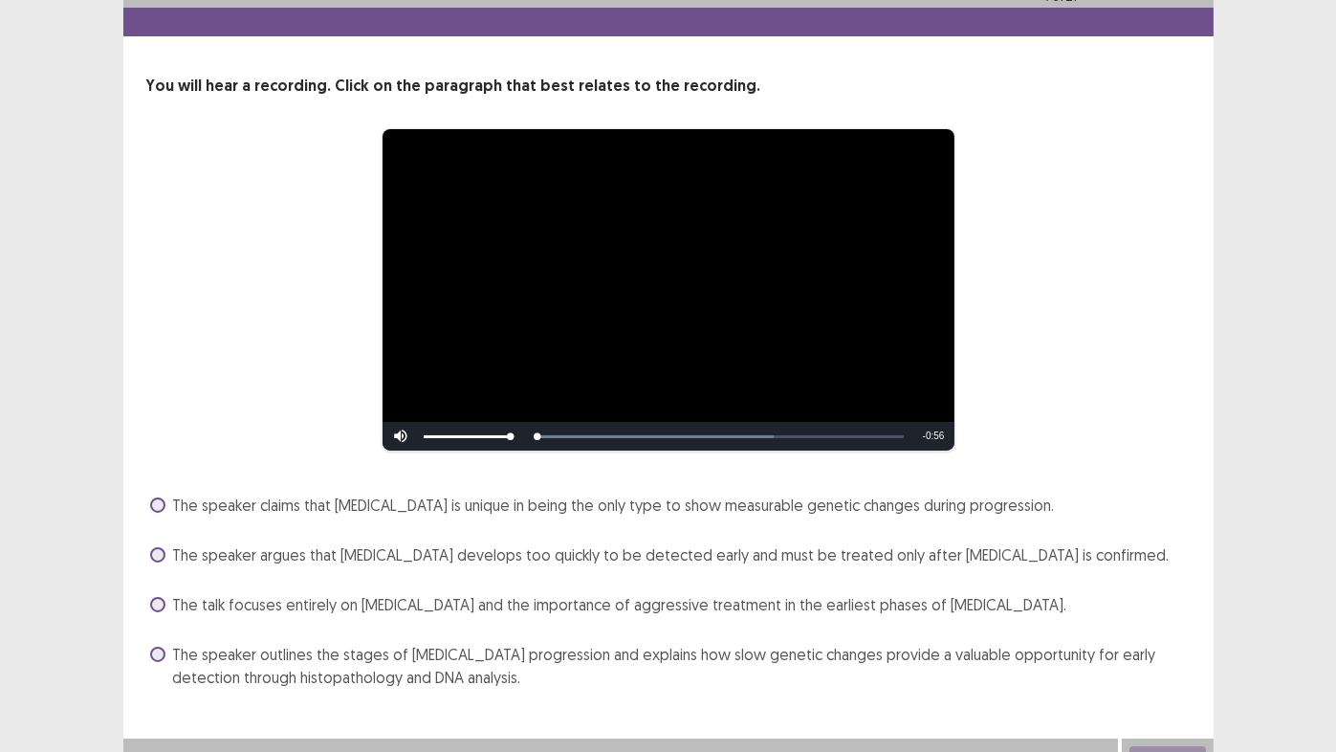
scroll to position [69, 0]
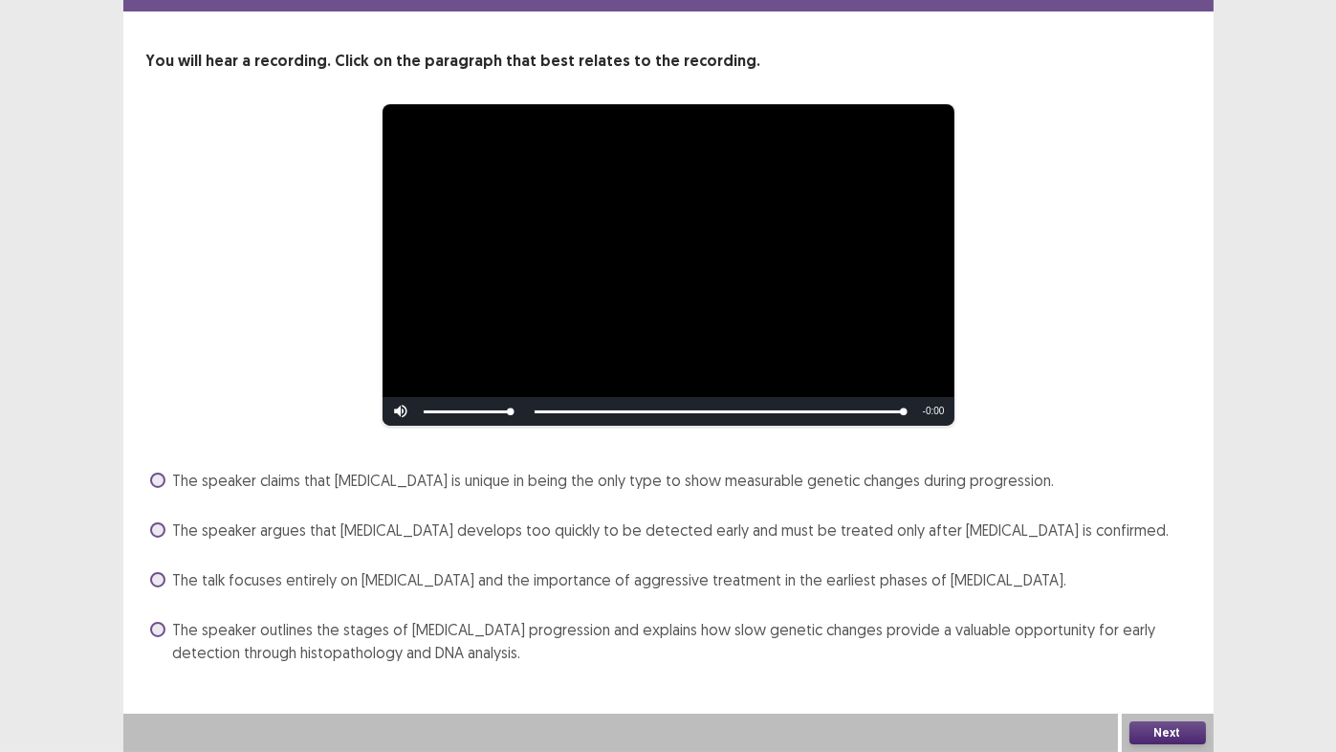
click at [223, 626] on span "The speaker outlines the stages of [MEDICAL_DATA] progression and explains how …" at bounding box center [682, 641] width 1018 height 46
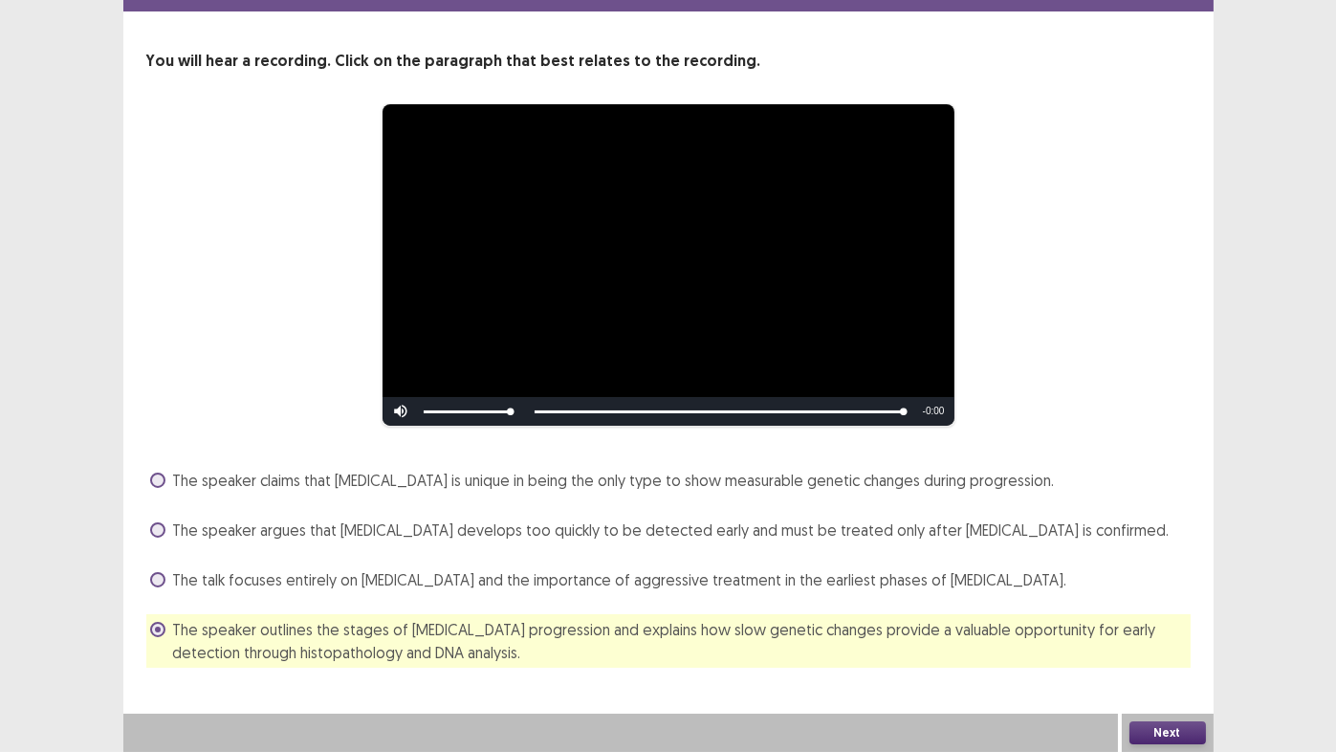
click at [1154, 626] on button "Next" at bounding box center [1168, 732] width 77 height 23
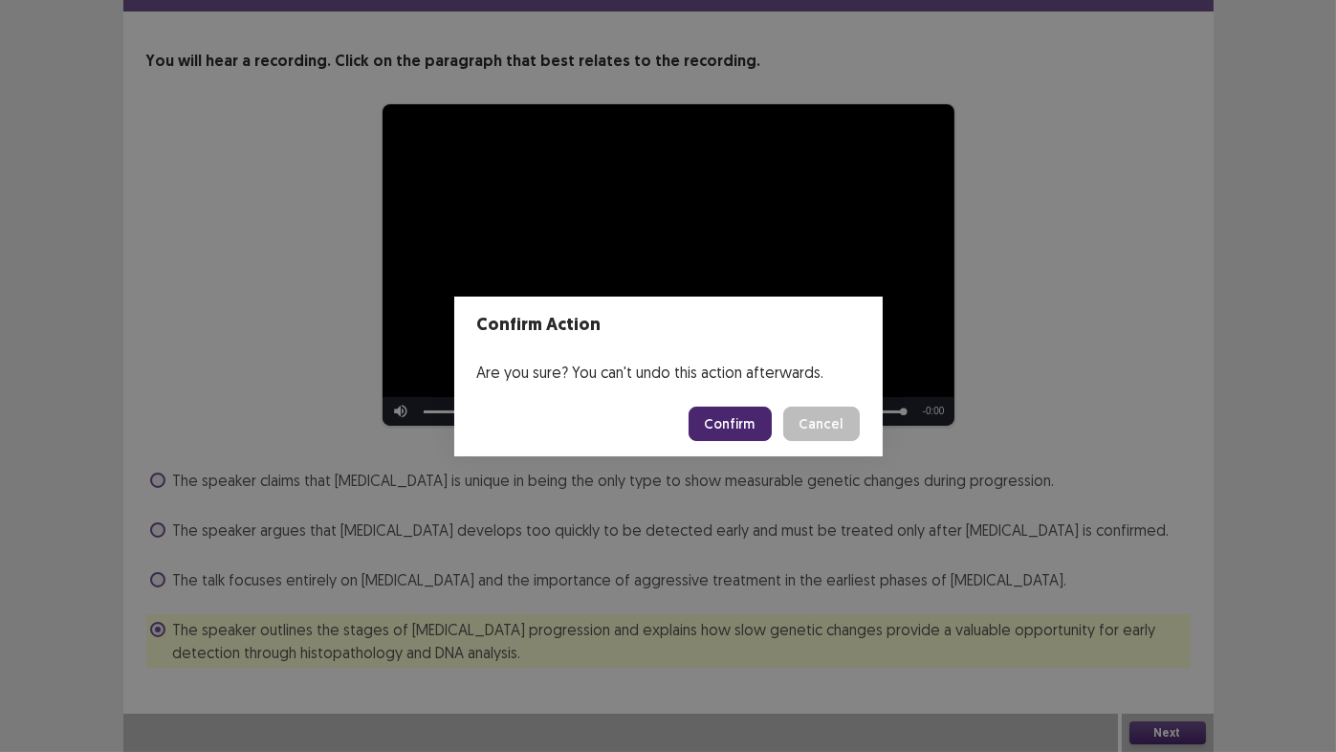
click at [713, 426] on button "Confirm" at bounding box center [730, 423] width 83 height 34
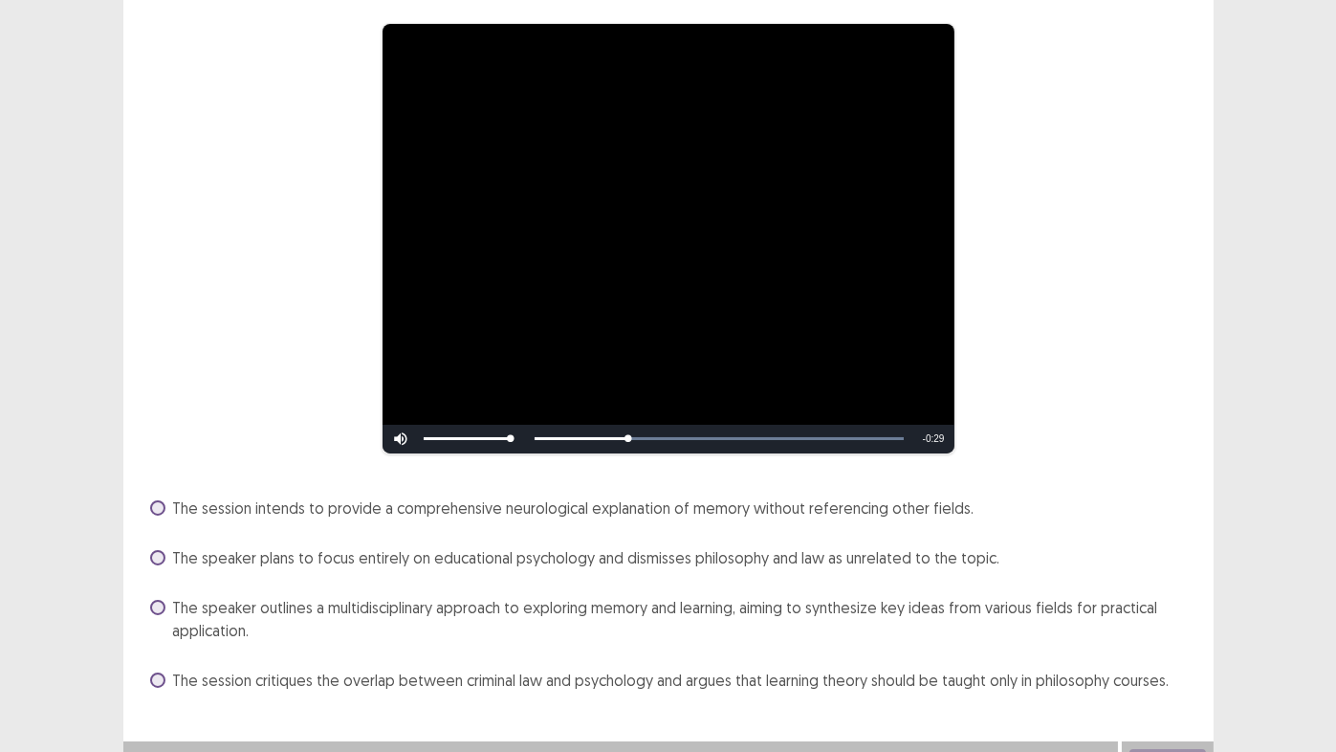
scroll to position [176, 0]
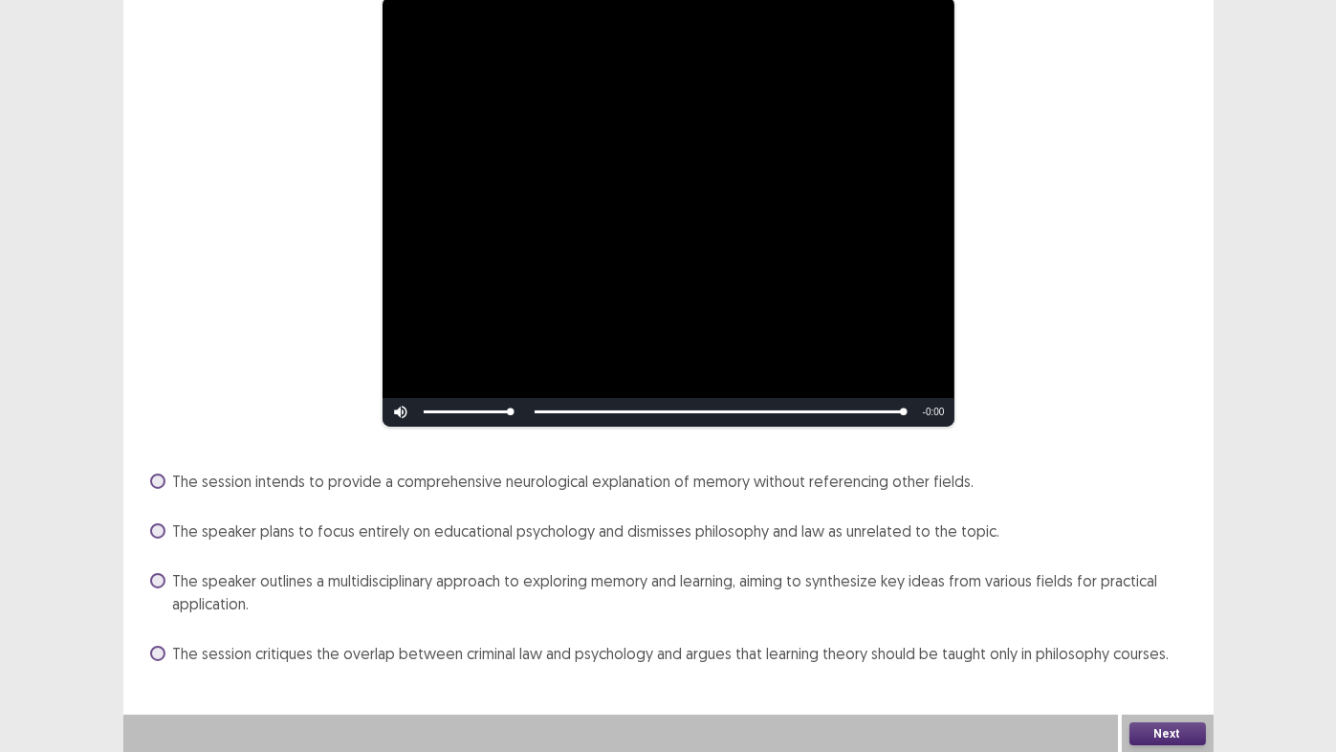
click at [578, 626] on span "The session critiques the overlap between criminal law and psychology and argue…" at bounding box center [671, 653] width 997 height 23
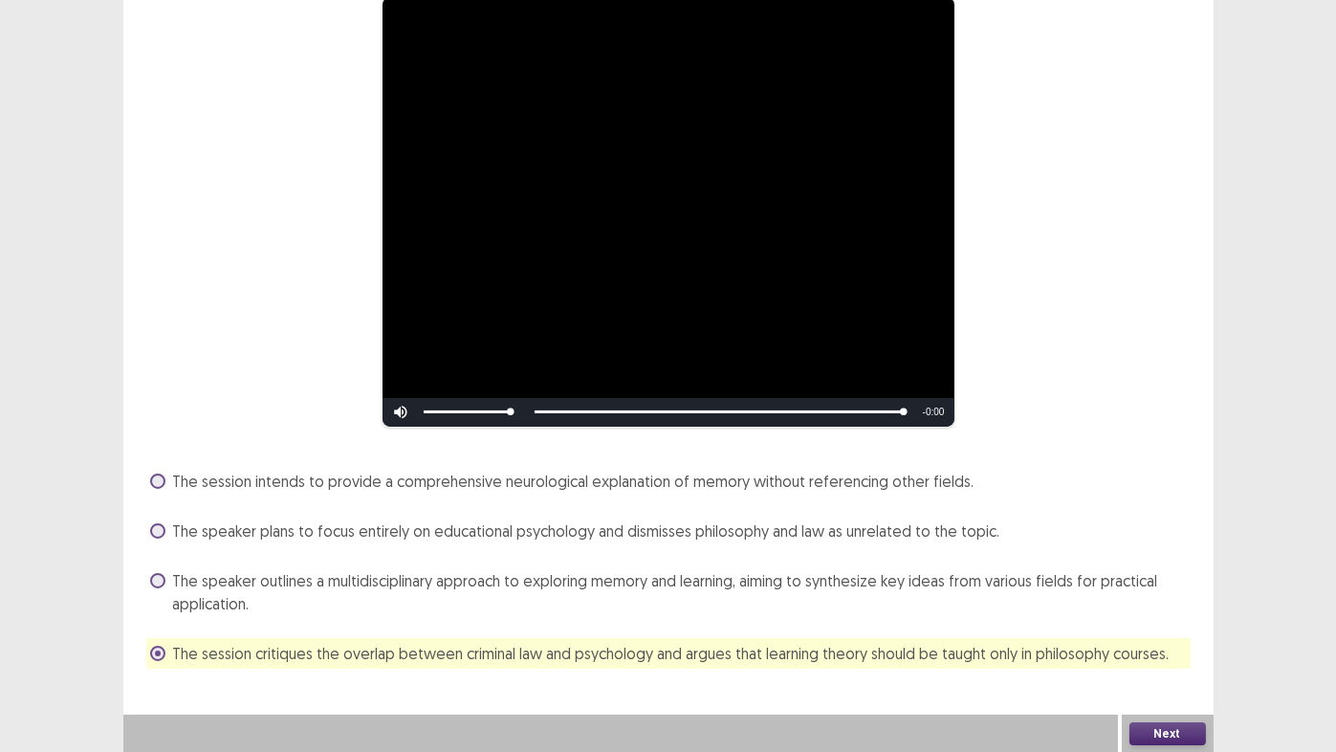
click at [1181, 626] on button "Next" at bounding box center [1168, 733] width 77 height 23
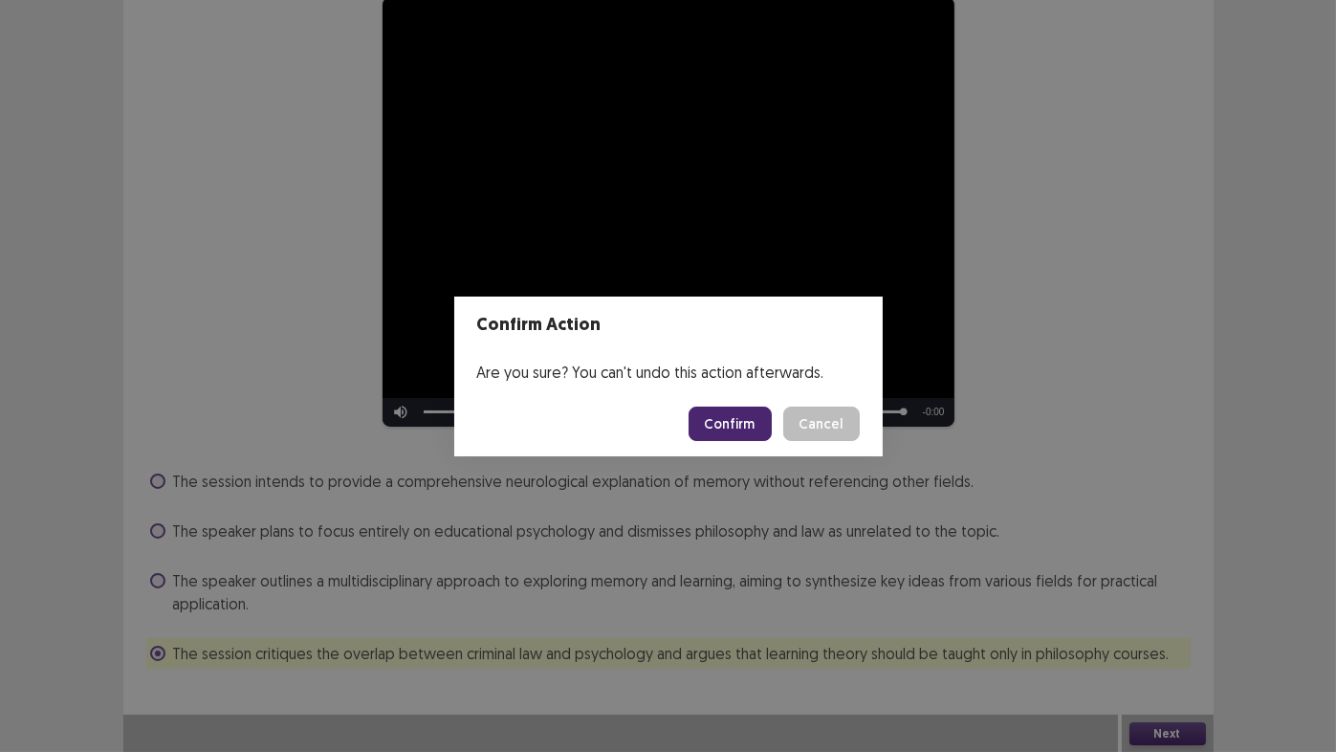
click at [734, 429] on button "Confirm" at bounding box center [730, 423] width 83 height 34
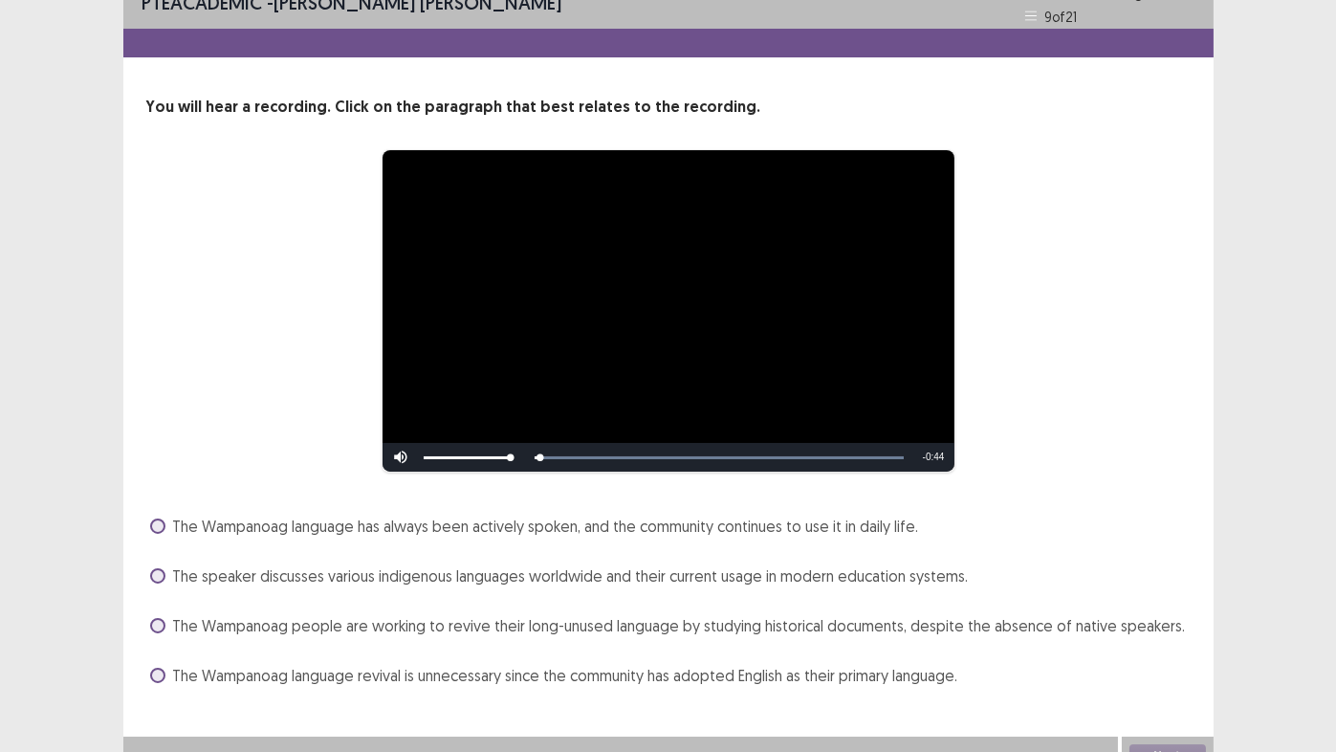
scroll to position [46, 0]
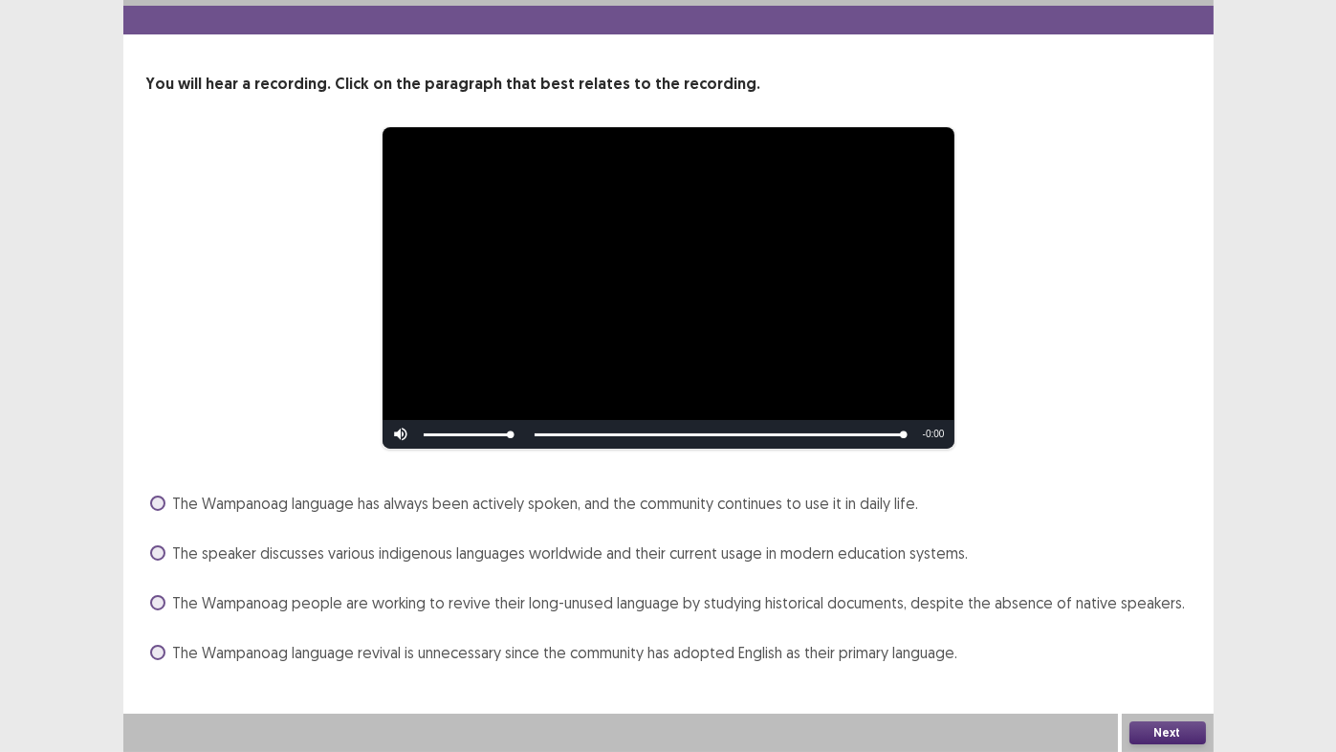
click at [273, 626] on span "The Wampanoag language revival is unnecessary since the community has adopted E…" at bounding box center [565, 652] width 785 height 23
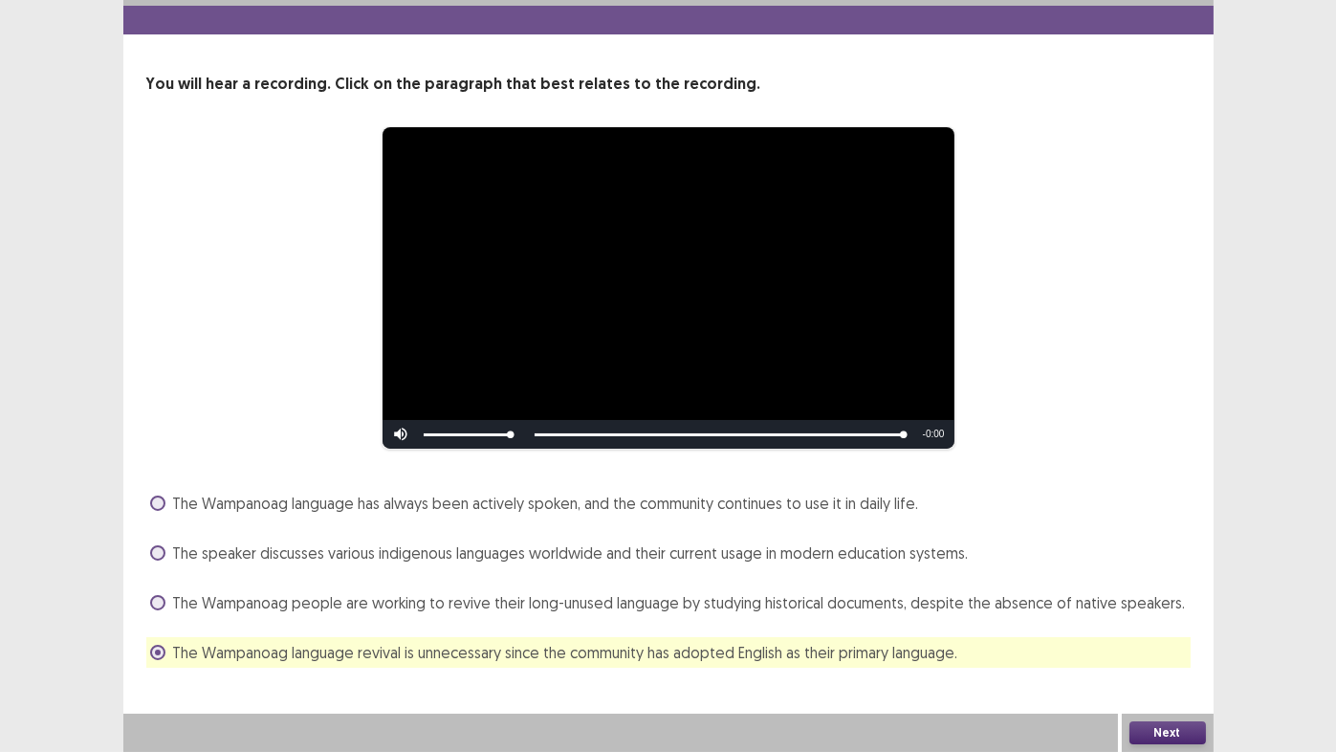
click at [1154, 626] on button "Next" at bounding box center [1168, 732] width 77 height 23
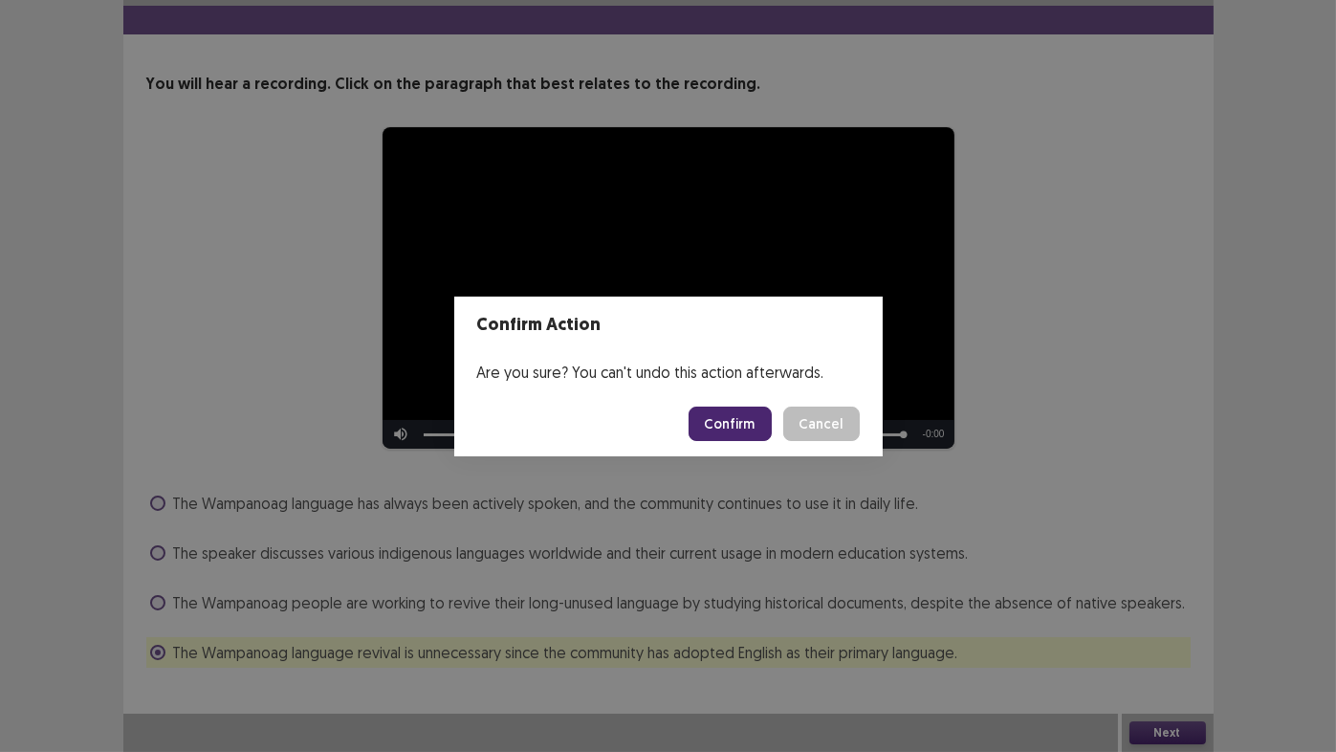
click at [735, 423] on button "Confirm" at bounding box center [730, 423] width 83 height 34
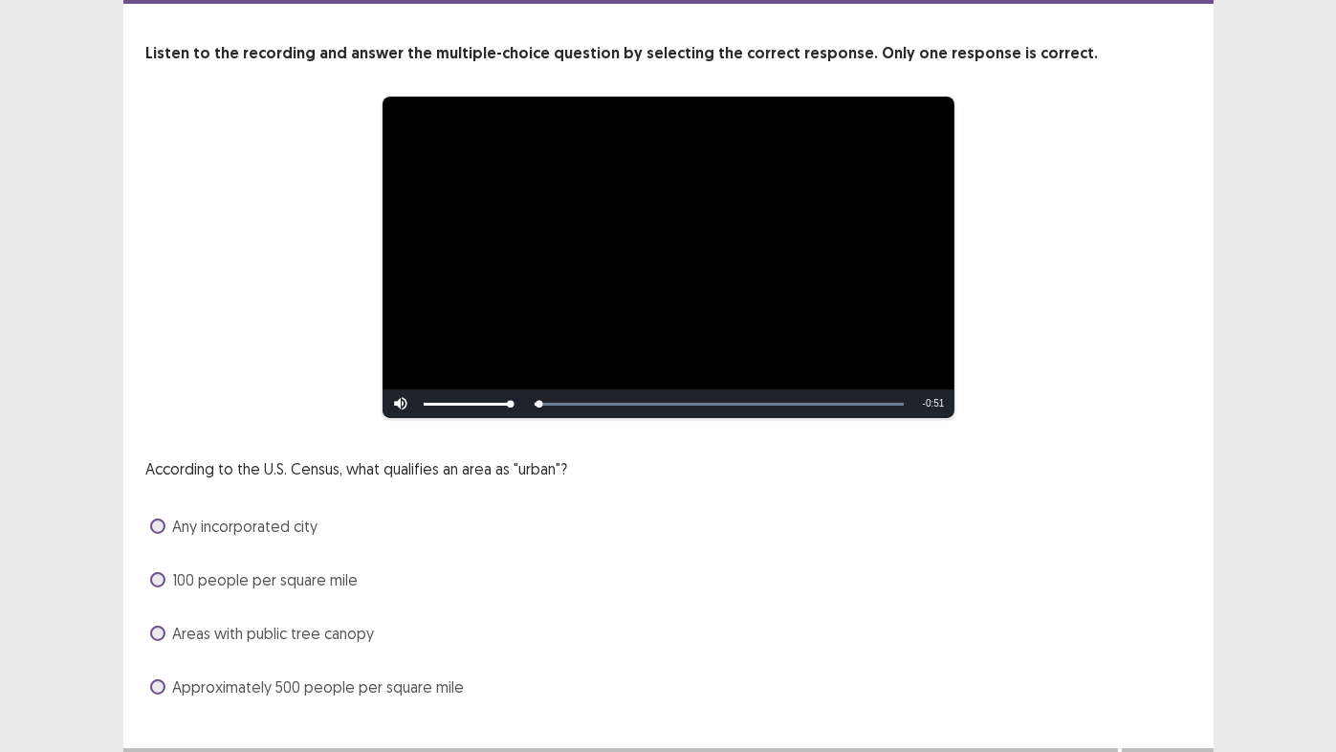
scroll to position [96, 0]
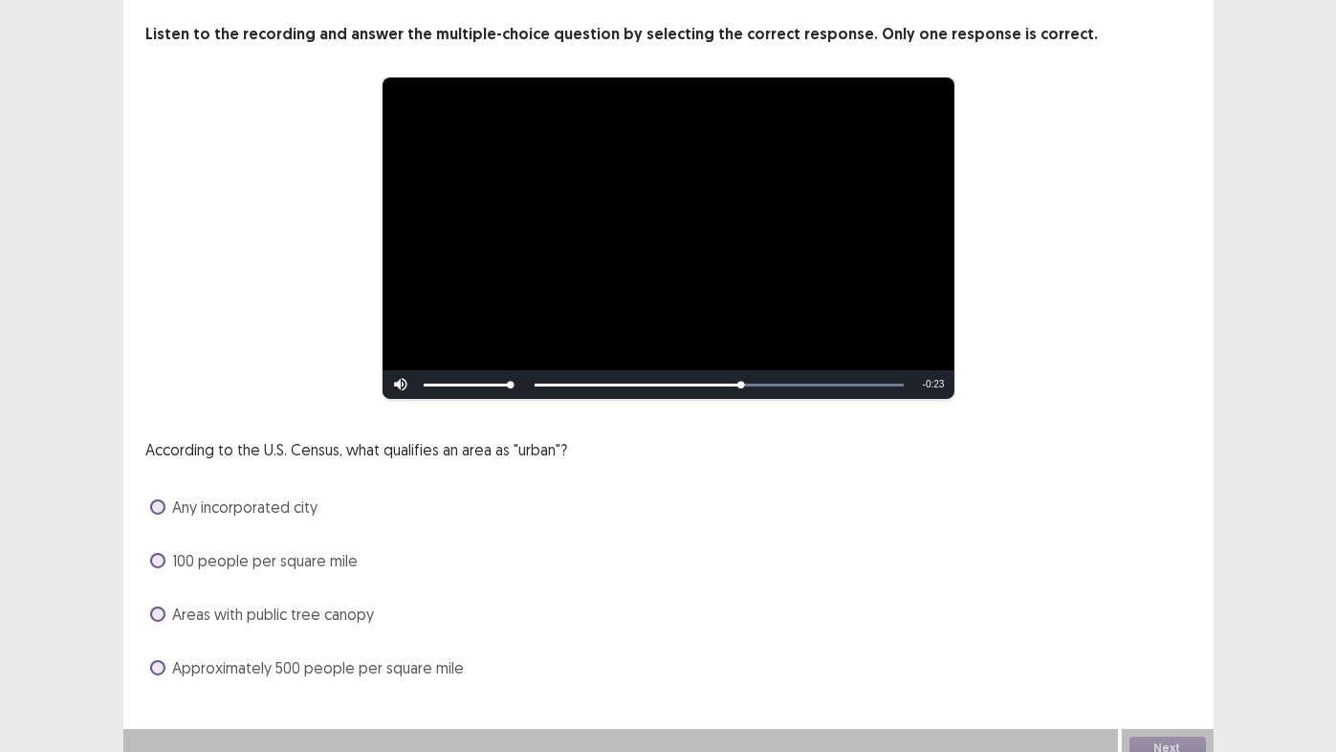
click at [148, 626] on div "Approximately 500 people per square mile" at bounding box center [668, 667] width 1044 height 31
click at [158, 626] on span at bounding box center [157, 667] width 15 height 15
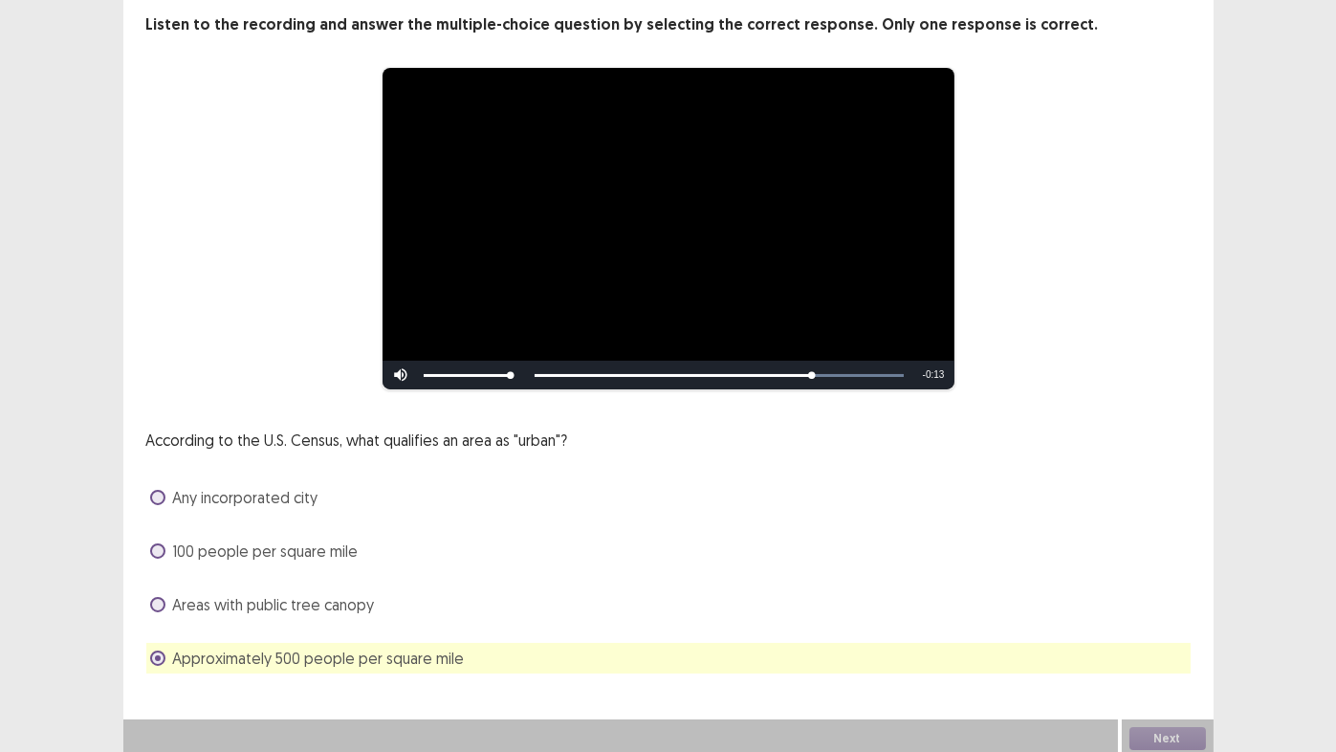
scroll to position [110, 0]
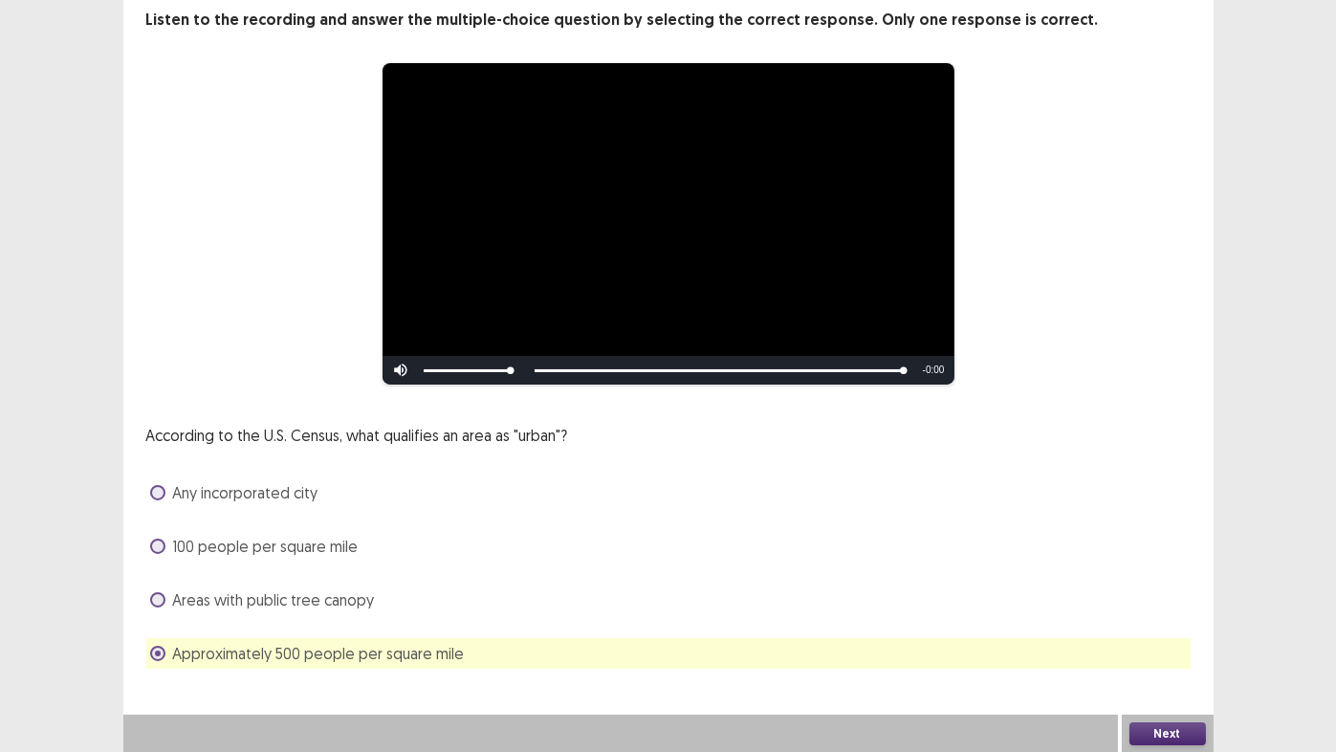
click at [1167, 626] on button "Next" at bounding box center [1168, 733] width 77 height 23
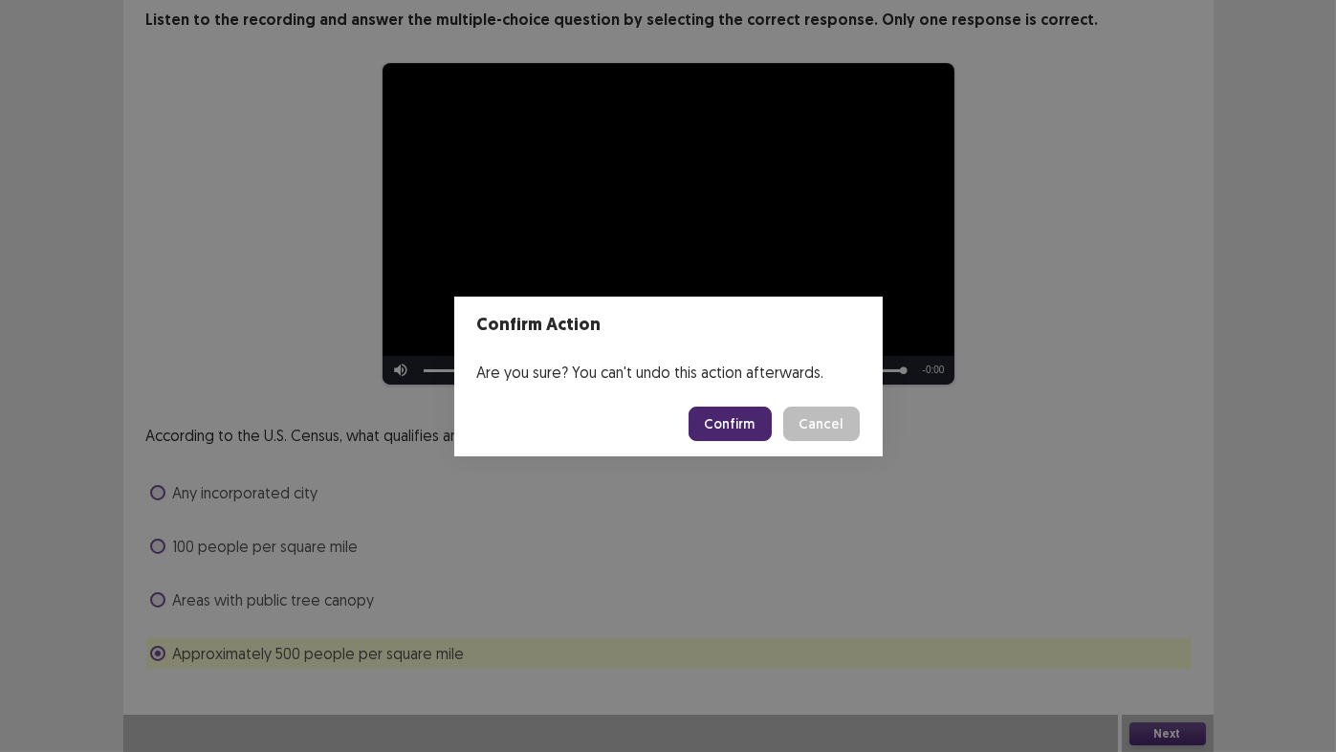
click at [732, 427] on button "Confirm" at bounding box center [730, 423] width 83 height 34
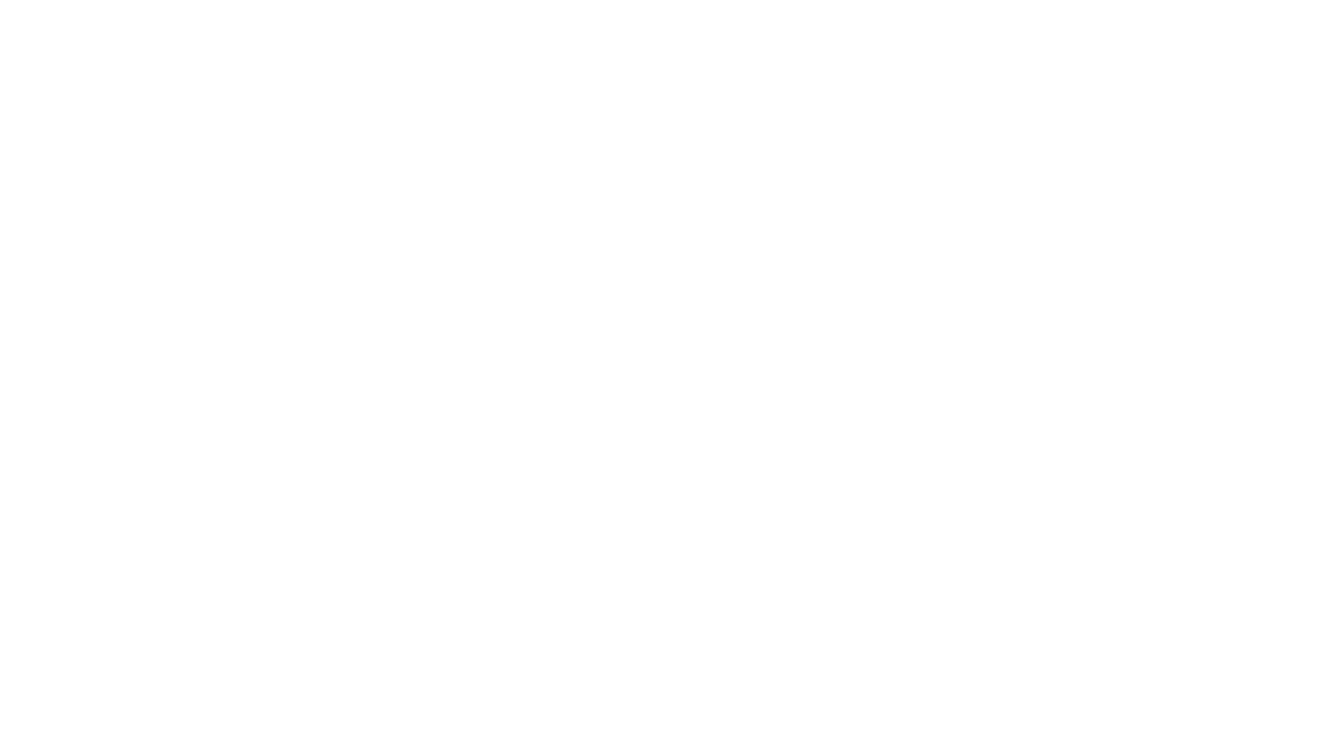
scroll to position [0, 0]
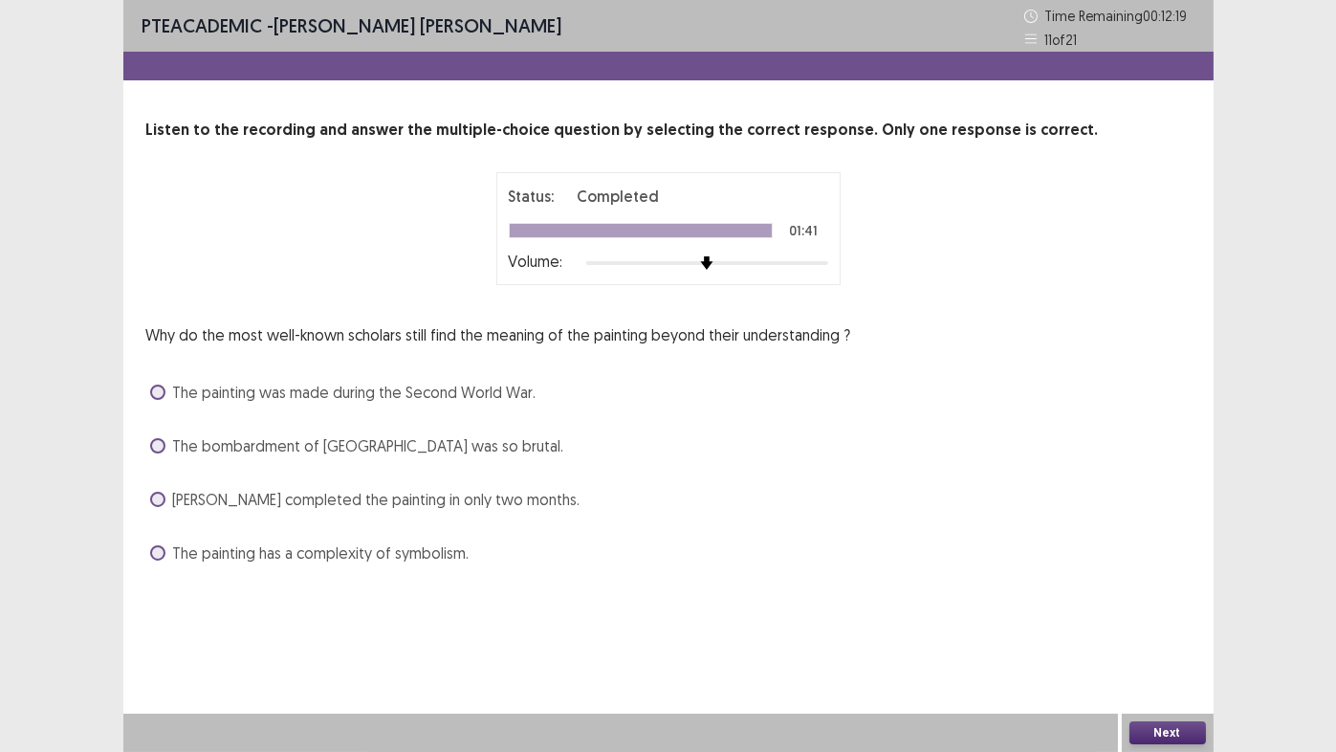
click at [158, 392] on span at bounding box center [157, 391] width 15 height 15
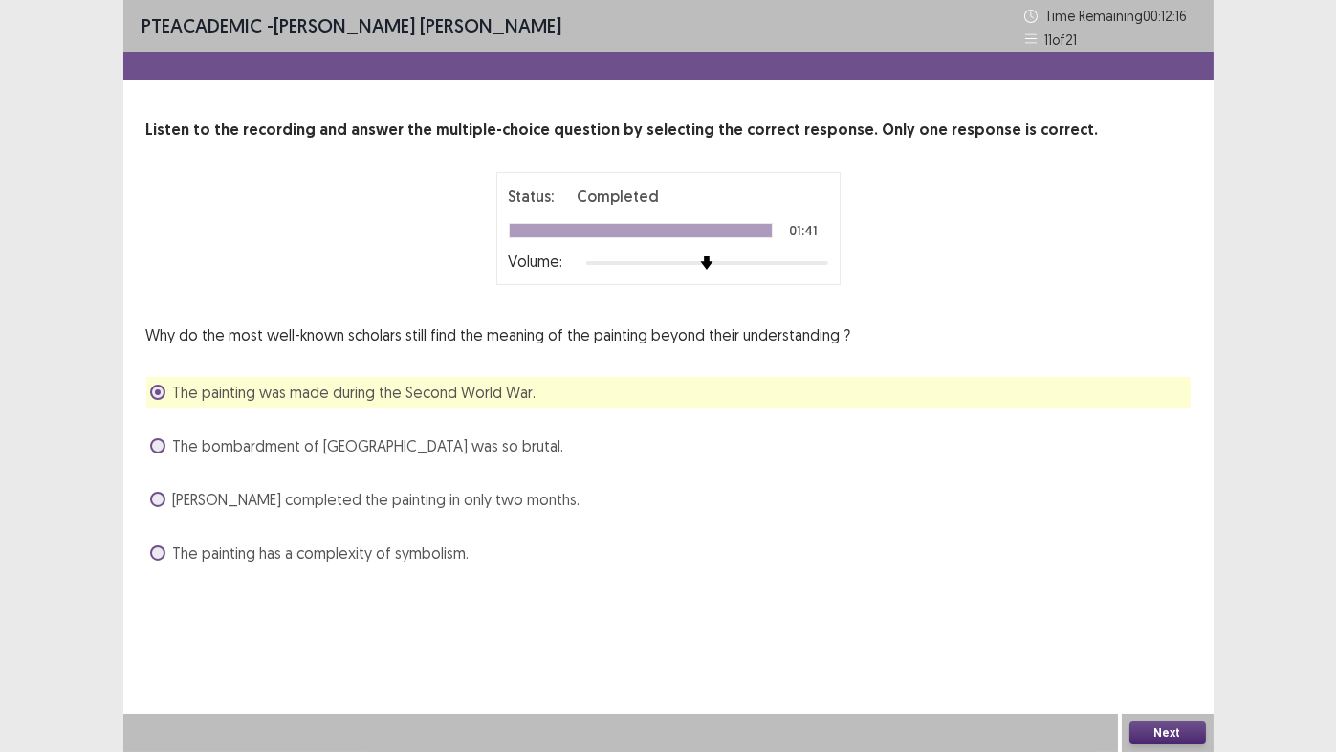
click at [1152, 626] on button "Next" at bounding box center [1168, 732] width 77 height 23
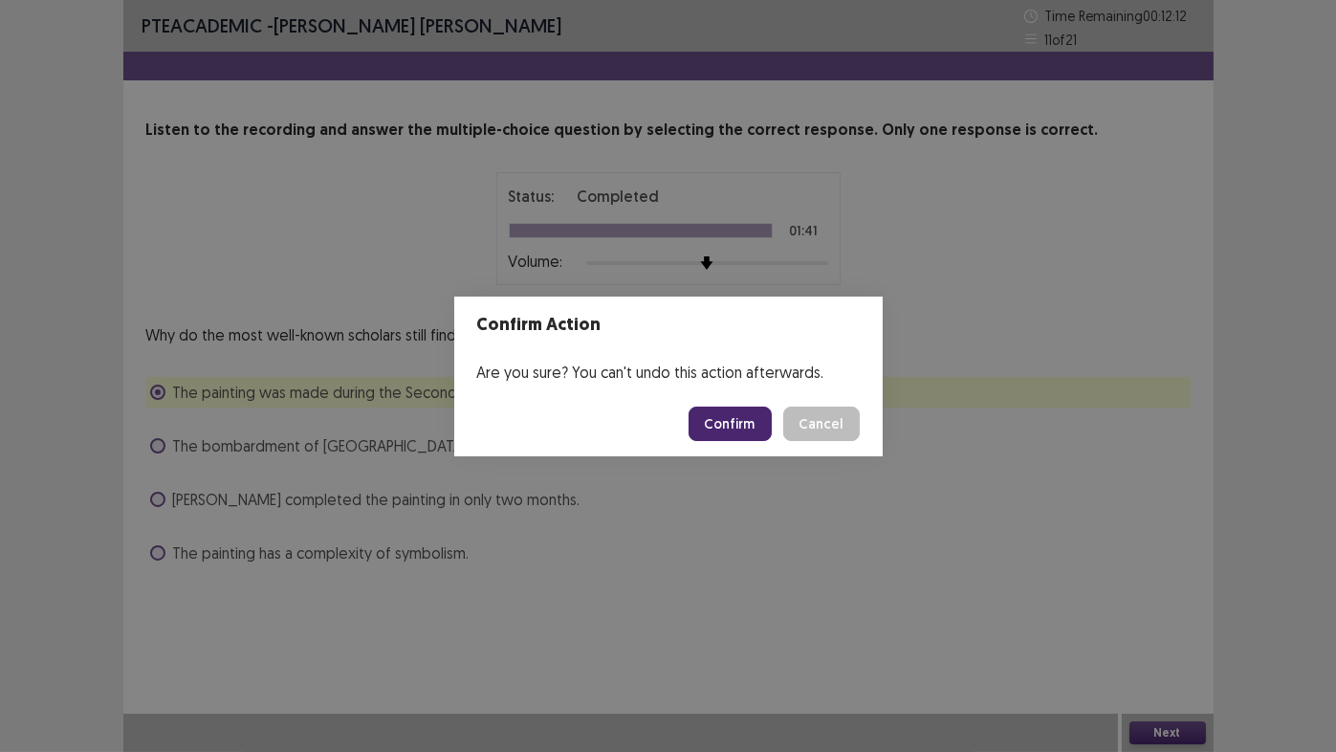
click at [720, 422] on button "Confirm" at bounding box center [730, 423] width 83 height 34
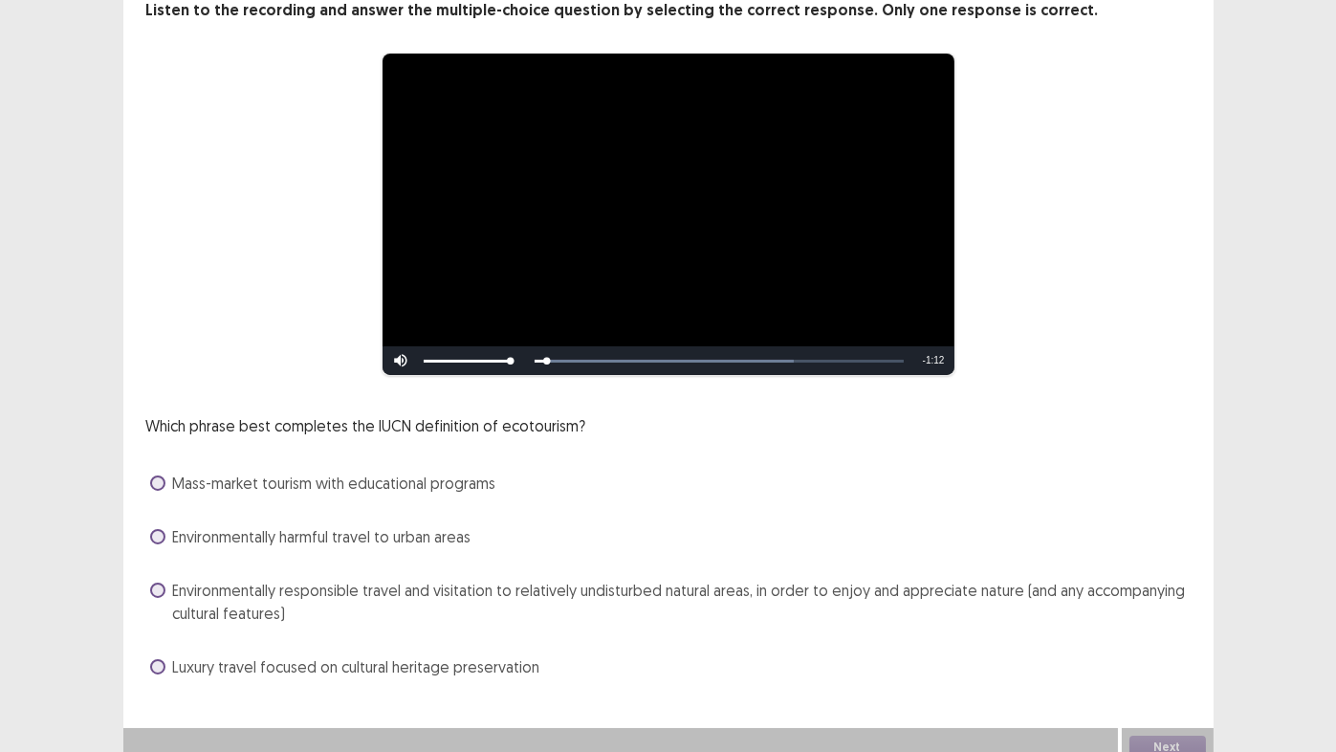
scroll to position [133, 0]
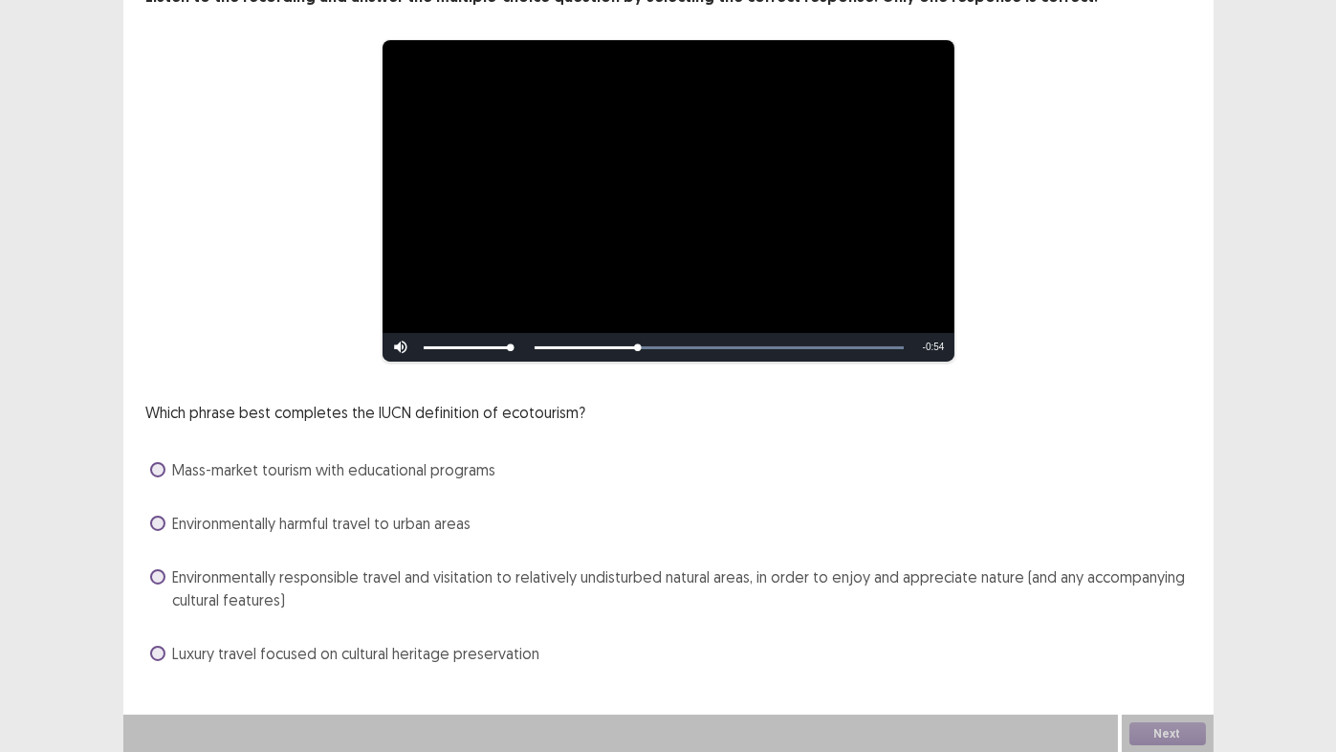
click at [155, 579] on span at bounding box center [157, 576] width 15 height 15
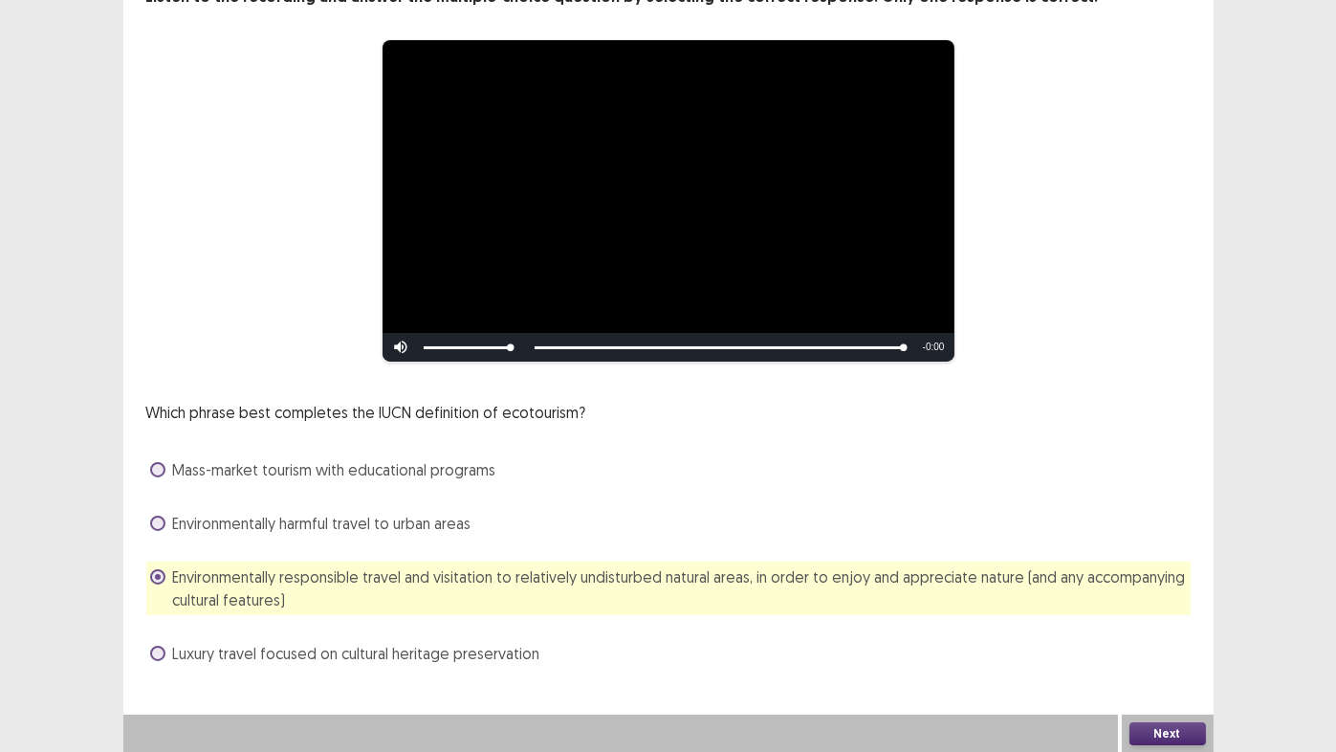
click at [1168, 626] on button "Next" at bounding box center [1168, 733] width 77 height 23
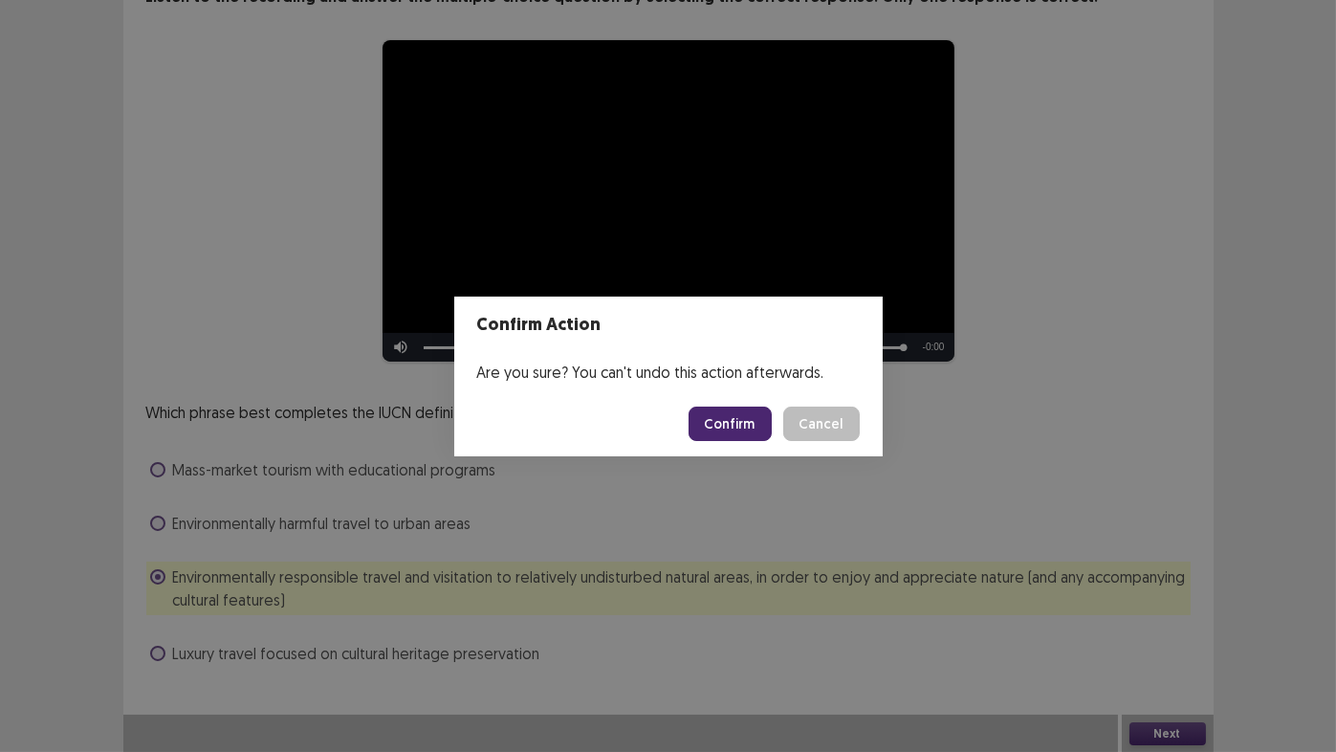
click at [730, 428] on button "Confirm" at bounding box center [730, 423] width 83 height 34
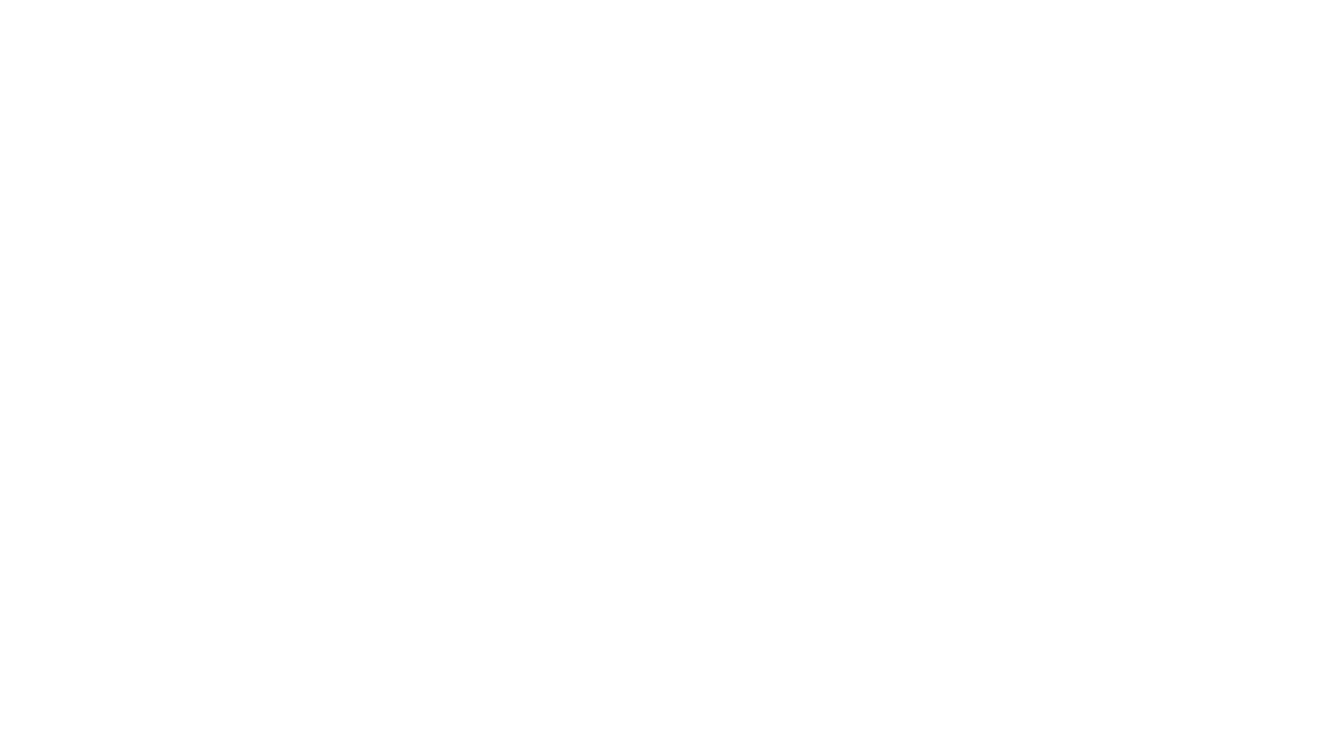
scroll to position [0, 0]
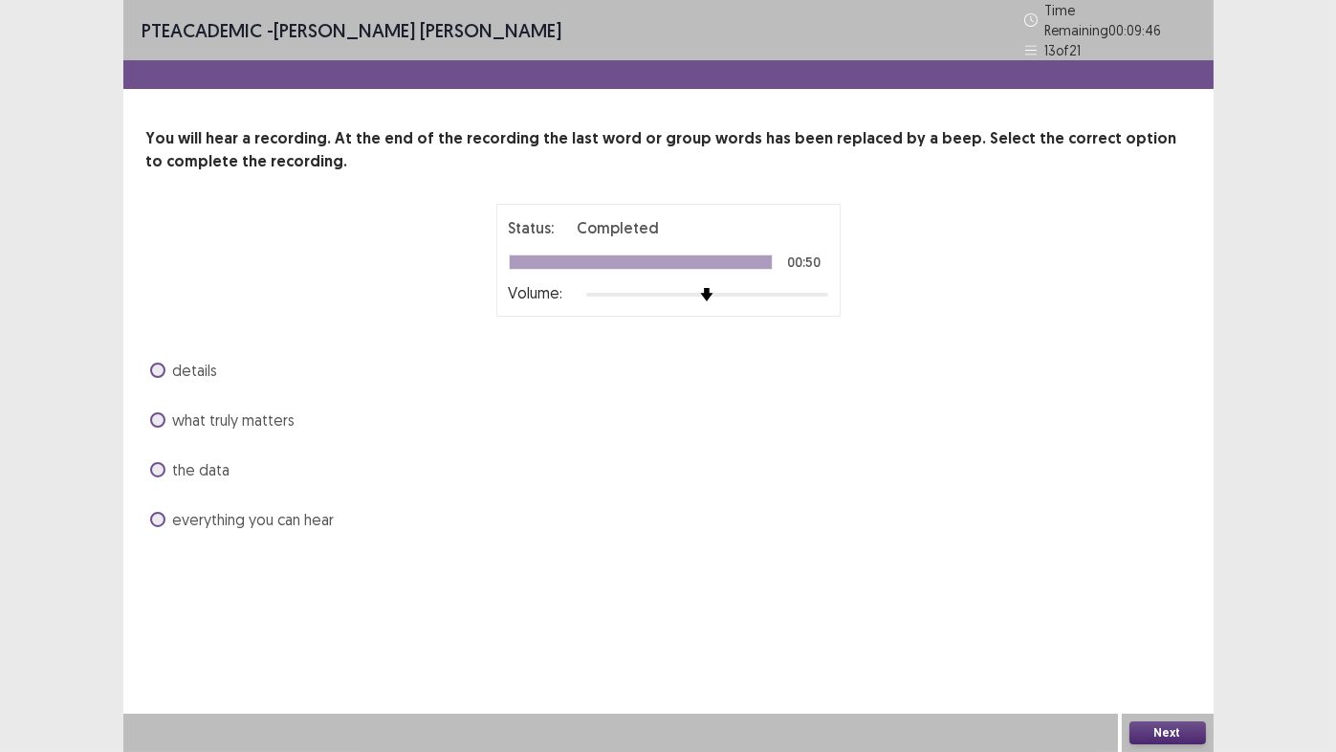
click at [157, 416] on span at bounding box center [157, 419] width 15 height 15
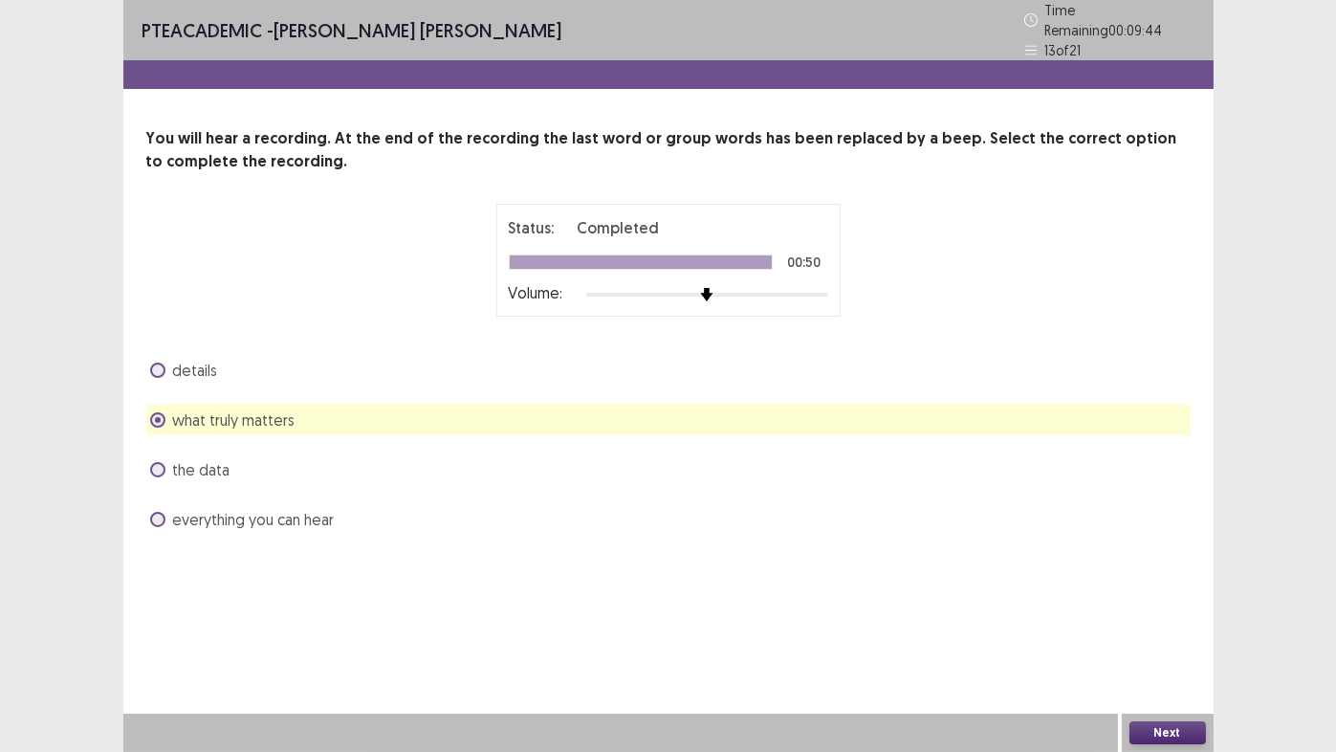
click at [1182, 626] on button "Next" at bounding box center [1168, 732] width 77 height 23
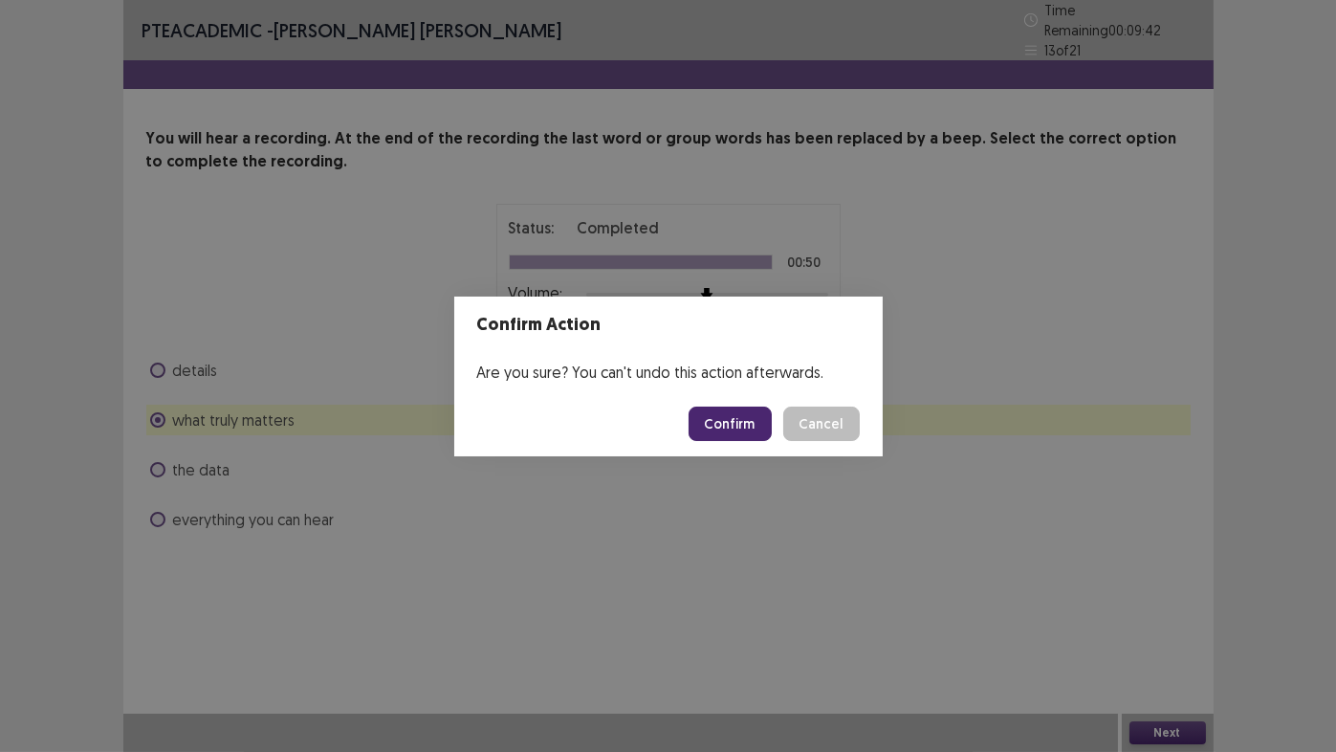
click at [722, 426] on button "Confirm" at bounding box center [730, 423] width 83 height 34
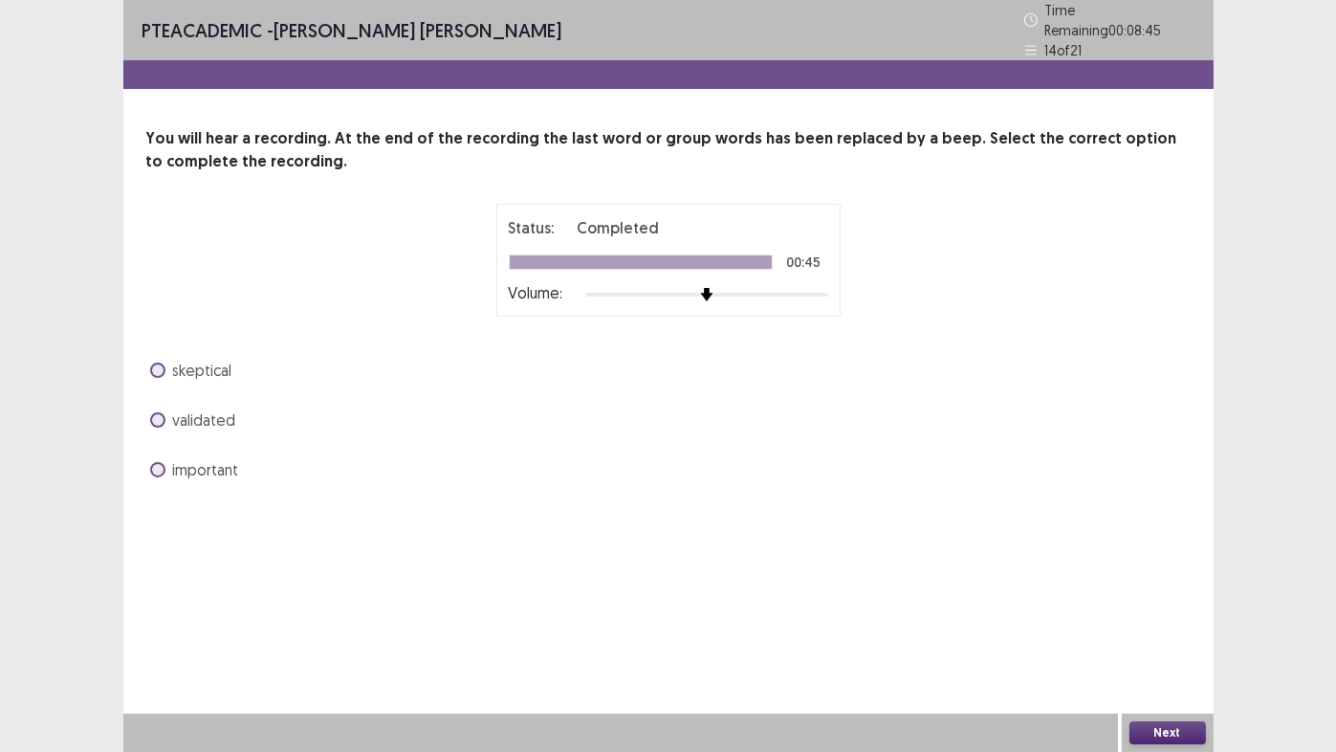
click at [155, 414] on span at bounding box center [157, 419] width 15 height 15
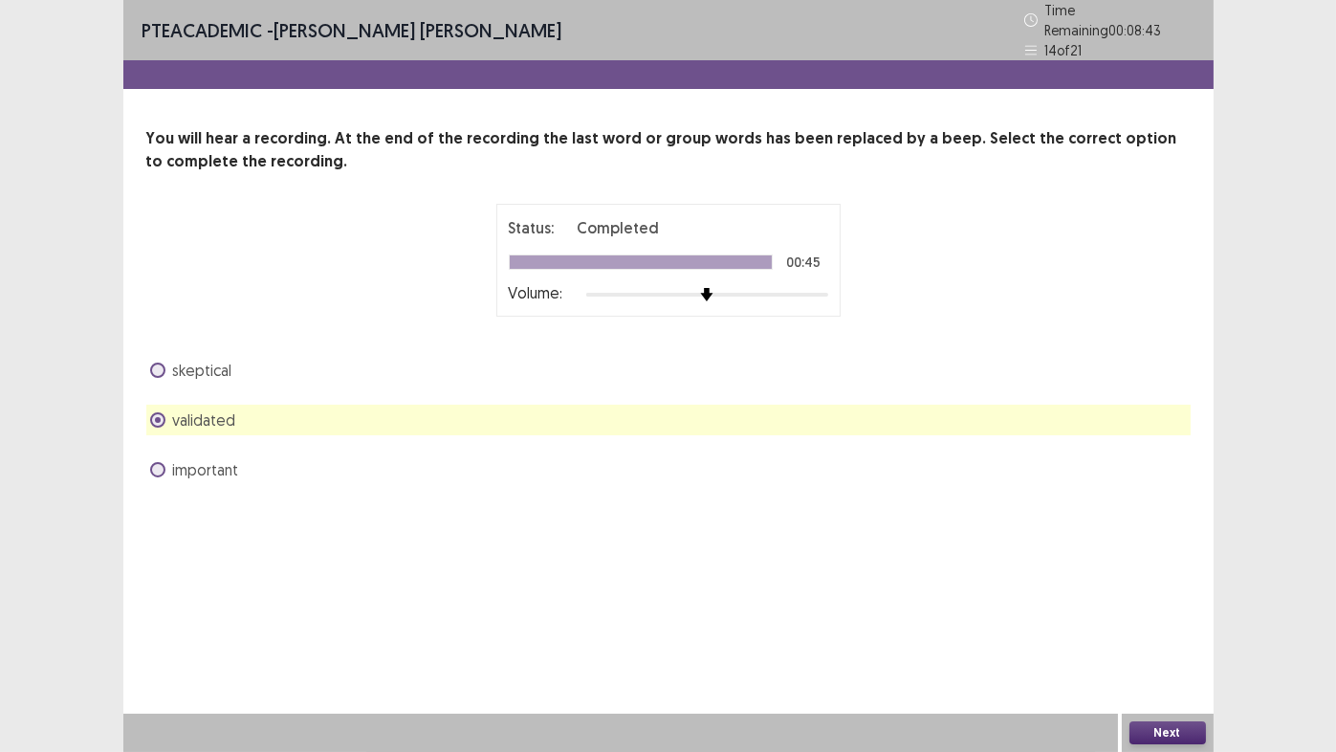
click at [1163, 626] on button "Next" at bounding box center [1168, 732] width 77 height 23
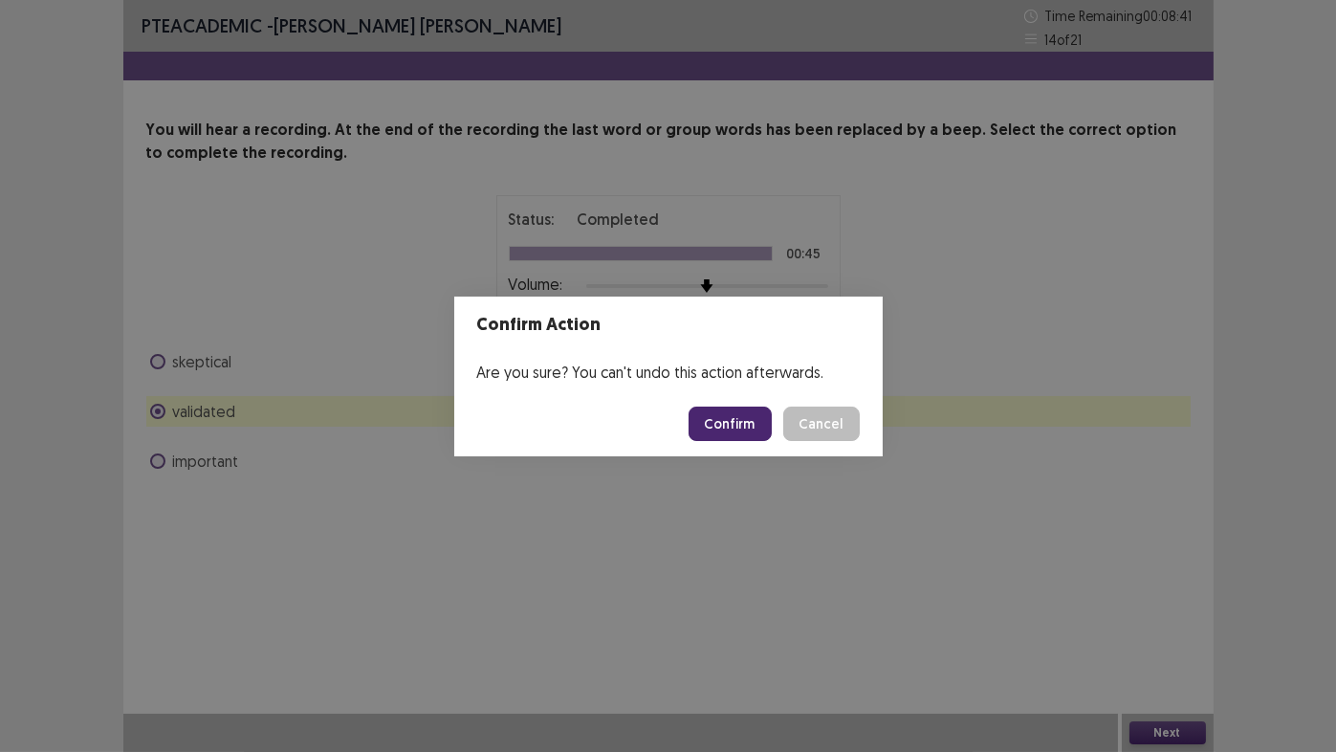
click at [736, 431] on button "Confirm" at bounding box center [730, 423] width 83 height 34
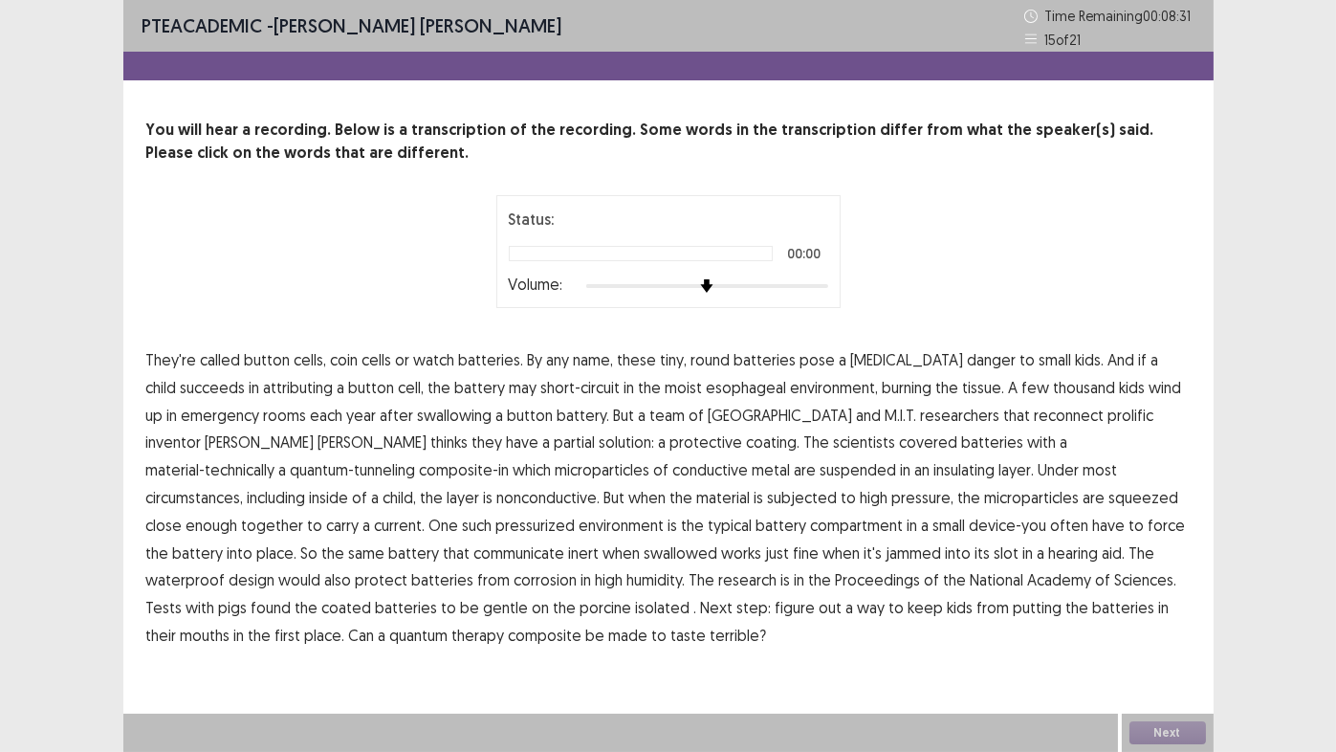
drag, startPoint x: 343, startPoint y: 114, endPoint x: 268, endPoint y: 299, distance: 200.3
click at [268, 299] on div "Status: 00:00 Volume:" at bounding box center [668, 251] width 1044 height 113
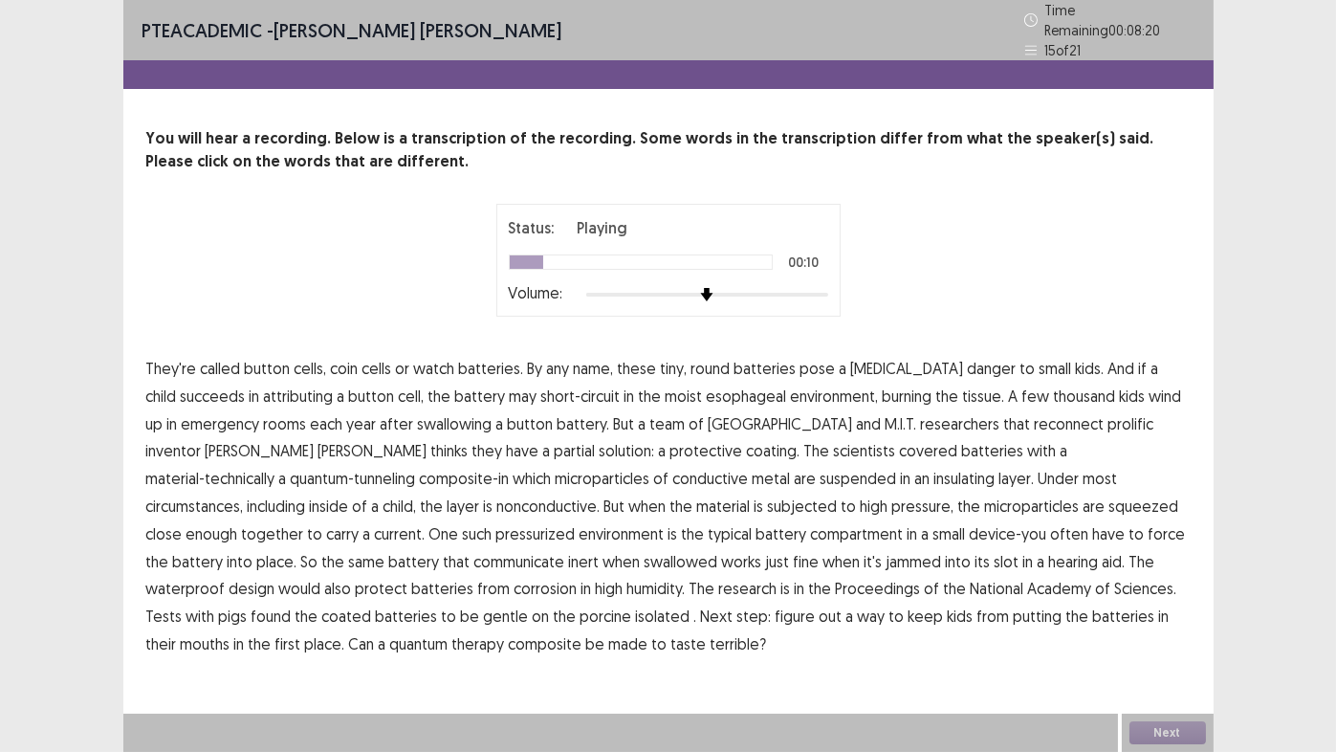
click at [264, 388] on span "attributing" at bounding box center [299, 395] width 70 height 23
click at [1035, 412] on span "reconnect" at bounding box center [1070, 423] width 70 height 23
click at [565, 550] on span "communicate" at bounding box center [519, 561] width 91 height 23
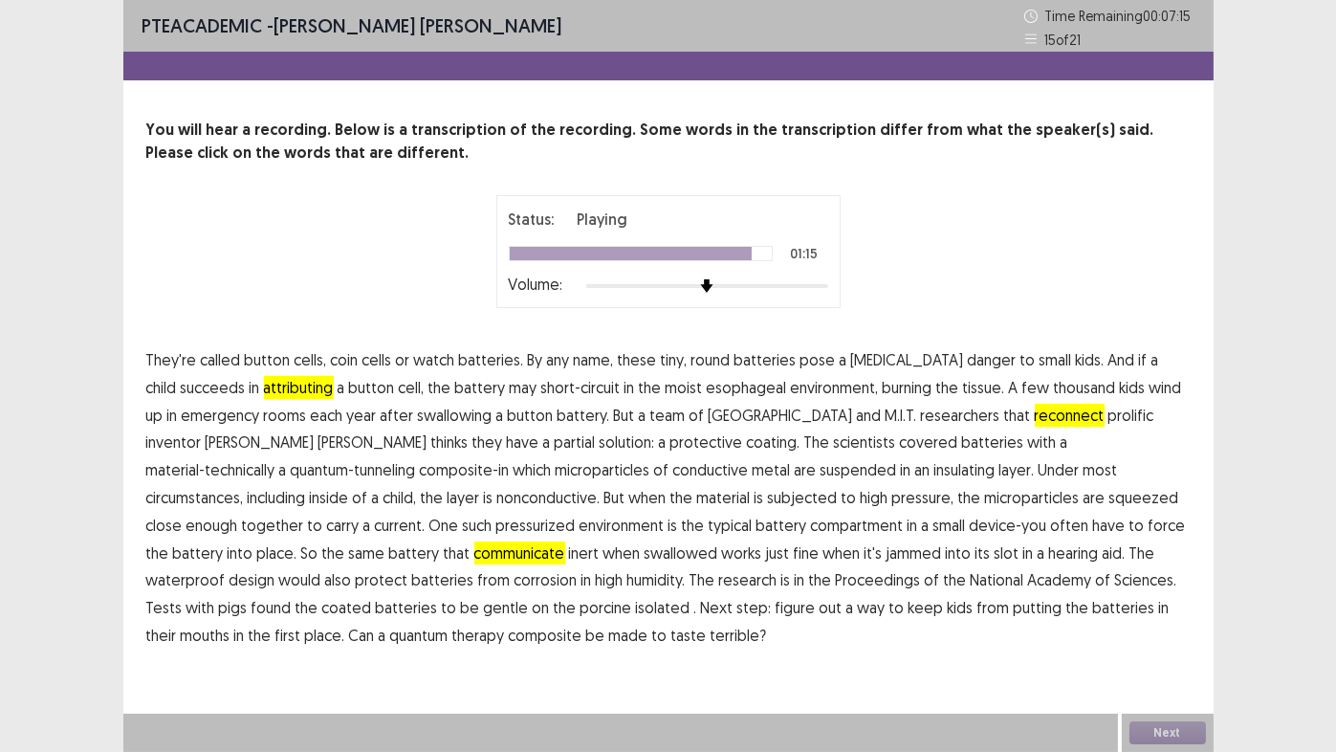
click at [636, 609] on span "isolated" at bounding box center [663, 607] width 55 height 23
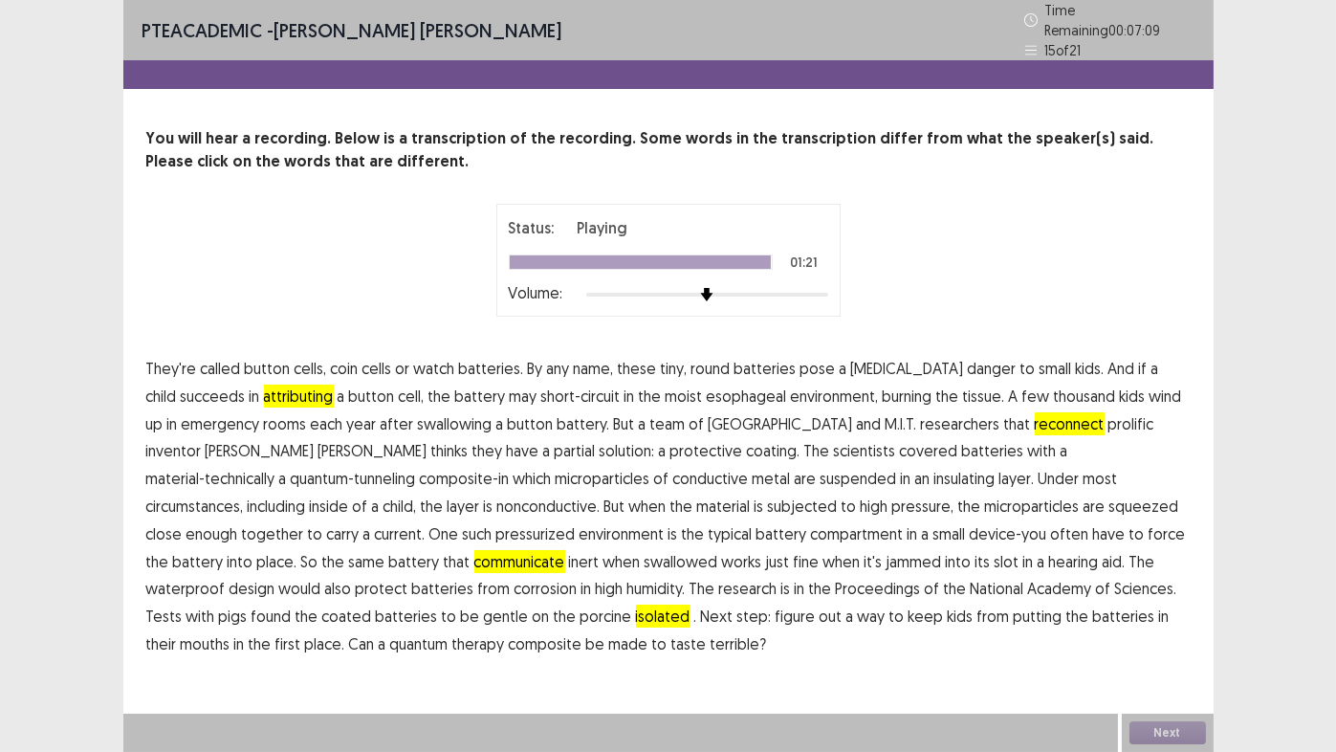
click at [505, 626] on span "therapy" at bounding box center [478, 643] width 53 height 23
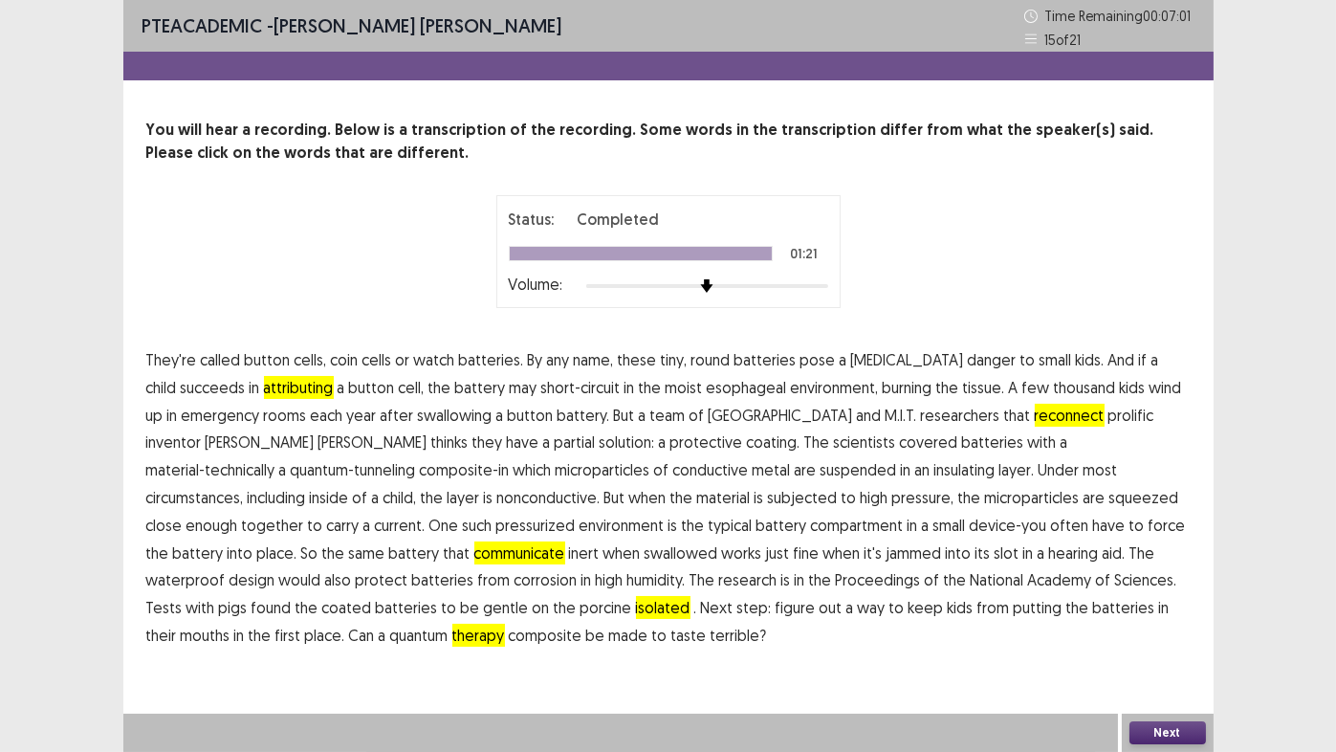
click at [1135, 626] on button "Next" at bounding box center [1168, 732] width 77 height 23
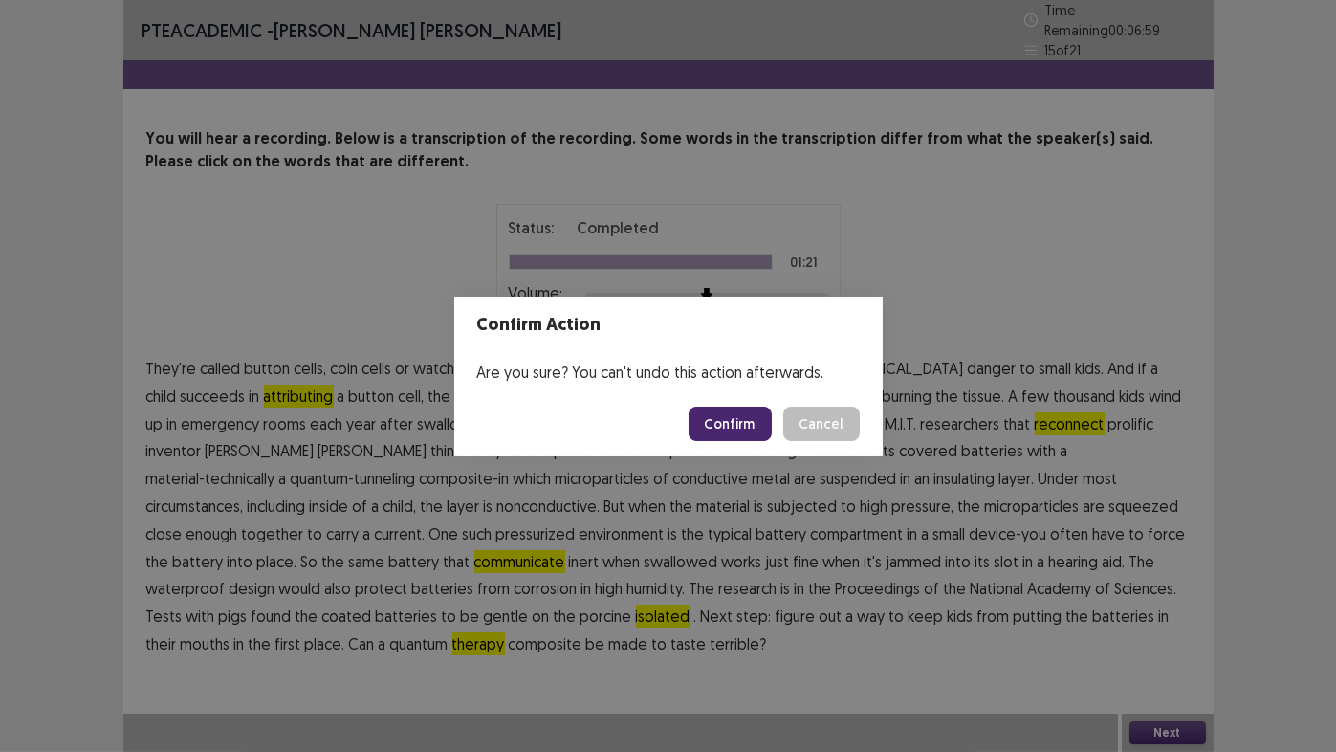
click at [737, 426] on button "Confirm" at bounding box center [730, 423] width 83 height 34
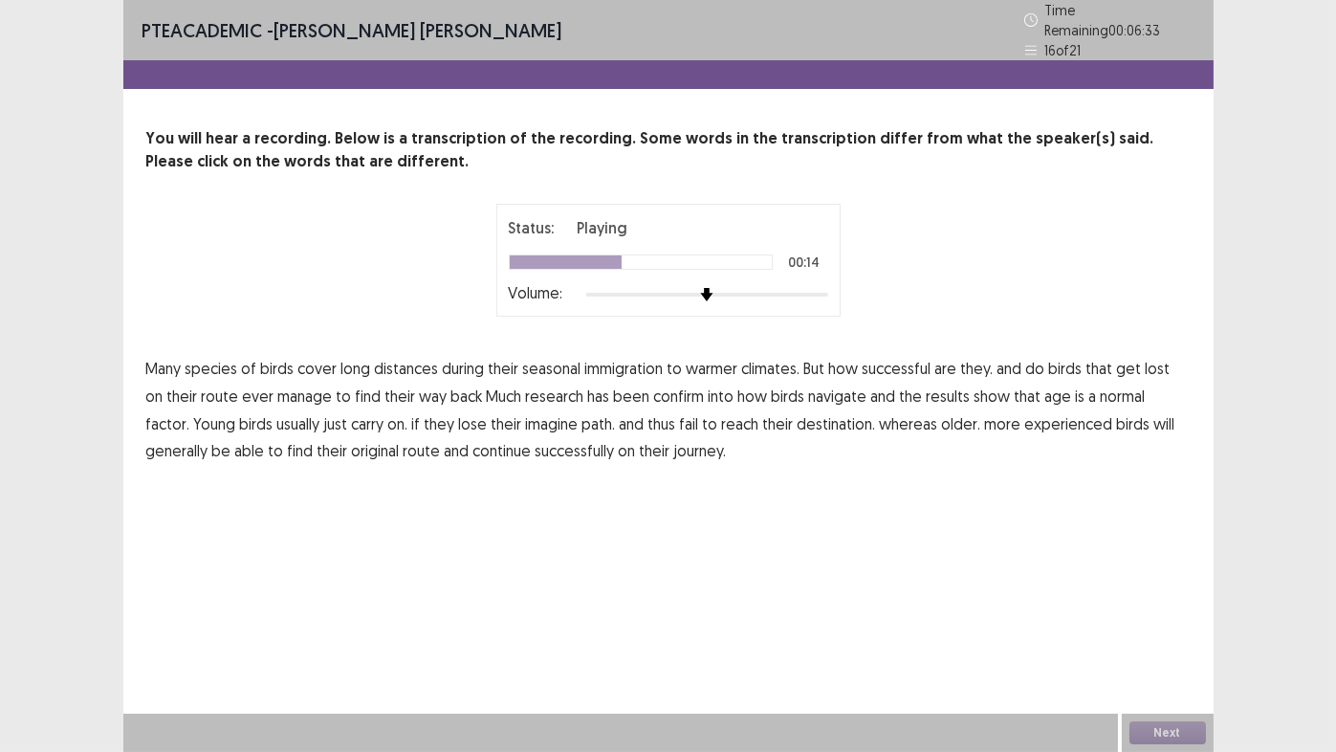
click at [669, 384] on span "confirm" at bounding box center [679, 395] width 51 height 23
click at [1101, 390] on span "normal" at bounding box center [1123, 395] width 45 height 23
click at [526, 420] on span "imagine" at bounding box center [552, 423] width 53 height 23
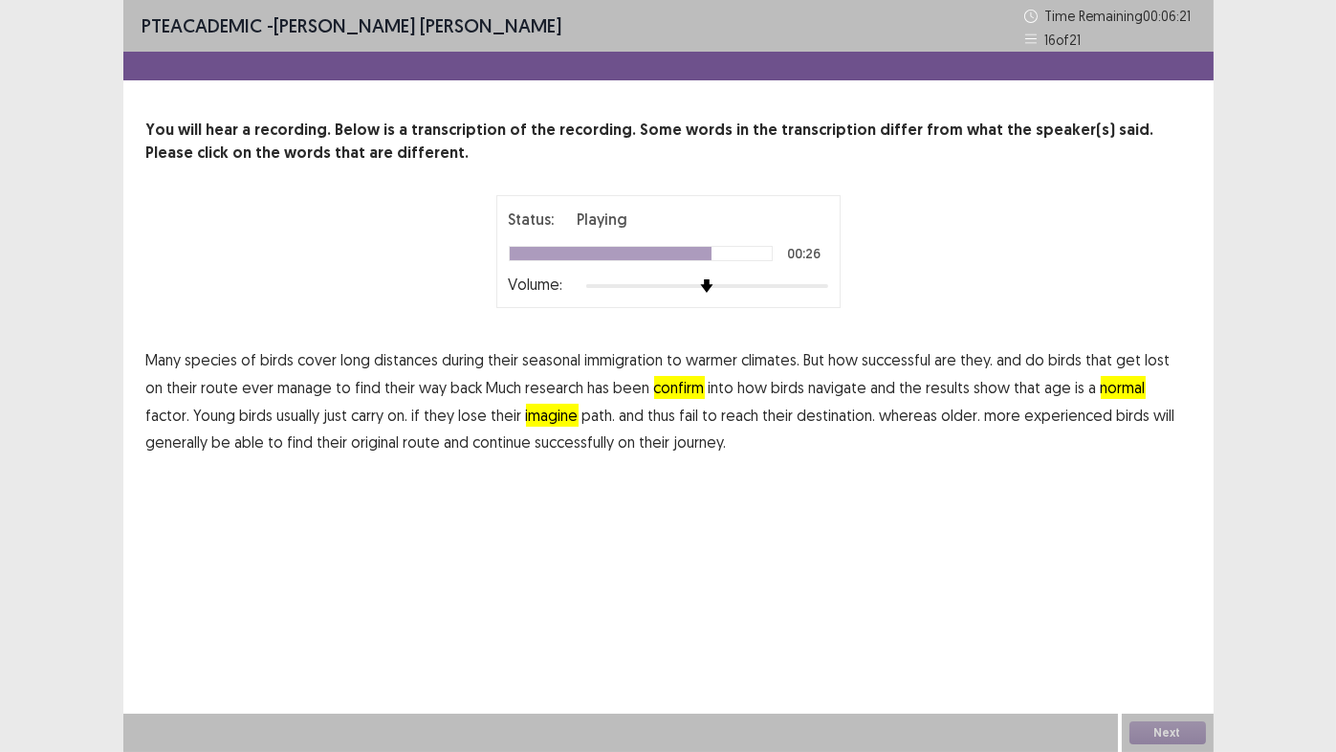
click at [680, 413] on span "fail" at bounding box center [689, 415] width 19 height 23
click at [680, 417] on span "fail" at bounding box center [689, 415] width 19 height 23
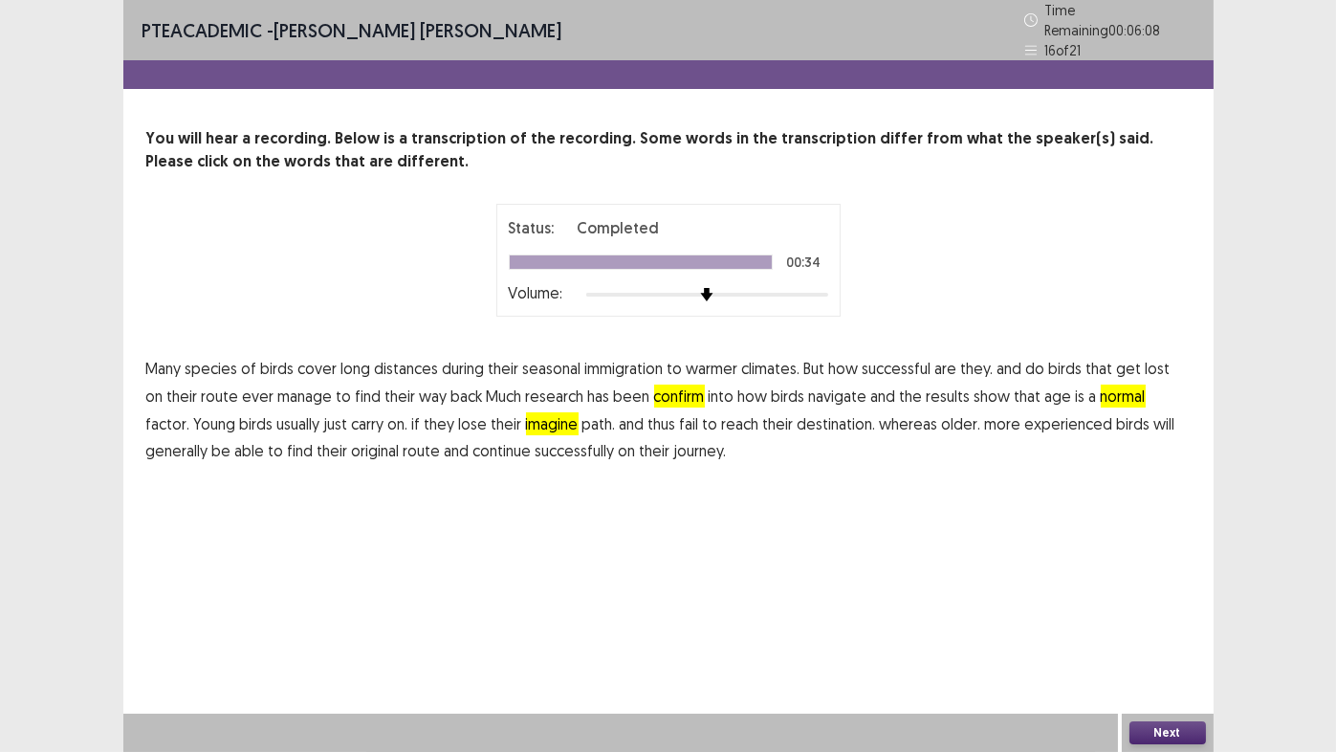
click at [1151, 626] on button "Next" at bounding box center [1168, 732] width 77 height 23
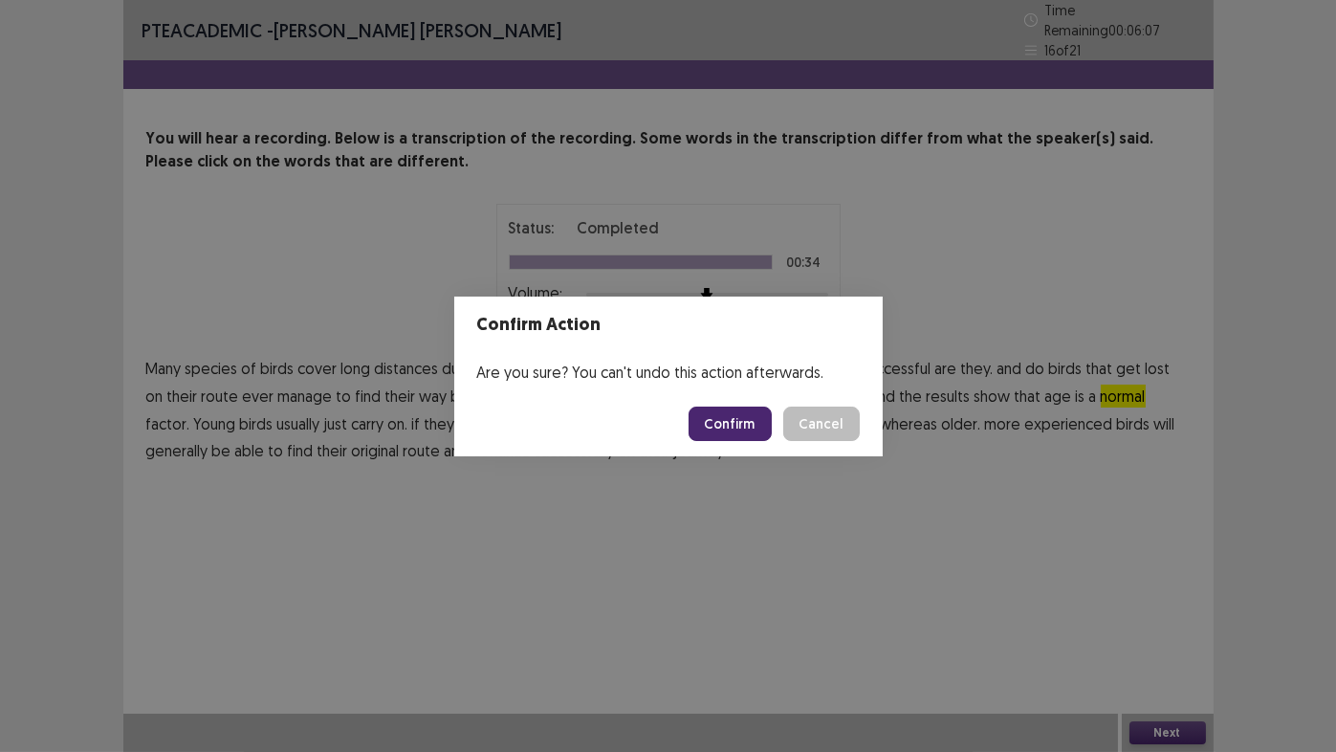
drag, startPoint x: 721, startPoint y: 426, endPoint x: 510, endPoint y: 410, distance: 211.9
click at [721, 425] on button "Confirm" at bounding box center [730, 423] width 83 height 34
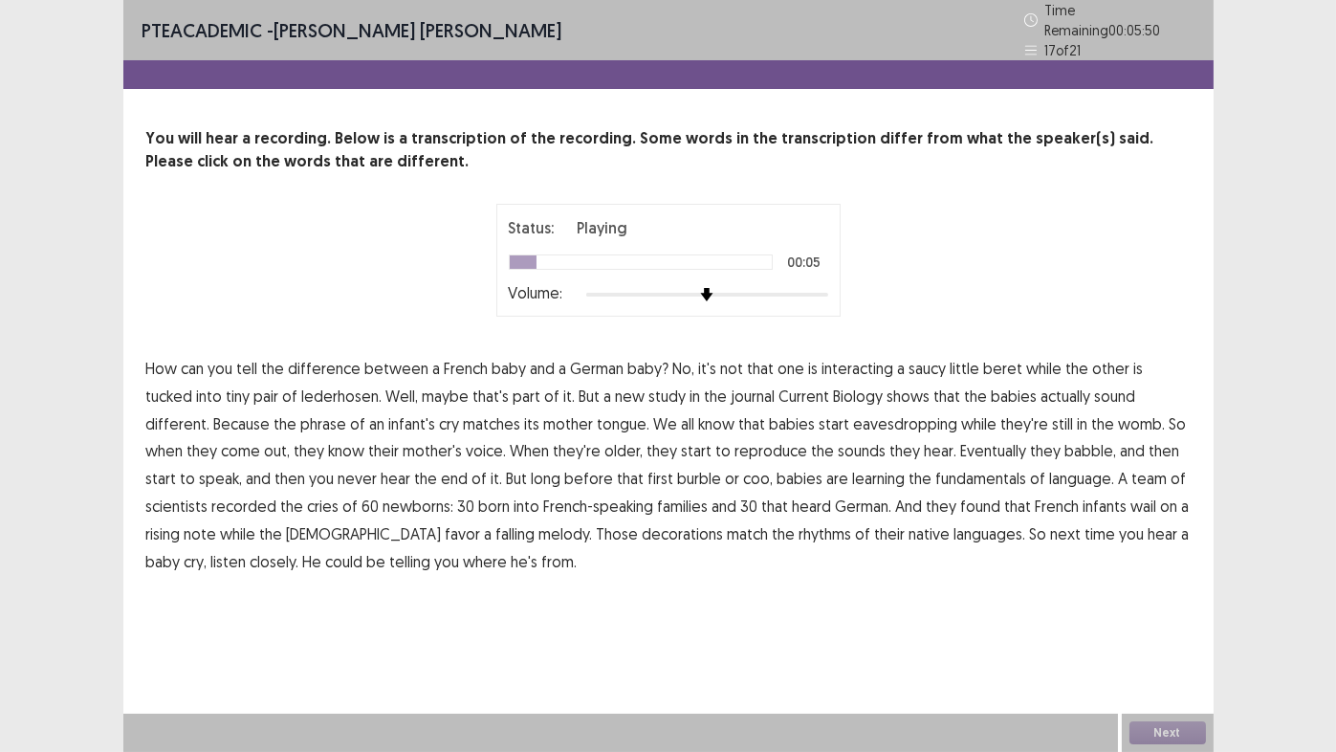
click at [845, 358] on span "interacting" at bounding box center [859, 368] width 72 height 23
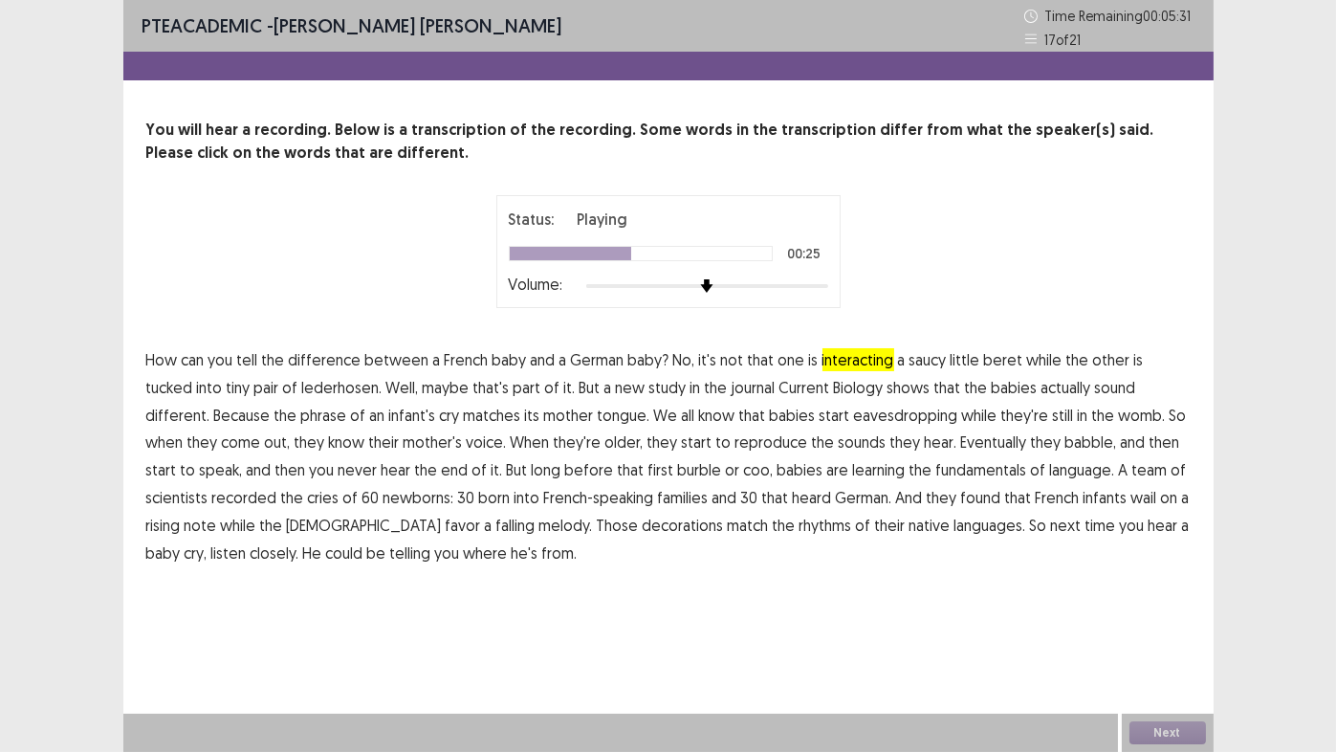
click at [736, 445] on span "reproduce" at bounding box center [772, 441] width 73 height 23
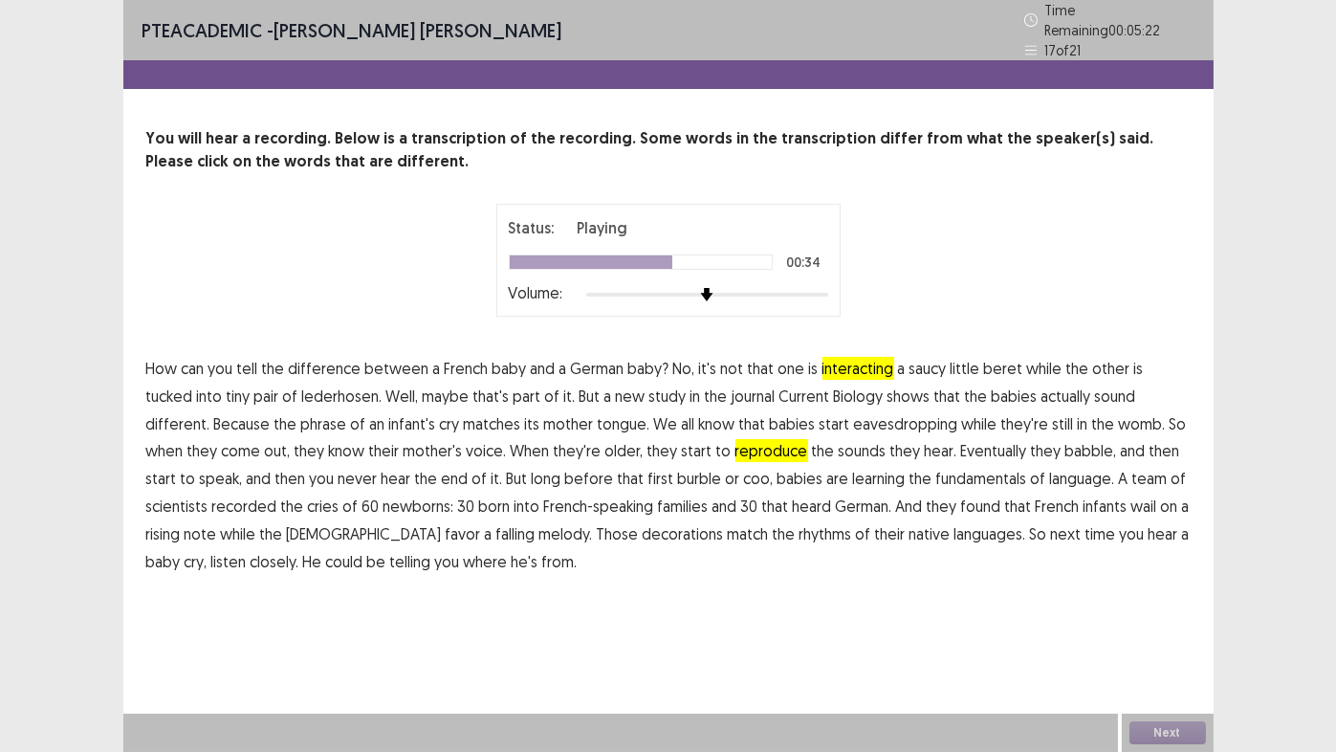
click at [936, 472] on span "fundamentals" at bounding box center [981, 478] width 91 height 23
click at [643, 529] on span "decorations" at bounding box center [683, 533] width 81 height 23
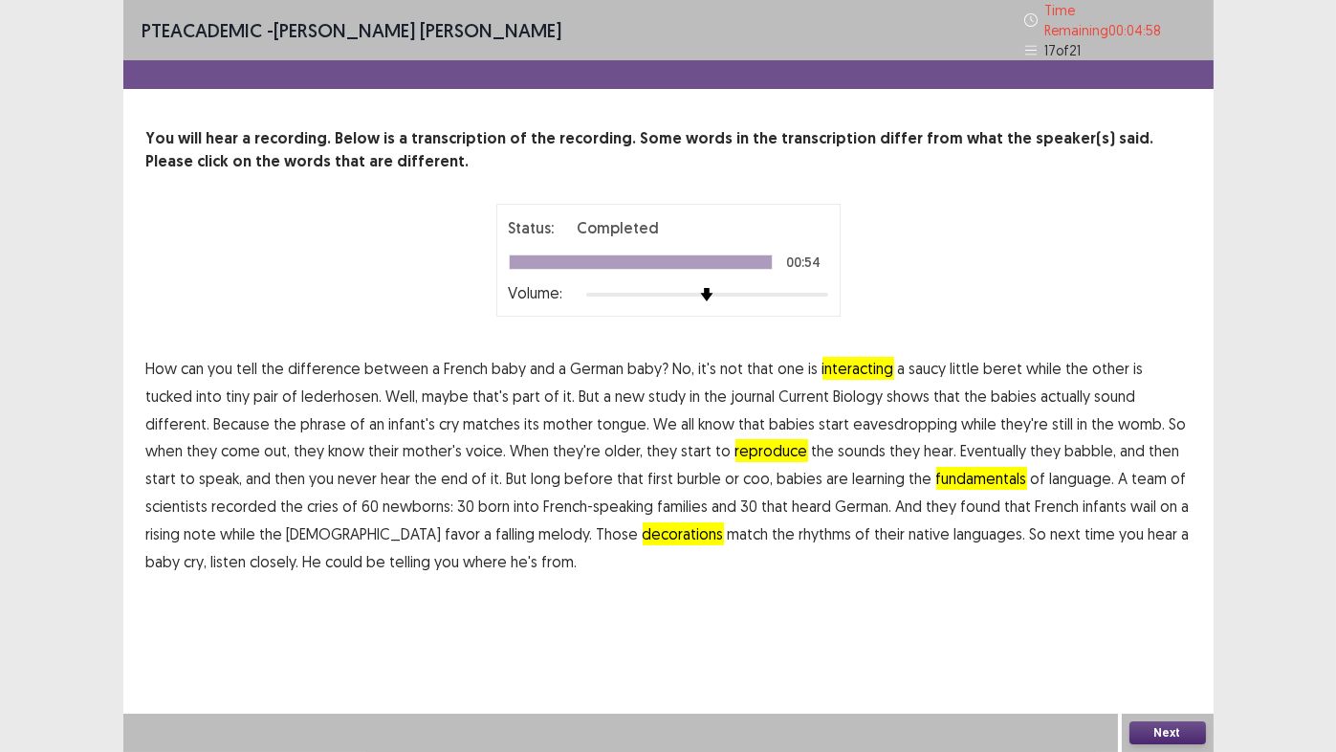
click at [1184, 626] on button "Next" at bounding box center [1168, 732] width 77 height 23
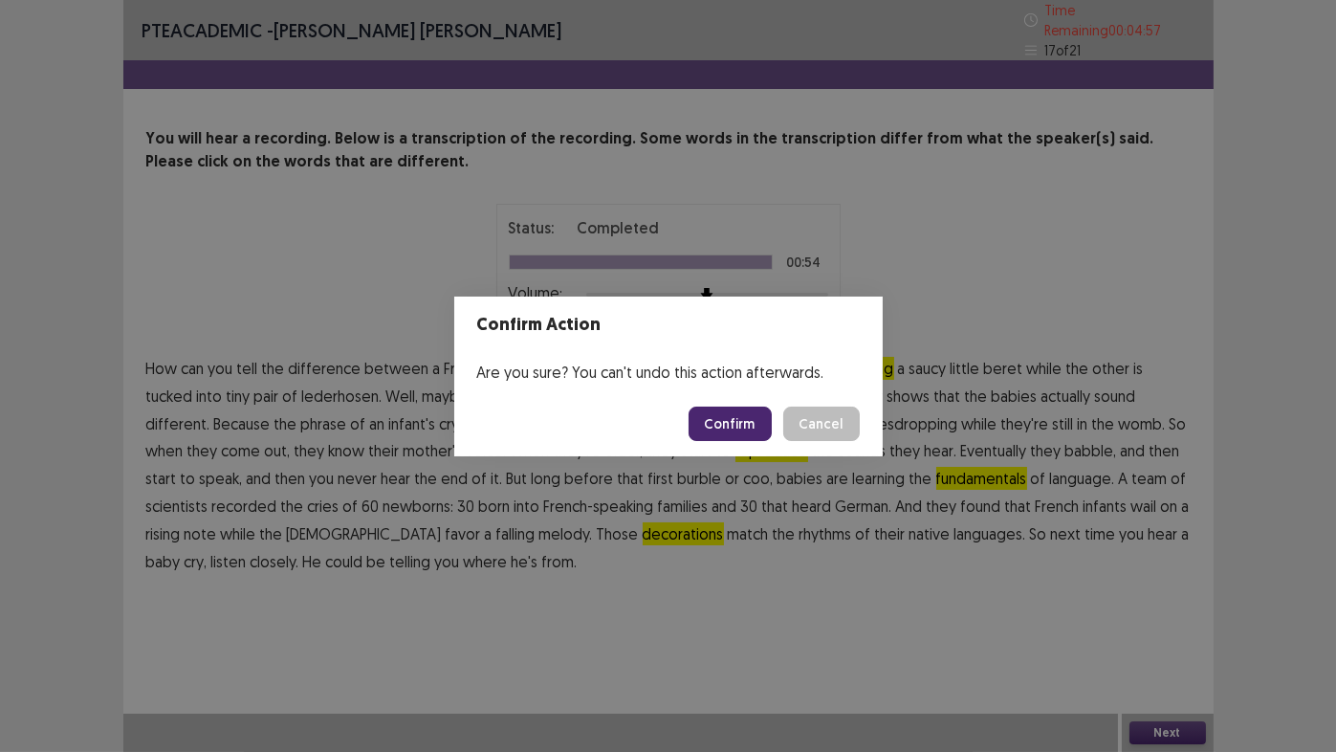
click at [722, 426] on button "Confirm" at bounding box center [730, 423] width 83 height 34
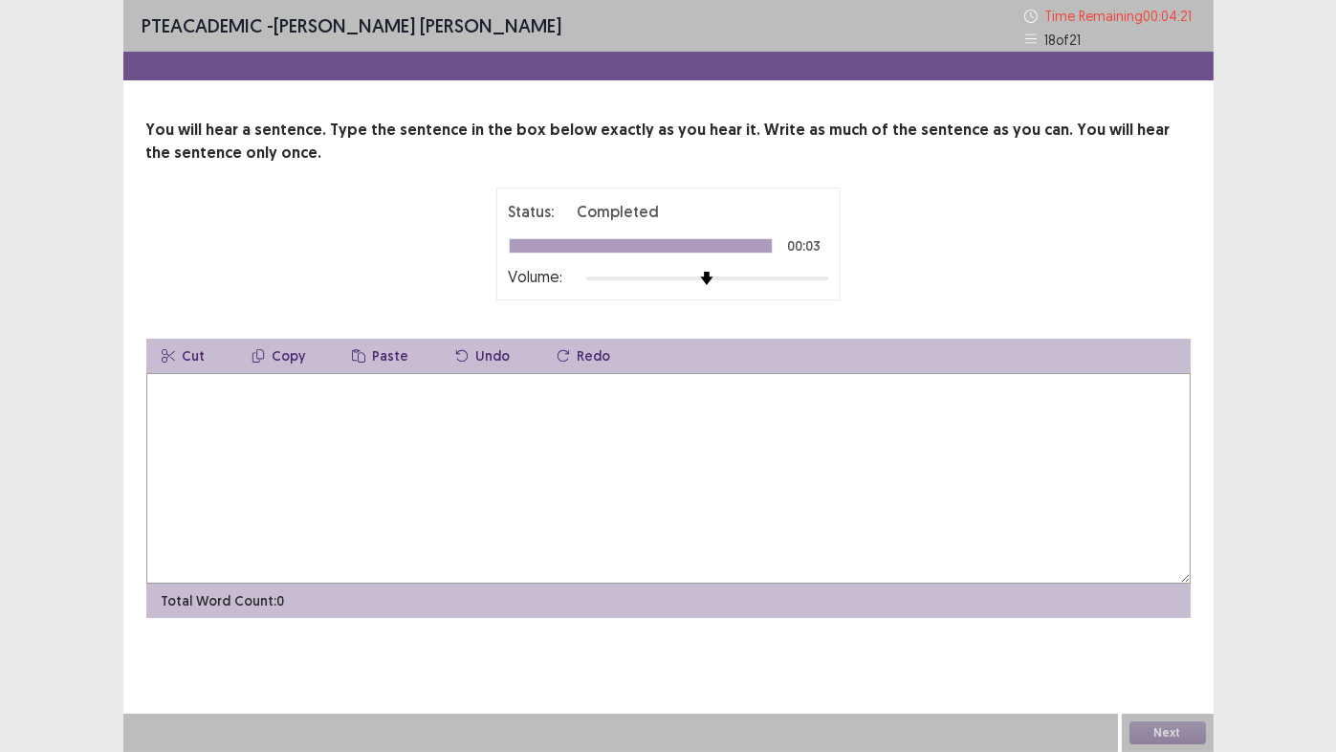
click at [522, 455] on textarea at bounding box center [668, 478] width 1044 height 210
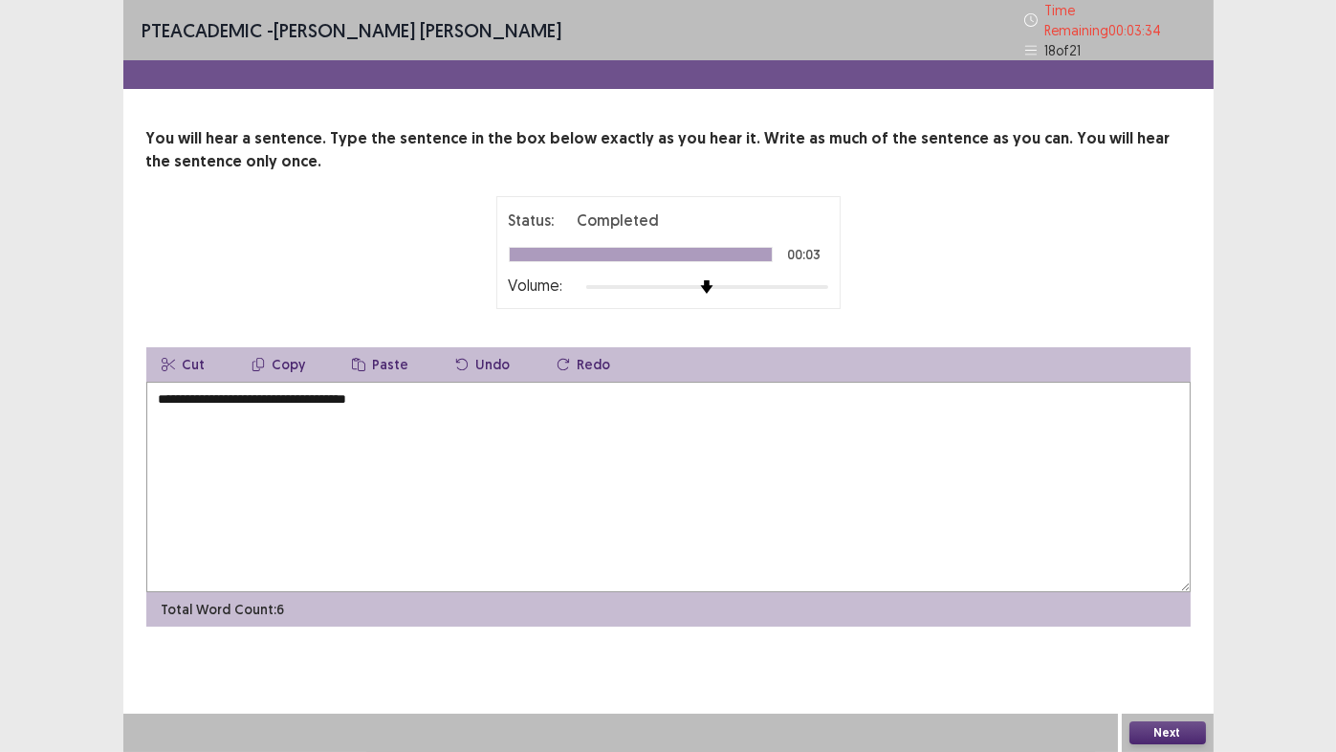
type textarea "**********"
click at [1177, 626] on button "Next" at bounding box center [1168, 732] width 77 height 23
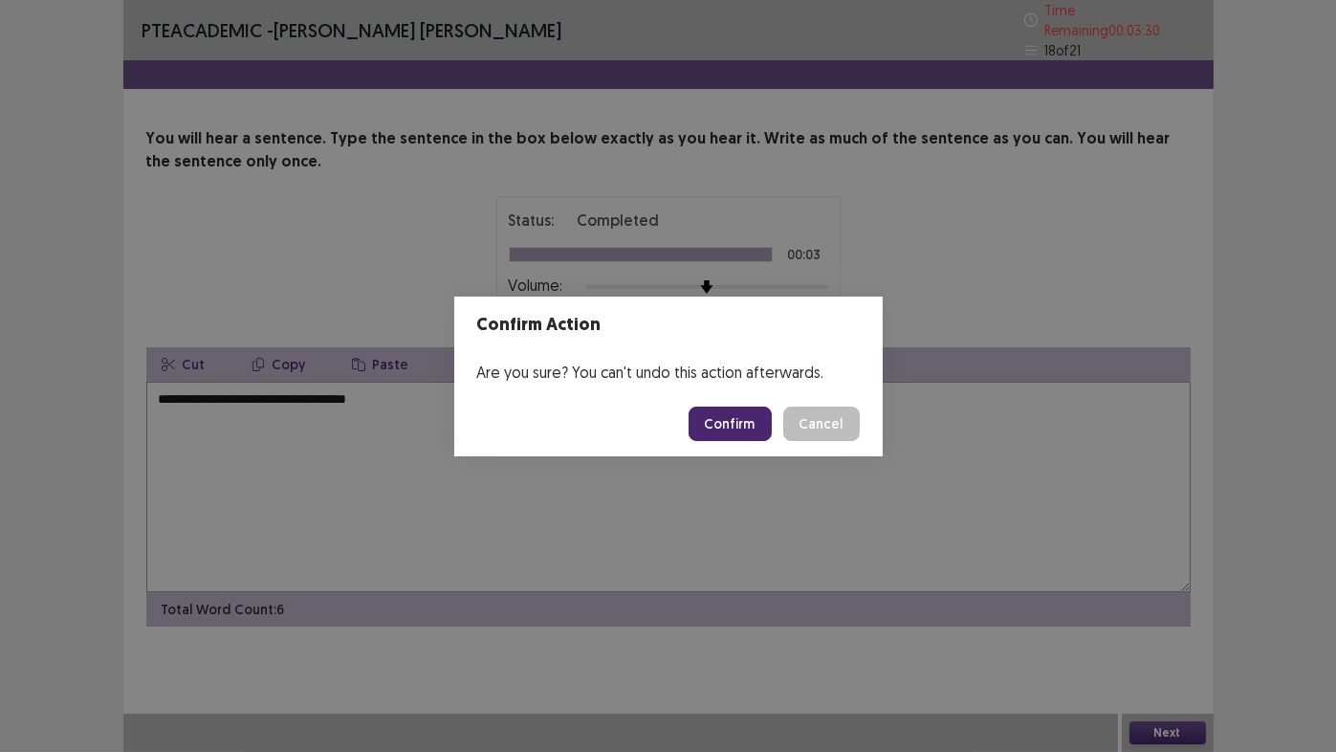
click at [751, 422] on button "Confirm" at bounding box center [730, 423] width 83 height 34
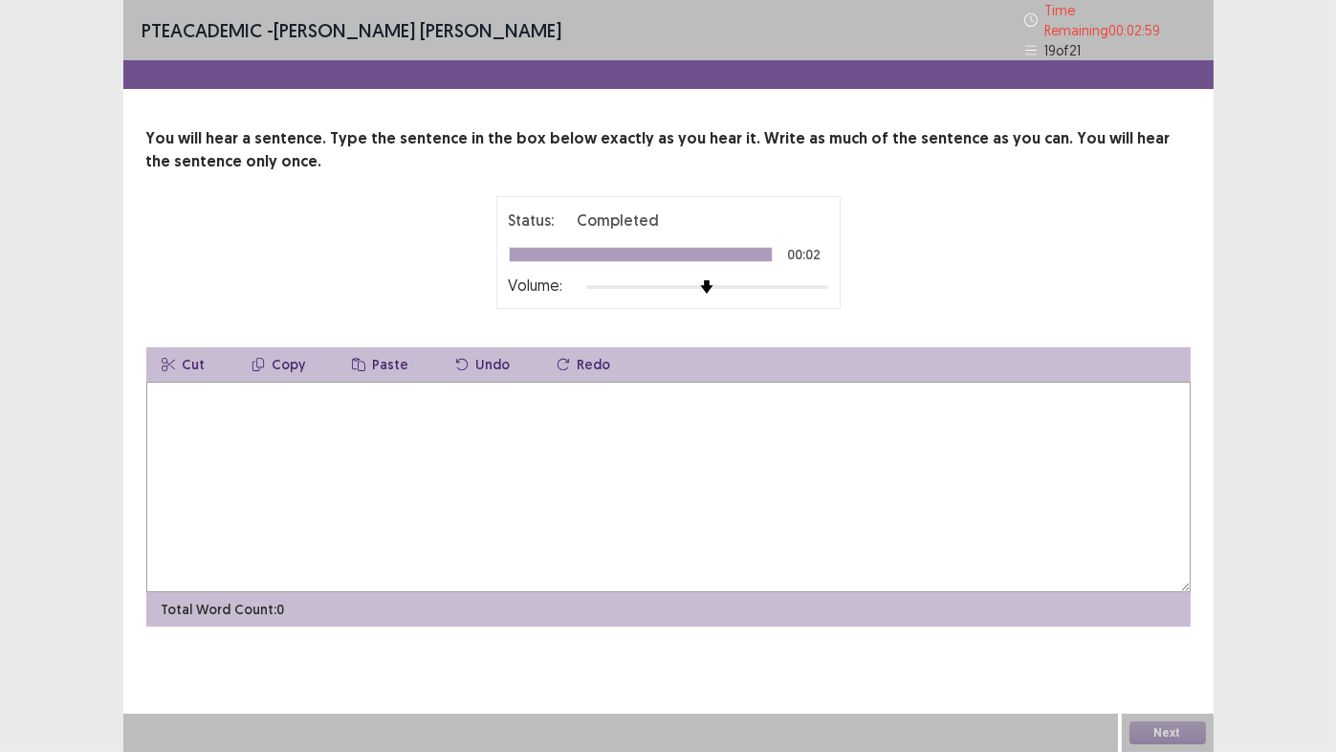
click at [751, 422] on textarea at bounding box center [668, 487] width 1044 height 210
type textarea "**********"
click at [1152, 626] on button "Next" at bounding box center [1168, 732] width 77 height 23
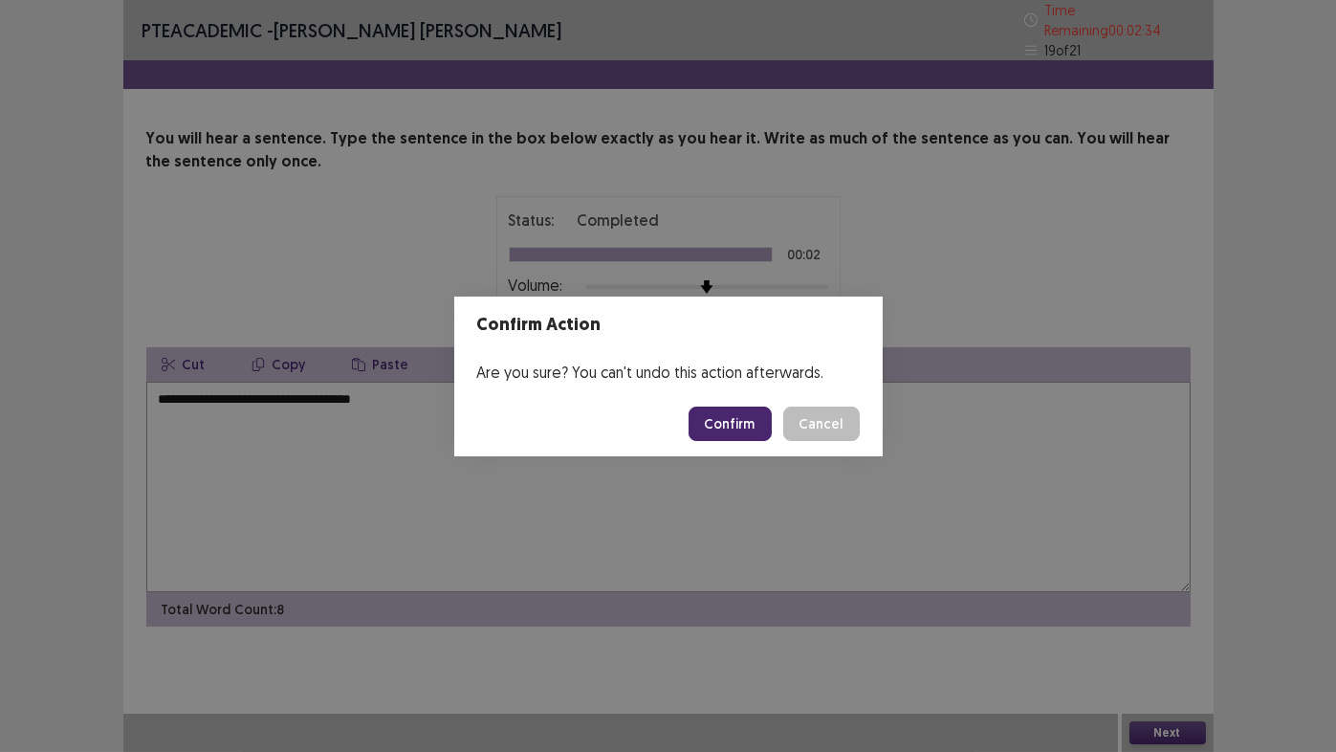
click at [754, 426] on button "Confirm" at bounding box center [730, 423] width 83 height 34
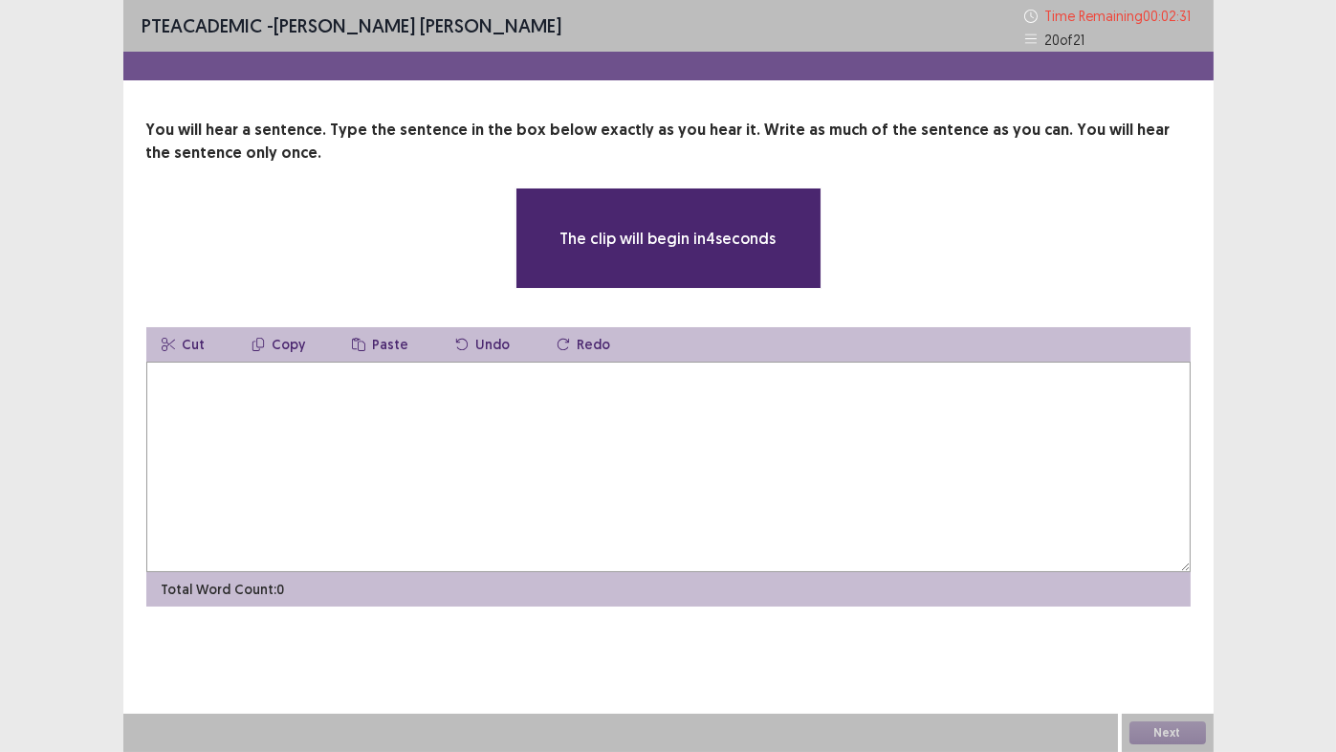
click at [747, 441] on textarea at bounding box center [668, 467] width 1044 height 210
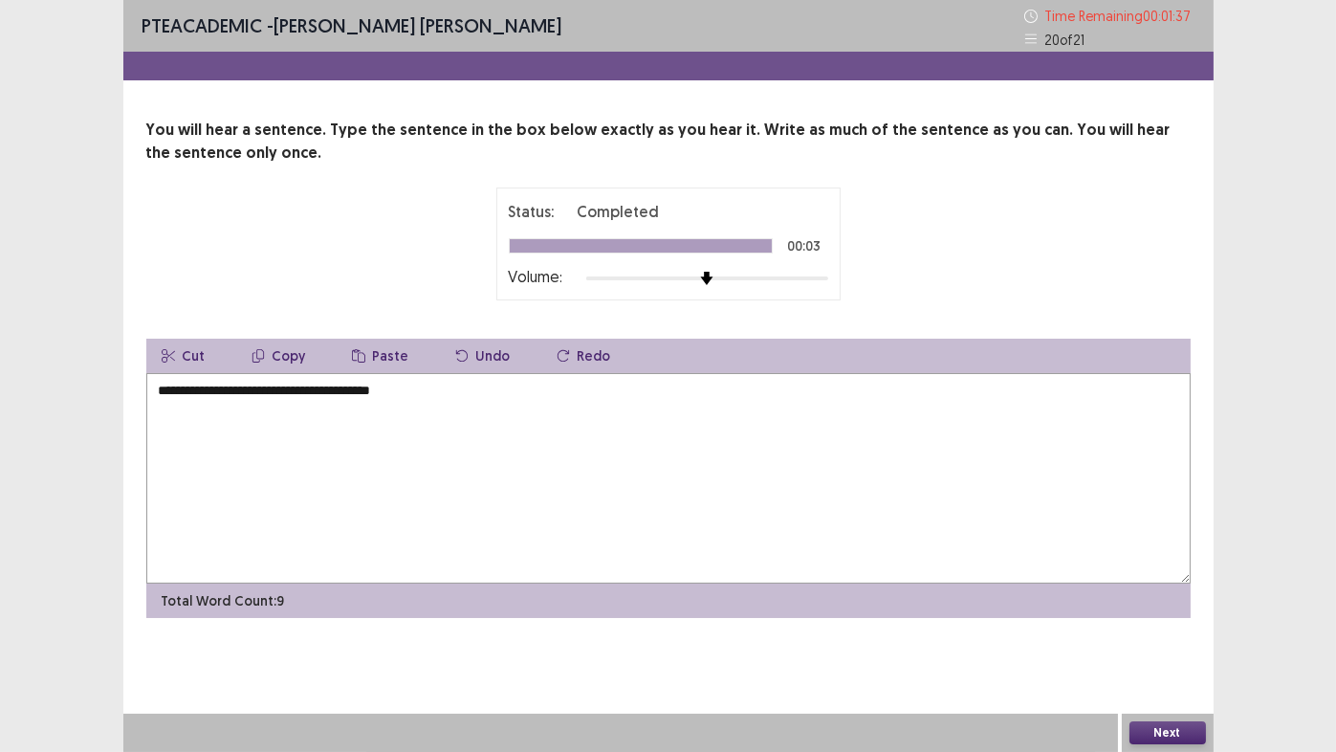
type textarea "**********"
click at [1175, 626] on button "Next" at bounding box center [1168, 732] width 77 height 23
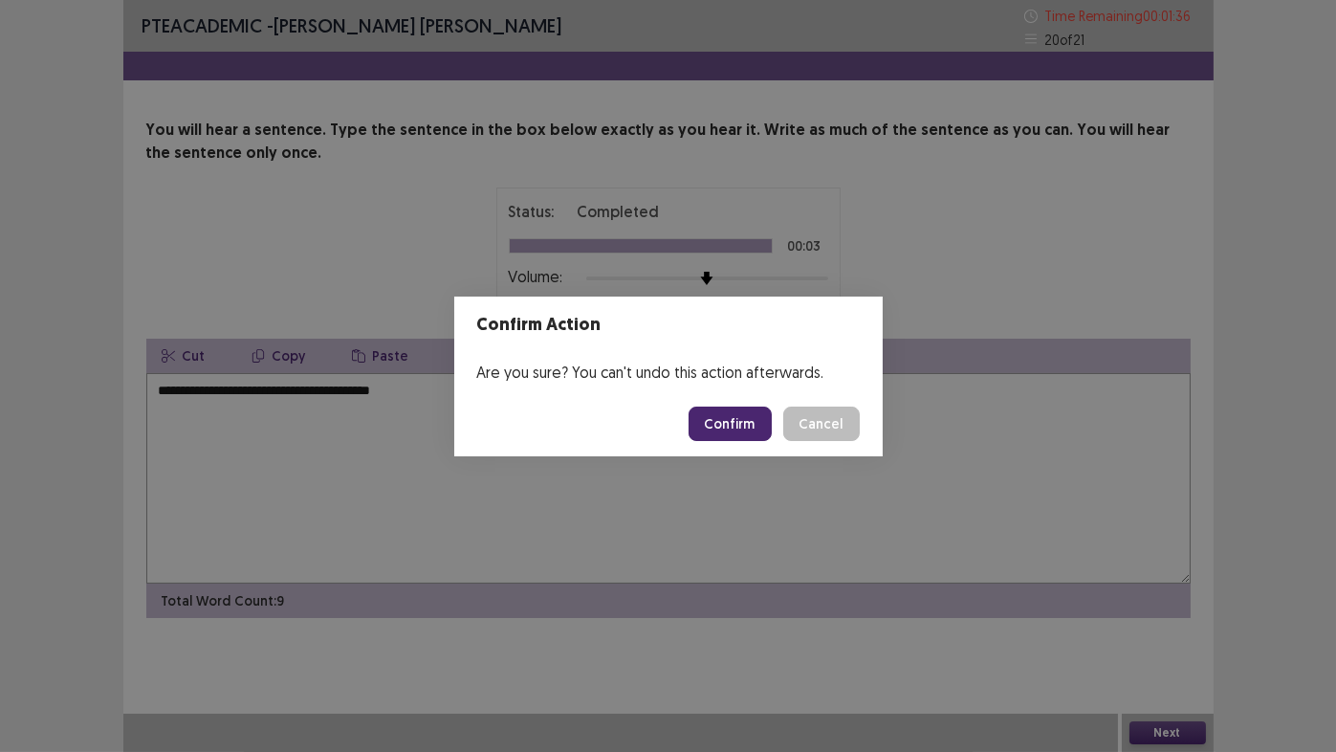
click at [729, 428] on button "Confirm" at bounding box center [730, 423] width 83 height 34
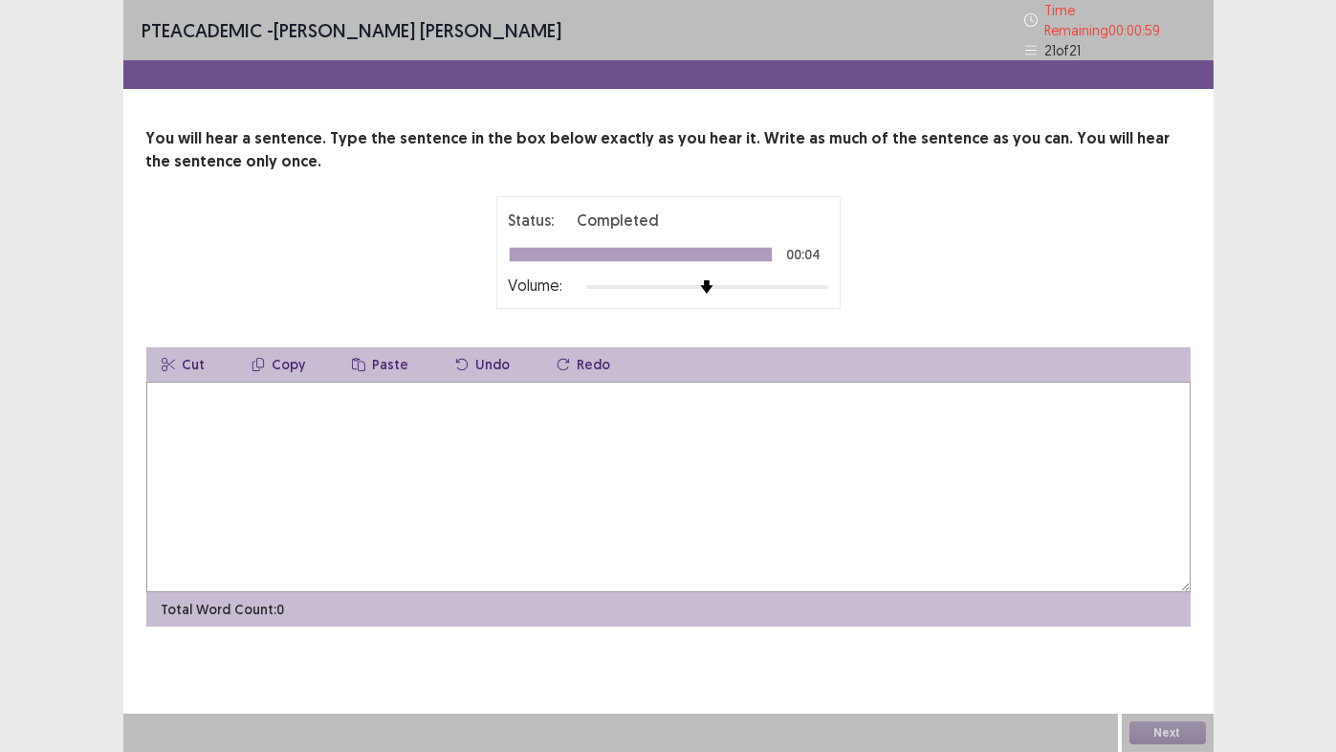
click at [730, 426] on textarea at bounding box center [668, 487] width 1044 height 210
type textarea "*"
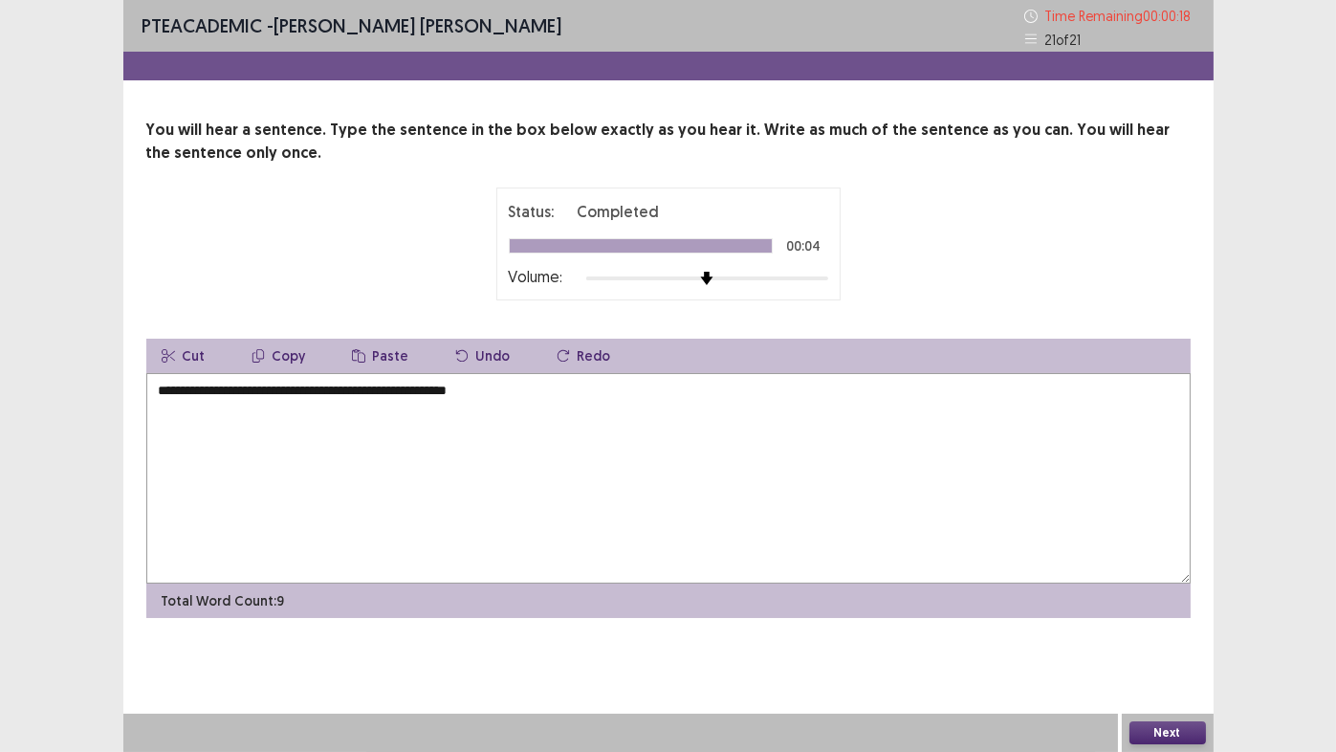
type textarea "**********"
click at [1163, 626] on button "Next" at bounding box center [1168, 732] width 77 height 23
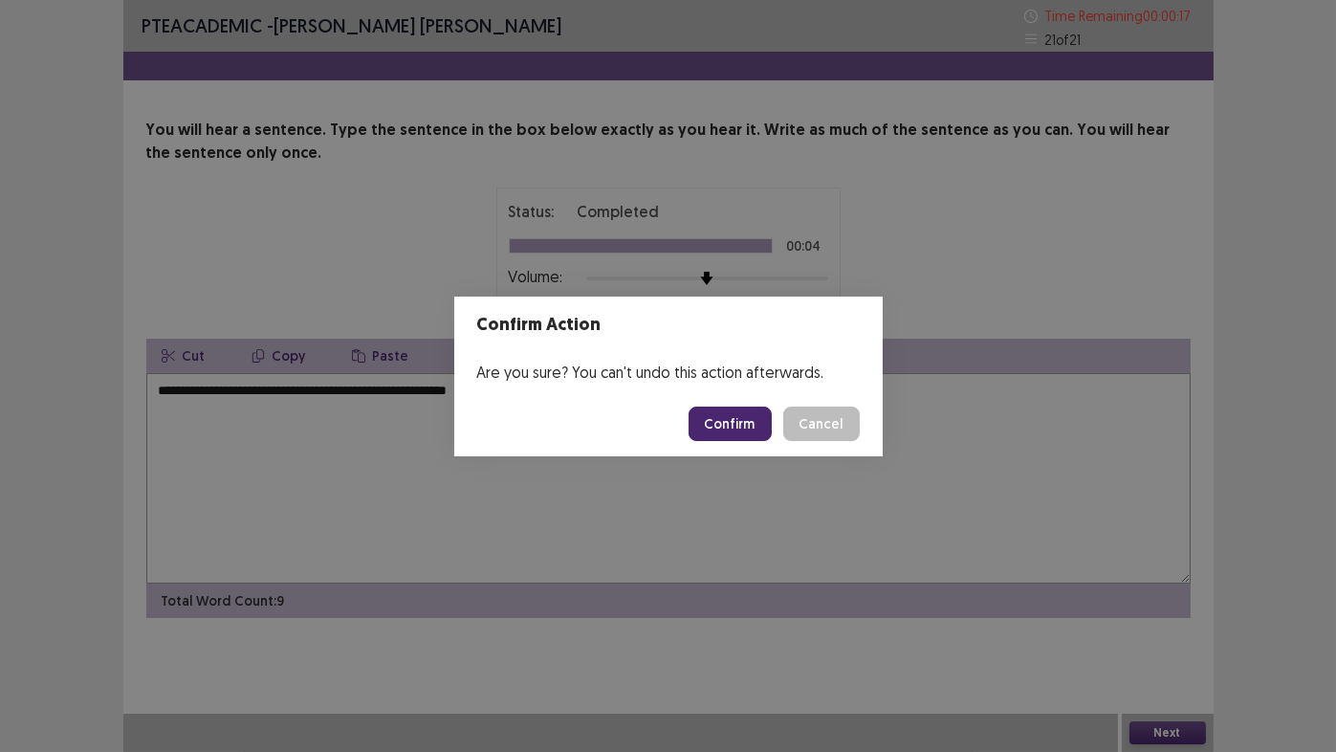
click at [757, 423] on button "Confirm" at bounding box center [730, 423] width 83 height 34
